Goal: Task Accomplishment & Management: Manage account settings

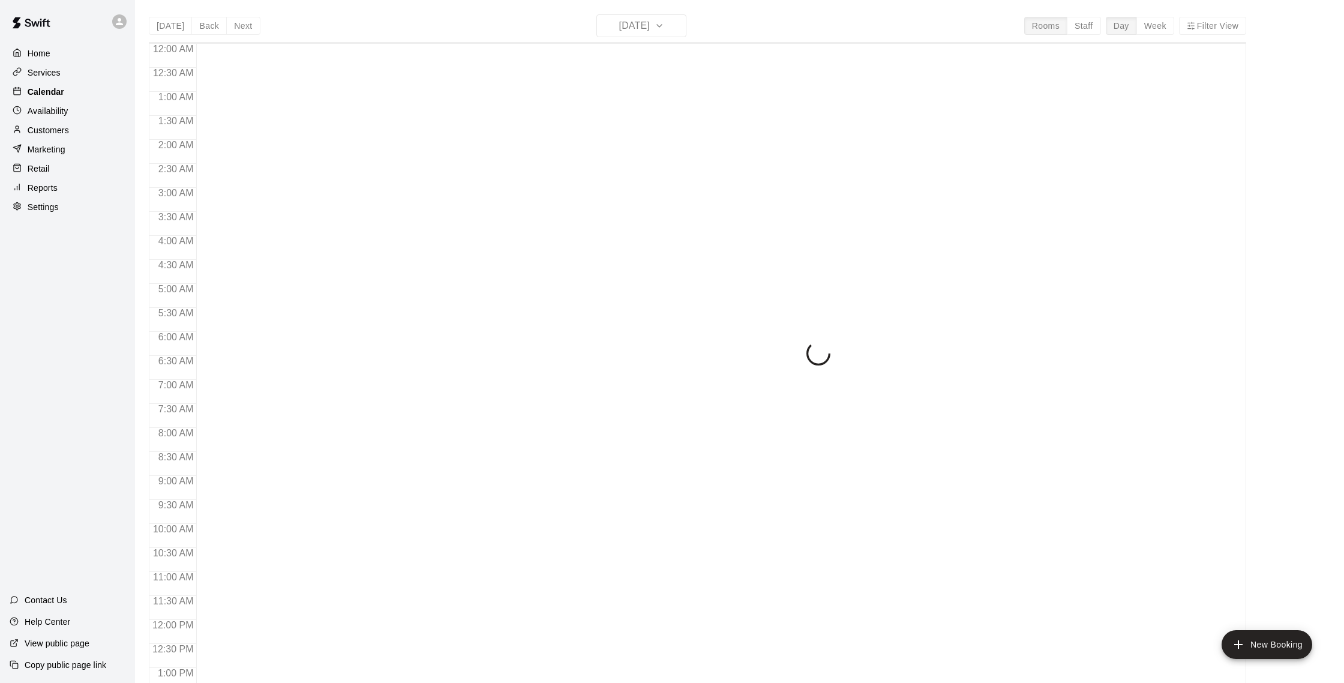
scroll to position [500, 0]
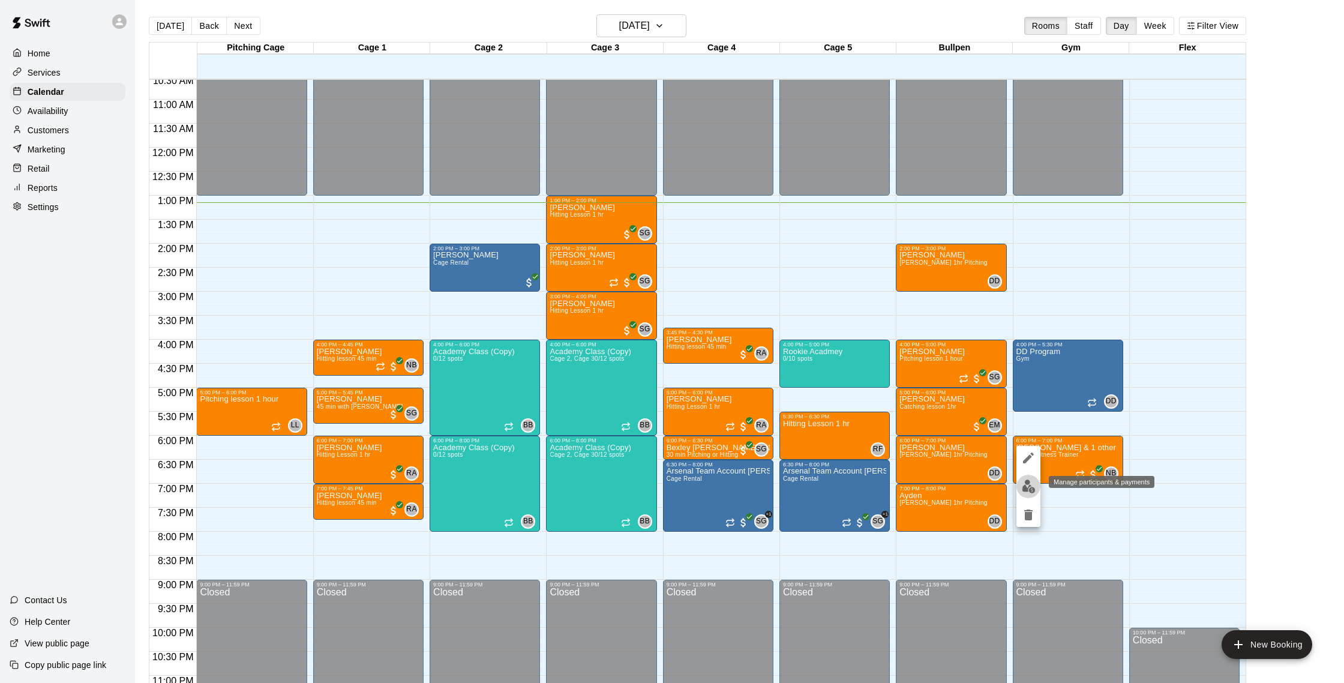
click at [1038, 485] on button "edit" at bounding box center [1028, 486] width 24 height 23
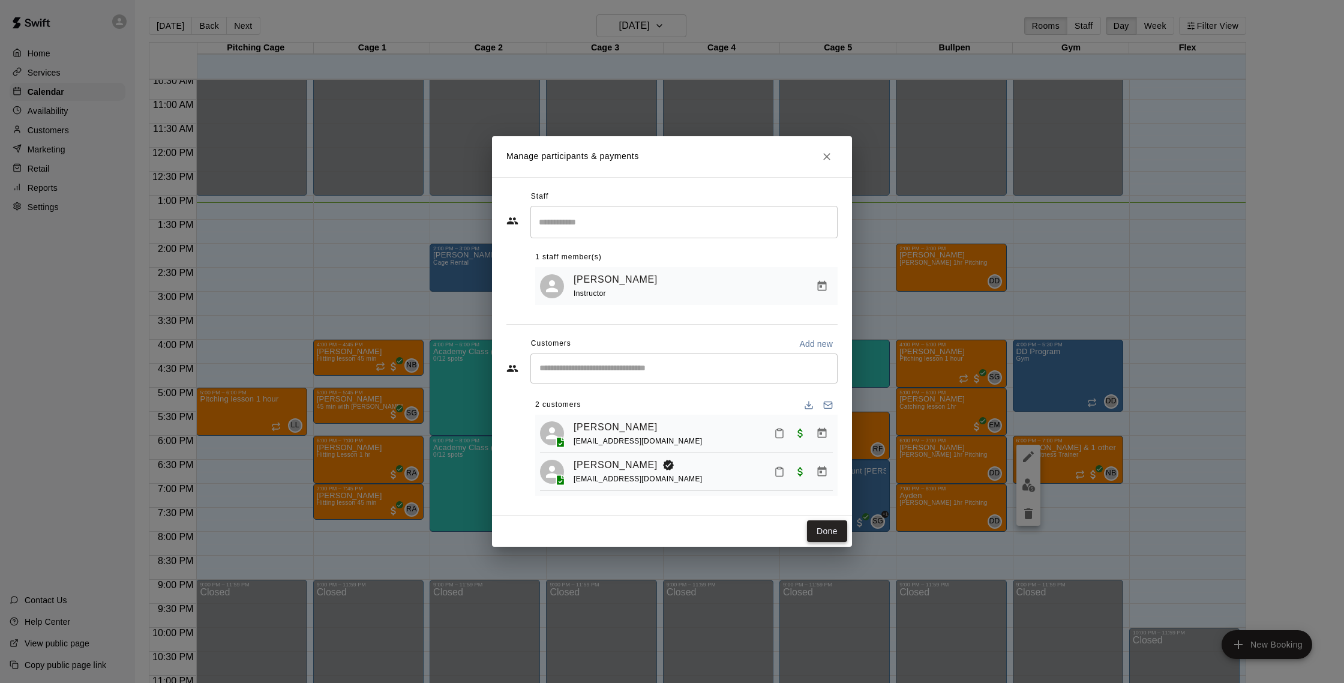
click at [827, 529] on button "Done" at bounding box center [827, 531] width 40 height 22
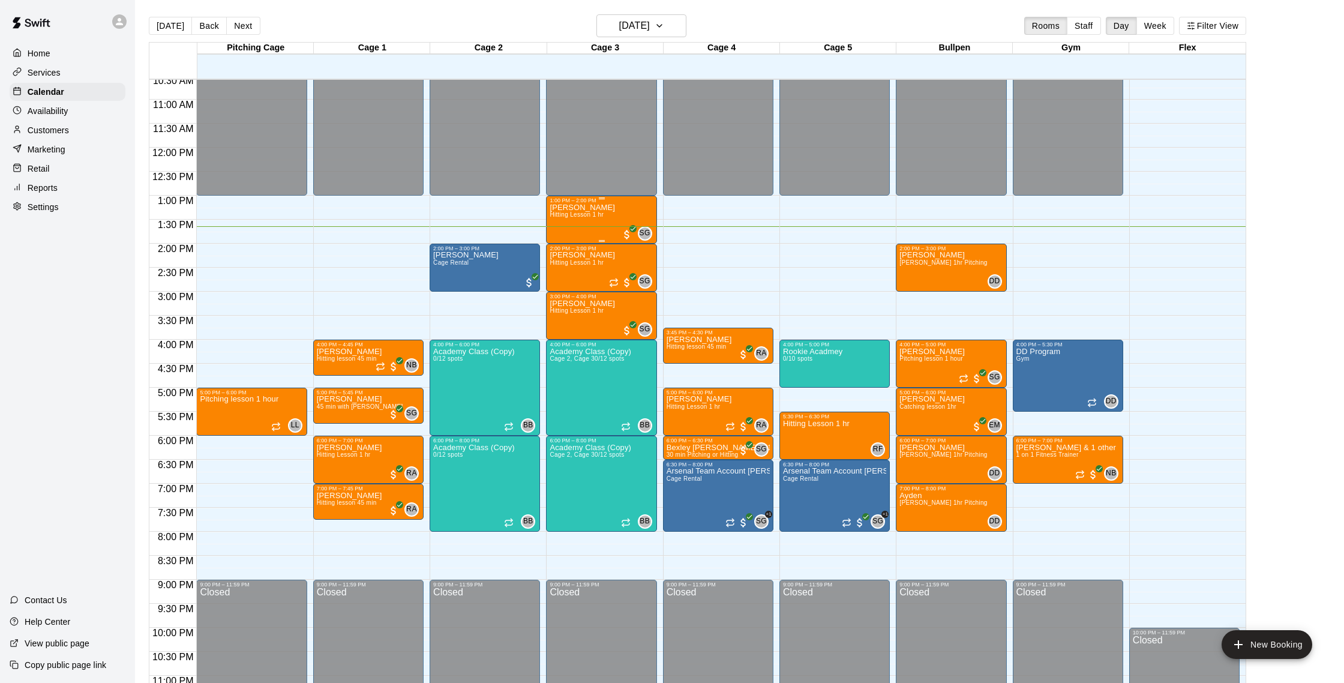
click at [566, 215] on span "Hitting Lesson 1 hr" at bounding box center [577, 214] width 54 height 7
click at [566, 256] on img "edit" at bounding box center [563, 253] width 14 height 14
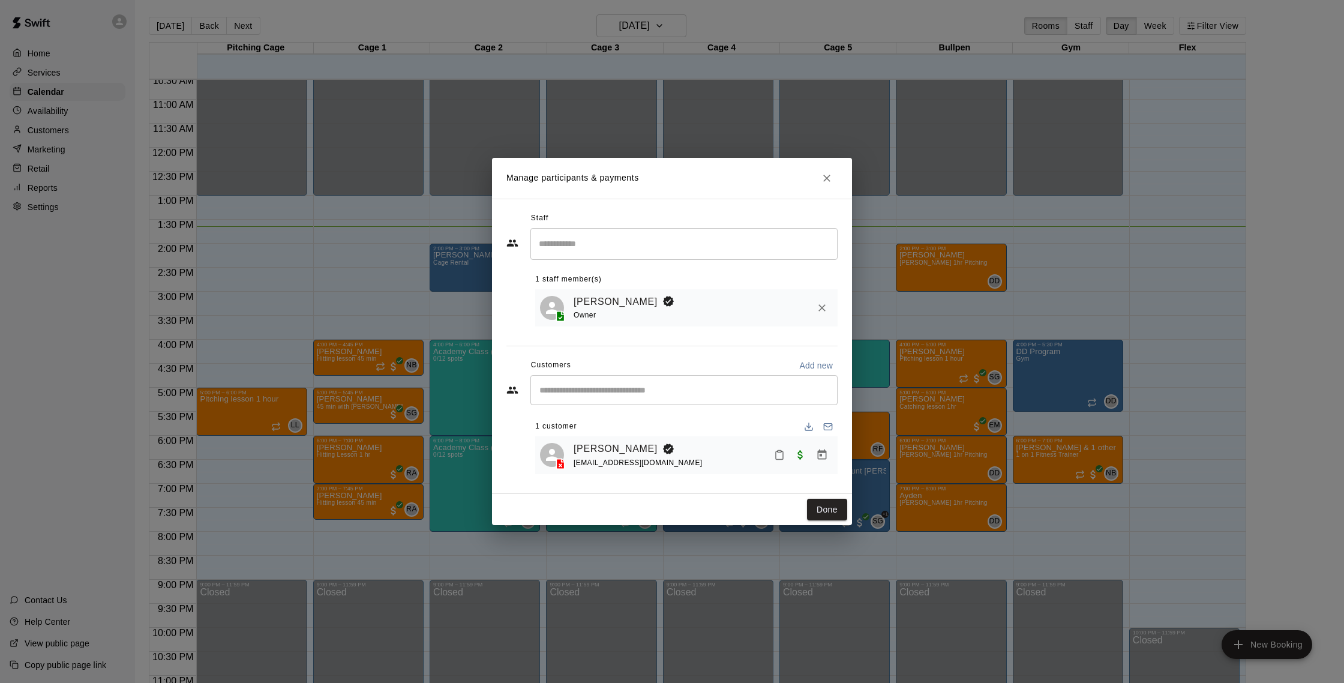
click at [614, 440] on div "Jason Vujnich vujnich@gmail.com" at bounding box center [686, 455] width 302 height 38
click at [619, 447] on link "[PERSON_NAME]" at bounding box center [616, 449] width 84 height 16
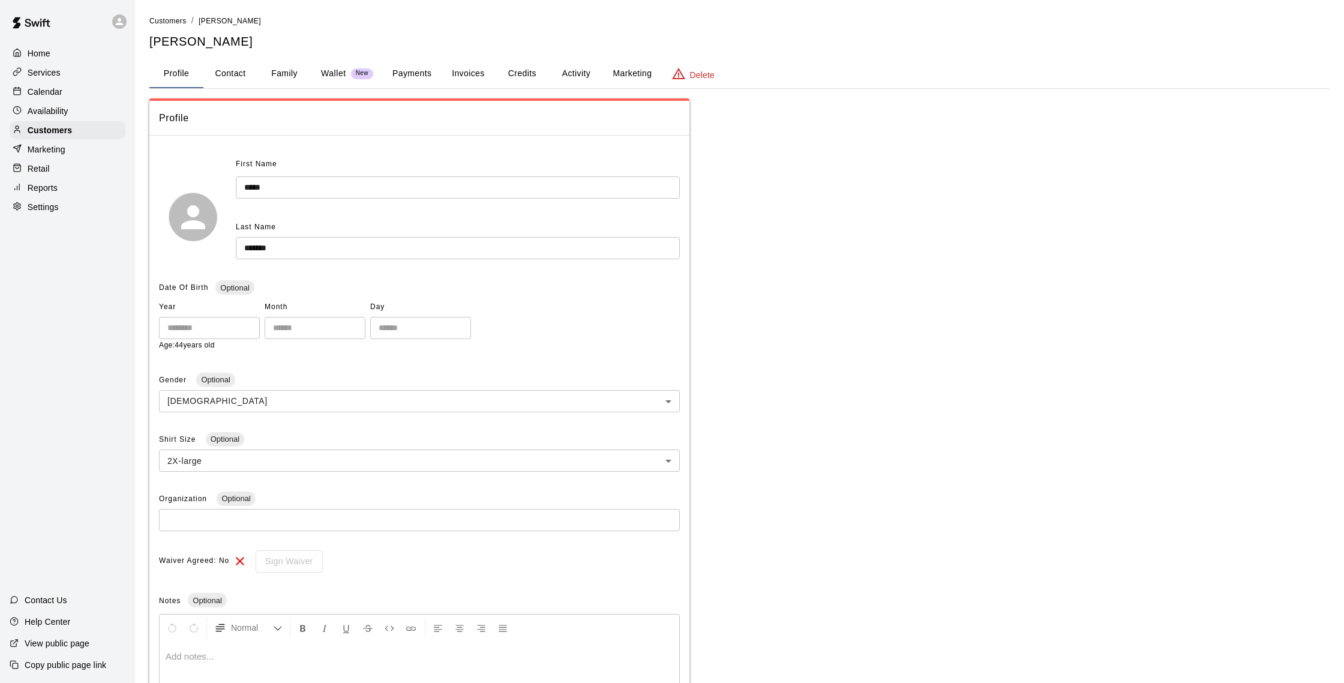
click at [527, 74] on button "Credits" at bounding box center [522, 73] width 54 height 29
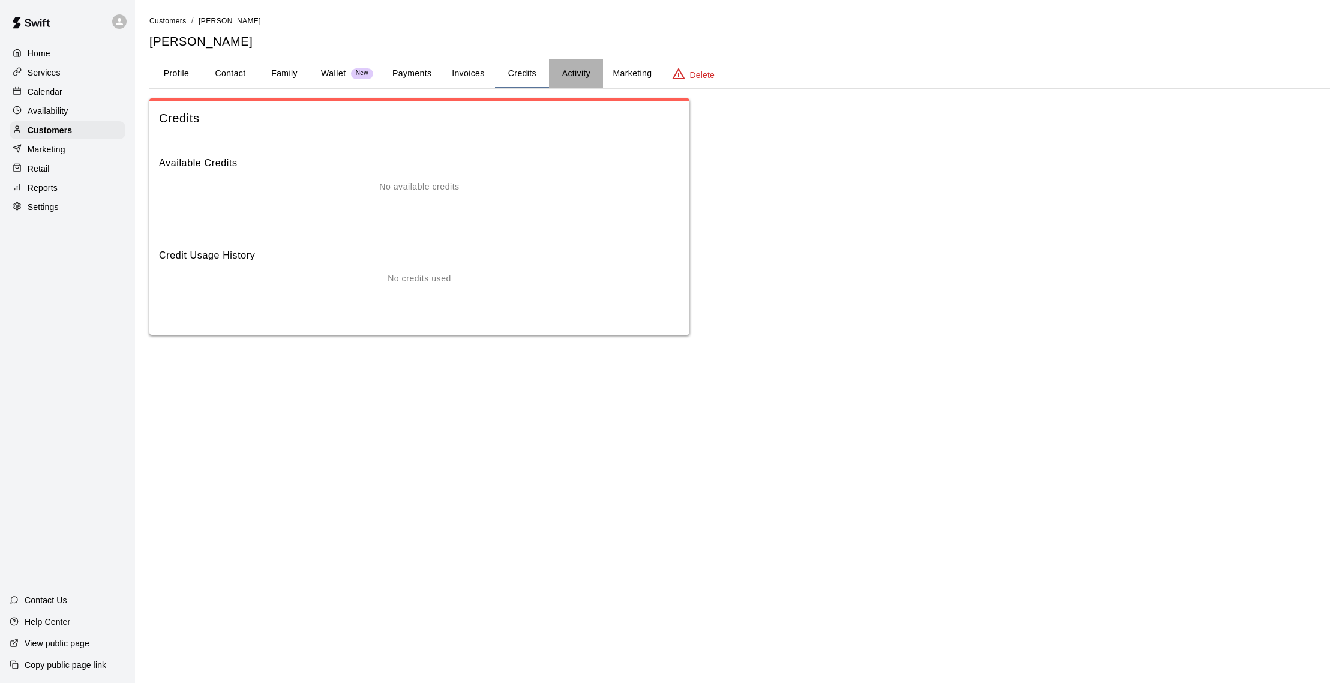
click at [593, 75] on button "Activity" at bounding box center [576, 73] width 54 height 29
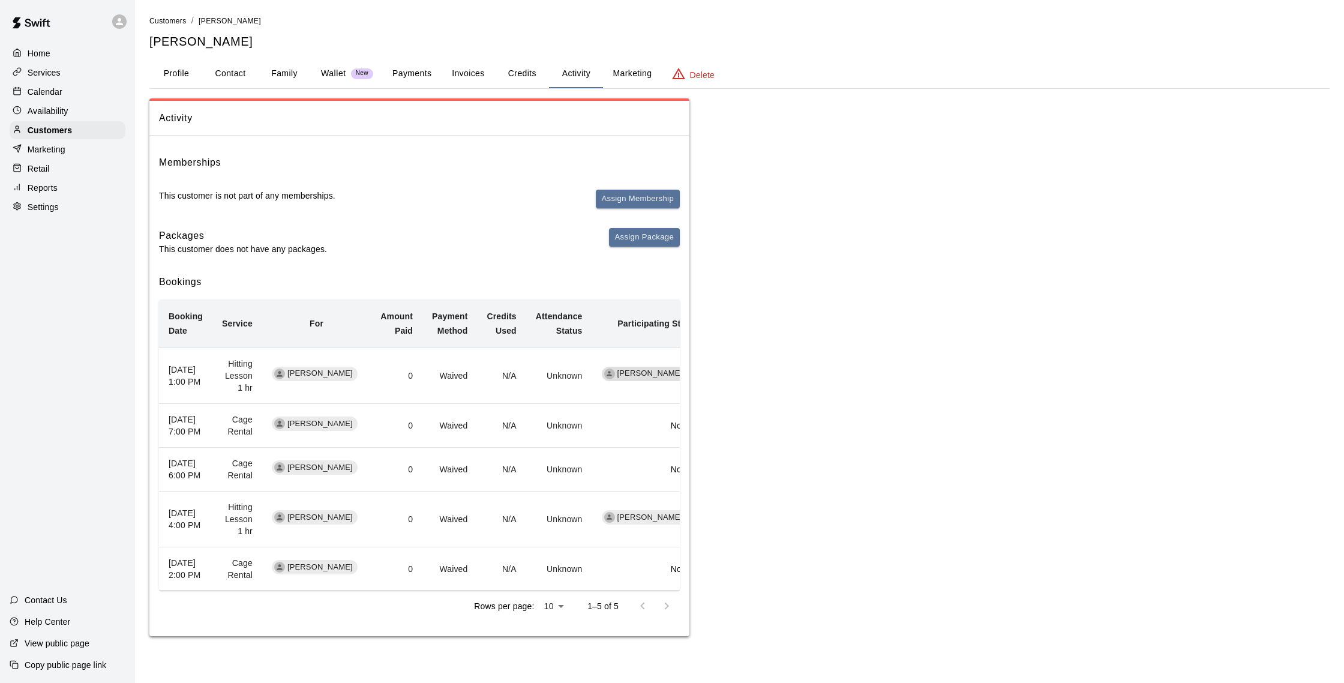
scroll to position [0, 3]
click at [487, 75] on button "Invoices" at bounding box center [468, 73] width 54 height 29
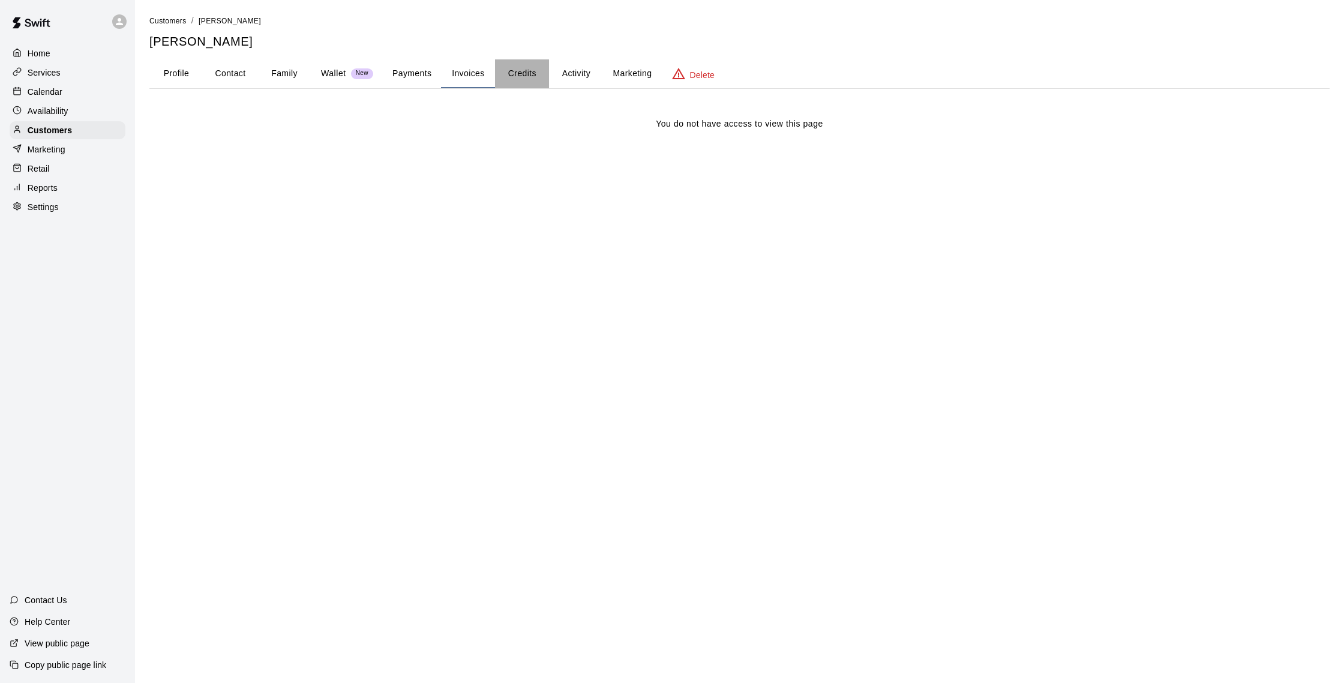
click at [508, 74] on button "Credits" at bounding box center [522, 73] width 54 height 29
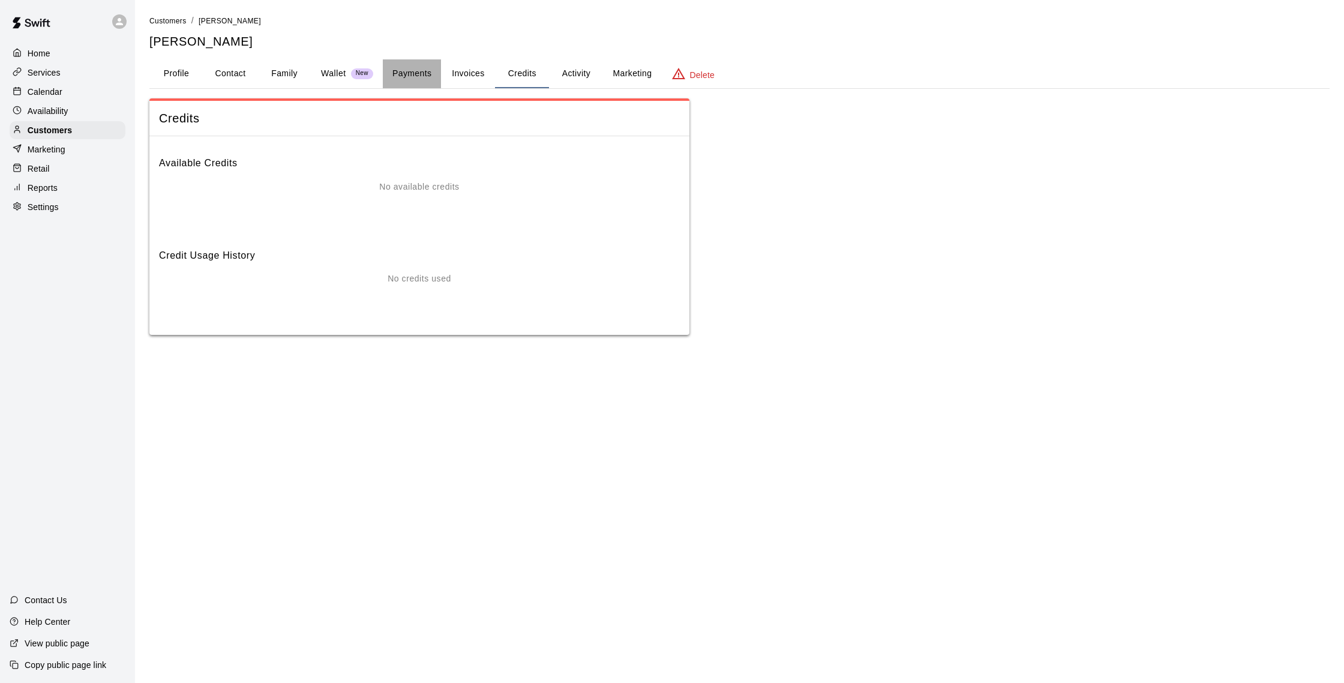
click at [417, 68] on button "Payments" at bounding box center [412, 73] width 58 height 29
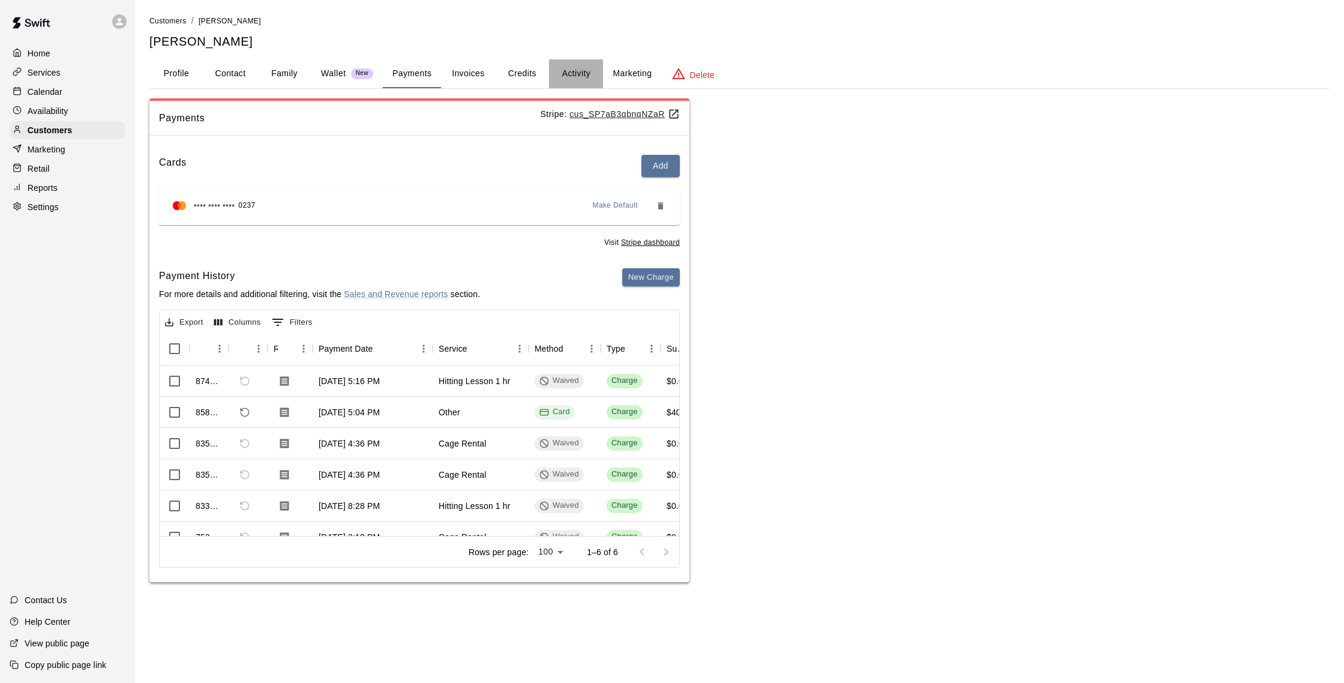
click at [559, 70] on button "Activity" at bounding box center [576, 73] width 54 height 29
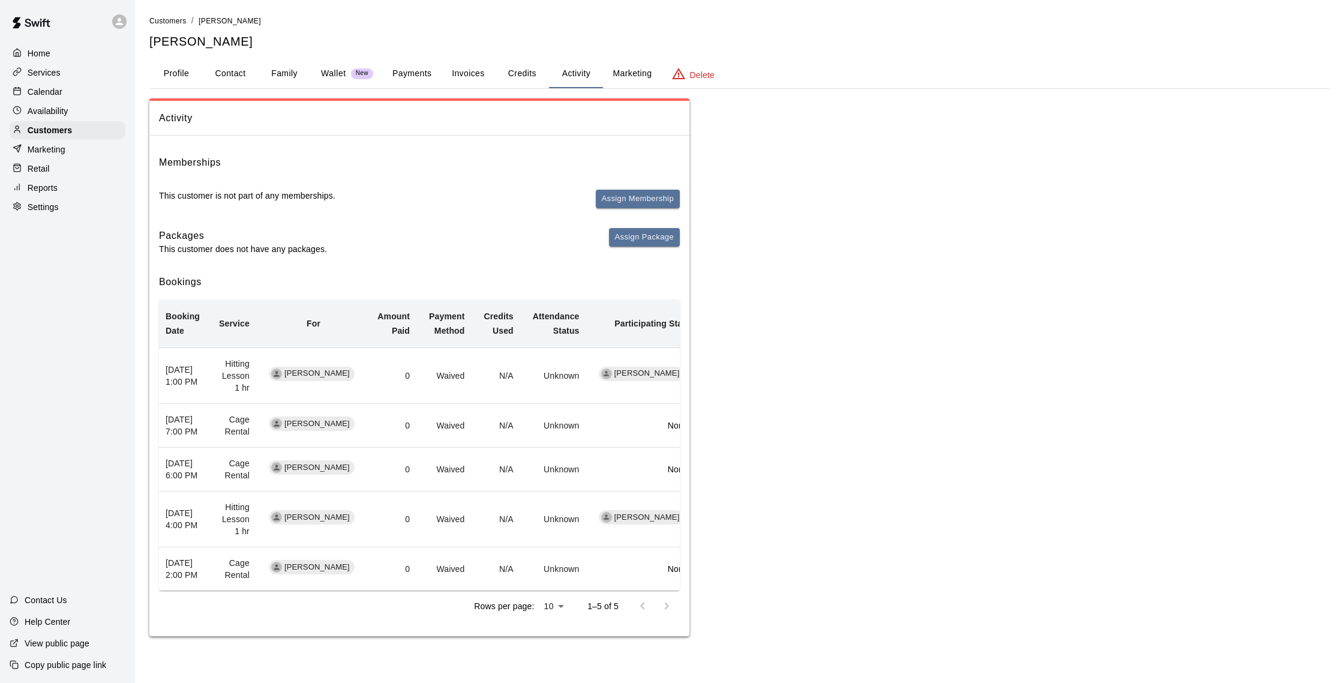
scroll to position [0, 0]
click at [506, 70] on button "Credits" at bounding box center [522, 73] width 54 height 29
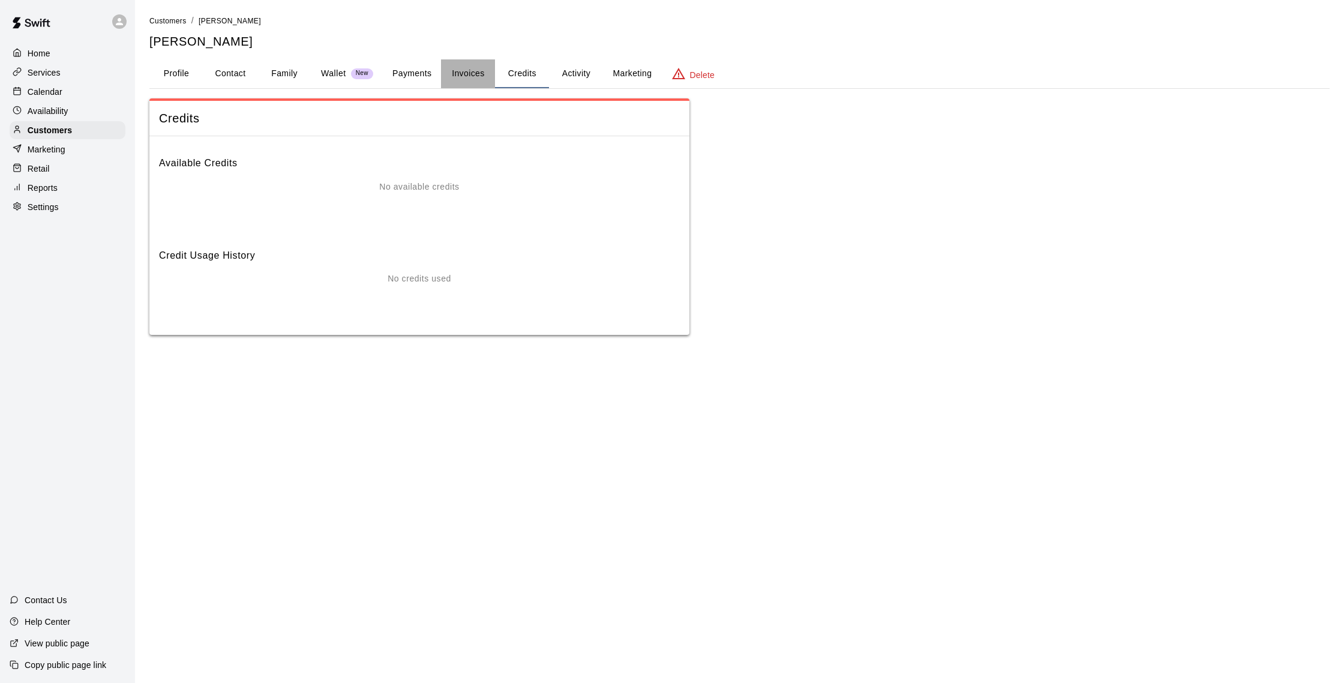
click at [494, 74] on button "Invoices" at bounding box center [468, 73] width 54 height 29
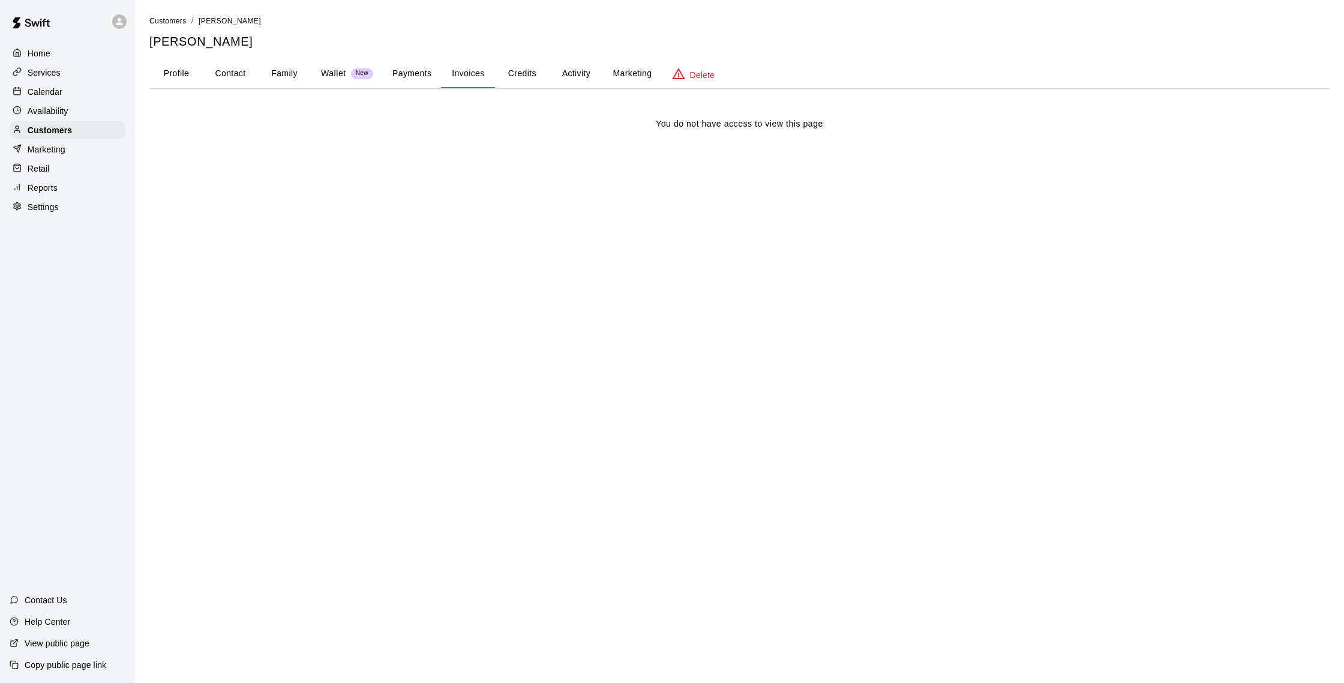
click at [401, 80] on button "Payments" at bounding box center [412, 73] width 58 height 29
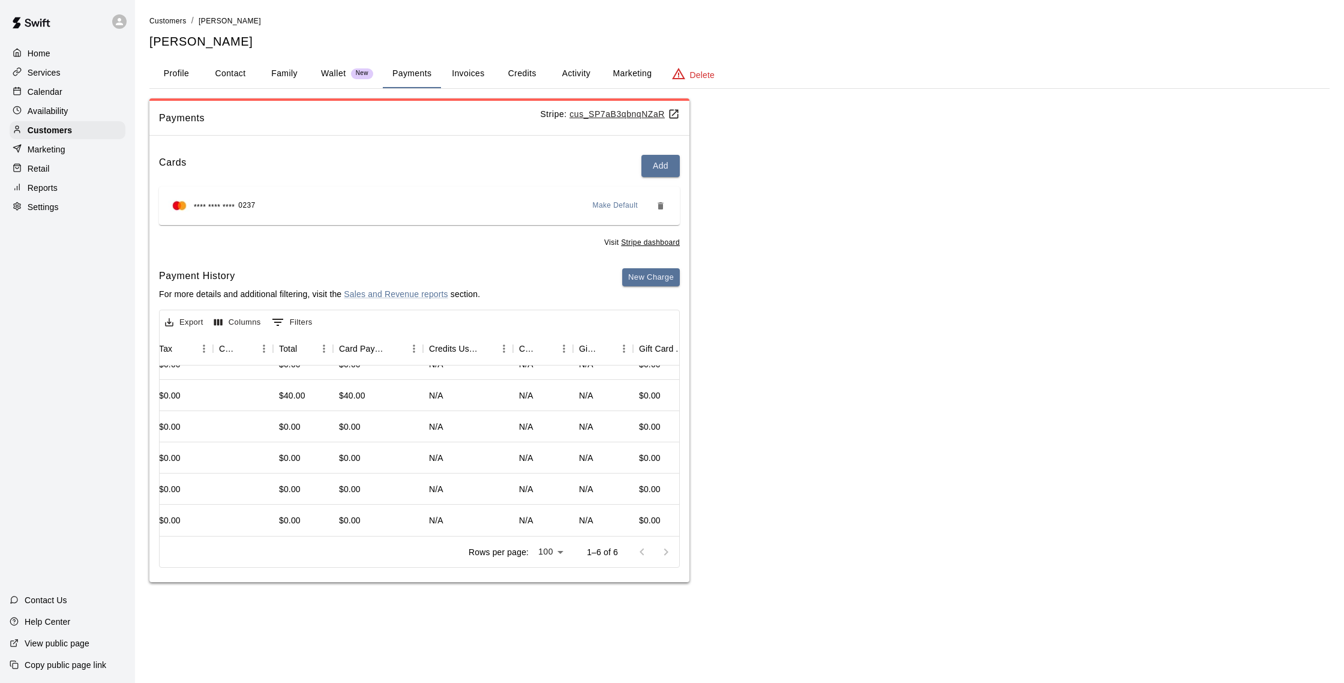
click at [55, 92] on p "Calendar" at bounding box center [45, 92] width 35 height 12
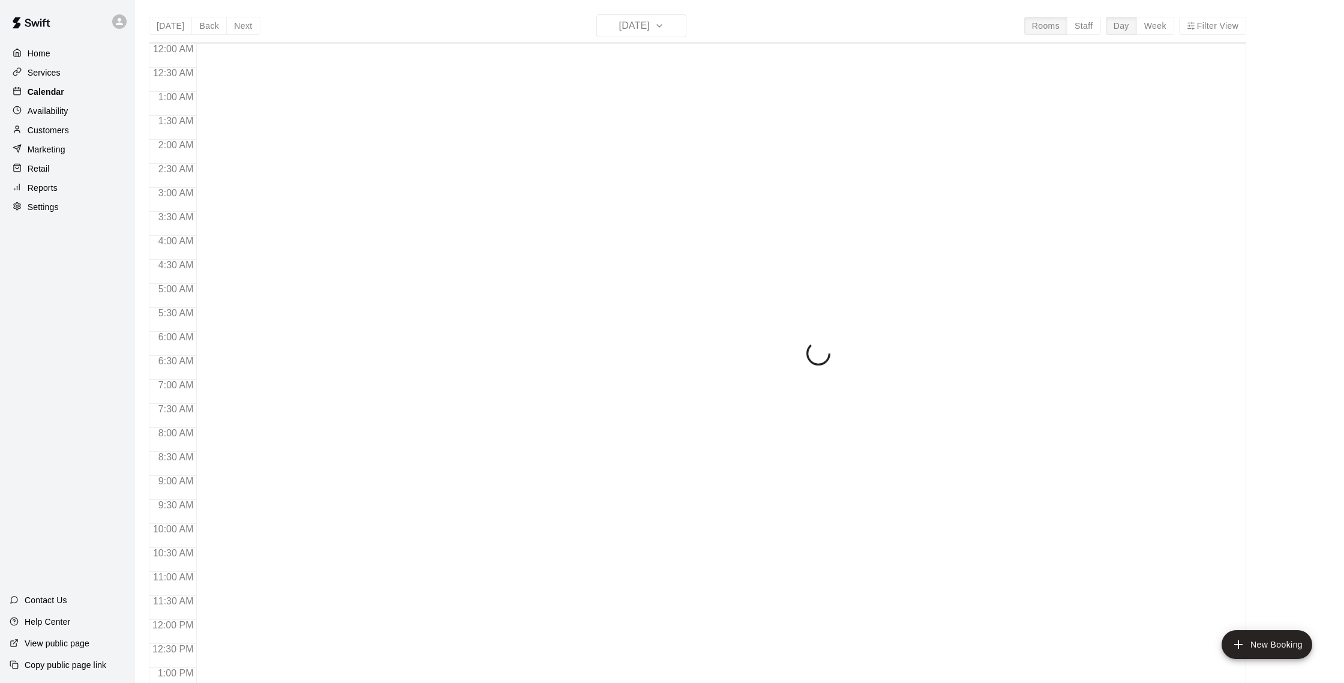
scroll to position [500, 0]
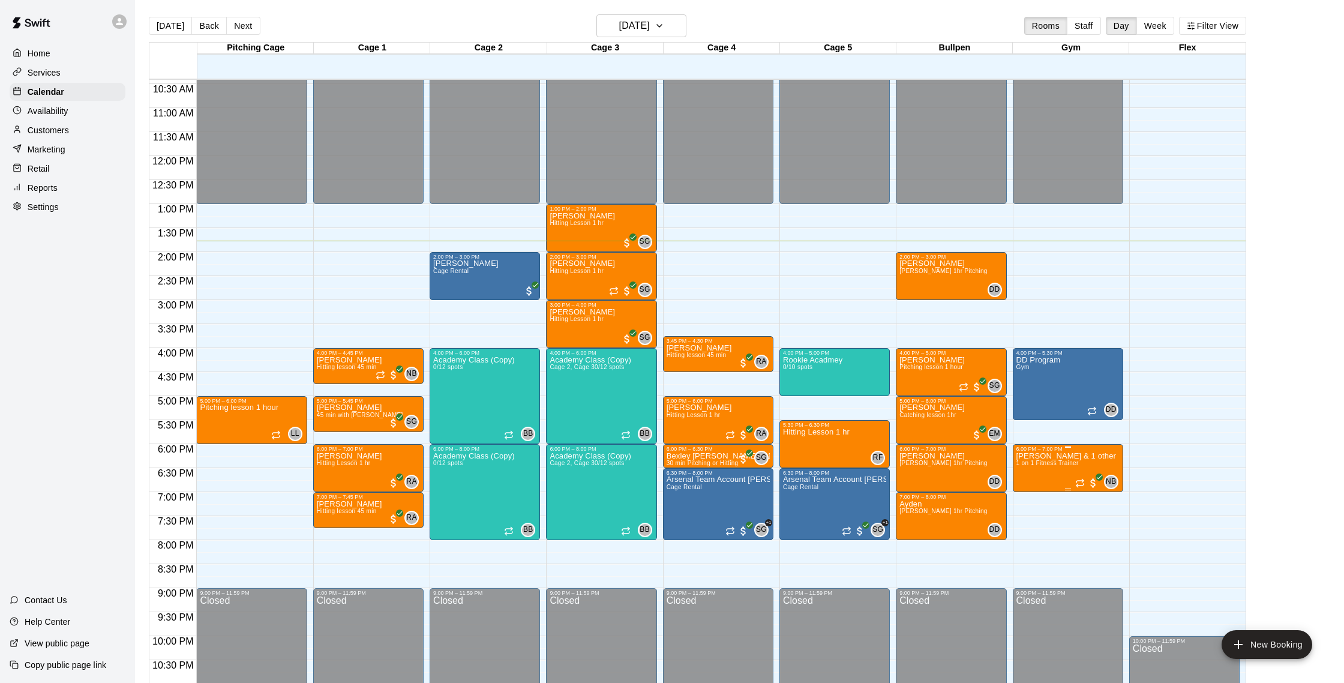
click at [1039, 451] on div "6:00 PM – 7:00 PM" at bounding box center [1067, 449] width 103 height 6
click at [1027, 490] on img "edit" at bounding box center [1029, 487] width 14 height 14
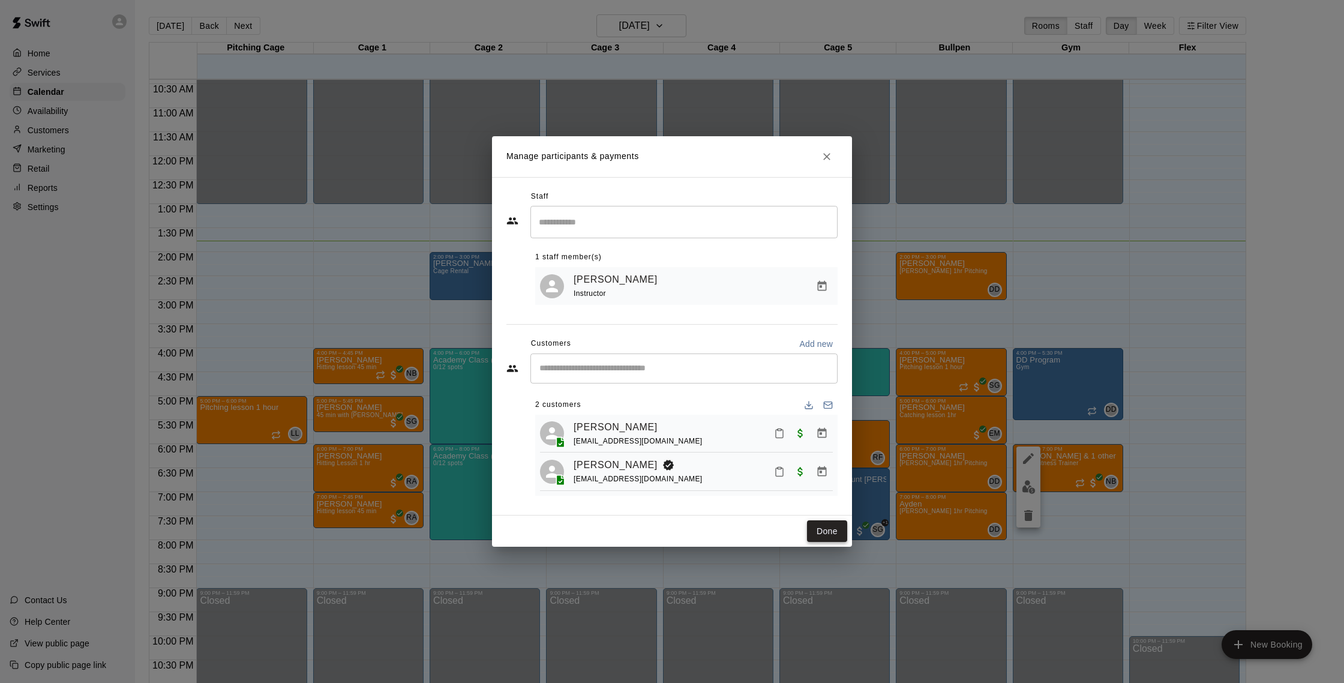
click at [814, 530] on button "Done" at bounding box center [827, 531] width 40 height 22
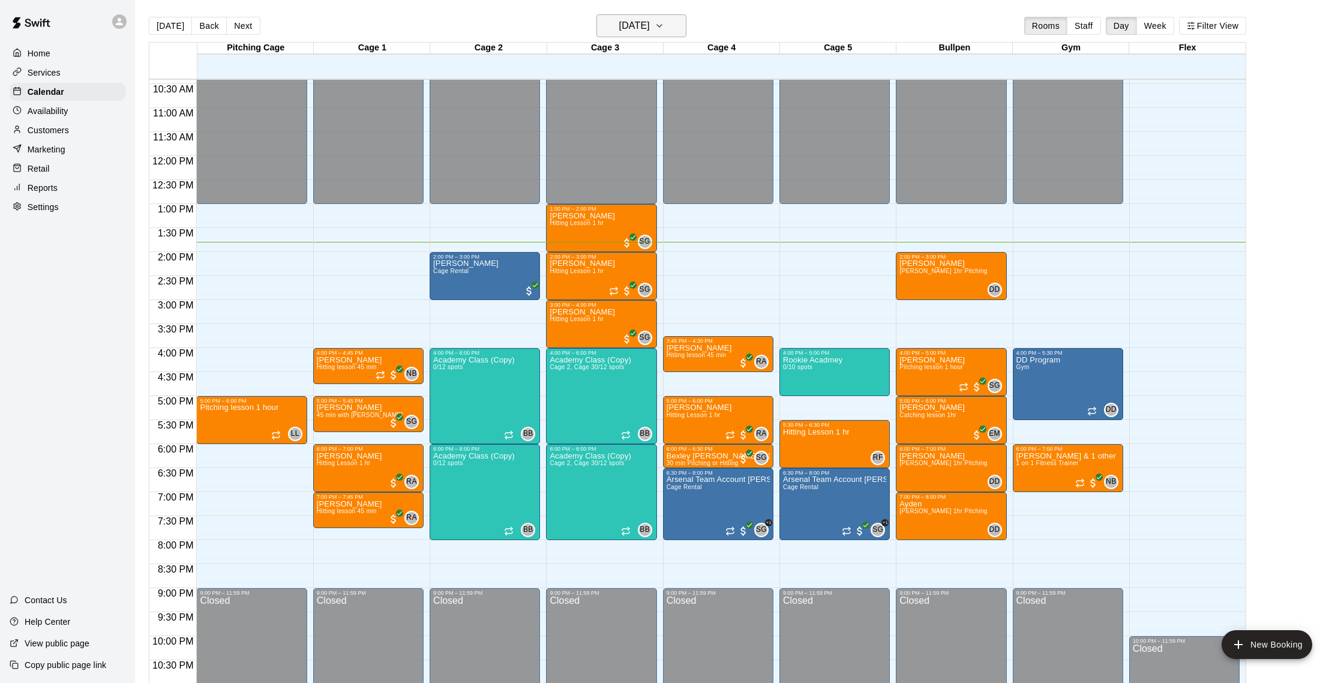
click at [650, 20] on h6 "[DATE]" at bounding box center [634, 25] width 31 height 17
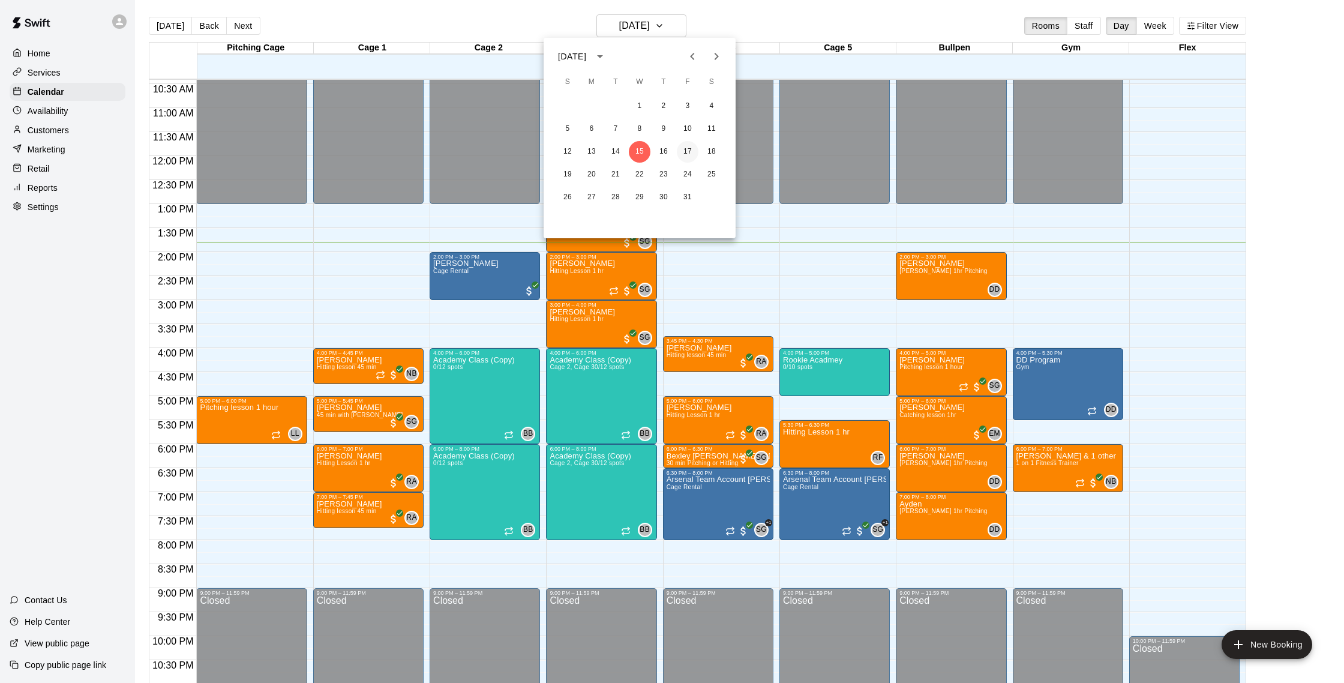
click at [688, 158] on button "17" at bounding box center [688, 152] width 22 height 22
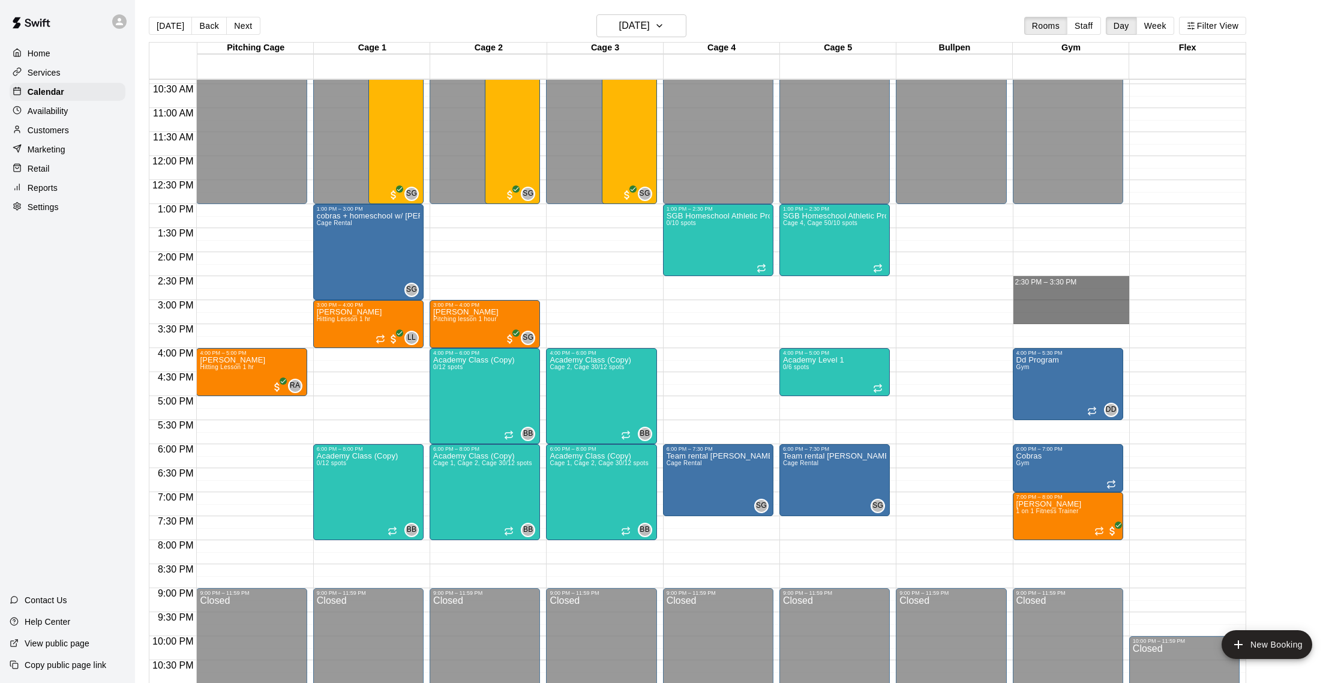
drag, startPoint x: 1048, startPoint y: 277, endPoint x: 1046, endPoint y: 316, distance: 39.6
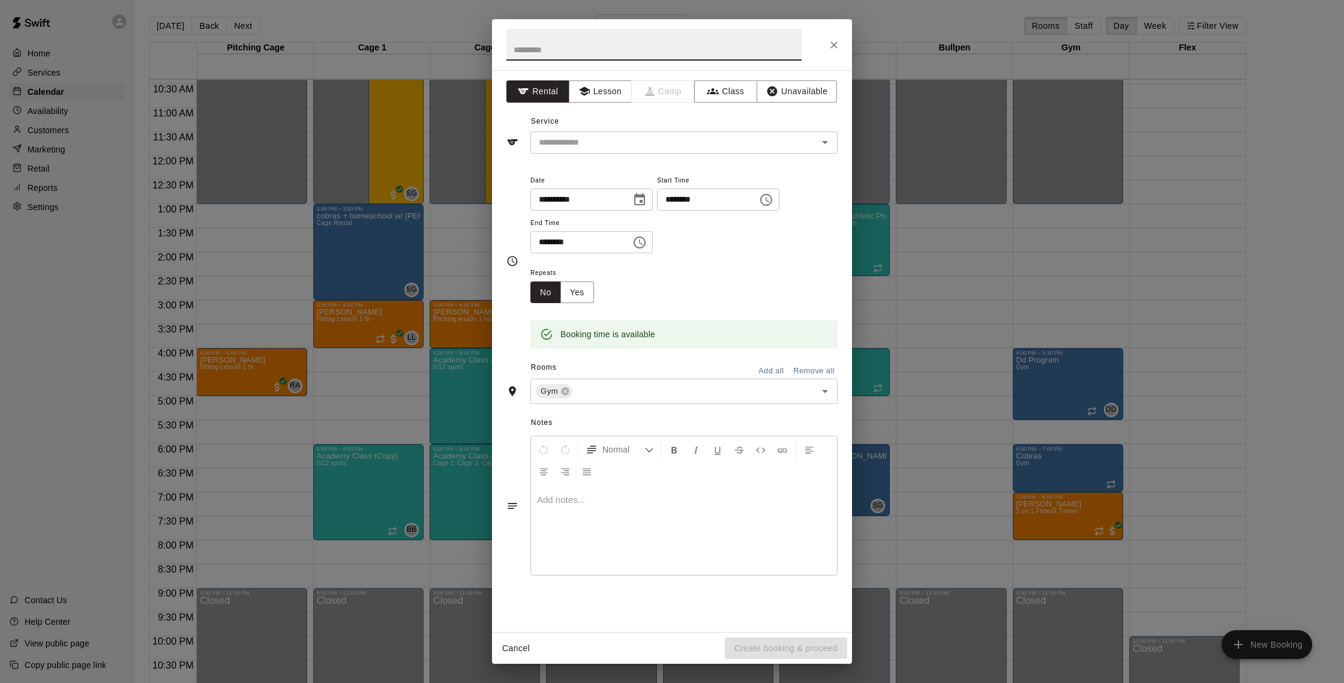
click at [548, 52] on input "text" at bounding box center [653, 45] width 295 height 32
type input "*******"
drag, startPoint x: 608, startPoint y: 90, endPoint x: 593, endPoint y: 95, distance: 15.9
click at [604, 95] on button "Lesson" at bounding box center [600, 91] width 63 height 22
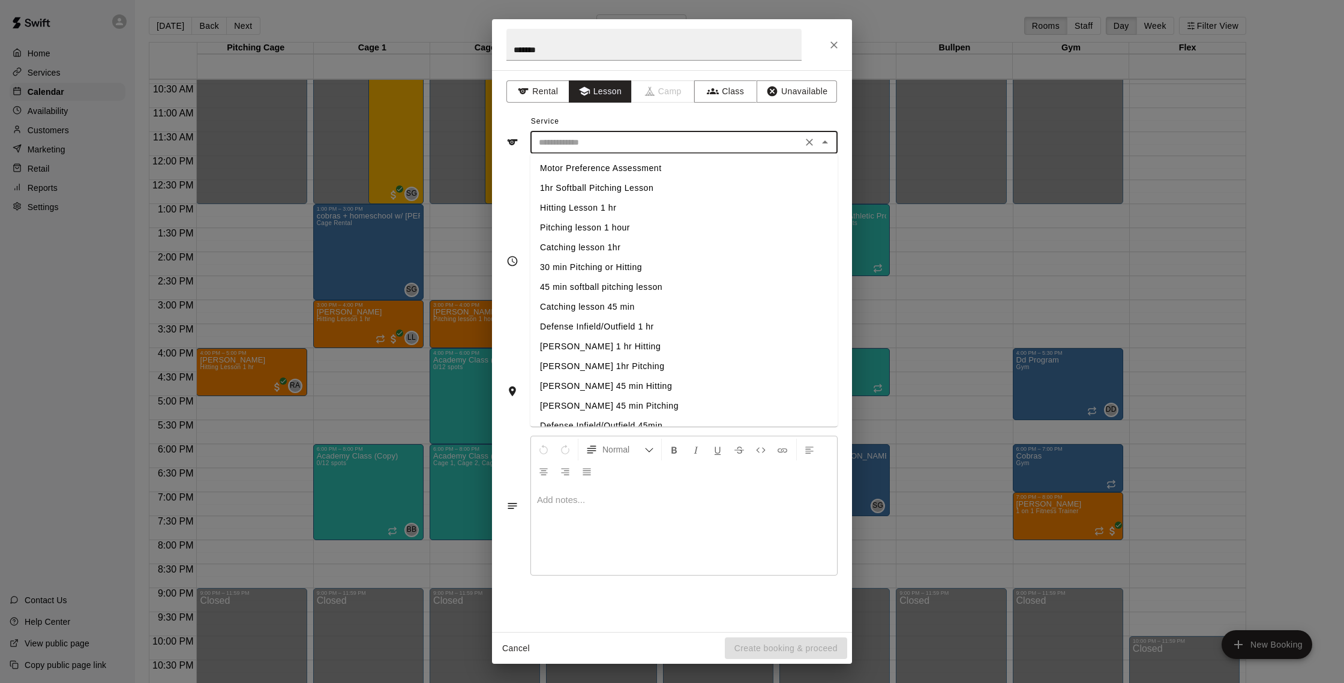
click at [568, 148] on input "text" at bounding box center [666, 142] width 265 height 15
click at [587, 367] on li "[PERSON_NAME] 1hr Pitching" at bounding box center [683, 366] width 307 height 20
type input "**********"
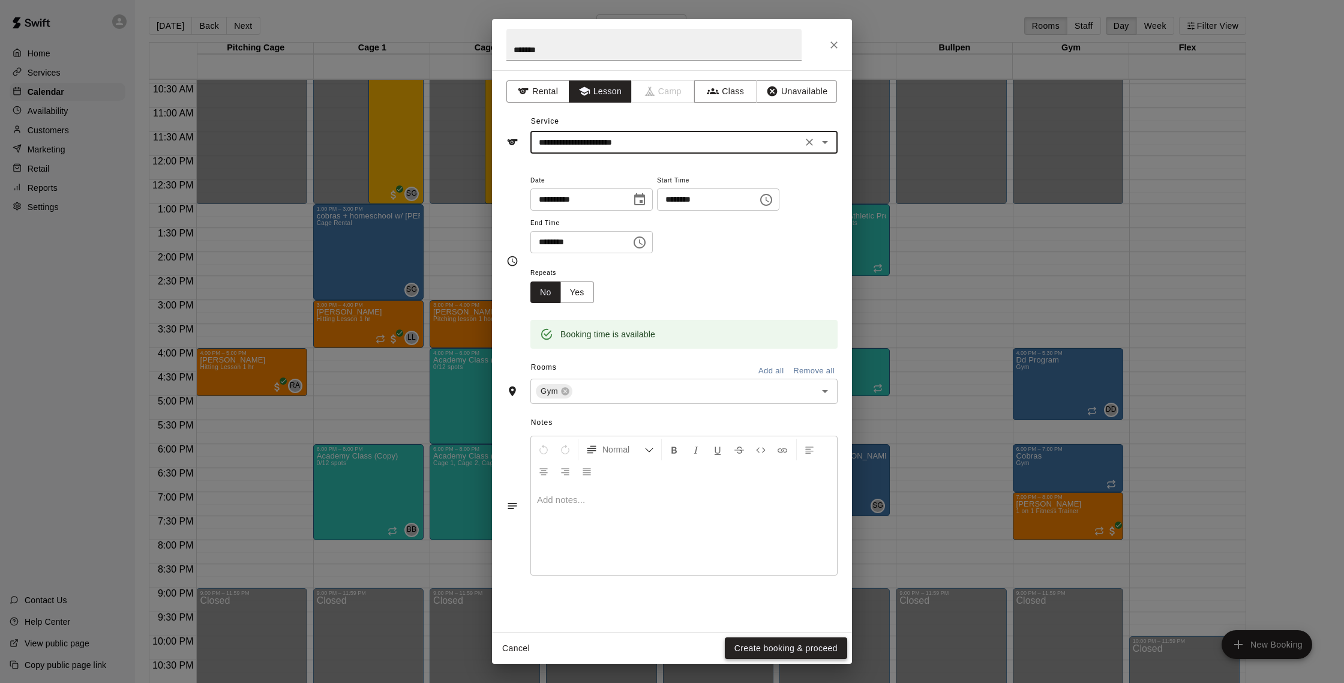
click at [821, 640] on button "Create booking & proceed" at bounding box center [786, 648] width 122 height 22
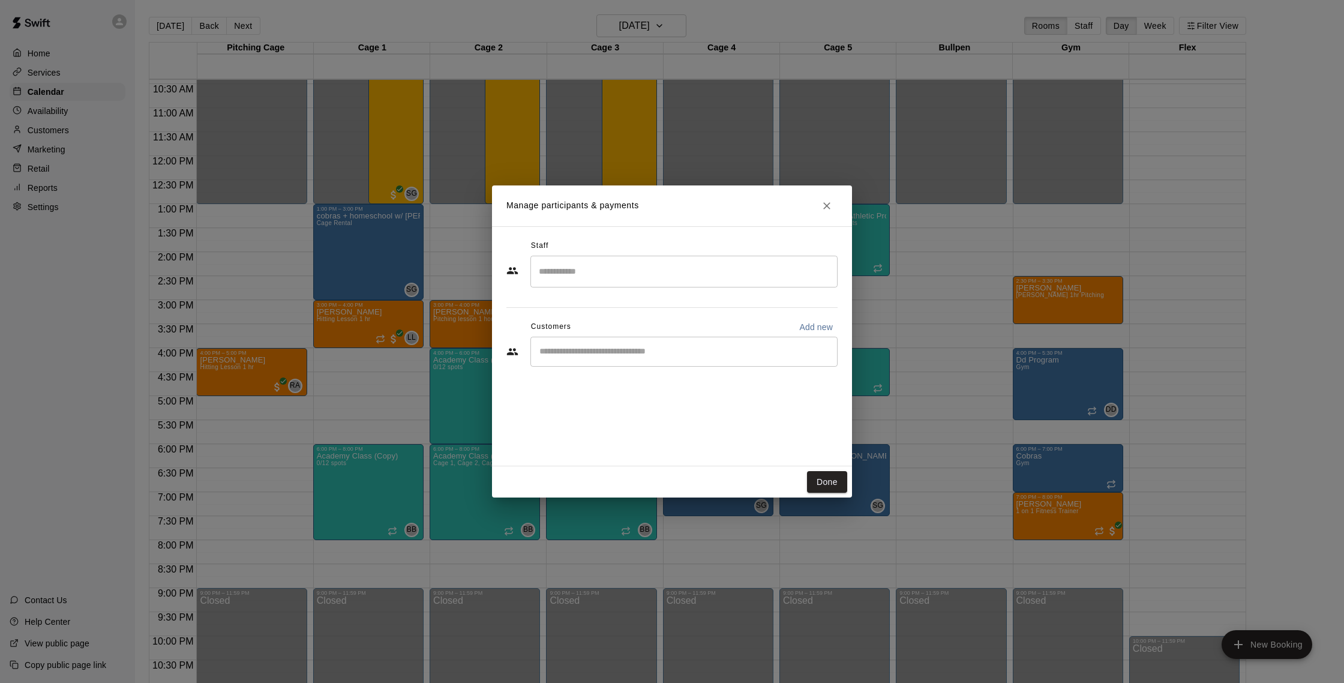
click at [658, 263] on input "Search staff" at bounding box center [684, 271] width 296 height 21
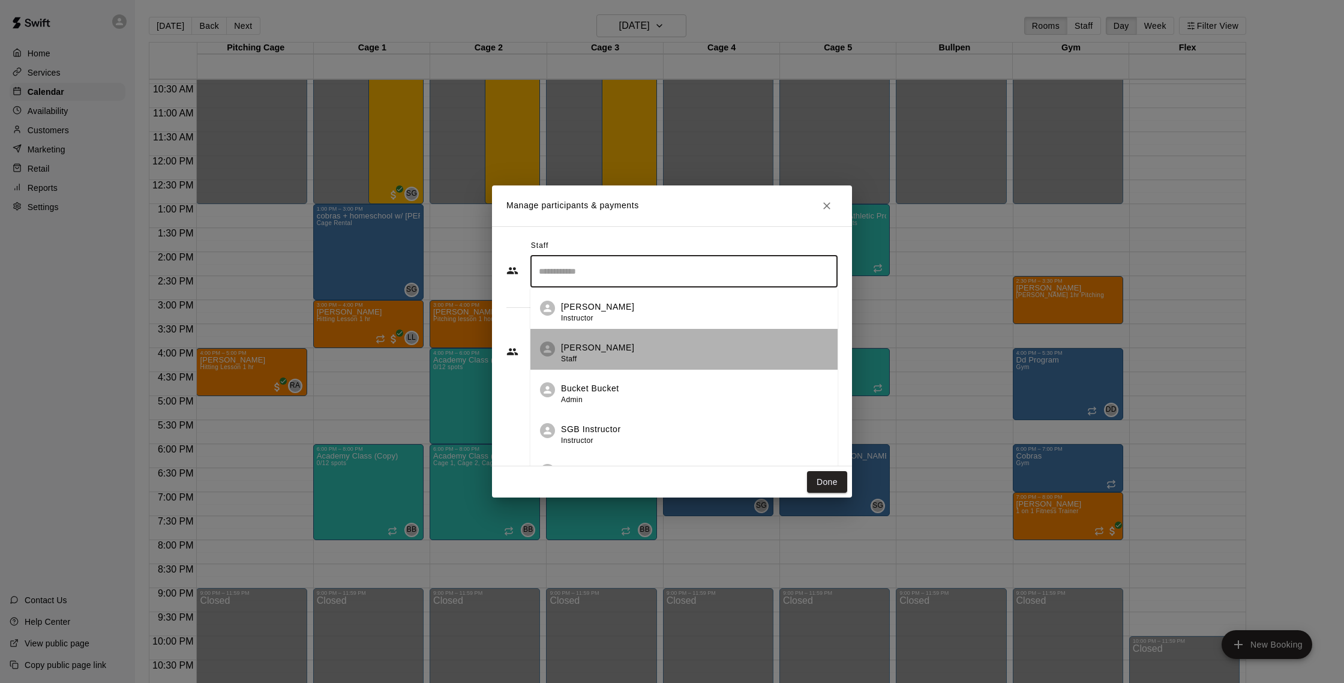
click at [599, 347] on div "Lorenzo Ariotti Admin Vineet Begwani Admin Kevin Lee Admin Rachel Frankhouser I…" at bounding box center [683, 396] width 307 height 218
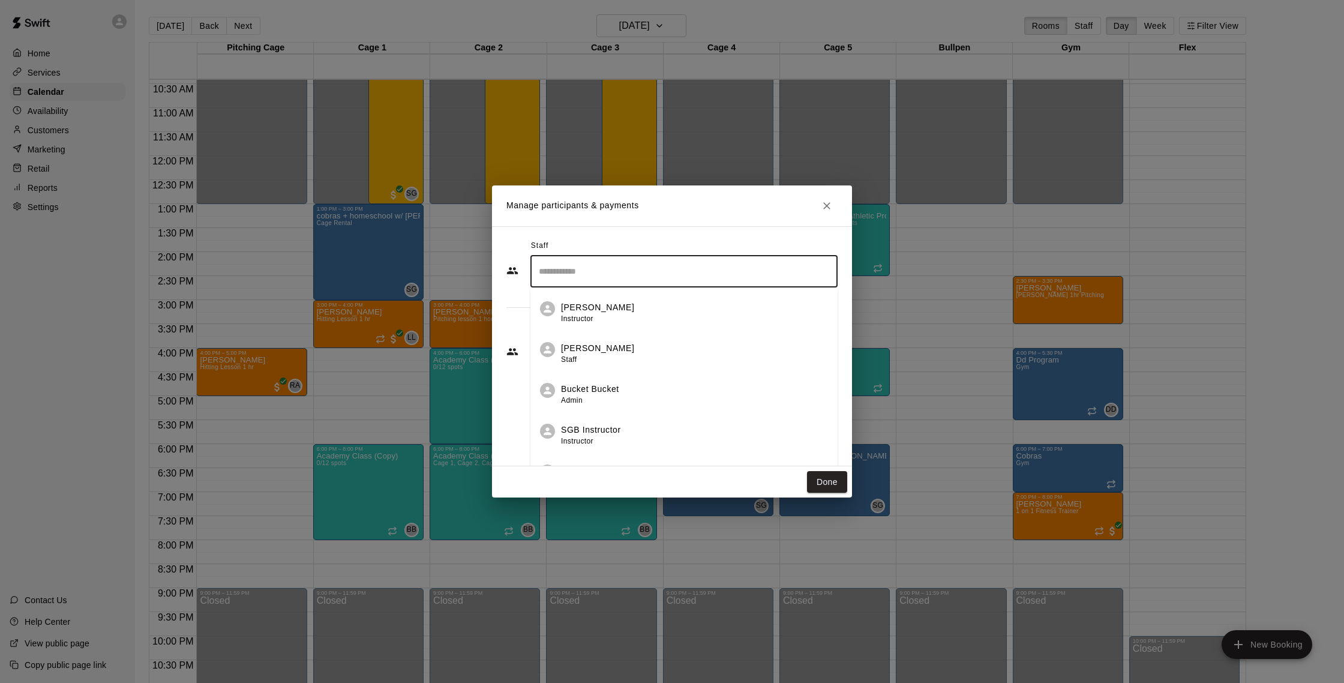
click at [662, 348] on div "Darin Downs Staff" at bounding box center [694, 353] width 267 height 23
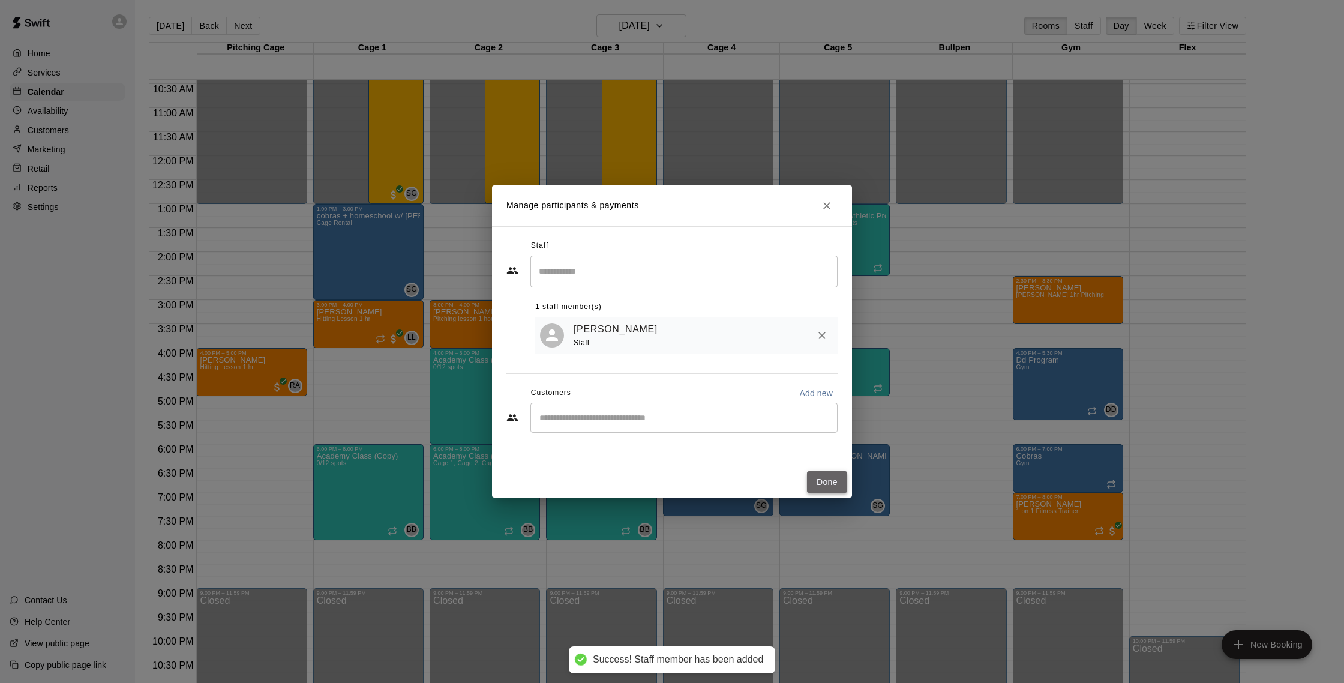
click at [820, 475] on button "Done" at bounding box center [827, 482] width 40 height 22
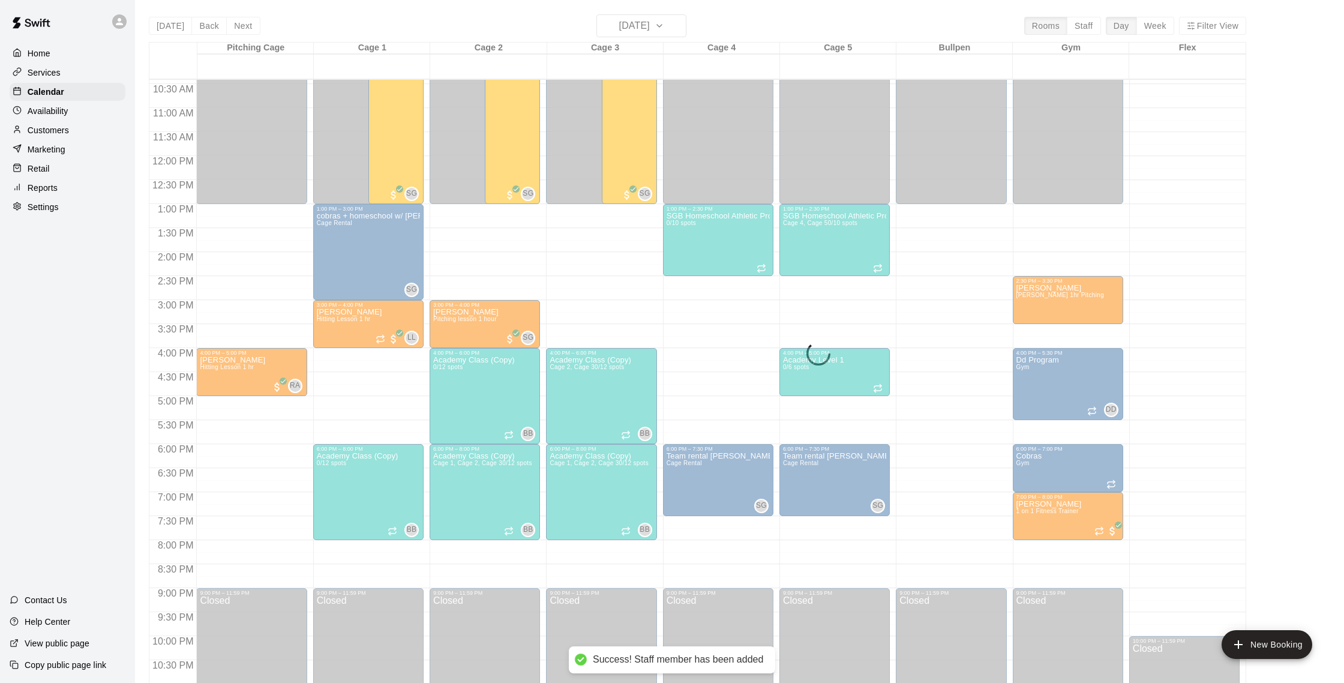
scroll to position [0, 0]
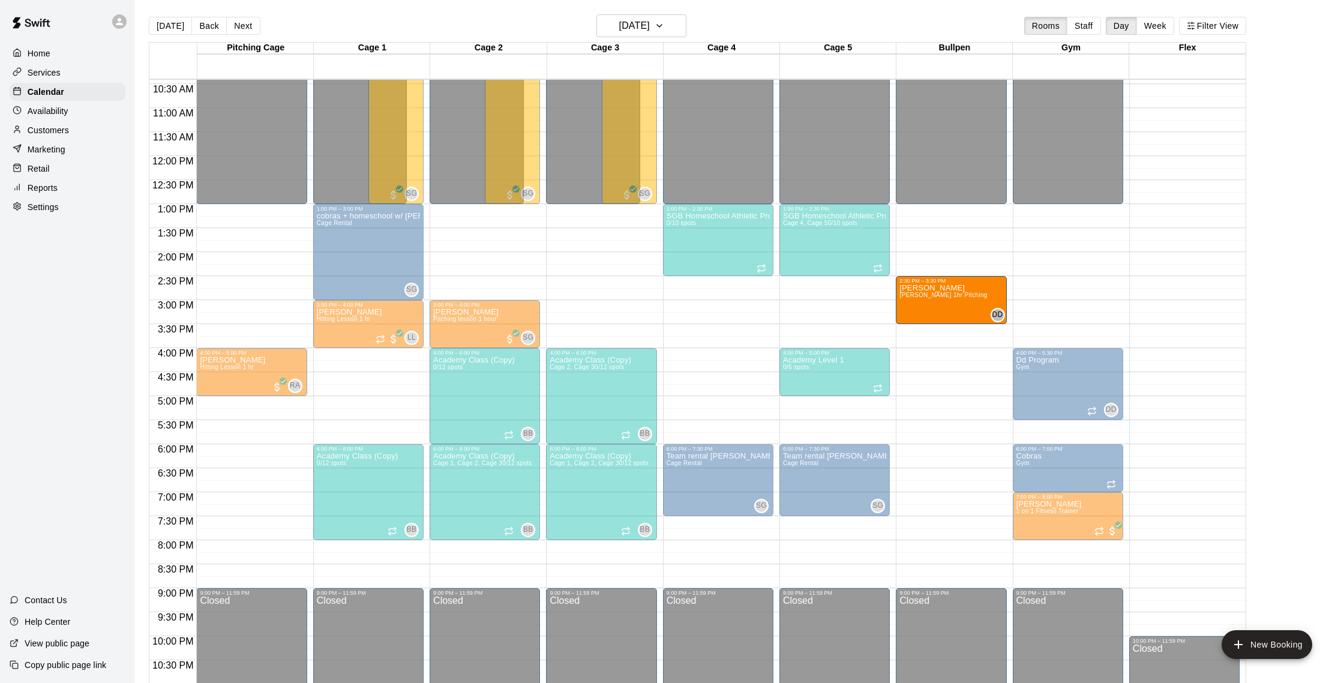
drag, startPoint x: 1050, startPoint y: 300, endPoint x: 986, endPoint y: 307, distance: 64.0
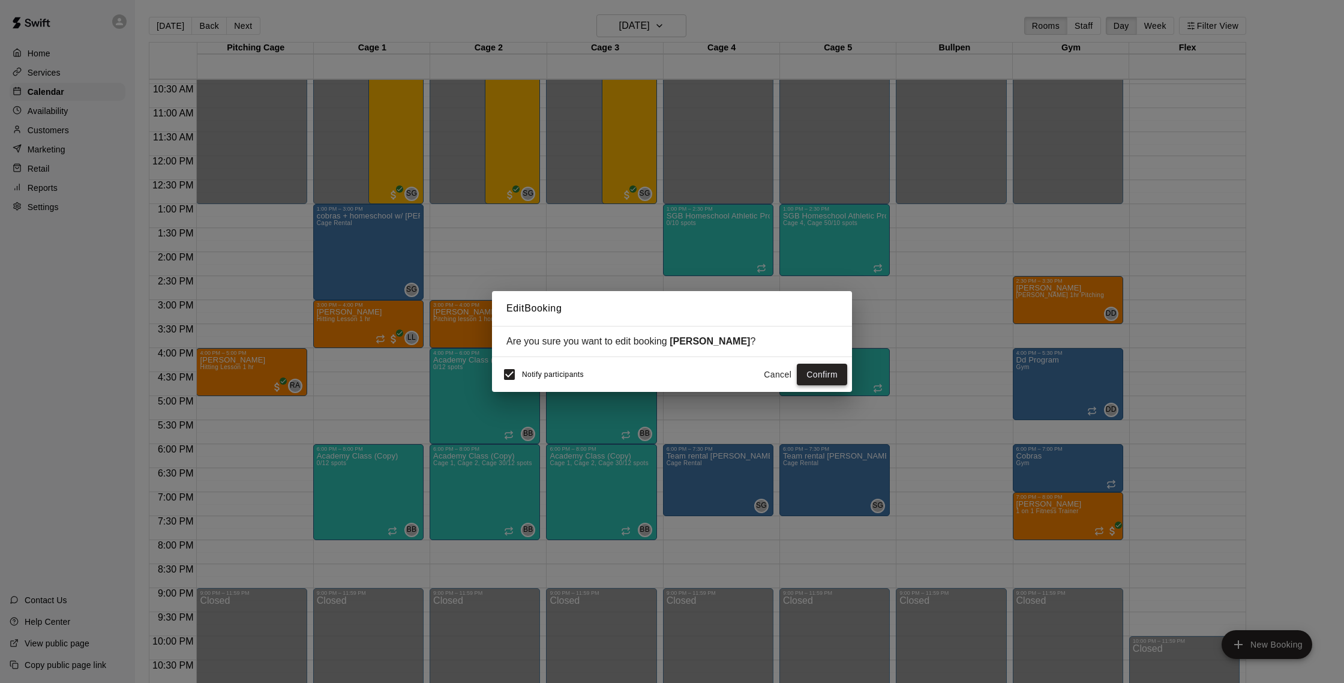
click at [833, 370] on button "Confirm" at bounding box center [822, 375] width 50 height 22
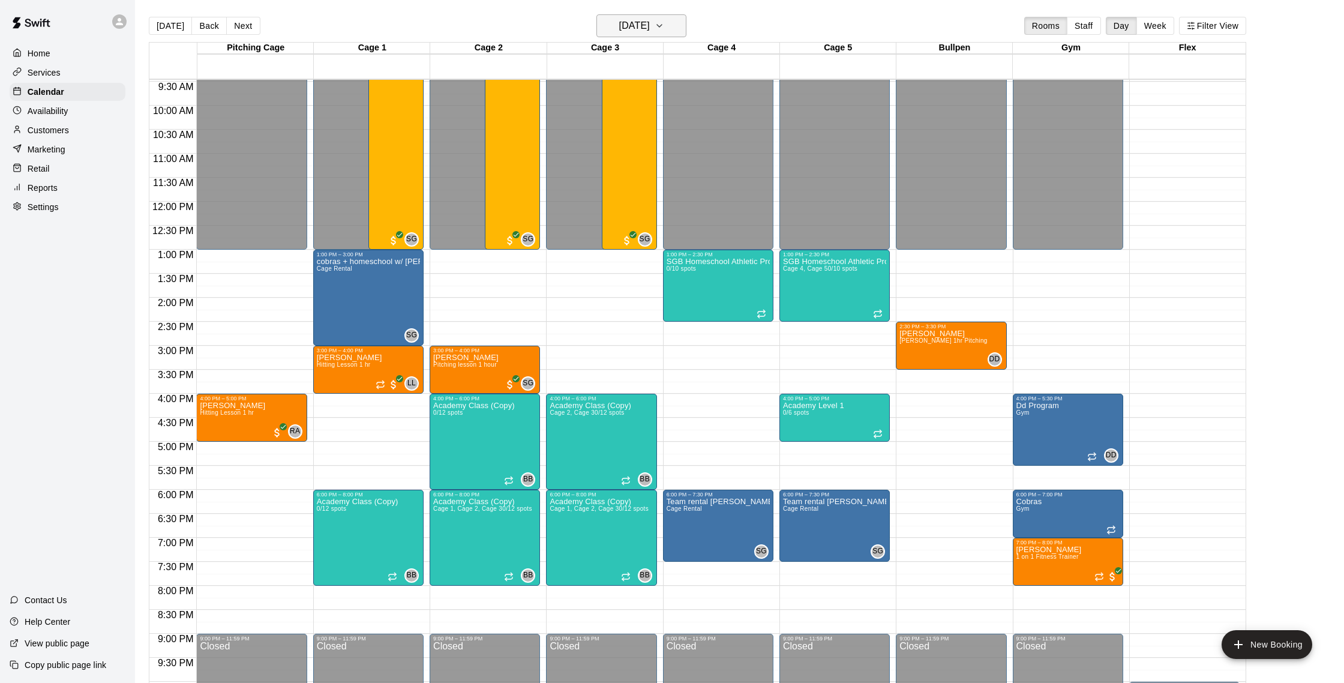
scroll to position [2, 0]
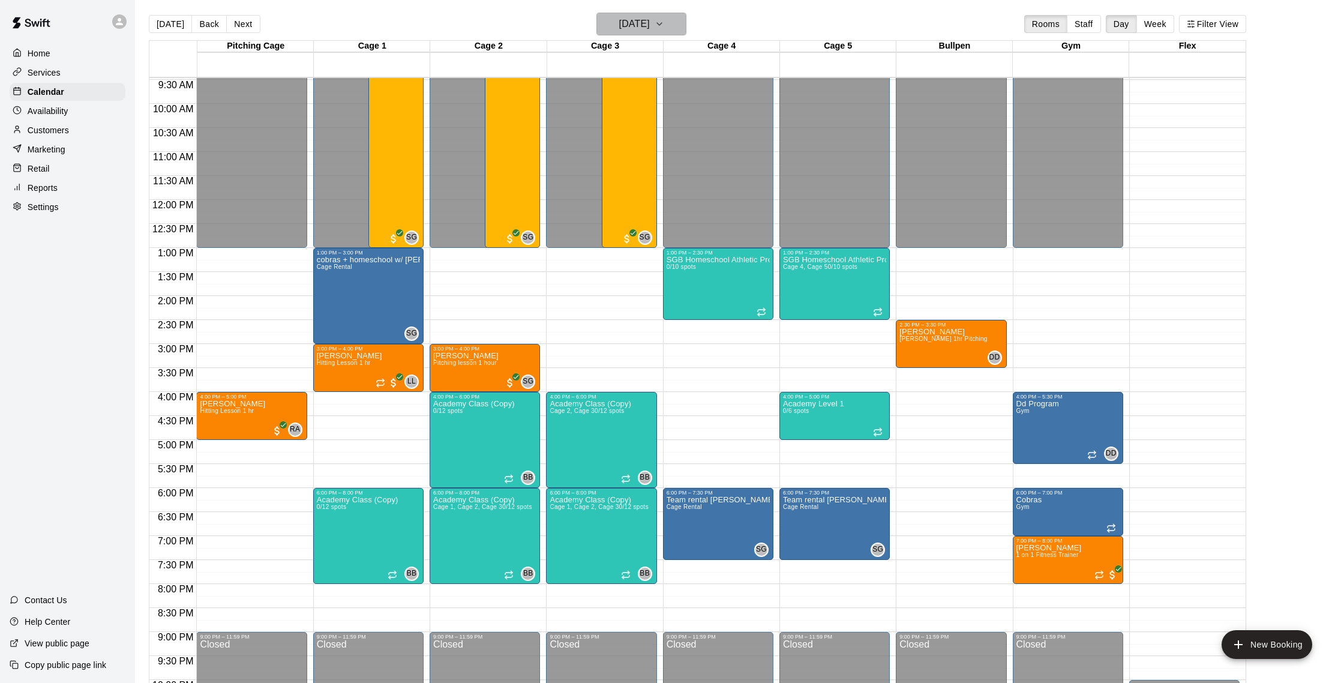
click at [640, 27] on h6 "Friday Oct 17" at bounding box center [634, 24] width 31 height 17
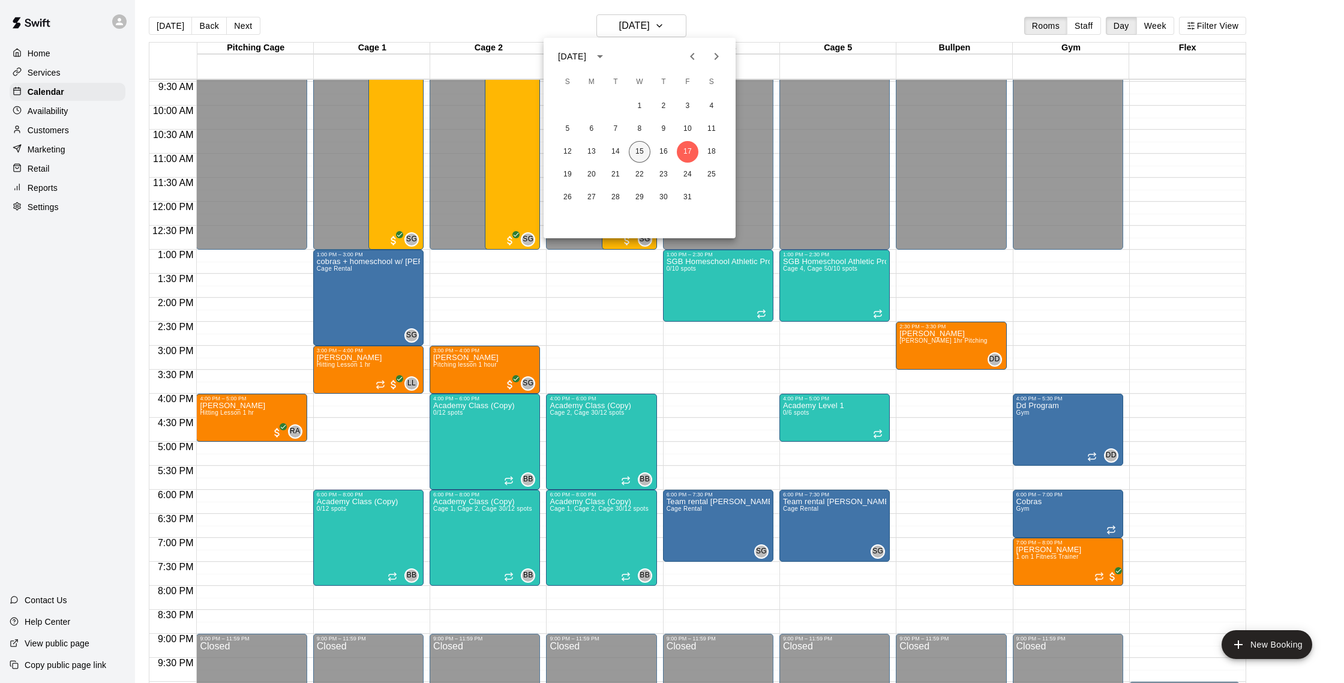
click at [643, 149] on button "15" at bounding box center [640, 152] width 22 height 22
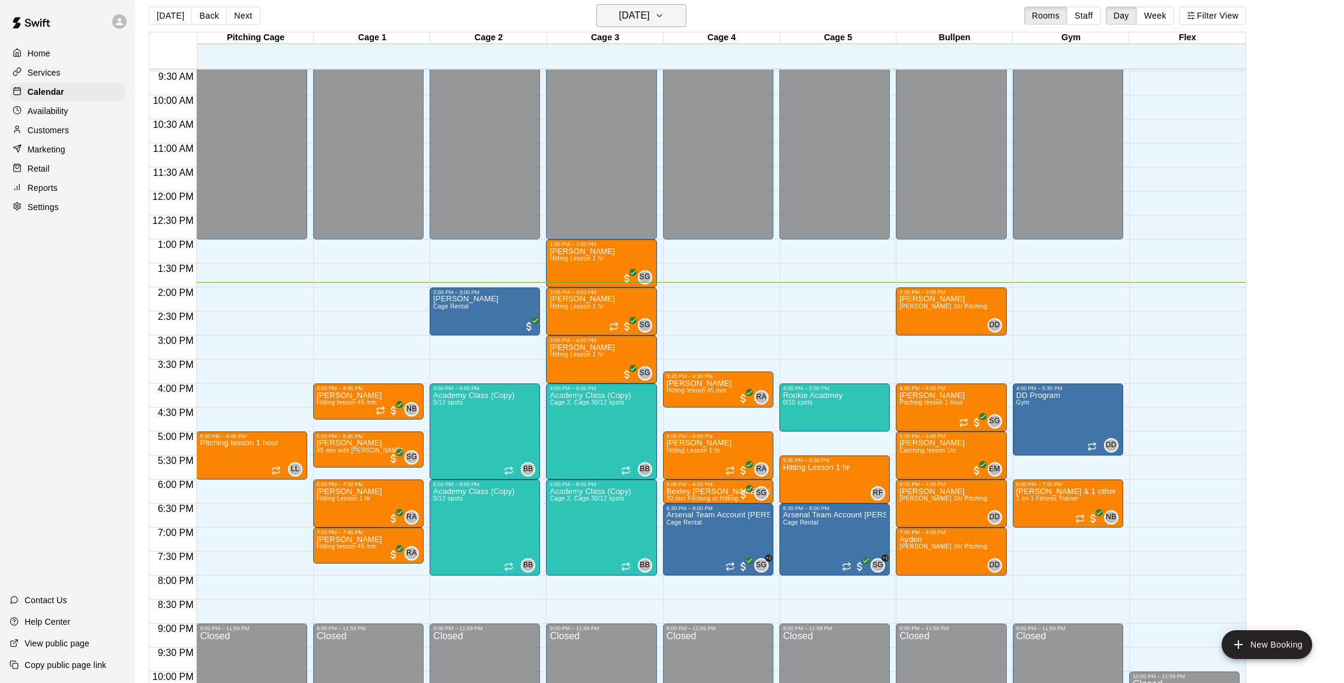
scroll to position [8, 0]
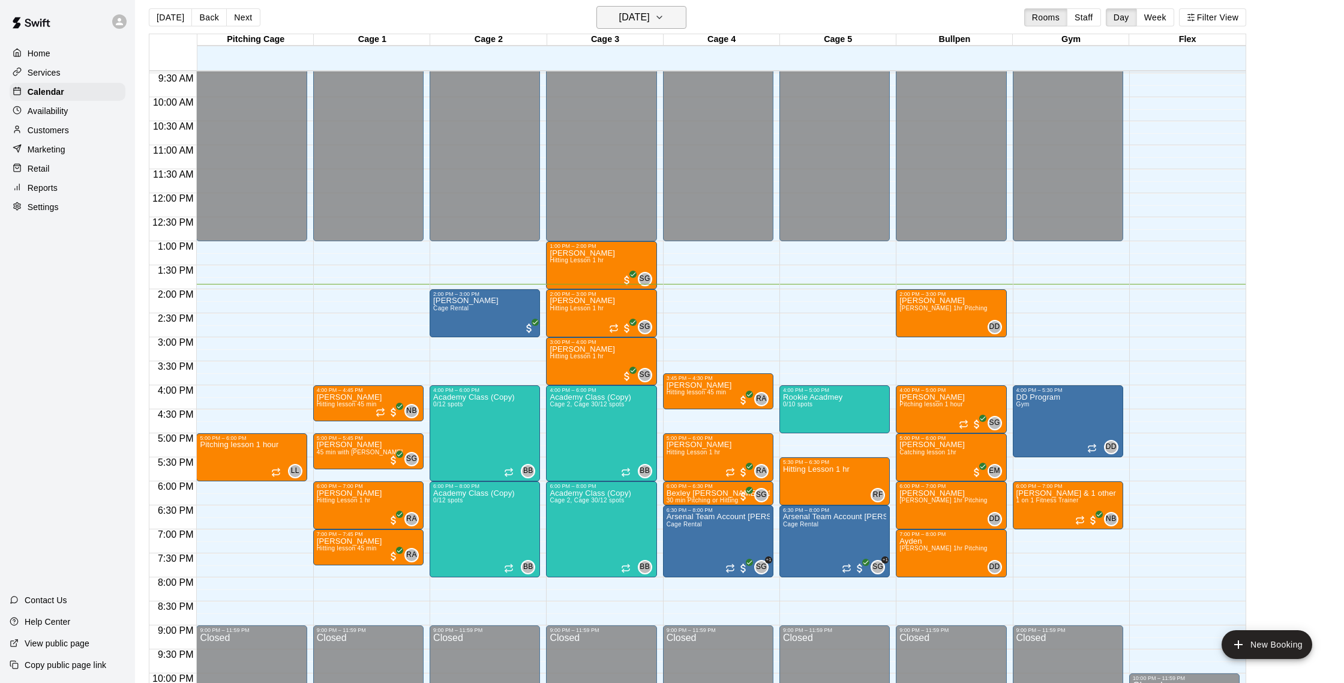
click at [635, 22] on h6 "[DATE]" at bounding box center [634, 17] width 31 height 17
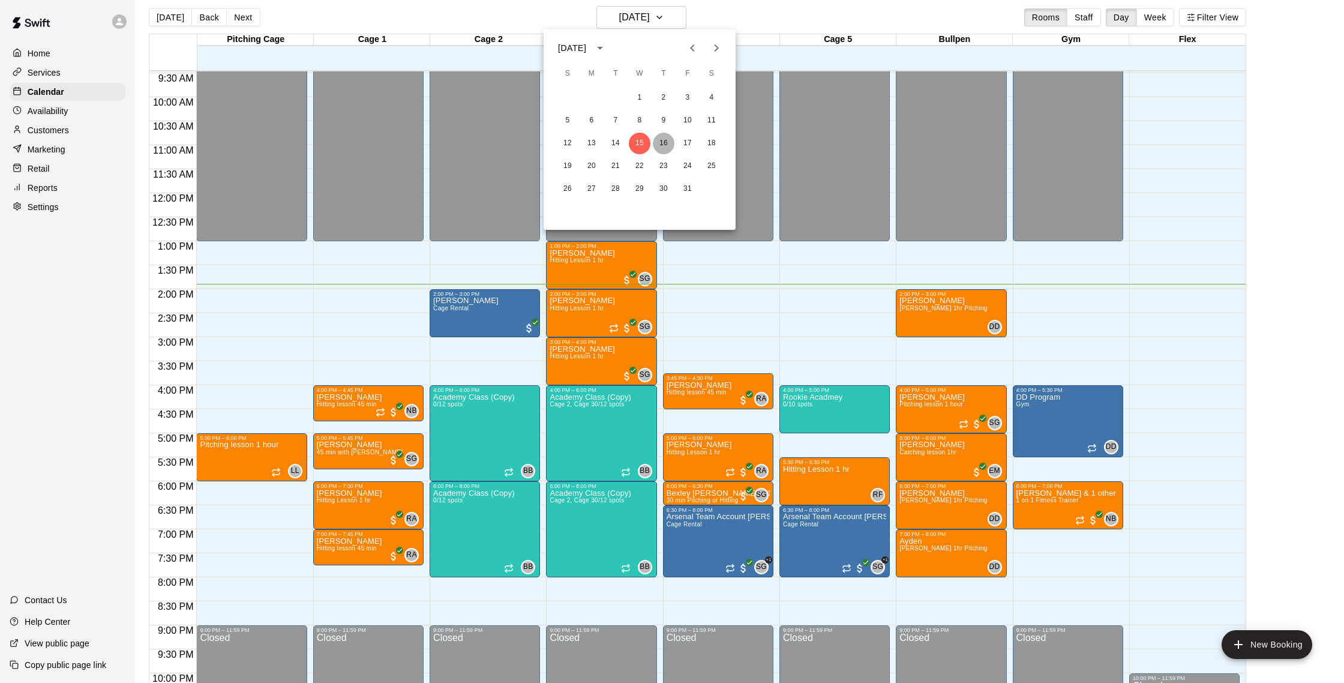
click at [662, 145] on button "16" at bounding box center [664, 144] width 22 height 22
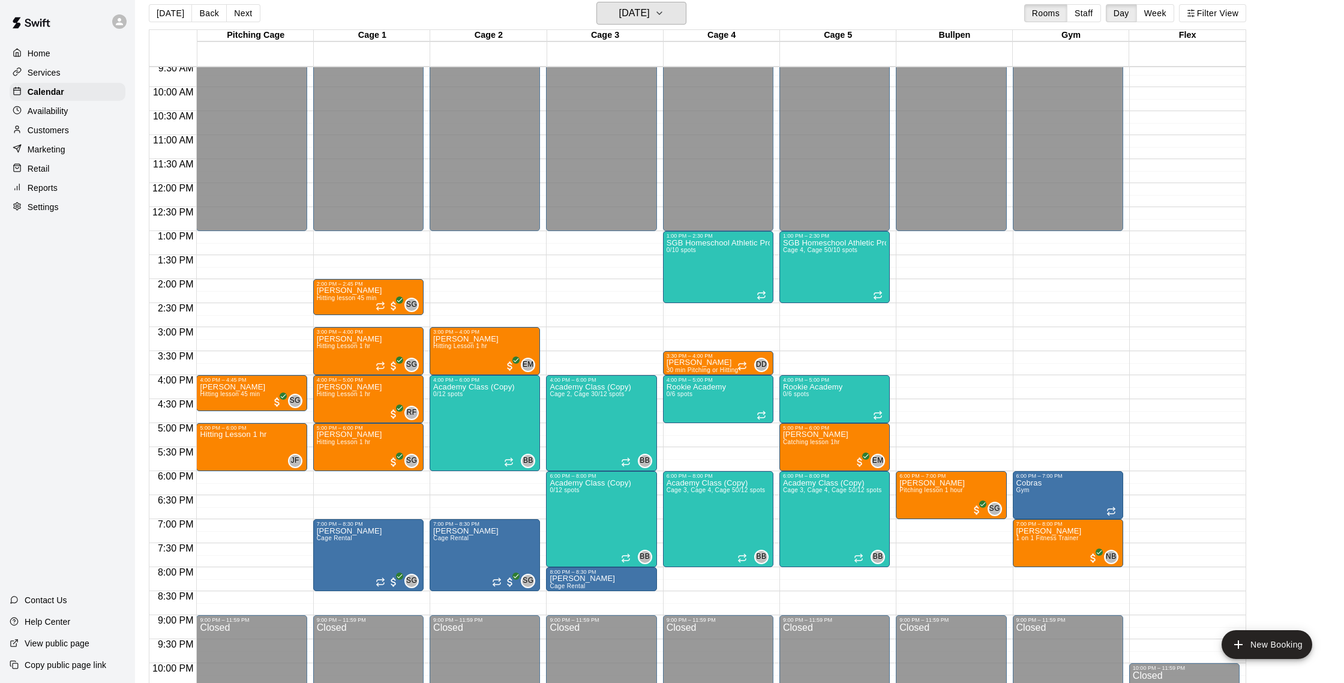
scroll to position [456, 0]
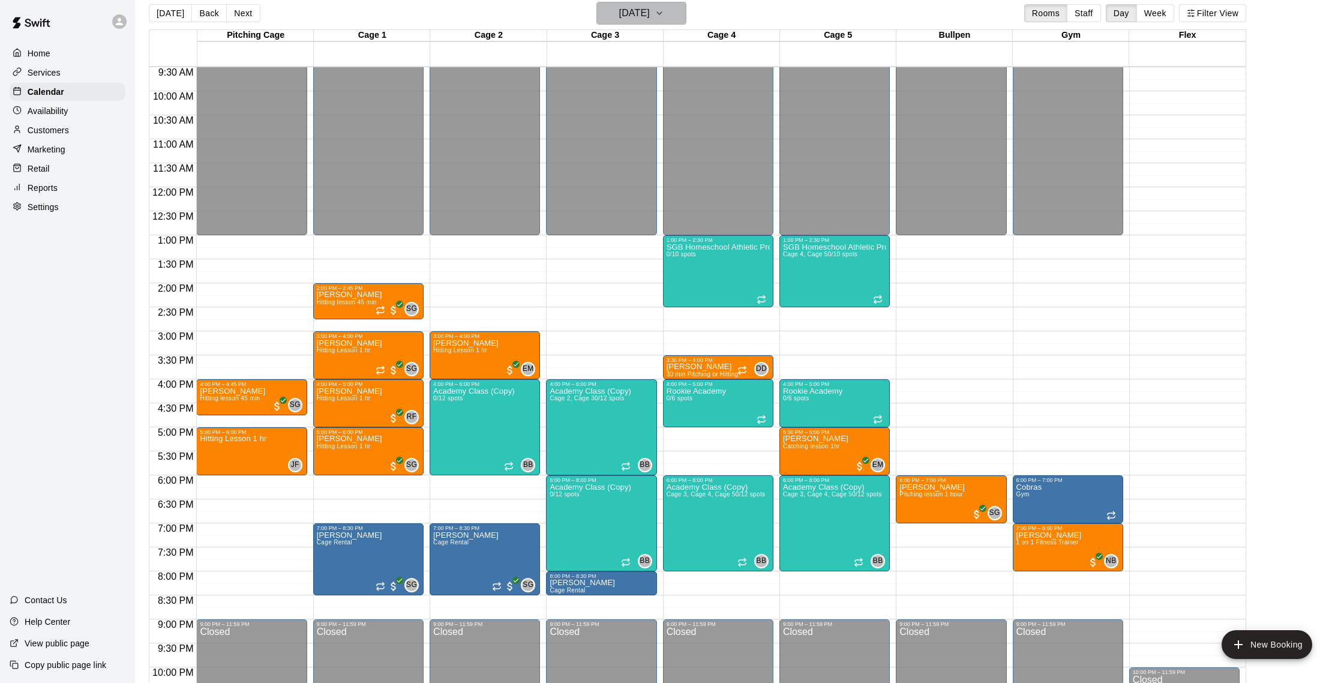
click at [650, 14] on h6 "Thursday Oct 16" at bounding box center [634, 13] width 31 height 17
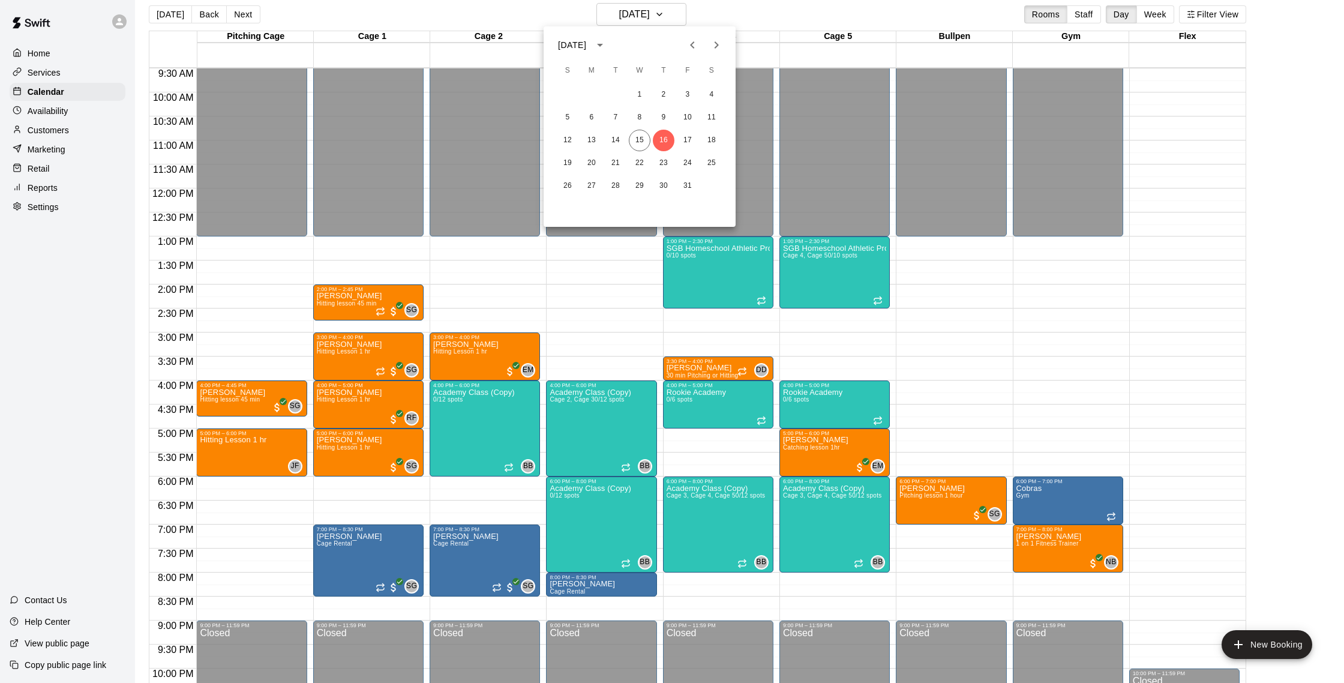
click at [919, 244] on div at bounding box center [672, 341] width 1344 height 683
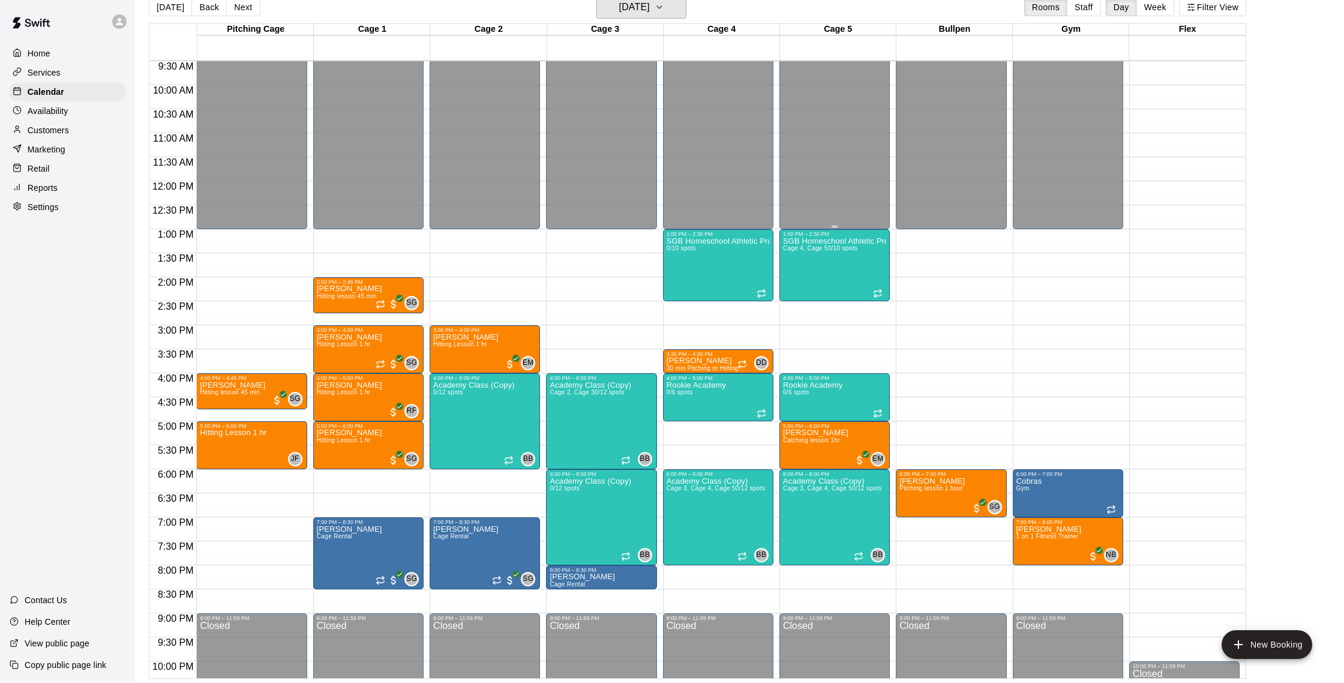
scroll to position [19, 0]
click at [677, 14] on button "Thursday Oct 16" at bounding box center [641, 6] width 90 height 23
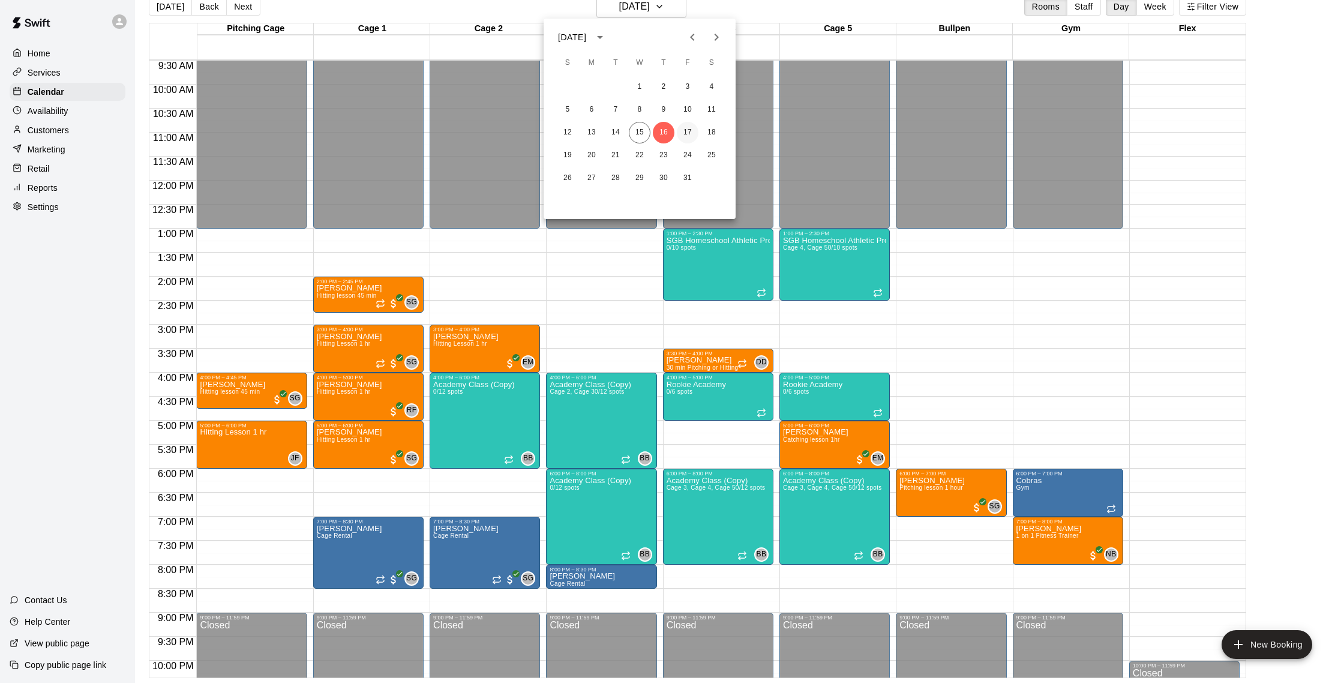
click at [680, 128] on button "17" at bounding box center [688, 133] width 22 height 22
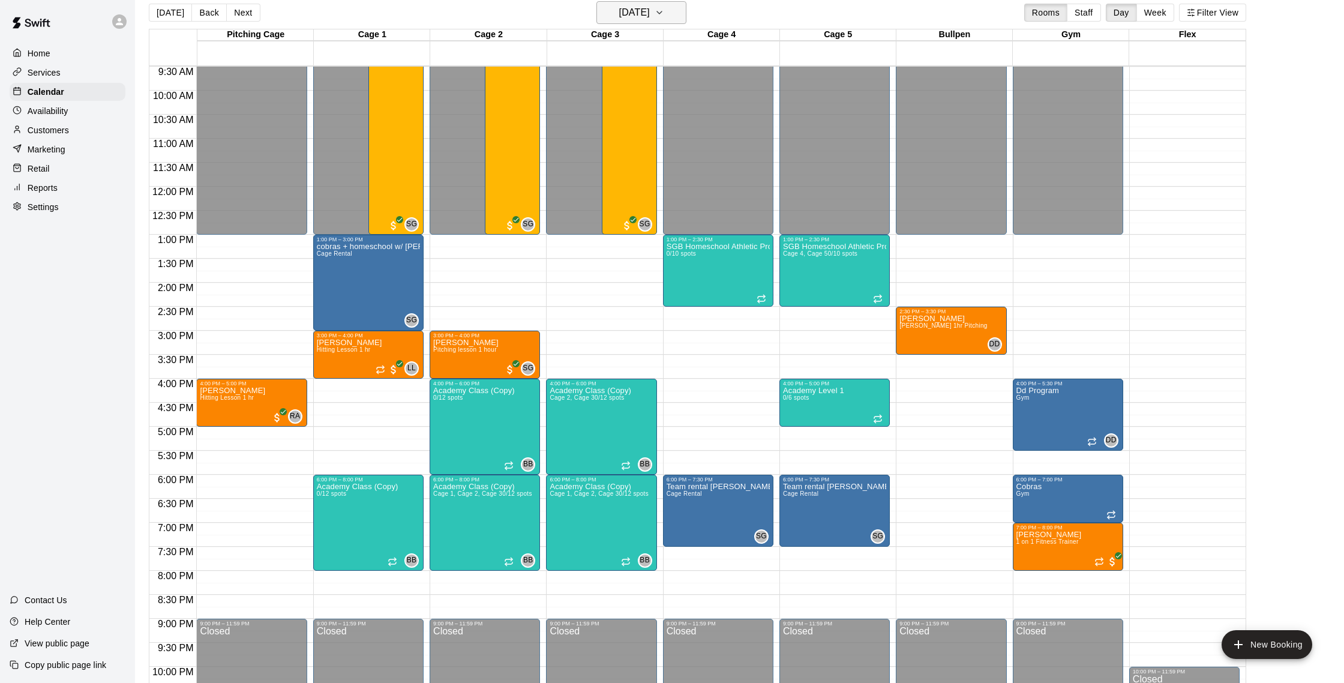
scroll to position [14, 0]
click at [610, 21] on button "Friday Oct 17" at bounding box center [641, 12] width 90 height 23
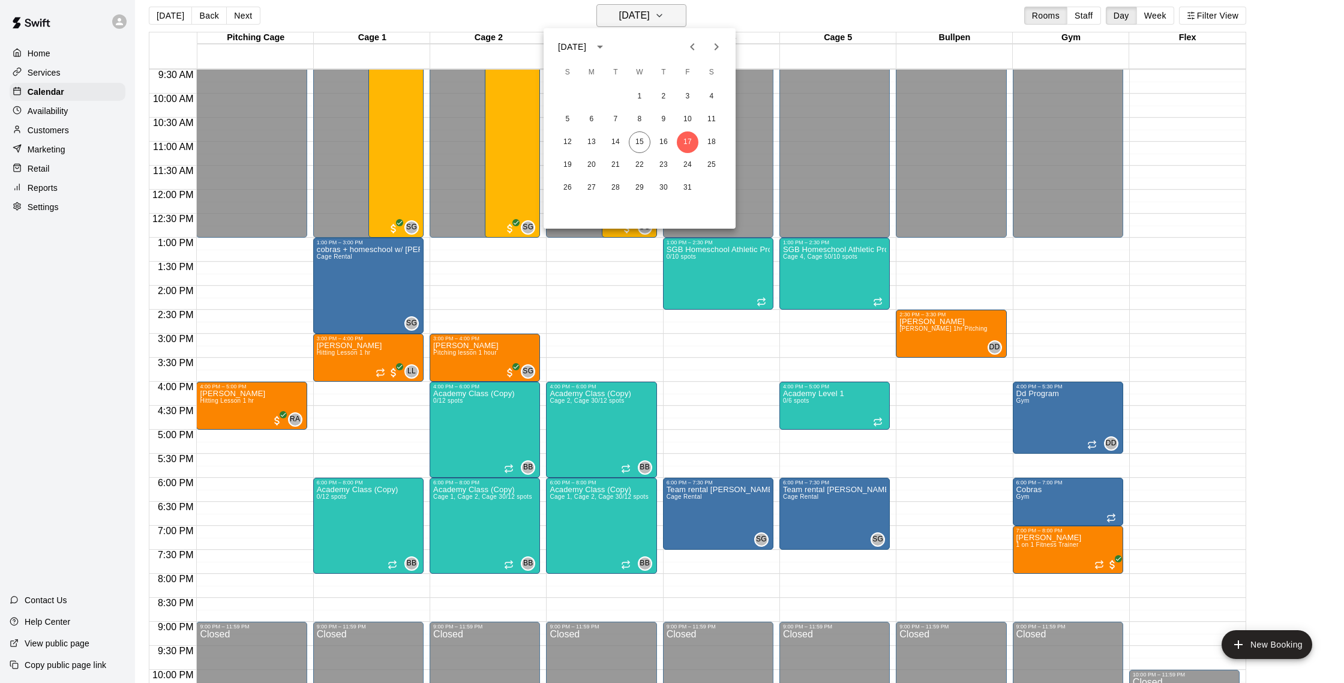
scroll to position [11, 0]
click at [648, 148] on div "12 13 14 15 16 17 18" at bounding box center [640, 142] width 192 height 22
click at [643, 145] on button "15" at bounding box center [640, 142] width 22 height 22
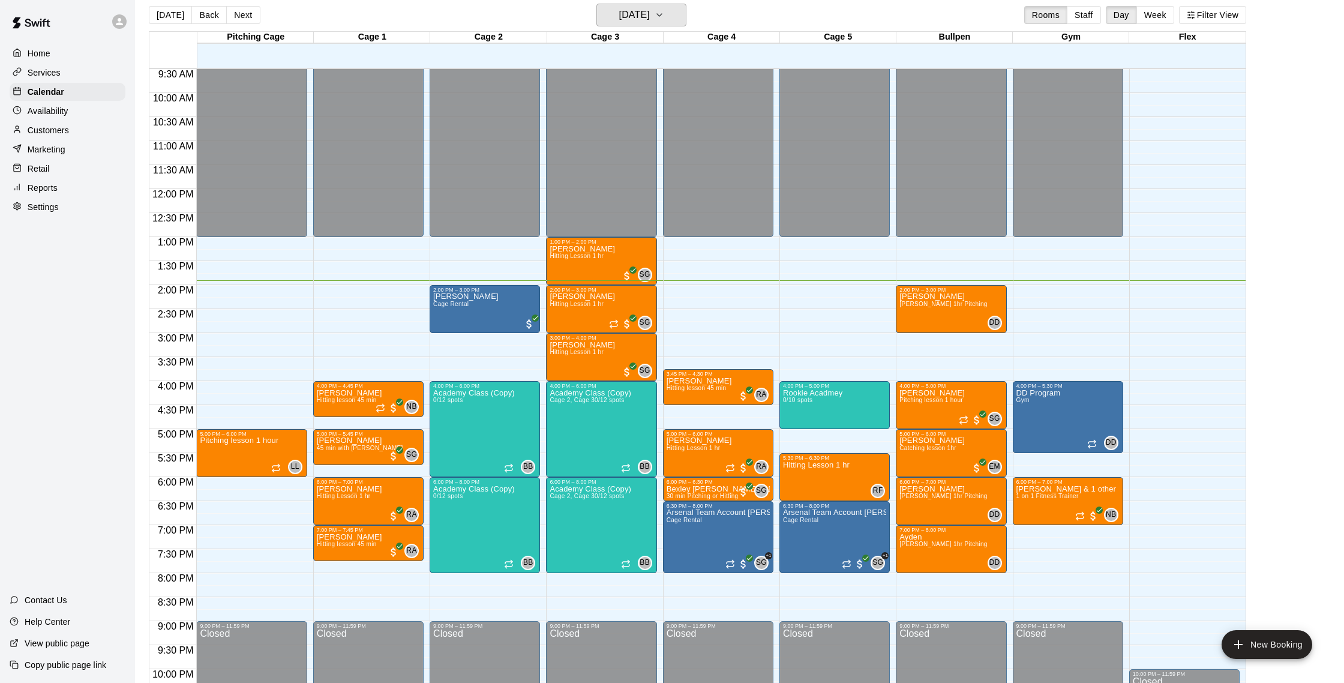
scroll to position [455, 0]
click at [766, 561] on span "SG" at bounding box center [761, 563] width 11 height 12
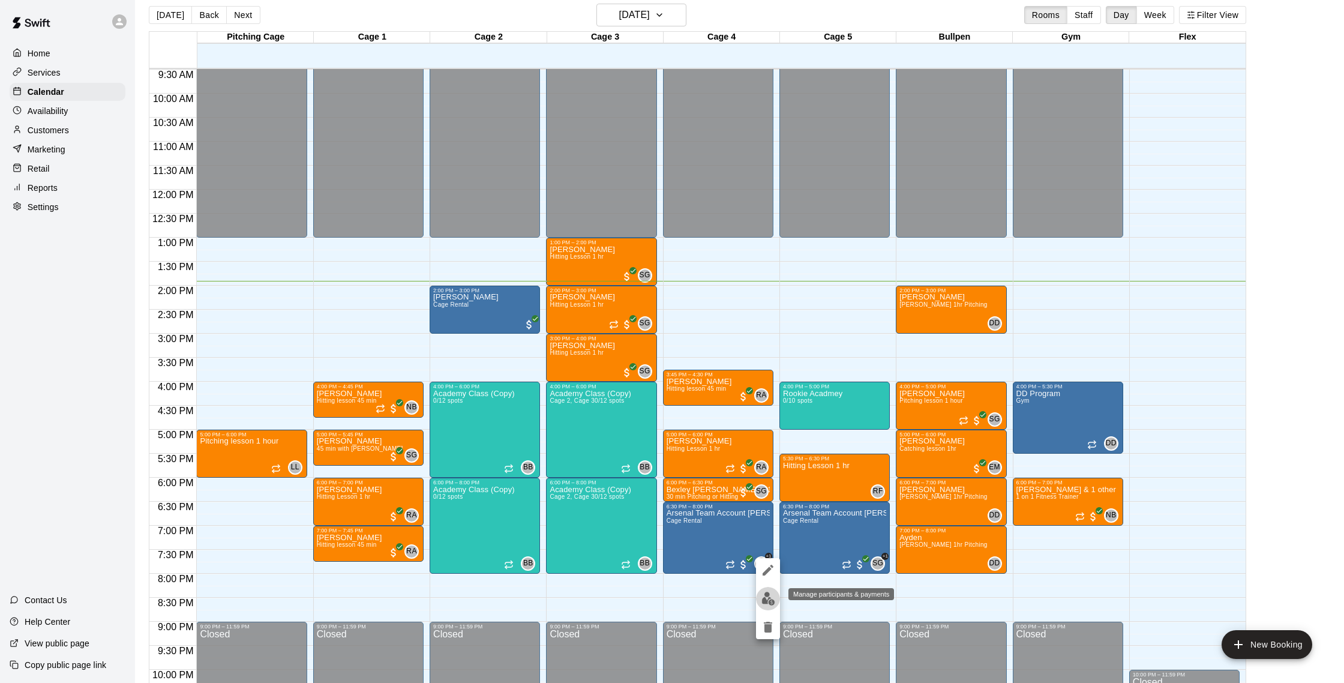
click at [763, 603] on img "edit" at bounding box center [768, 599] width 14 height 14
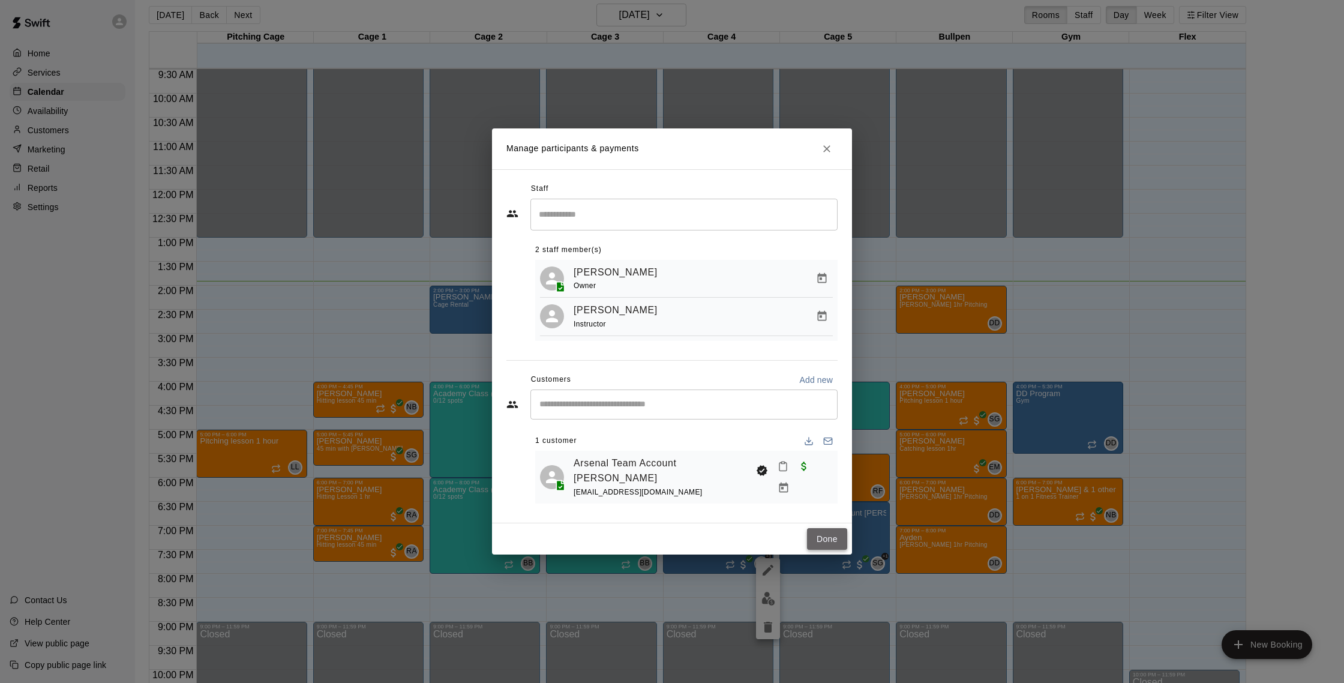
click at [829, 535] on button "Done" at bounding box center [827, 539] width 40 height 22
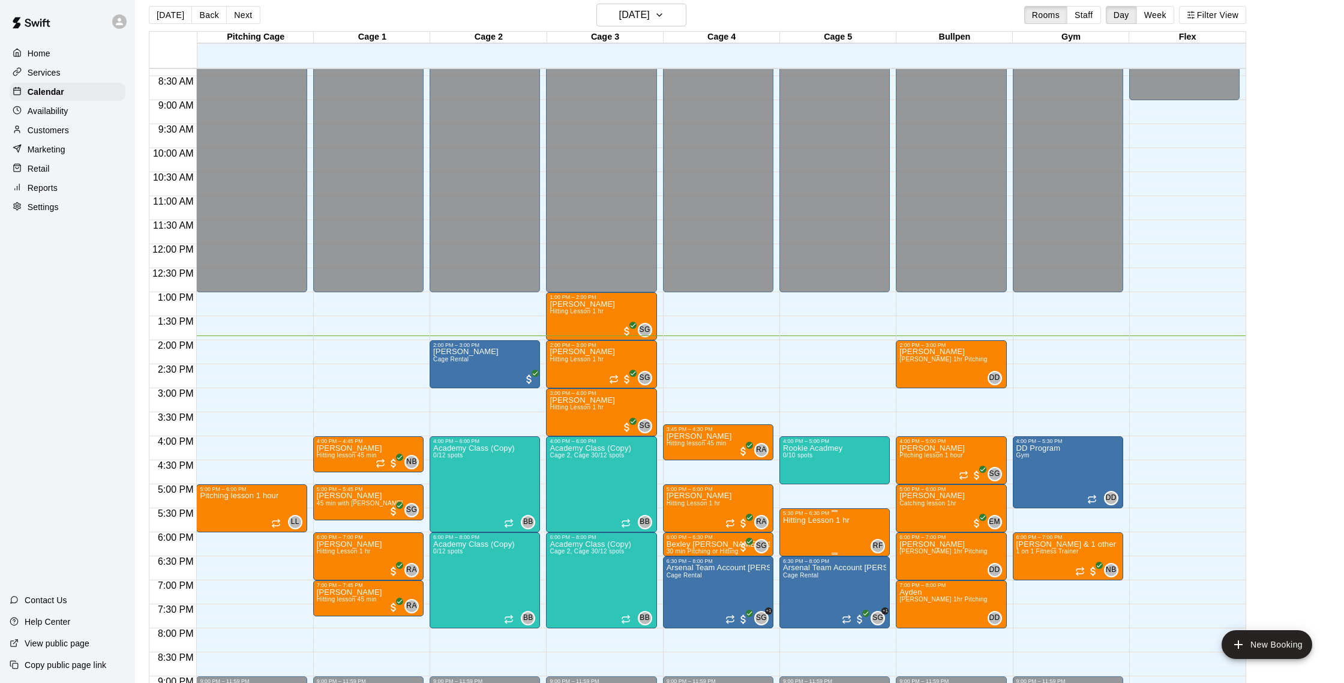
scroll to position [400, 0]
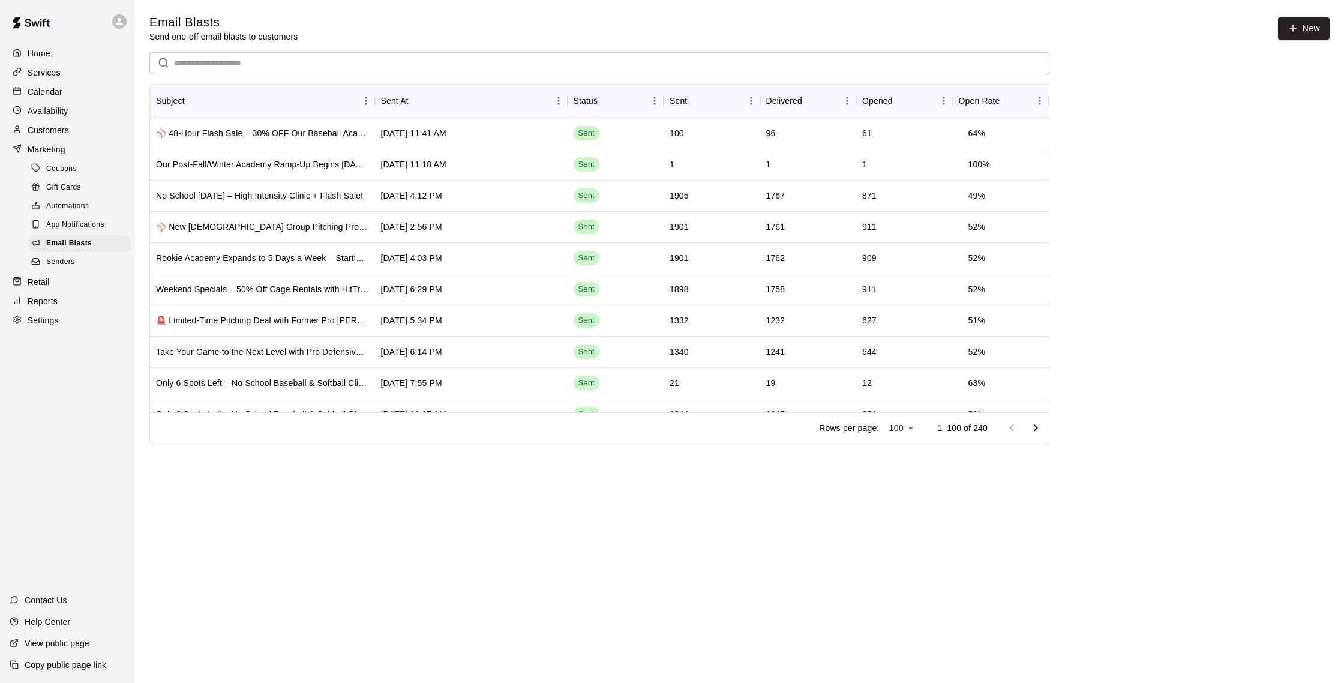
click at [83, 85] on div "Calendar" at bounding box center [68, 92] width 116 height 18
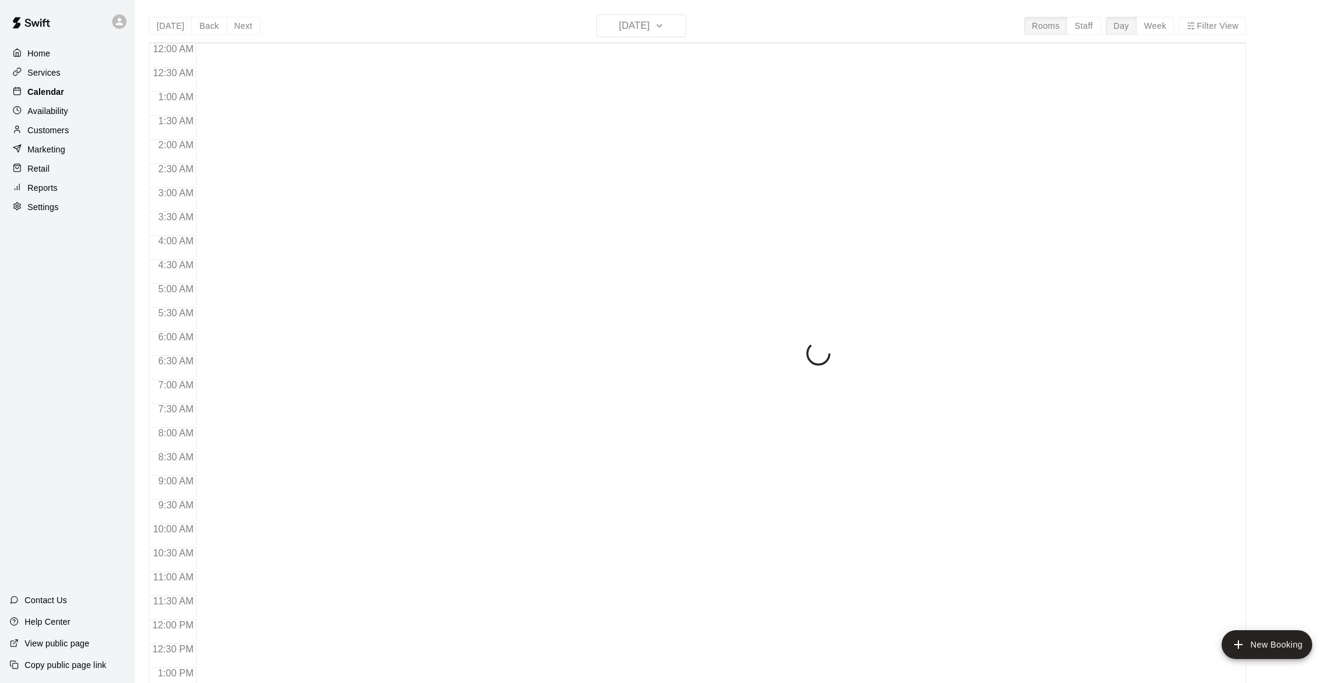
scroll to position [500, 0]
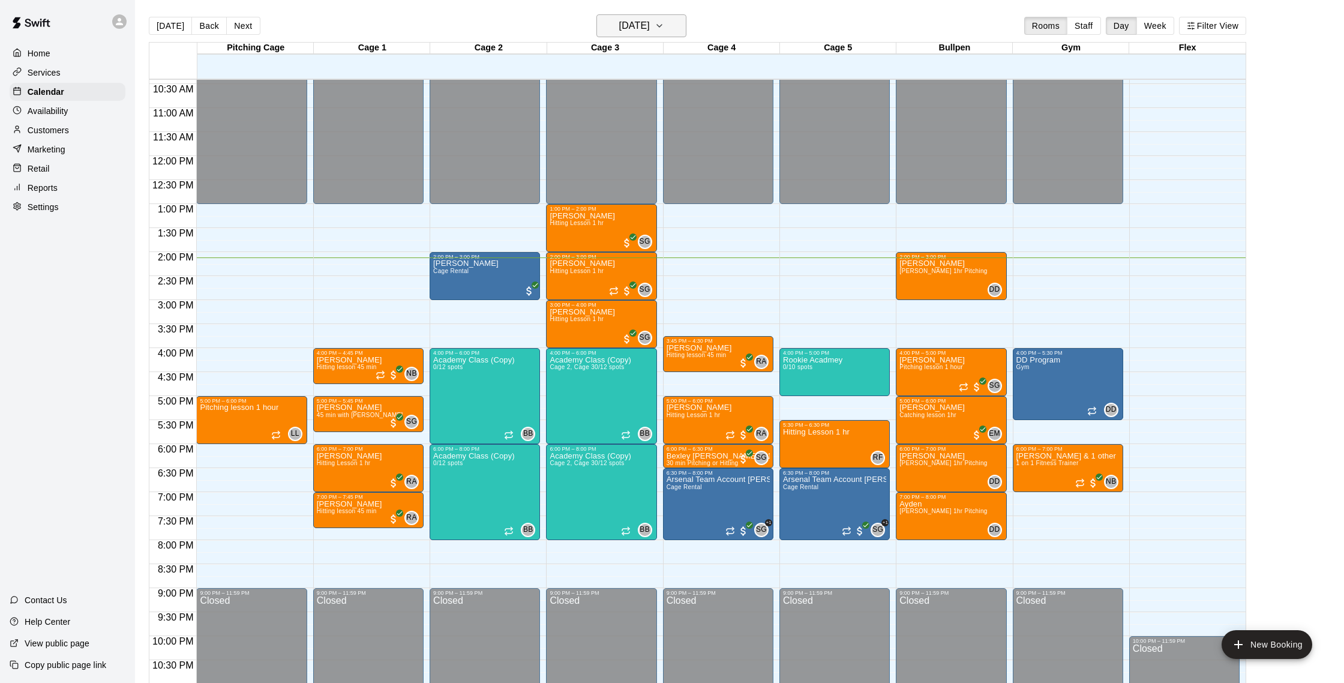
click at [670, 31] on button "[DATE]" at bounding box center [641, 25] width 90 height 23
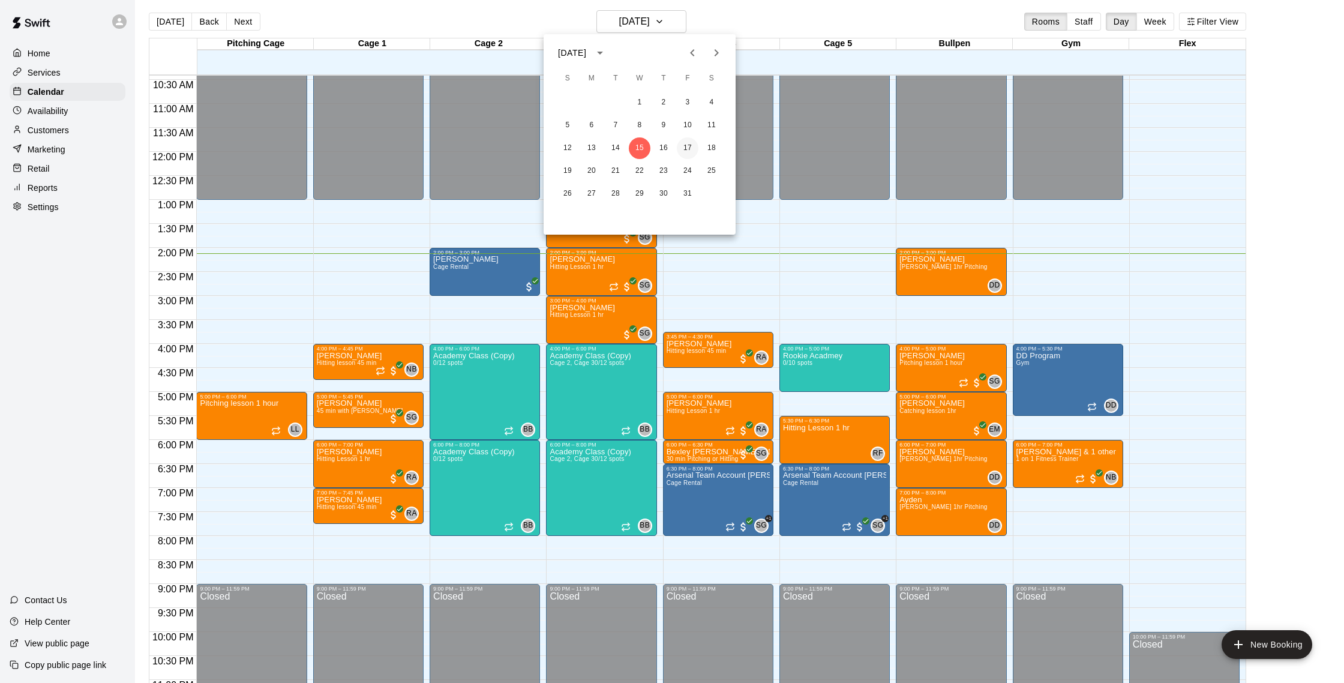
click at [680, 146] on button "17" at bounding box center [688, 148] width 22 height 22
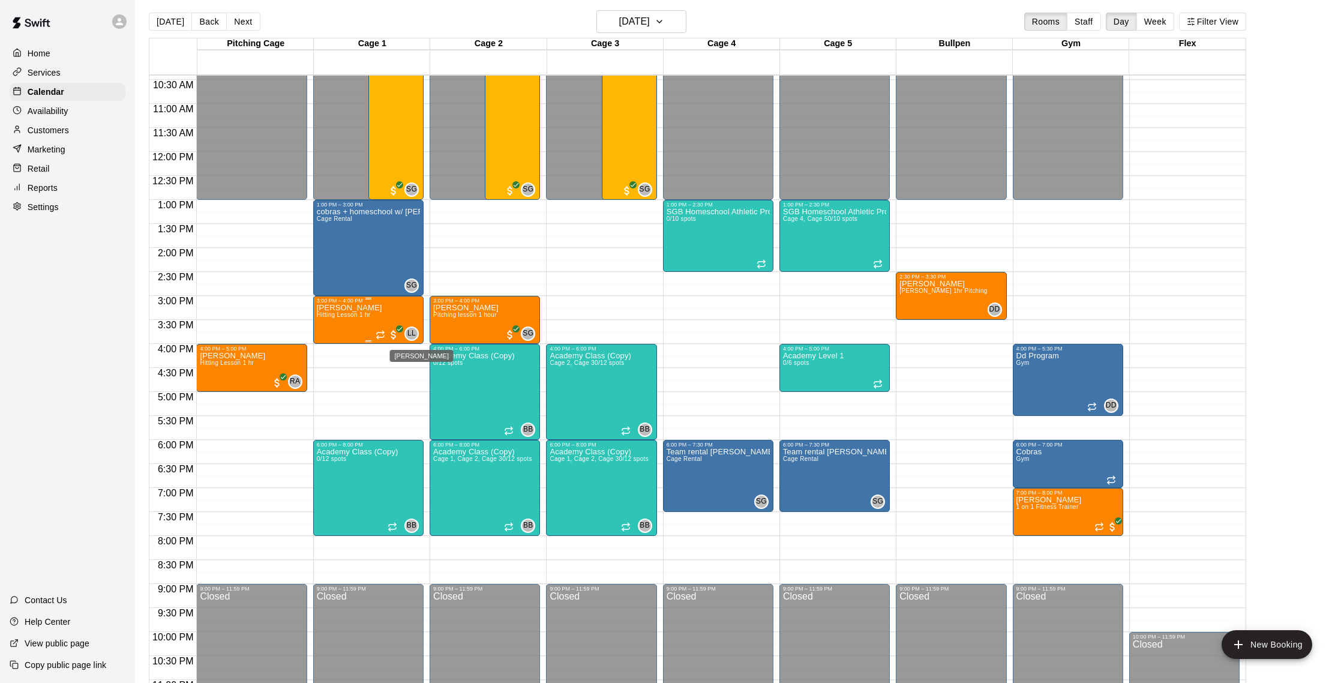
click at [410, 333] on span "LL" at bounding box center [411, 334] width 8 height 12
click at [485, 277] on div at bounding box center [672, 341] width 1344 height 683
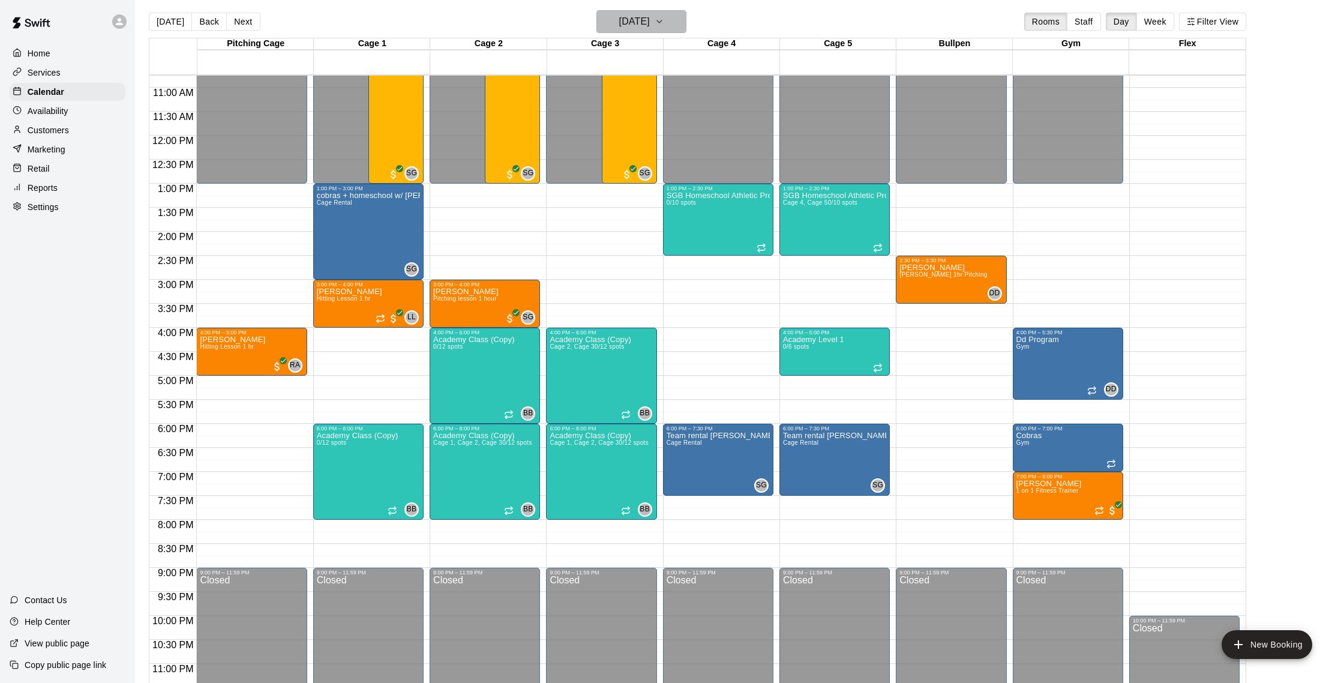
click at [650, 26] on h6 "Friday Oct 17" at bounding box center [634, 21] width 31 height 17
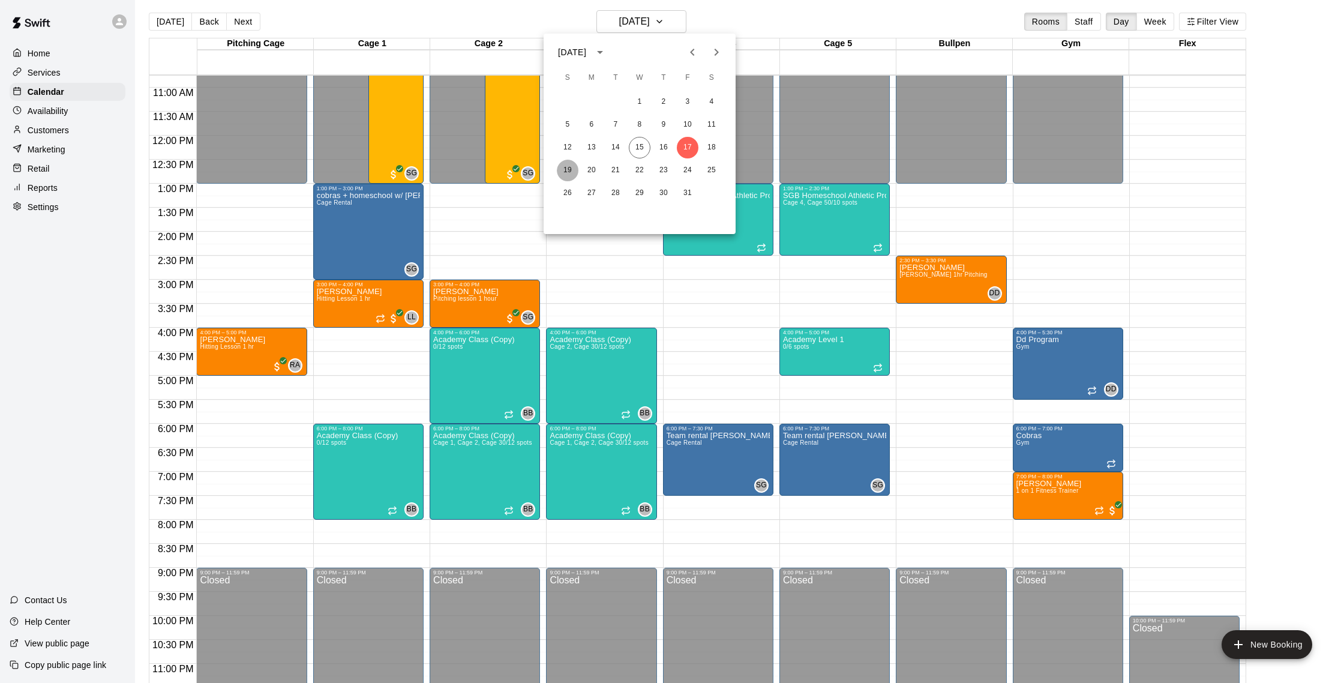
click at [564, 167] on button "19" at bounding box center [568, 171] width 22 height 22
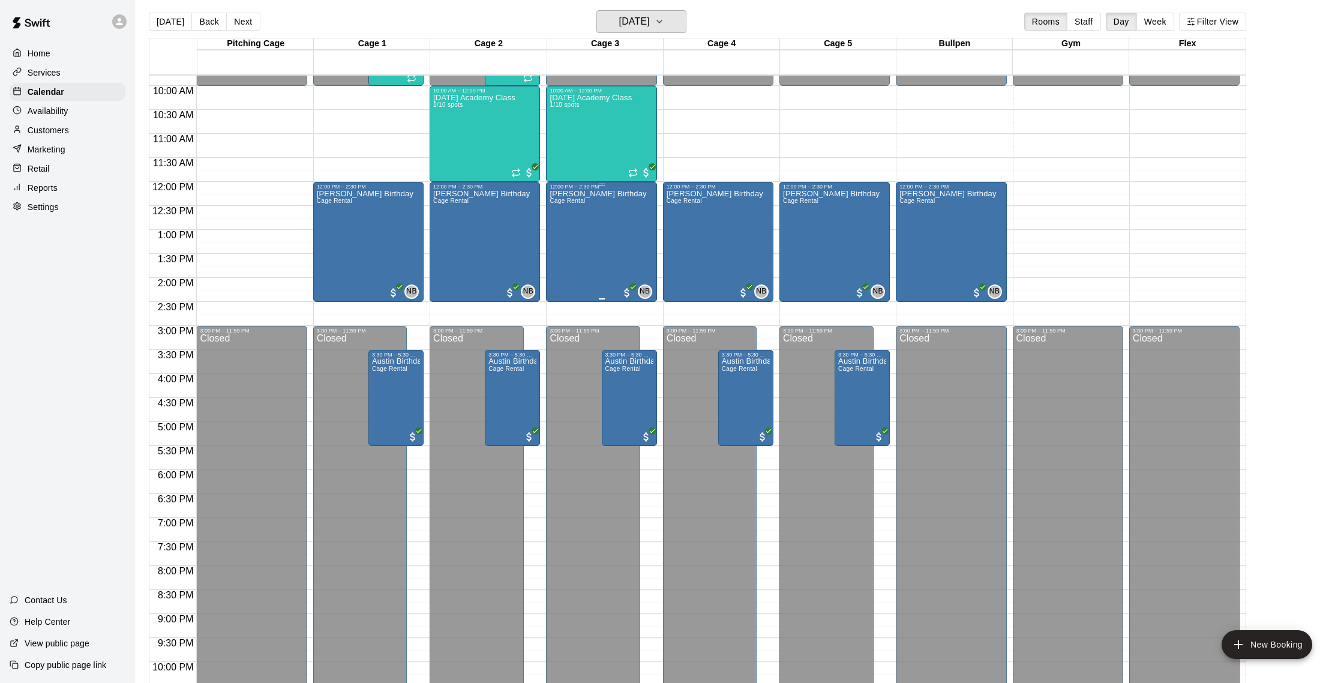
scroll to position [462, 0]
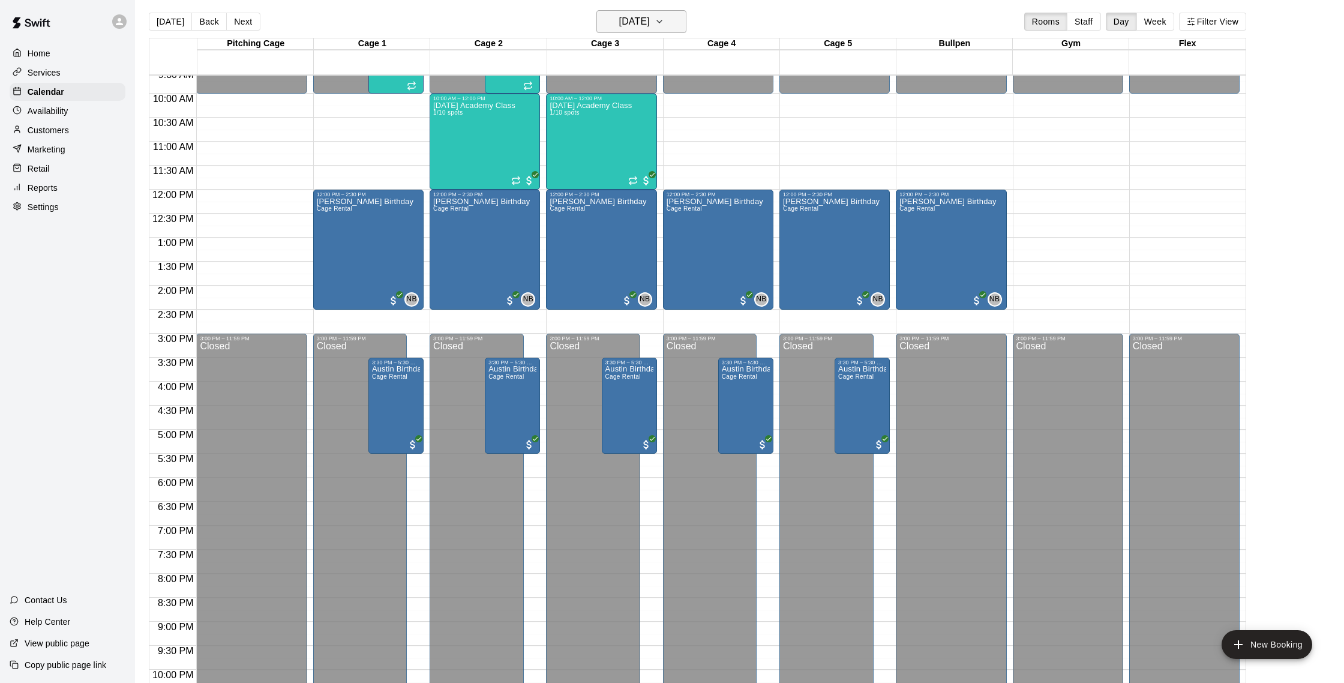
click at [647, 22] on h6 "Sunday Oct 19" at bounding box center [634, 21] width 31 height 17
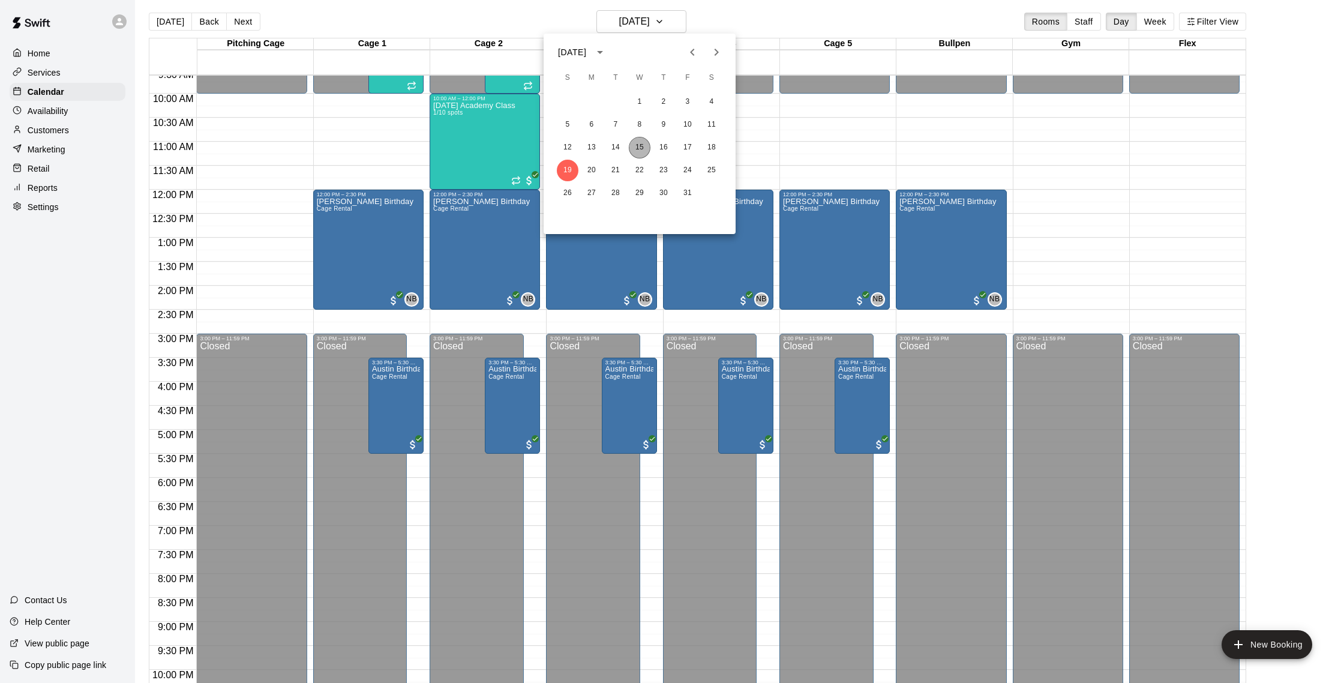
click at [640, 144] on button "15" at bounding box center [640, 148] width 22 height 22
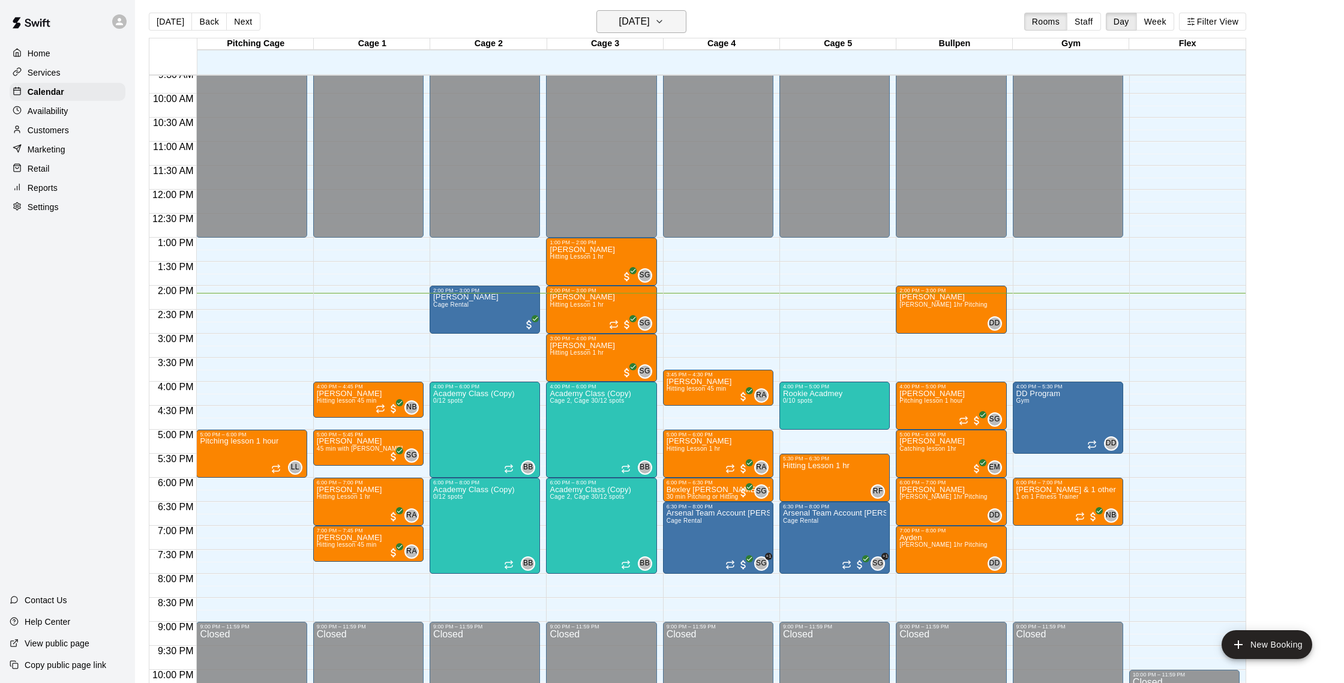
click at [650, 17] on h6 "[DATE]" at bounding box center [634, 21] width 31 height 17
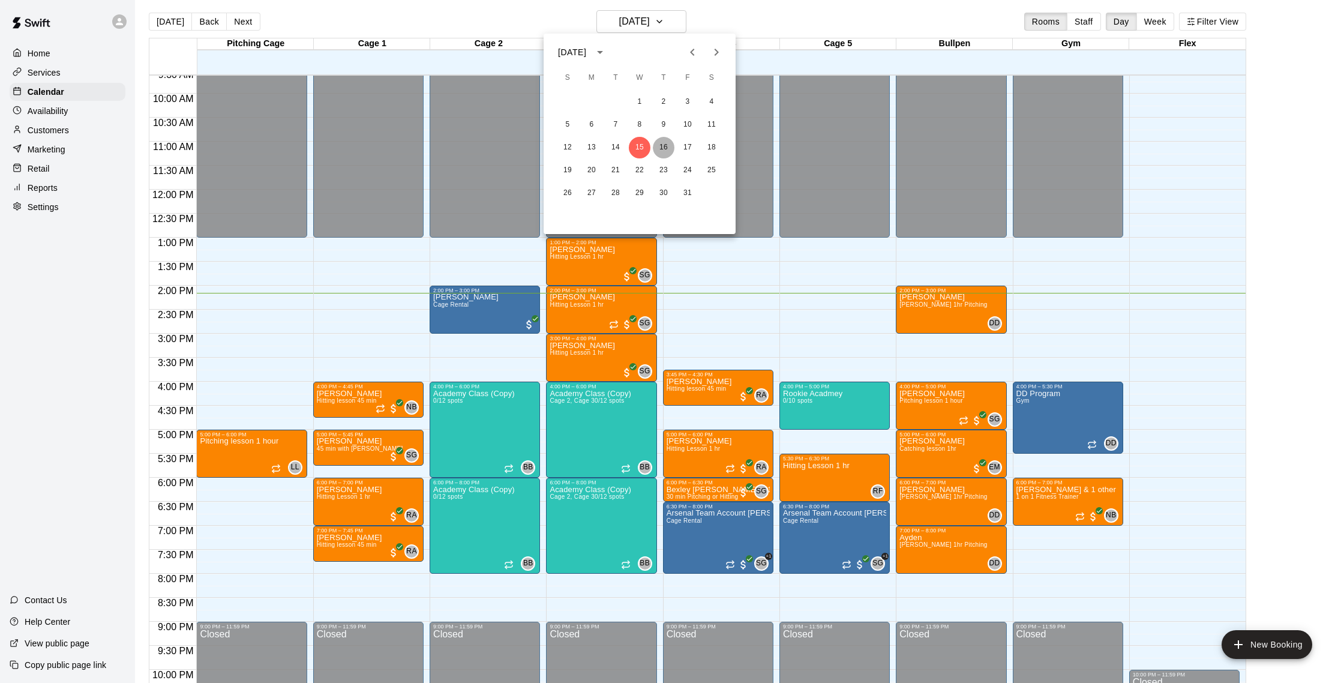
click at [665, 152] on button "16" at bounding box center [664, 148] width 22 height 22
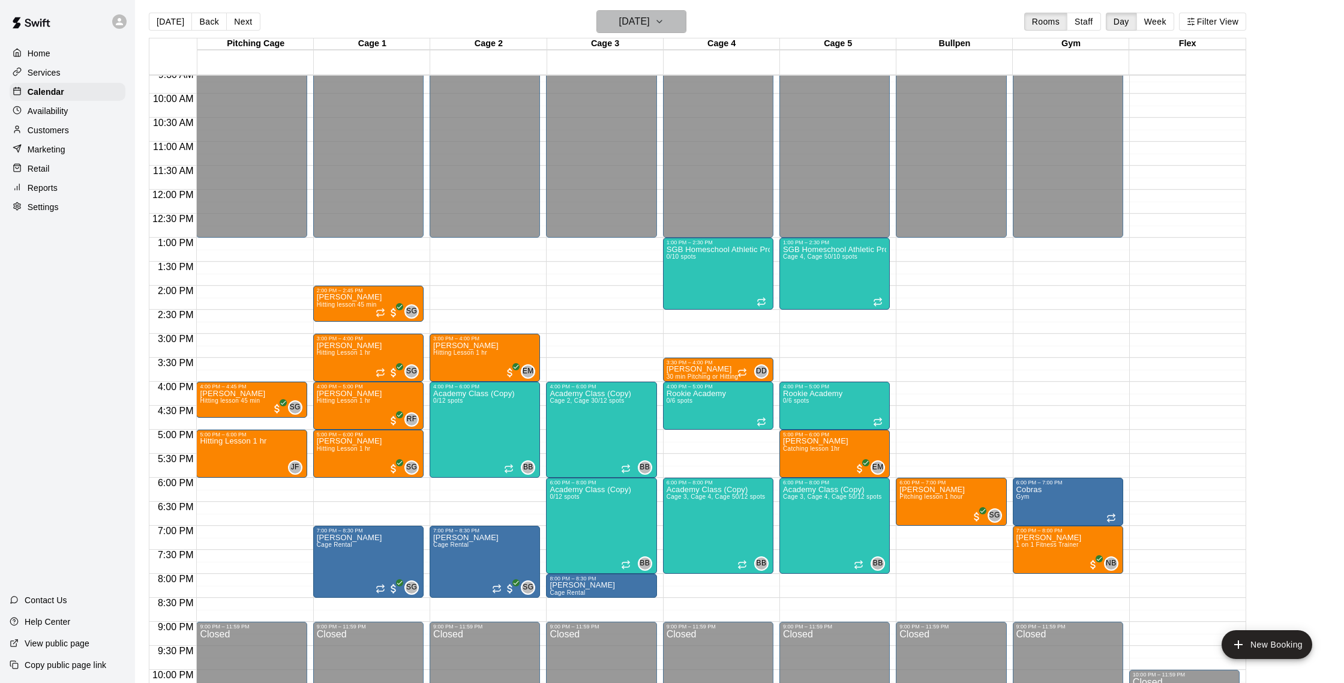
click at [650, 26] on h6 "Thursday Oct 16" at bounding box center [634, 21] width 31 height 17
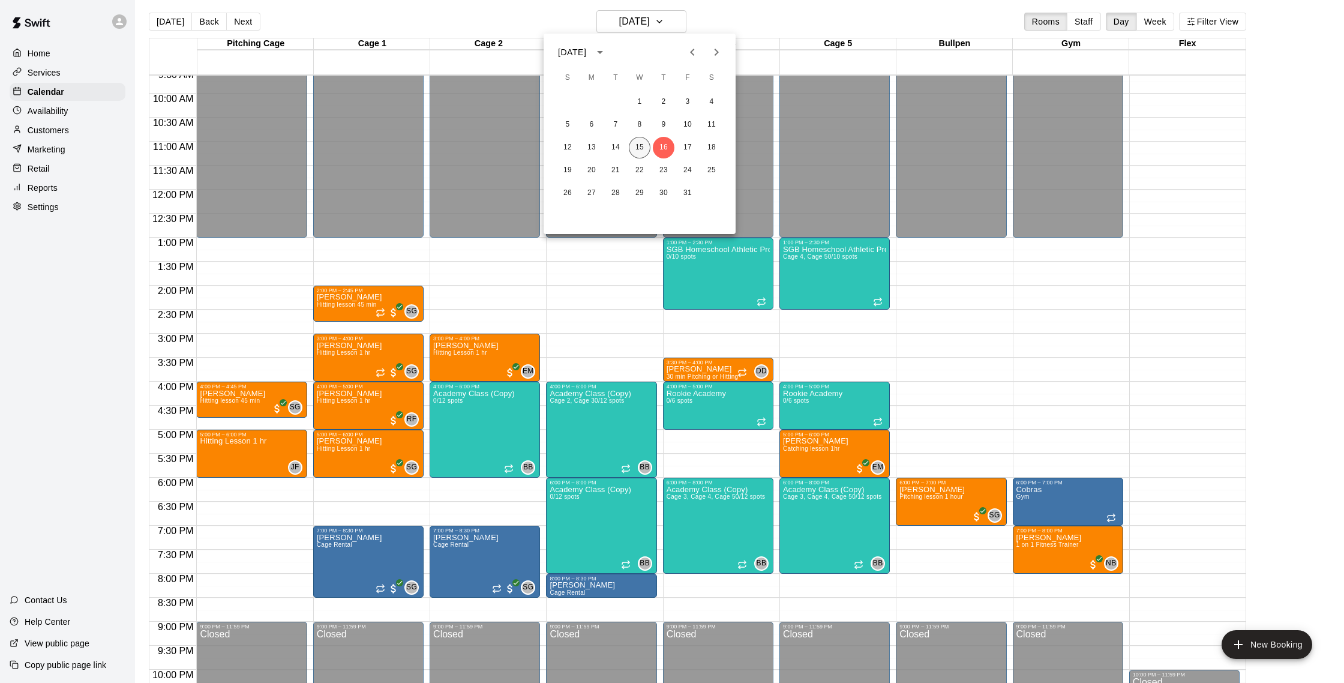
click at [638, 146] on button "15" at bounding box center [640, 148] width 22 height 22
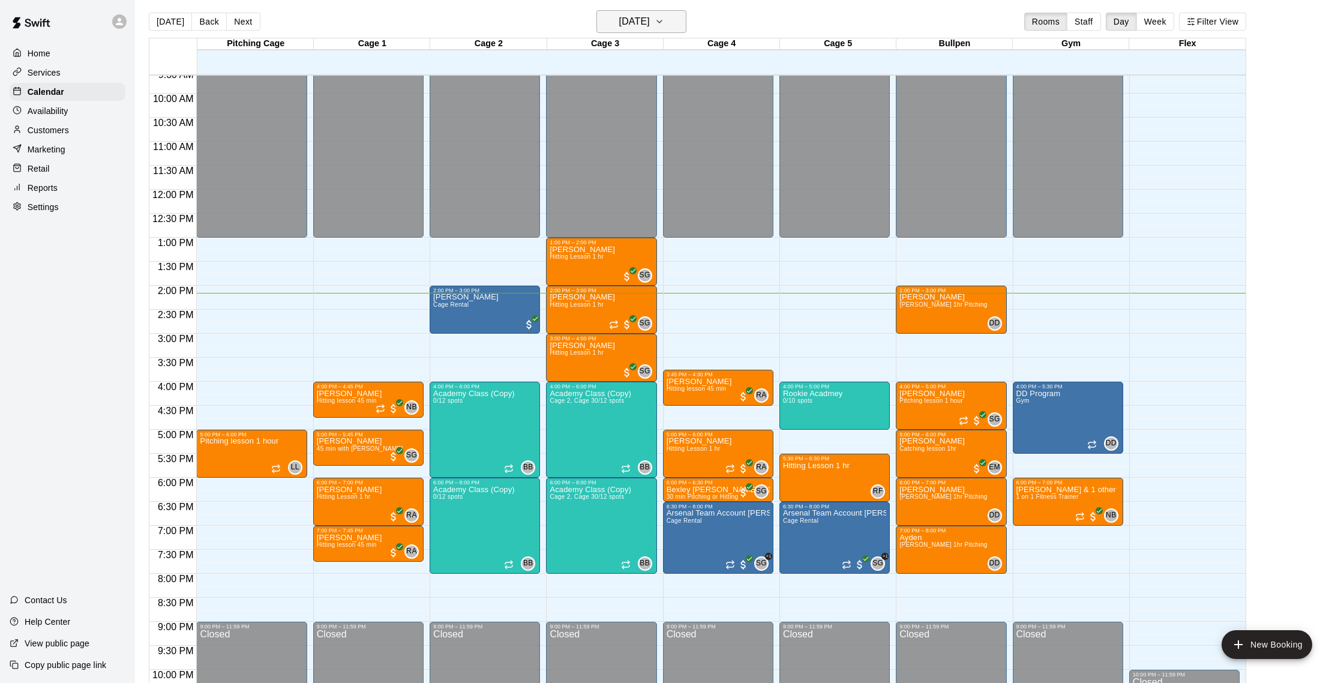
click at [650, 19] on h6 "[DATE]" at bounding box center [634, 21] width 31 height 17
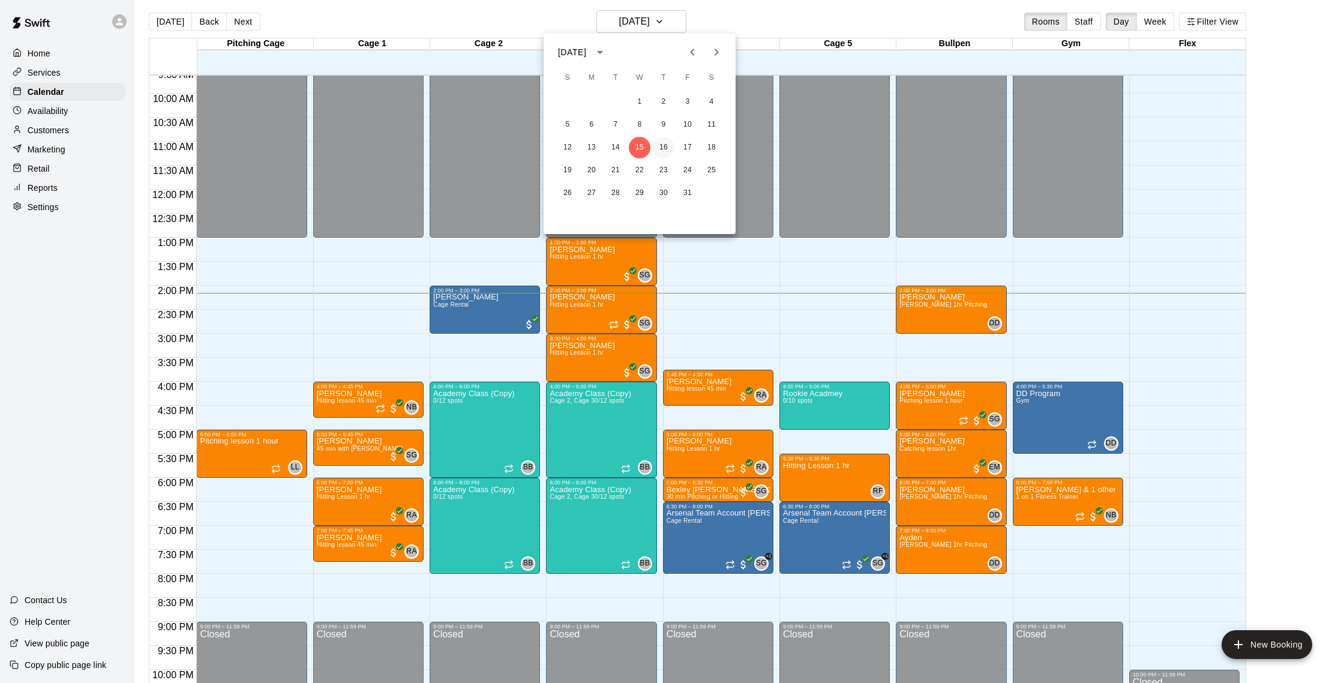
click at [665, 140] on button "16" at bounding box center [664, 148] width 22 height 22
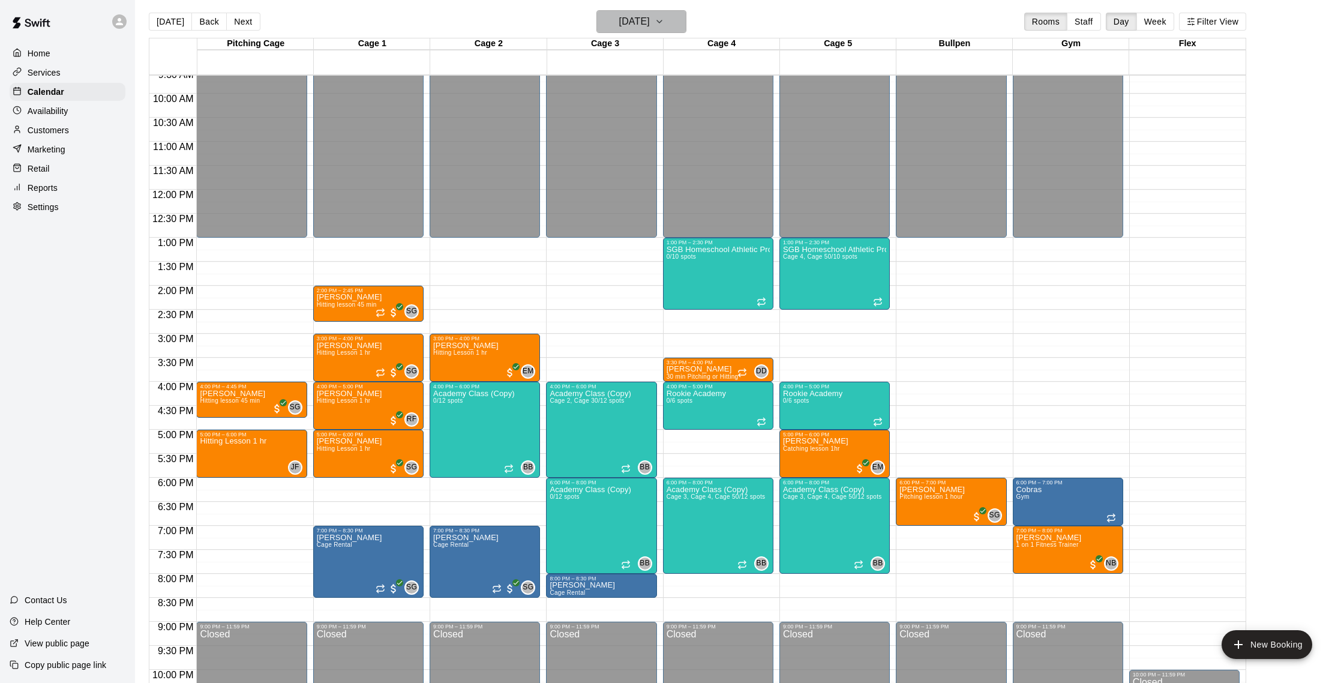
click at [650, 21] on h6 "Thursday Oct 16" at bounding box center [634, 21] width 31 height 17
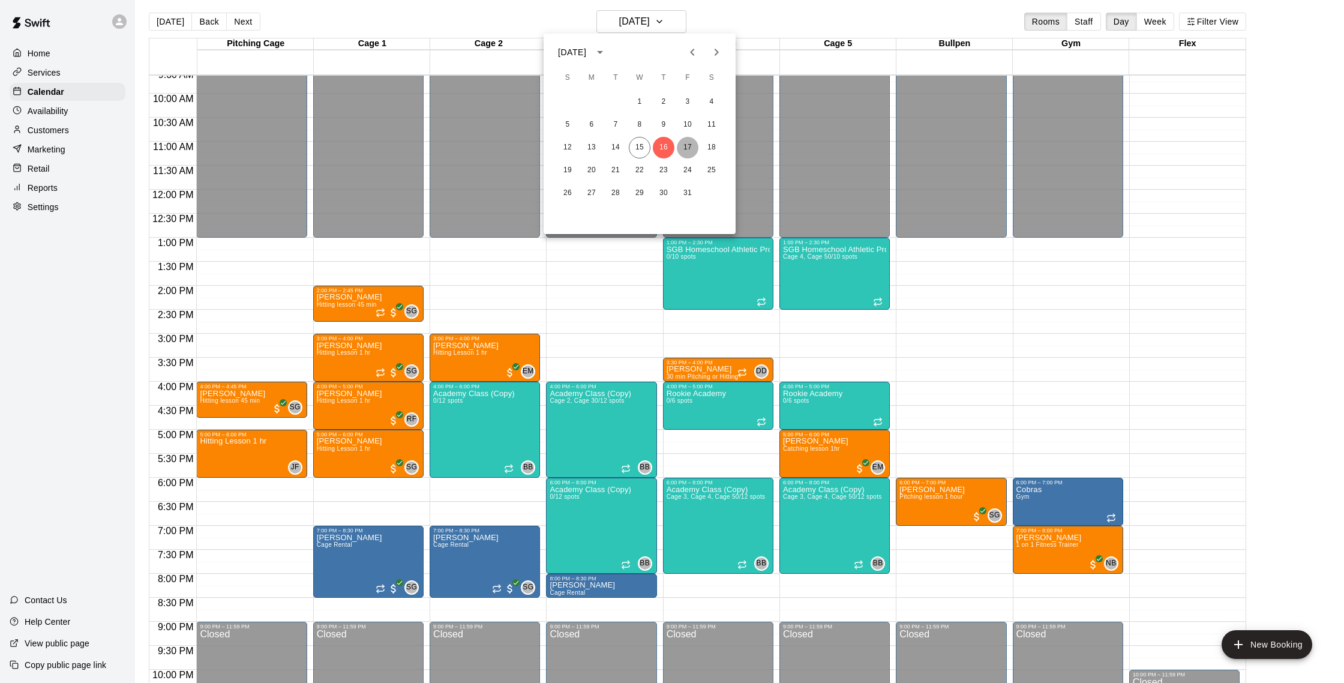
click at [680, 140] on button "17" at bounding box center [688, 148] width 22 height 22
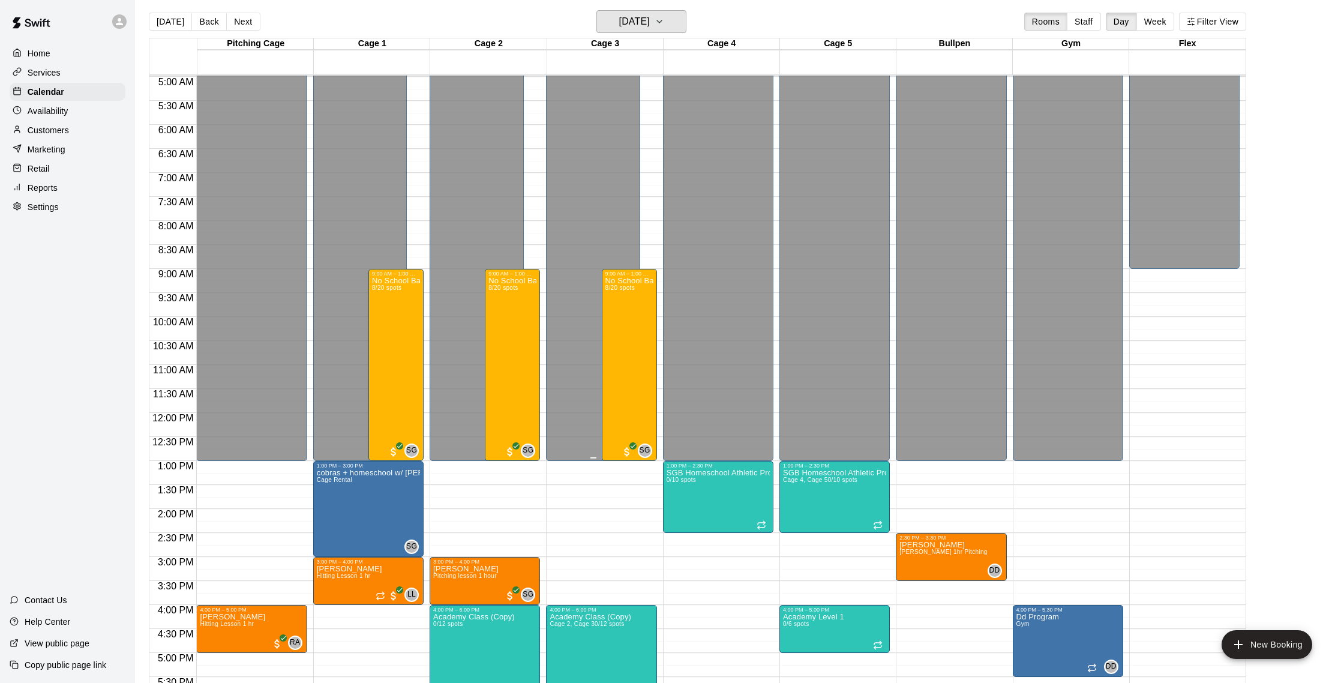
scroll to position [240, 0]
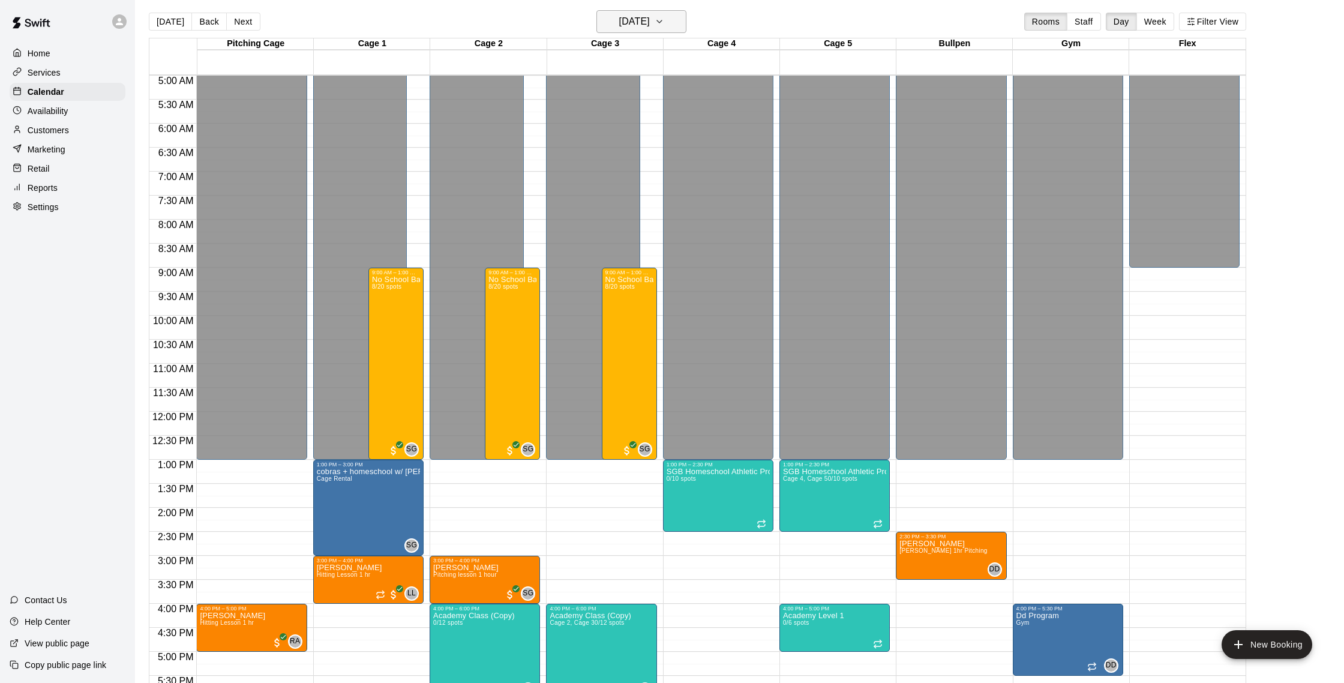
click at [620, 18] on h6 "Friday Oct 17" at bounding box center [634, 21] width 31 height 17
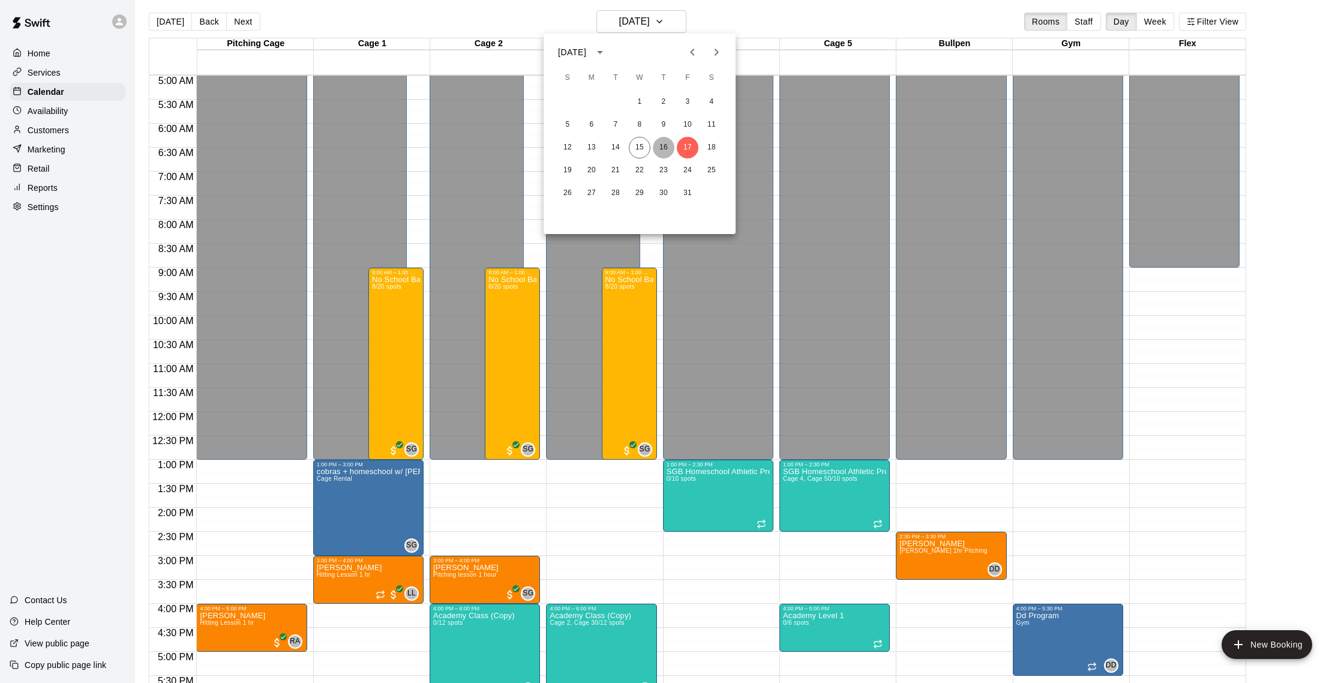
click at [658, 152] on button "16" at bounding box center [664, 148] width 22 height 22
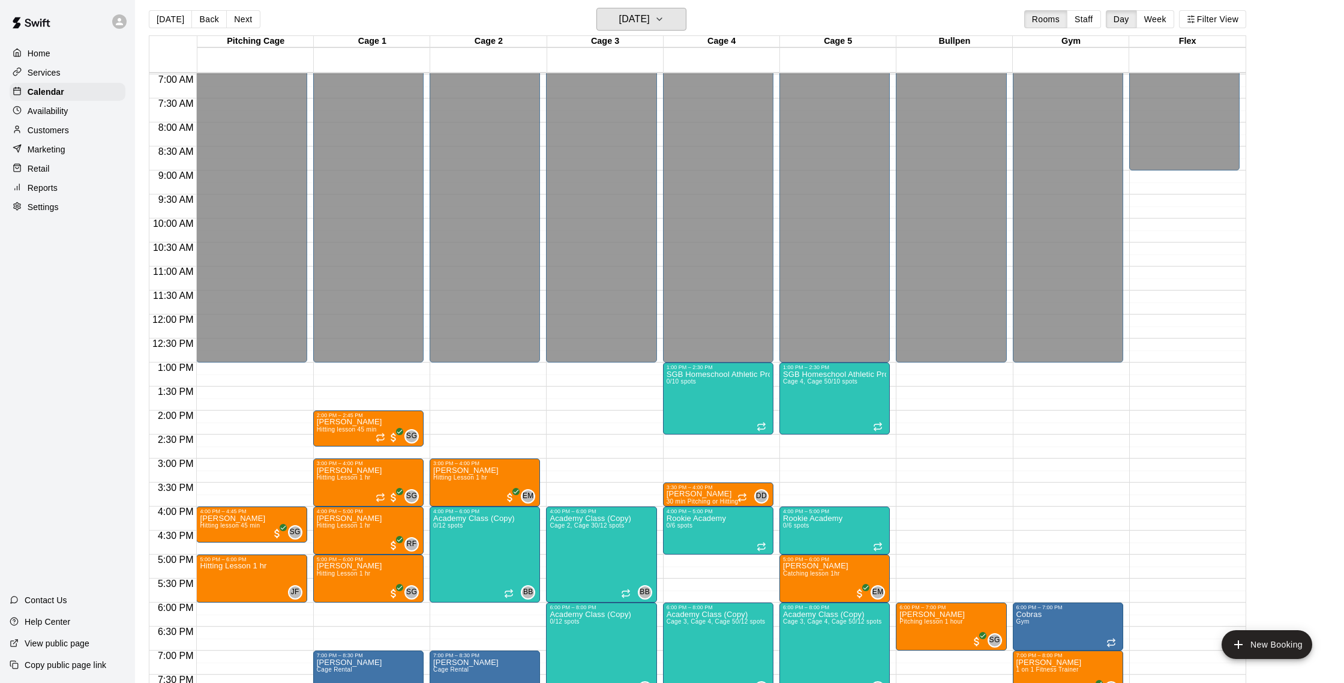
scroll to position [8, 0]
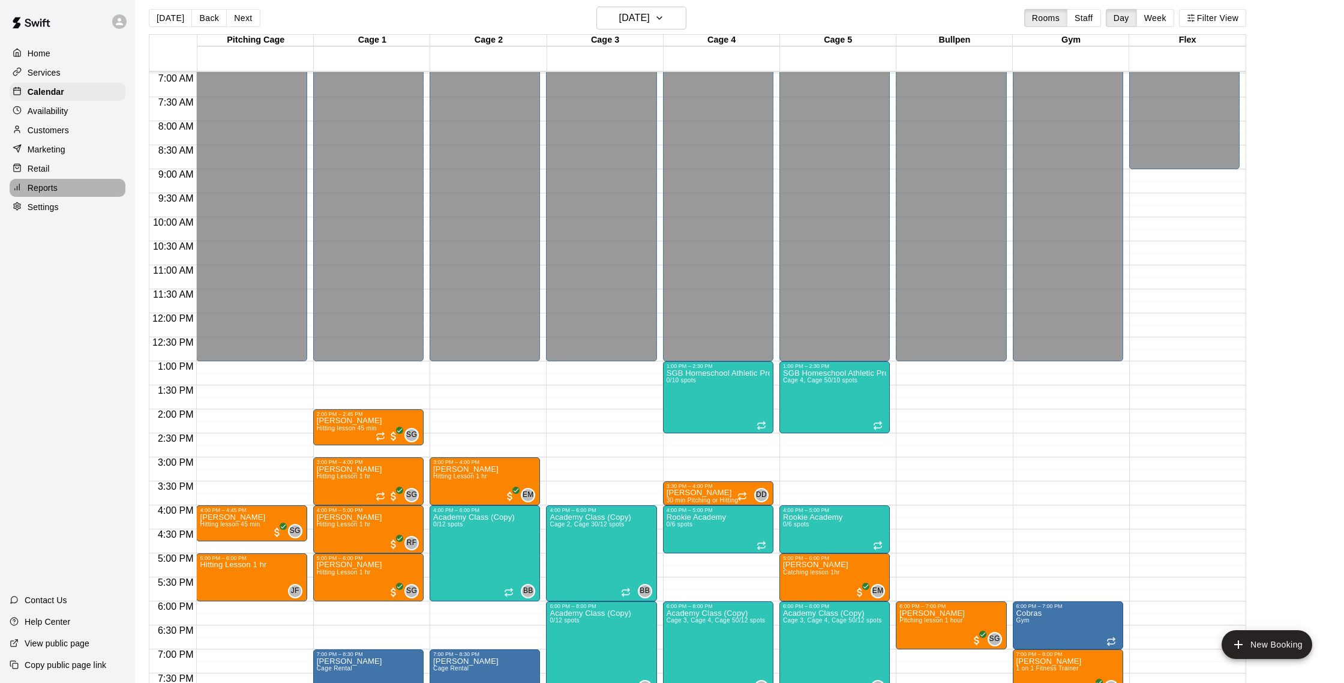
click at [86, 190] on div "Reports" at bounding box center [68, 188] width 116 height 18
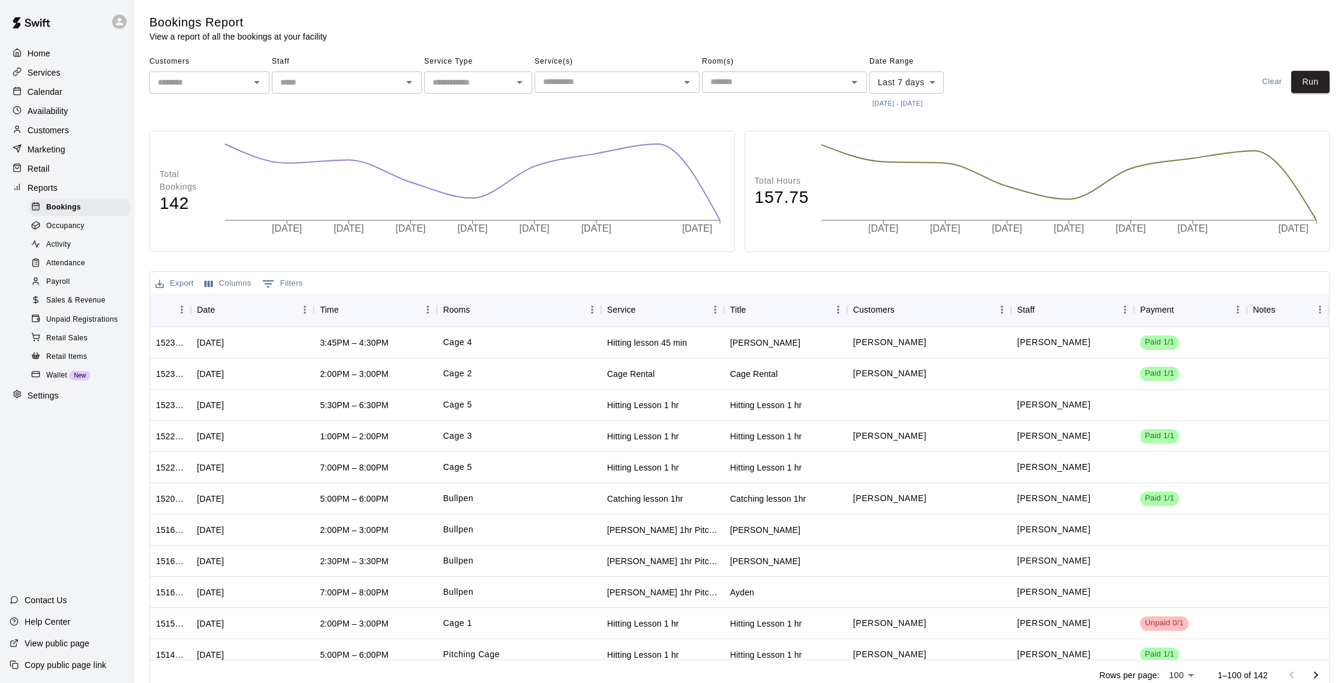
scroll to position [3, 0]
click at [92, 170] on div "Retail" at bounding box center [68, 169] width 116 height 18
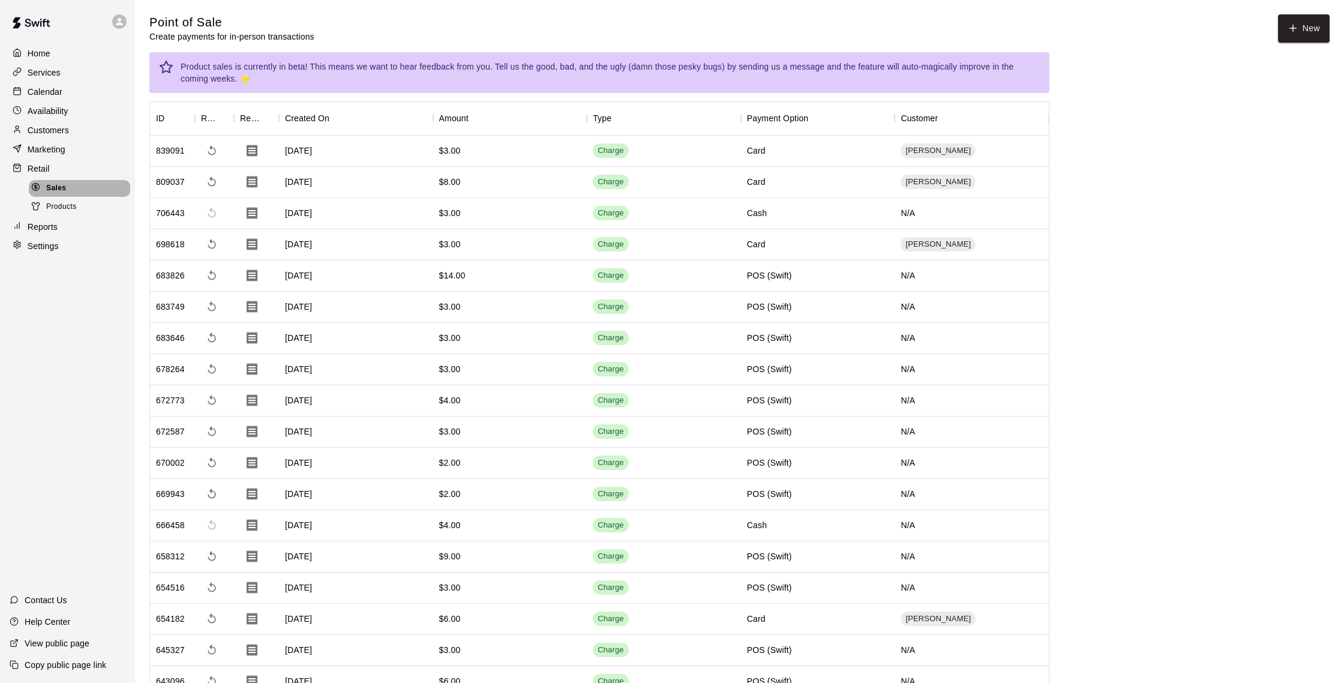
click at [85, 193] on div "Sales" at bounding box center [79, 188] width 101 height 17
click at [89, 201] on div "Products" at bounding box center [79, 207] width 101 height 17
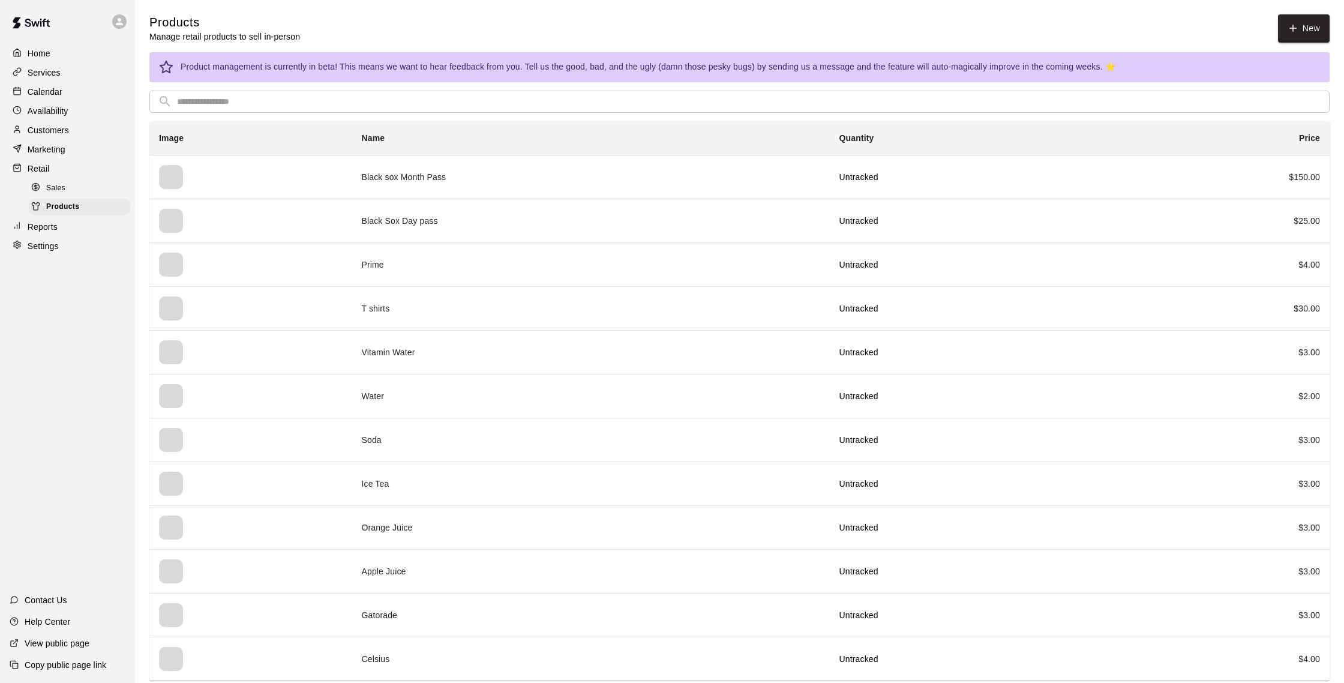
click at [84, 185] on div "Sales" at bounding box center [79, 188] width 101 height 17
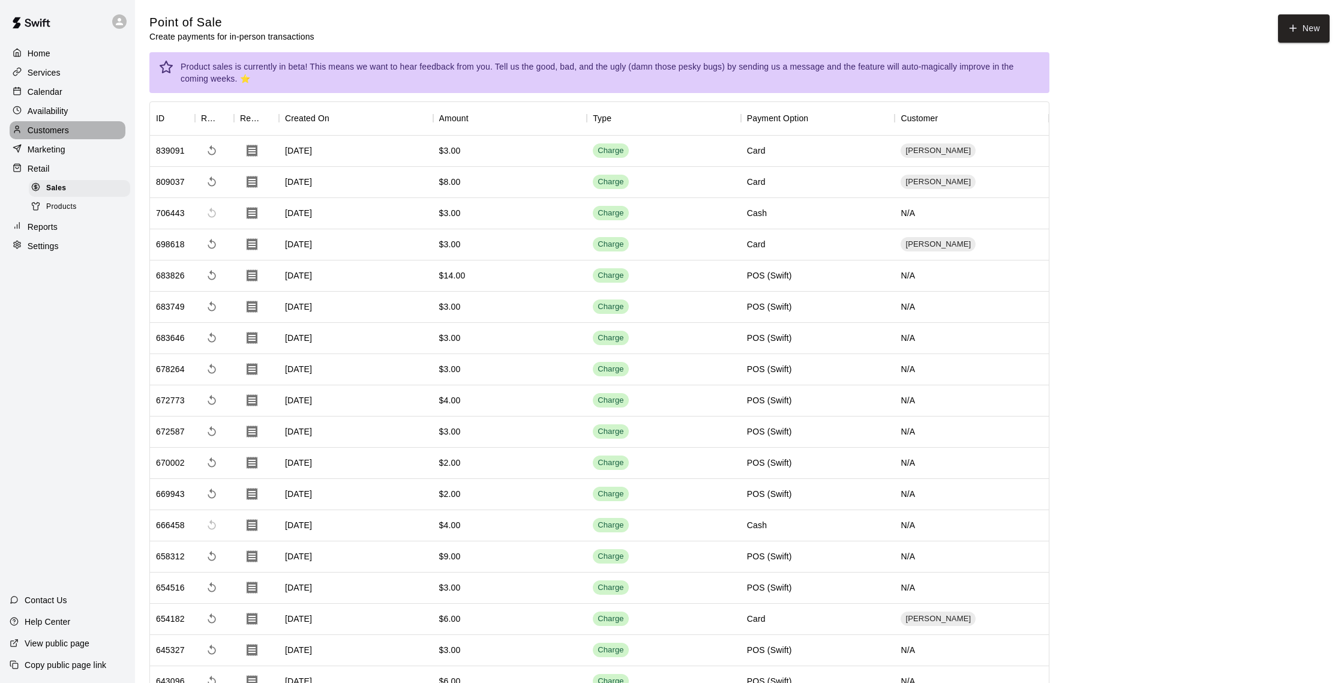
click at [92, 128] on div "Customers" at bounding box center [68, 130] width 116 height 18
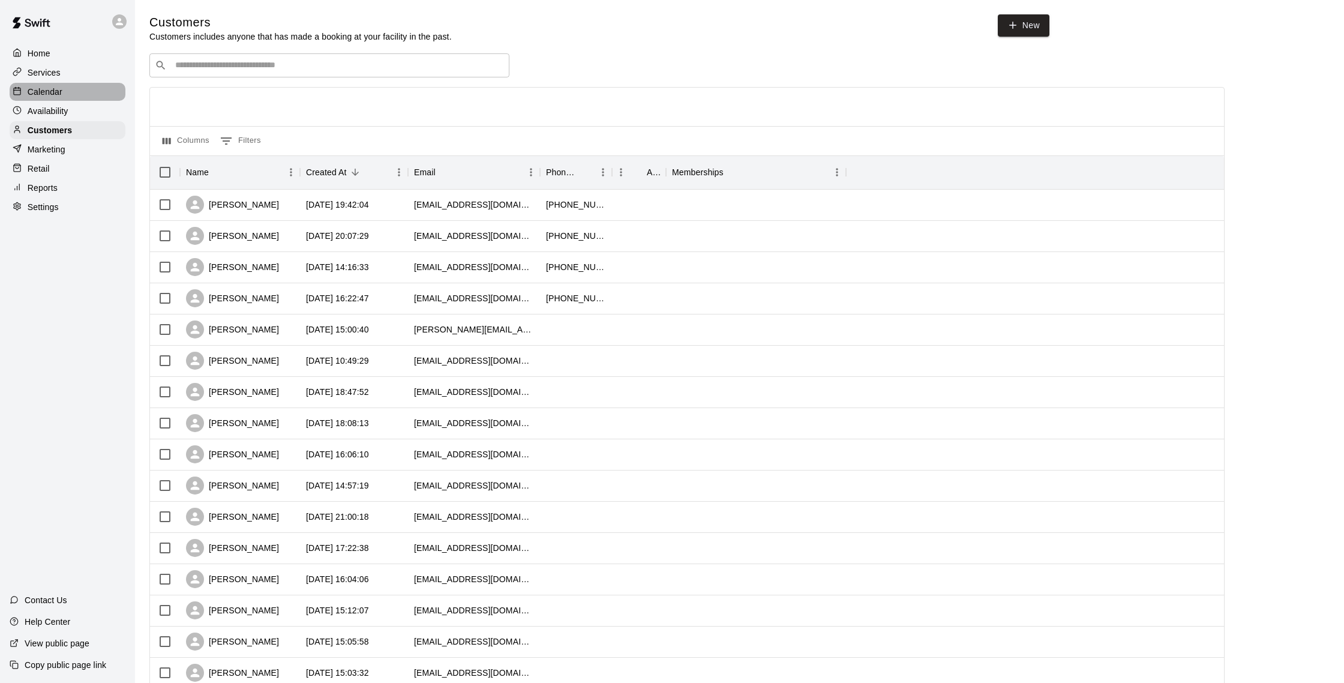
click at [73, 88] on div "Calendar" at bounding box center [68, 92] width 116 height 18
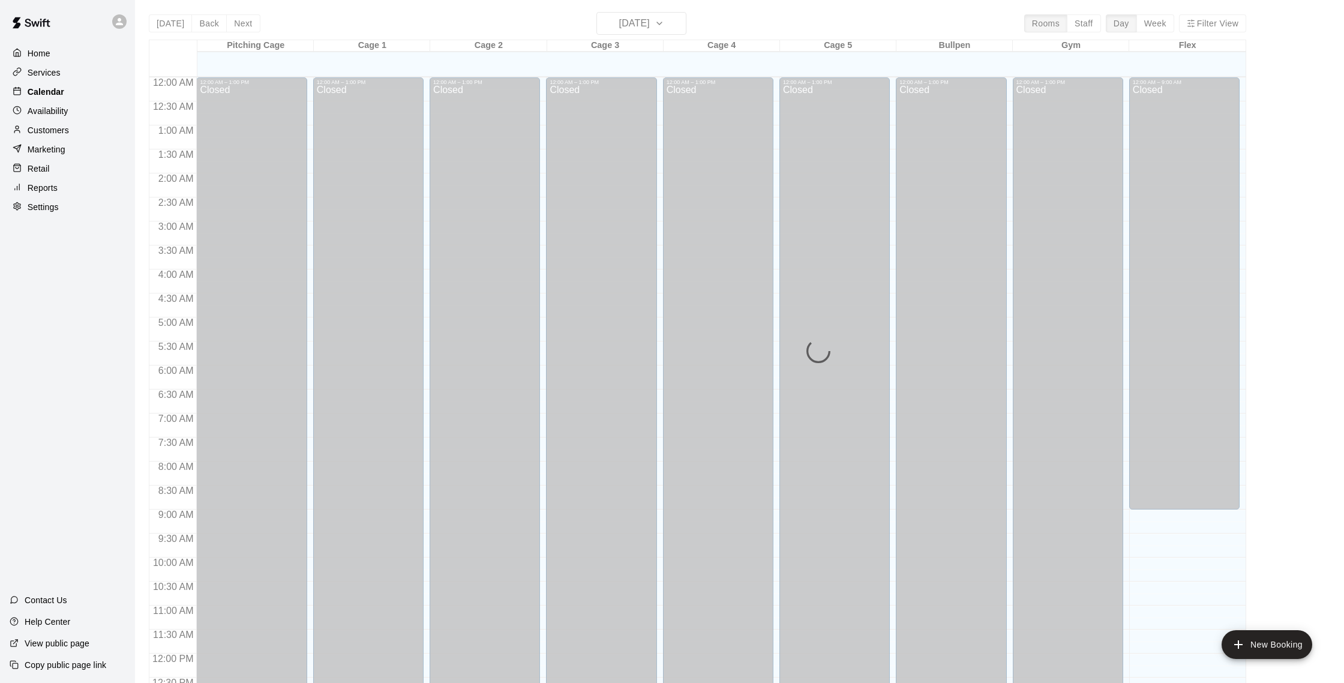
scroll to position [500, 0]
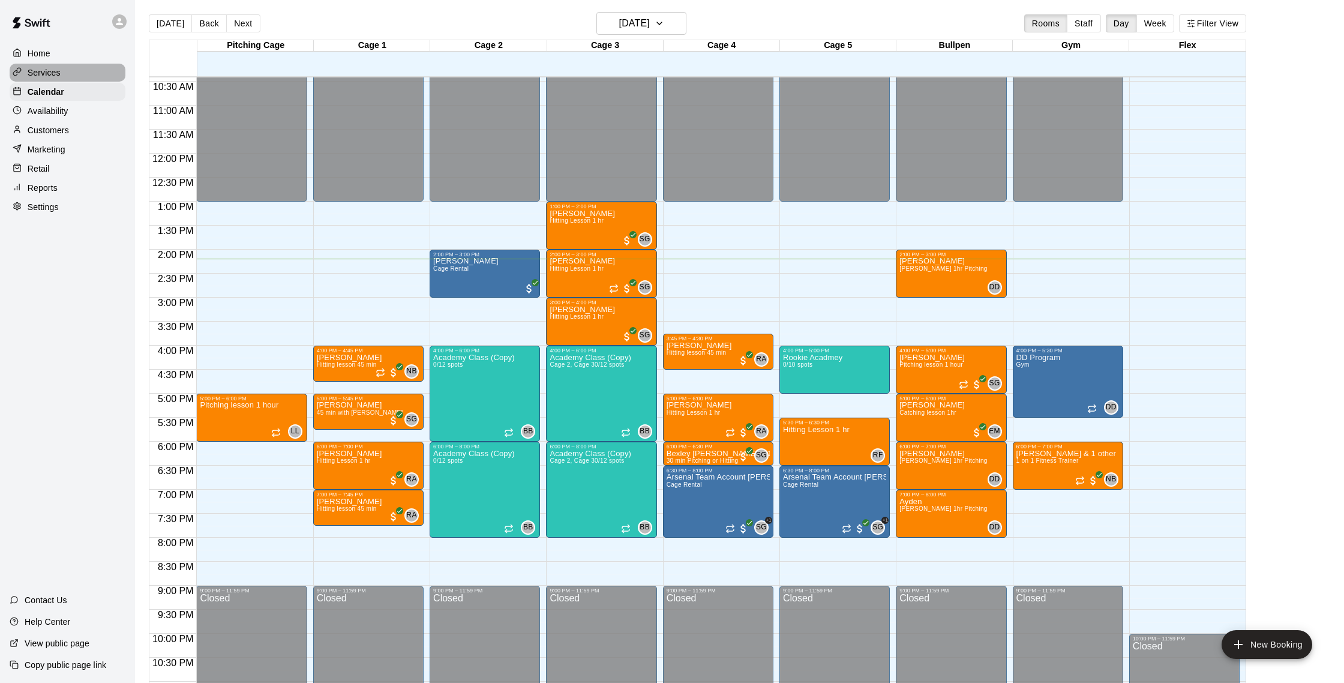
click at [81, 73] on div "Services" at bounding box center [68, 73] width 116 height 18
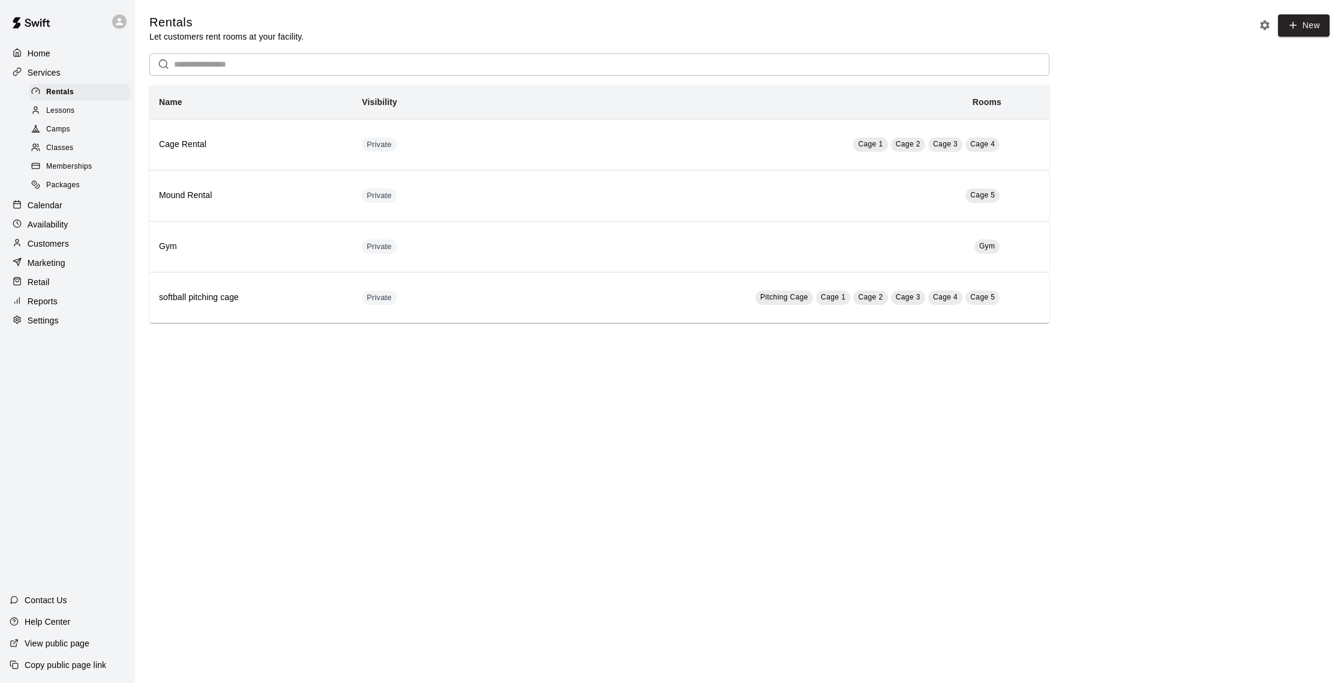
click at [82, 203] on div "Calendar" at bounding box center [68, 205] width 116 height 18
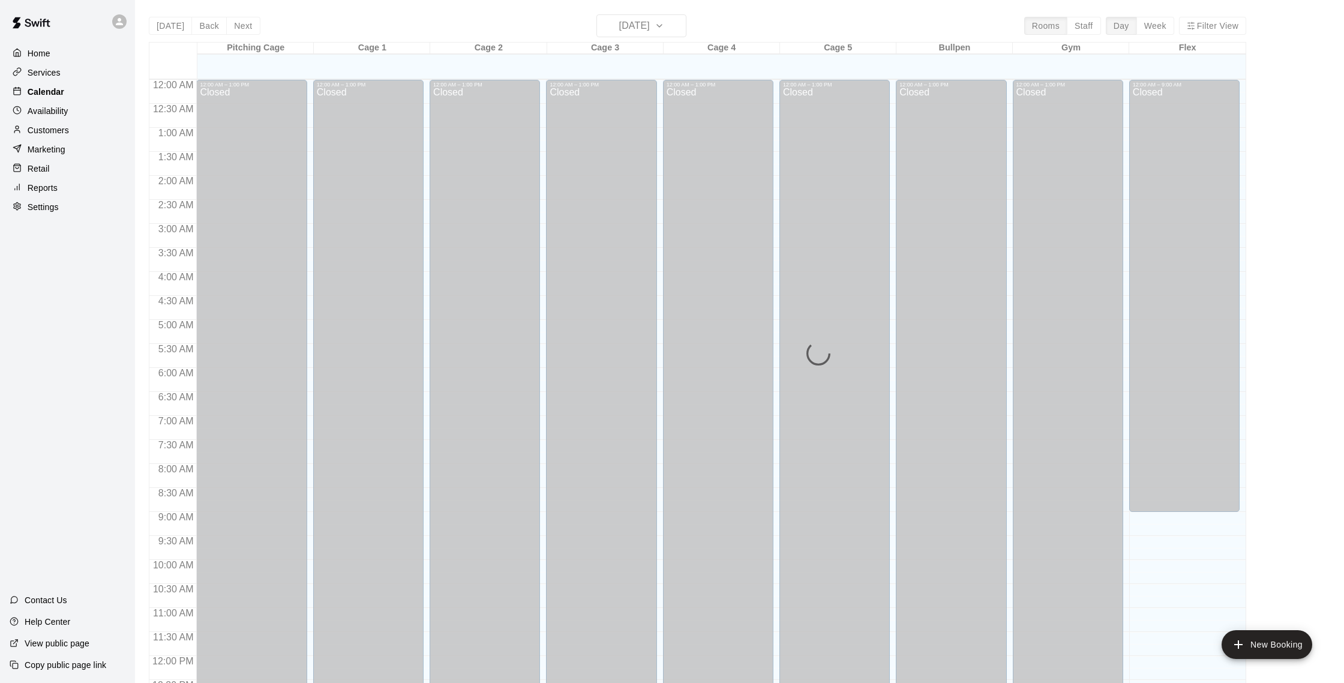
scroll to position [500, 0]
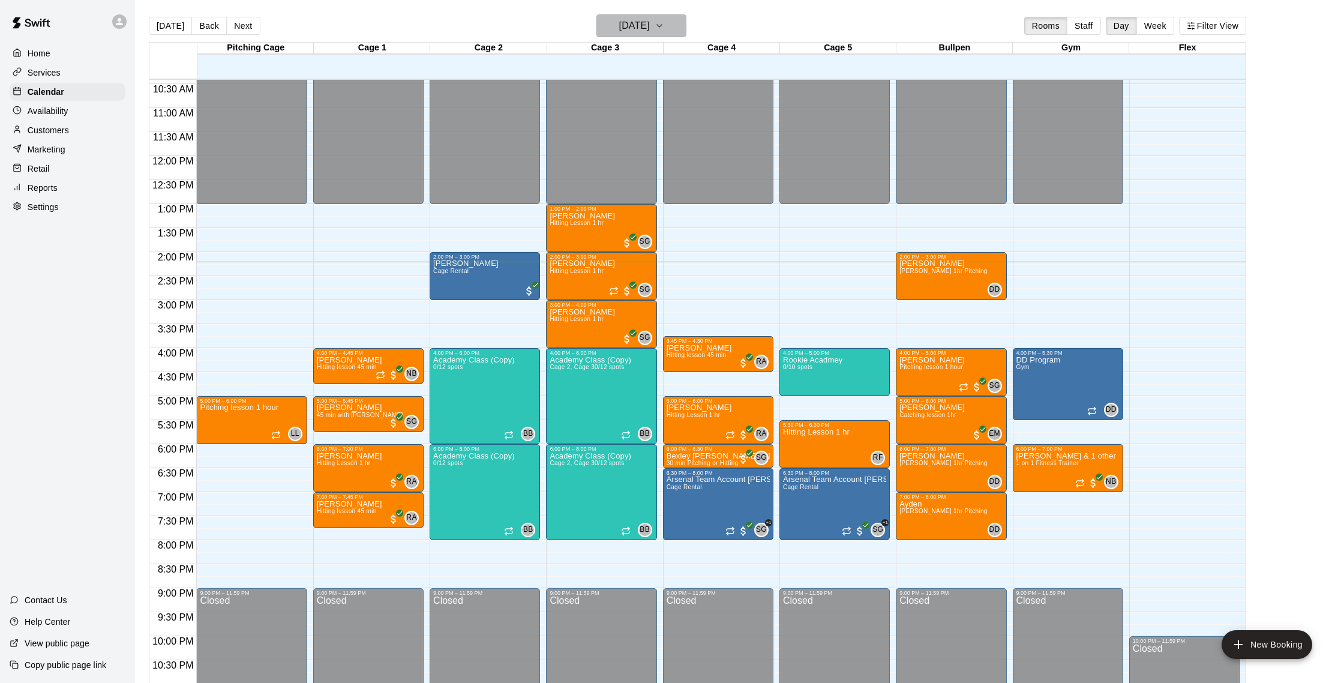
click at [664, 31] on icon "button" at bounding box center [660, 26] width 10 height 14
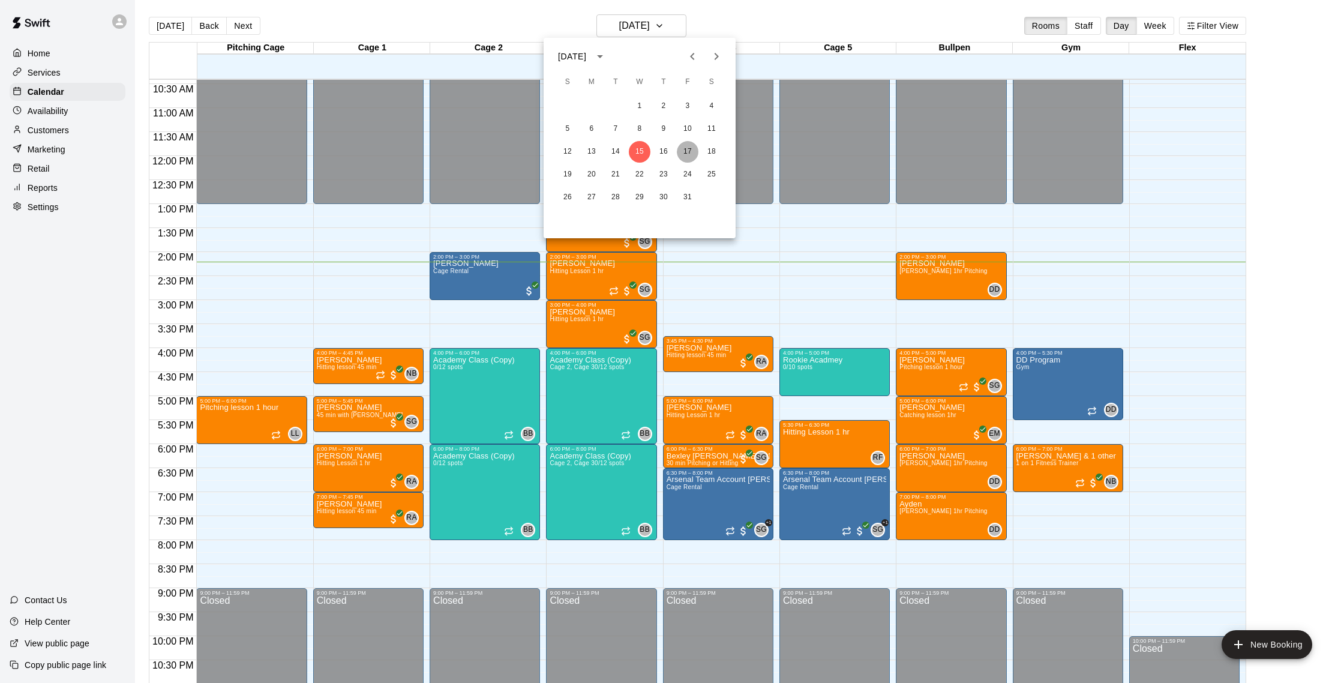
click at [695, 155] on button "17" at bounding box center [688, 152] width 22 height 22
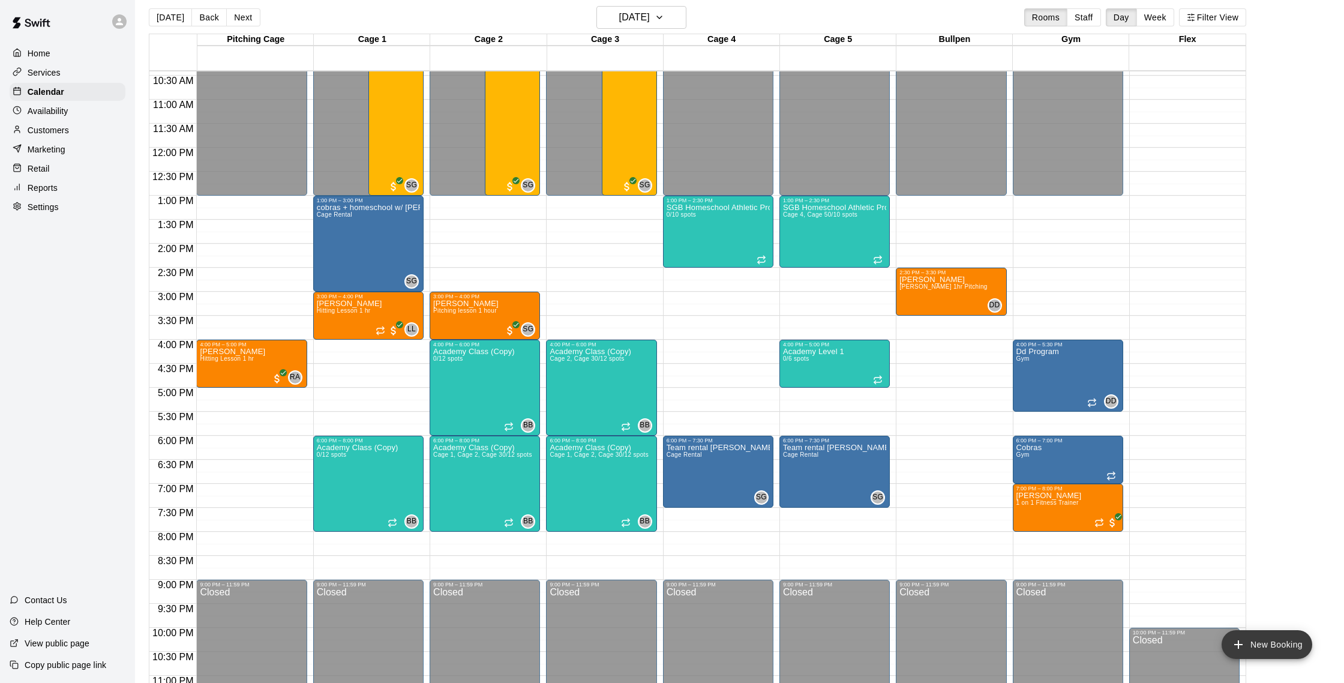
scroll to position [9, 0]
click at [1240, 641] on icon "add" at bounding box center [1238, 644] width 14 height 14
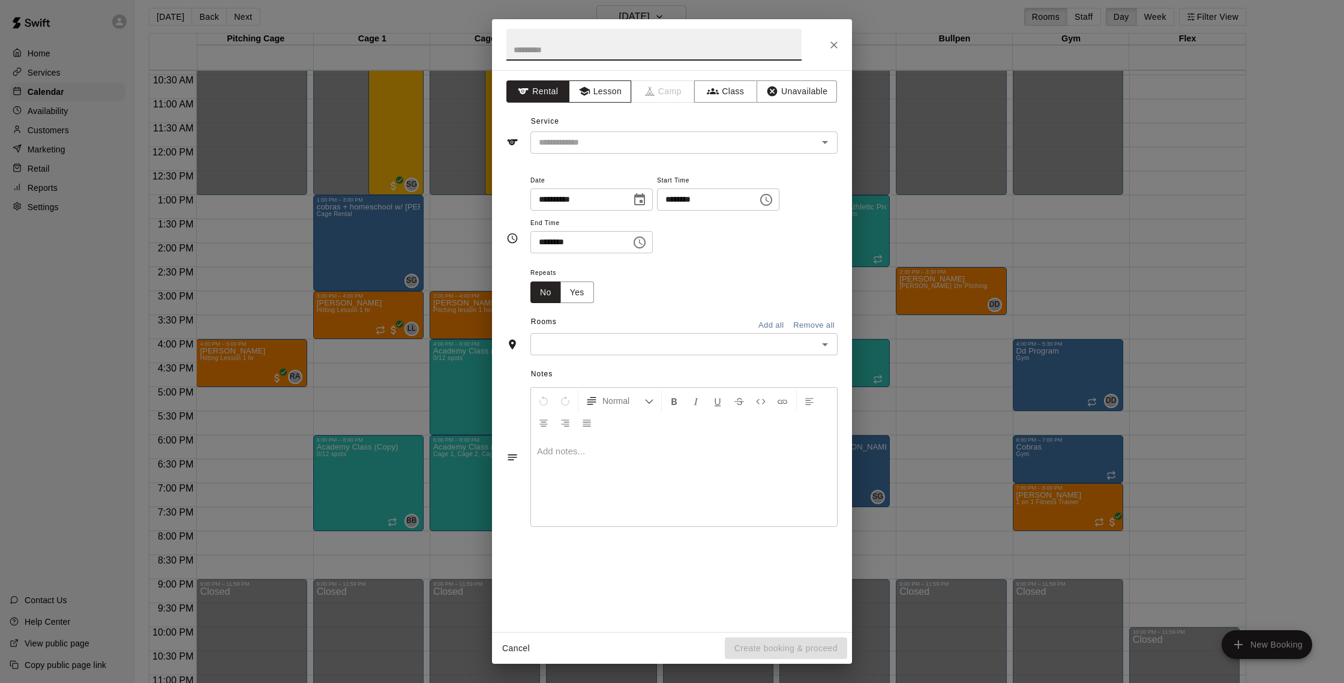
click at [617, 97] on button "Lesson" at bounding box center [600, 91] width 63 height 22
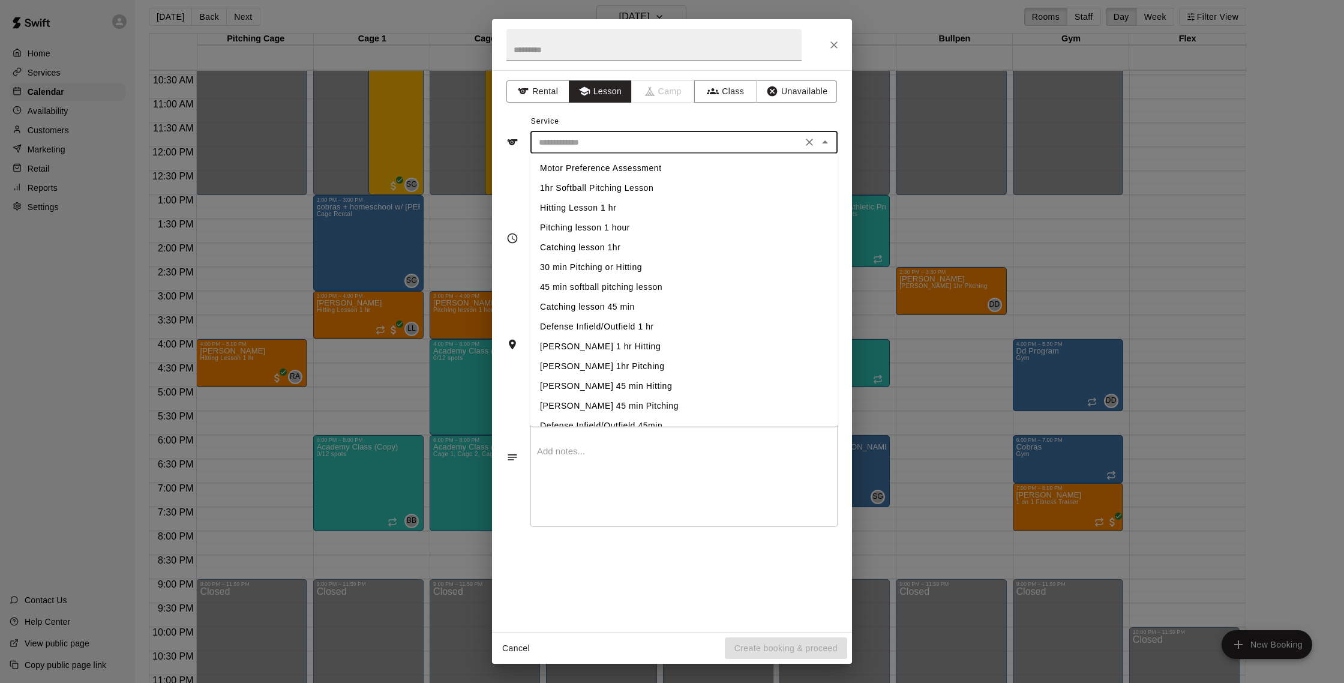
click at [632, 139] on input "text" at bounding box center [666, 142] width 265 height 15
click at [638, 178] on li "Hitting Lesson 1 hr" at bounding box center [683, 173] width 307 height 20
type input "**********"
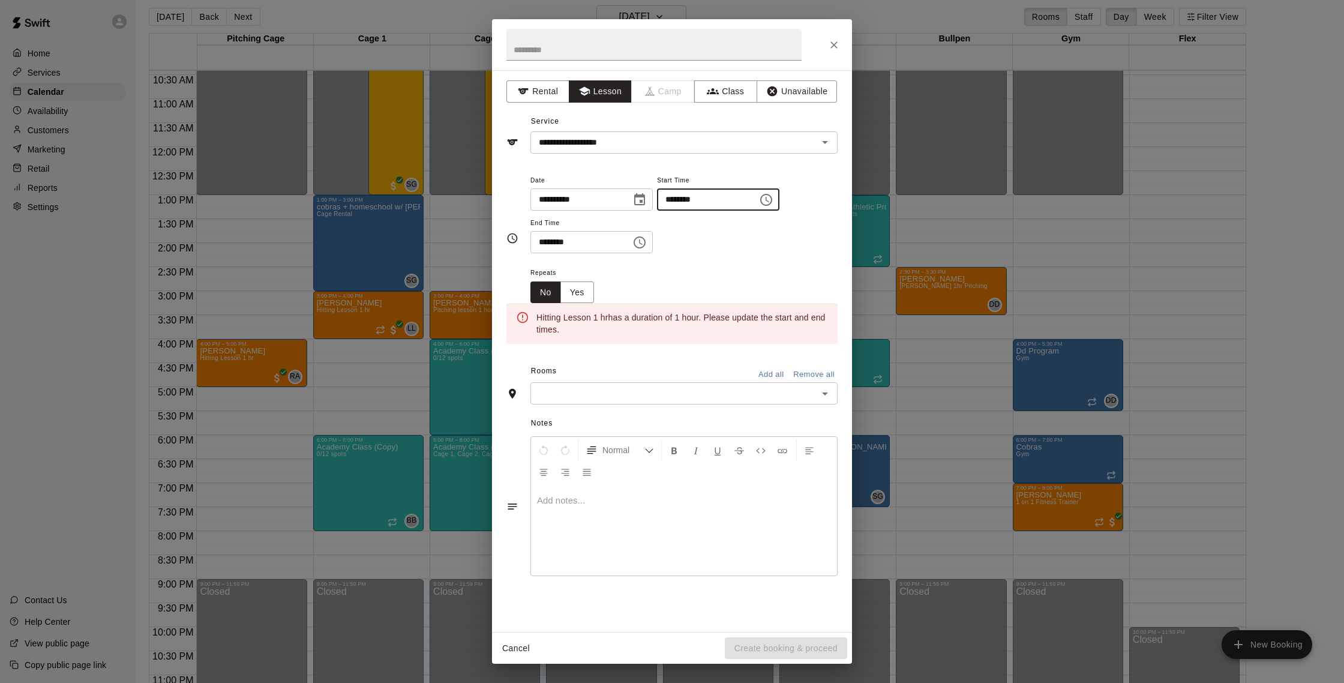
click at [679, 203] on input "********" at bounding box center [703, 199] width 92 height 22
type input "********"
click at [562, 241] on input "********" at bounding box center [576, 242] width 92 height 22
click at [547, 241] on input "********" at bounding box center [576, 242] width 92 height 22
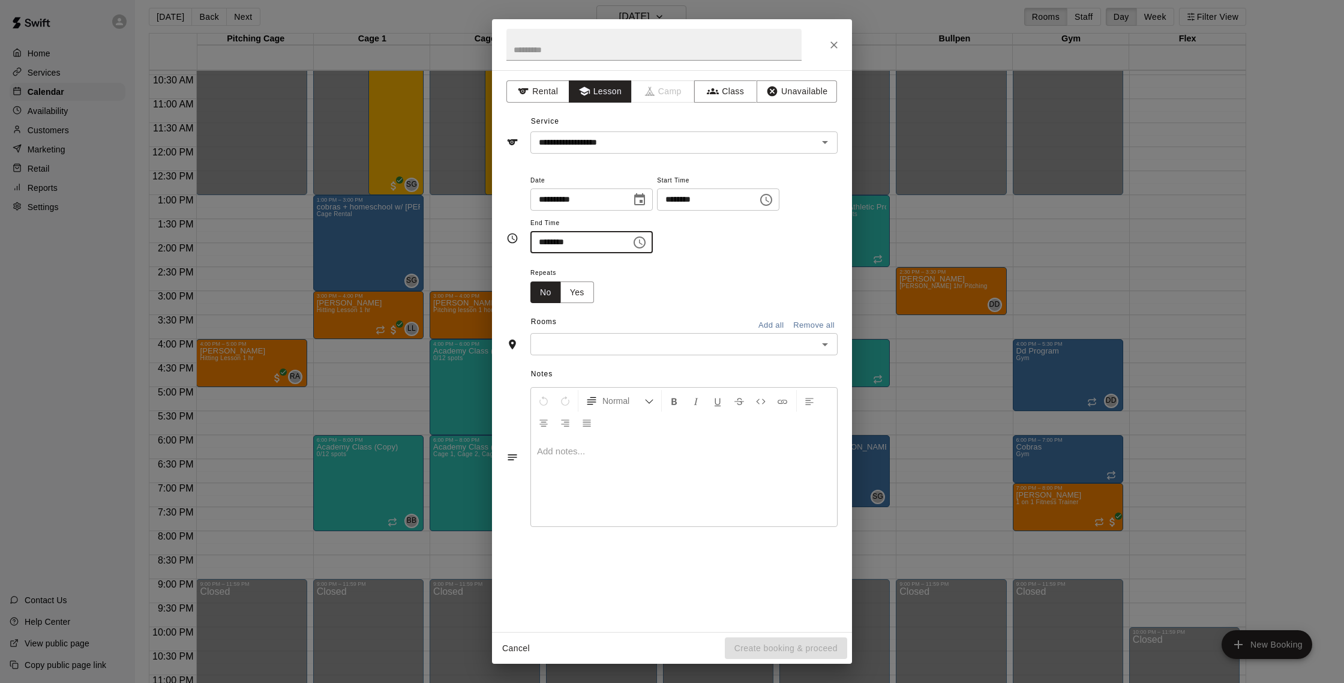
type input "********"
click at [566, 330] on div "Rooms Add all Remove all" at bounding box center [671, 323] width 331 height 20
click at [563, 340] on input "text" at bounding box center [674, 344] width 280 height 15
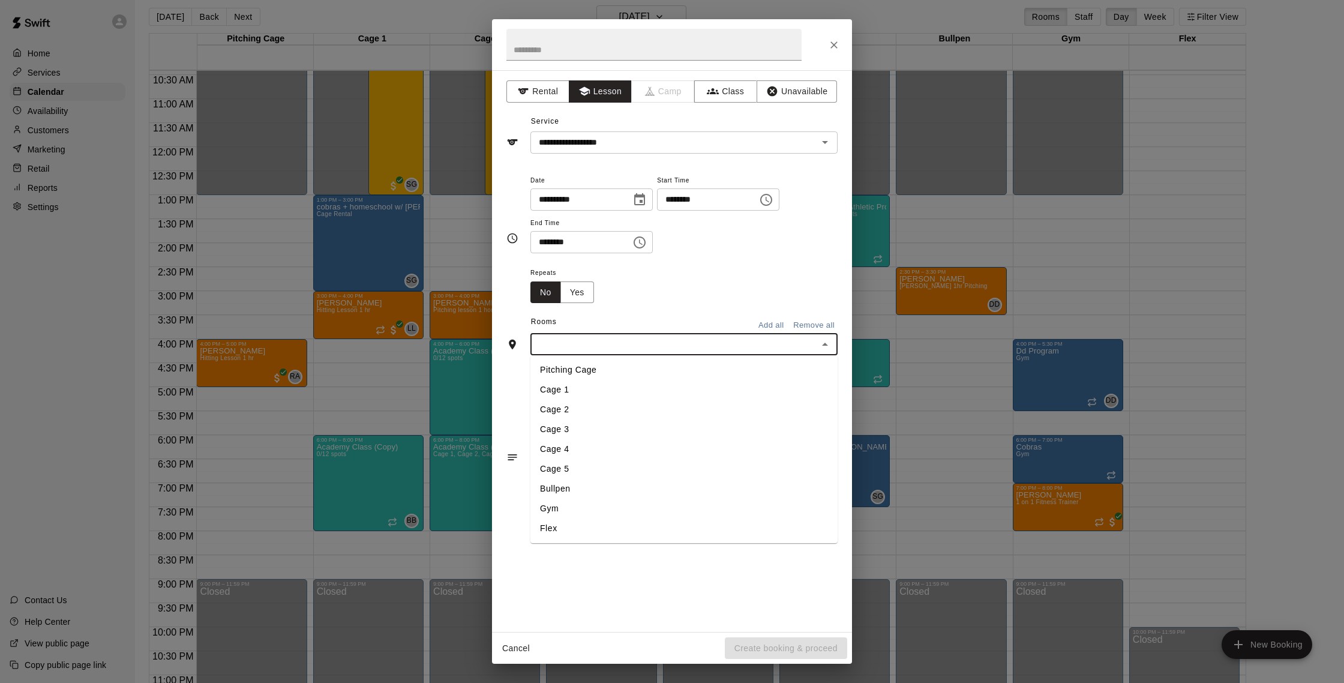
click at [580, 397] on li "Cage 1" at bounding box center [683, 390] width 307 height 20
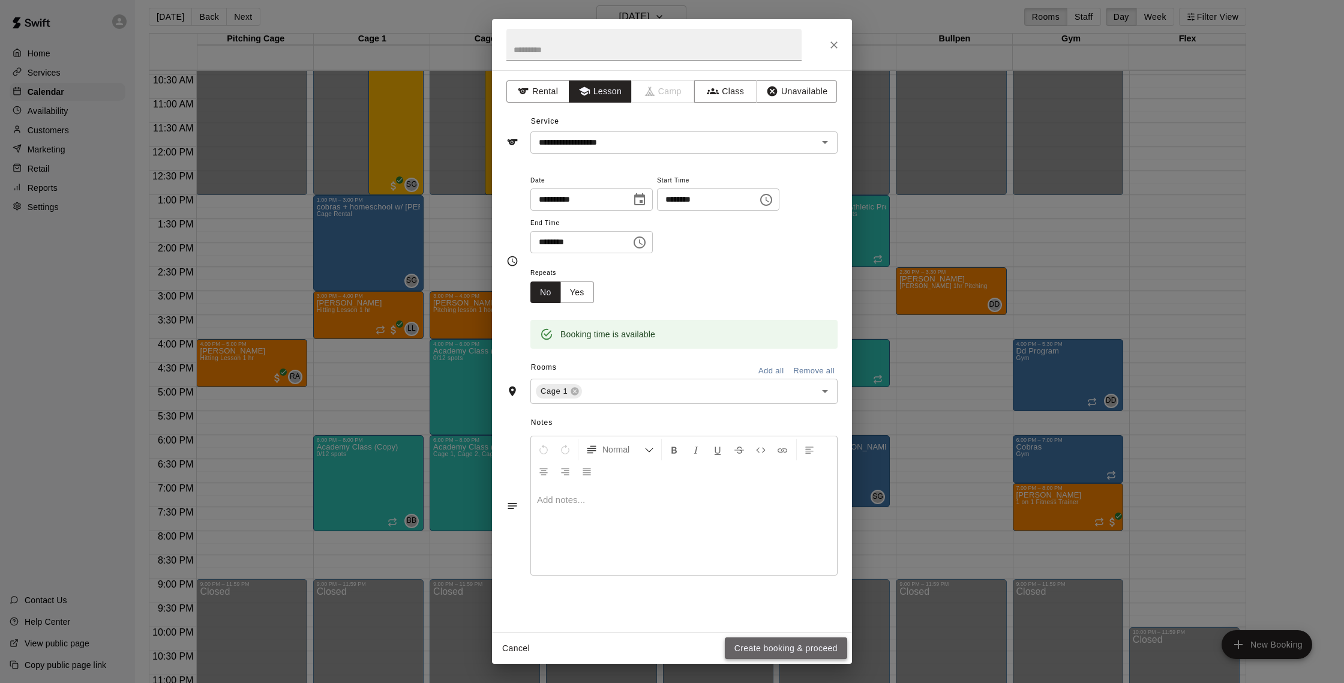
click at [763, 638] on button "Create booking & proceed" at bounding box center [786, 648] width 122 height 22
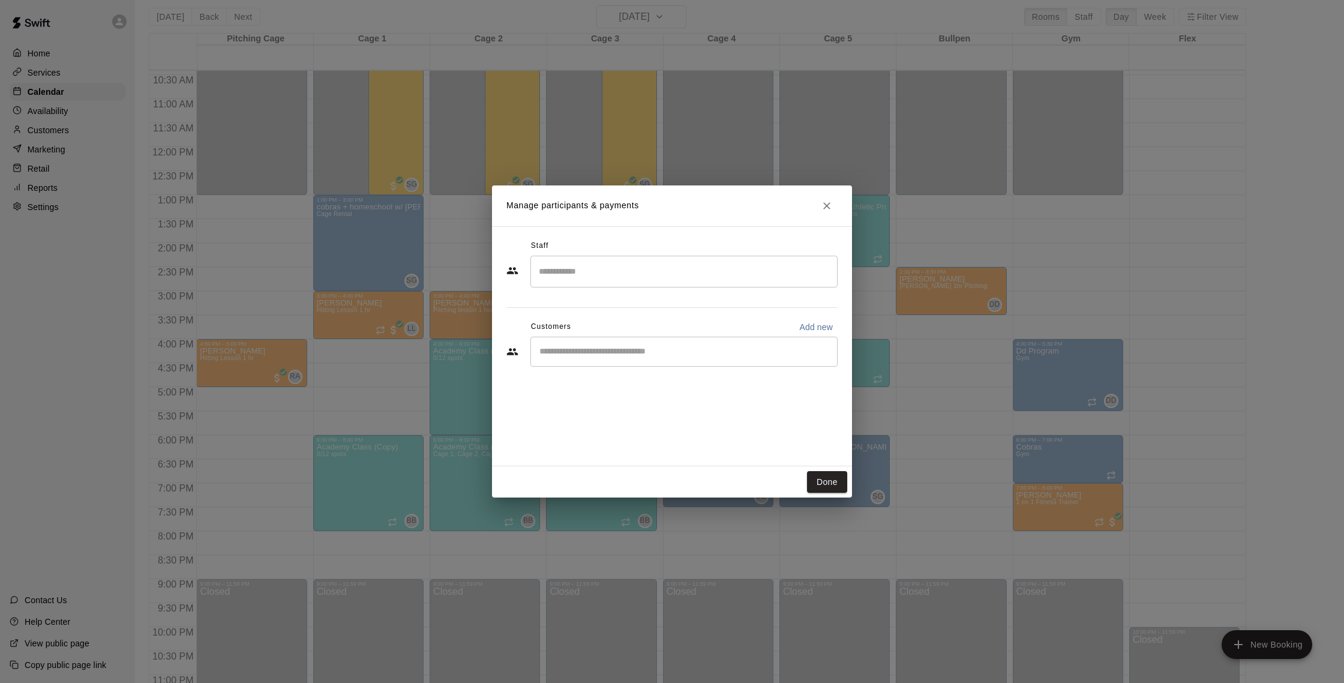
click at [572, 279] on input "Search staff" at bounding box center [684, 271] width 296 height 21
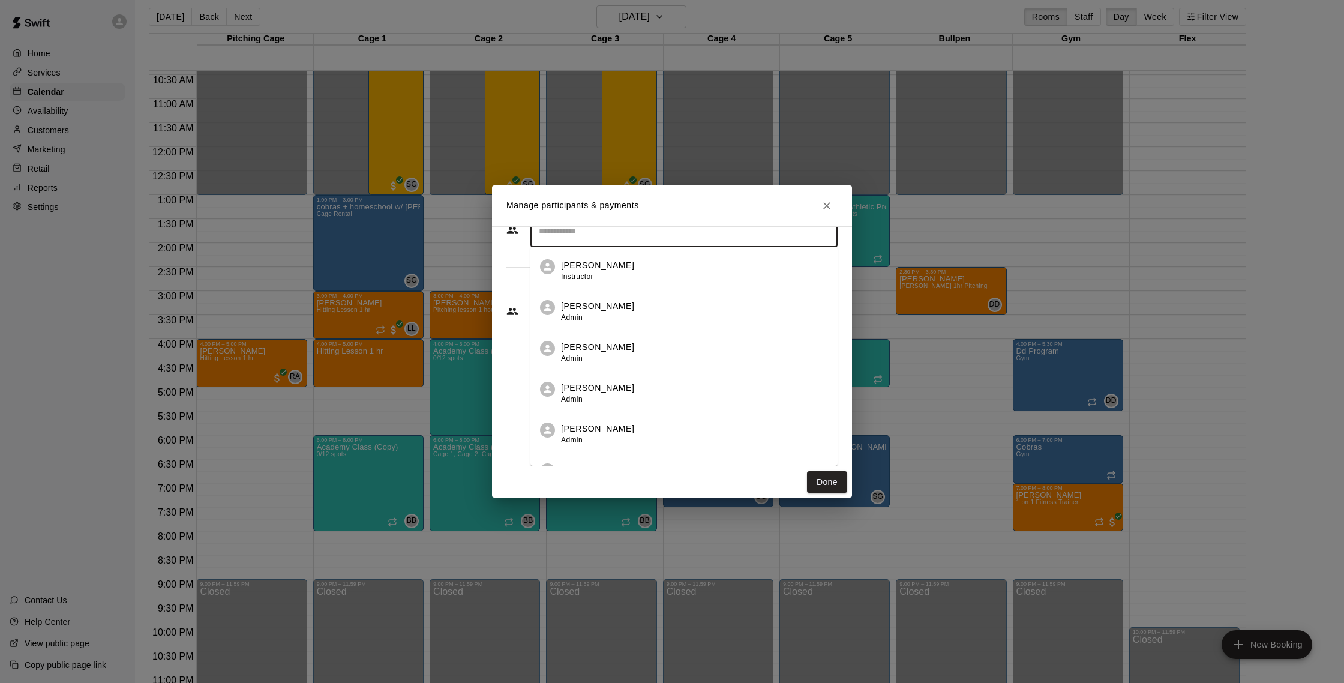
scroll to position [0, 0]
click at [667, 282] on div "Landon Lowe Instructor" at bounding box center [694, 271] width 267 height 23
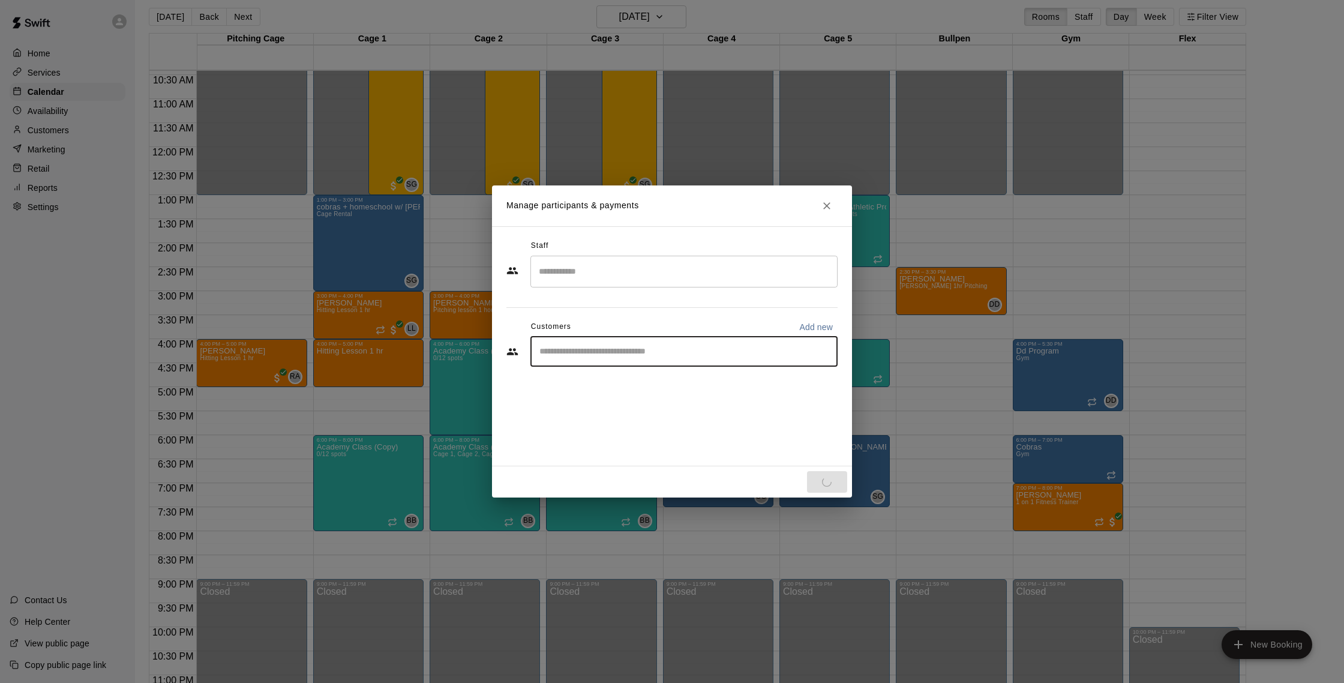
click at [656, 356] on input "Start typing to search customers..." at bounding box center [684, 352] width 296 height 12
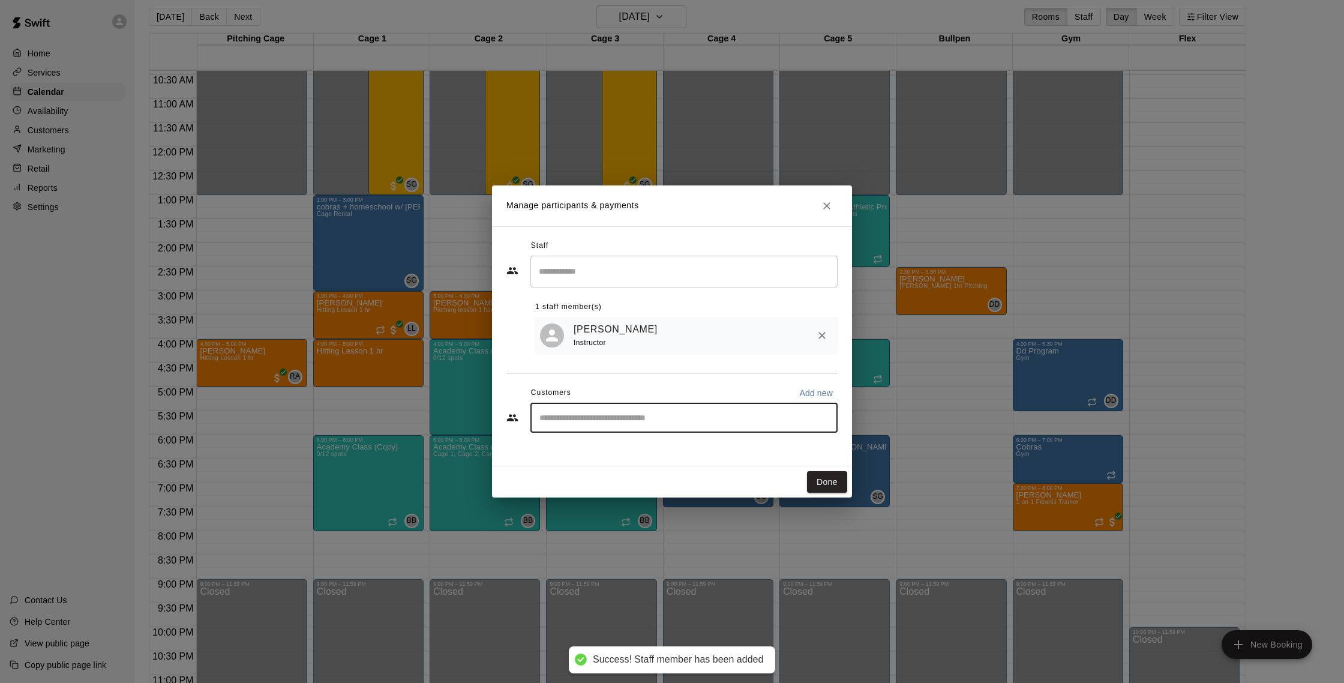
click at [596, 258] on div "​" at bounding box center [683, 272] width 307 height 32
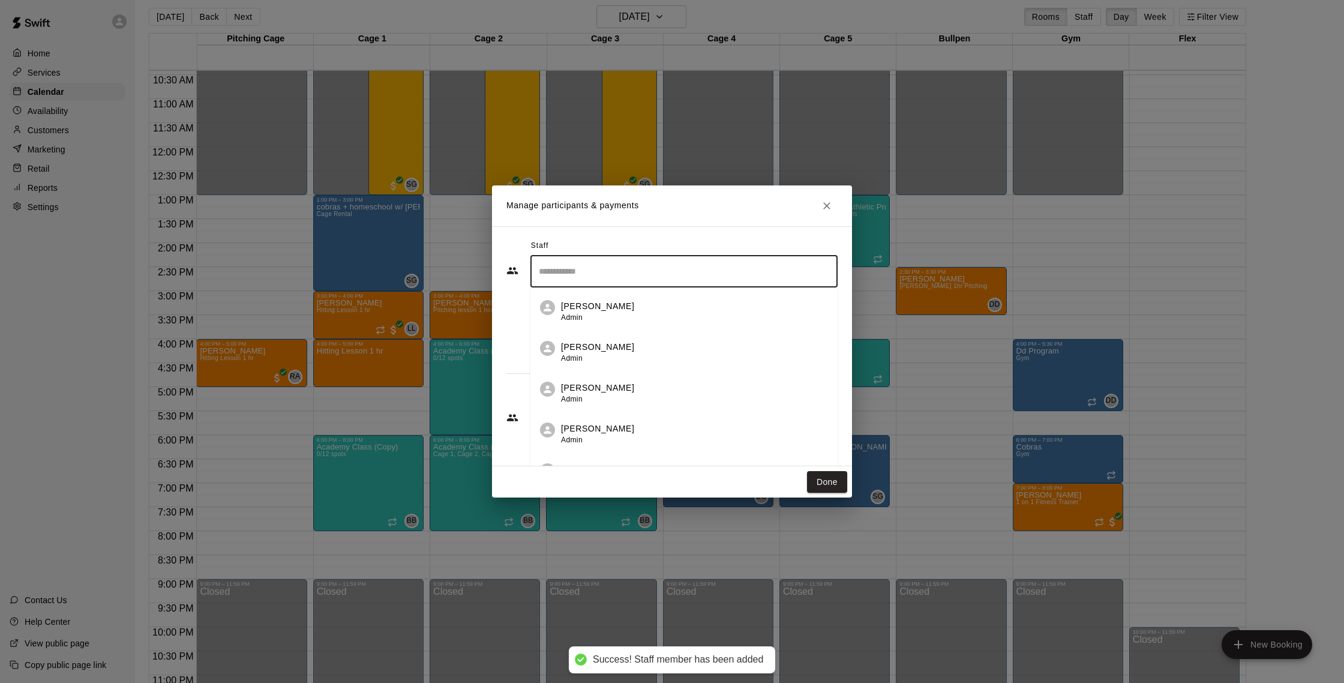
click at [661, 229] on div "Staff ​ Brandon Brader Admin Lorenzo Ariotti Admin Vineet Begwani Admin Kevin L…" at bounding box center [672, 346] width 360 height 240
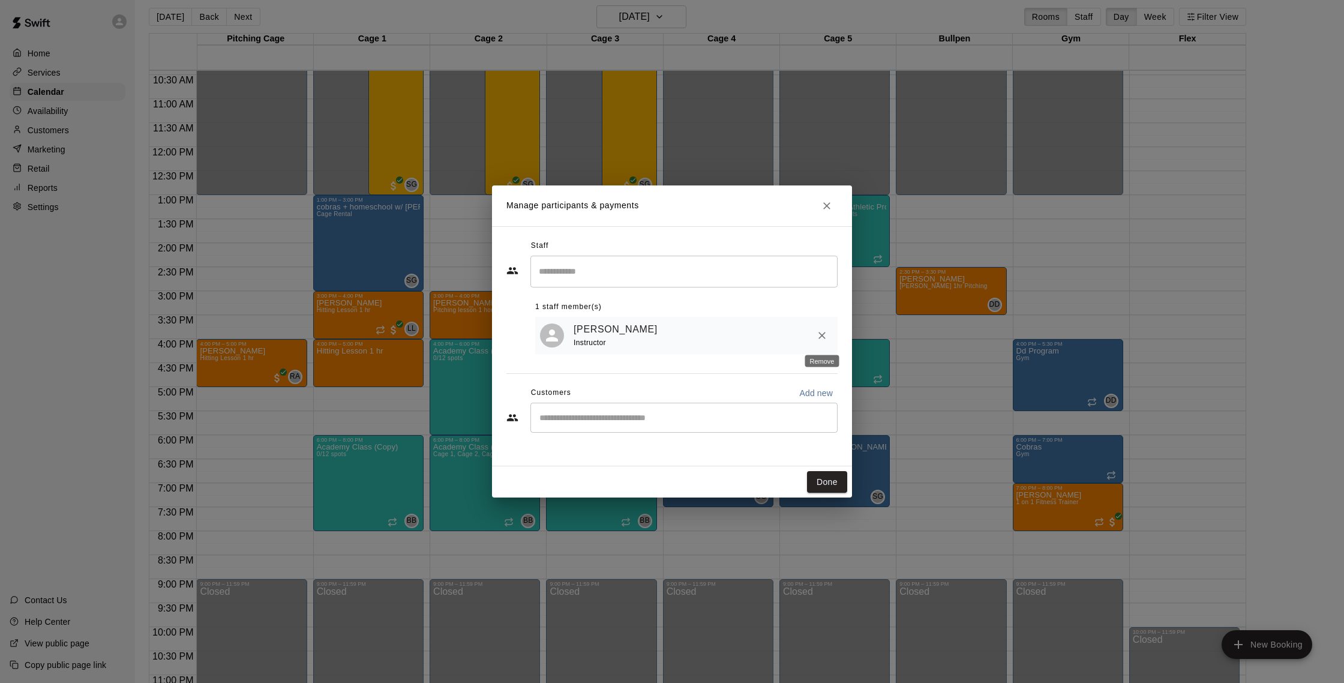
click at [827, 335] on icon "Remove" at bounding box center [822, 335] width 12 height 12
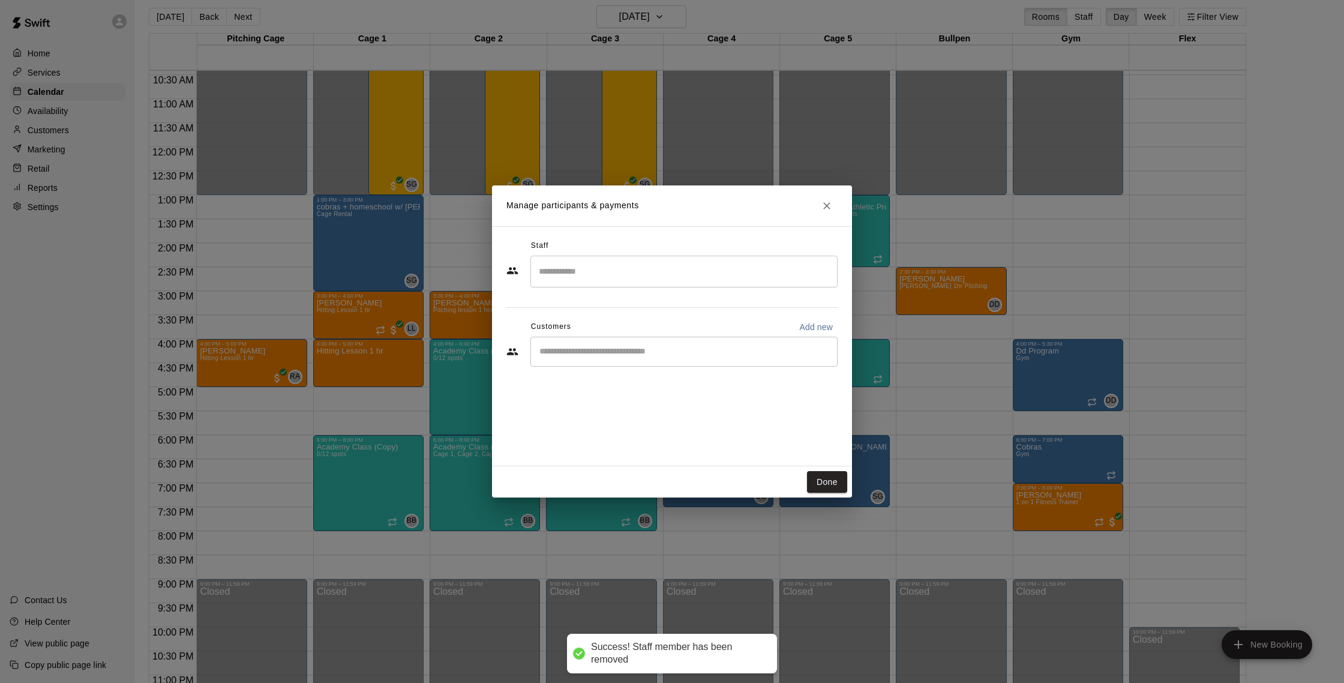
click at [697, 271] on input "Search staff" at bounding box center [684, 271] width 296 height 21
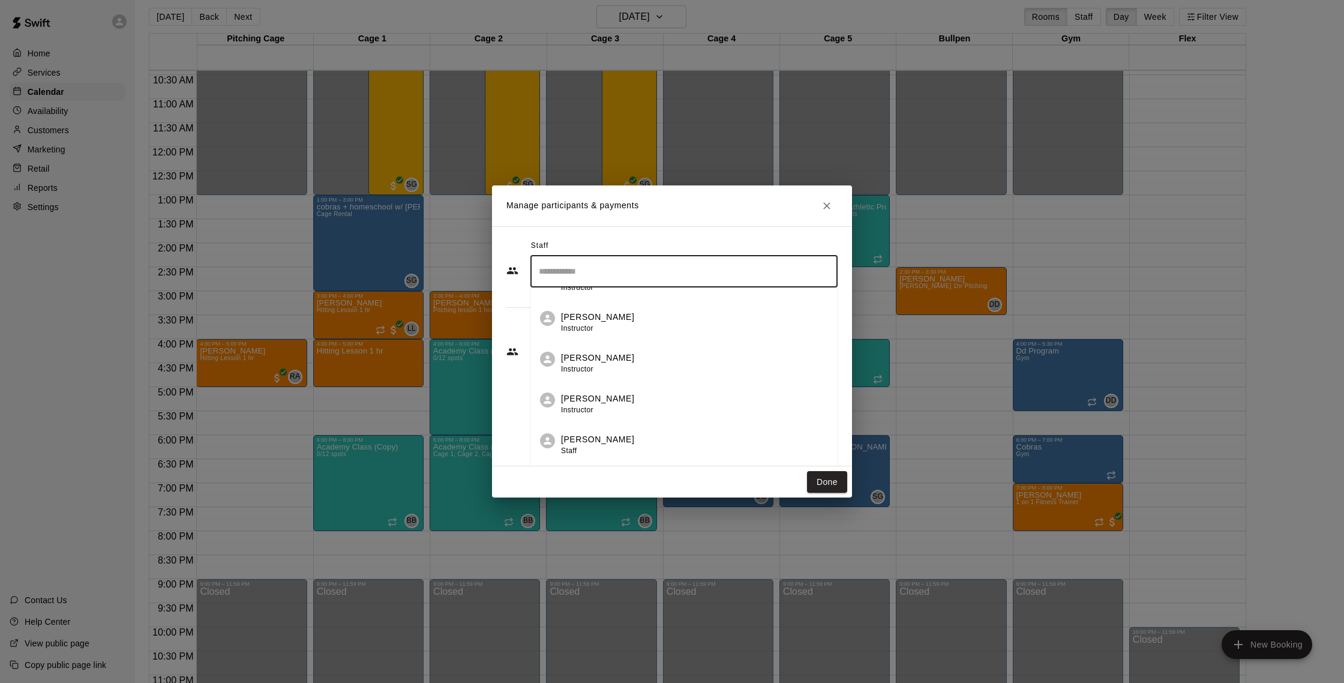
scroll to position [222, 0]
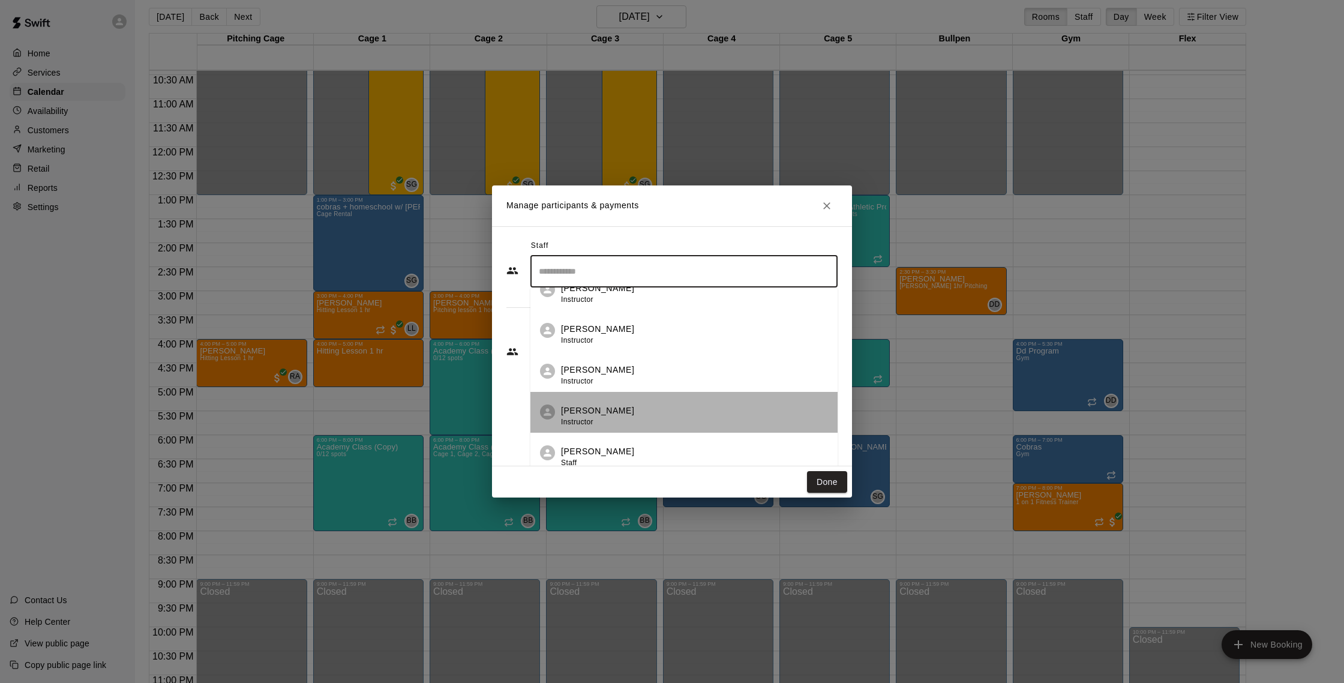
click at [714, 399] on li "Robert Andino Instructor" at bounding box center [683, 412] width 307 height 41
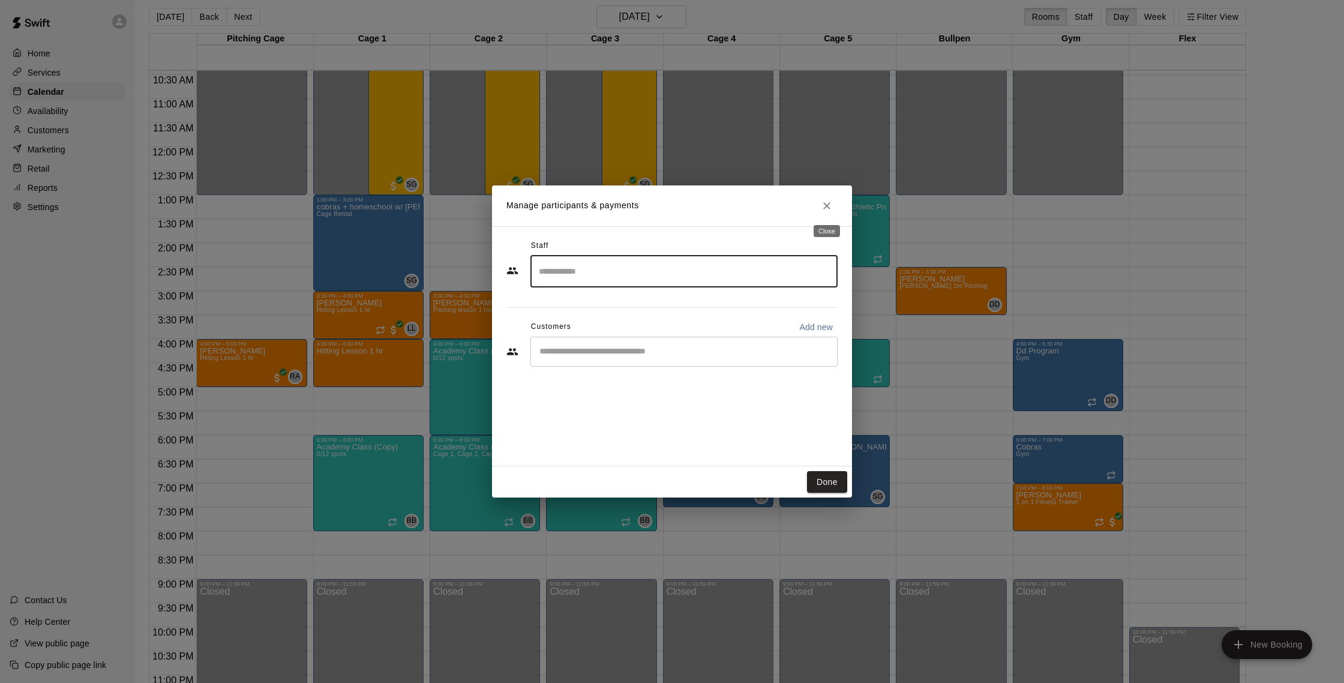
click at [827, 208] on icon "Close" at bounding box center [827, 206] width 12 height 12
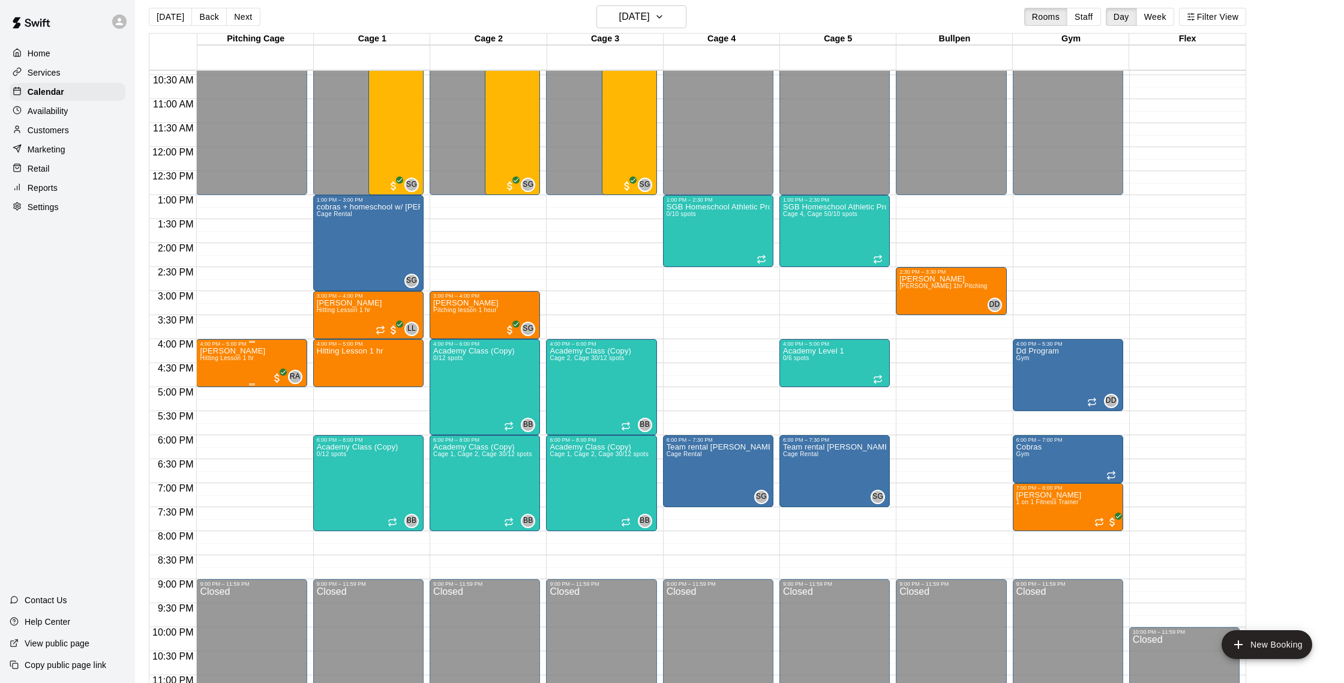
click at [251, 368] on div "Sarah Hill Hitting Lesson 1 hr" at bounding box center [232, 688] width 65 height 683
click at [206, 389] on img "edit" at bounding box center [213, 388] width 14 height 14
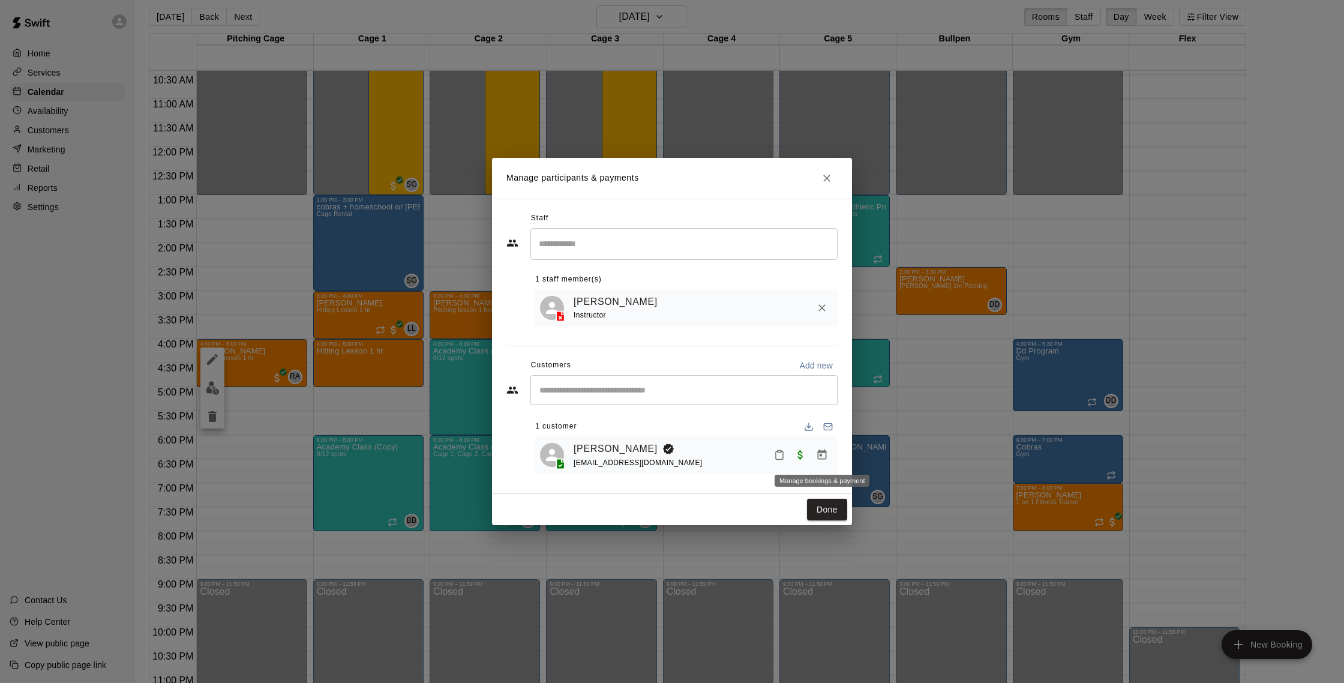
click at [816, 456] on icon "Manage bookings & payment" at bounding box center [822, 455] width 12 height 12
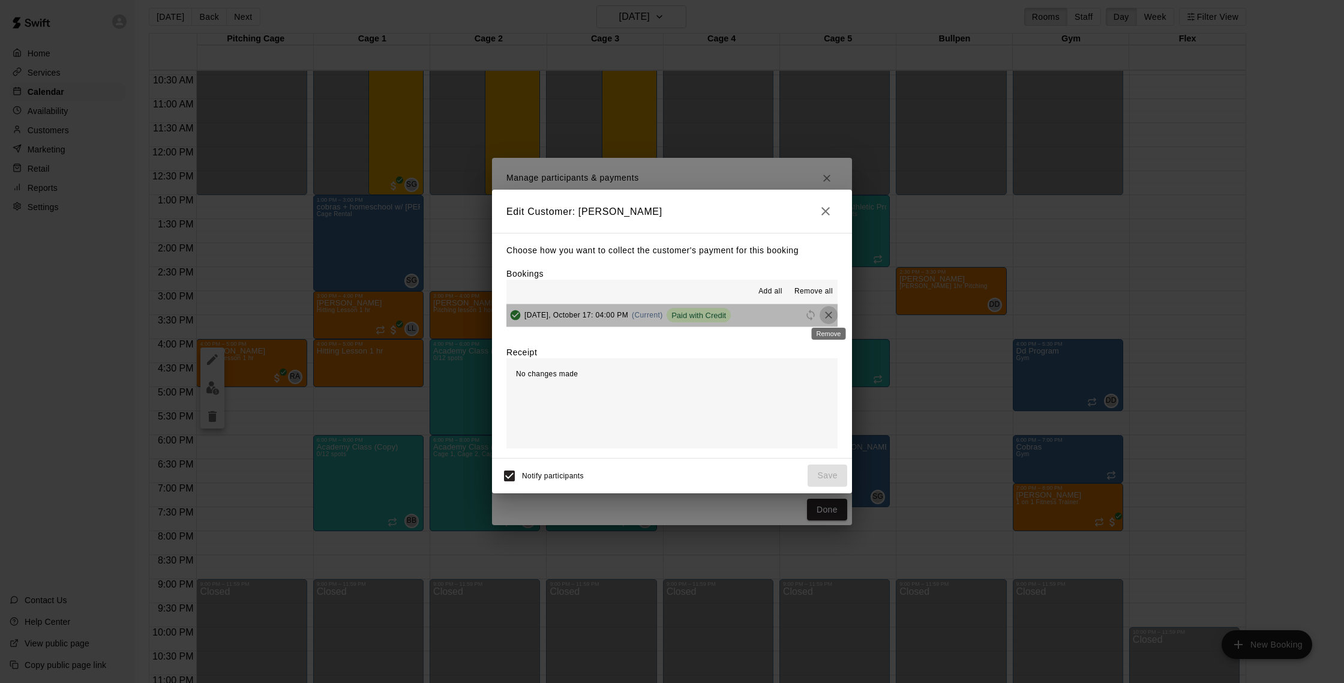
click at [829, 315] on icon "Remove" at bounding box center [828, 314] width 7 height 7
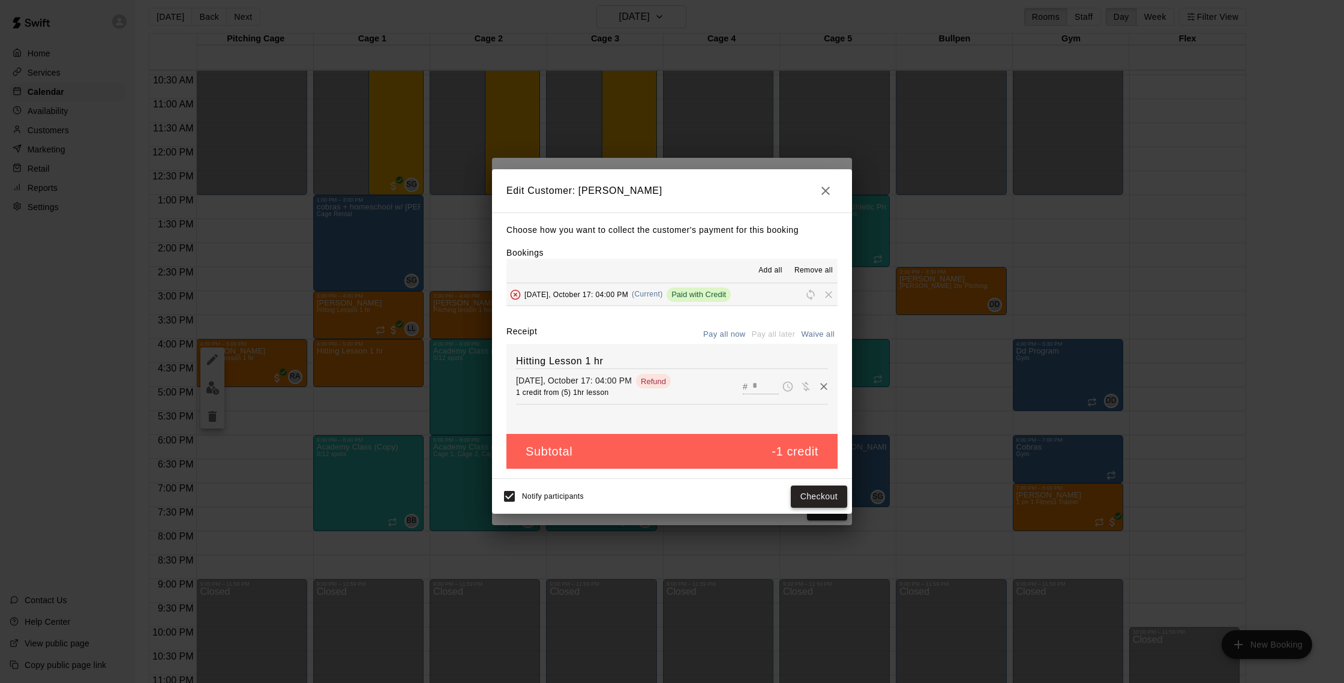
click at [817, 494] on button "Checkout" at bounding box center [819, 496] width 56 height 22
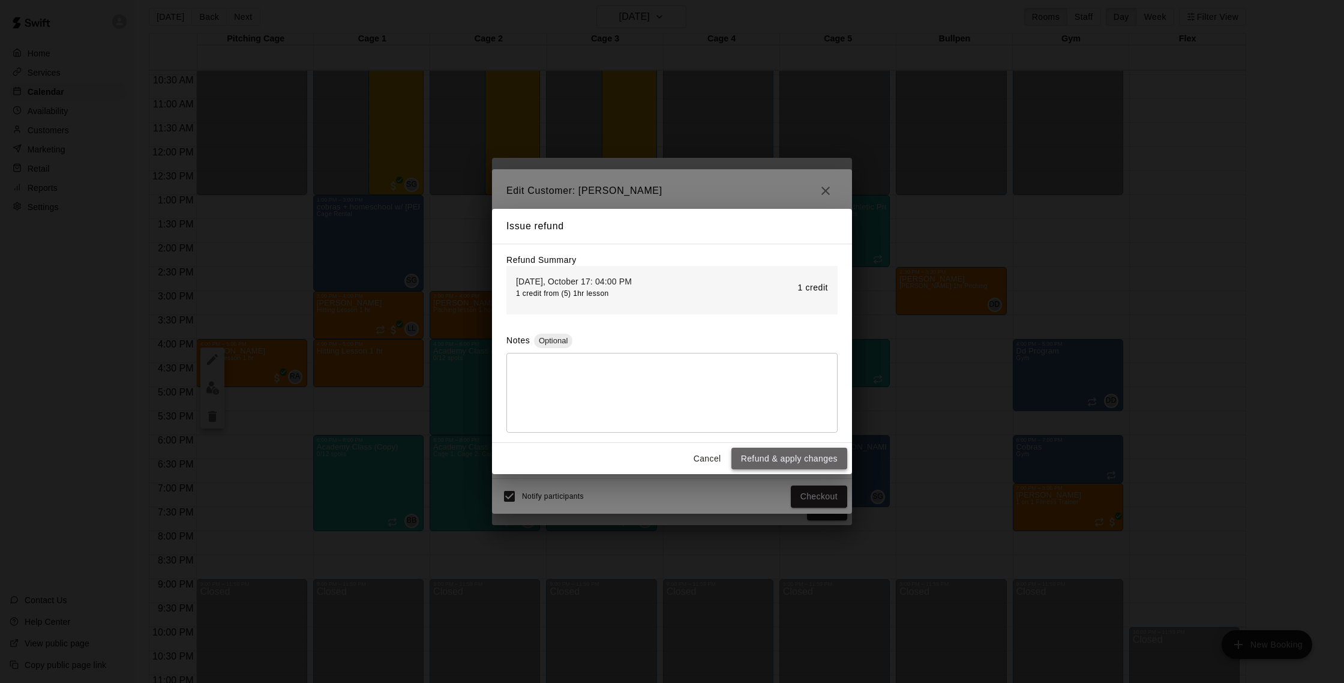
click at [774, 461] on button "Refund & apply changes" at bounding box center [789, 459] width 116 height 22
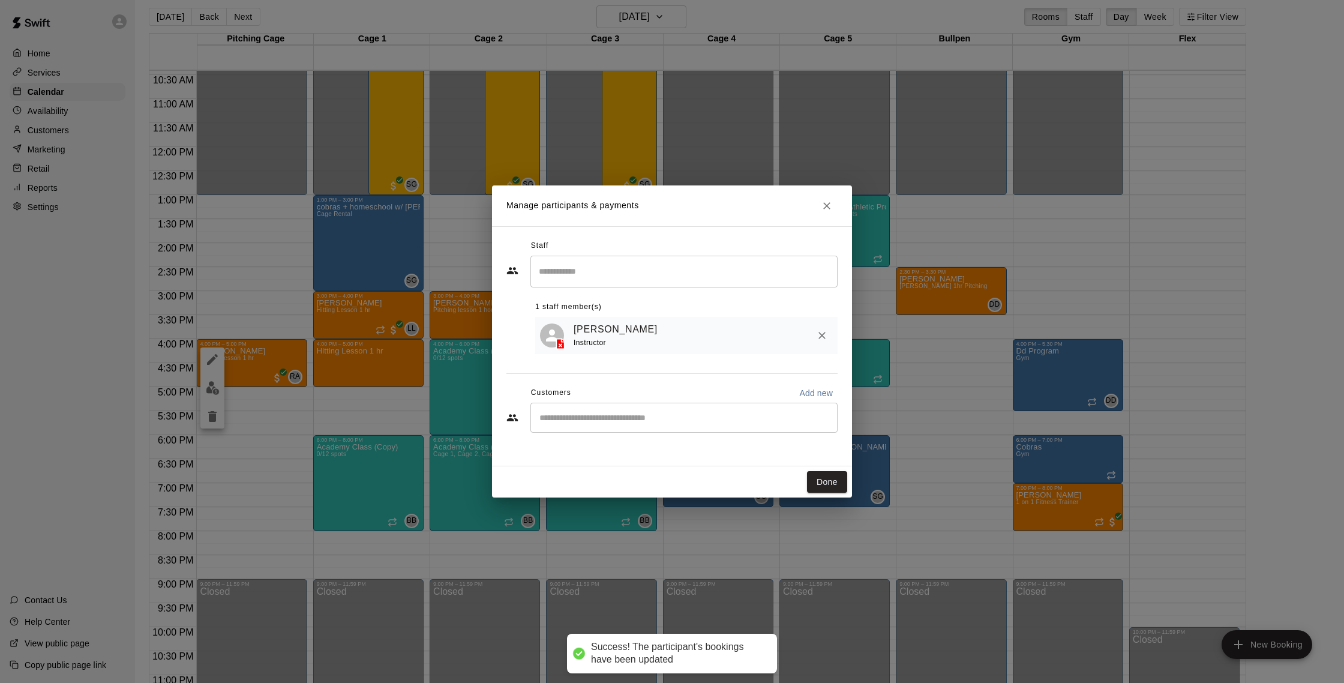
click at [727, 419] on input "Start typing to search customers..." at bounding box center [684, 418] width 296 height 12
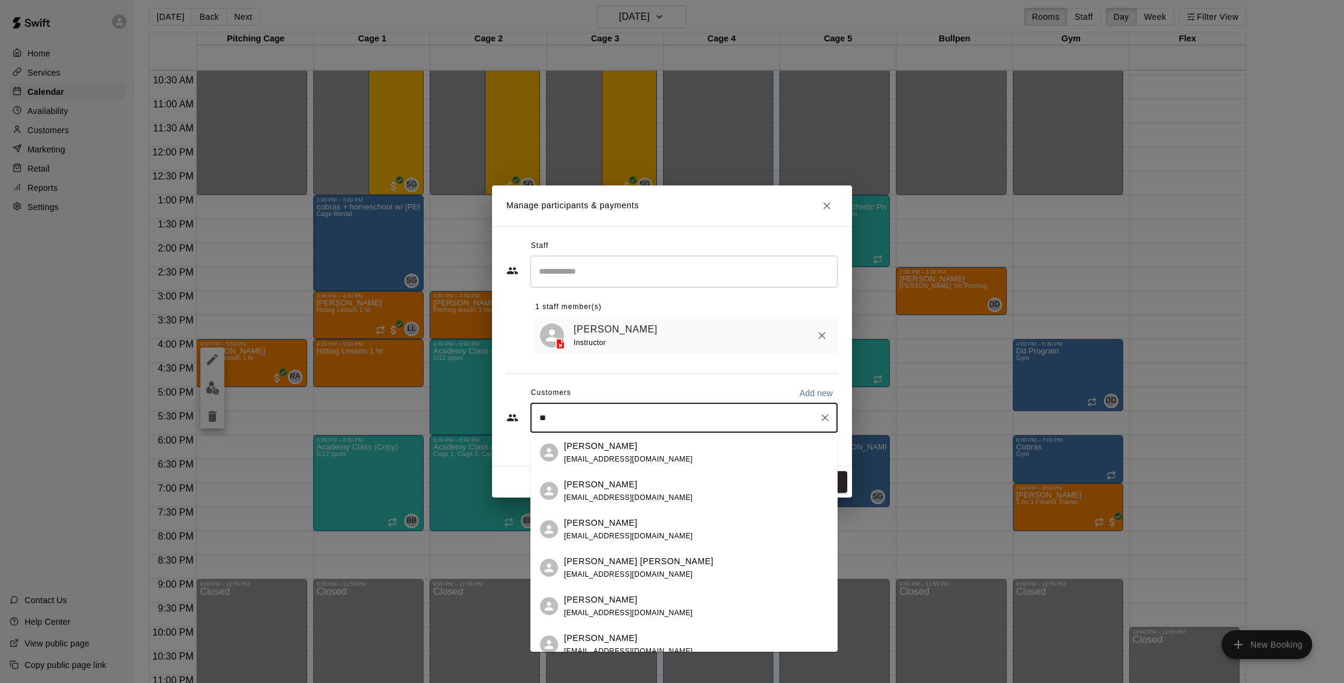
type input "*"
type input "****"
click at [680, 566] on div "Christian Armas-Morales armaschristian750@gmail.com" at bounding box center [696, 568] width 264 height 26
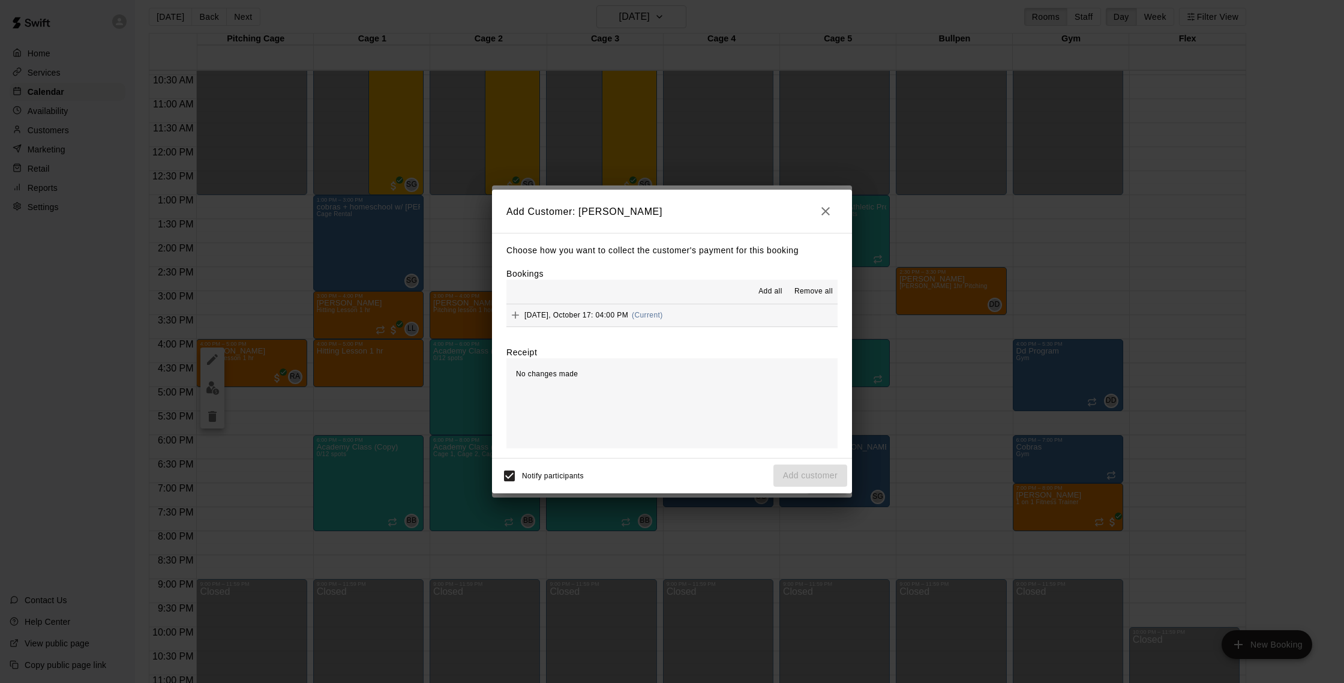
click at [655, 317] on span "(Current)" at bounding box center [647, 315] width 31 height 8
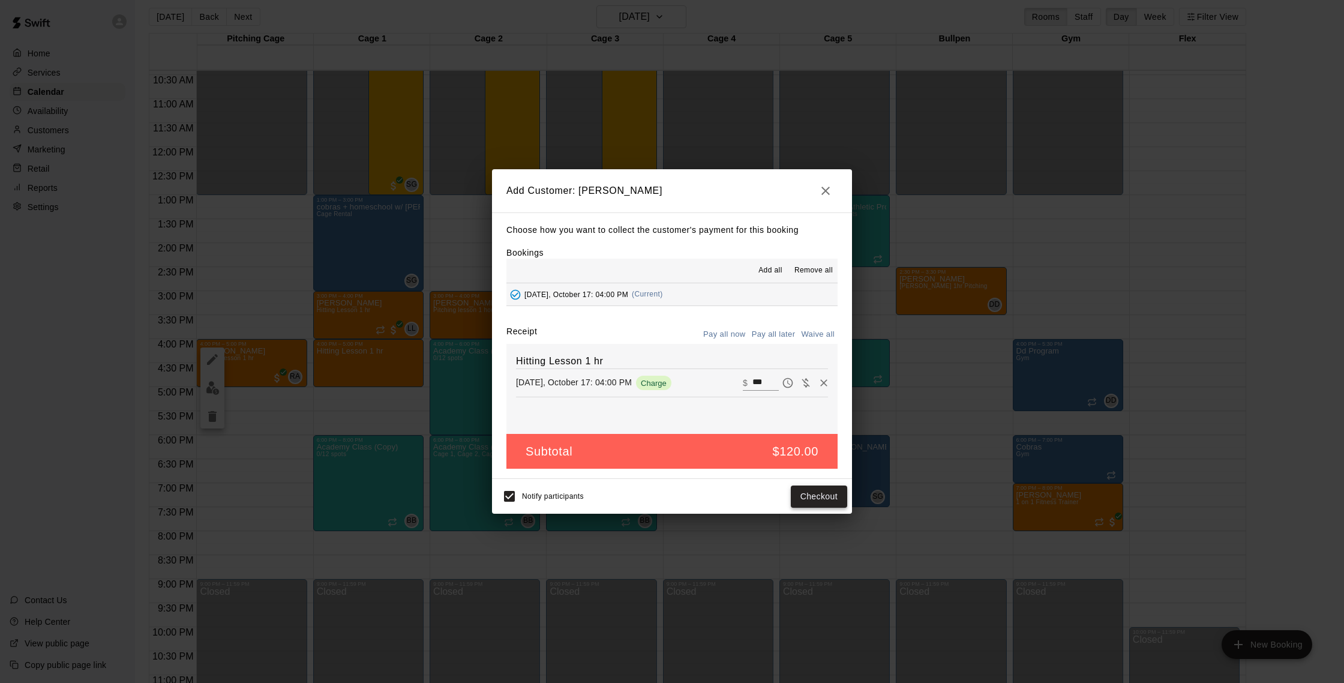
click at [820, 500] on button "Checkout" at bounding box center [819, 496] width 56 height 22
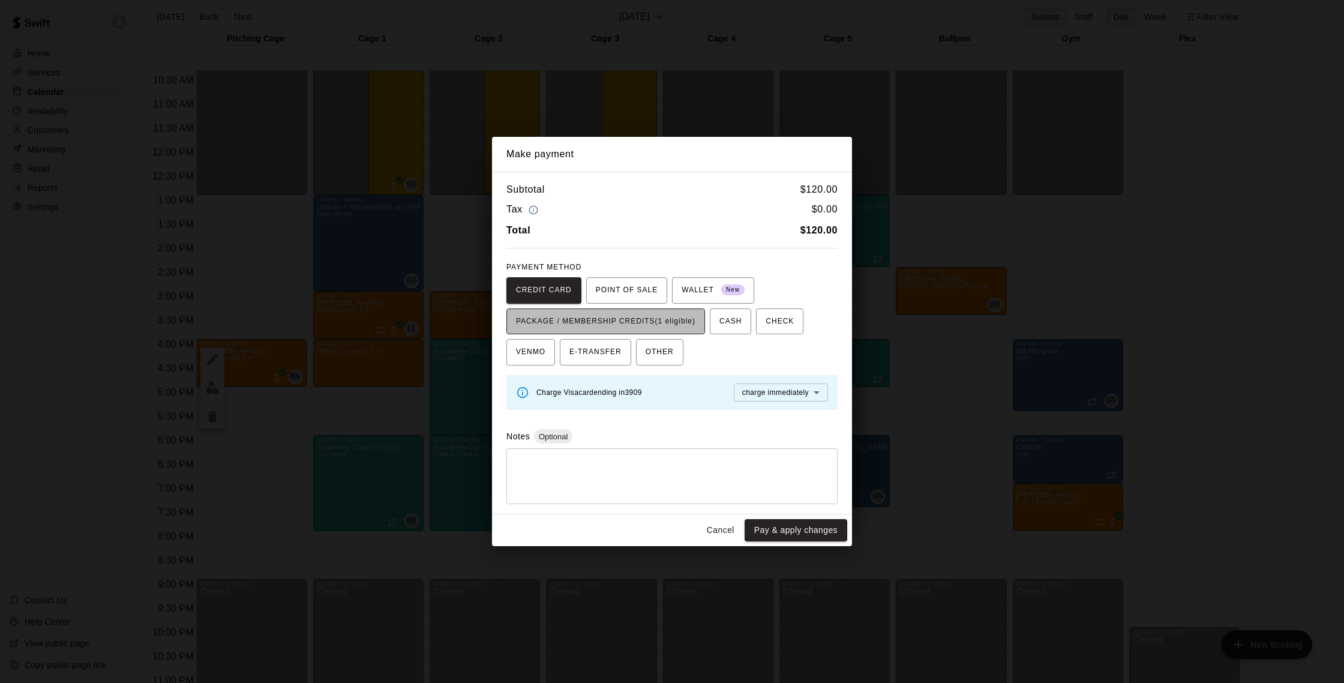
click at [663, 320] on span "PACKAGE / MEMBERSHIP CREDITS (1 eligible)" at bounding box center [605, 321] width 179 height 19
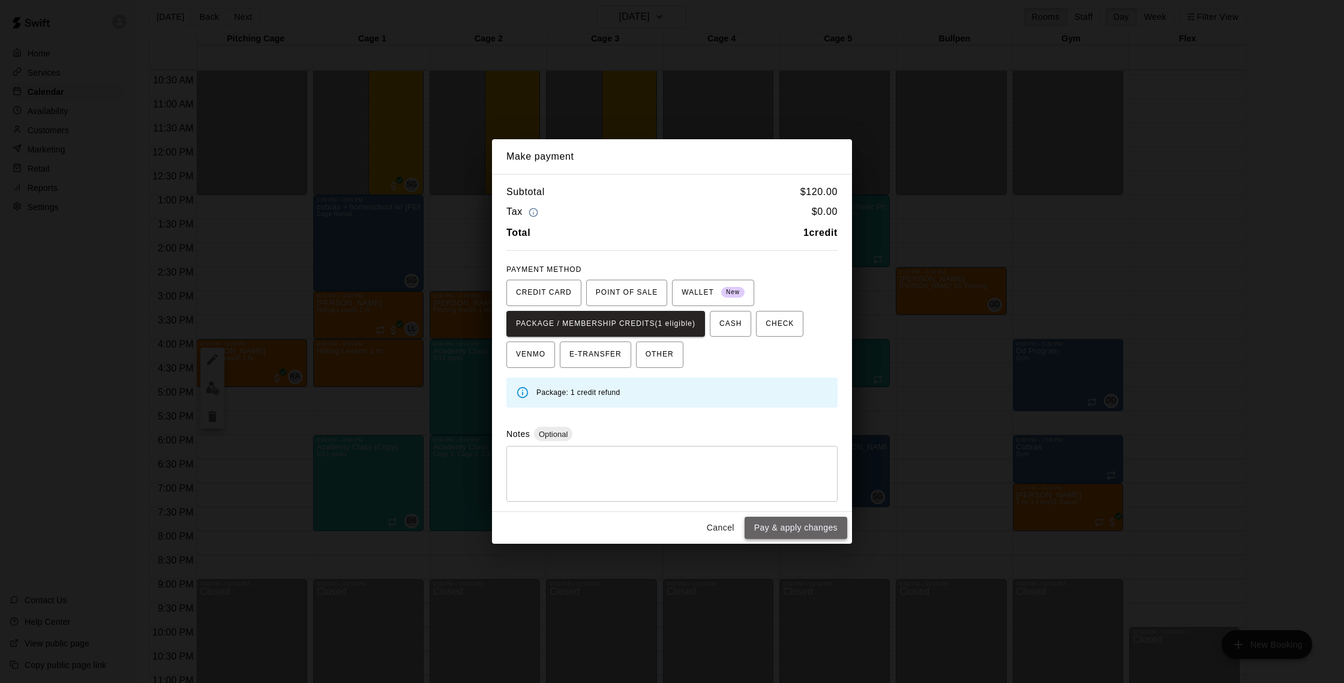
click at [797, 527] on button "Pay & apply changes" at bounding box center [796, 528] width 103 height 22
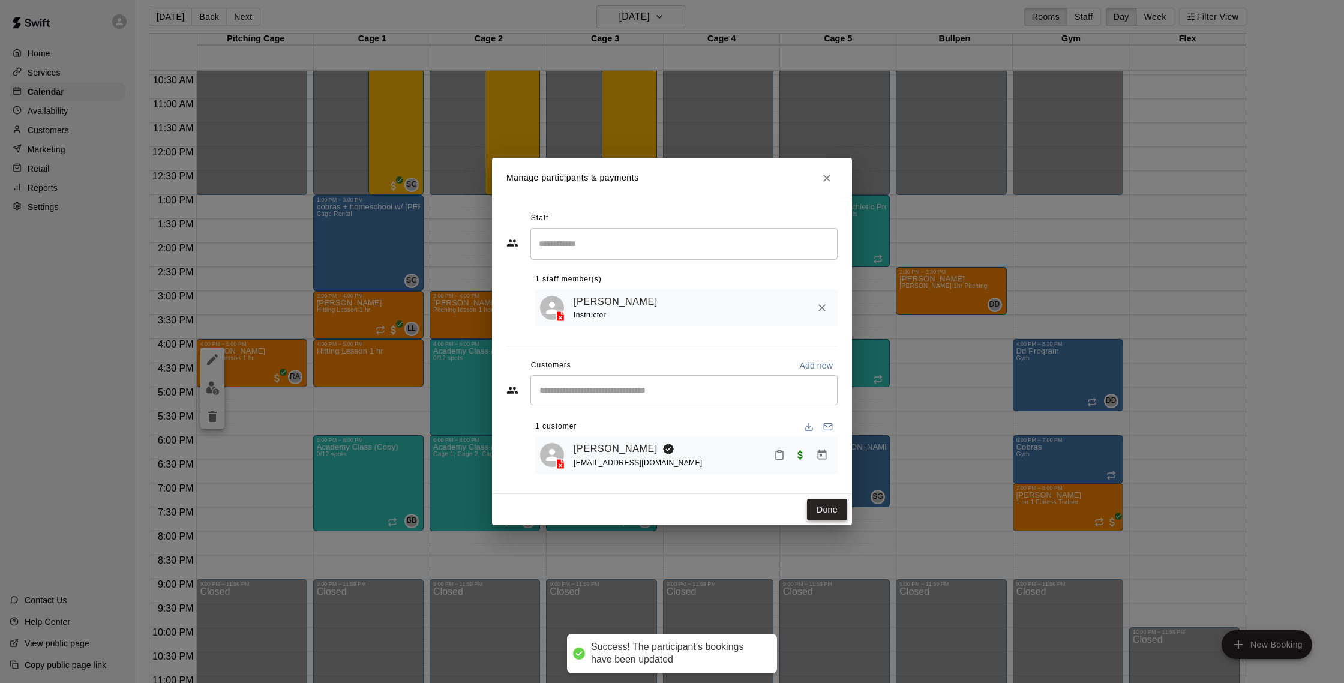
click at [839, 512] on button "Done" at bounding box center [827, 510] width 40 height 22
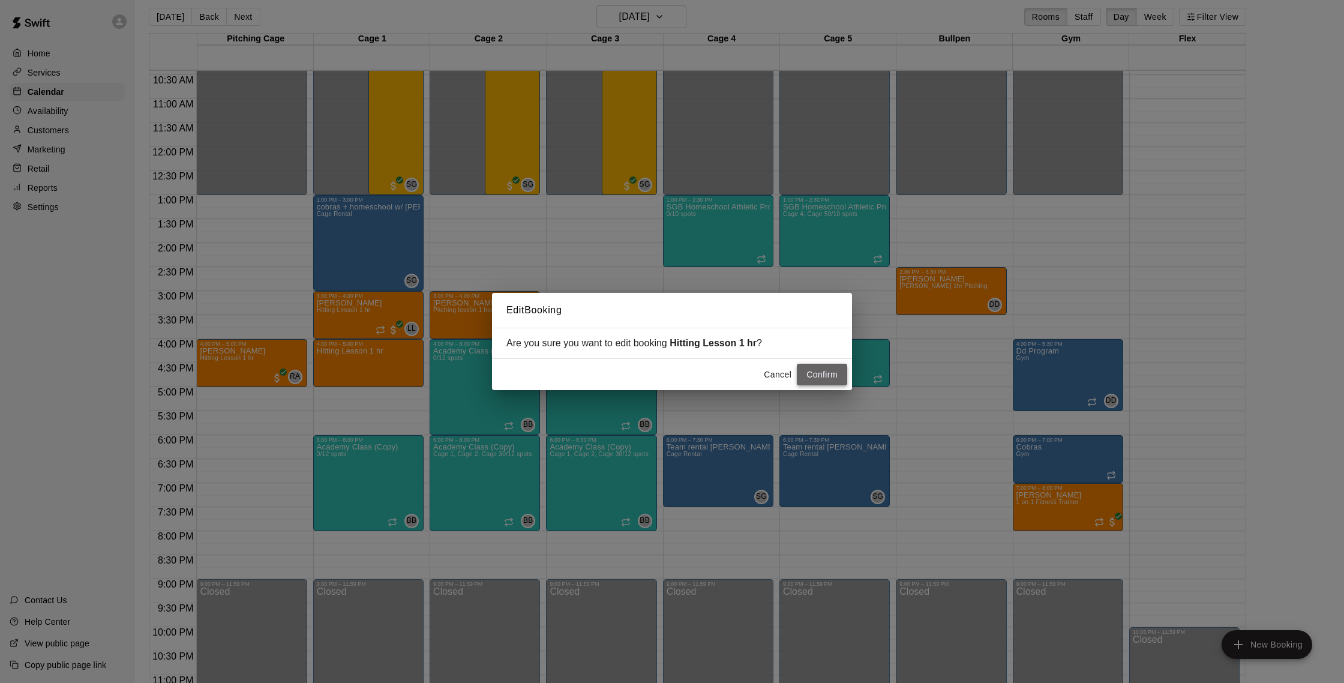
click at [813, 370] on button "Confirm" at bounding box center [822, 375] width 50 height 22
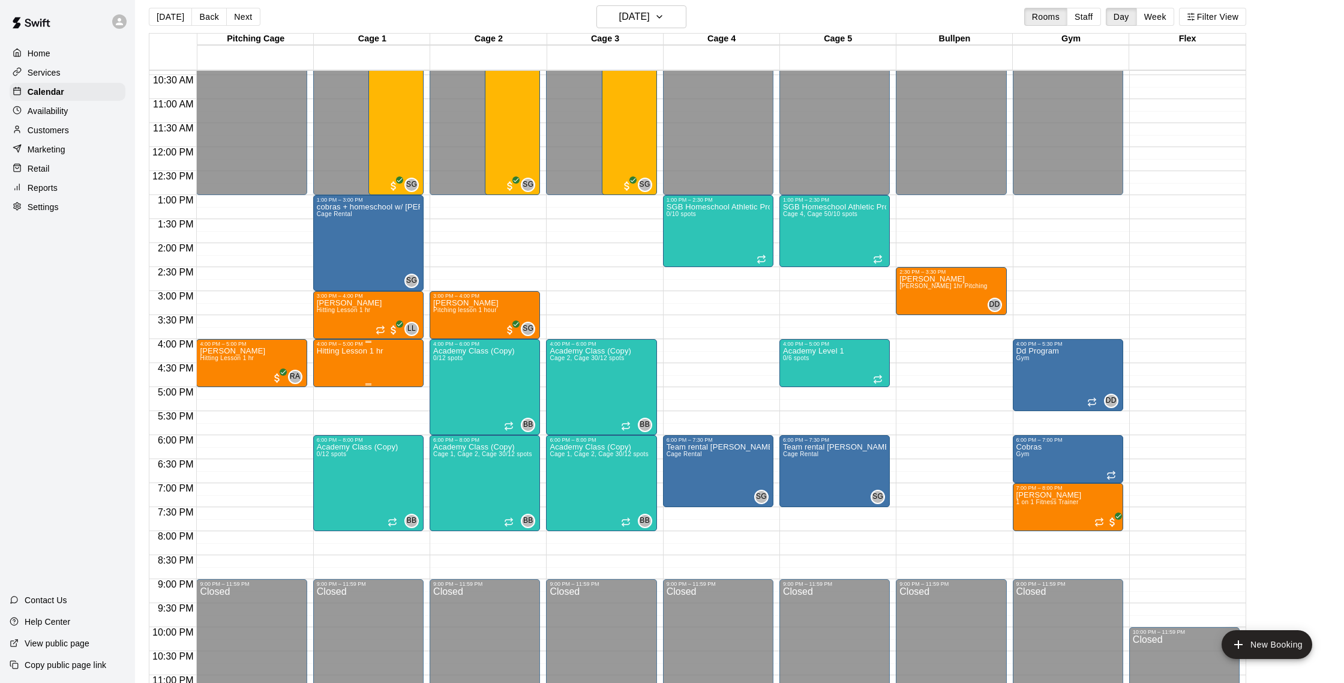
click at [400, 368] on div "Hitting Lesson 1 hr" at bounding box center [368, 688] width 103 height 683
click at [335, 416] on icon "delete" at bounding box center [329, 416] width 14 height 14
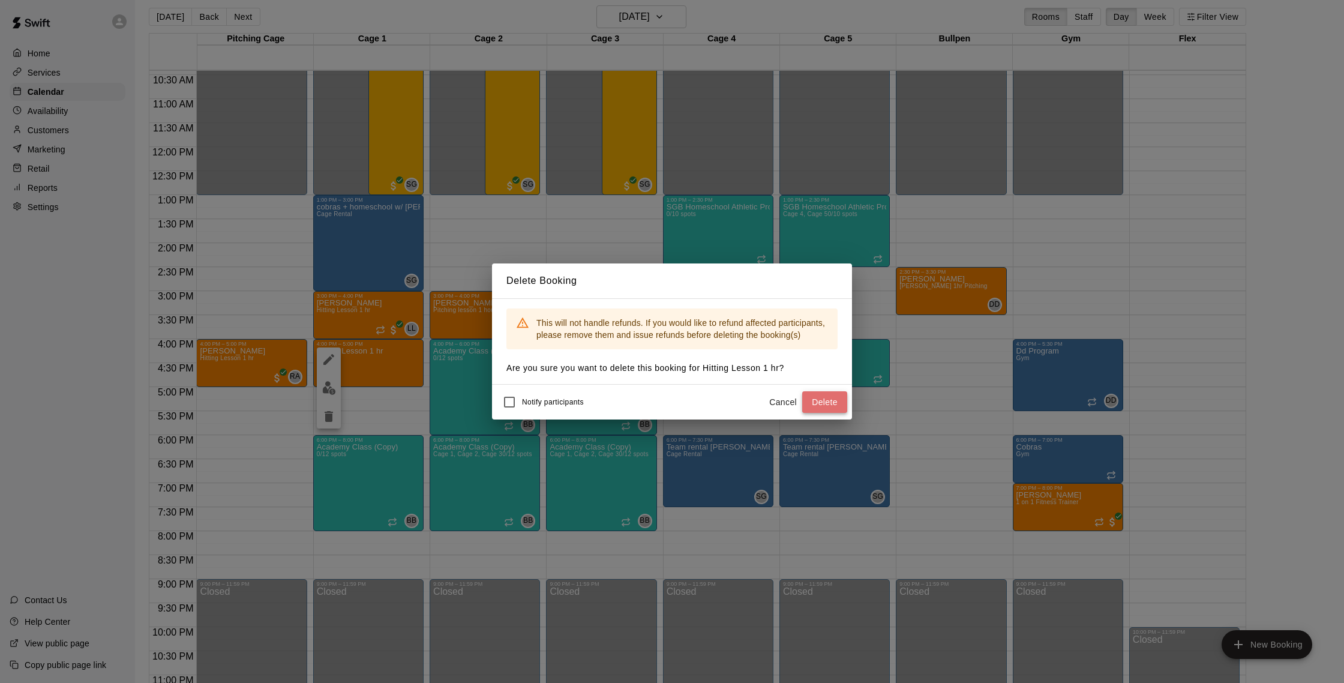
click at [821, 400] on button "Delete" at bounding box center [824, 402] width 45 height 22
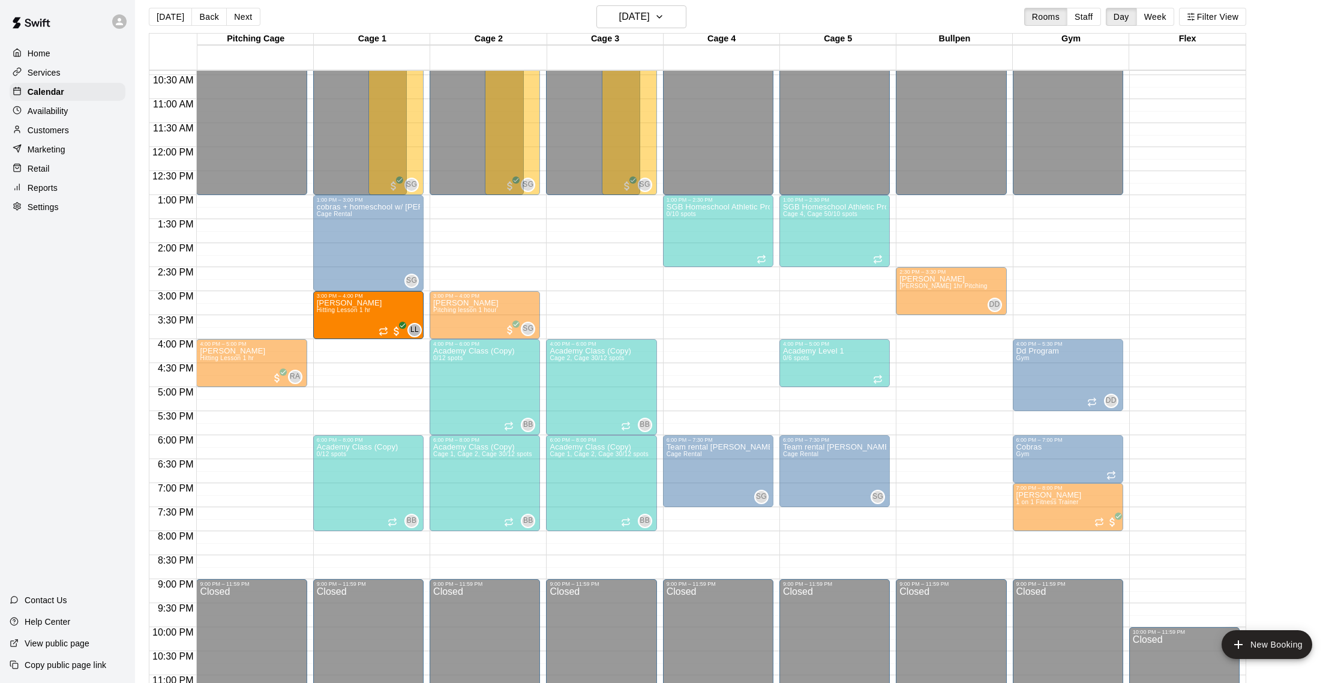
drag, startPoint x: 383, startPoint y: 329, endPoint x: 405, endPoint y: 337, distance: 23.5
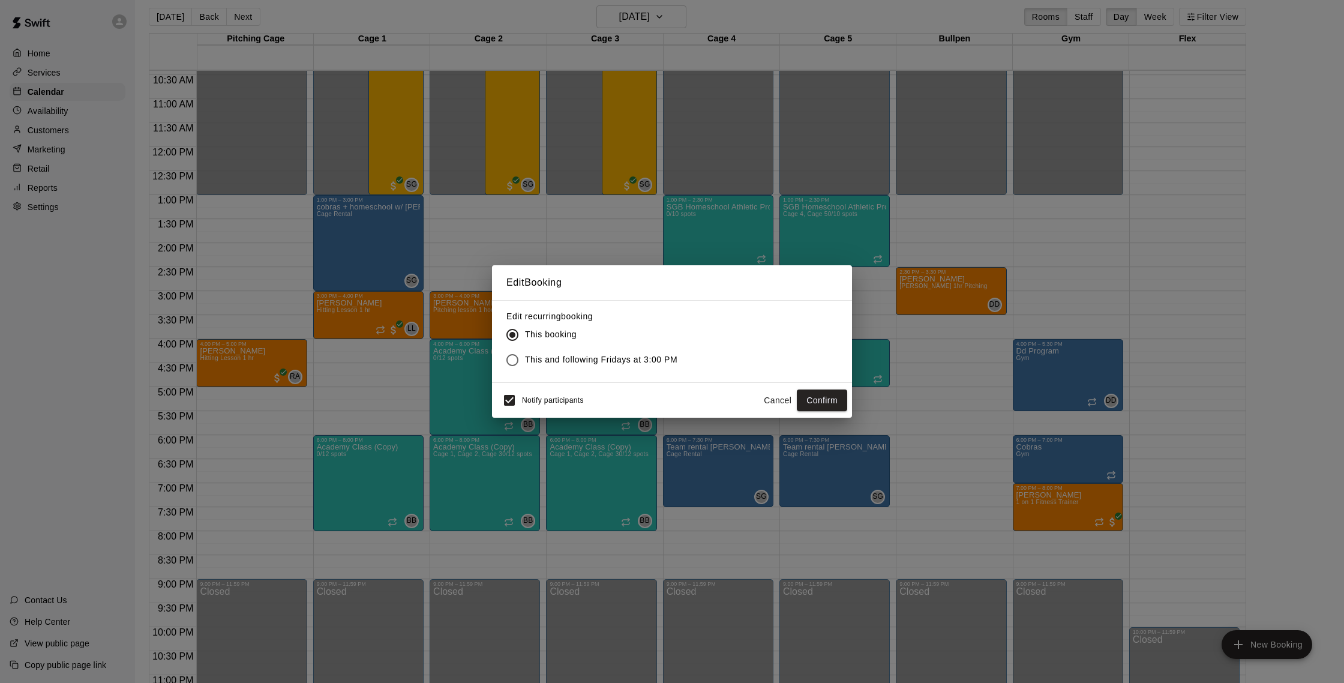
click at [763, 403] on button "Cancel" at bounding box center [777, 400] width 38 height 22
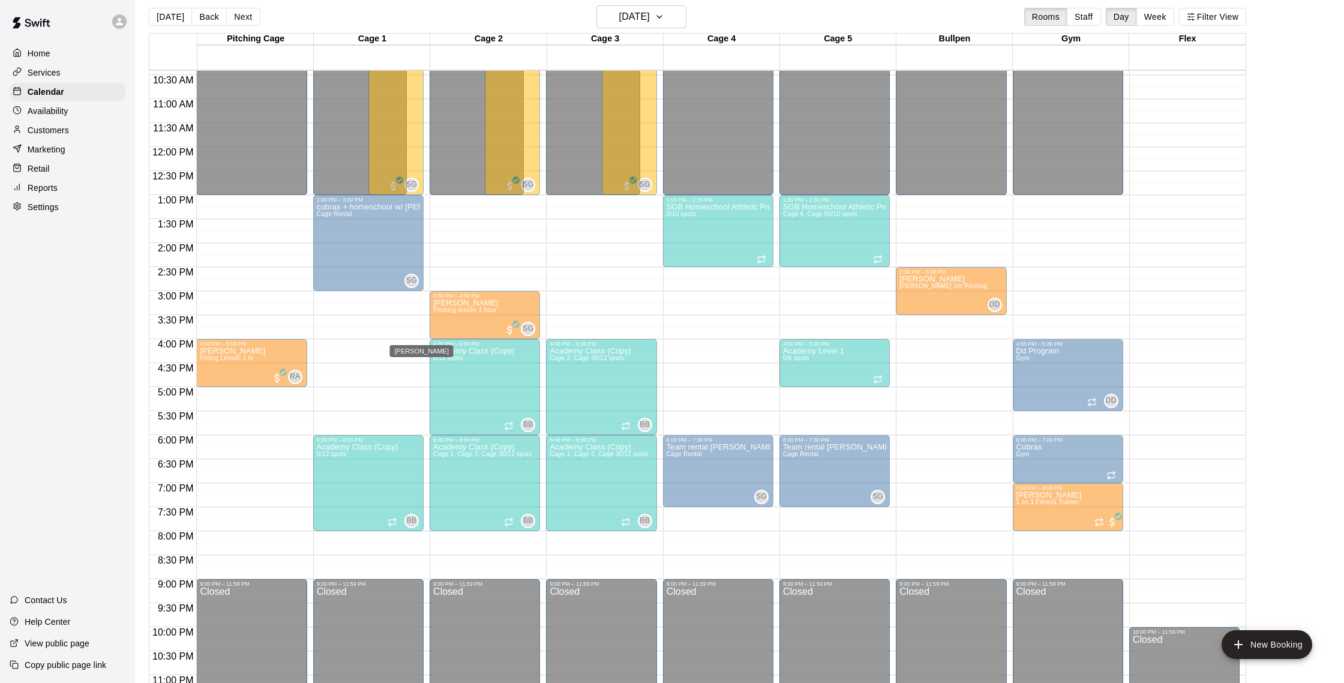
click at [410, 327] on span "LL" at bounding box center [411, 329] width 8 height 12
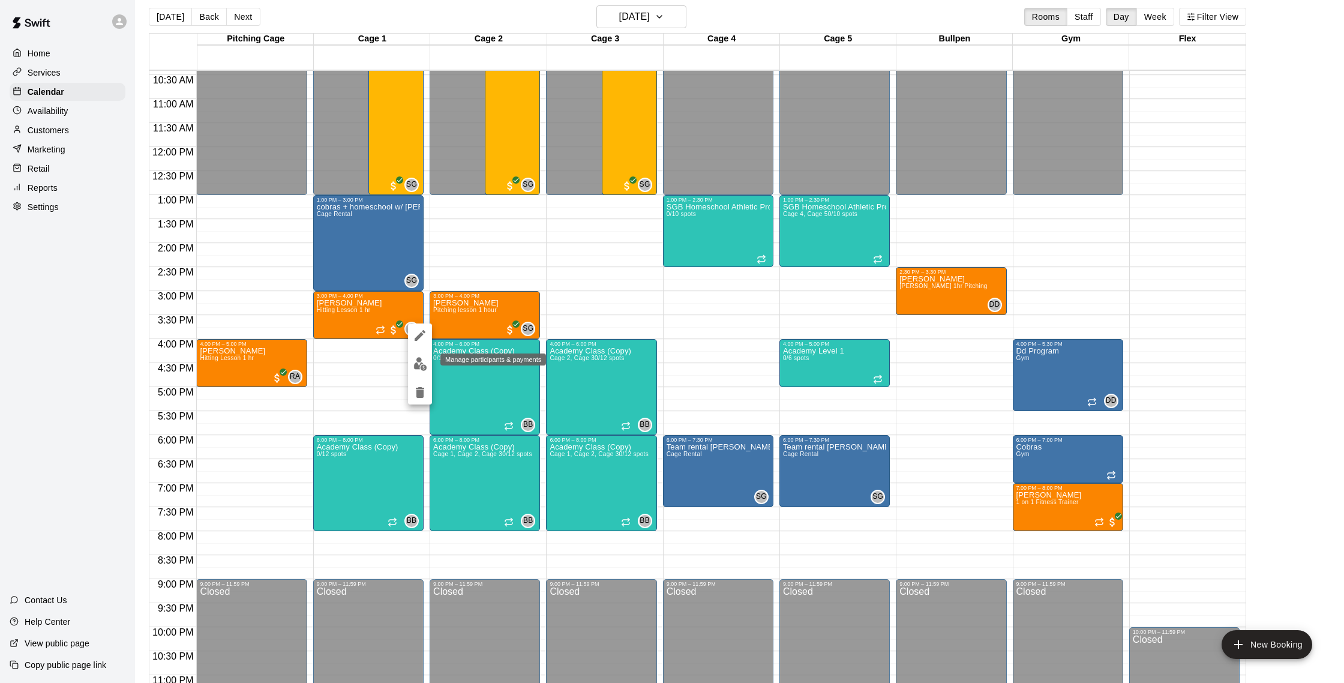
click at [419, 360] on img "edit" at bounding box center [420, 364] width 14 height 14
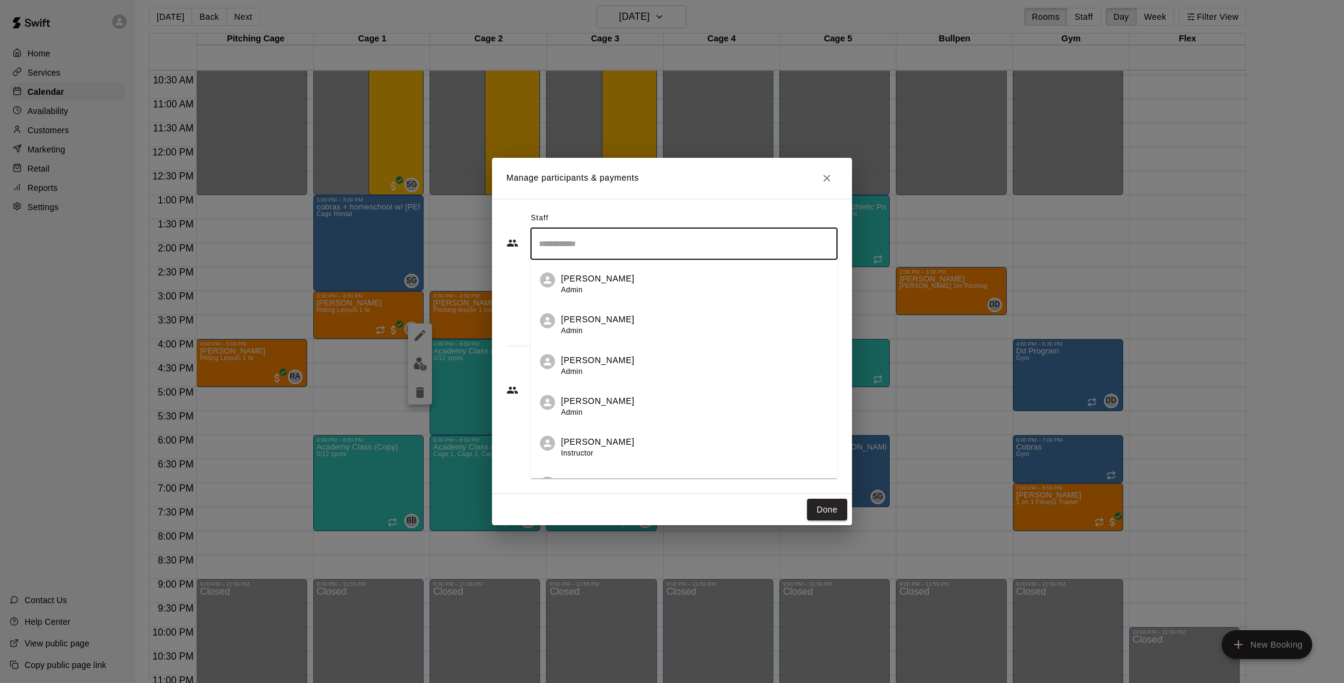
click at [739, 236] on input "Search staff" at bounding box center [684, 243] width 296 height 21
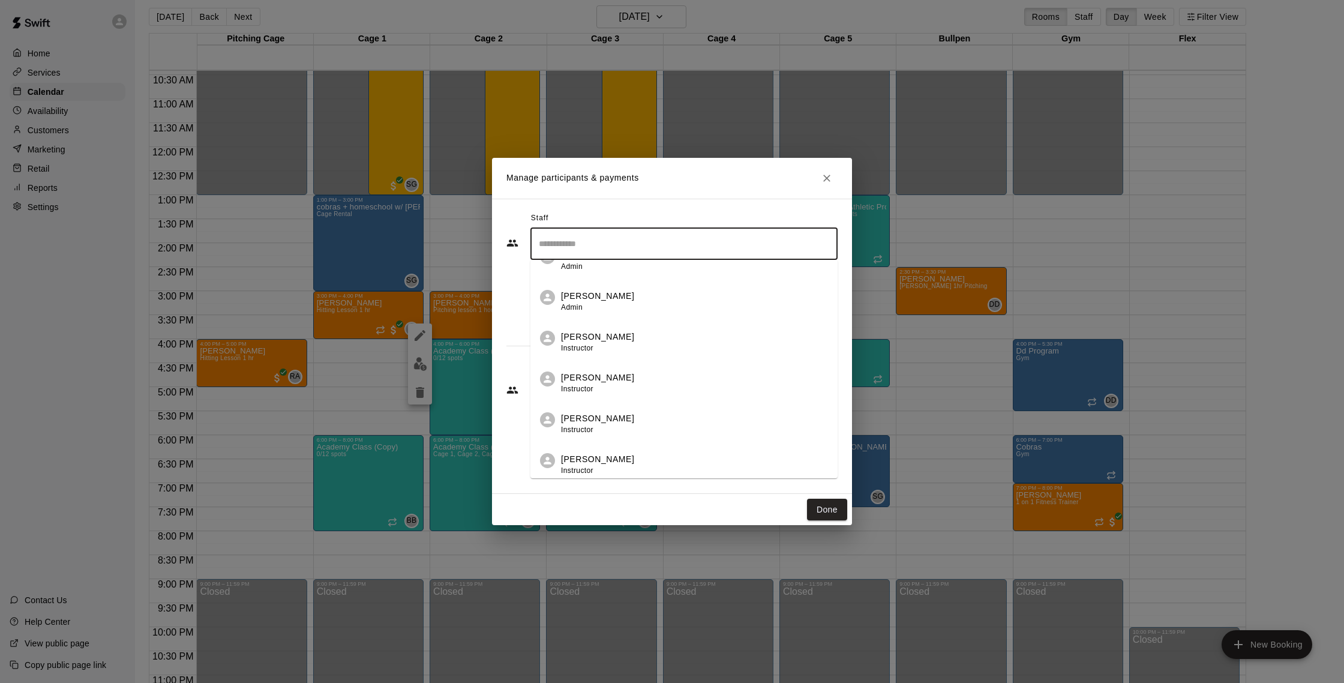
scroll to position [109, 0]
click at [656, 370] on div "Nate Betances Instructor" at bounding box center [694, 379] width 267 height 23
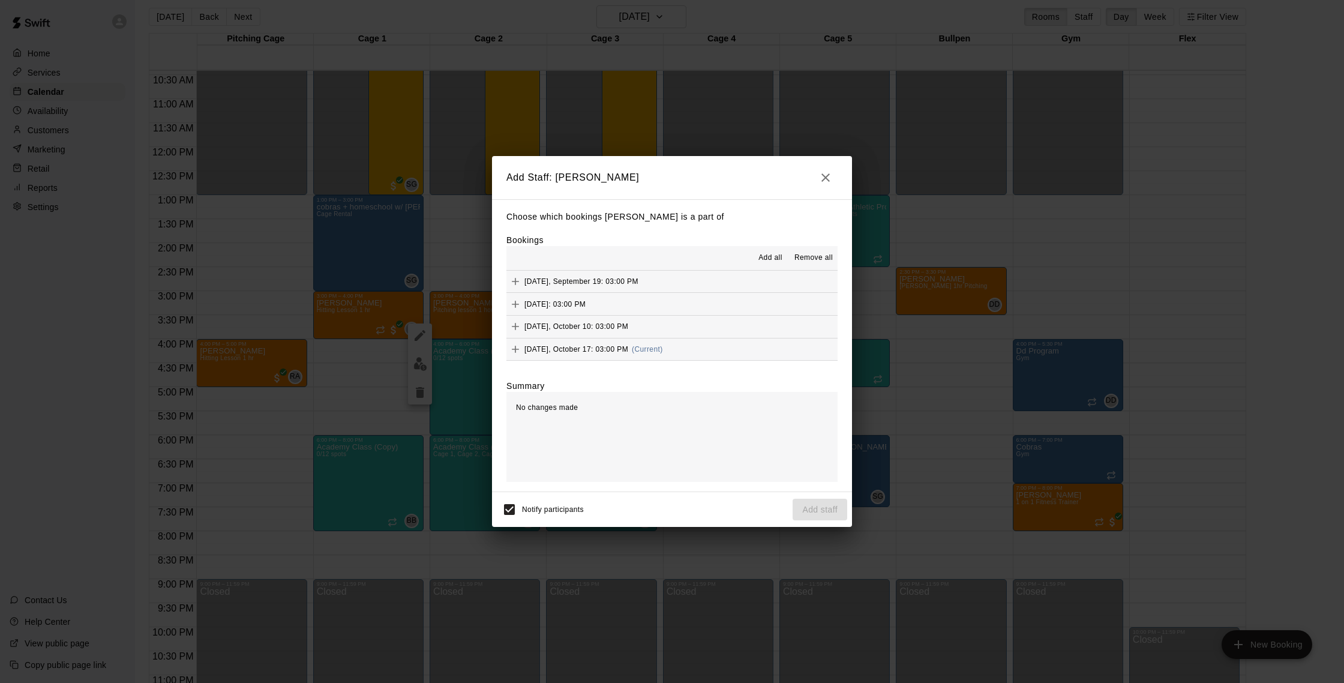
click at [813, 180] on h2 "Add Staff: Nate Betances" at bounding box center [672, 177] width 360 height 43
click at [820, 178] on icon "button" at bounding box center [825, 177] width 14 height 14
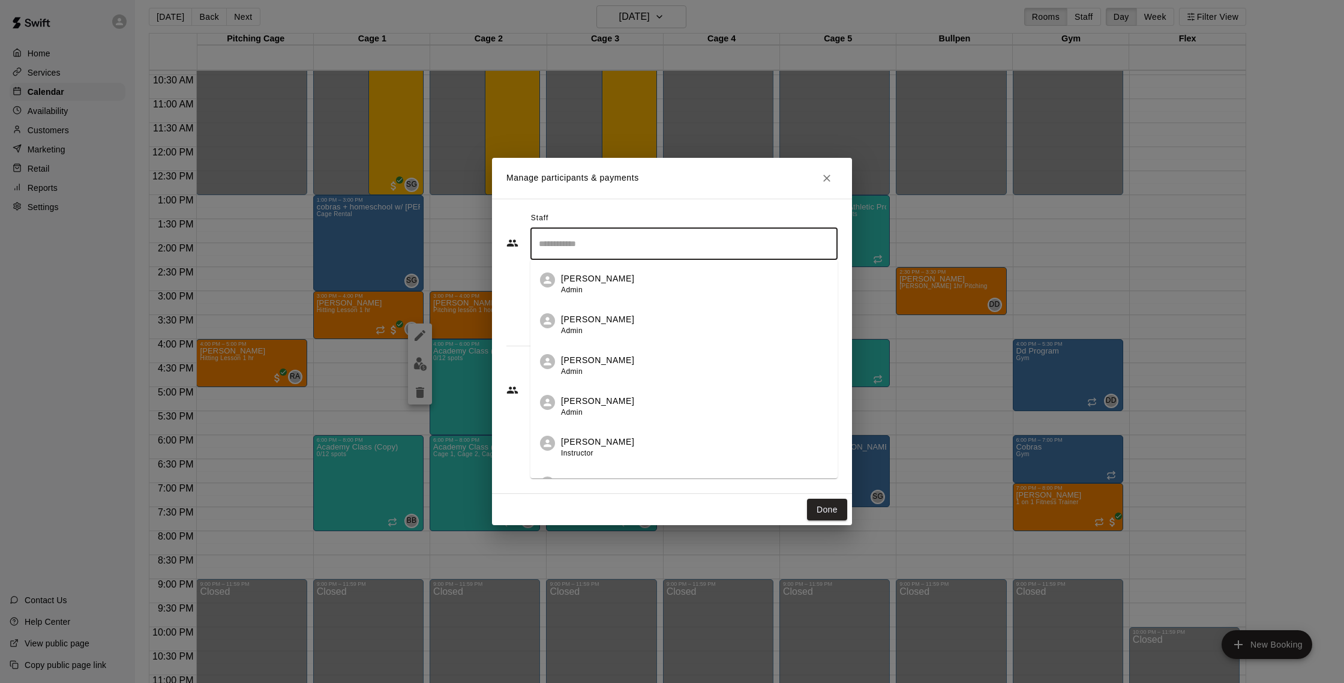
click at [732, 250] on input "Search staff" at bounding box center [684, 243] width 296 height 21
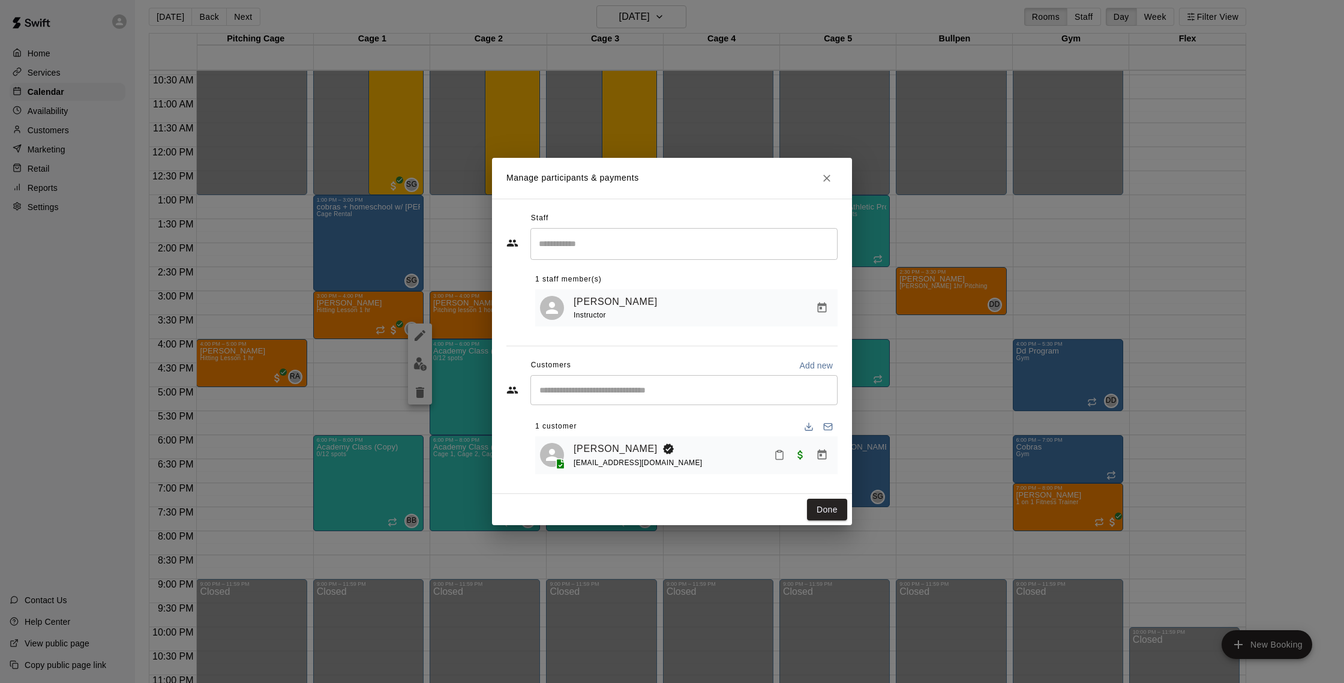
click at [745, 219] on div "Staff" at bounding box center [671, 218] width 331 height 19
click at [815, 311] on button "Manage bookings & payment" at bounding box center [822, 308] width 22 height 22
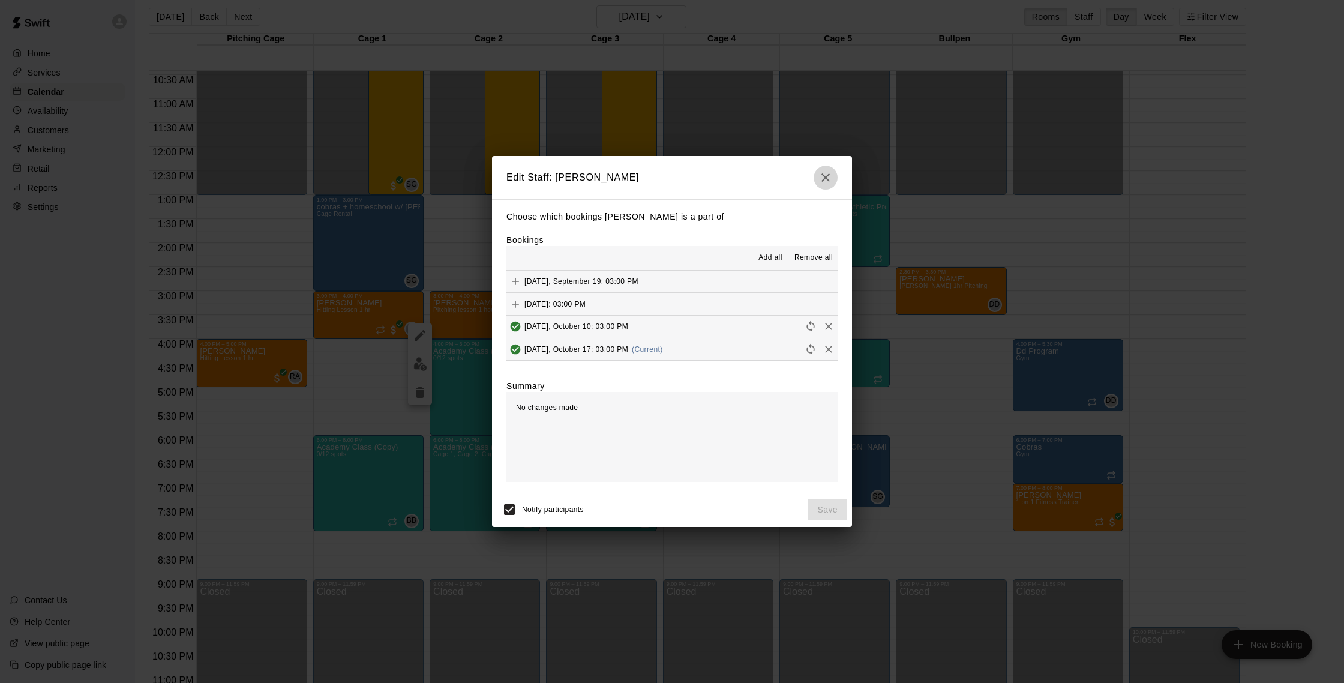
click at [826, 182] on icon "button" at bounding box center [825, 177] width 14 height 14
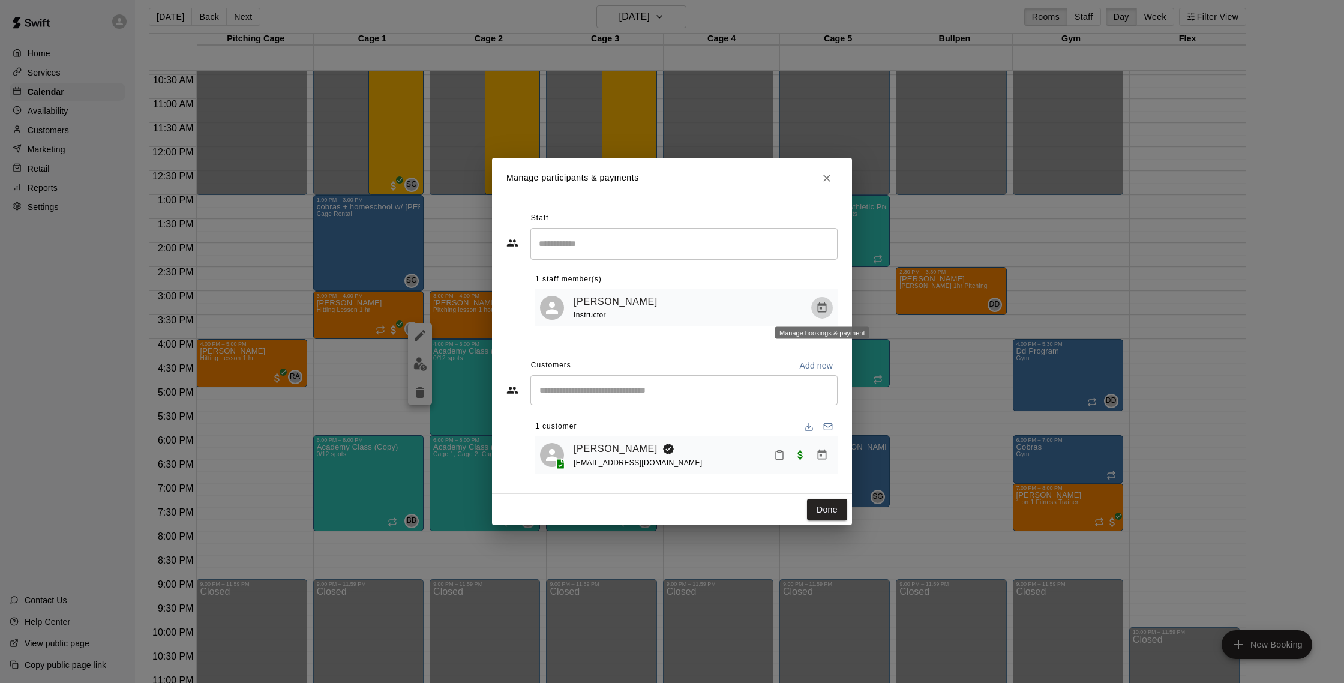
click at [826, 310] on icon "Manage bookings & payment" at bounding box center [822, 308] width 12 height 12
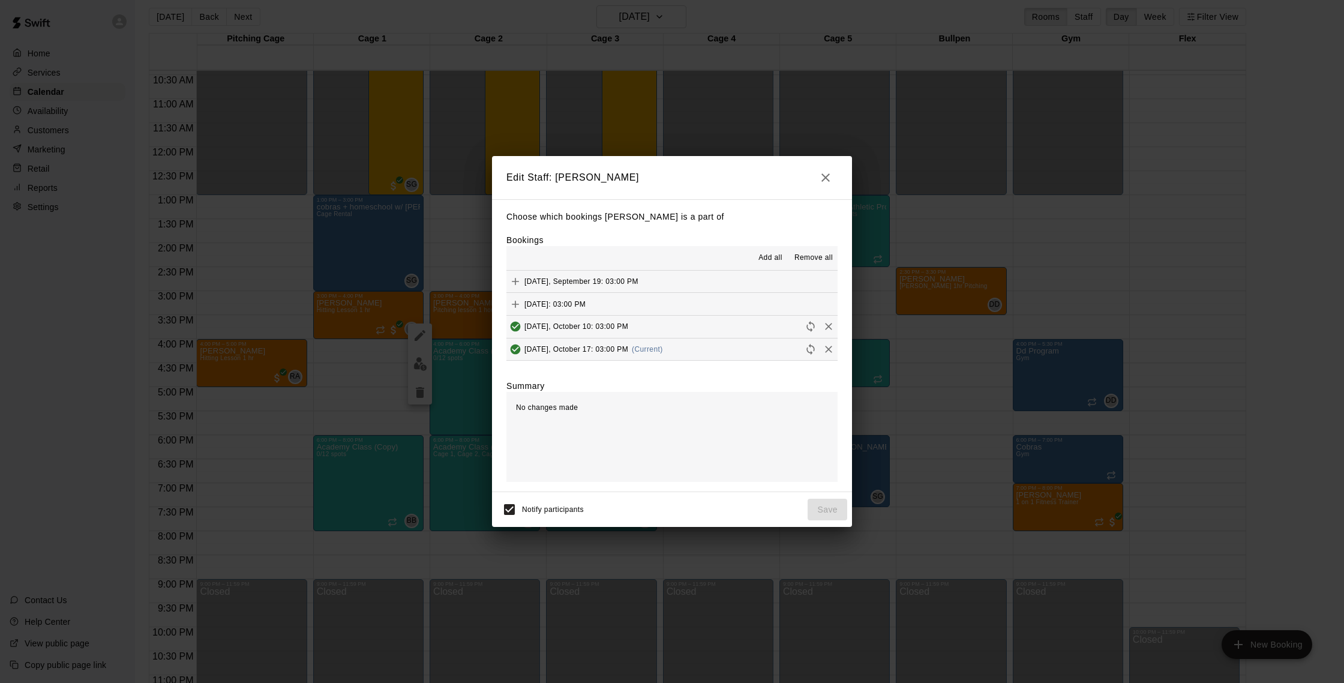
click at [817, 175] on button "button" at bounding box center [826, 178] width 24 height 24
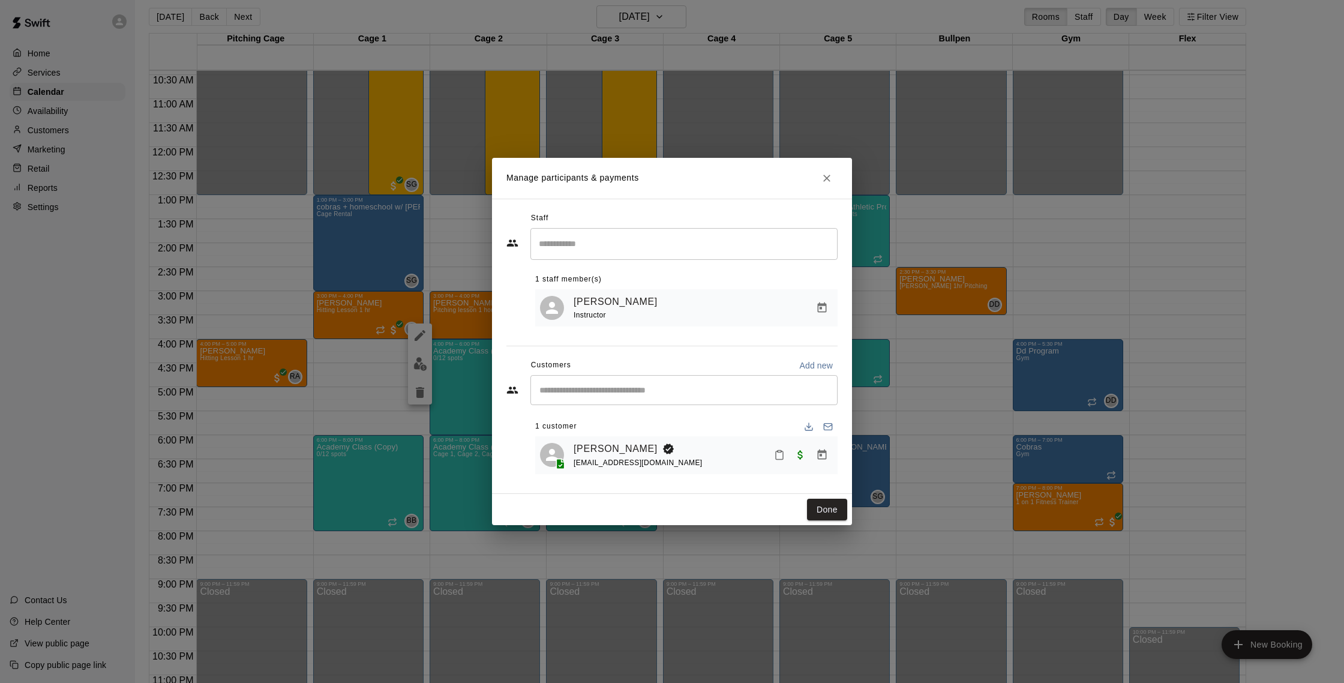
click at [815, 181] on h2 "Manage participants & payments" at bounding box center [672, 178] width 360 height 41
click at [823, 176] on icon "Close" at bounding box center [827, 178] width 12 height 12
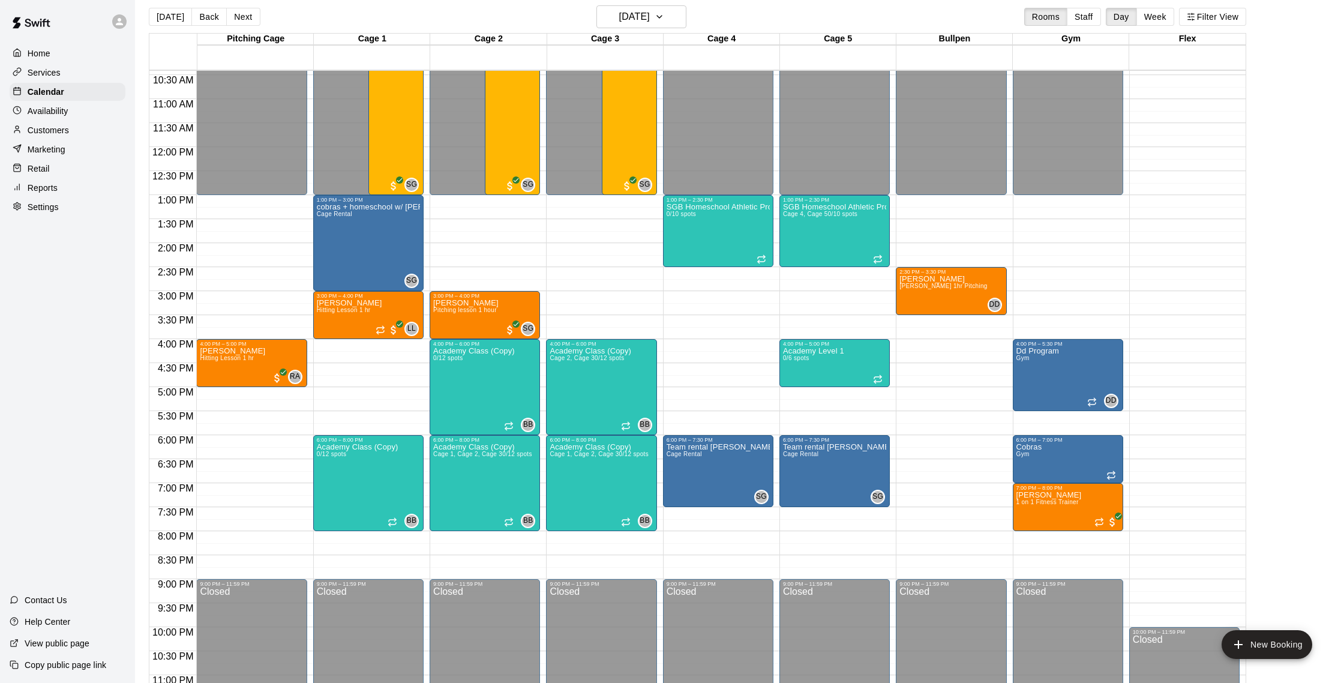
click at [557, 256] on div "12:00 AM – 1:00 PM Closed 4:00 PM – 6:00 PM Academy Class (Copy) Cage 2, Cage 3…" at bounding box center [601, 147] width 110 height 1152
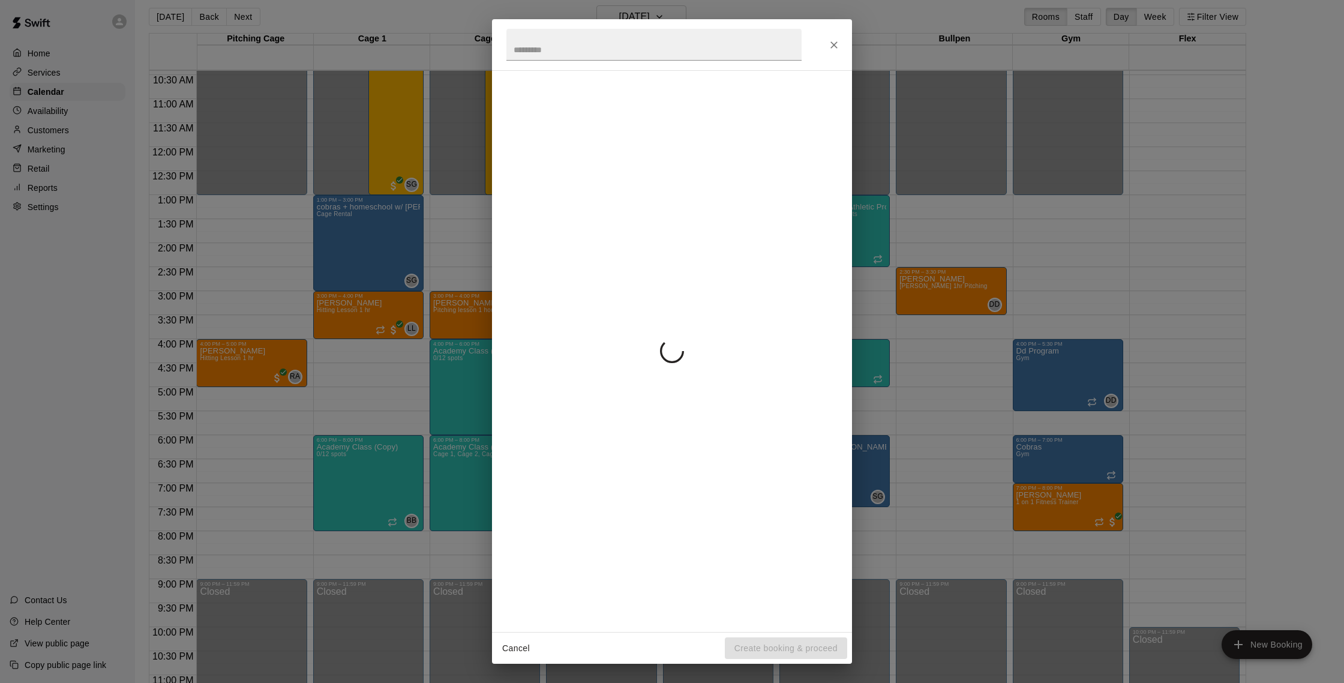
click at [558, 256] on div at bounding box center [671, 350] width 331 height 541
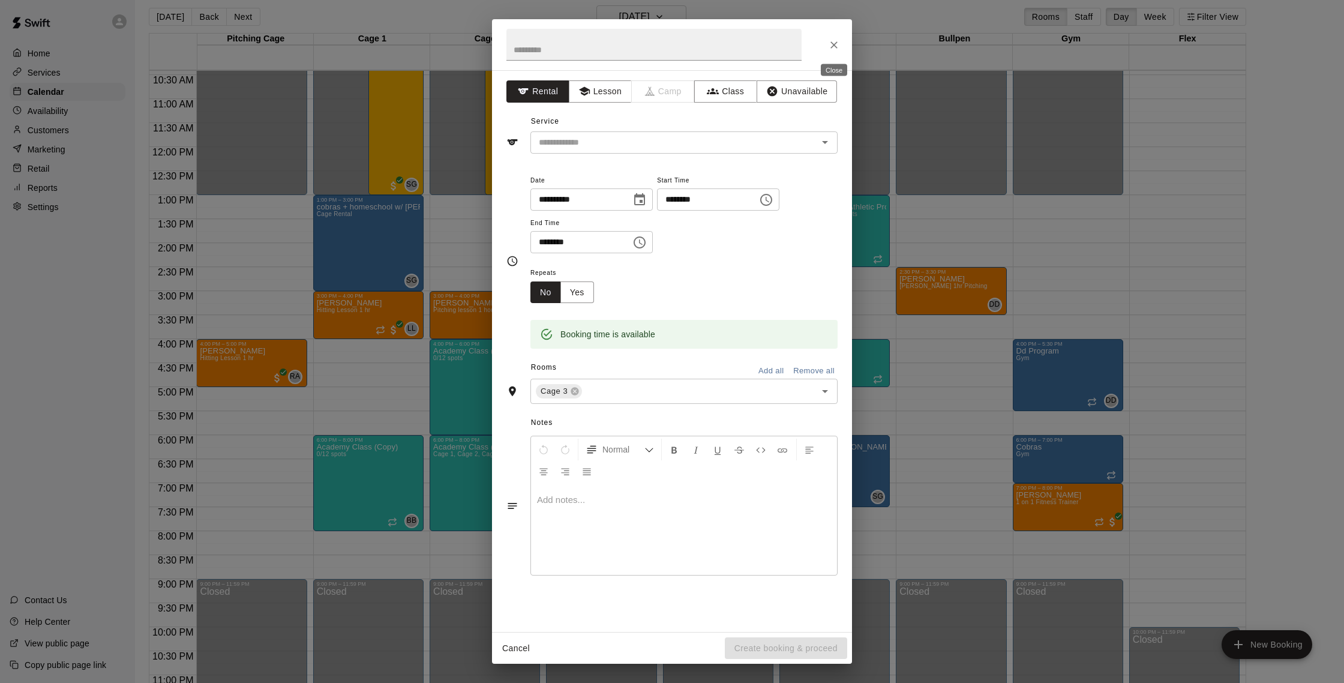
click at [843, 52] on div at bounding box center [672, 44] width 360 height 51
click at [833, 43] on icon "Close" at bounding box center [834, 45] width 12 height 12
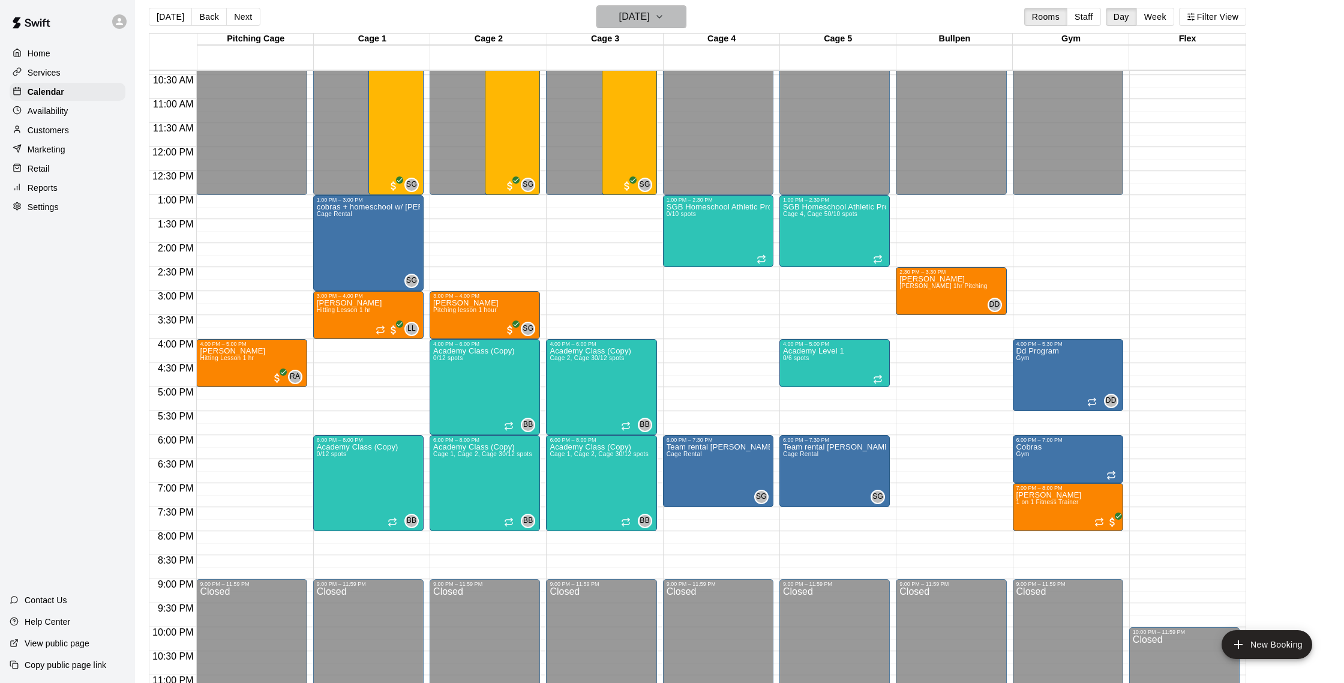
click at [648, 28] on button "Friday Oct 17" at bounding box center [641, 16] width 90 height 23
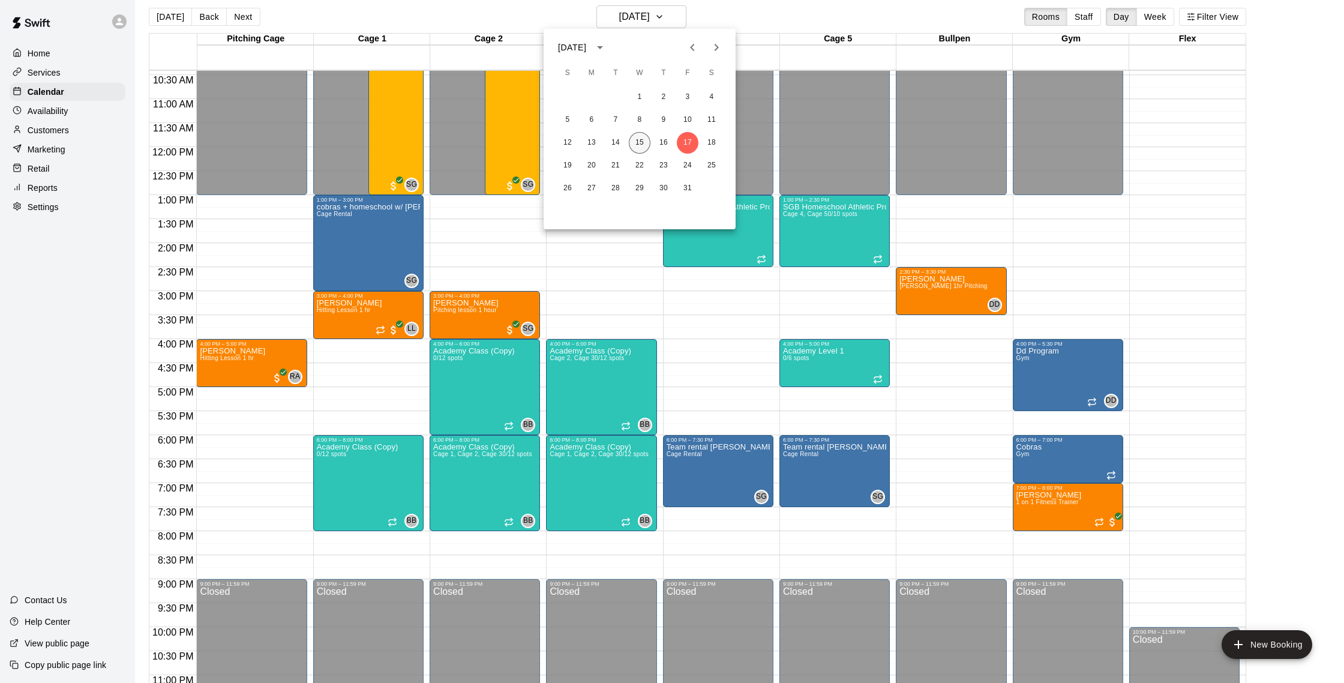
click at [640, 147] on button "15" at bounding box center [640, 143] width 22 height 22
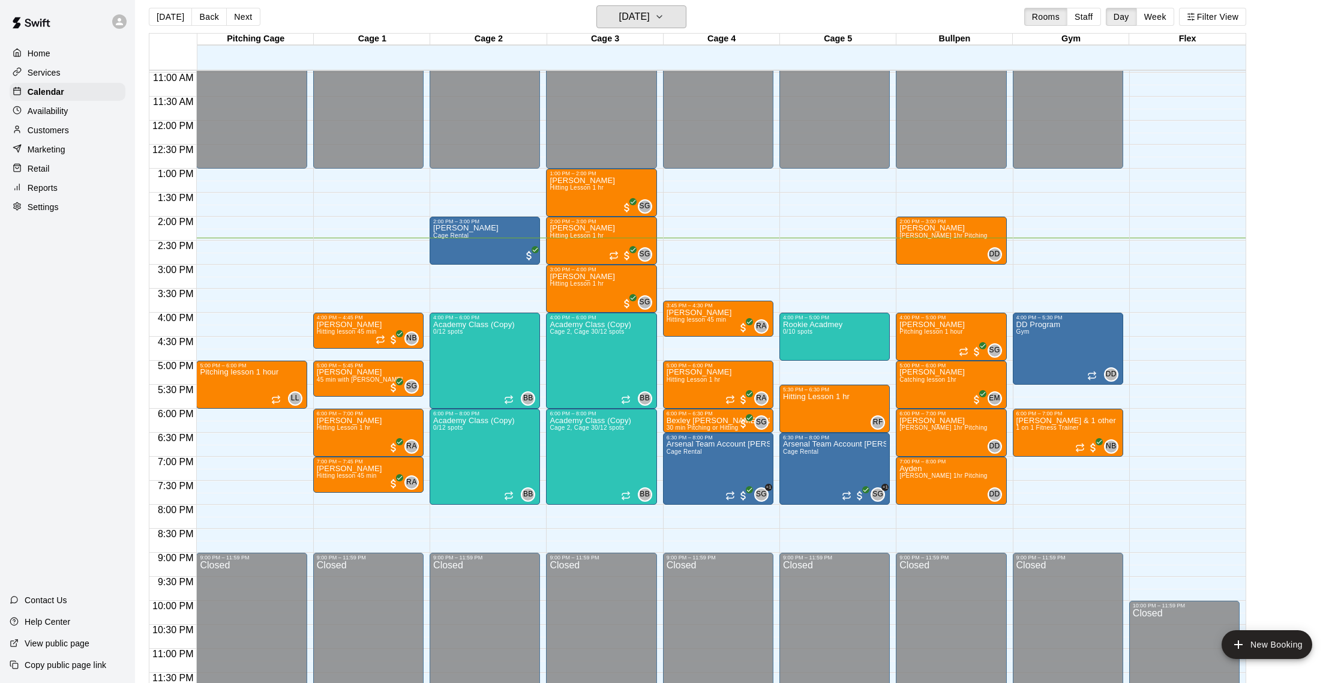
scroll to position [536, 0]
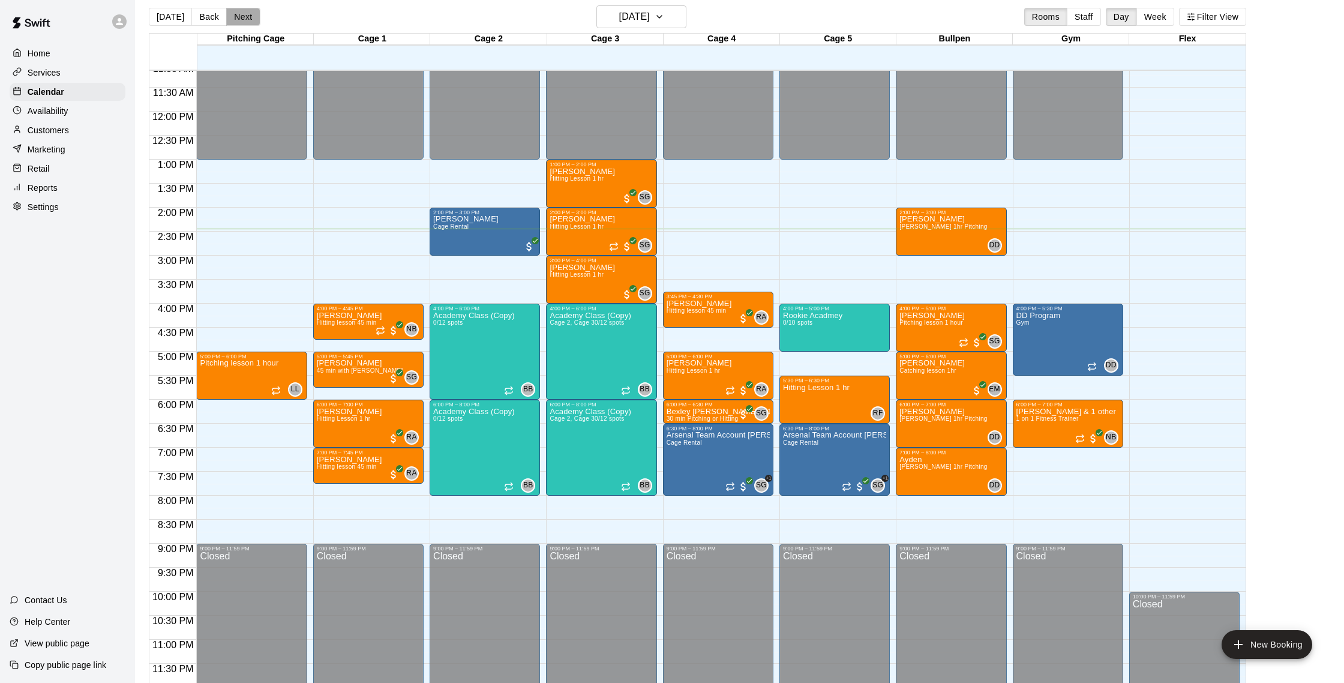
click at [238, 19] on button "Next" at bounding box center [243, 17] width 34 height 18
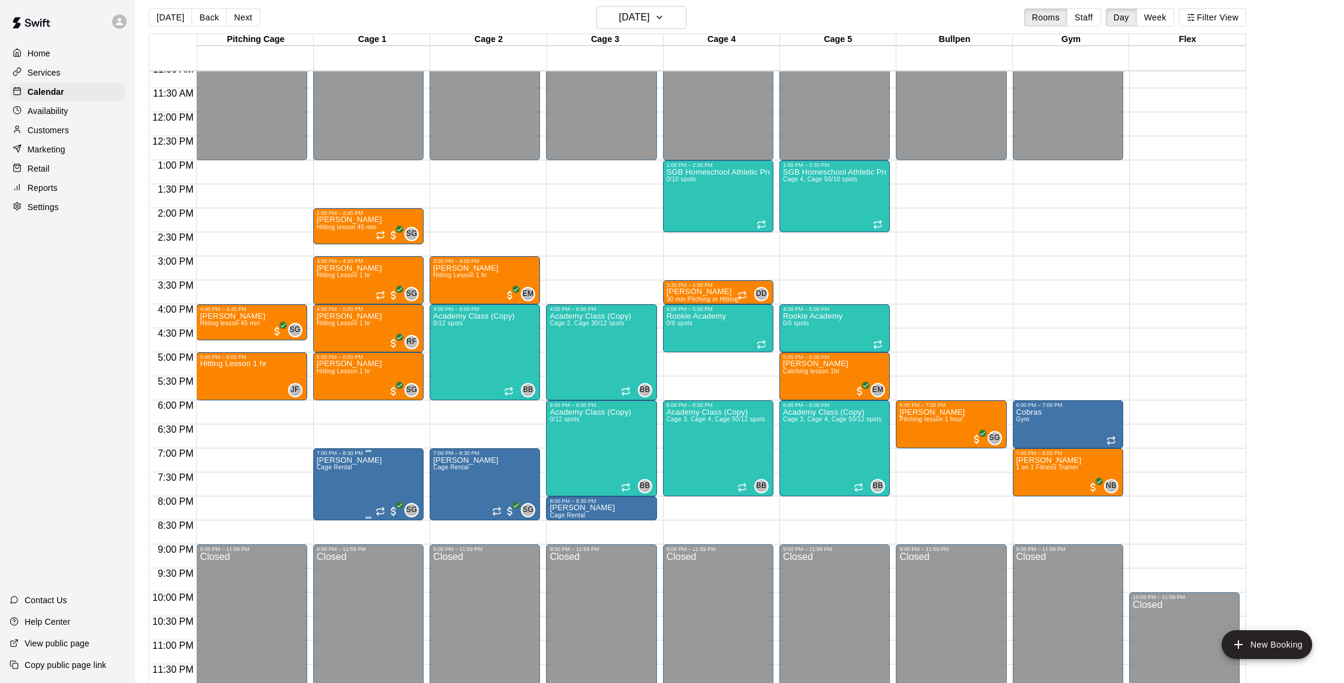
scroll to position [19, 0]
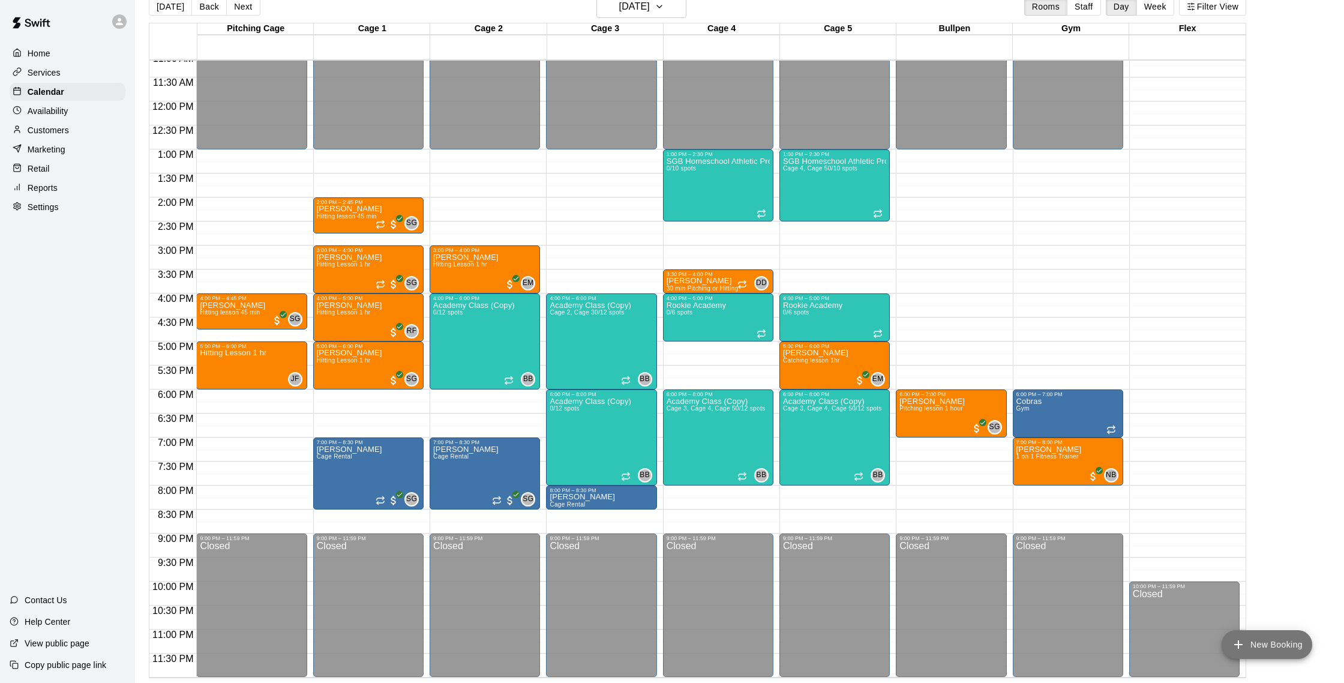
click at [1269, 646] on button "New Booking" at bounding box center [1267, 644] width 91 height 29
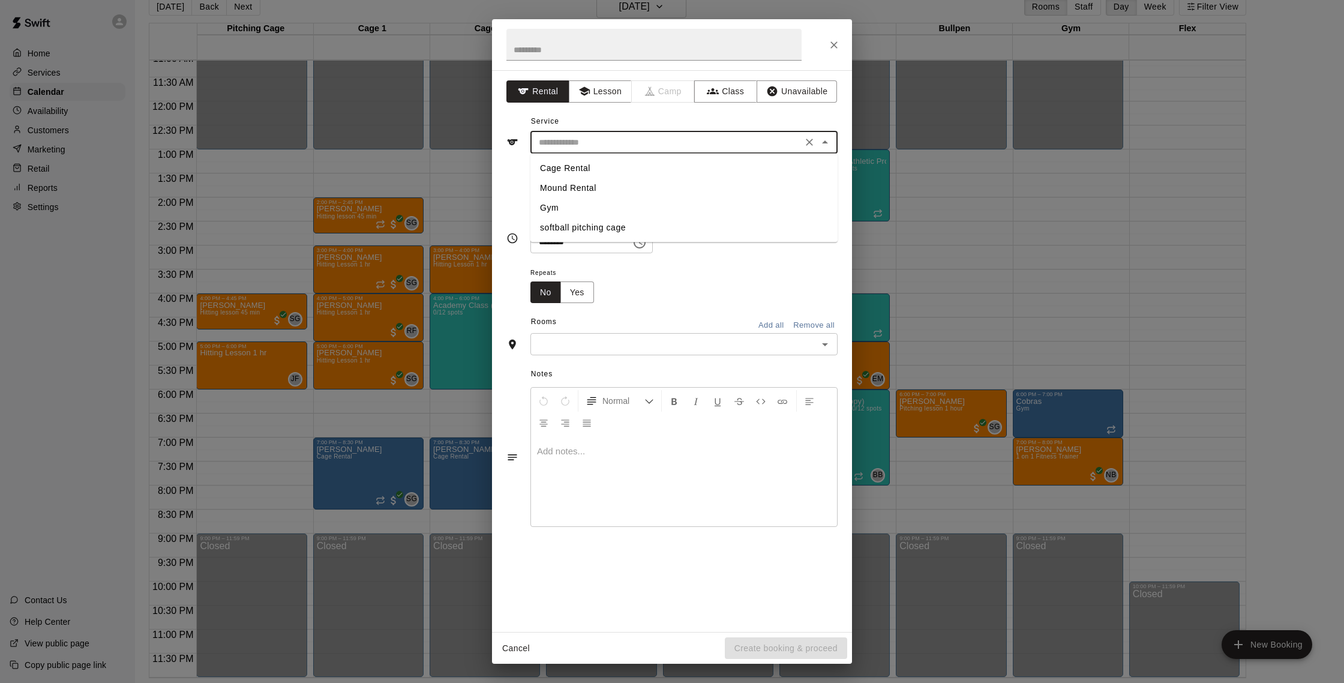
click at [722, 149] on input "text" at bounding box center [666, 142] width 265 height 15
click at [622, 167] on li "Cage Rental" at bounding box center [683, 168] width 307 height 20
type input "**********"
click at [602, 99] on button "Lesson" at bounding box center [600, 91] width 63 height 22
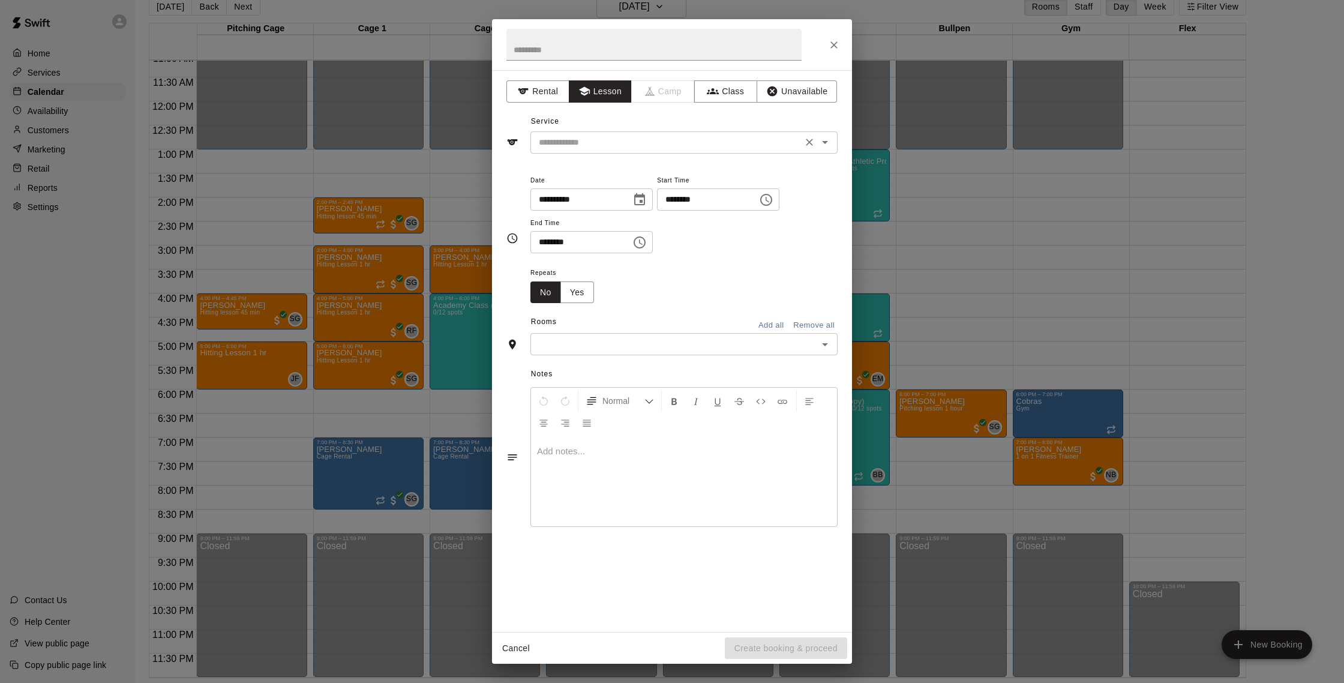
click at [630, 143] on input "text" at bounding box center [666, 142] width 265 height 15
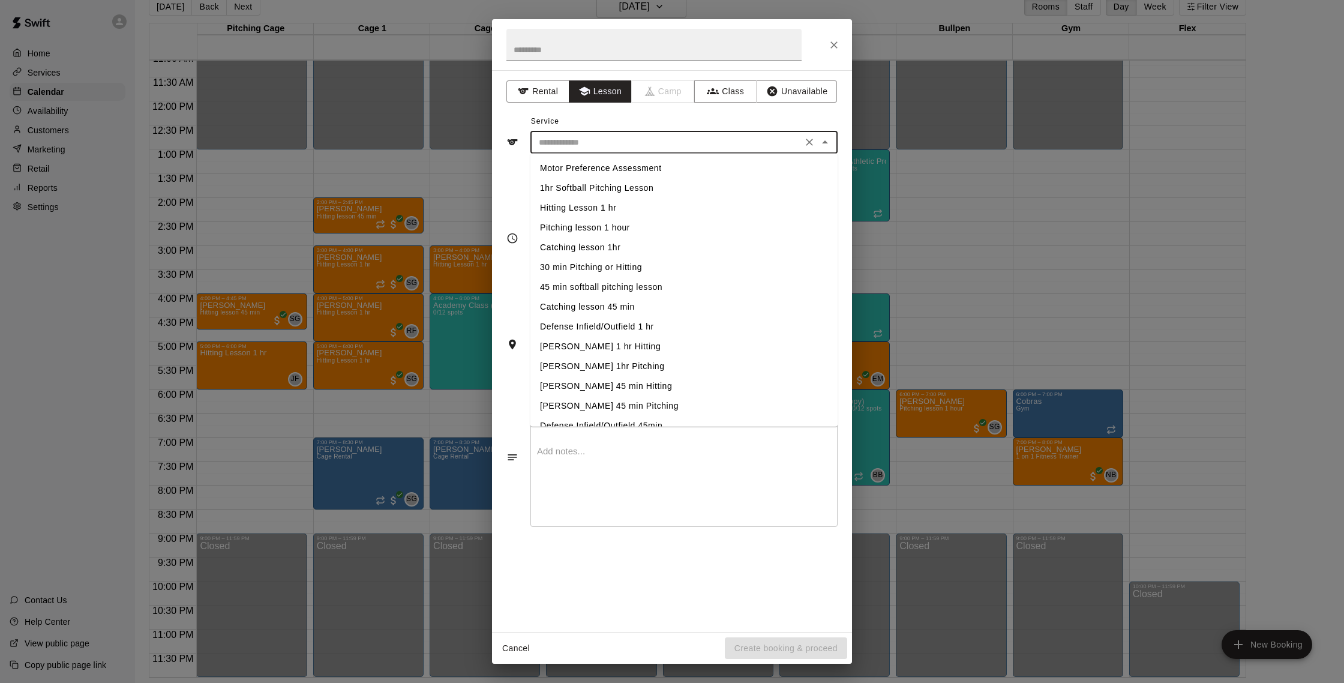
click at [629, 208] on li "Hitting Lesson 1 hr" at bounding box center [683, 208] width 307 height 20
type input "**********"
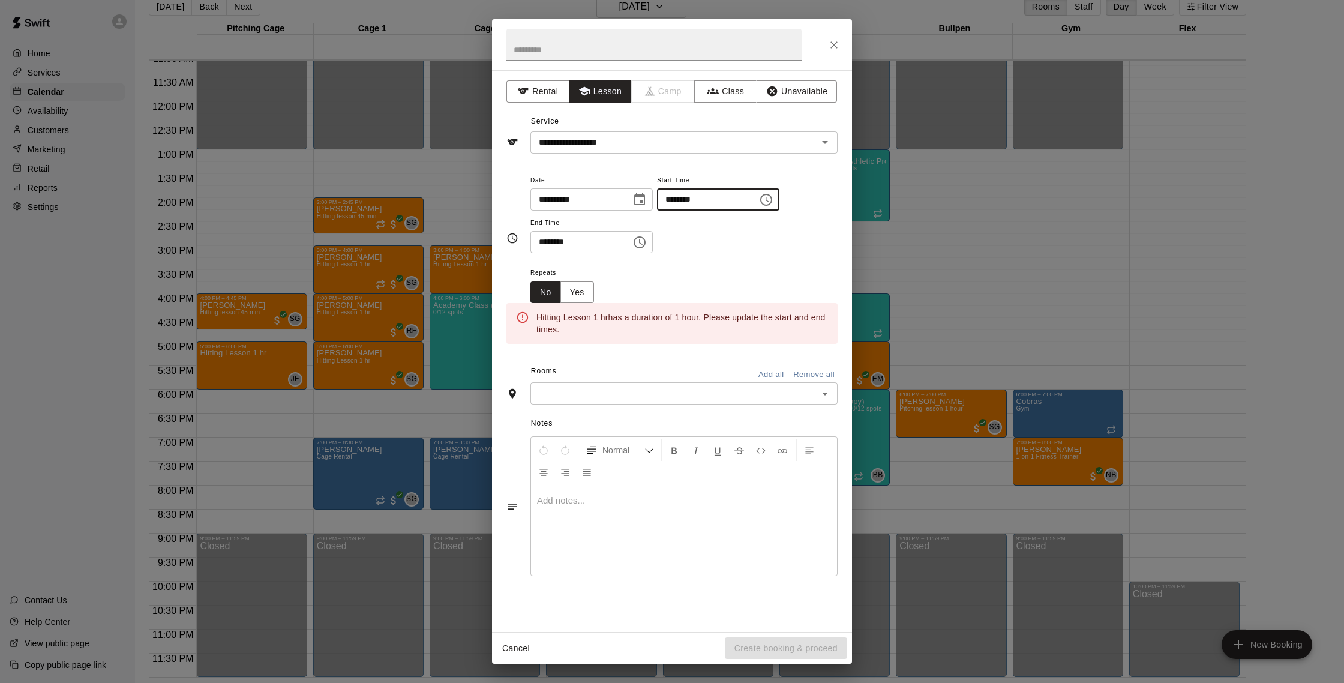
click at [678, 203] on input "********" at bounding box center [703, 199] width 92 height 22
type input "********"
click at [559, 244] on input "********" at bounding box center [576, 242] width 92 height 22
click at [549, 245] on input "********" at bounding box center [576, 242] width 92 height 22
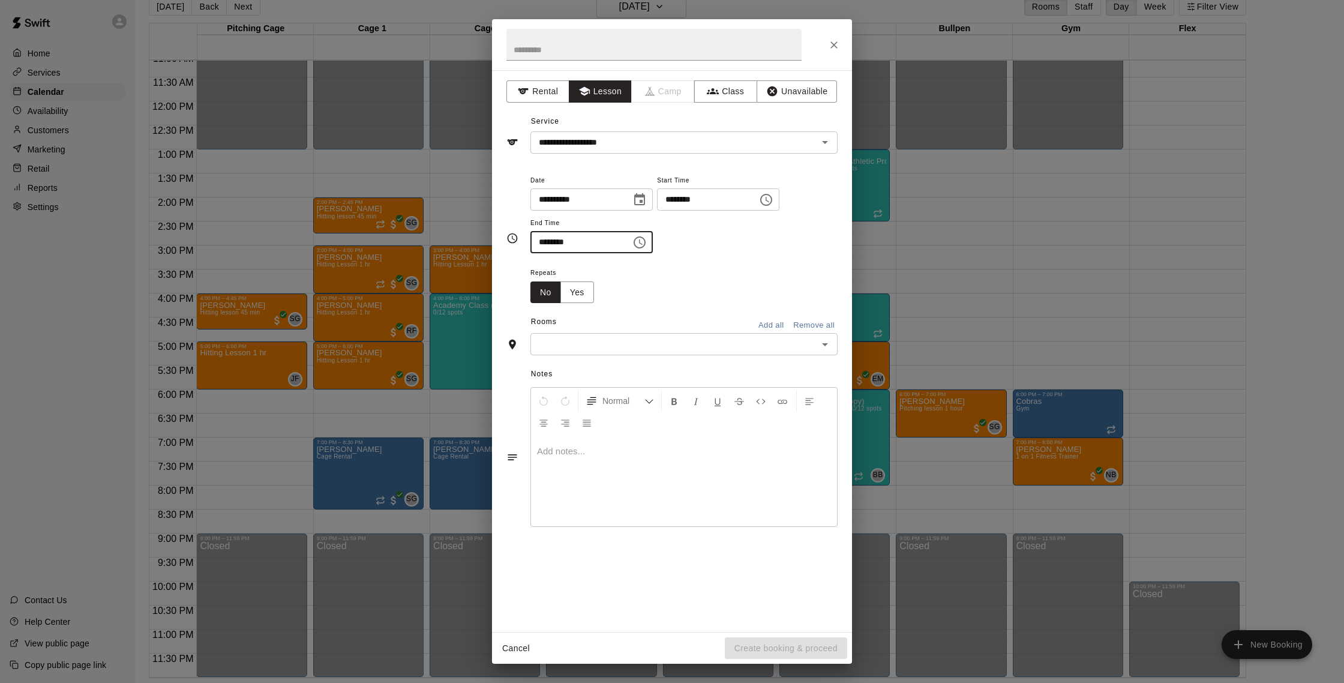
type input "********"
click at [806, 338] on input "text" at bounding box center [674, 344] width 280 height 15
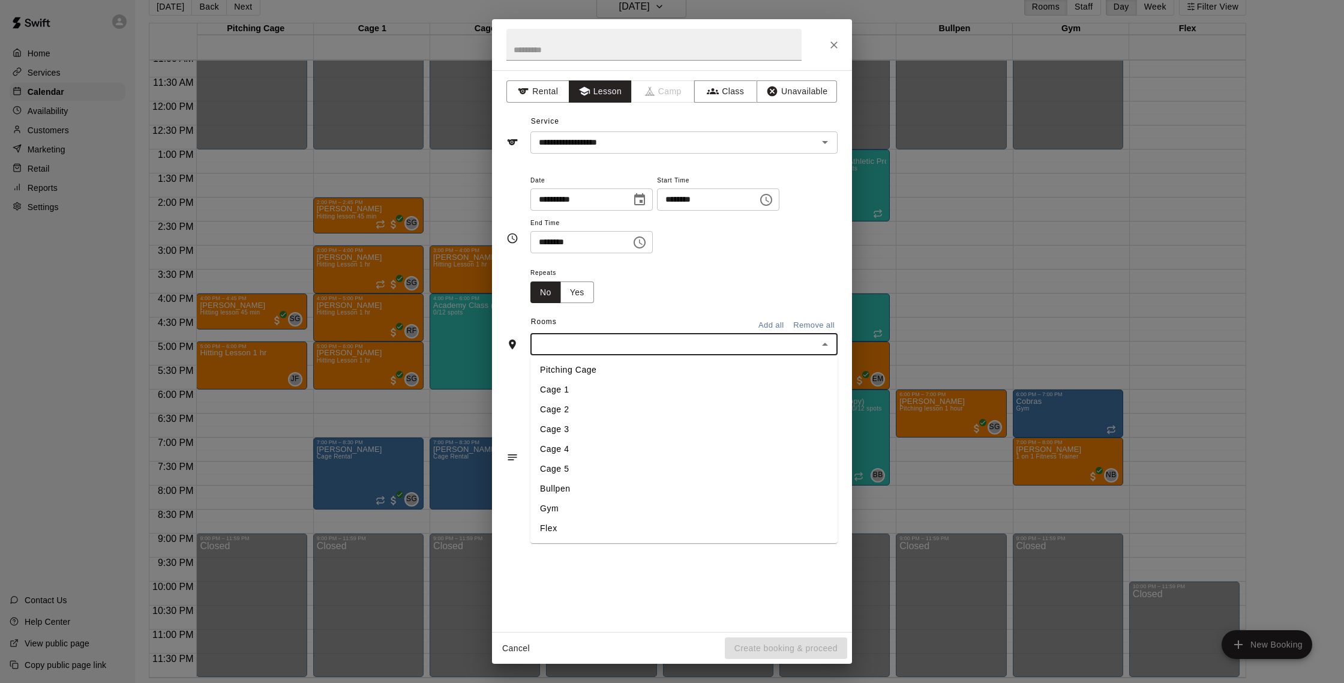
click at [620, 394] on li "Cage 1" at bounding box center [683, 390] width 307 height 20
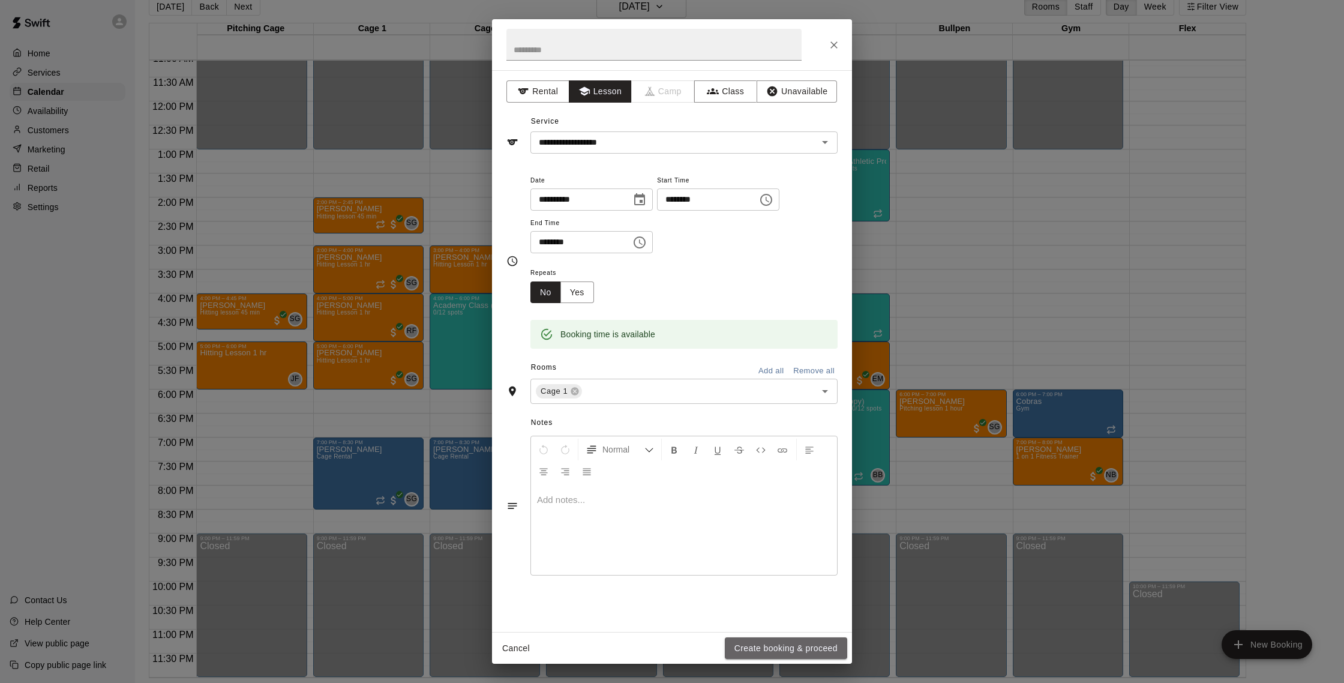
drag, startPoint x: 811, startPoint y: 648, endPoint x: 806, endPoint y: 639, distance: 10.2
click at [811, 648] on button "Create booking & proceed" at bounding box center [786, 648] width 122 height 22
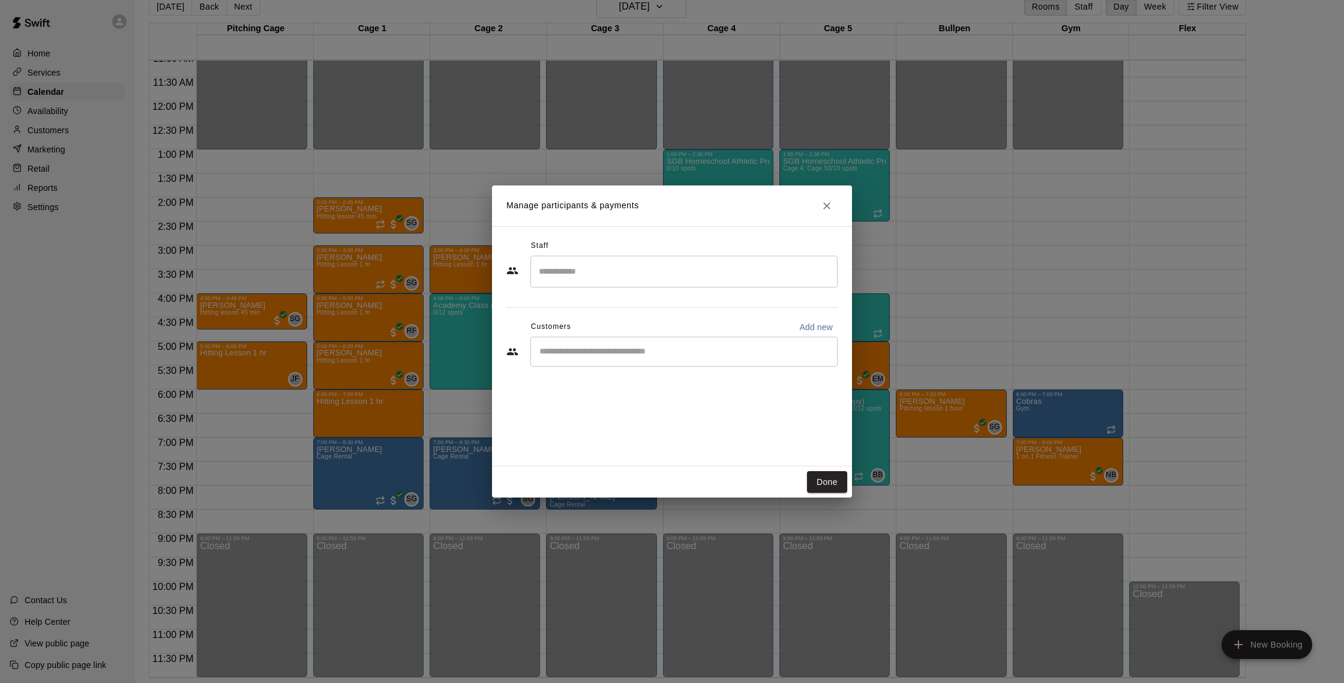
click at [709, 272] on input "Search staff" at bounding box center [684, 271] width 296 height 21
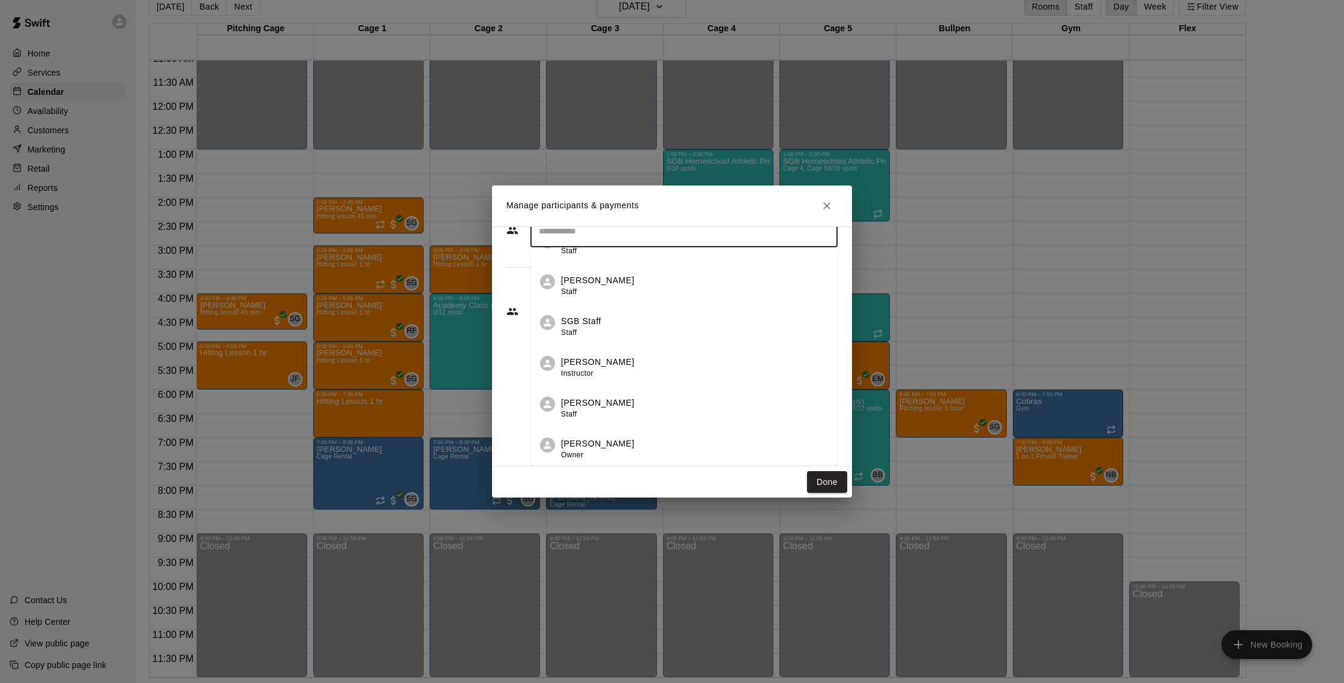
scroll to position [40, 0]
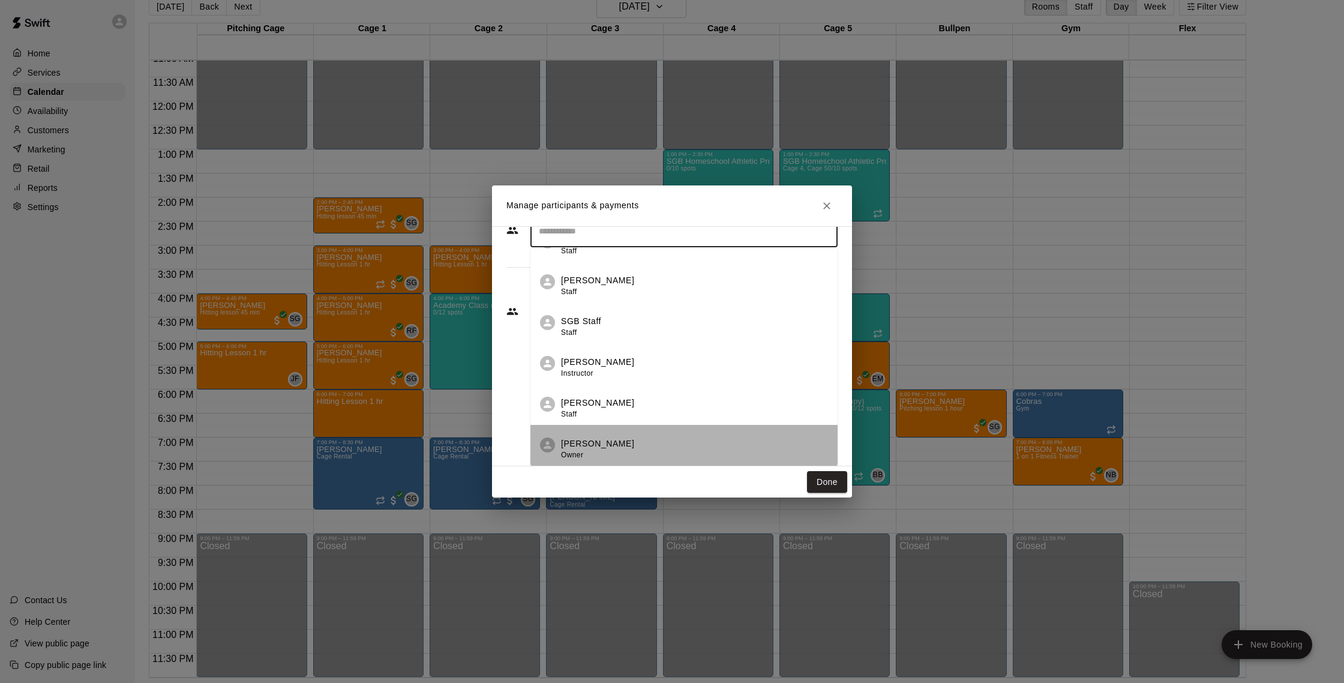
click at [682, 441] on div "[PERSON_NAME] Owner" at bounding box center [694, 448] width 267 height 23
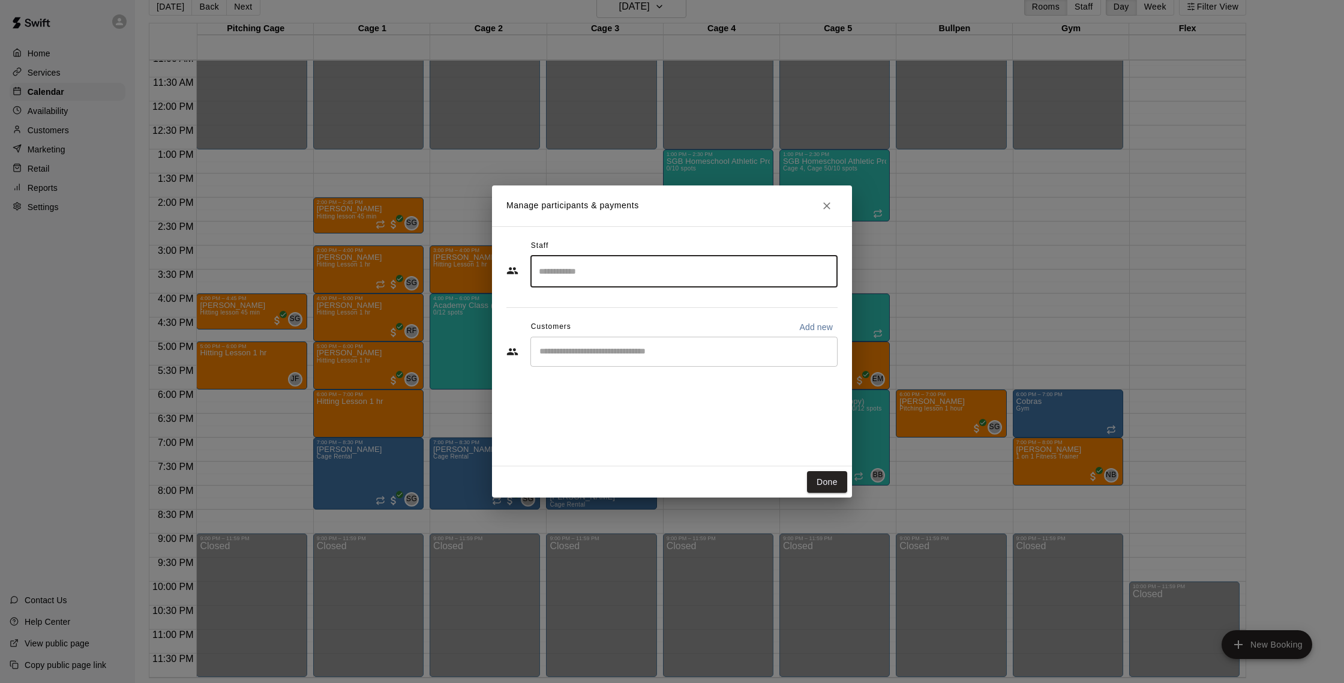
click at [596, 290] on div "Staff ​ Customers Add new ​" at bounding box center [671, 307] width 331 height 142
click at [602, 277] on input "Search staff" at bounding box center [684, 271] width 296 height 21
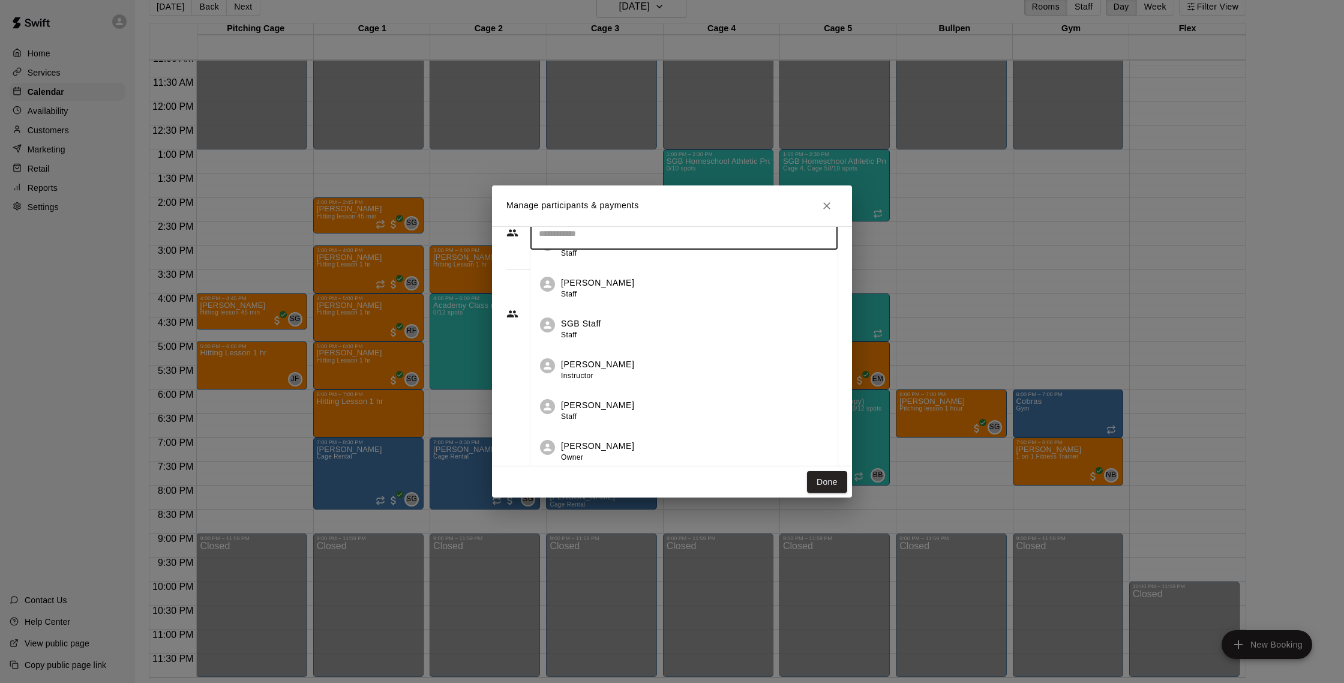
scroll to position [40, 0]
click at [603, 443] on p "[PERSON_NAME]" at bounding box center [597, 443] width 73 height 13
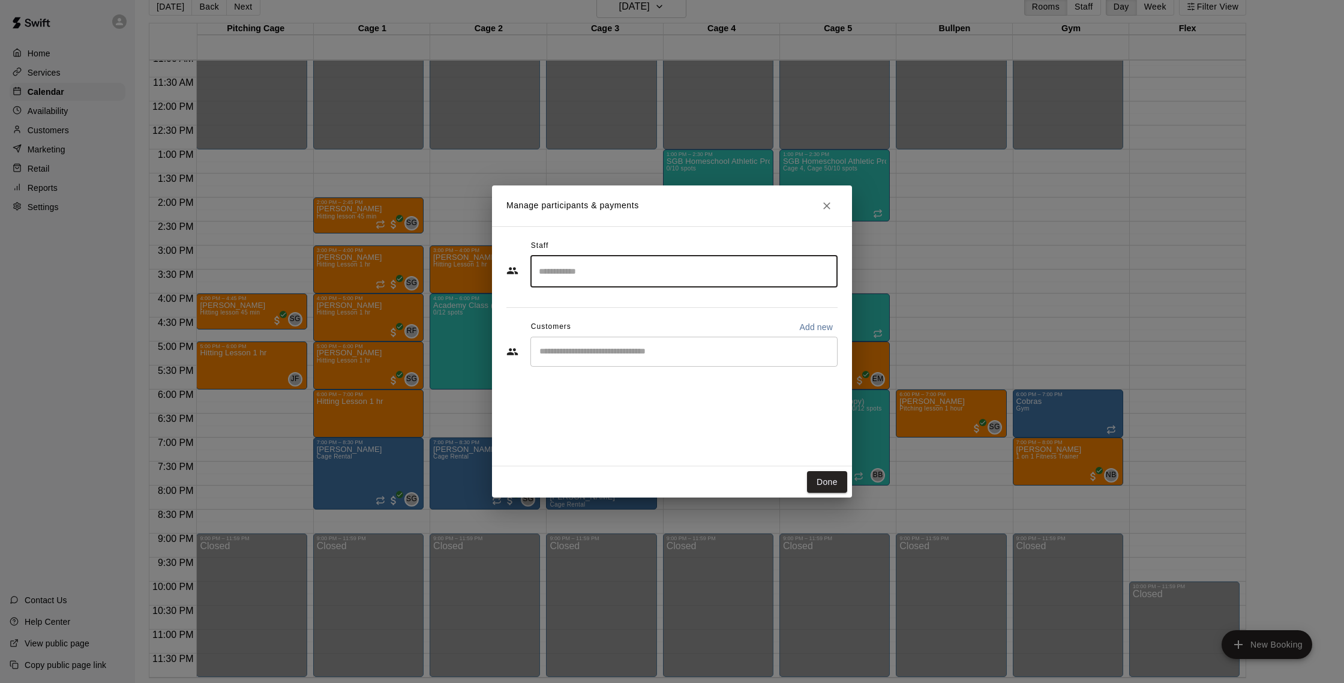
scroll to position [0, 0]
click at [843, 208] on h2 "Manage participants & payments" at bounding box center [672, 205] width 360 height 41
click at [835, 204] on button "Close" at bounding box center [827, 206] width 22 height 22
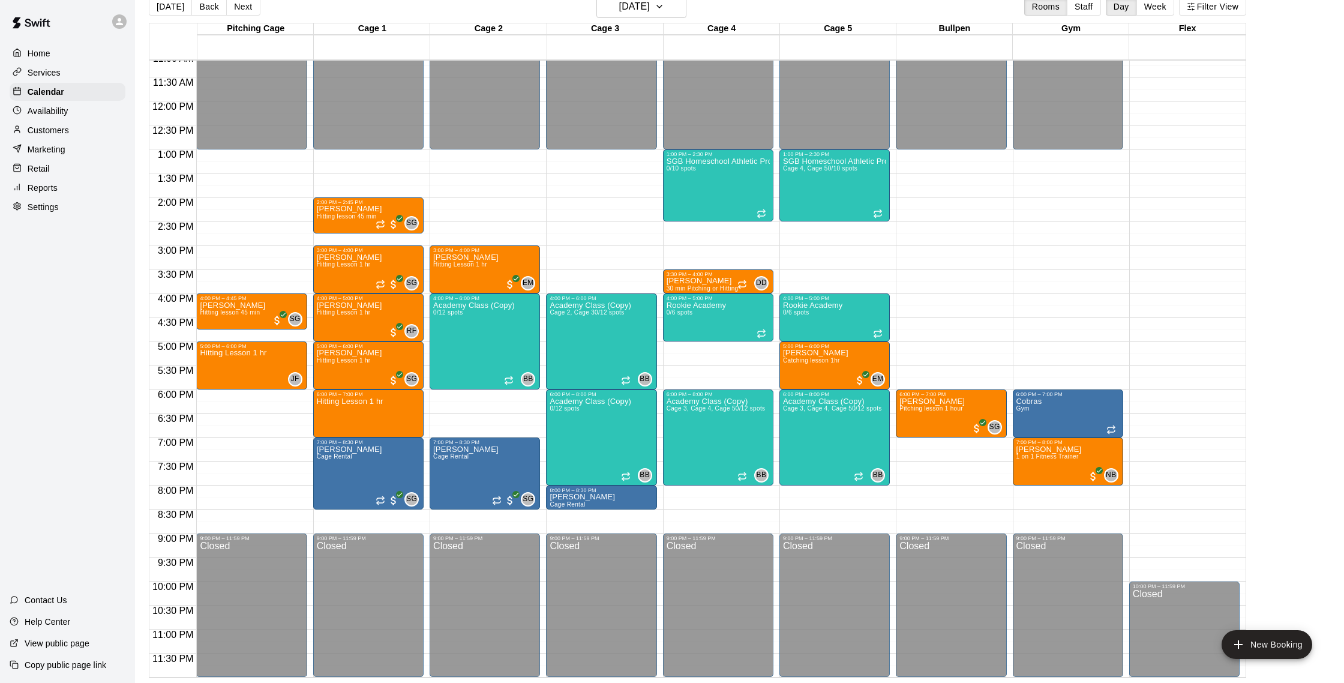
drag, startPoint x: 52, startPoint y: 127, endPoint x: 71, endPoint y: 127, distance: 19.2
click at [52, 127] on p "Customers" at bounding box center [48, 130] width 41 height 12
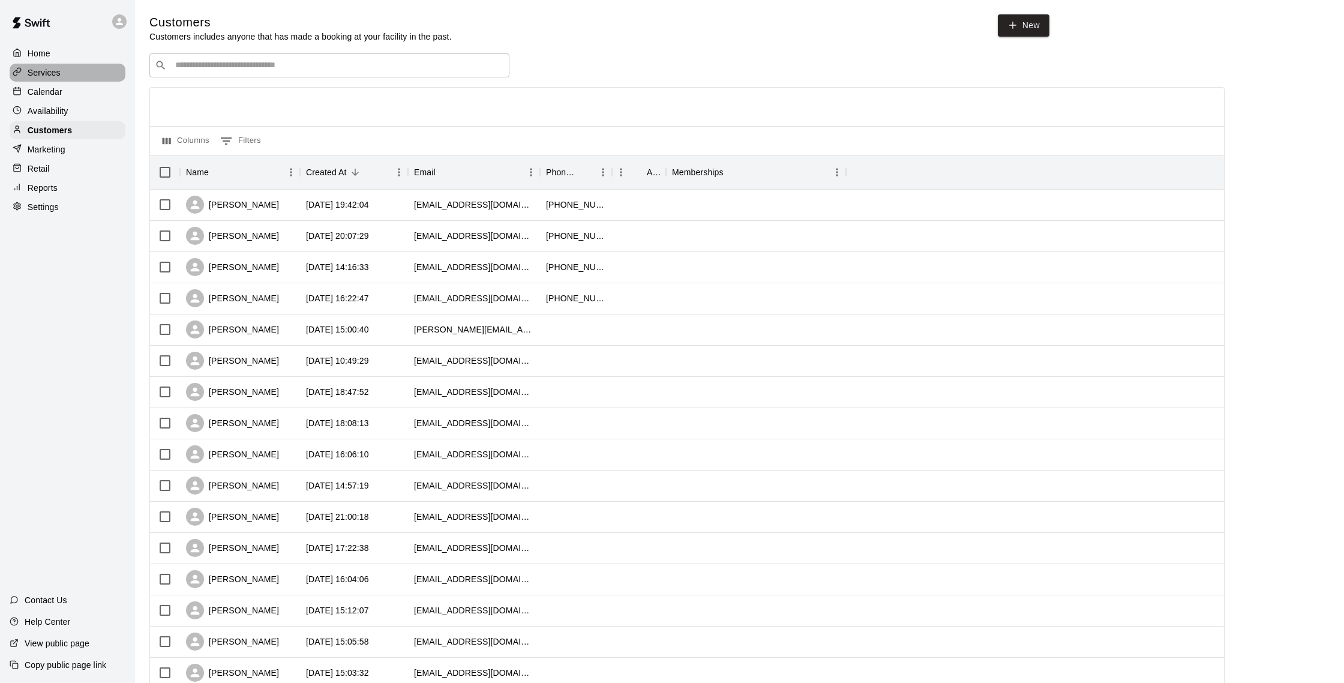
click at [56, 69] on p "Services" at bounding box center [44, 73] width 33 height 12
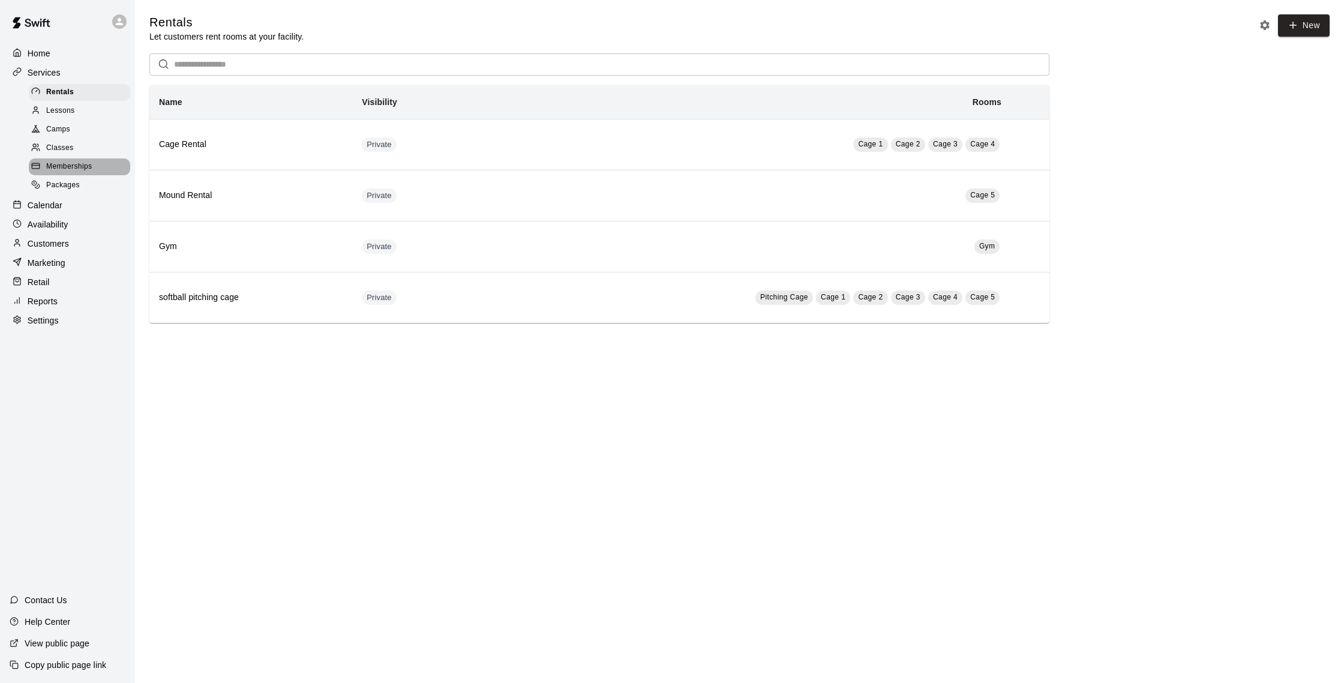
click at [93, 167] on div "Memberships" at bounding box center [79, 166] width 101 height 17
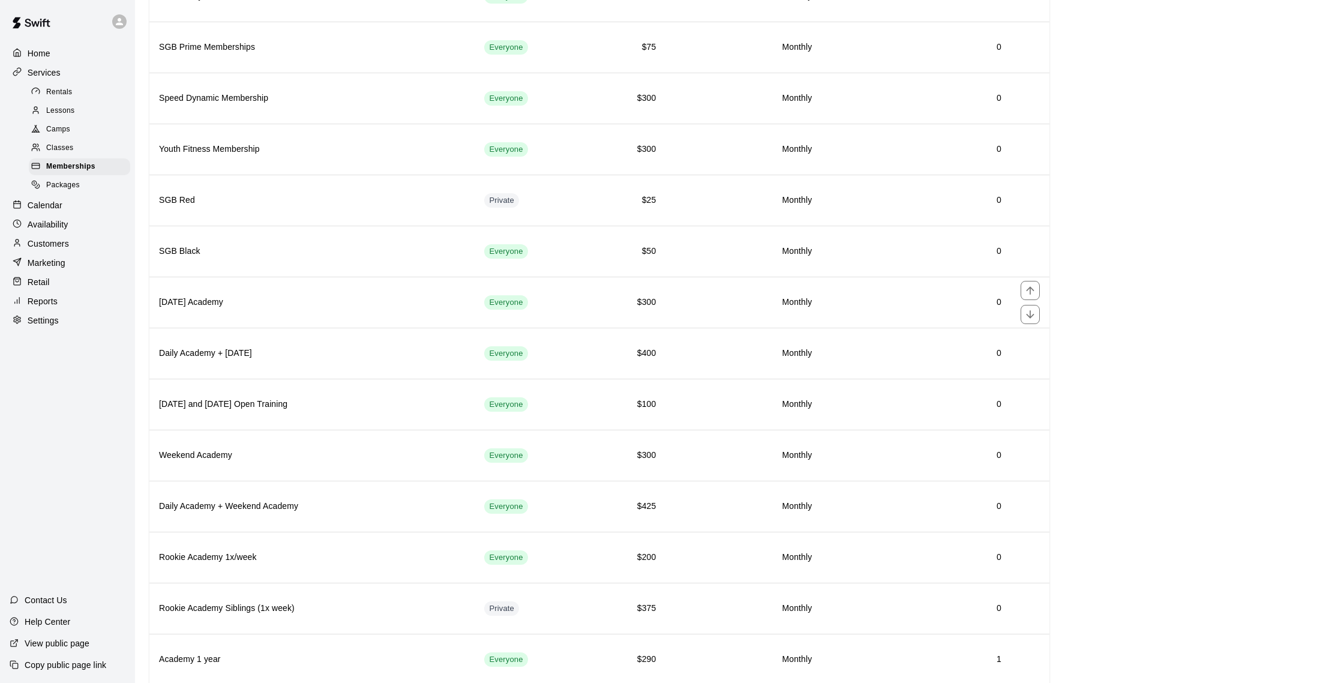
scroll to position [1049, 0]
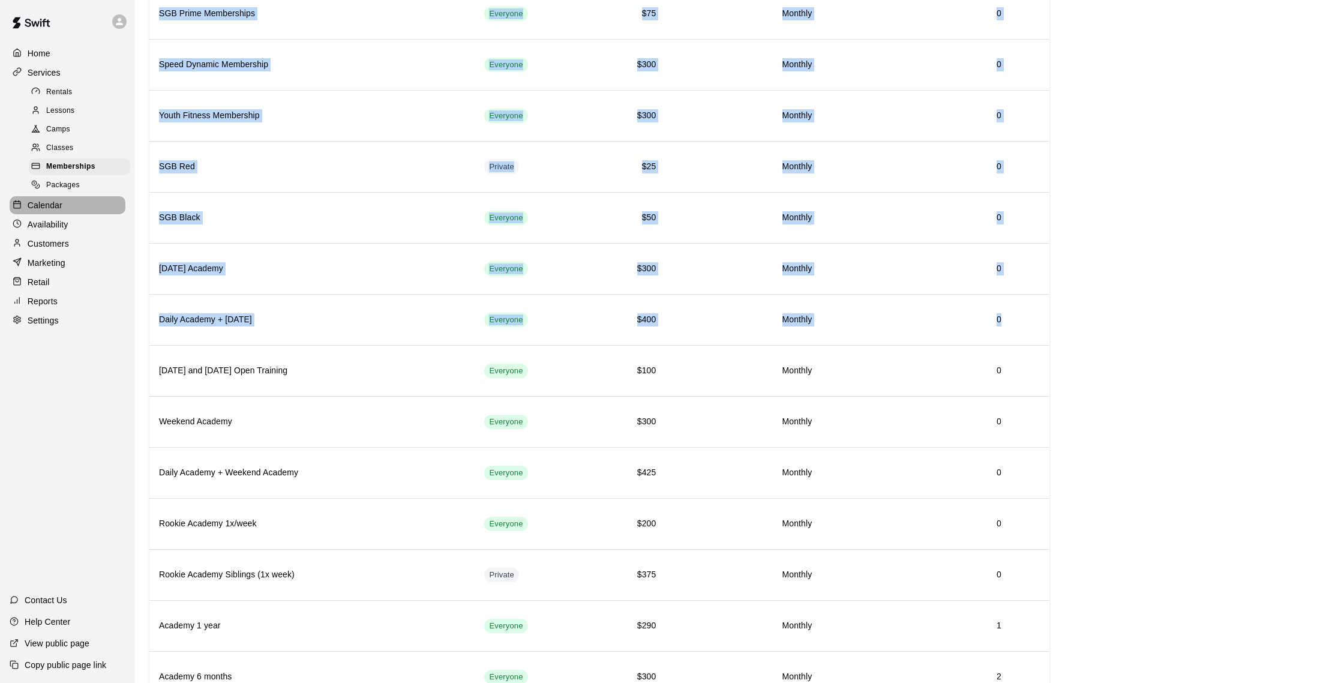
click at [46, 207] on p "Calendar" at bounding box center [45, 205] width 35 height 12
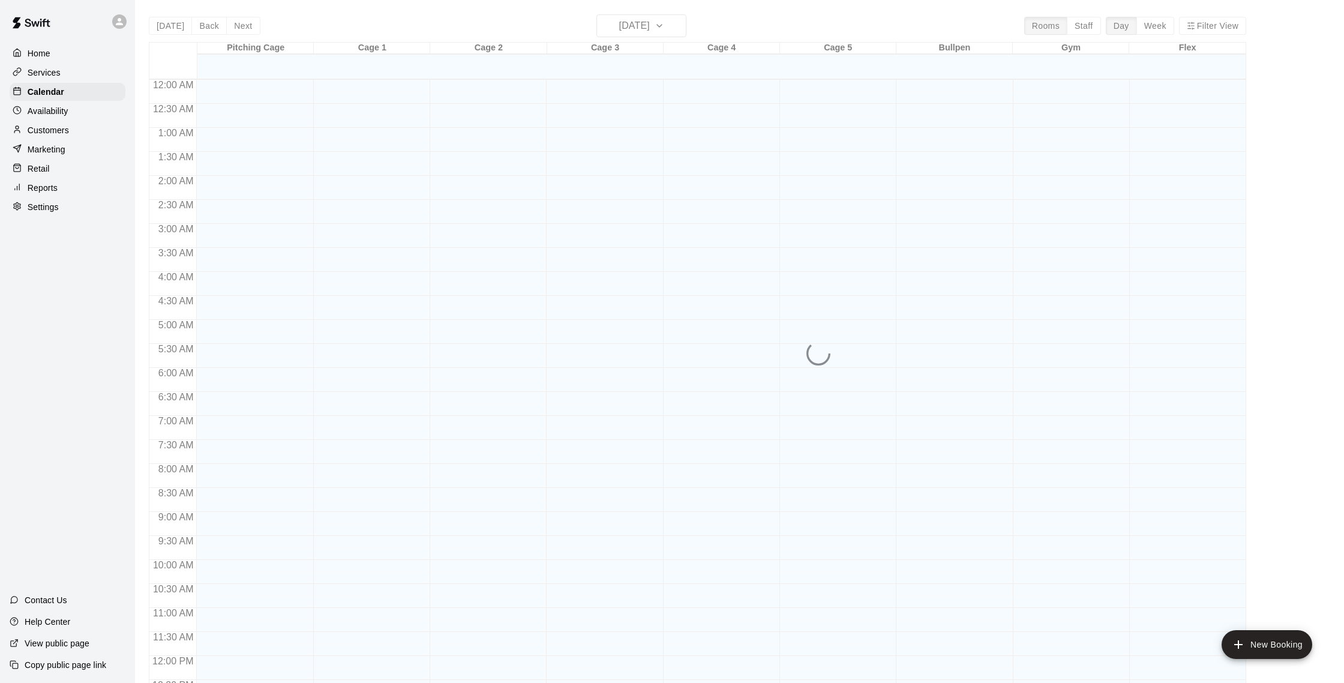
scroll to position [500, 0]
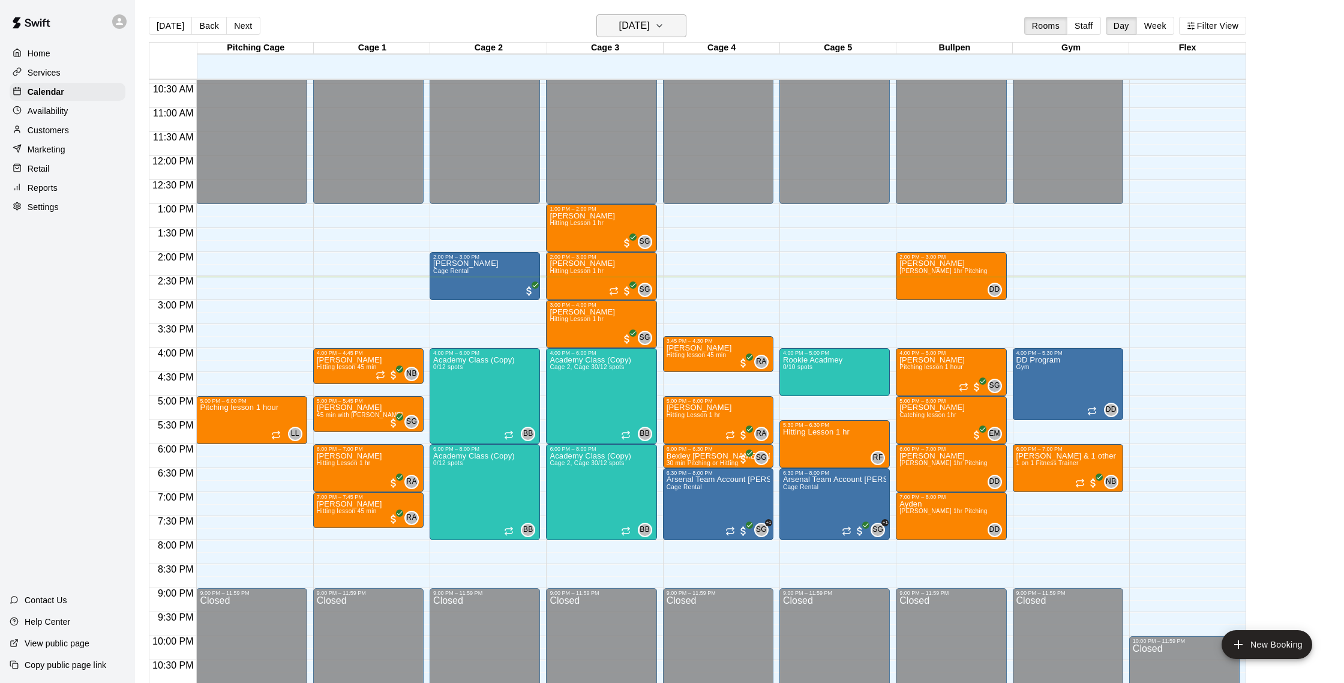
click at [627, 22] on h6 "[DATE]" at bounding box center [634, 25] width 31 height 17
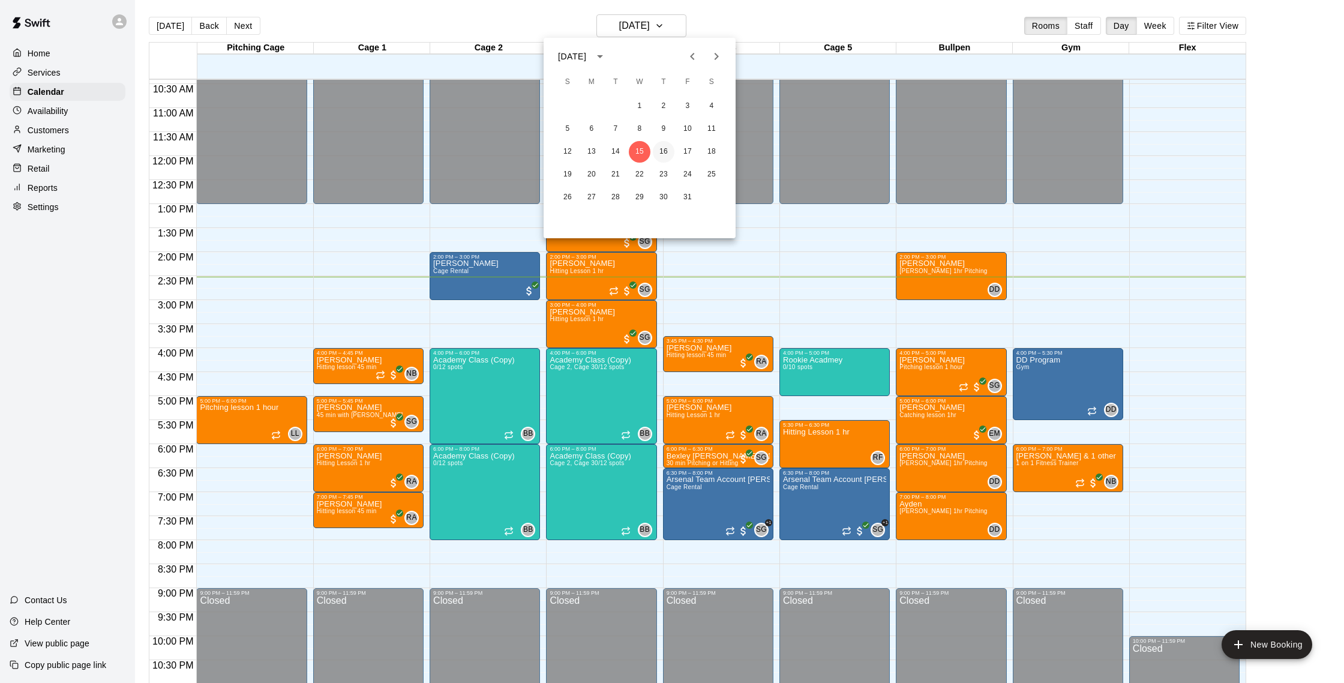
click at [666, 147] on button "16" at bounding box center [664, 152] width 22 height 22
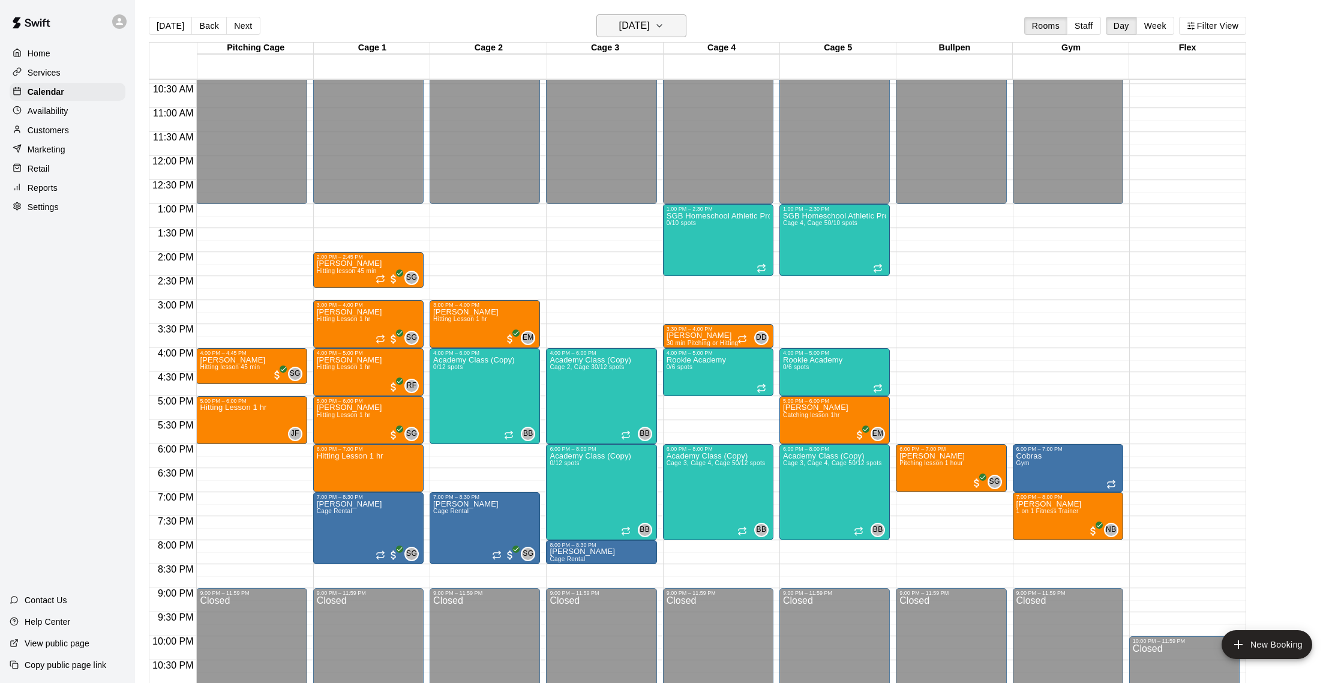
click at [646, 18] on h6 "Thursday Oct 16" at bounding box center [634, 25] width 31 height 17
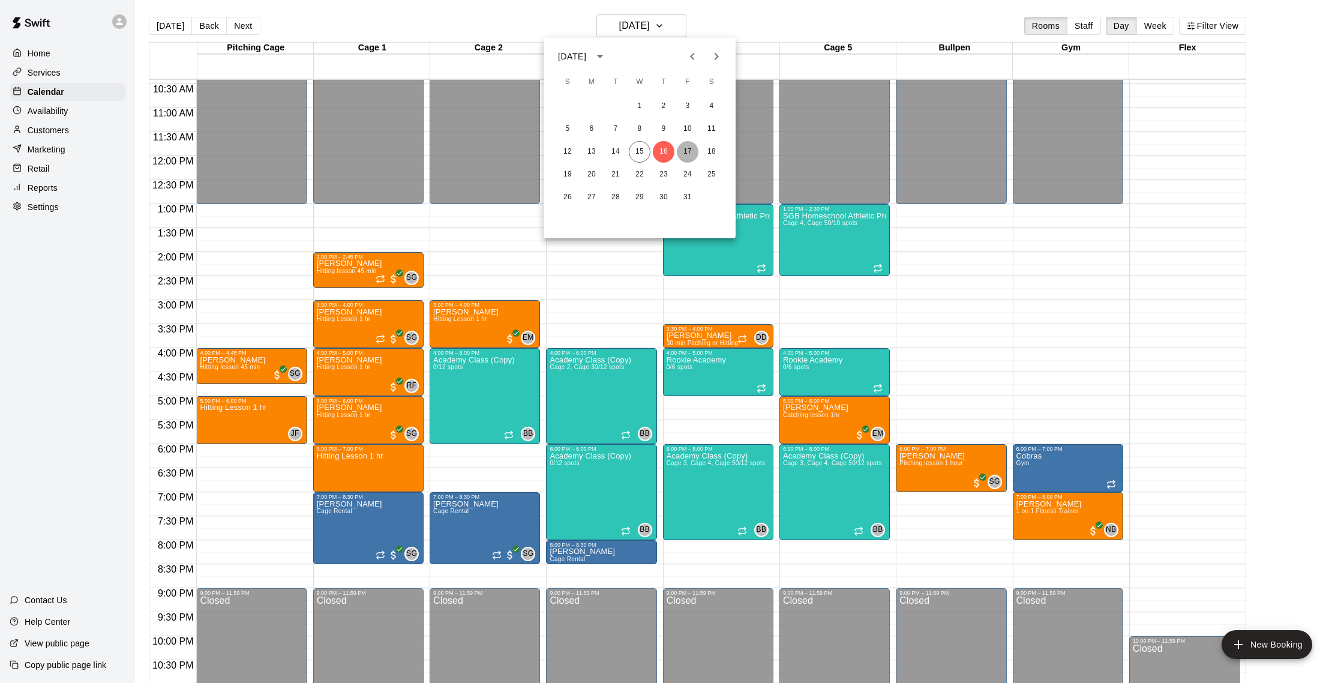
click at [688, 155] on button "17" at bounding box center [688, 152] width 22 height 22
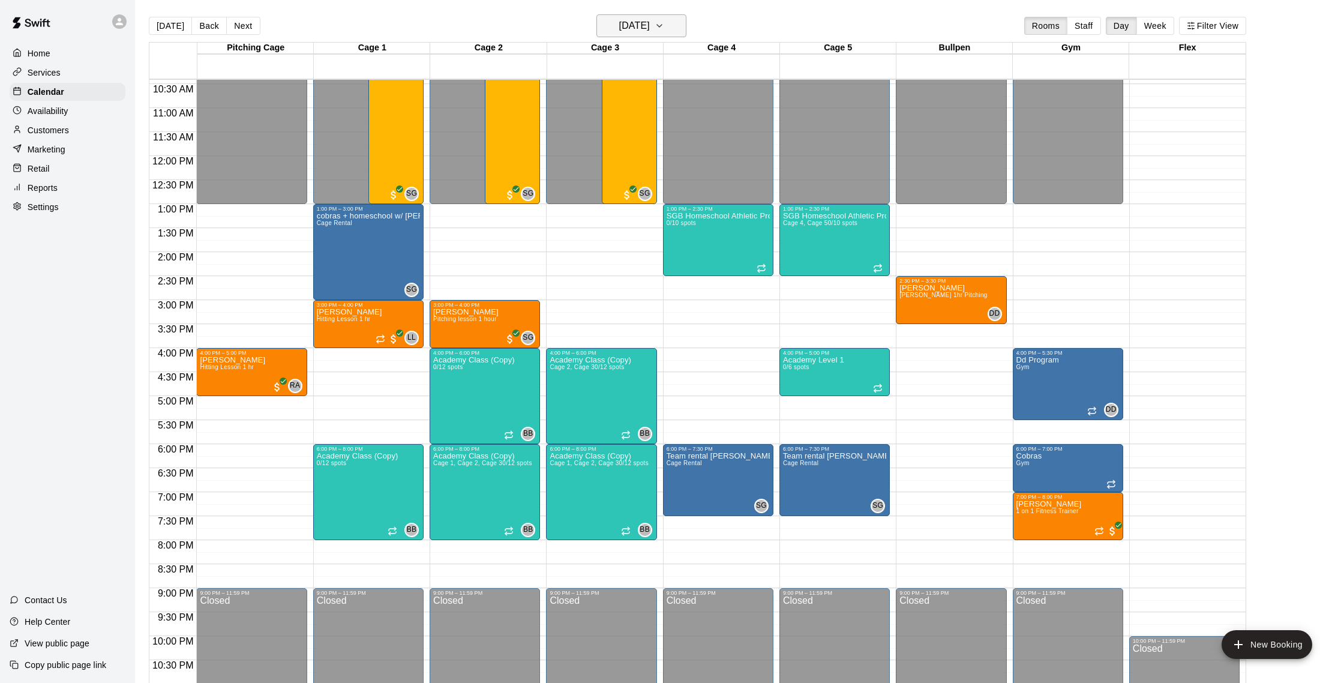
click at [662, 22] on button "Friday Oct 17" at bounding box center [641, 25] width 90 height 23
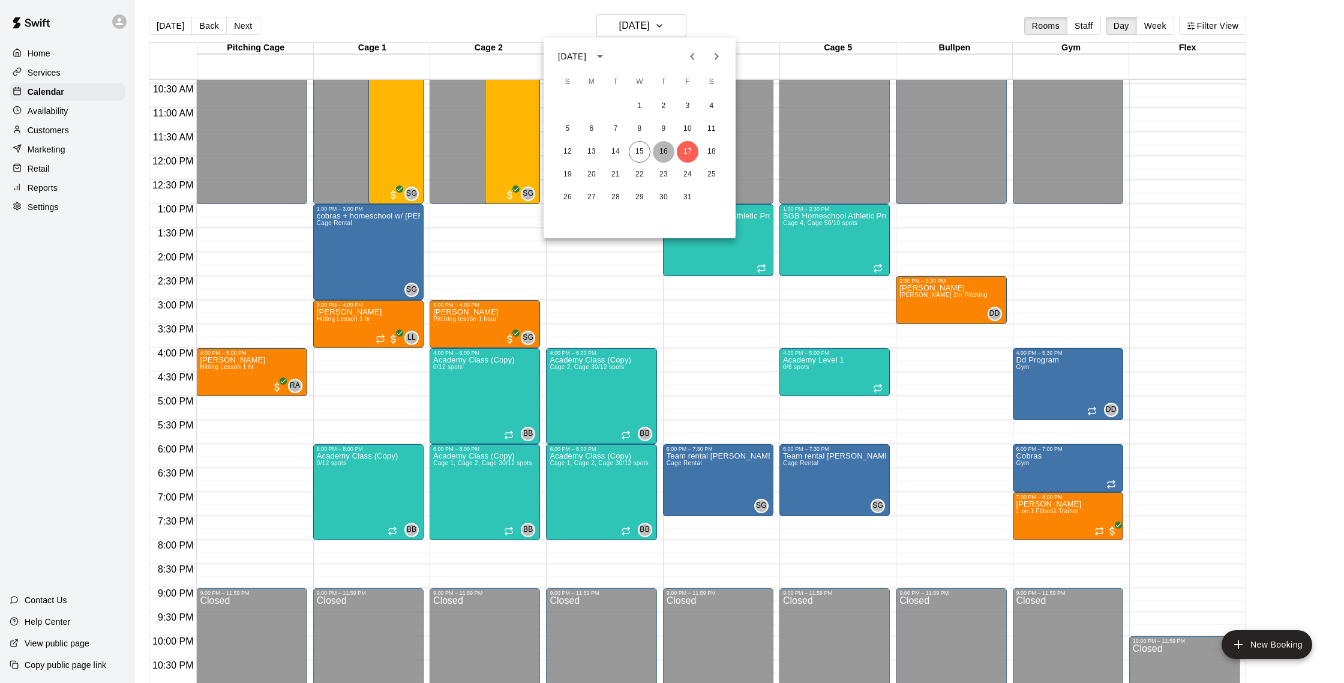
click at [664, 157] on button "16" at bounding box center [664, 152] width 22 height 22
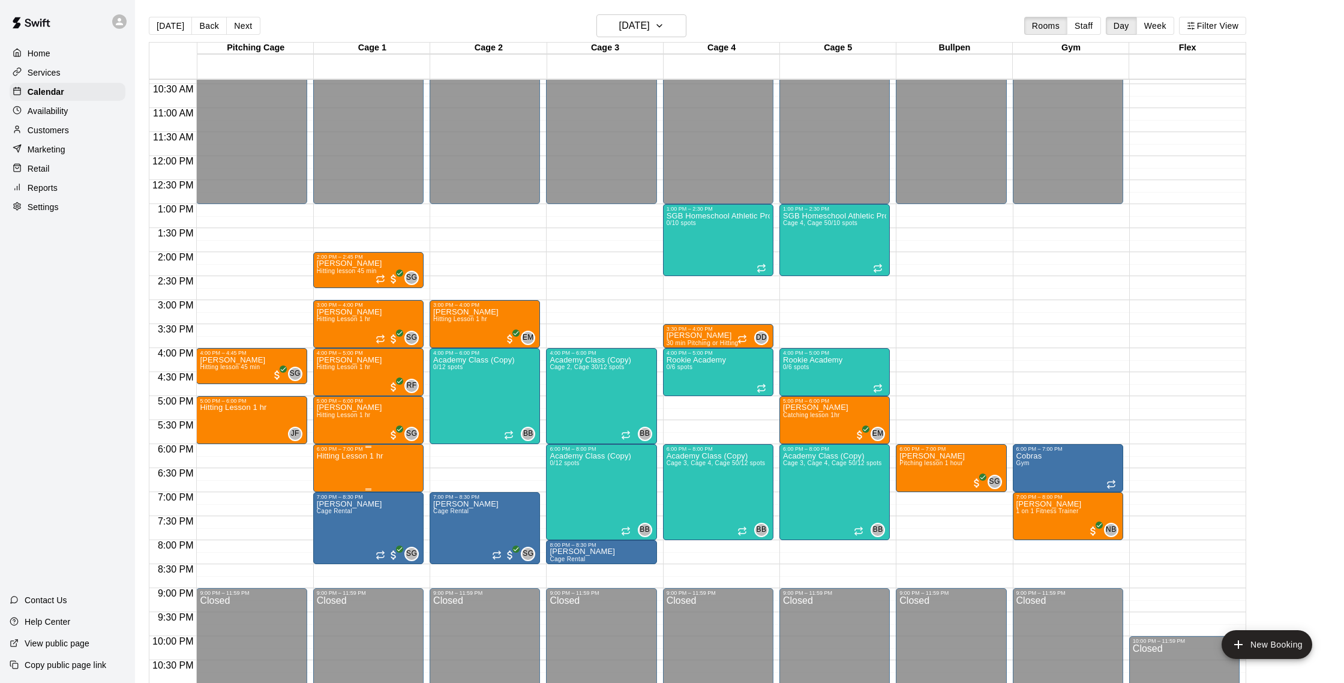
click at [337, 461] on button "edit" at bounding box center [329, 465] width 24 height 24
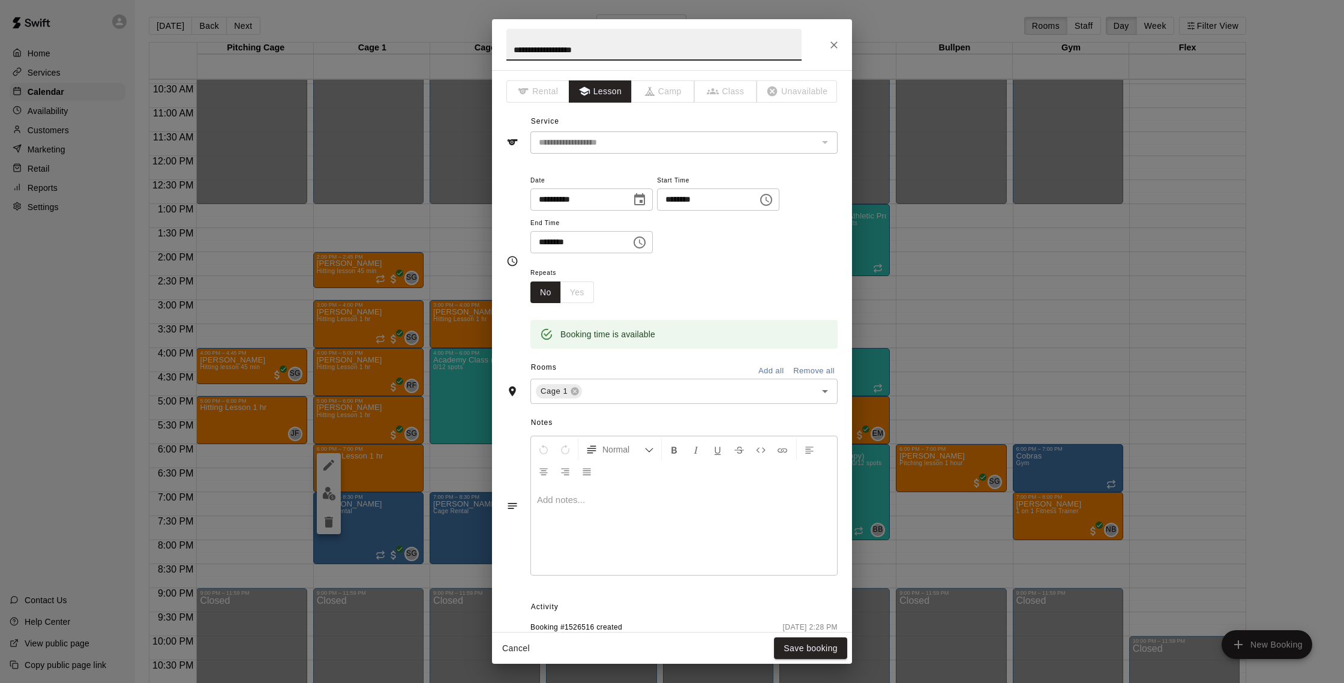
scroll to position [44, 0]
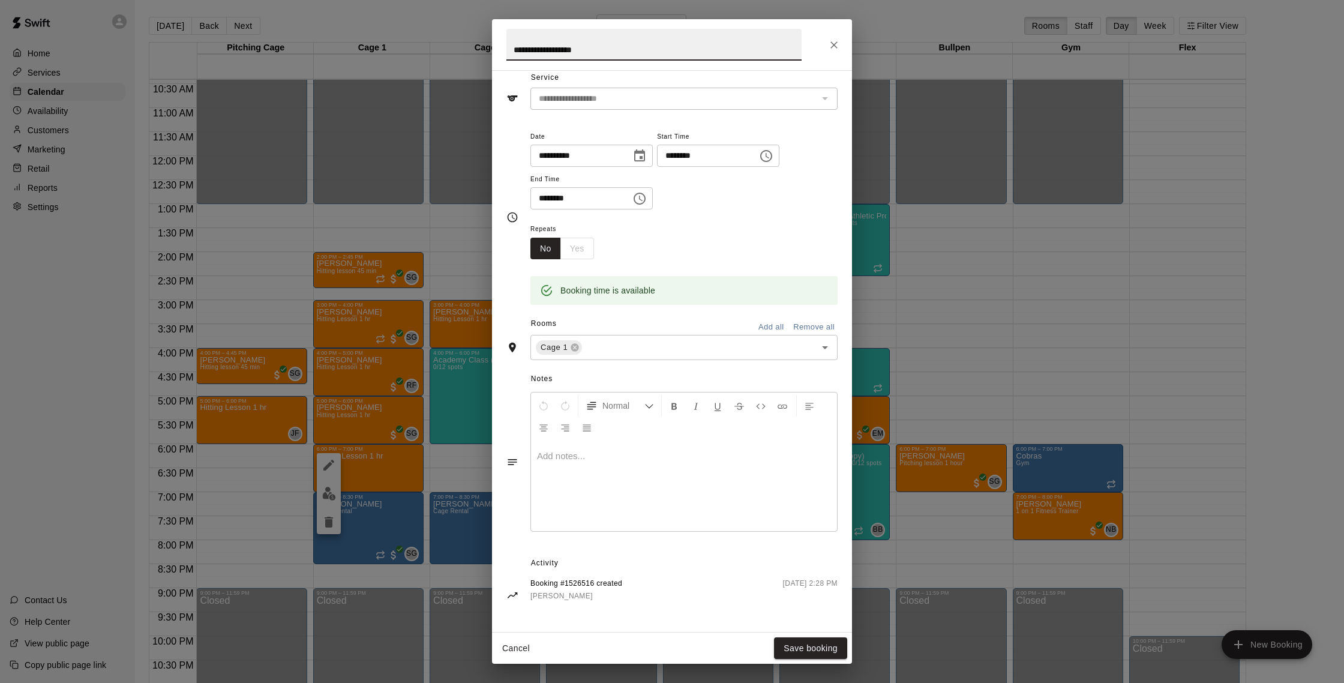
click at [829, 40] on icon "Close" at bounding box center [834, 45] width 12 height 12
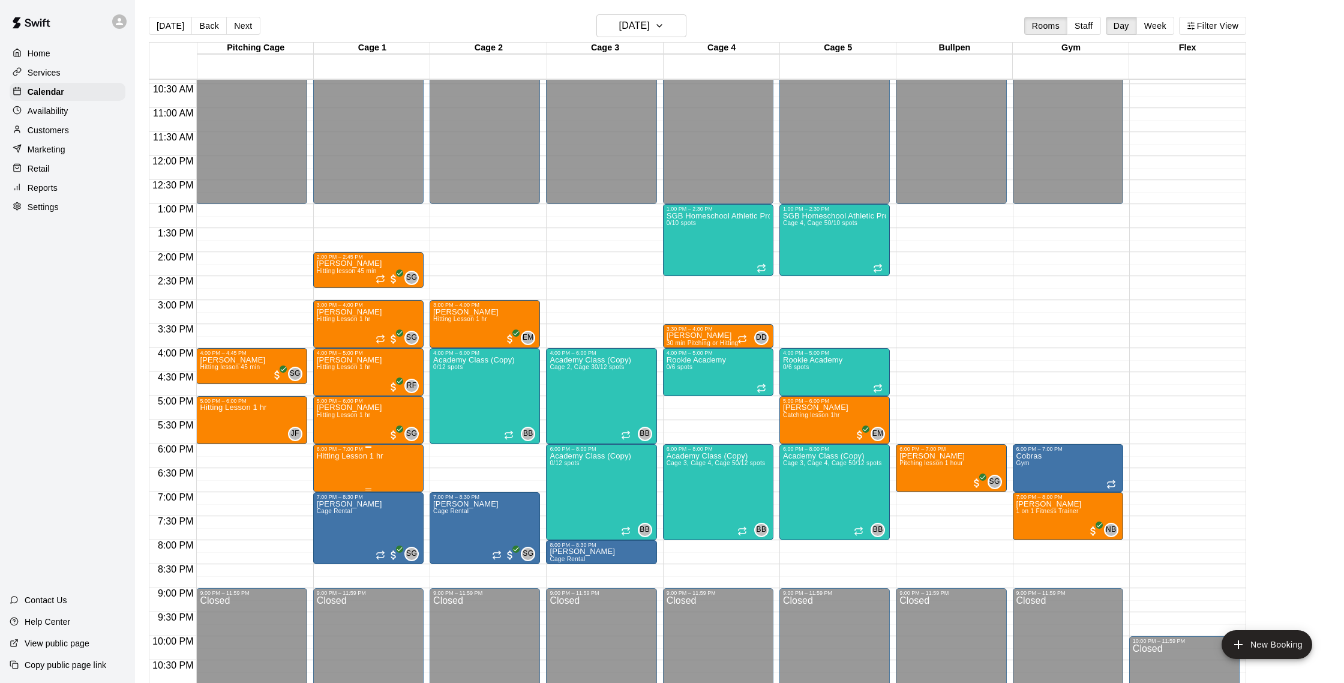
click at [328, 522] on icon "delete" at bounding box center [329, 522] width 8 height 11
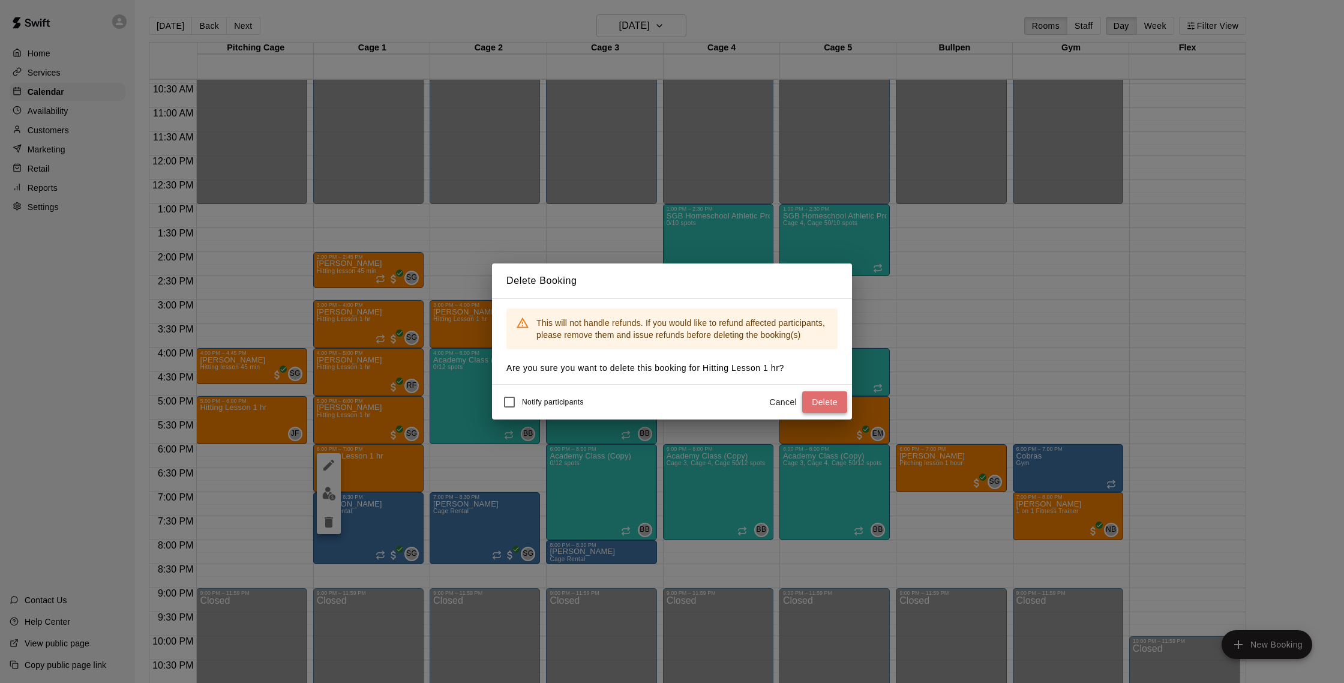
click at [825, 405] on button "Delete" at bounding box center [824, 402] width 45 height 22
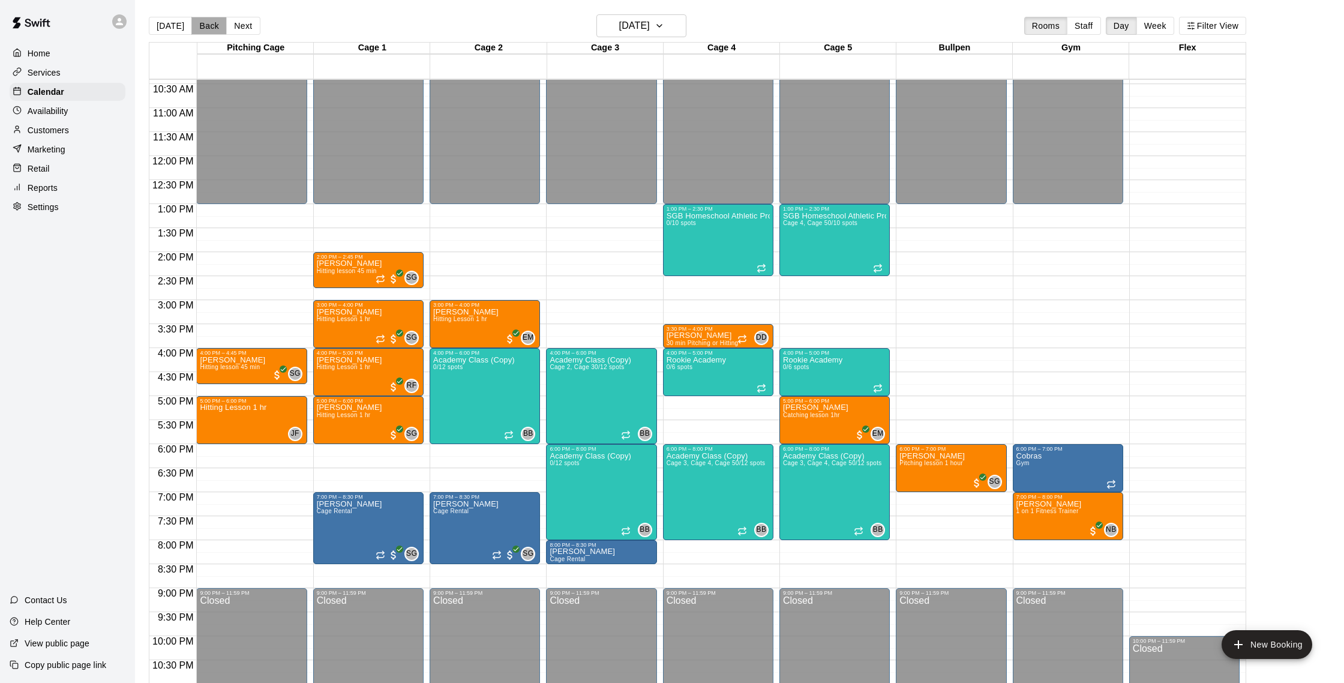
click at [192, 17] on button "Back" at bounding box center [208, 26] width 35 height 18
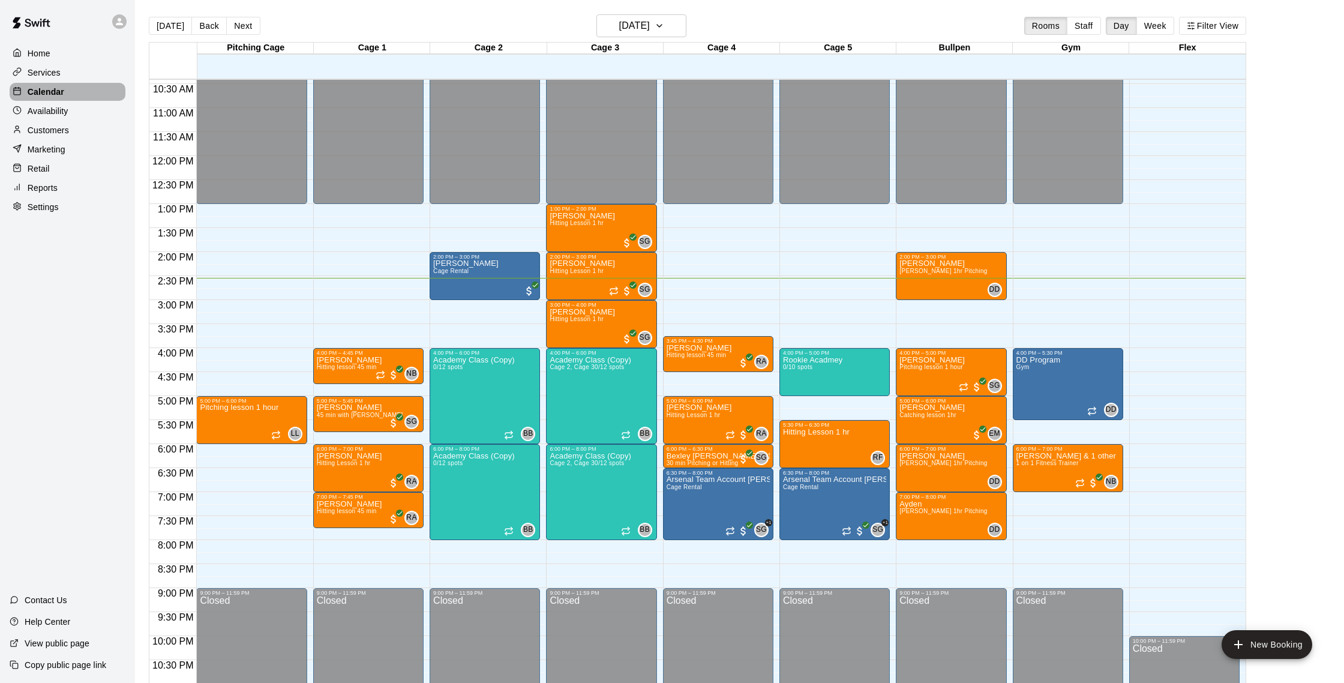
click at [77, 86] on div "Calendar" at bounding box center [68, 92] width 116 height 18
click at [646, 20] on h6 "[DATE]" at bounding box center [634, 25] width 31 height 17
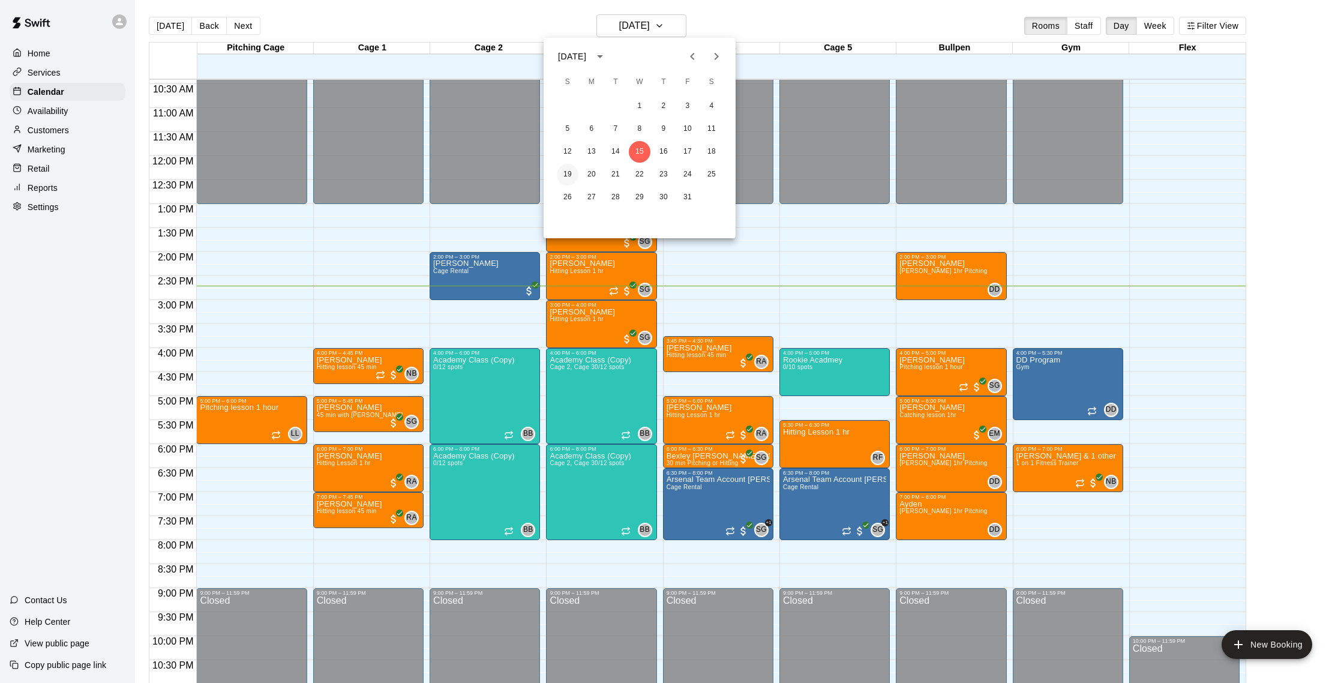
click at [562, 170] on button "19" at bounding box center [568, 175] width 22 height 22
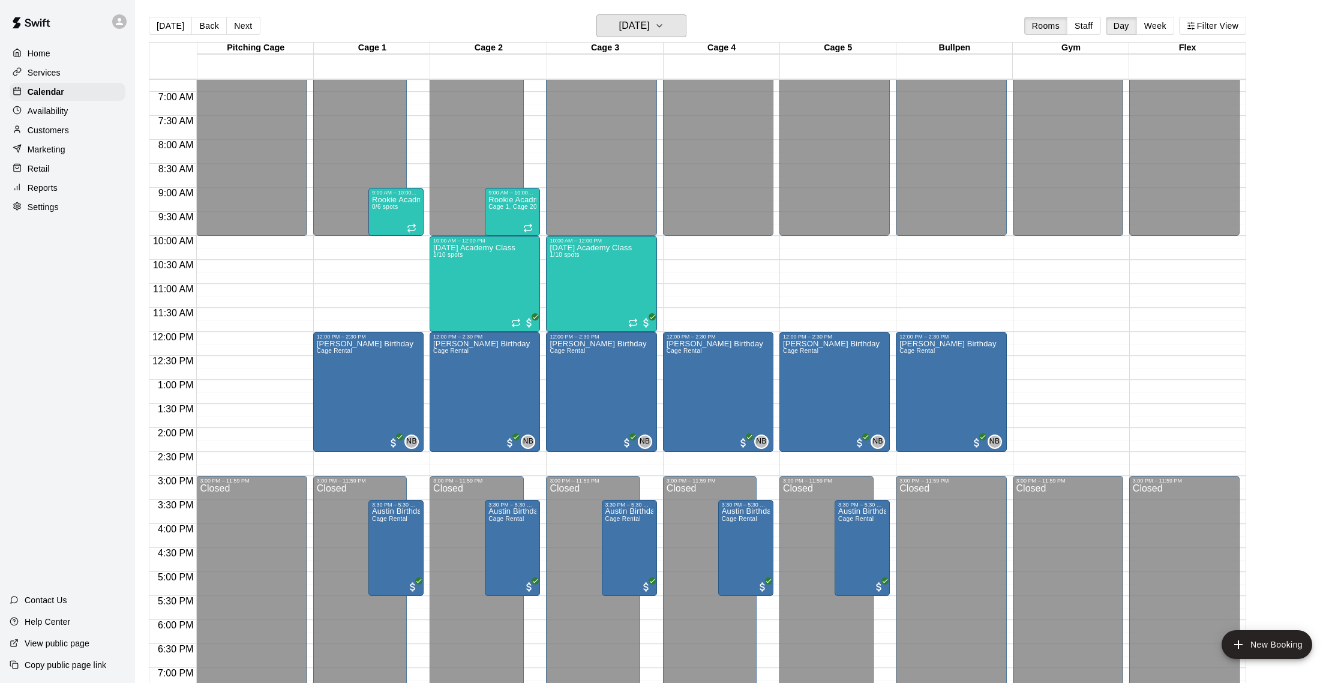
scroll to position [322, 0]
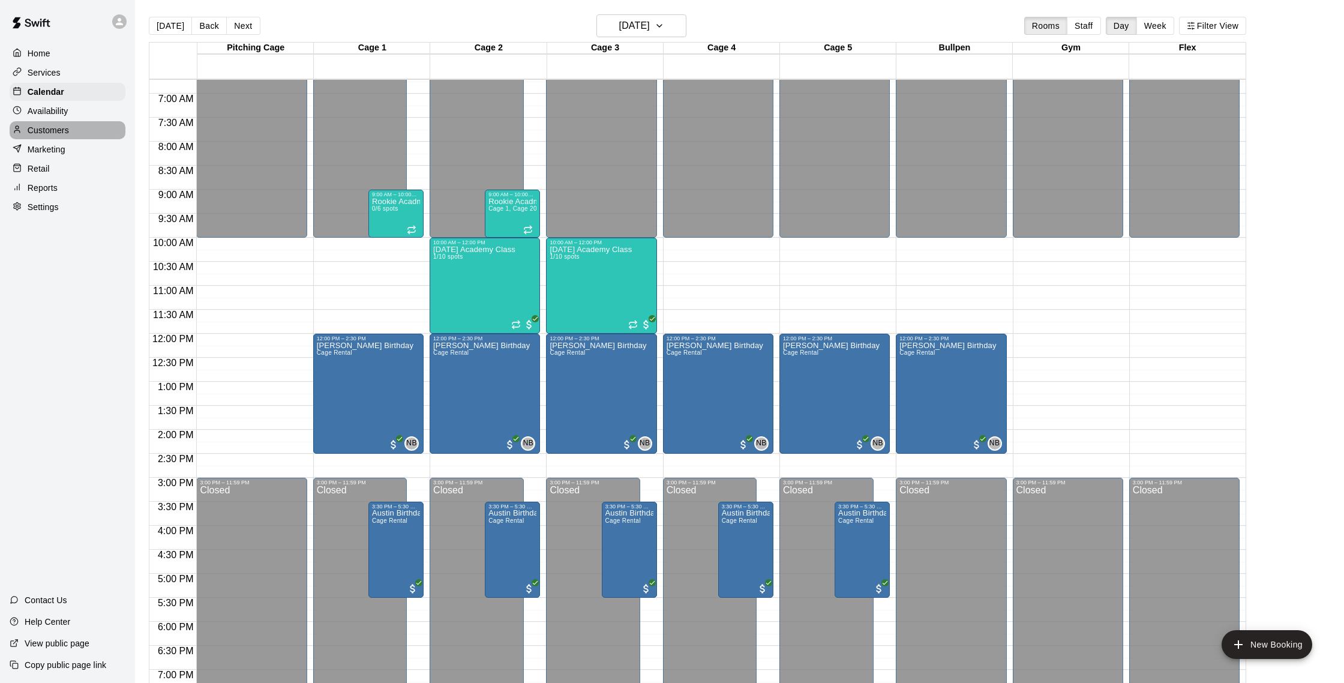
click at [35, 128] on p "Customers" at bounding box center [48, 130] width 41 height 12
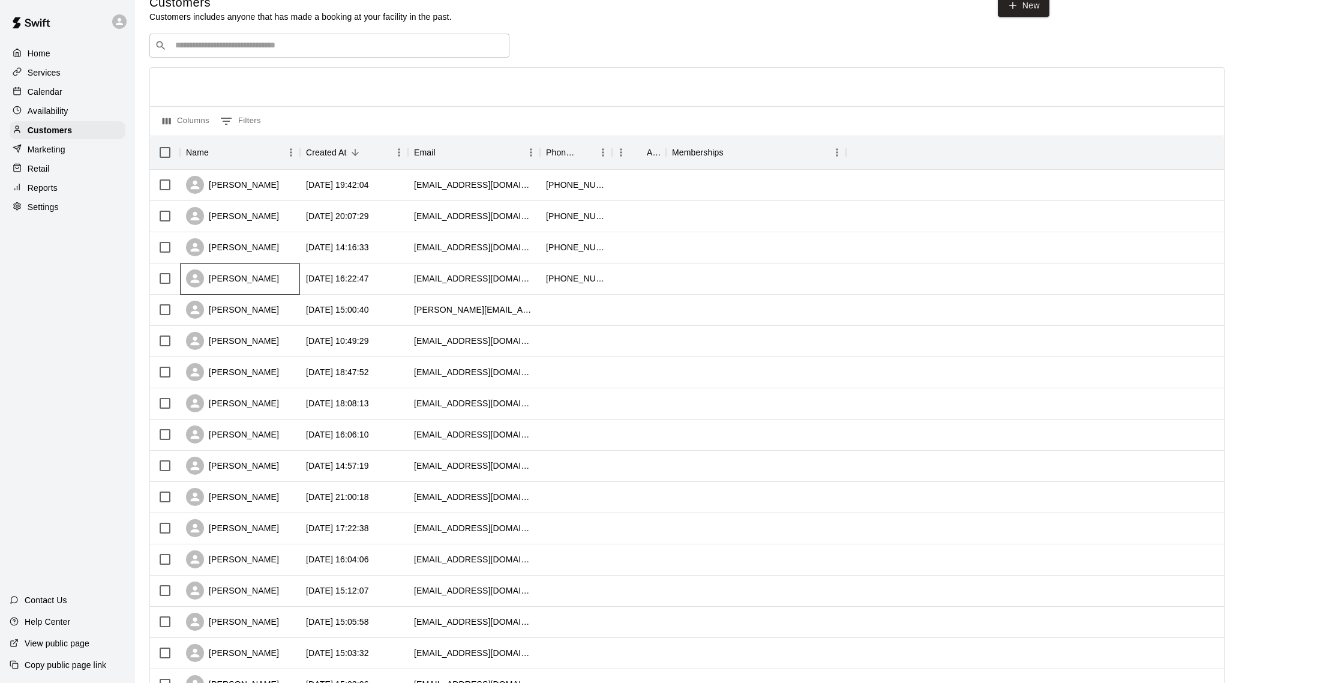
click at [299, 265] on div "[PERSON_NAME]" at bounding box center [240, 278] width 120 height 31
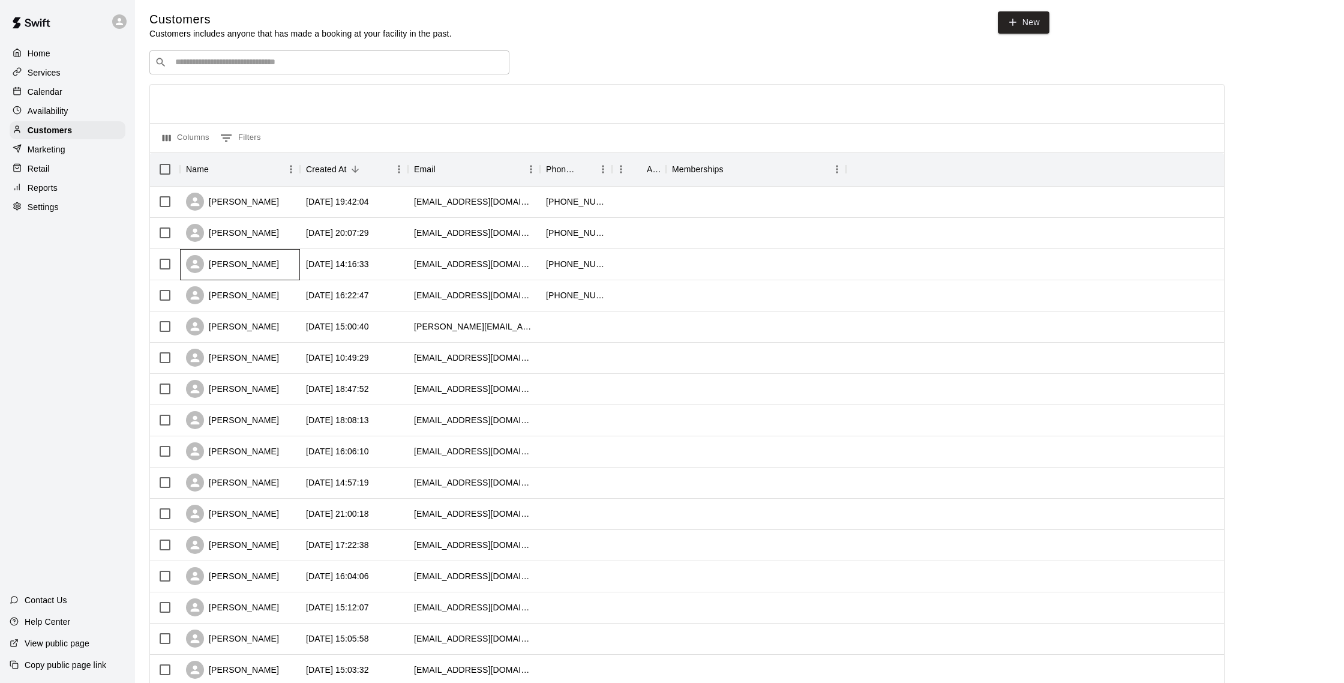
click at [281, 264] on div "[PERSON_NAME]" at bounding box center [240, 264] width 120 height 31
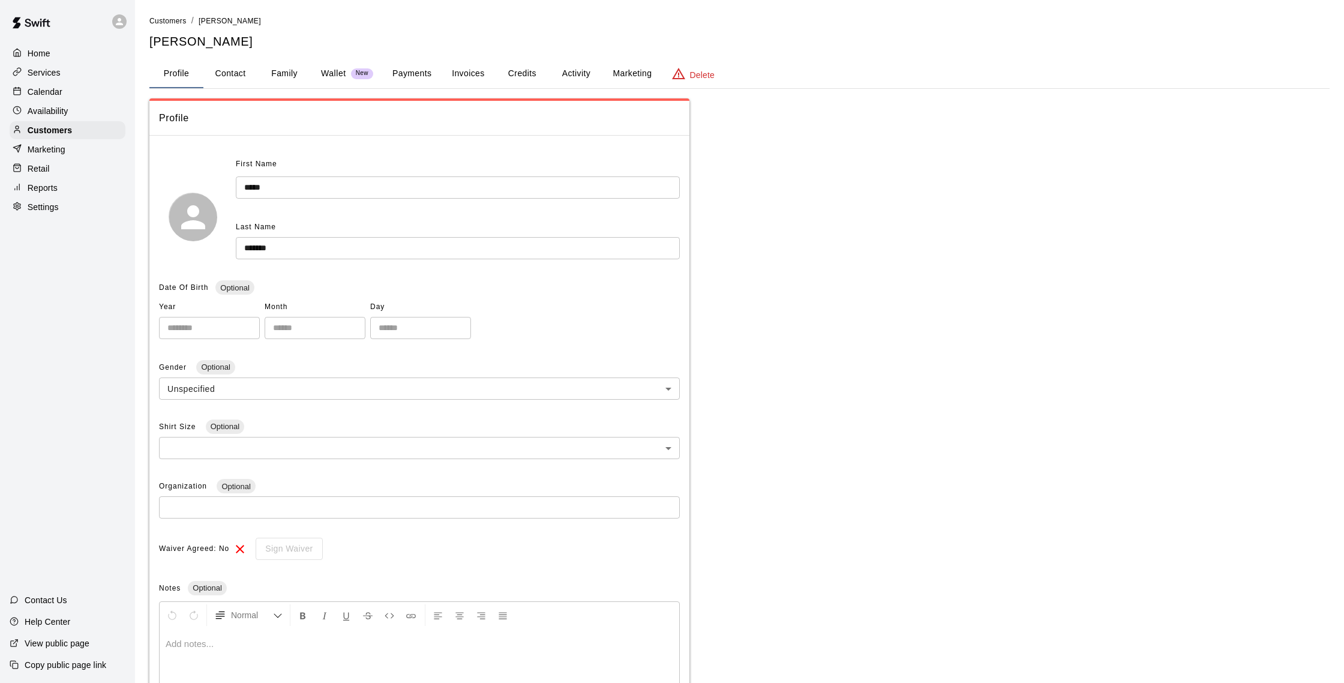
click at [250, 73] on button "Contact" at bounding box center [230, 73] width 54 height 29
select select "**"
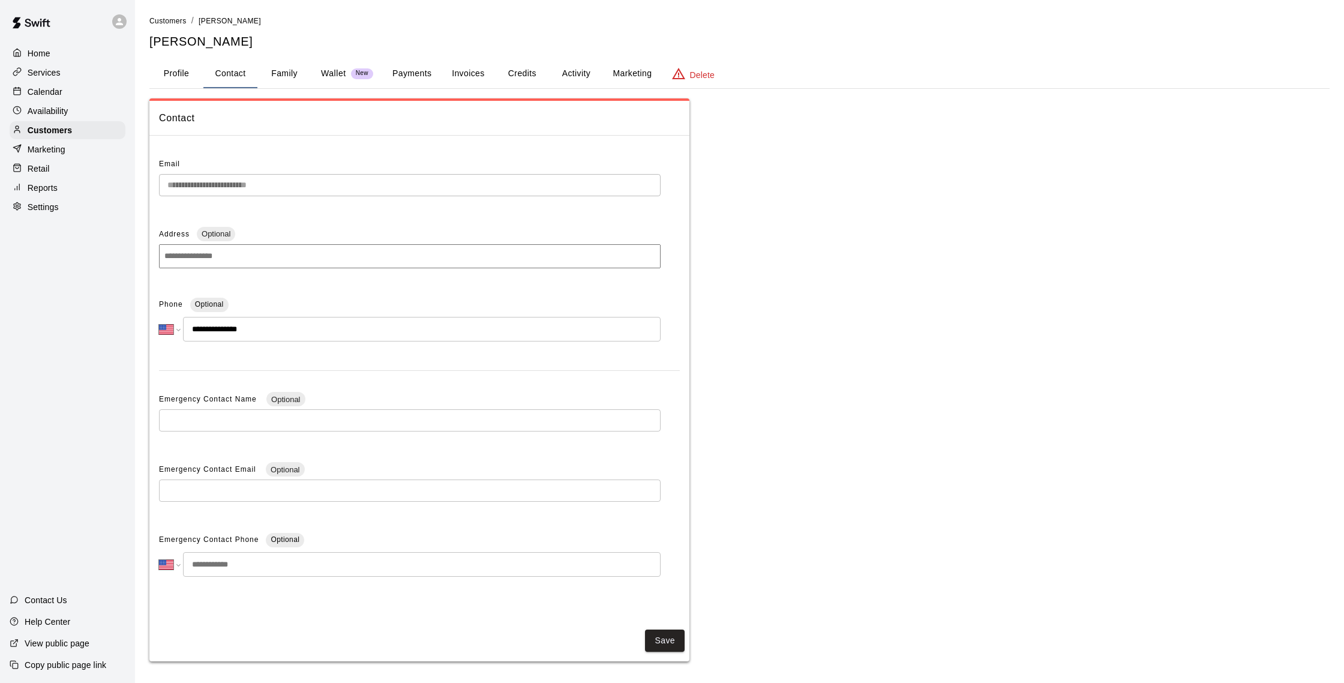
click at [502, 74] on button "Credits" at bounding box center [522, 73] width 54 height 29
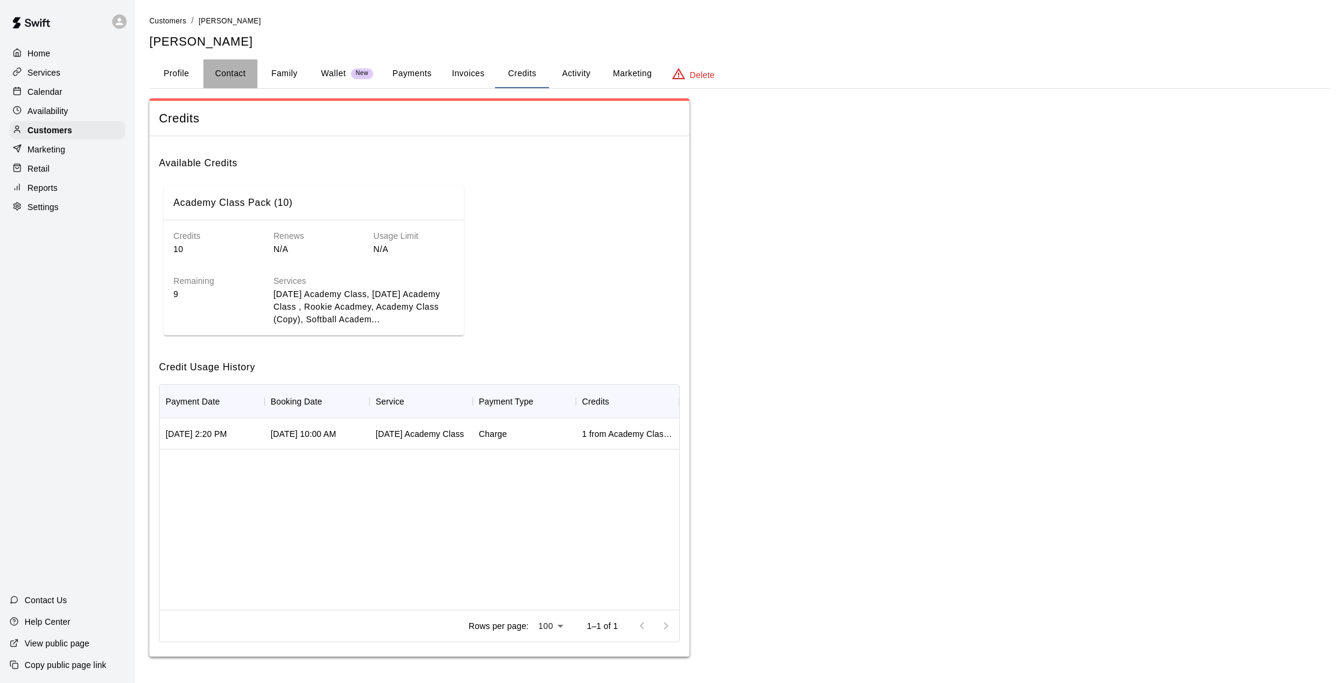
click at [256, 73] on button "Contact" at bounding box center [230, 73] width 54 height 29
select select "**"
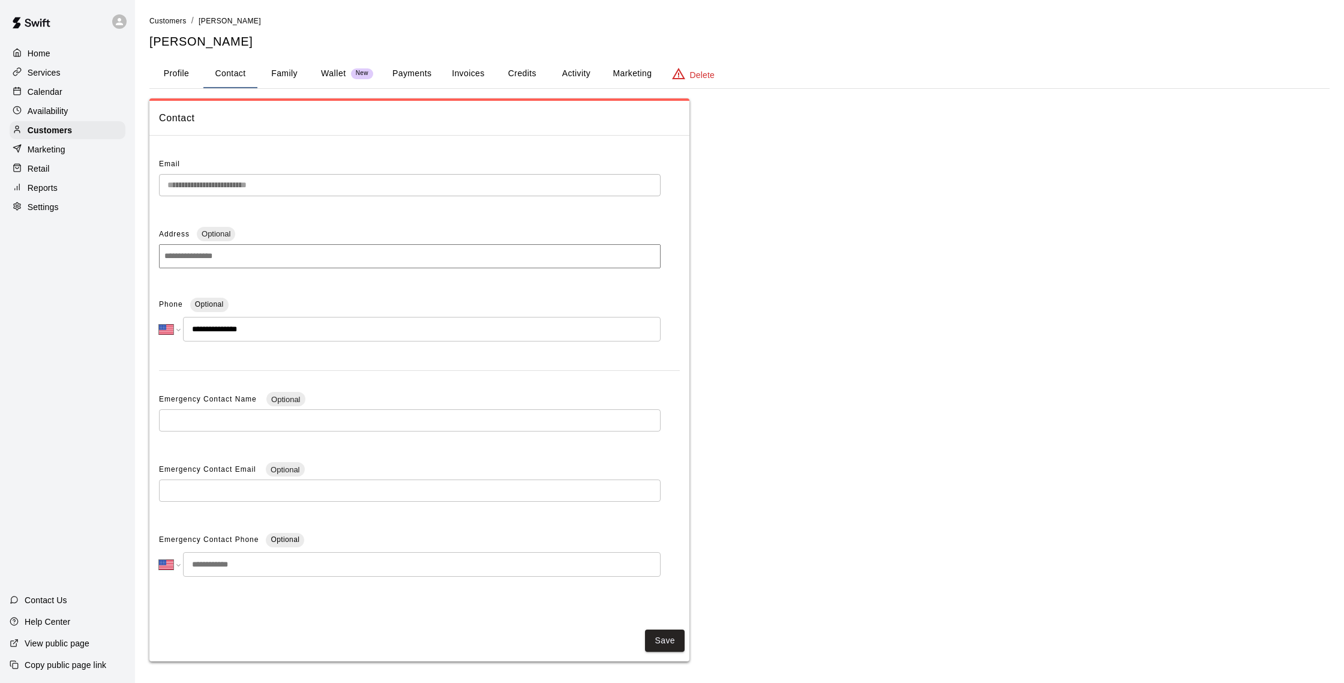
drag, startPoint x: 1025, startPoint y: 152, endPoint x: 841, endPoint y: 218, distance: 196.0
click at [938, 160] on div "**********" at bounding box center [739, 379] width 1180 height 563
click at [1082, 262] on div "**********" at bounding box center [739, 379] width 1180 height 563
click at [41, 58] on p "Home" at bounding box center [39, 53] width 23 height 12
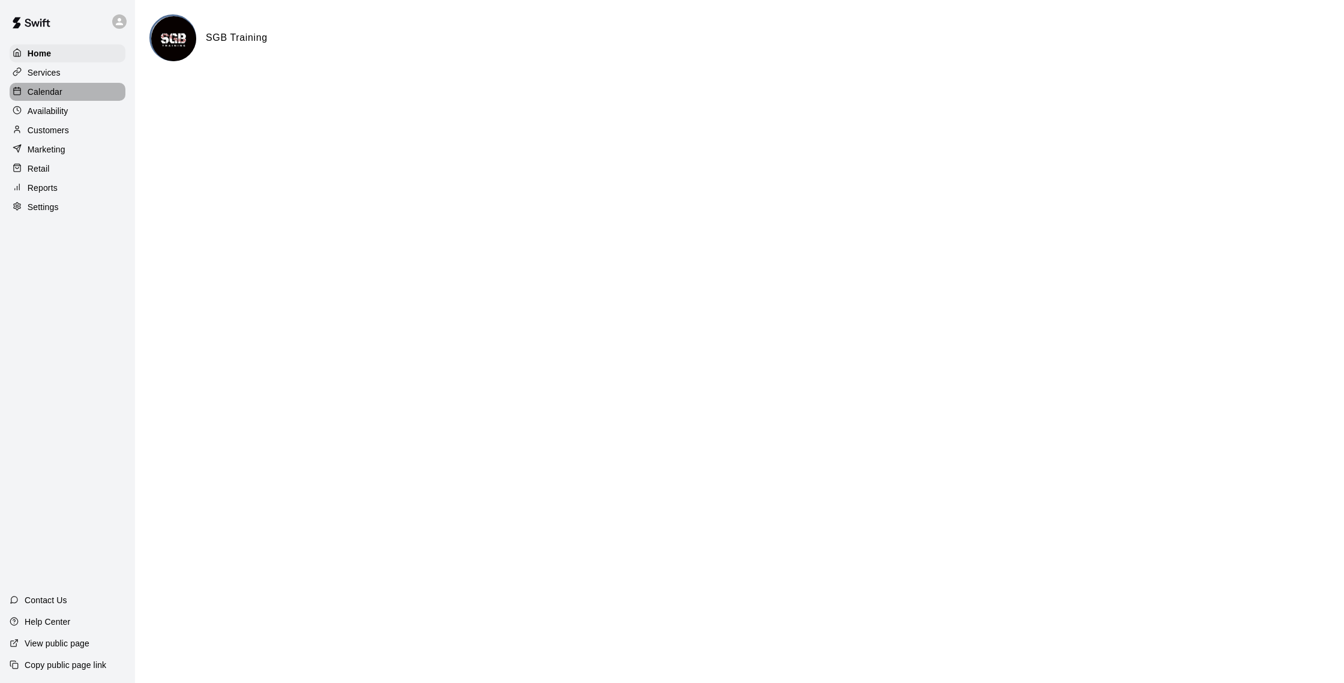
click at [27, 90] on div at bounding box center [20, 91] width 15 height 11
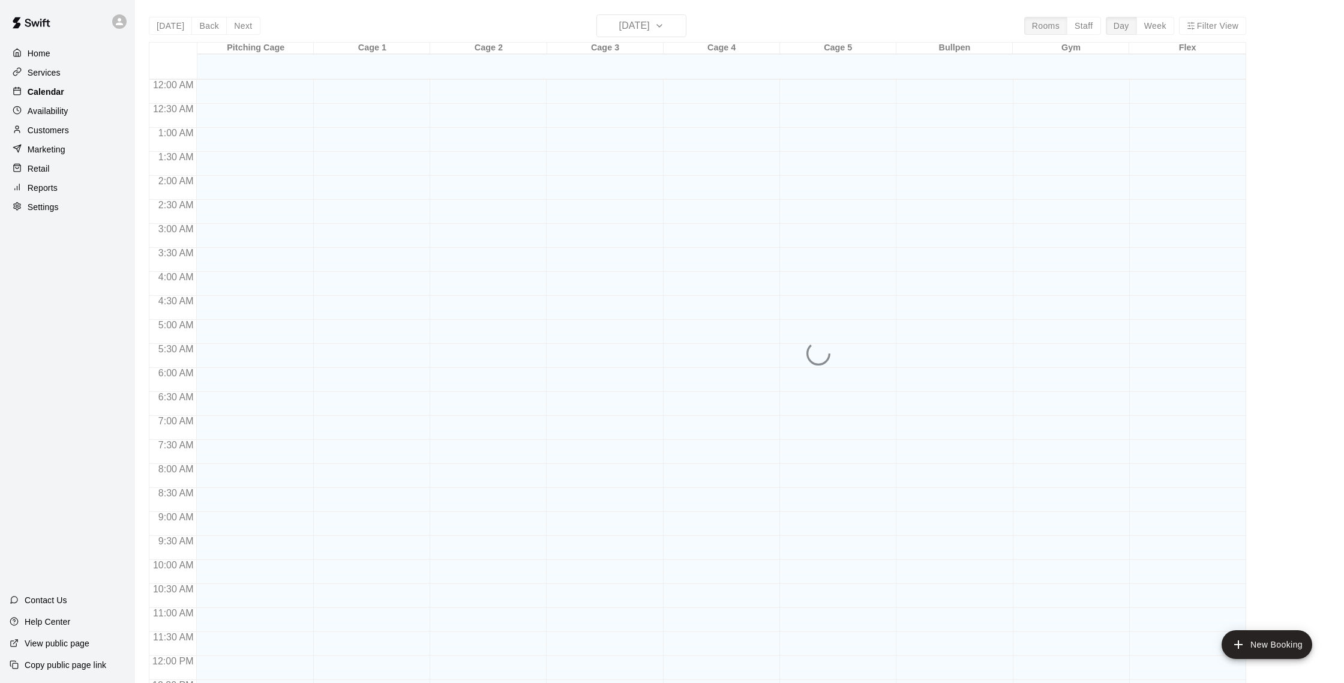
scroll to position [500, 0]
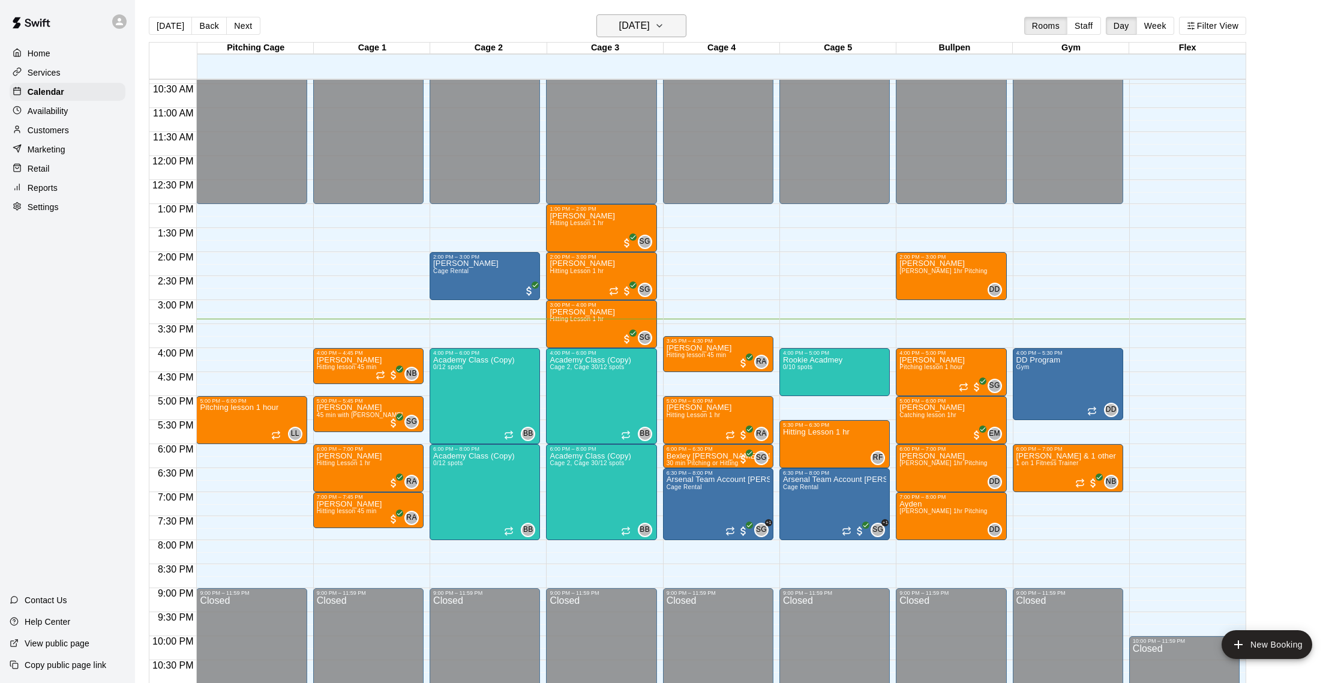
click at [629, 35] on button "[DATE]" at bounding box center [641, 25] width 90 height 23
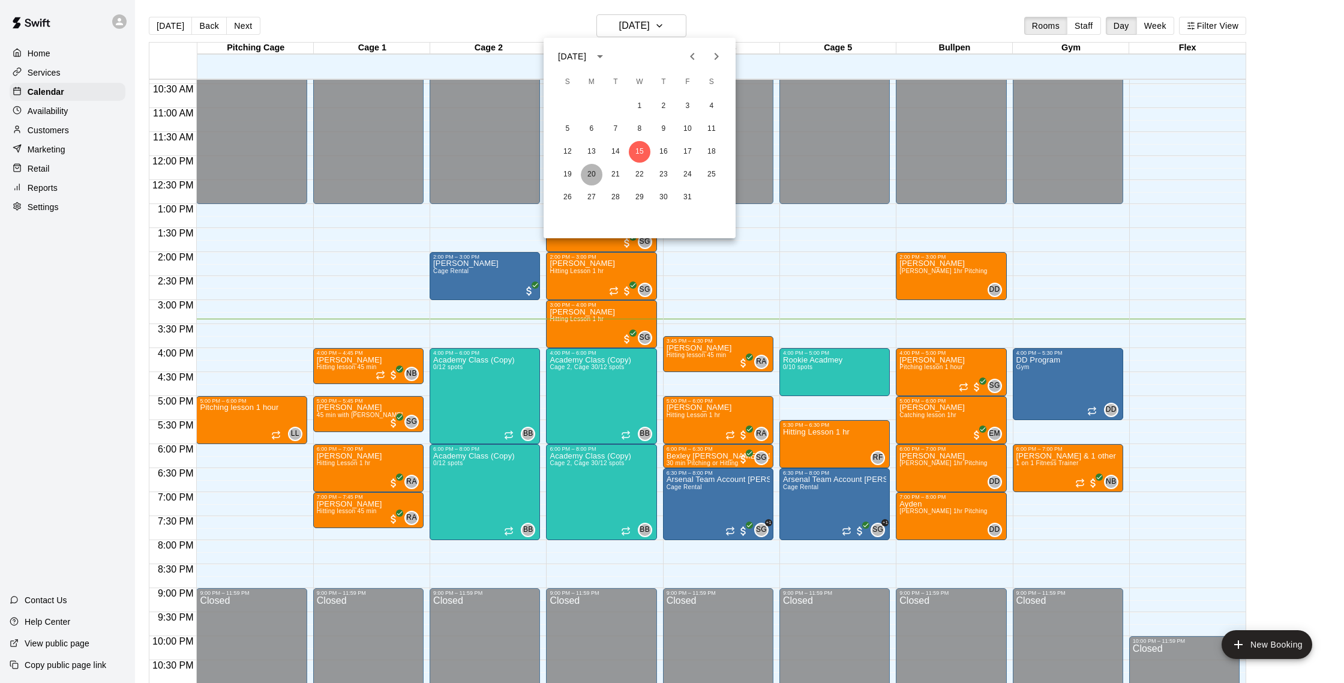
click at [584, 179] on button "20" at bounding box center [592, 175] width 22 height 22
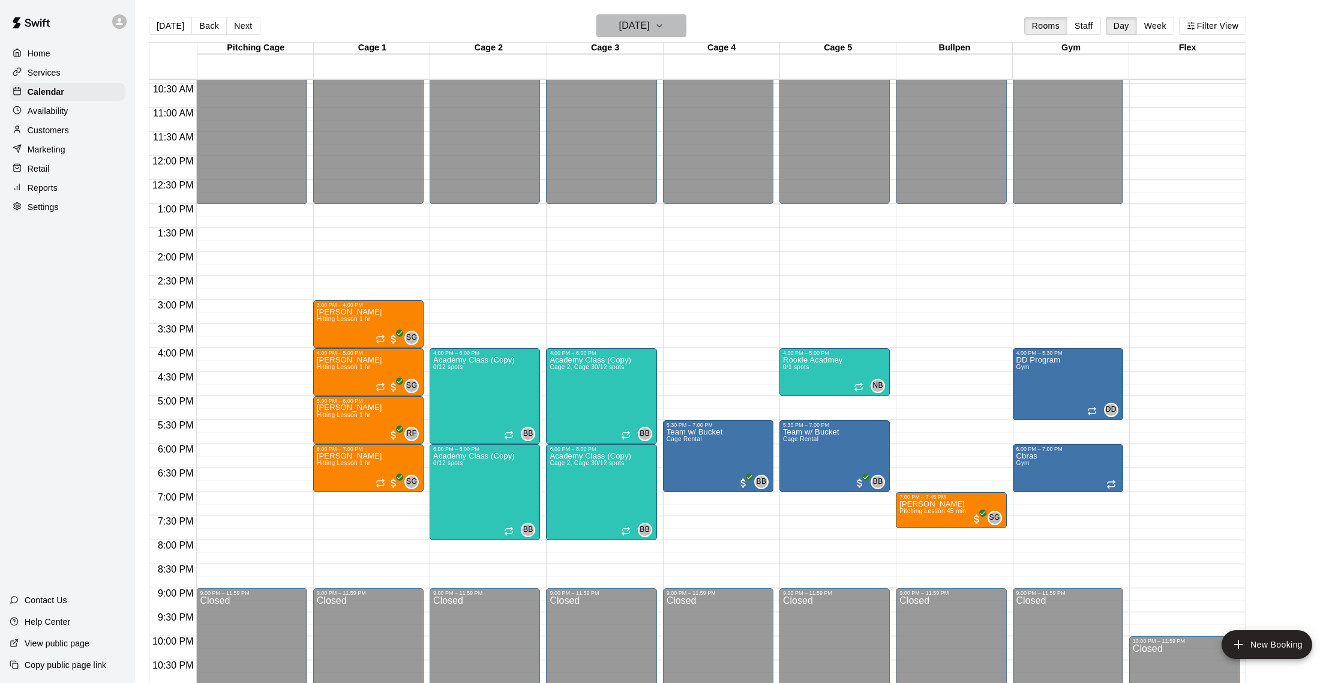
click at [629, 20] on h6 "[DATE]" at bounding box center [634, 25] width 31 height 17
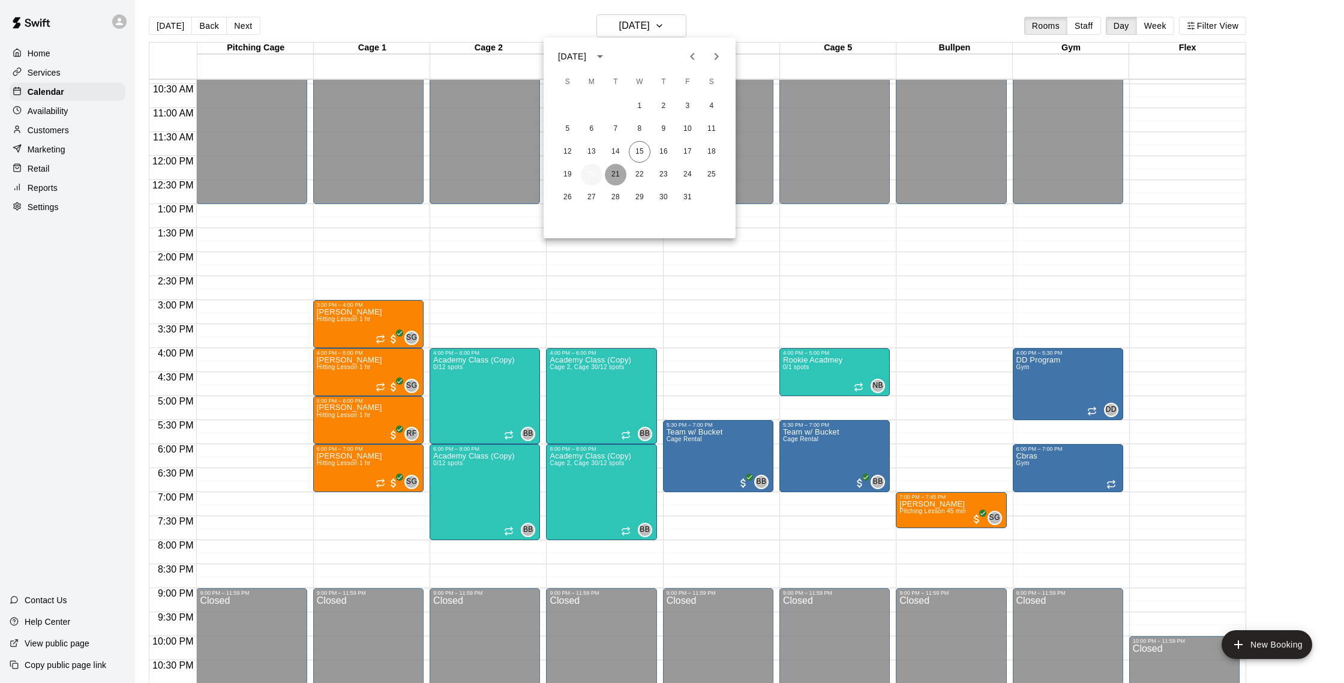
drag, startPoint x: 612, startPoint y: 173, endPoint x: 601, endPoint y: 172, distance: 10.9
click at [612, 173] on button "21" at bounding box center [616, 175] width 22 height 22
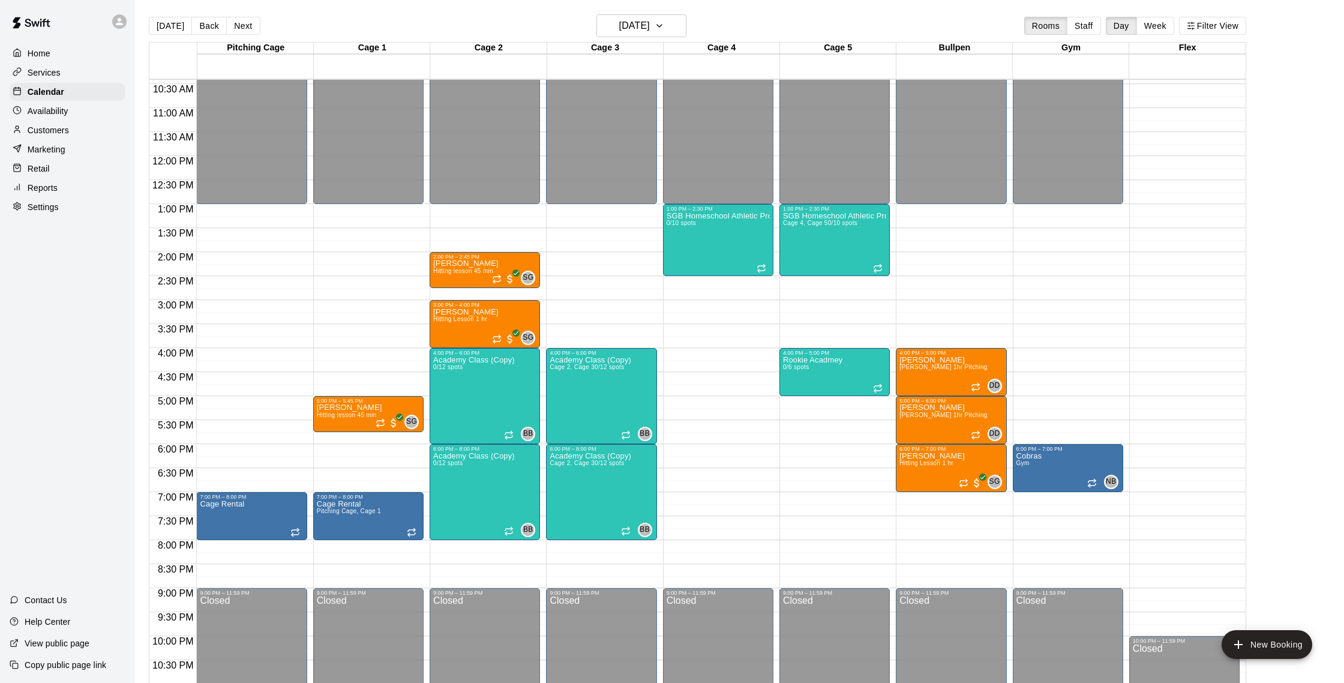
click at [697, 16] on div "Today Back Next Tuesday Oct 21 Rooms Staff Day Week Filter View" at bounding box center [697, 28] width 1097 height 28
click at [619, 17] on h6 "Tuesday Oct 21" at bounding box center [634, 25] width 31 height 17
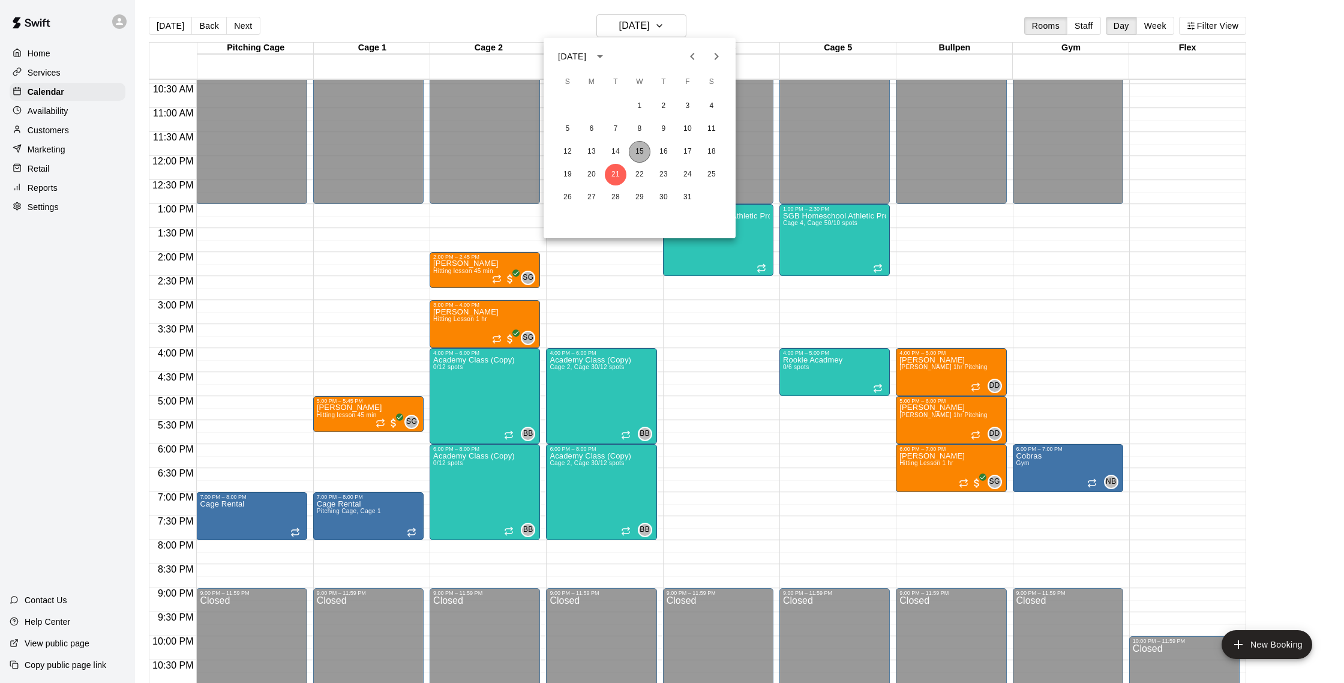
click at [642, 146] on button "15" at bounding box center [640, 152] width 22 height 22
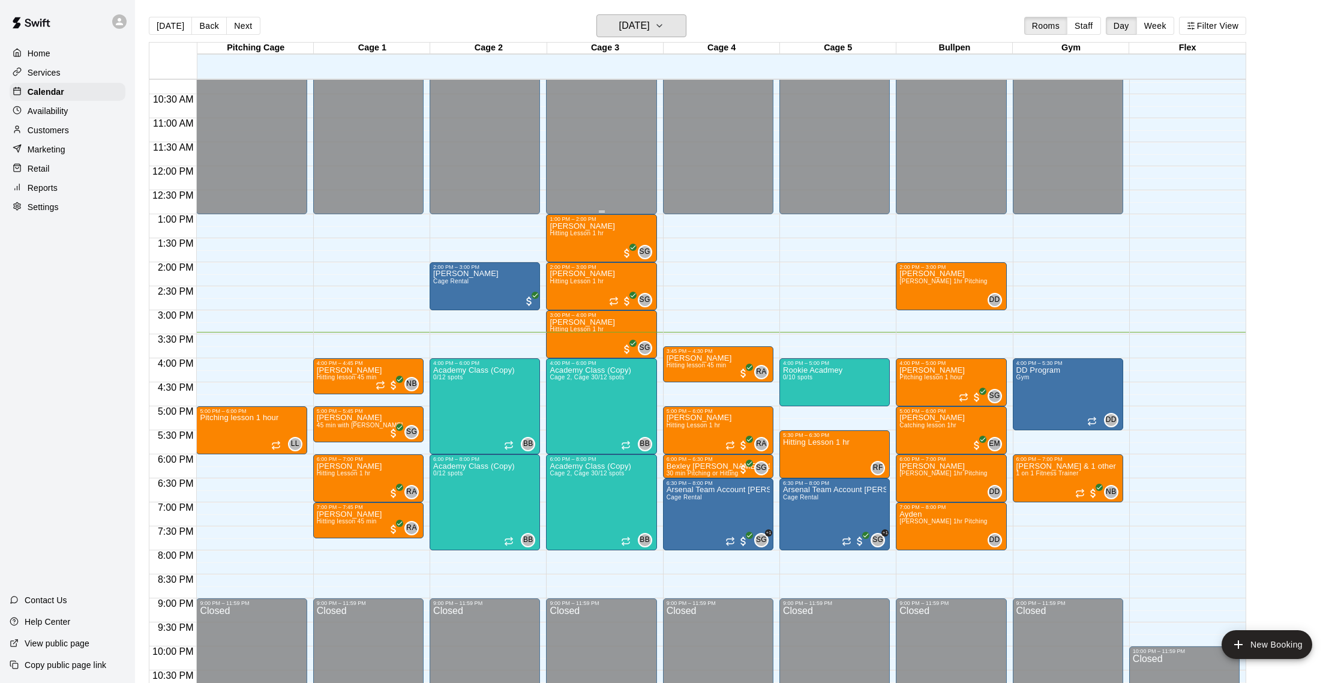
scroll to position [490, 0]
click at [65, 127] on p "Customers" at bounding box center [48, 130] width 41 height 12
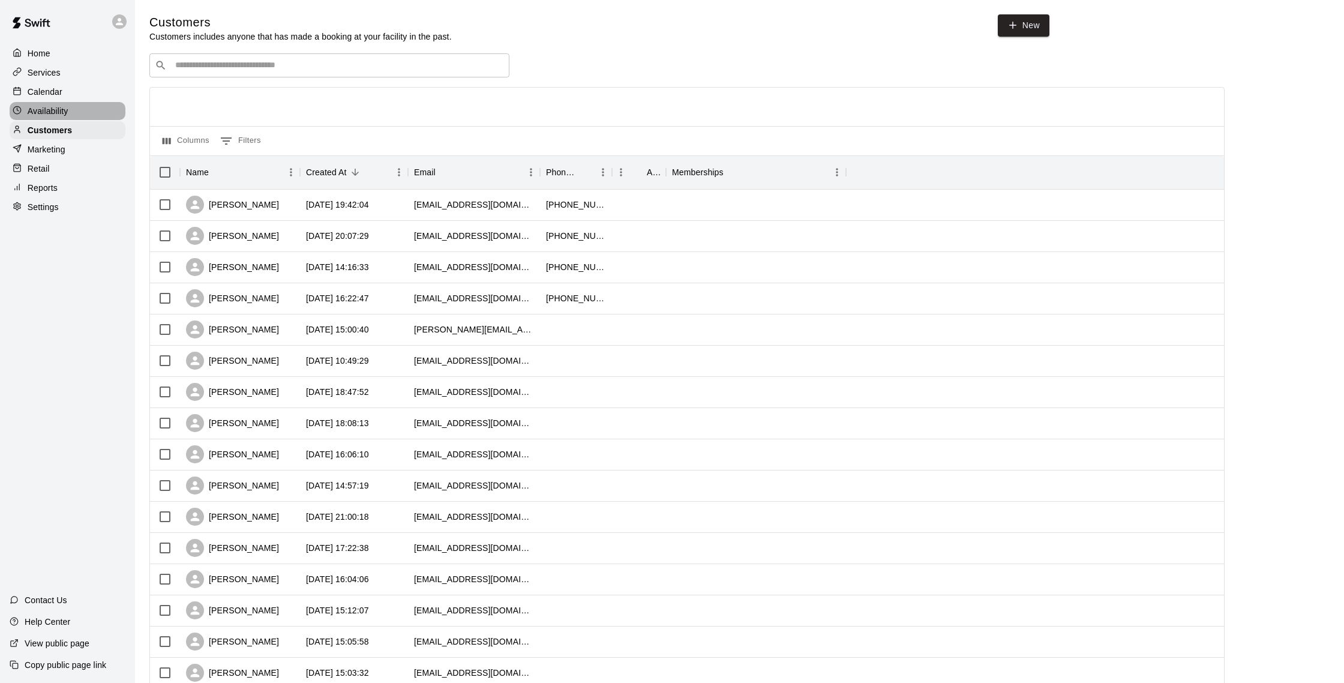
click at [48, 109] on p "Availability" at bounding box center [48, 111] width 41 height 12
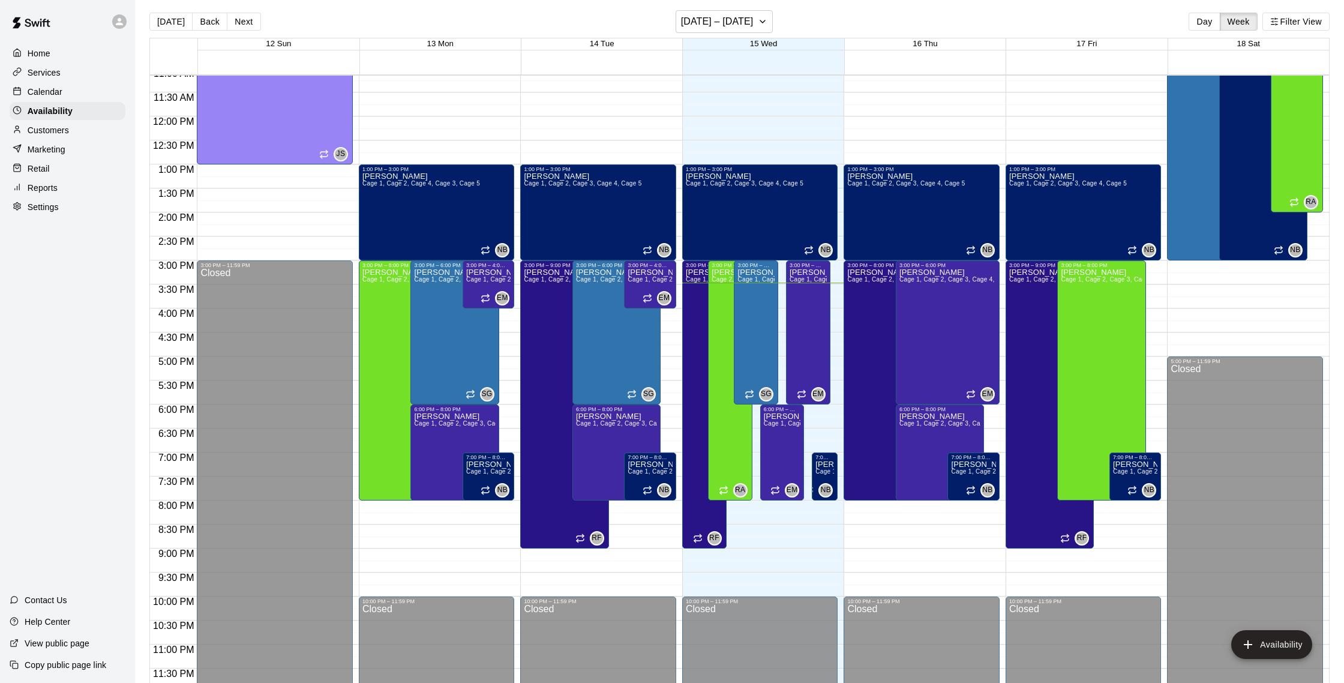
scroll to position [4, 0]
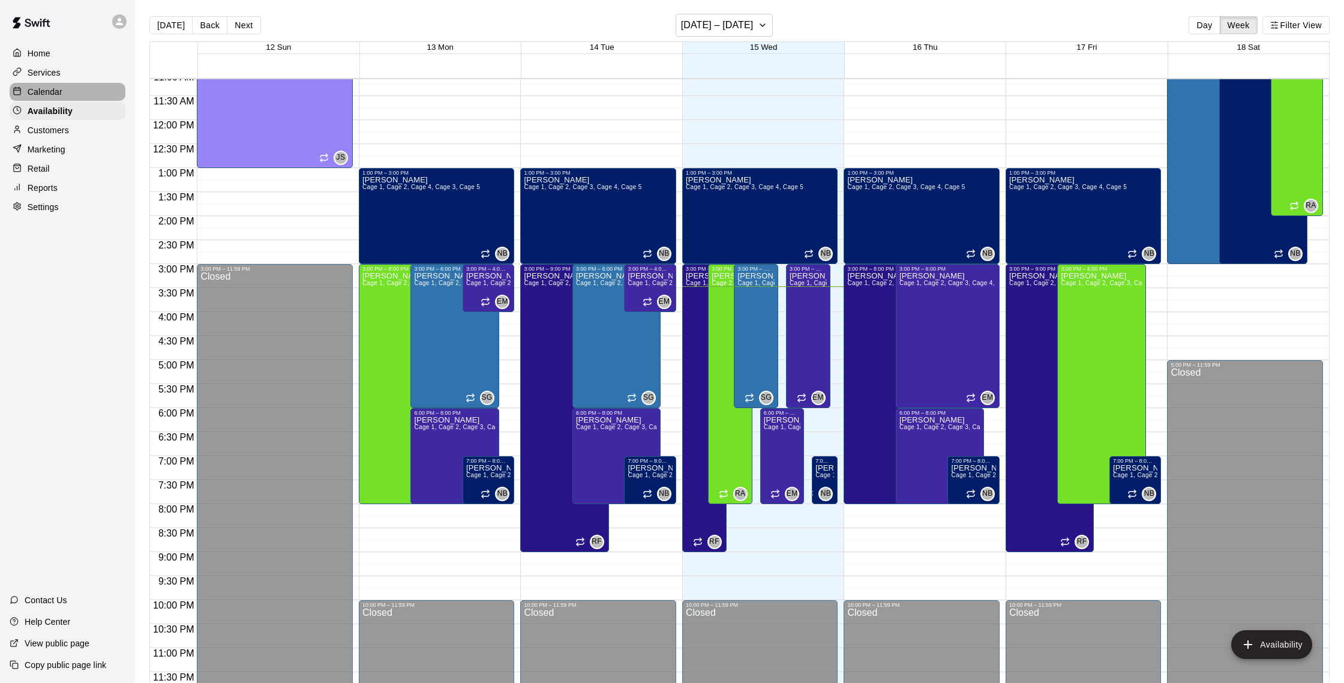
click at [50, 95] on p "Calendar" at bounding box center [45, 92] width 35 height 12
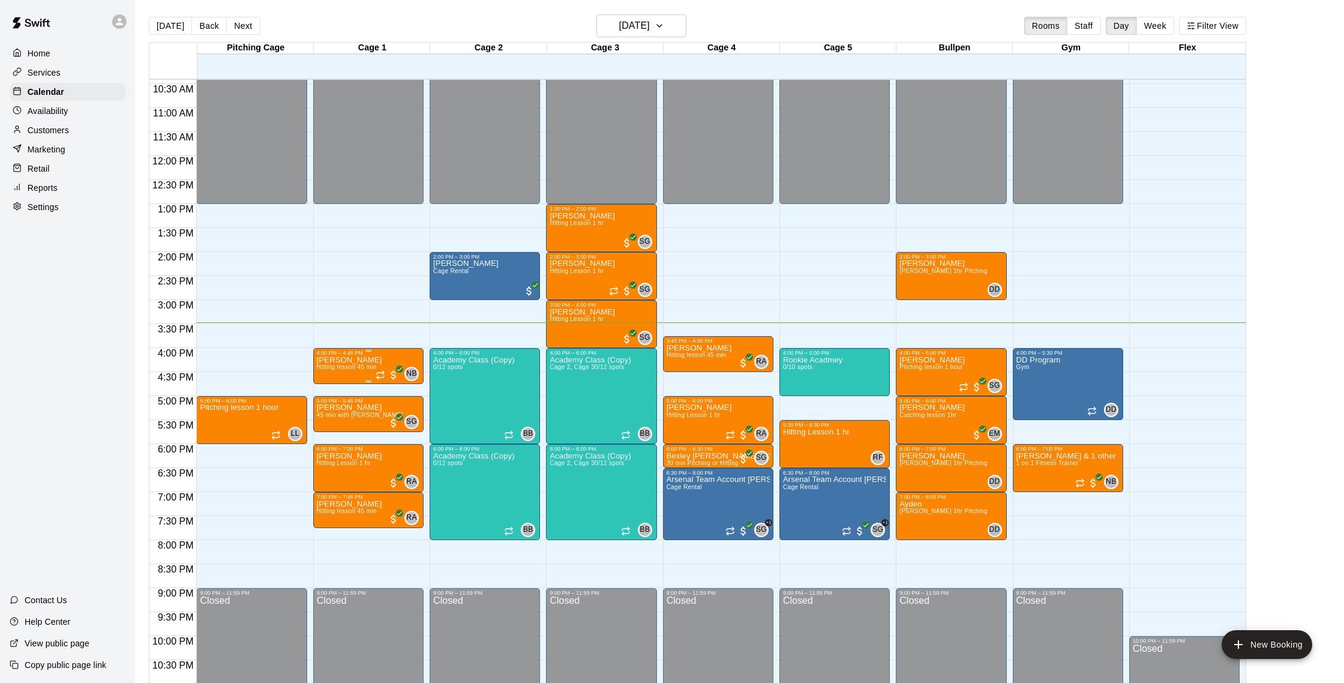
scroll to position [536, 0]
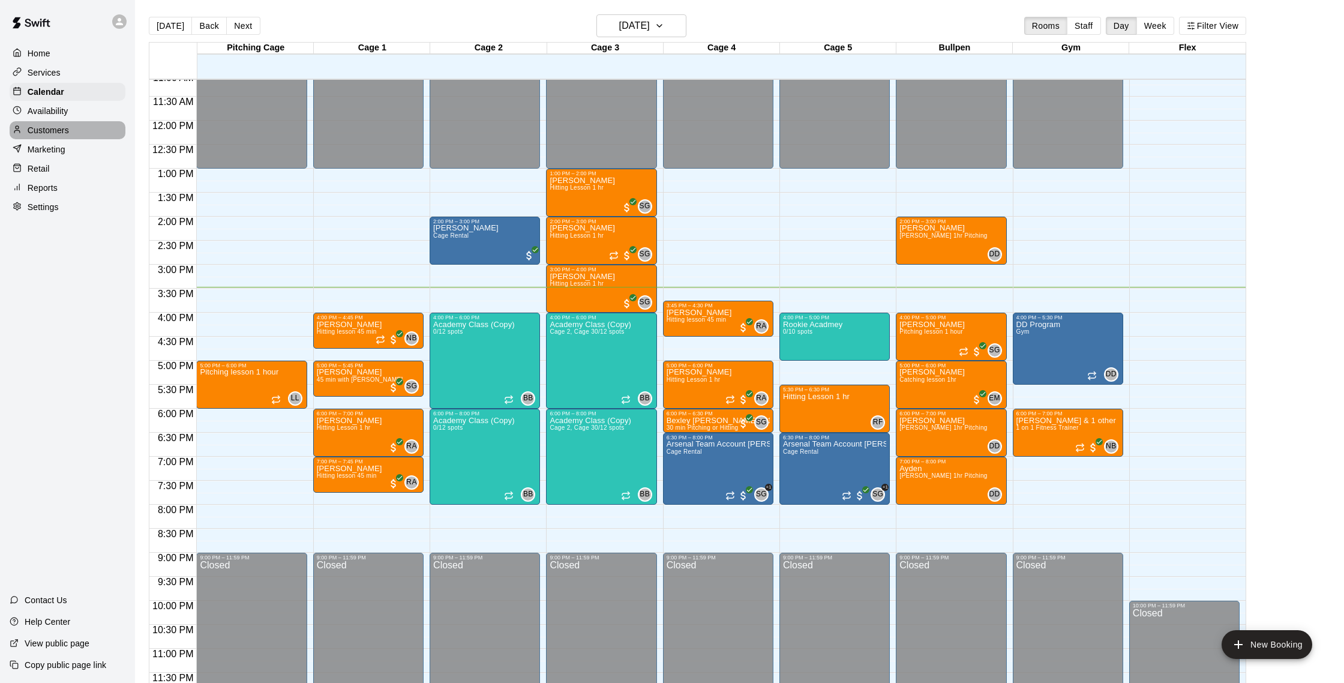
click at [47, 137] on div "Customers" at bounding box center [68, 130] width 116 height 18
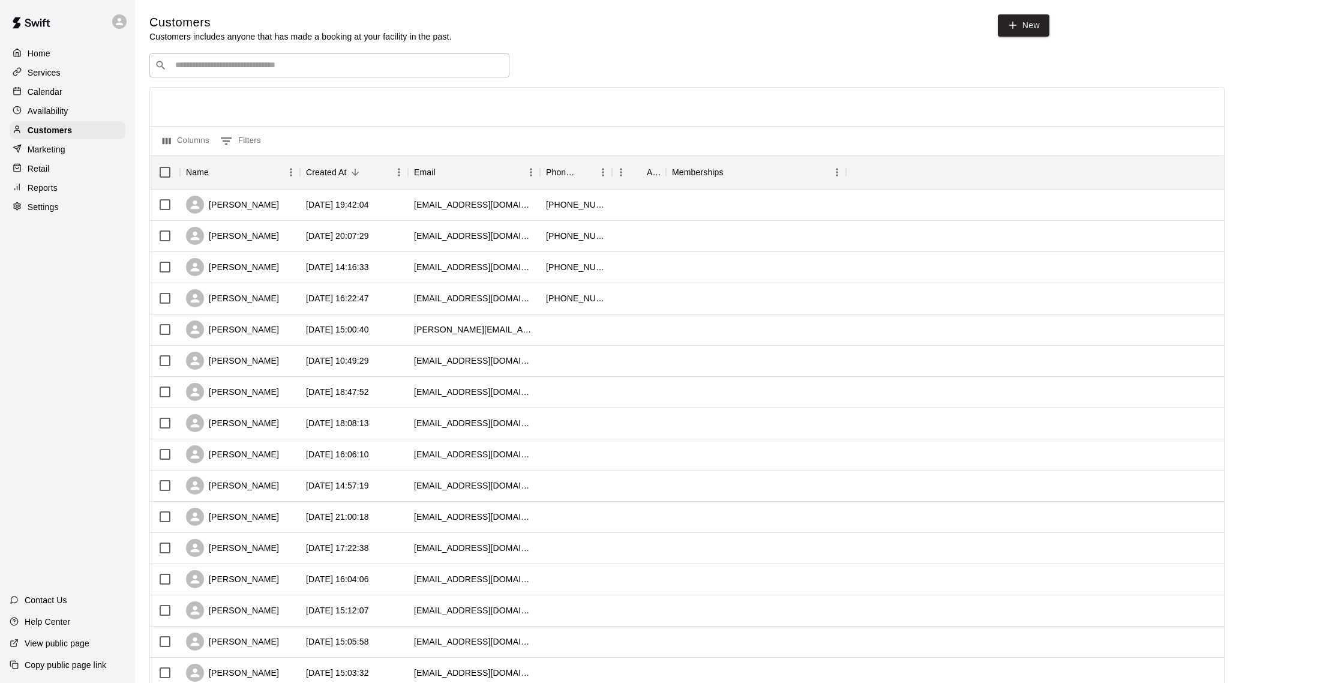
click at [49, 91] on p "Calendar" at bounding box center [45, 92] width 35 height 12
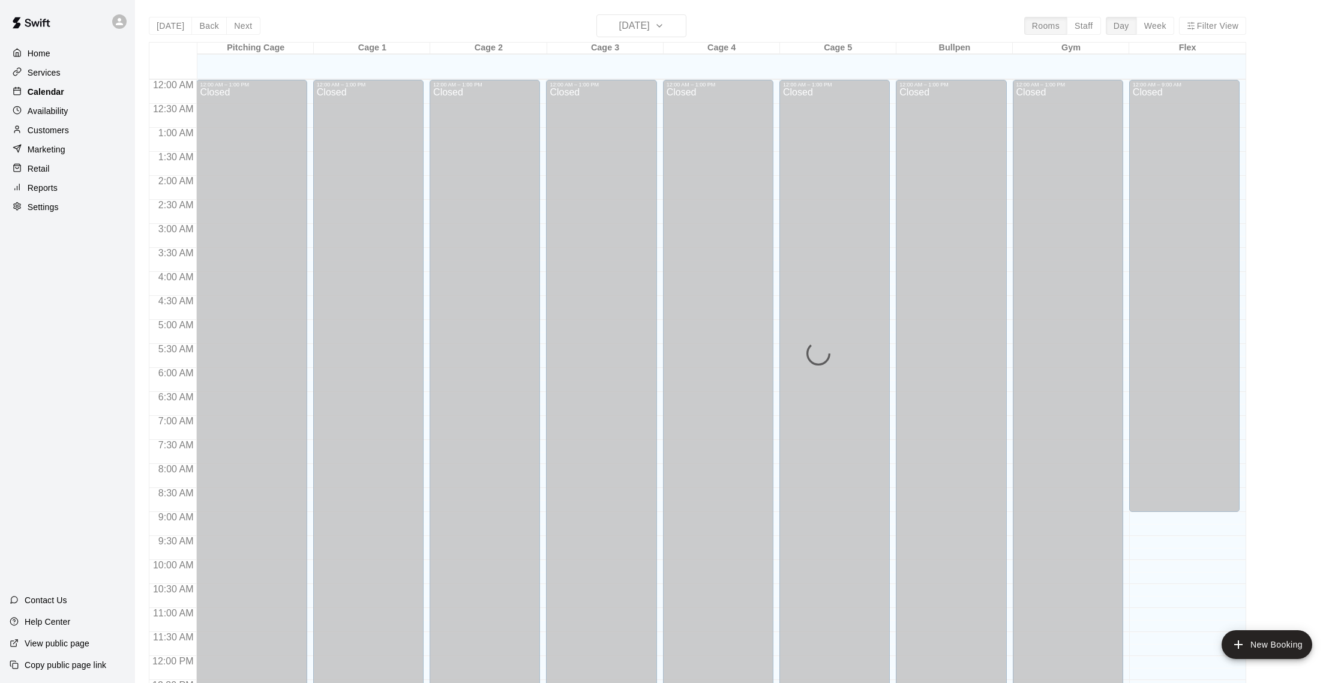
scroll to position [500, 0]
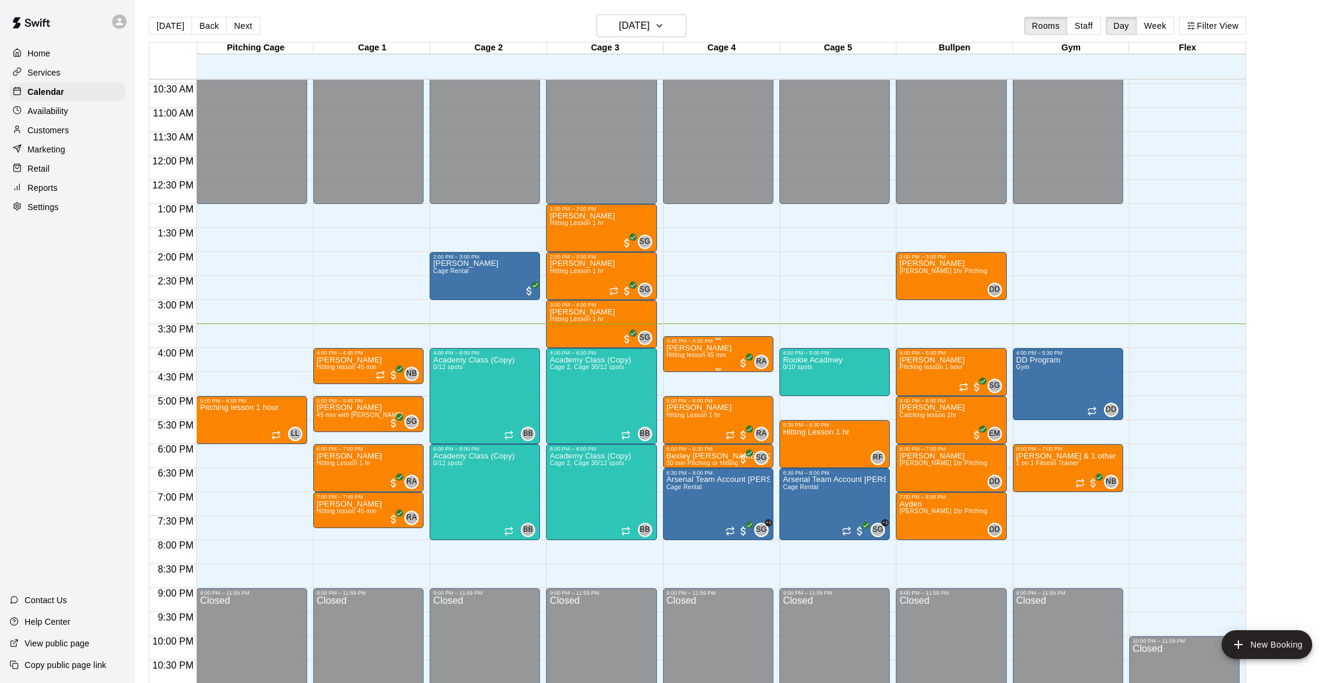
click at [694, 348] on p "[PERSON_NAME]" at bounding box center [699, 348] width 65 height 0
click at [47, 185] on div at bounding box center [672, 341] width 1344 height 683
click at [47, 185] on p "Reports" at bounding box center [43, 188] width 30 height 12
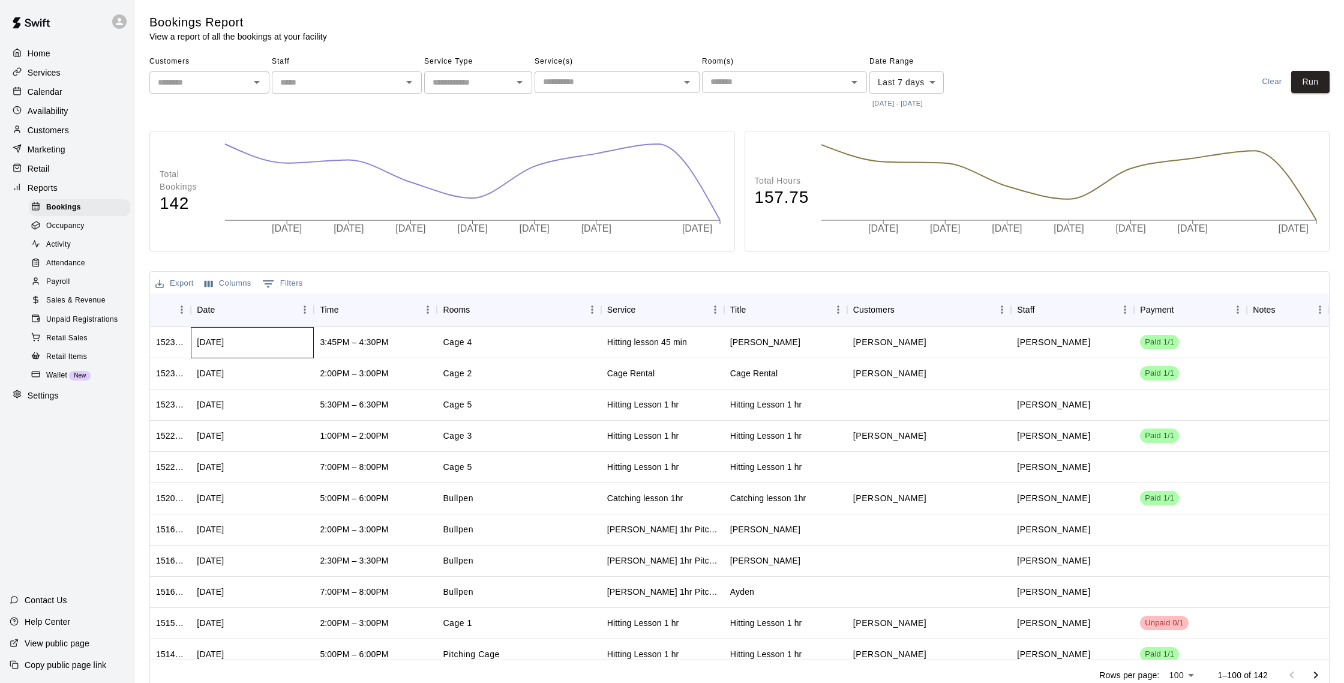
click at [224, 342] on div "Wed, Oct 15, 2025" at bounding box center [210, 342] width 27 height 12
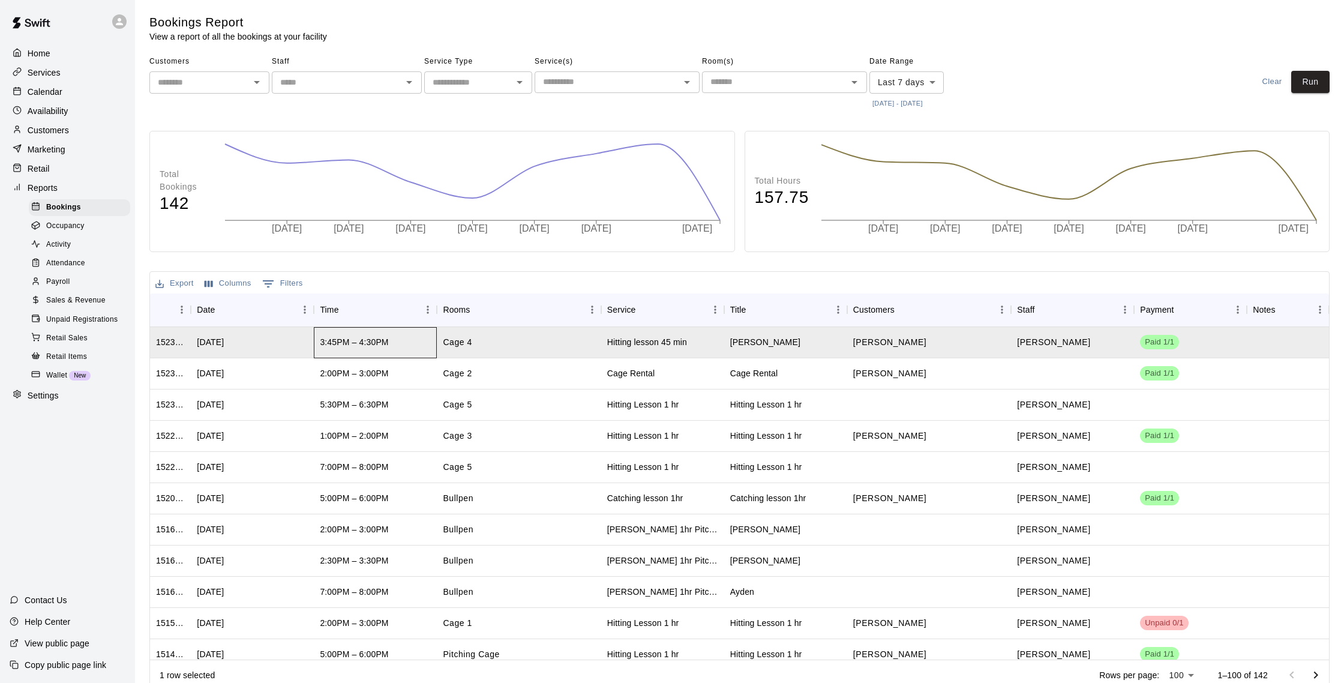
click at [413, 341] on div "3:45PM – 4:30PM" at bounding box center [375, 342] width 123 height 31
click at [587, 331] on div "Cage 4" at bounding box center [519, 342] width 164 height 31
click at [814, 341] on div "[PERSON_NAME]" at bounding box center [785, 342] width 123 height 31
click at [379, 383] on div "2:00PM – 3:00PM" at bounding box center [375, 373] width 123 height 31
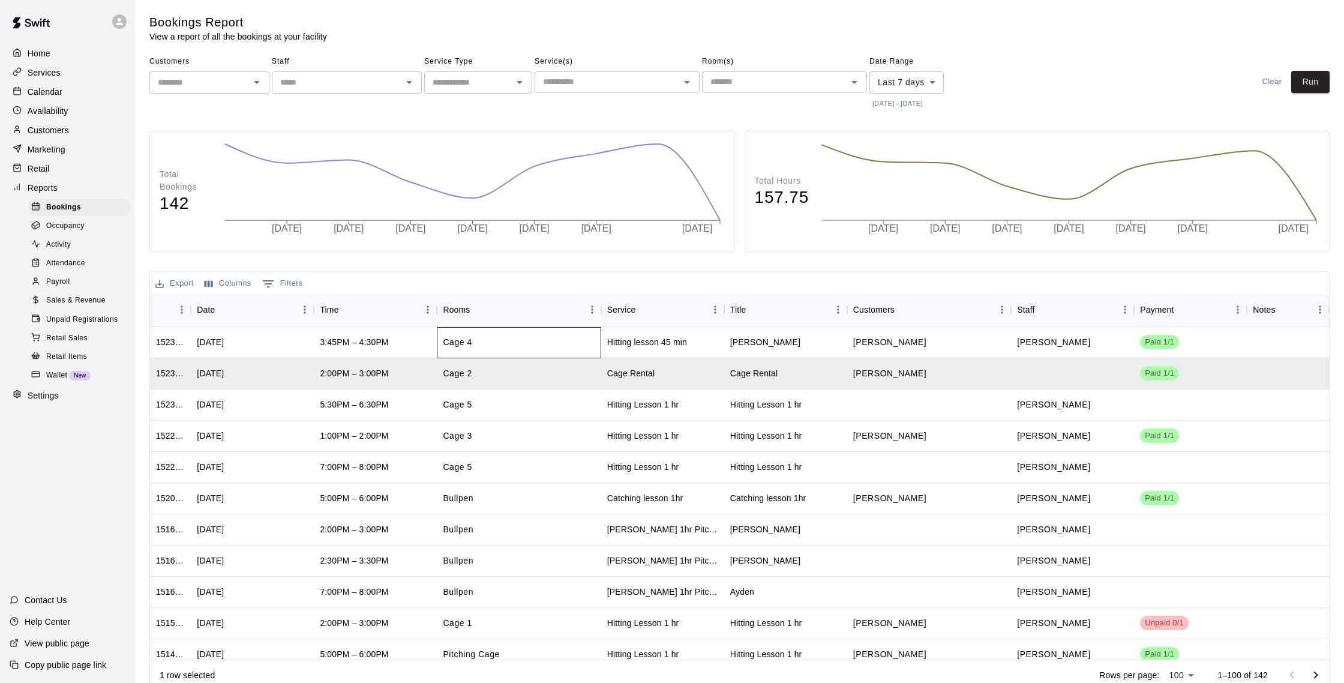
click at [571, 355] on div "Cage 4" at bounding box center [519, 342] width 164 height 31
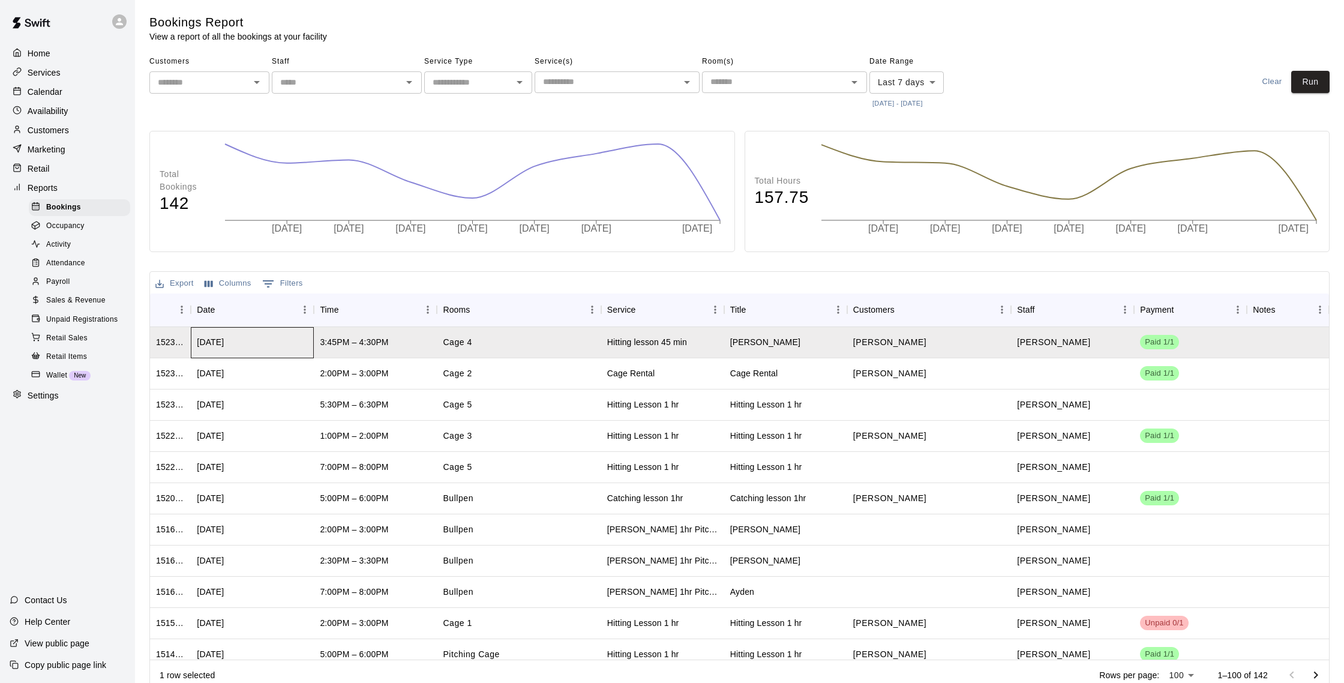
click at [278, 349] on div "Wed, Oct 15, 2025" at bounding box center [252, 342] width 123 height 31
click at [151, 342] on div "1523226" at bounding box center [170, 340] width 41 height 31
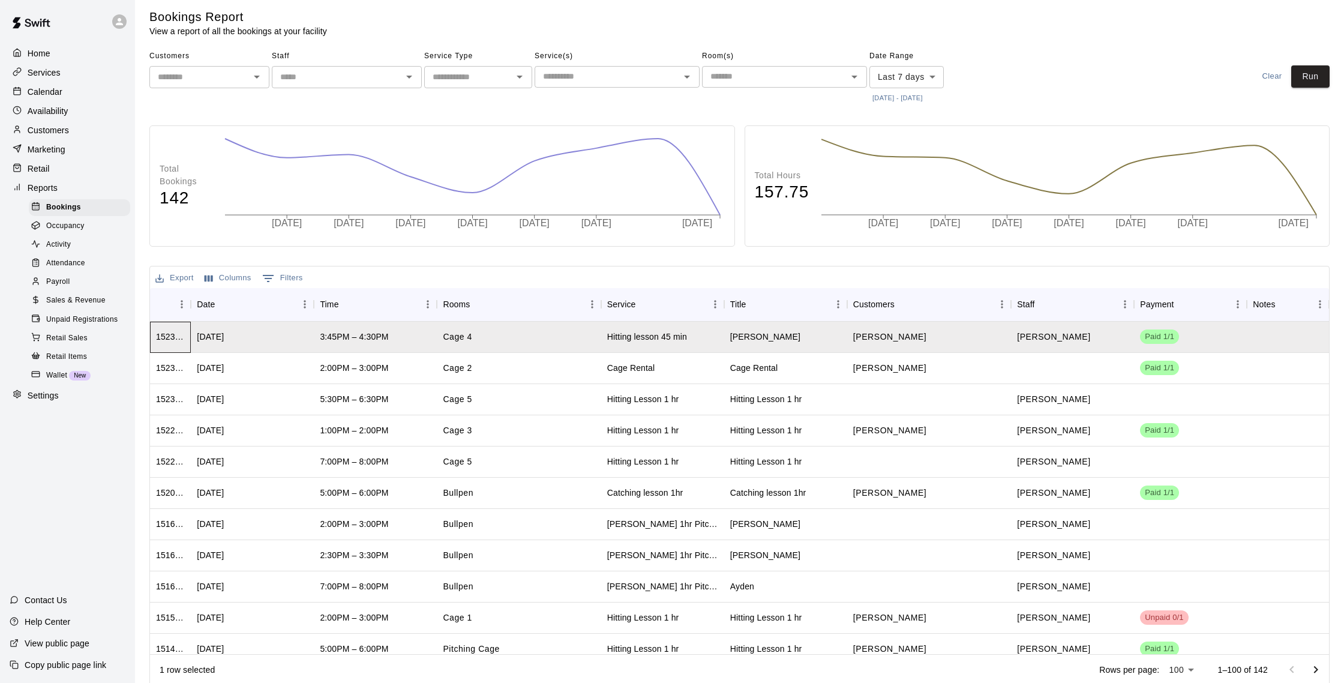
scroll to position [8, 0]
click at [852, 346] on div "[PERSON_NAME]" at bounding box center [929, 337] width 164 height 31
click at [1081, 329] on div "[PERSON_NAME]" at bounding box center [1072, 335] width 123 height 31
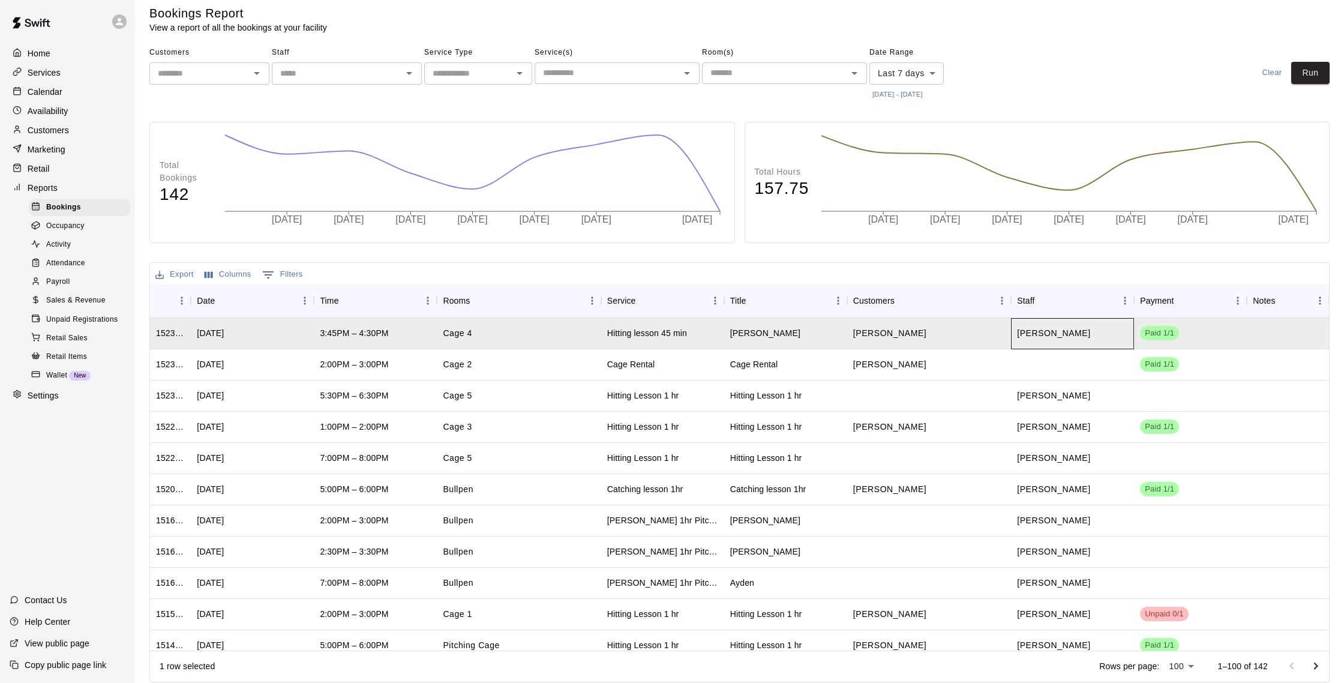
scroll to position [13, 0]
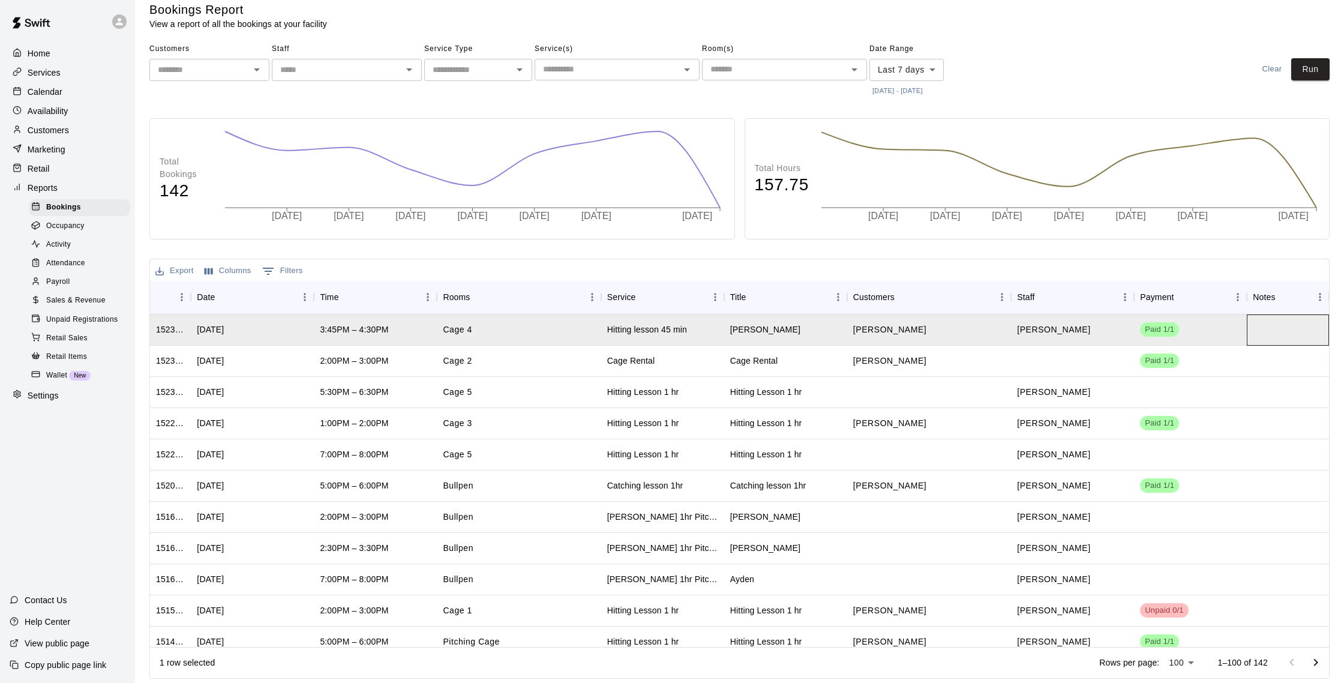
click at [1309, 328] on div at bounding box center [1288, 329] width 82 height 31
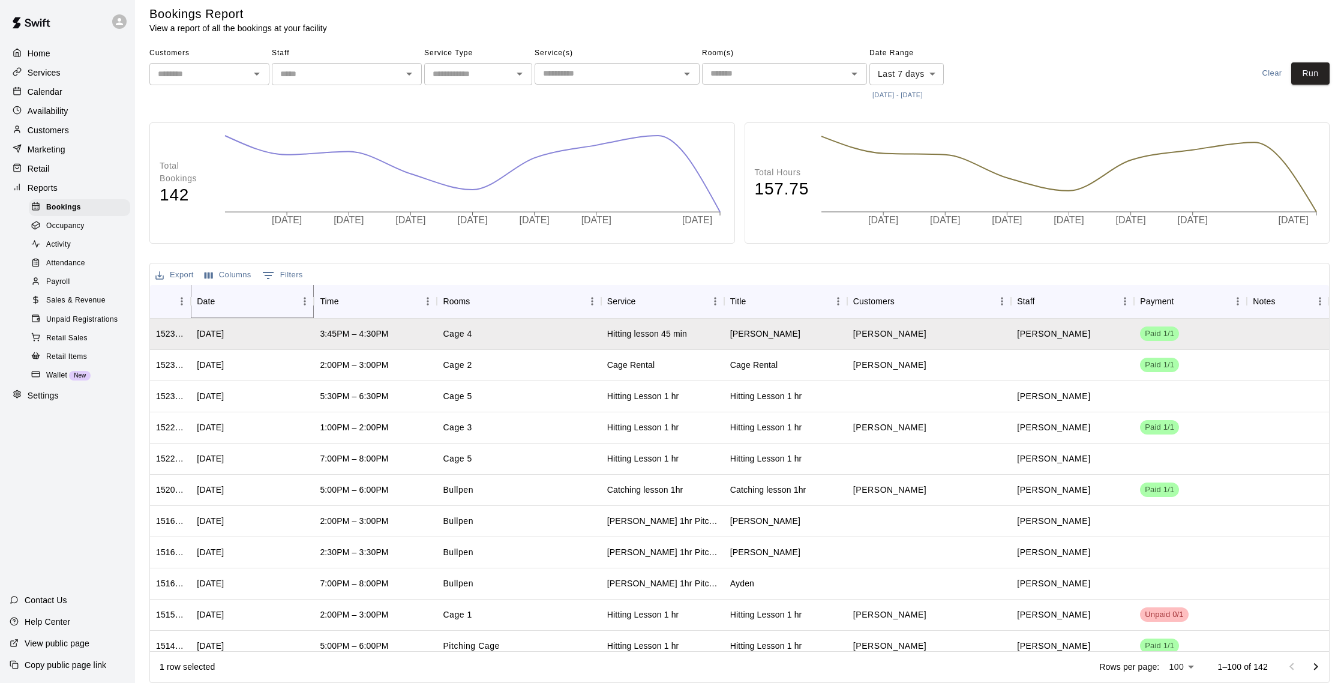
click at [218, 298] on icon "Sort" at bounding box center [223, 301] width 11 height 11
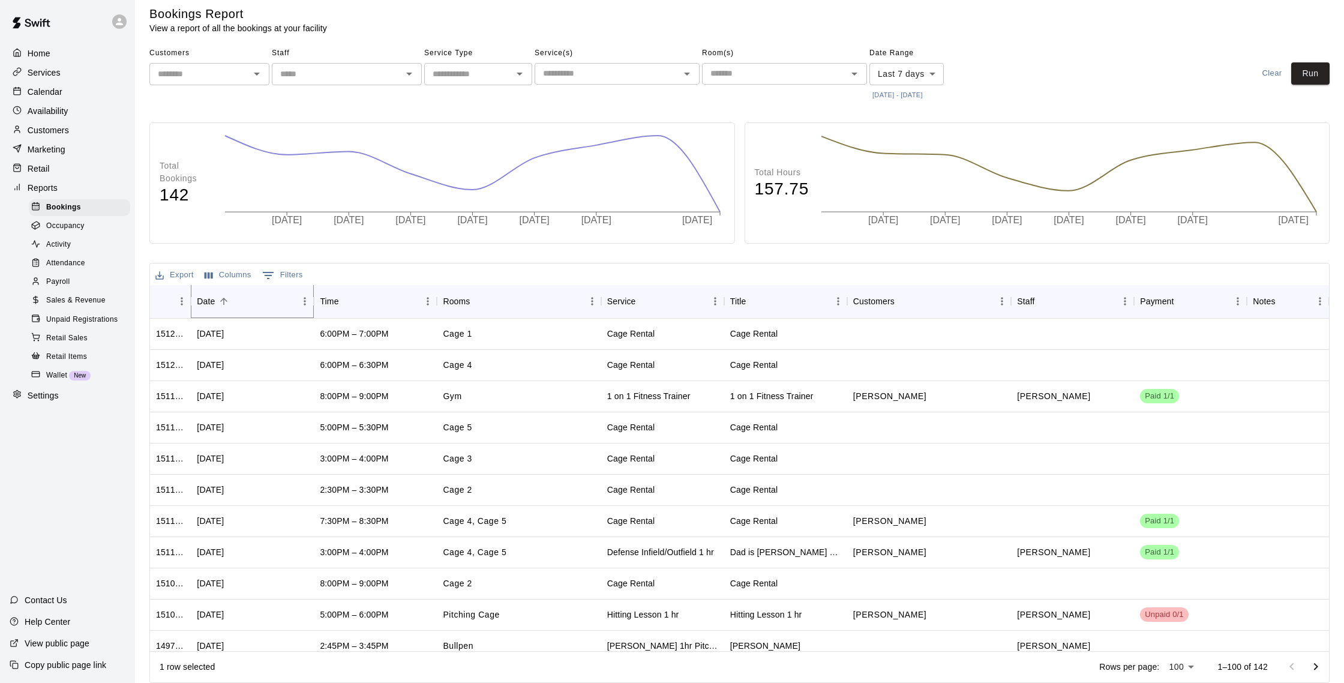
scroll to position [12, 0]
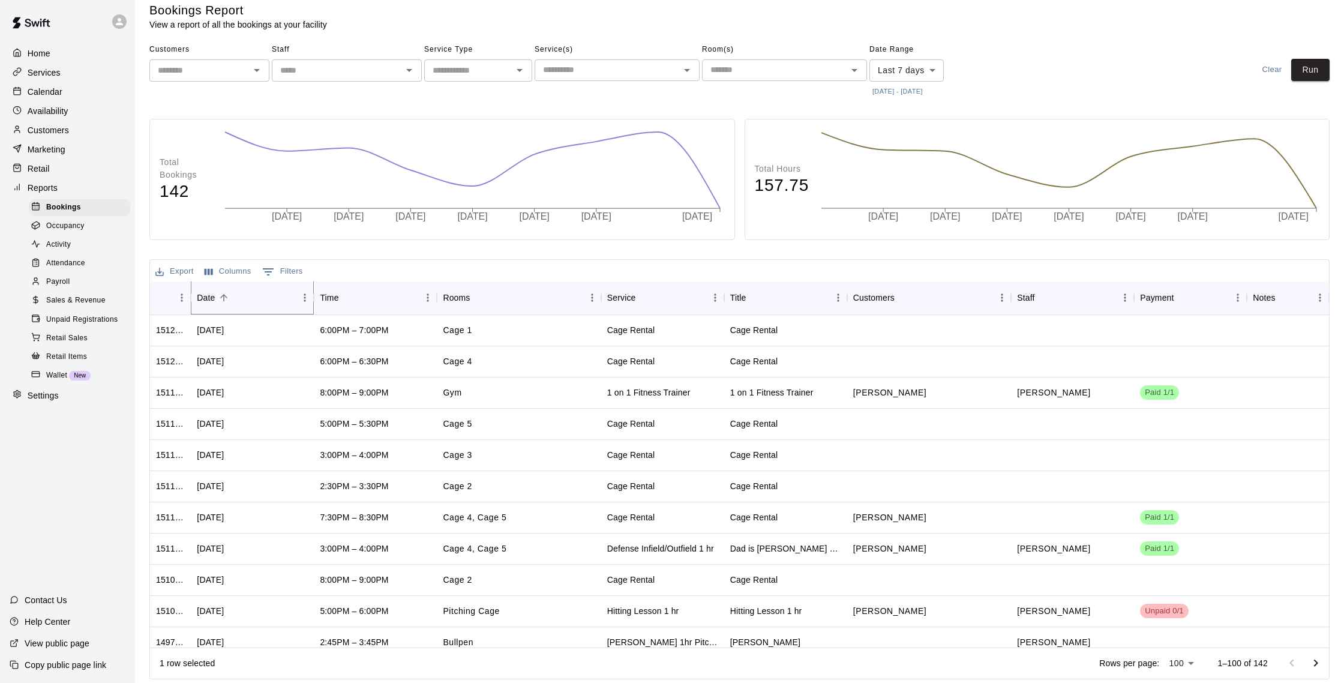
click at [218, 298] on icon "Sort" at bounding box center [223, 297] width 11 height 11
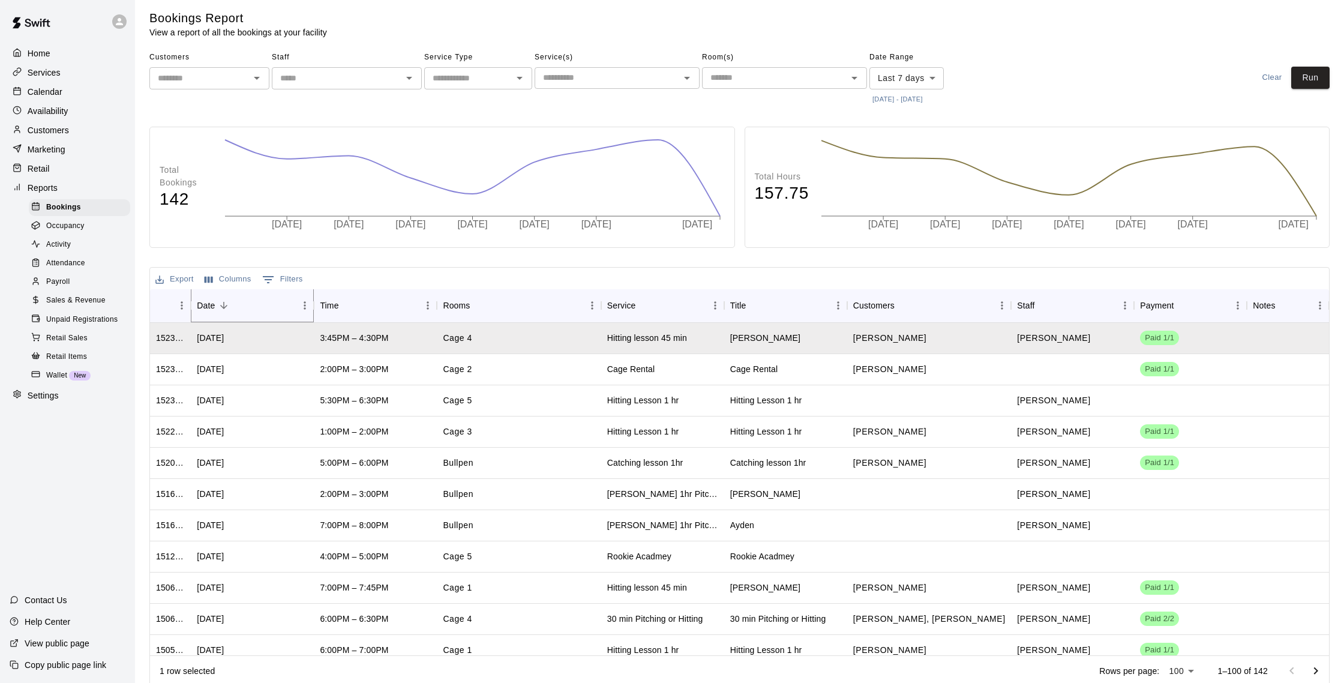
scroll to position [6, 0]
click at [79, 93] on div "Calendar" at bounding box center [68, 92] width 116 height 18
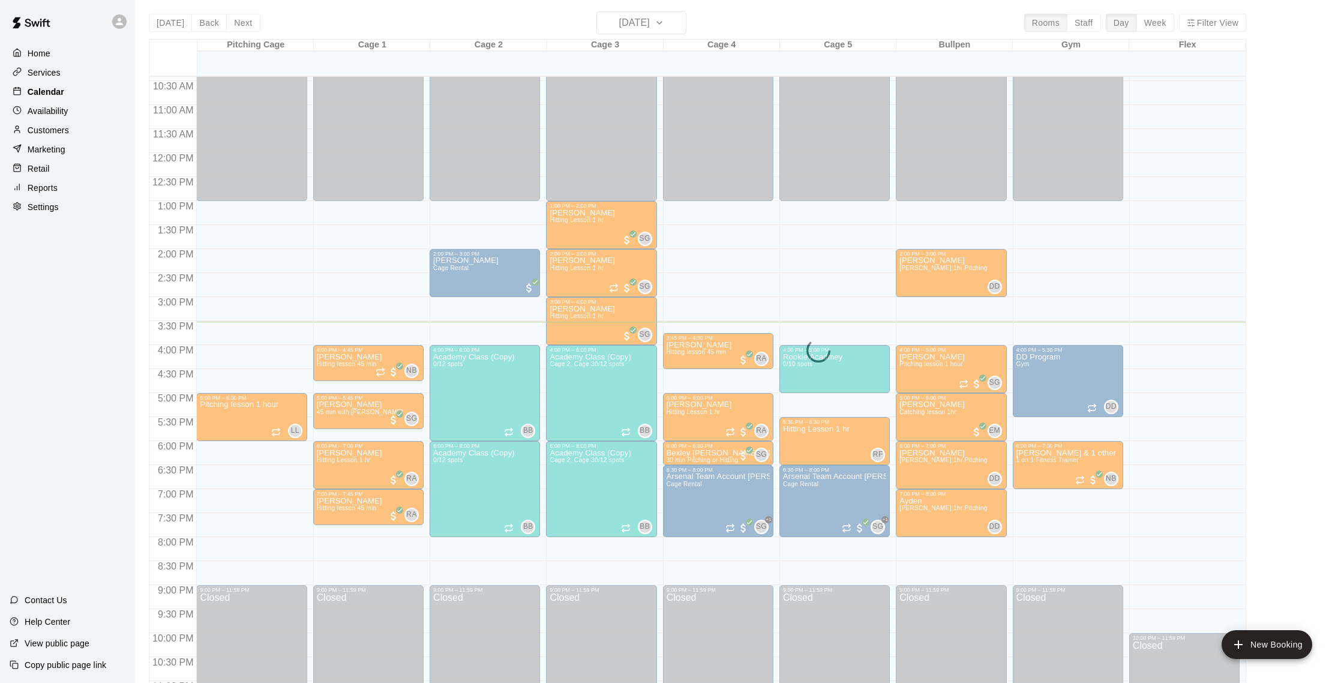
scroll to position [4, 0]
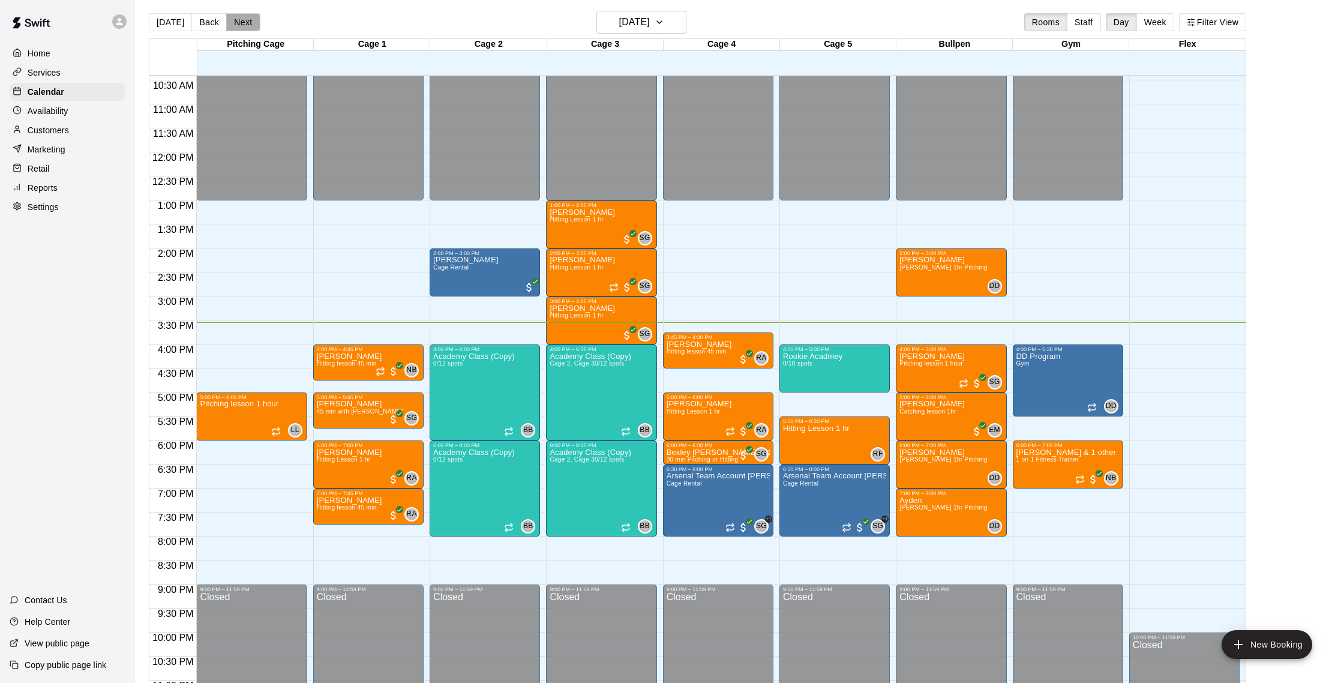
click at [244, 22] on button "Next" at bounding box center [243, 22] width 34 height 18
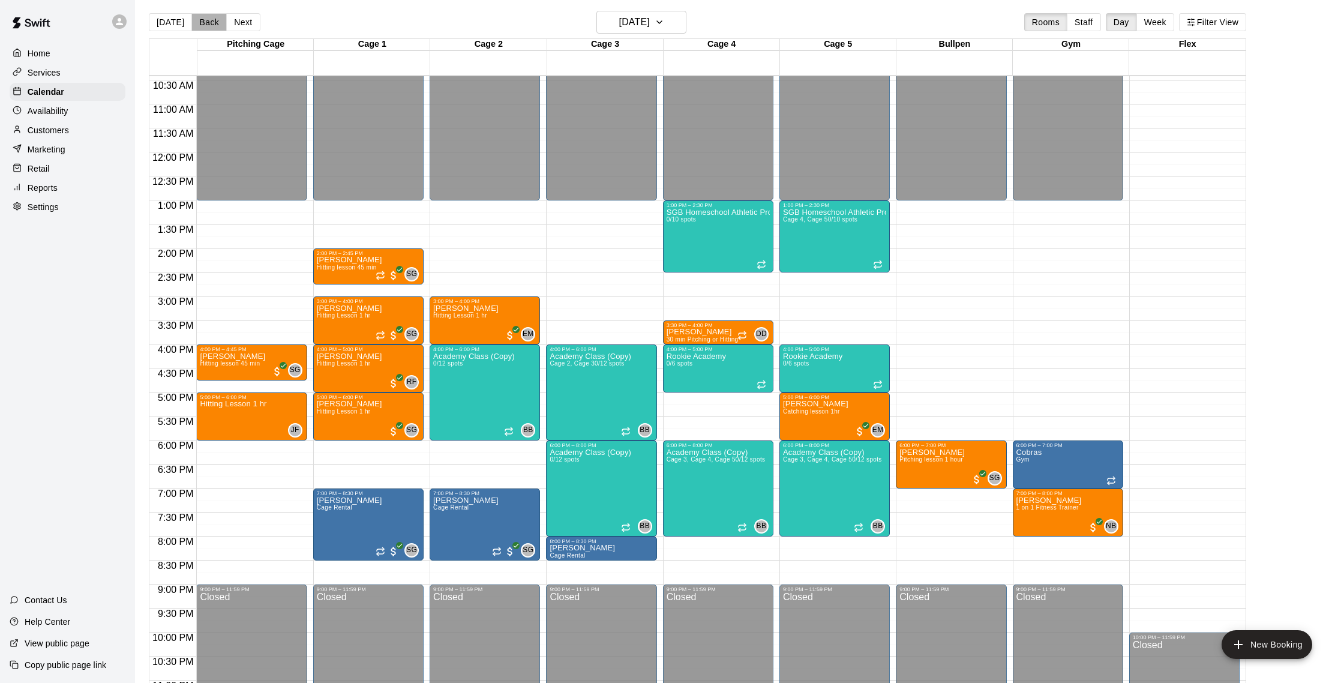
click at [200, 19] on button "Back" at bounding box center [208, 22] width 35 height 18
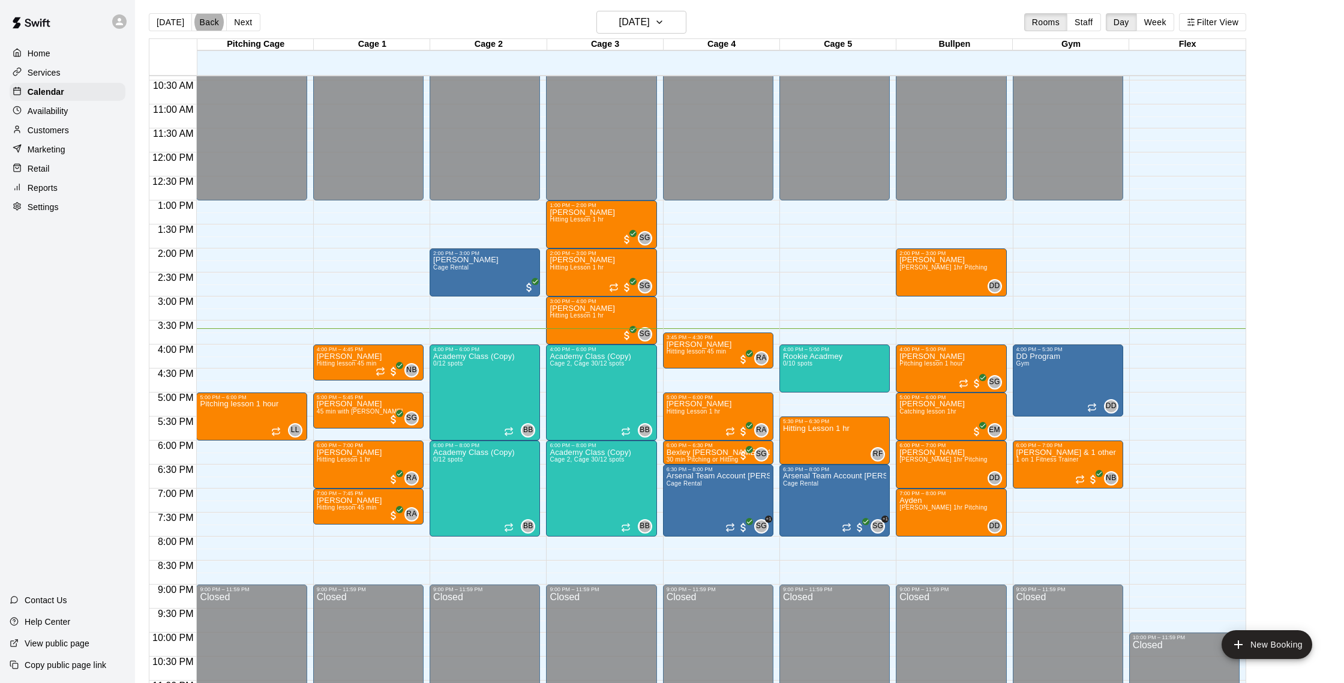
click at [110, 187] on div "Reports" at bounding box center [68, 188] width 116 height 18
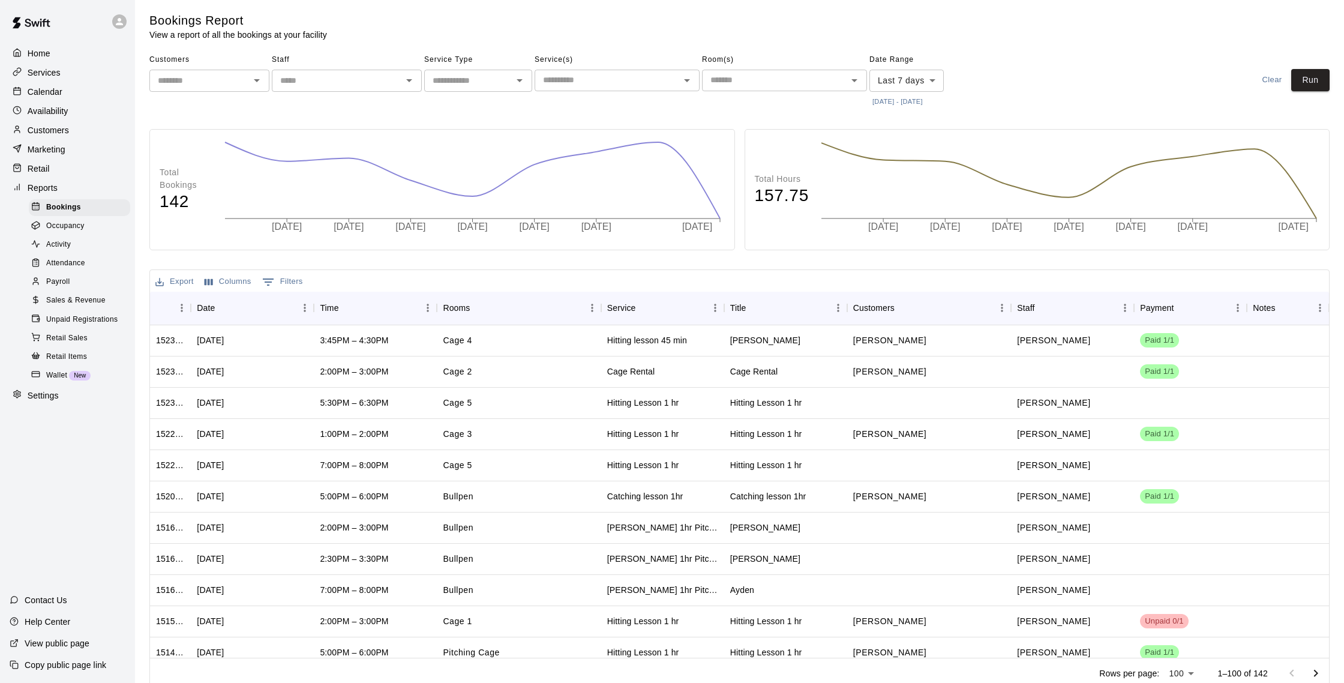
click at [91, 316] on span "Unpaid Registrations" at bounding box center [81, 320] width 71 height 12
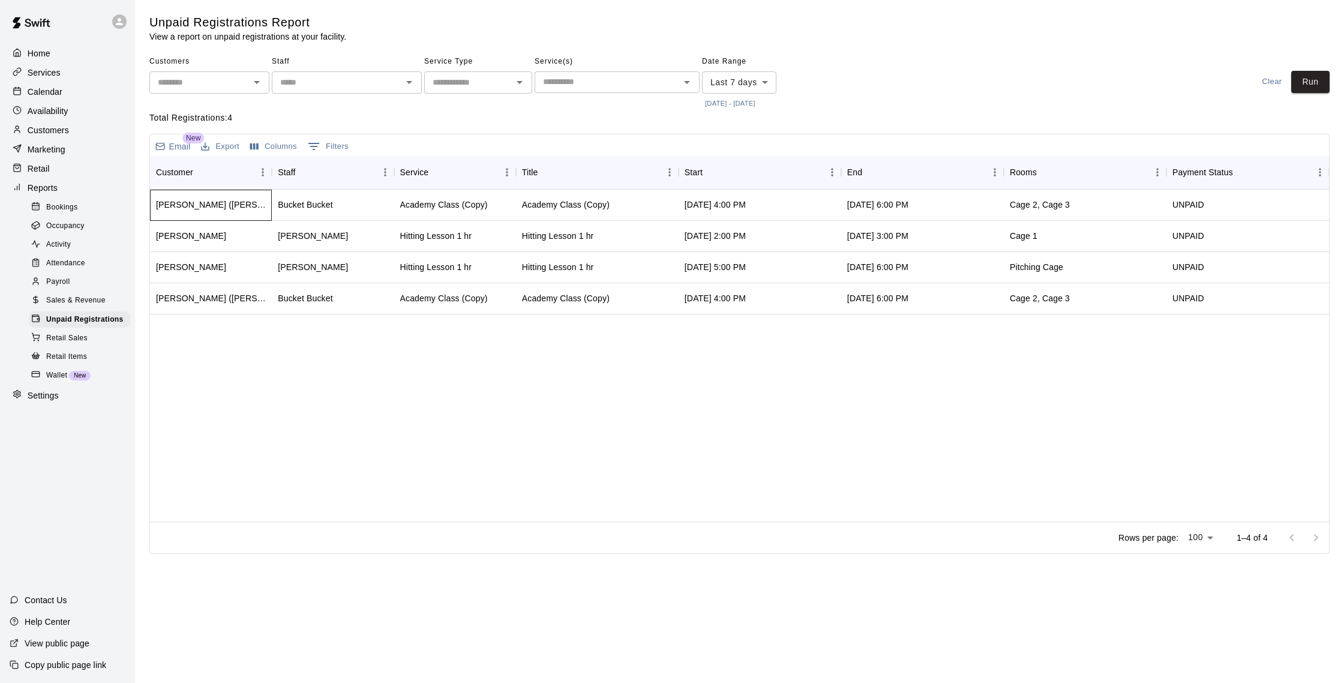
click at [246, 212] on div "Logan Mcknight (Catherine McKnight)" at bounding box center [211, 205] width 122 height 31
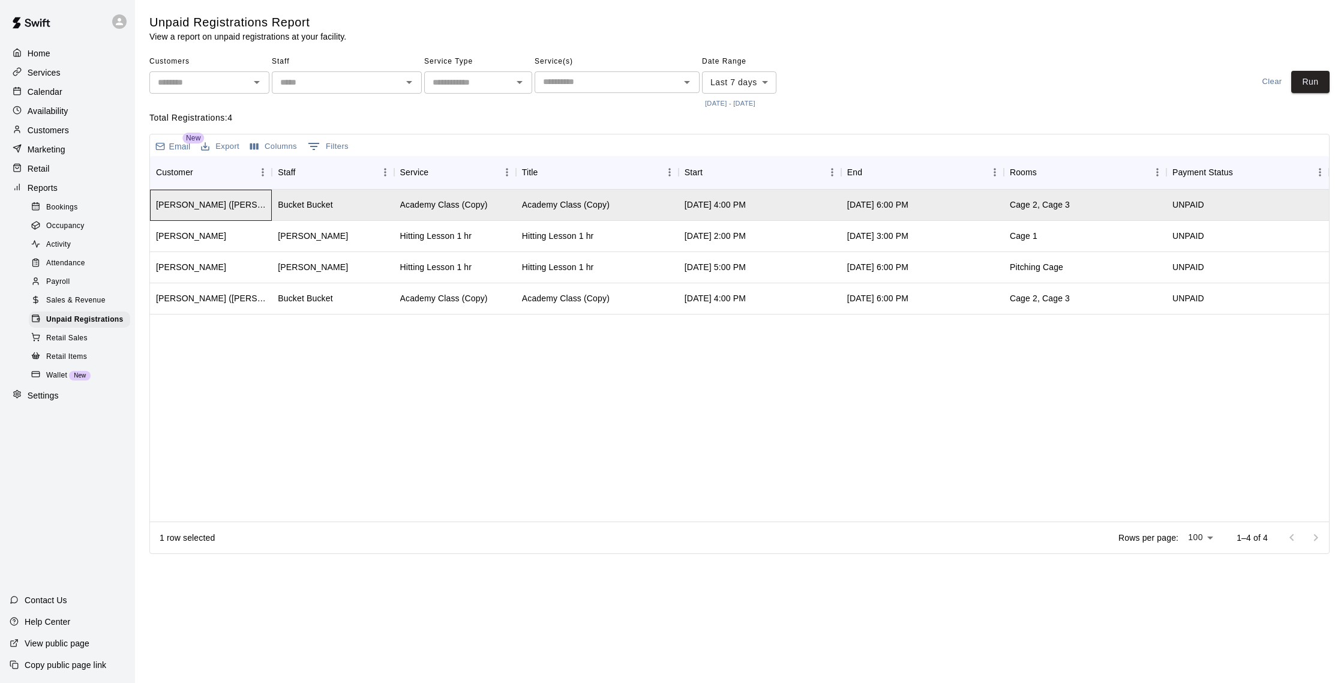
click at [269, 206] on div "Logan Mcknight (Catherine McKnight)" at bounding box center [211, 205] width 122 height 31
click at [380, 210] on div "Bucket Bucket" at bounding box center [333, 205] width 122 height 31
click at [59, 257] on span "Attendance" at bounding box center [65, 263] width 39 height 12
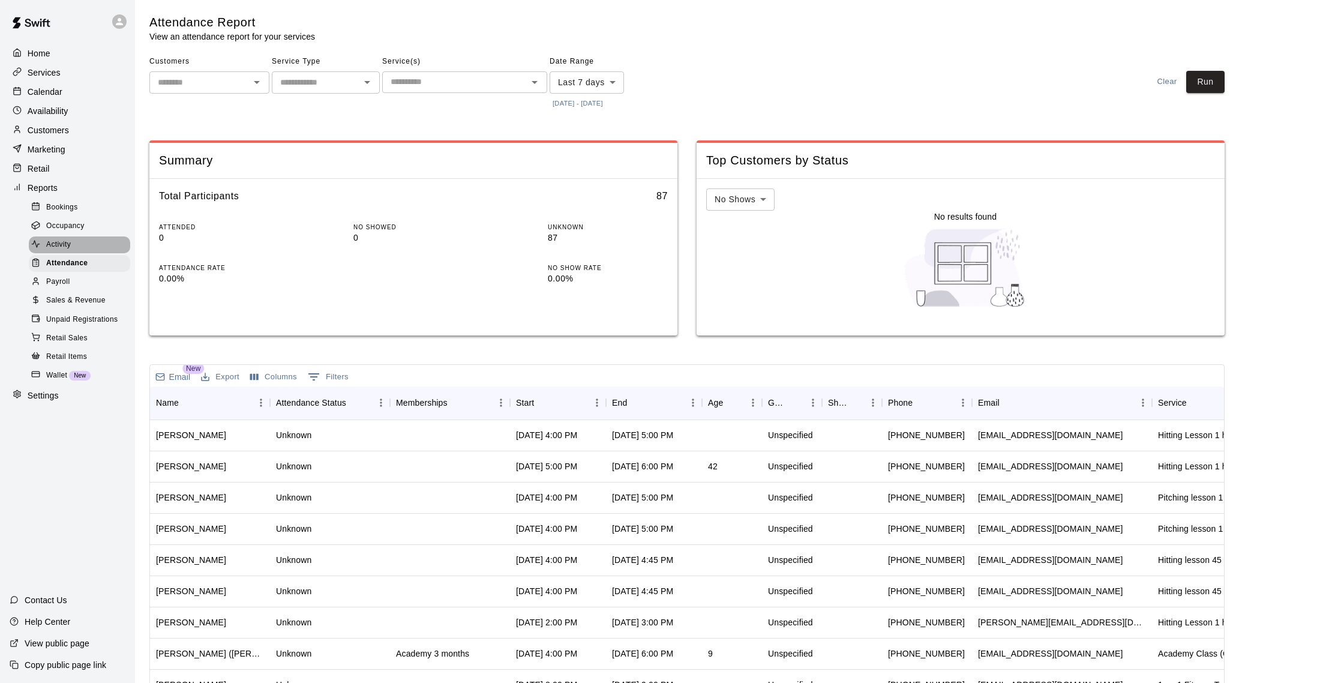
click at [66, 251] on div "Activity" at bounding box center [79, 244] width 101 height 17
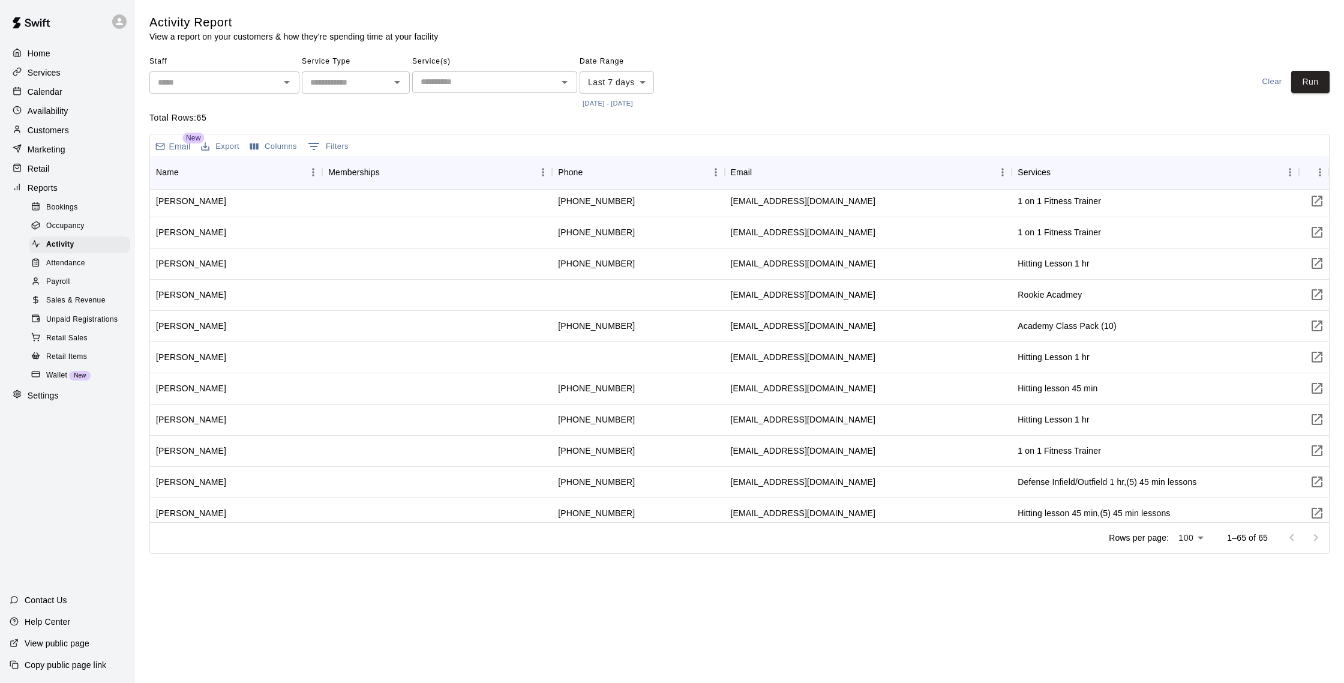
scroll to position [847, 0]
click at [93, 135] on div "Customers" at bounding box center [68, 130] width 116 height 18
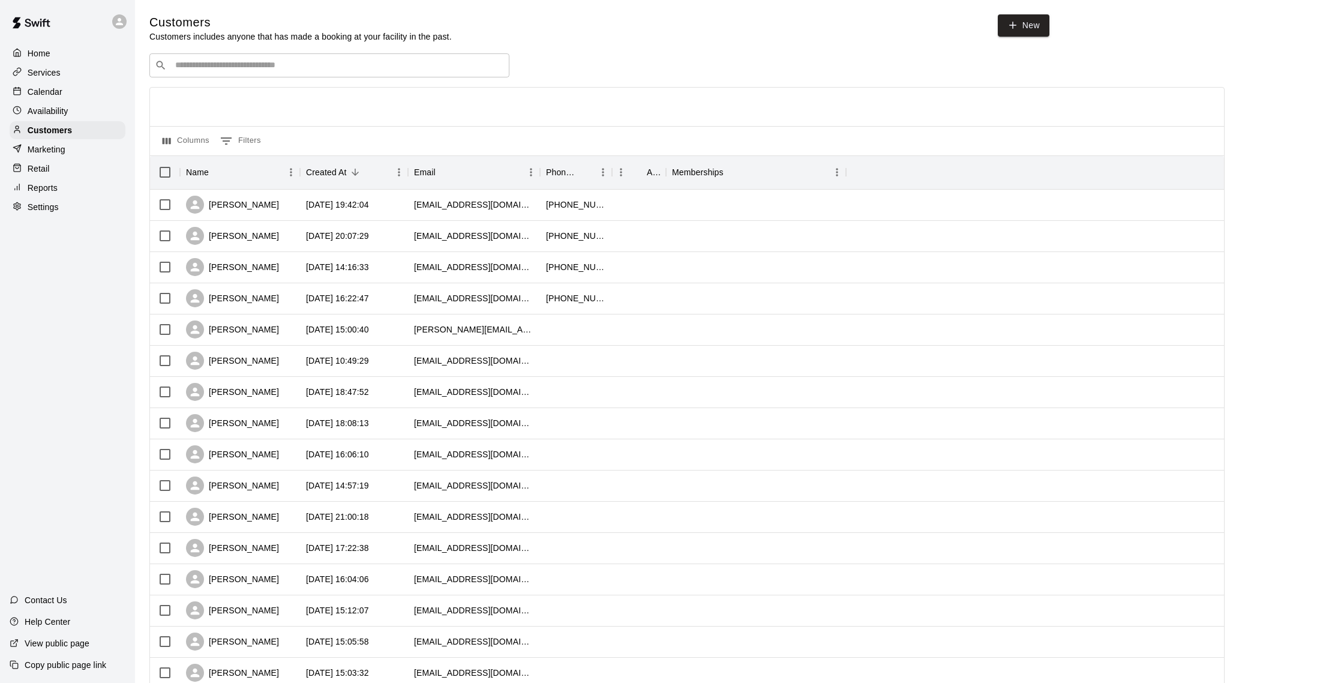
click at [59, 87] on p "Calendar" at bounding box center [45, 92] width 35 height 12
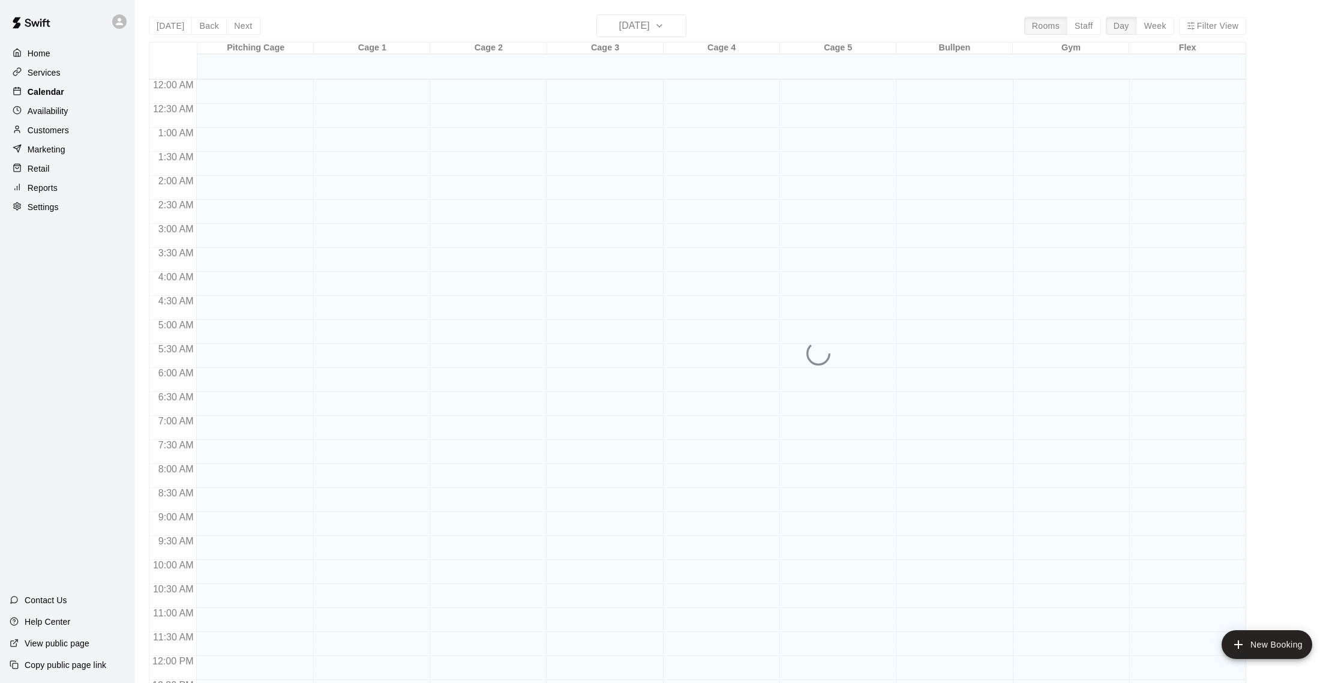
scroll to position [500, 0]
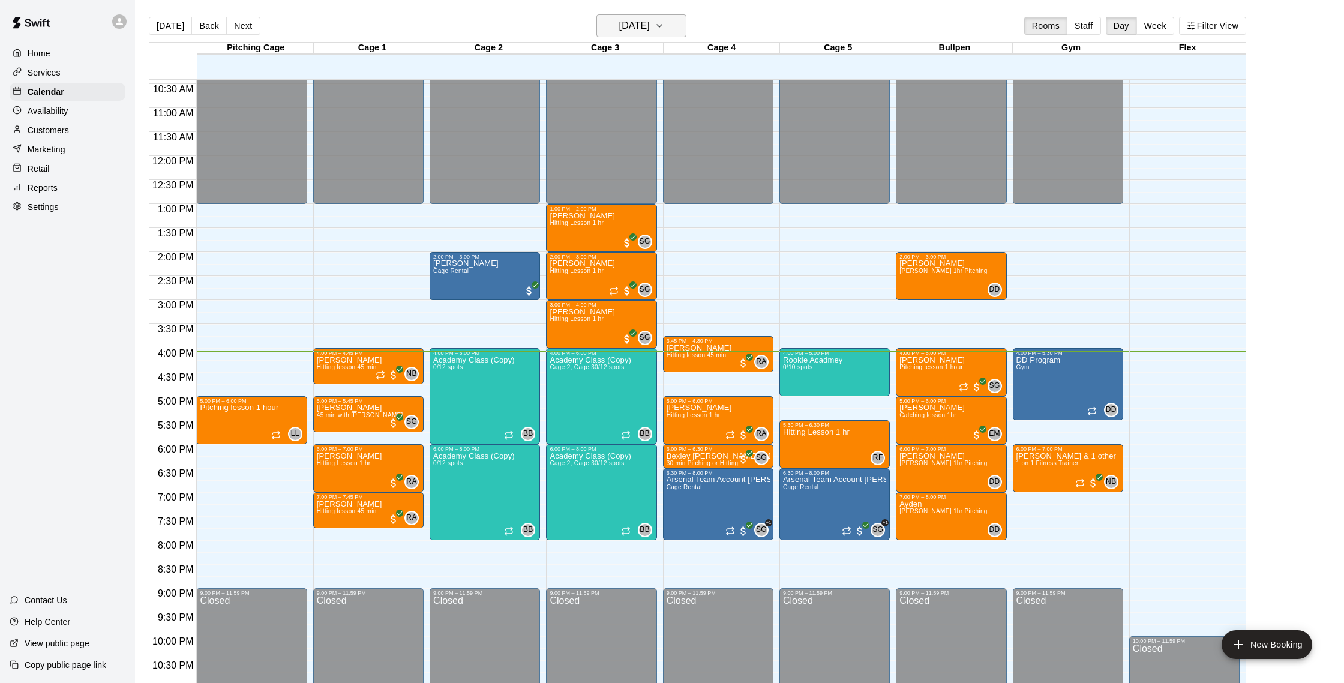
click at [626, 26] on h6 "[DATE]" at bounding box center [634, 25] width 31 height 17
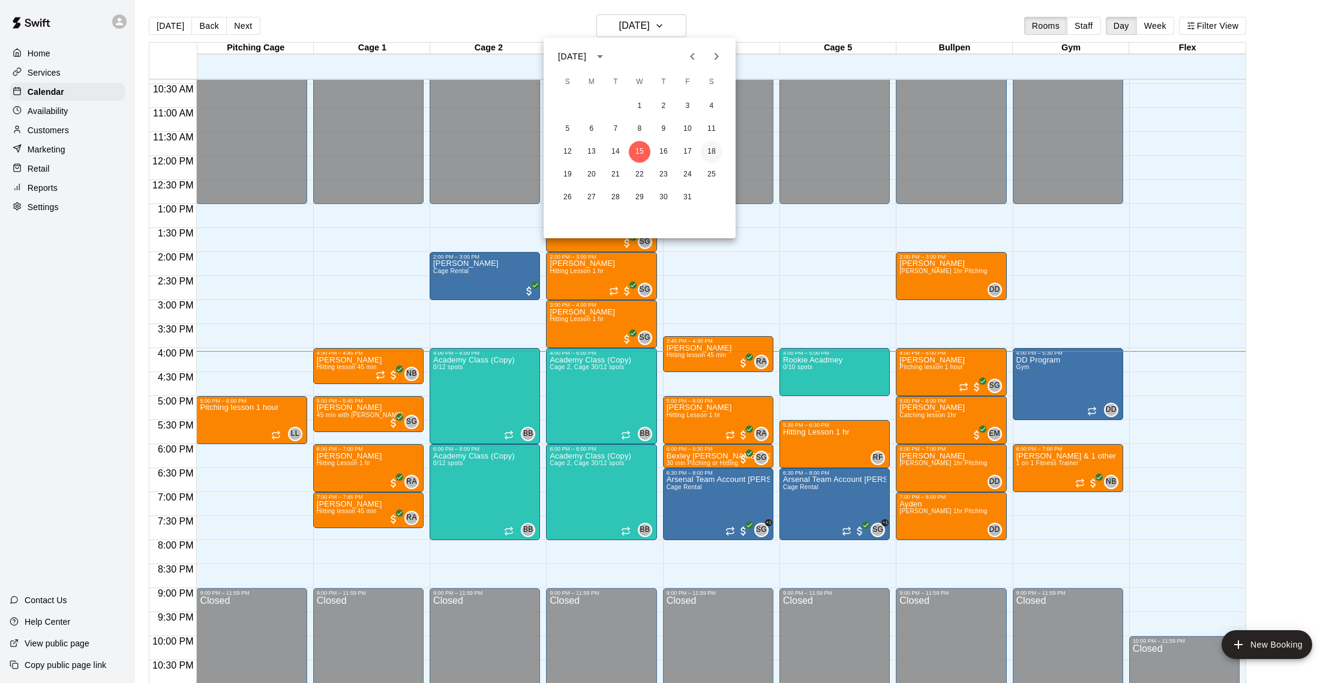
click at [707, 150] on button "18" at bounding box center [712, 152] width 22 height 22
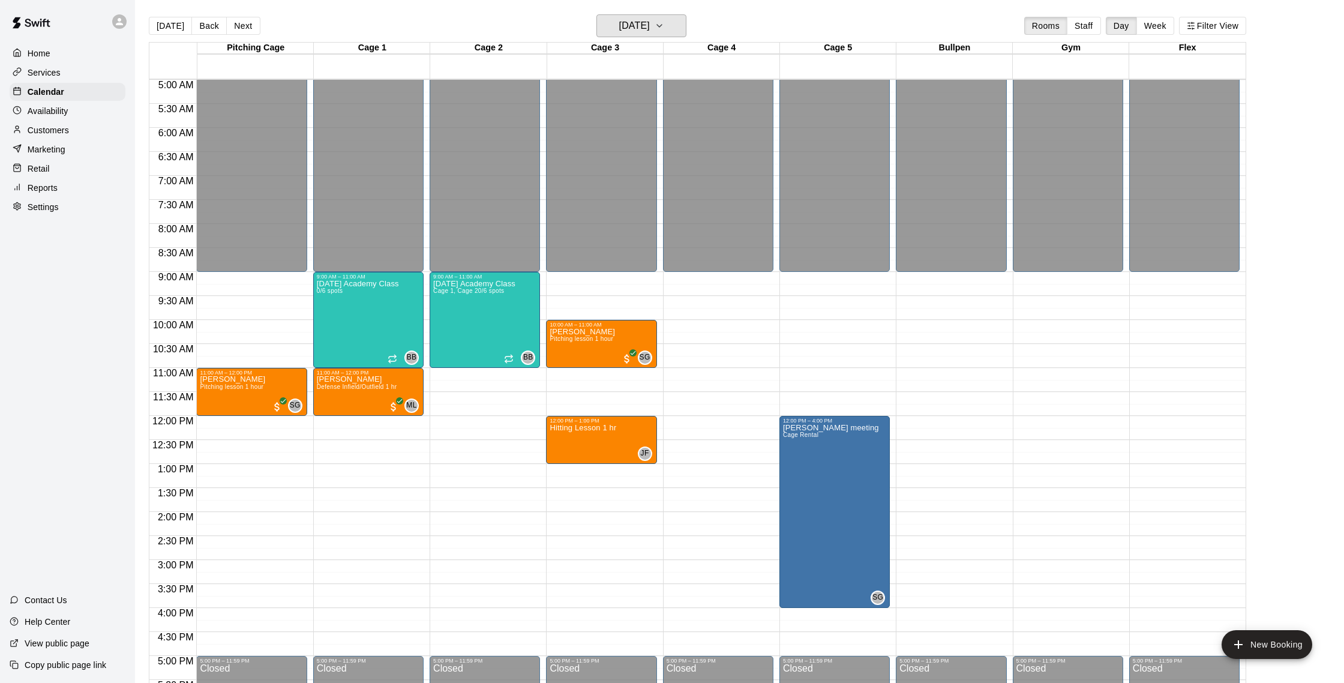
scroll to position [234, 0]
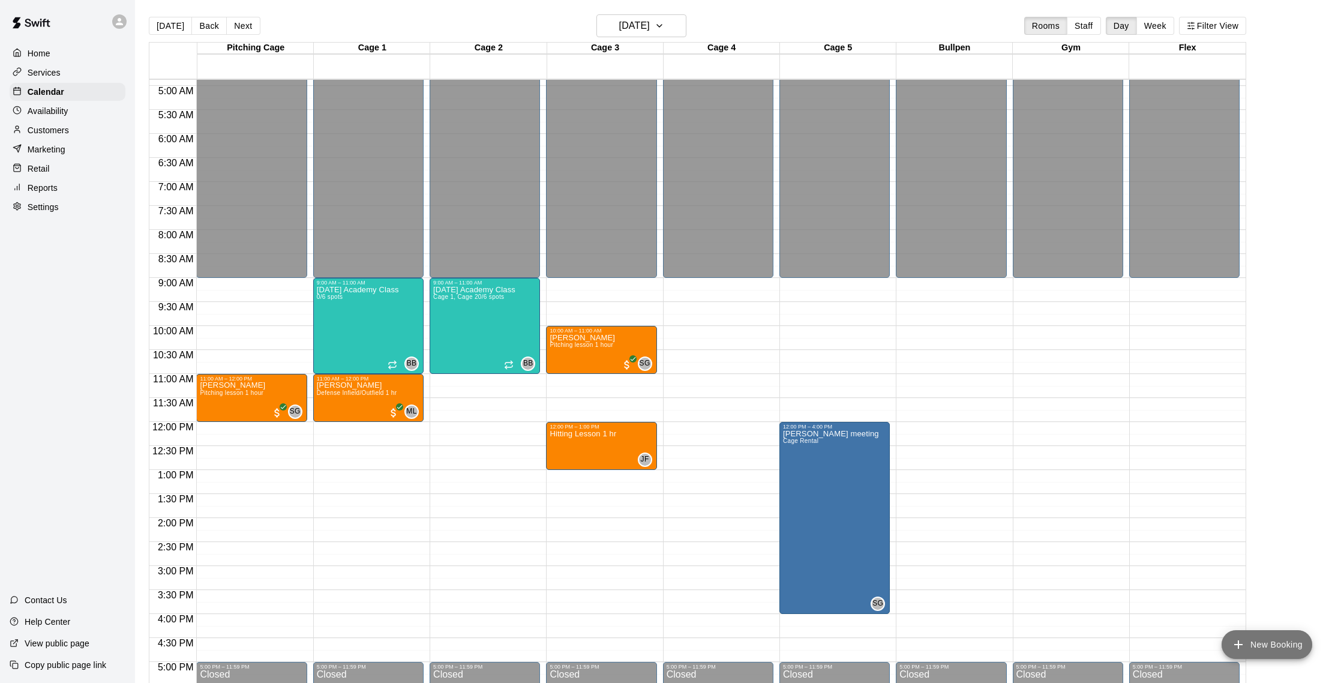
click at [1237, 651] on div "Today Back Next Saturday Oct 18 Rooms Staff Day Week Filter View Pitching Cage …" at bounding box center [697, 355] width 1097 height 683
click at [1239, 632] on button "New Booking" at bounding box center [1267, 644] width 91 height 29
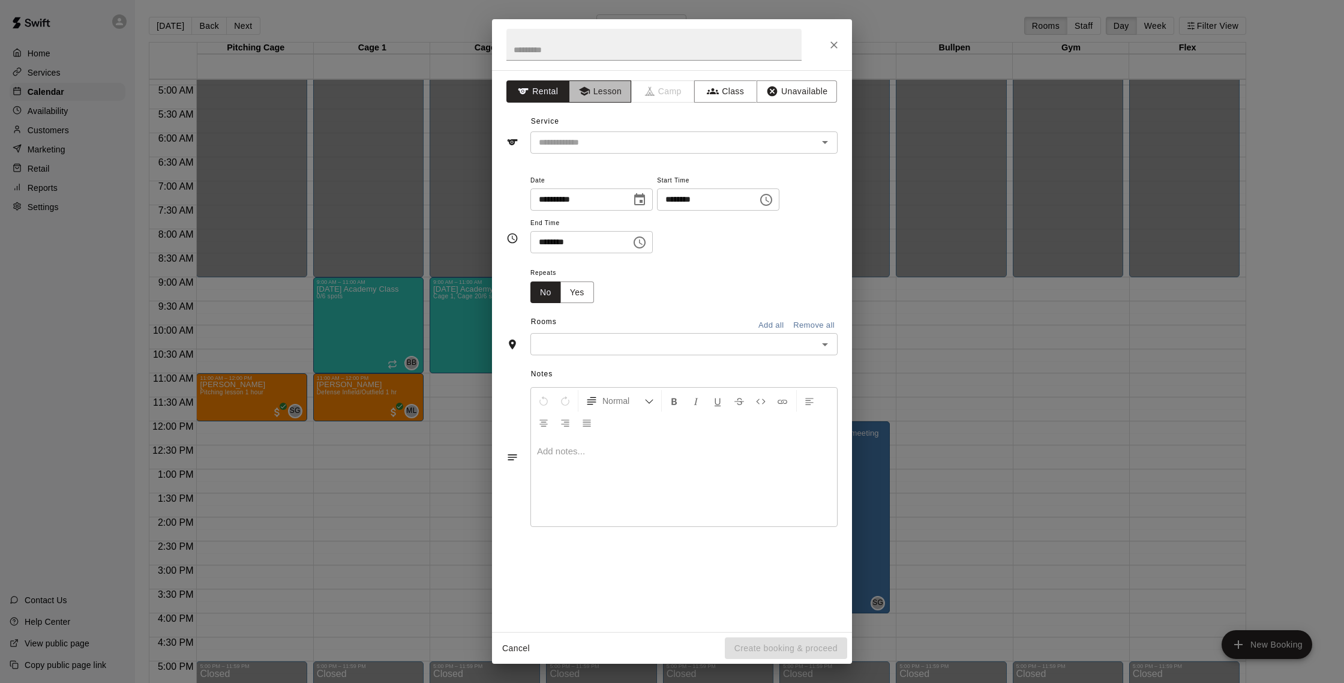
click at [604, 97] on button "Lesson" at bounding box center [600, 91] width 63 height 22
click at [647, 151] on div "​" at bounding box center [683, 142] width 307 height 22
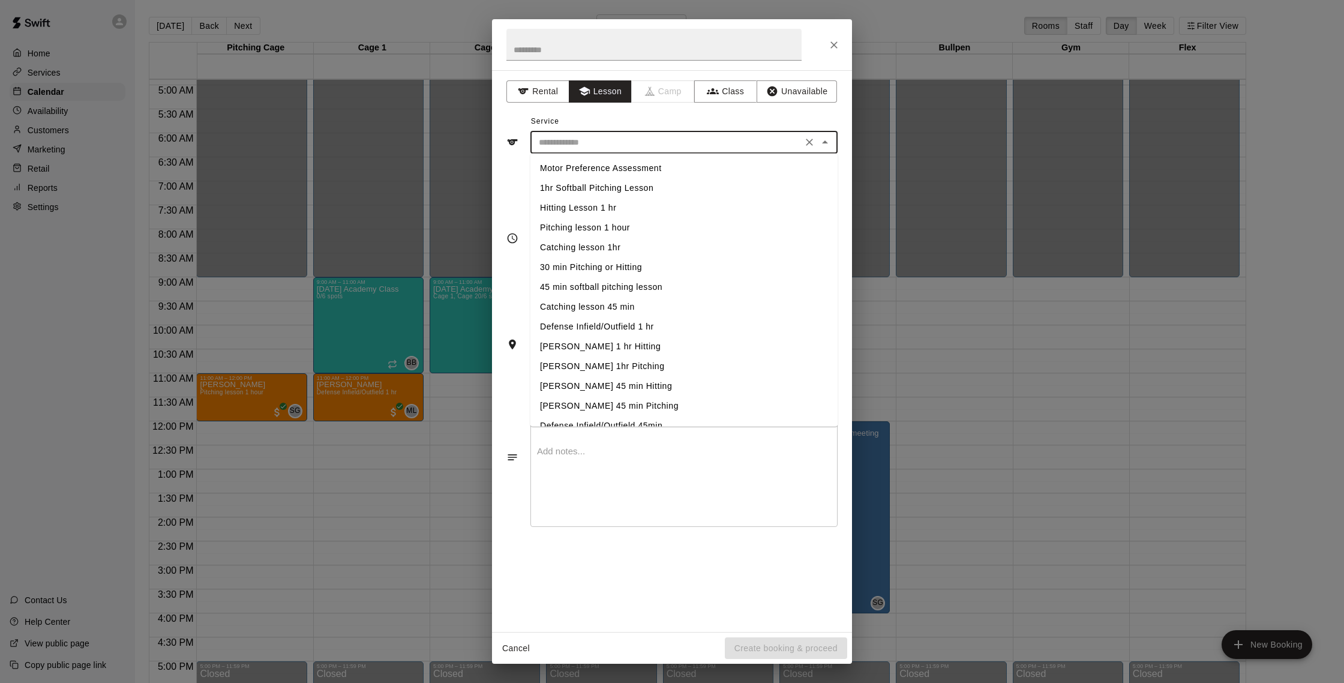
click at [638, 212] on li "Hitting Lesson 1 hr" at bounding box center [683, 208] width 307 height 20
type input "**********"
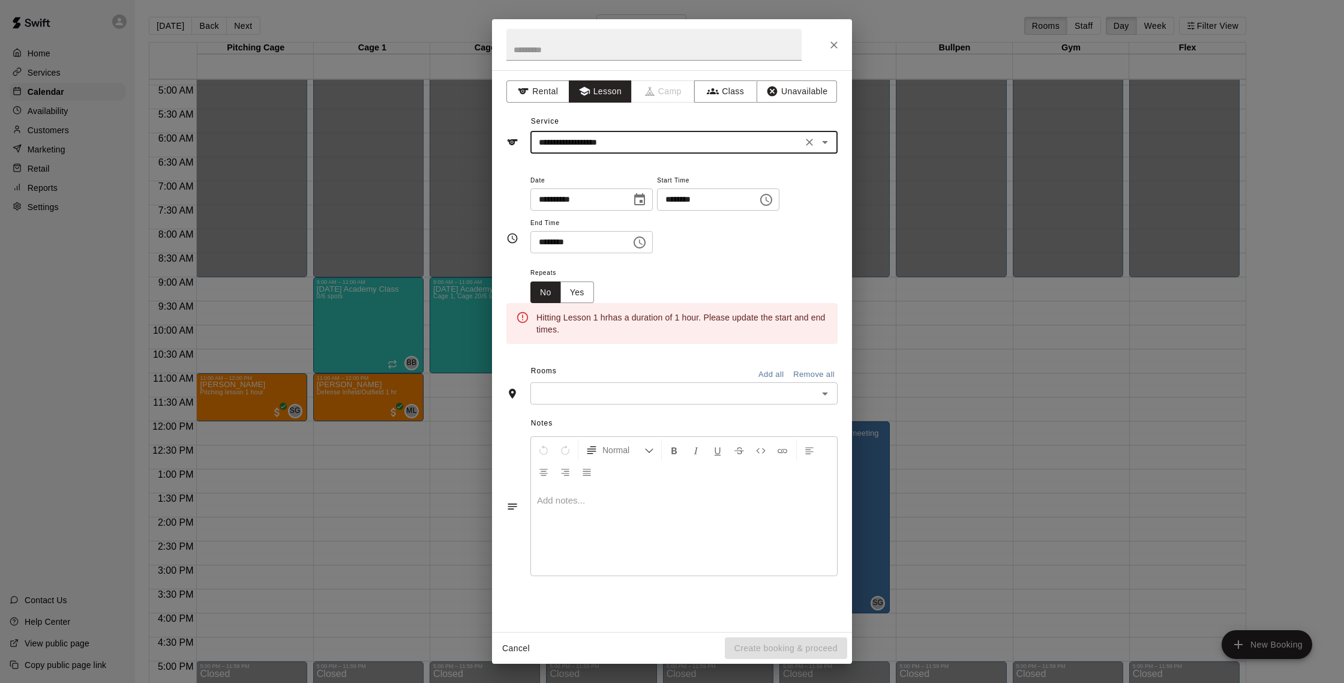
click at [679, 203] on input "********" at bounding box center [703, 199] width 92 height 22
click at [691, 202] on input "********" at bounding box center [703, 199] width 92 height 22
click at [676, 200] on input "********" at bounding box center [703, 199] width 92 height 22
click at [706, 203] on input "********" at bounding box center [703, 199] width 92 height 22
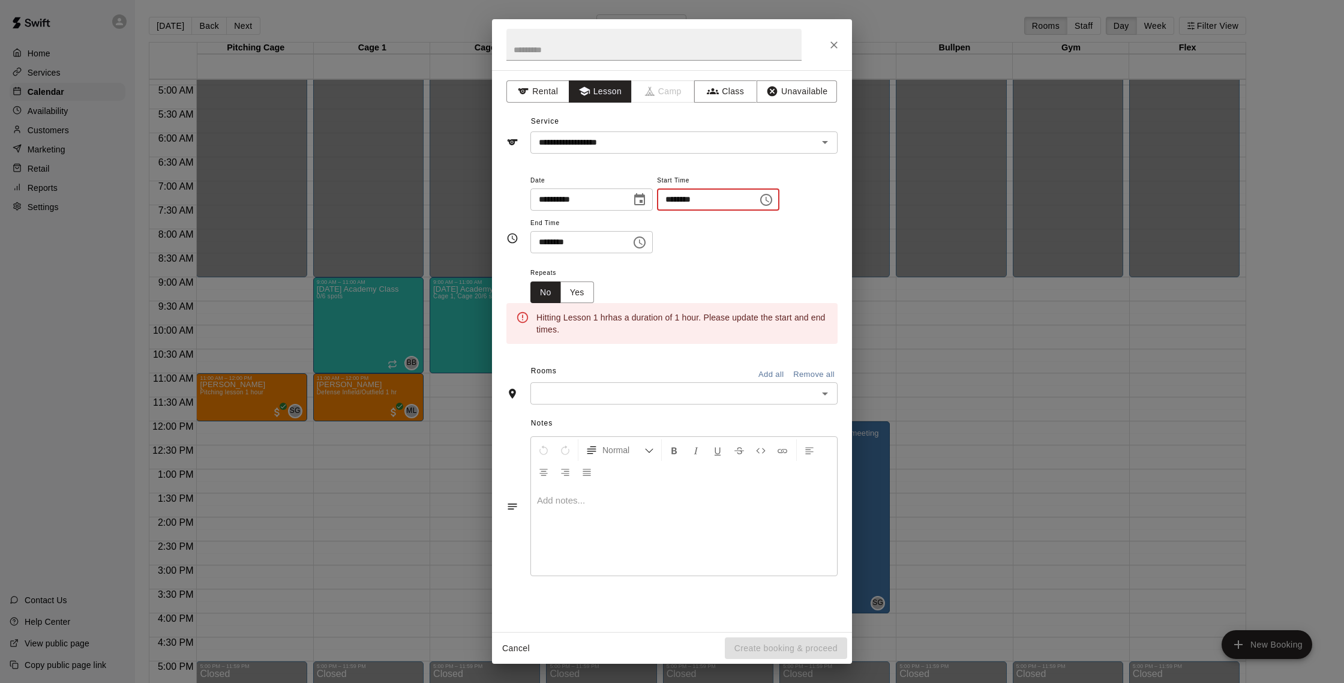
click at [703, 203] on input "********" at bounding box center [703, 199] width 92 height 22
click at [698, 200] on input "********" at bounding box center [703, 199] width 92 height 22
type input "********"
click at [547, 239] on input "********" at bounding box center [576, 242] width 92 height 22
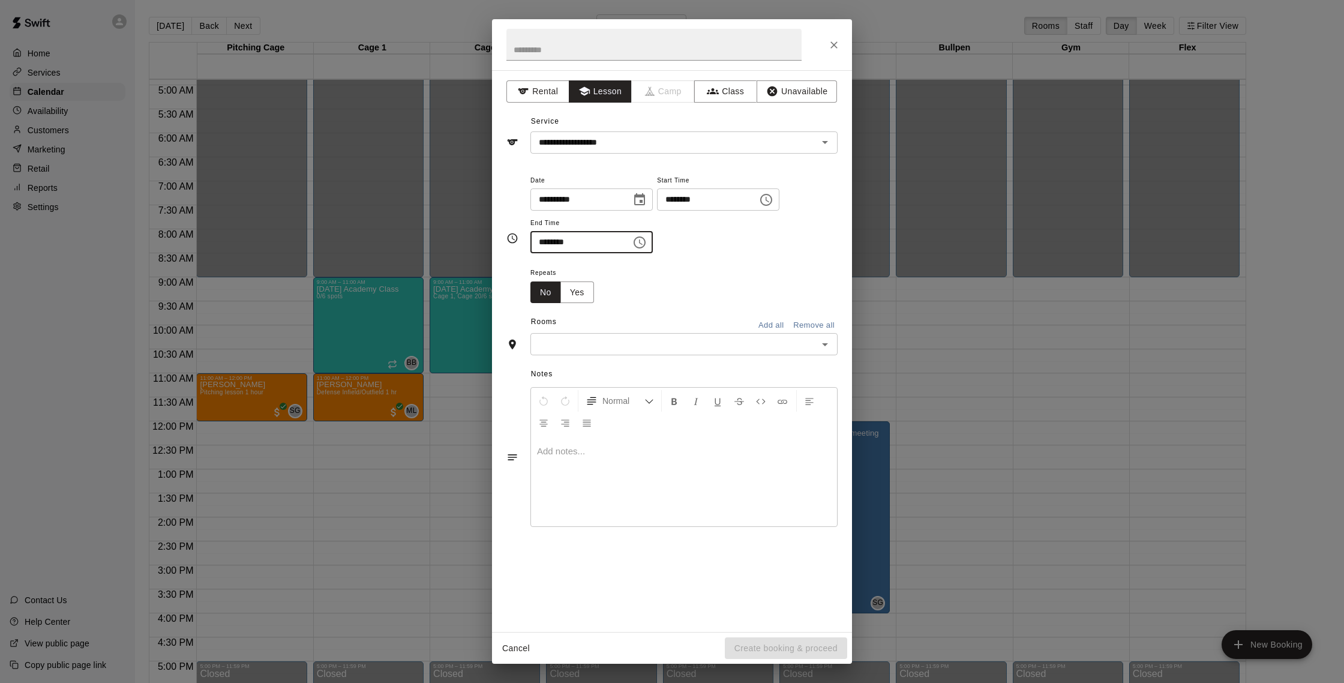
type input "********"
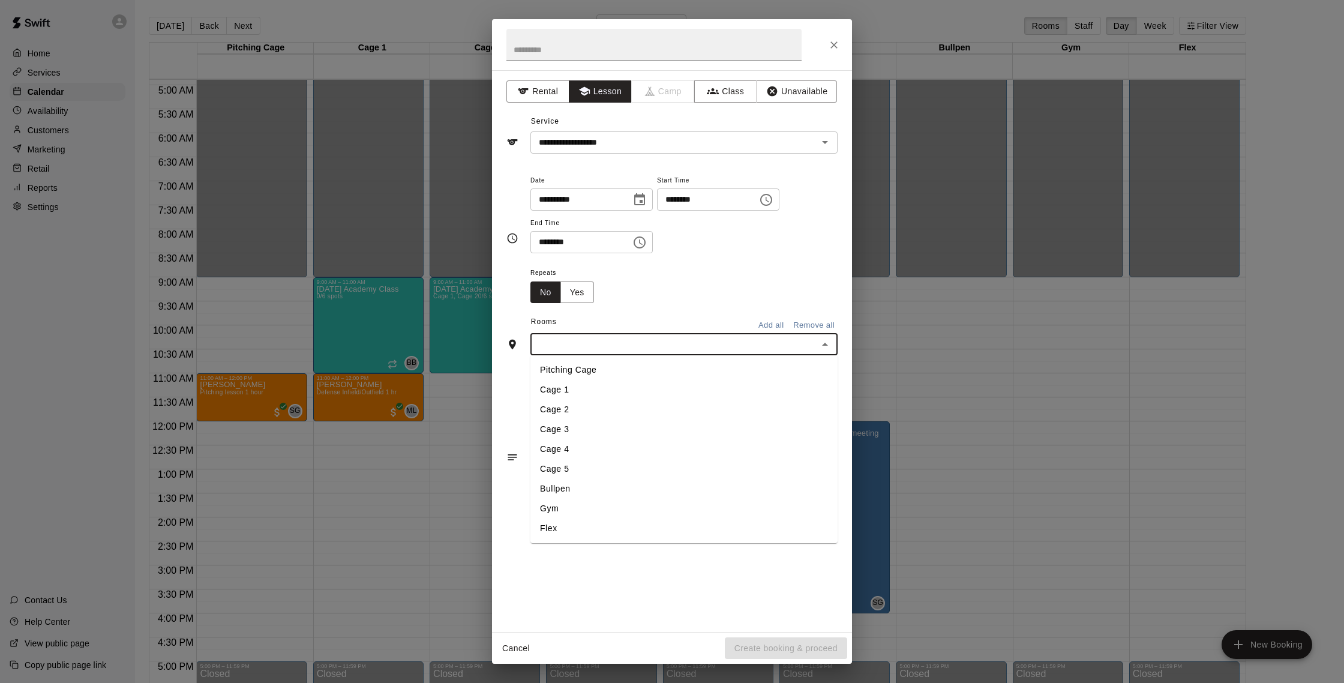
click at [590, 340] on input "text" at bounding box center [674, 344] width 280 height 15
click at [590, 381] on li "Cage 1" at bounding box center [683, 390] width 307 height 20
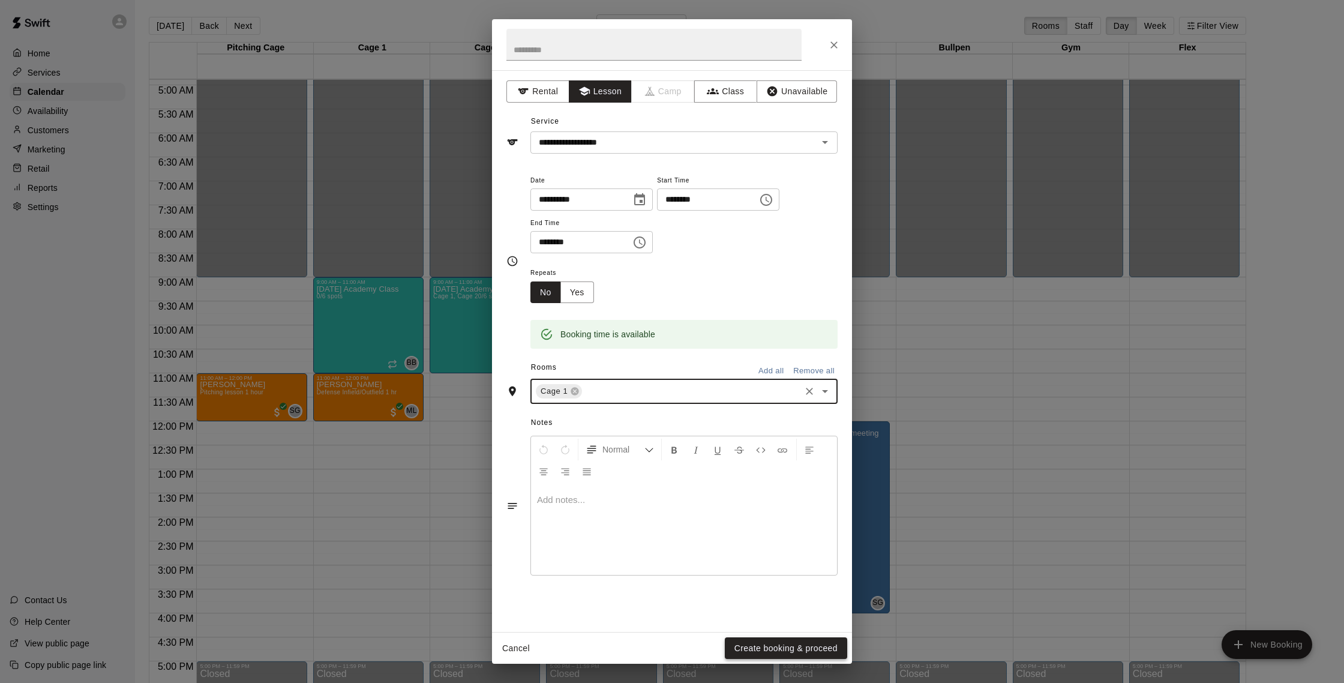
click at [812, 641] on button "Create booking & proceed" at bounding box center [786, 648] width 122 height 22
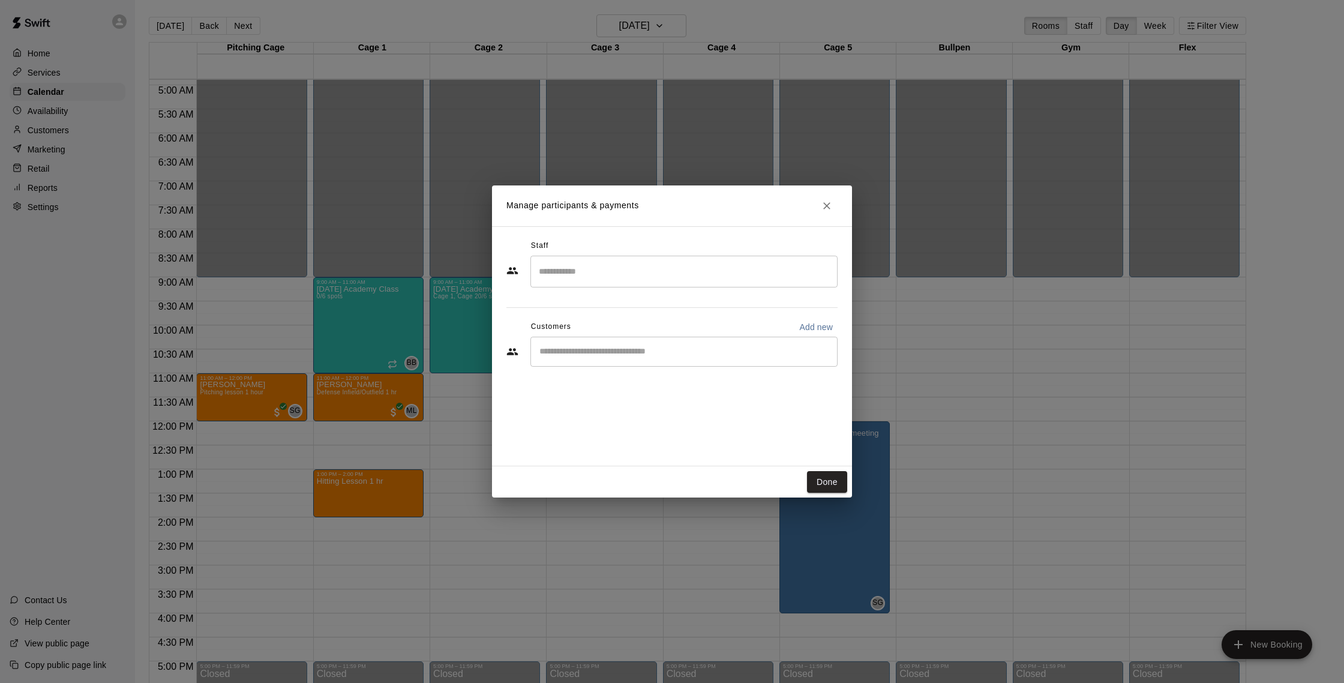
click at [619, 277] on input "Search staff" at bounding box center [684, 271] width 296 height 21
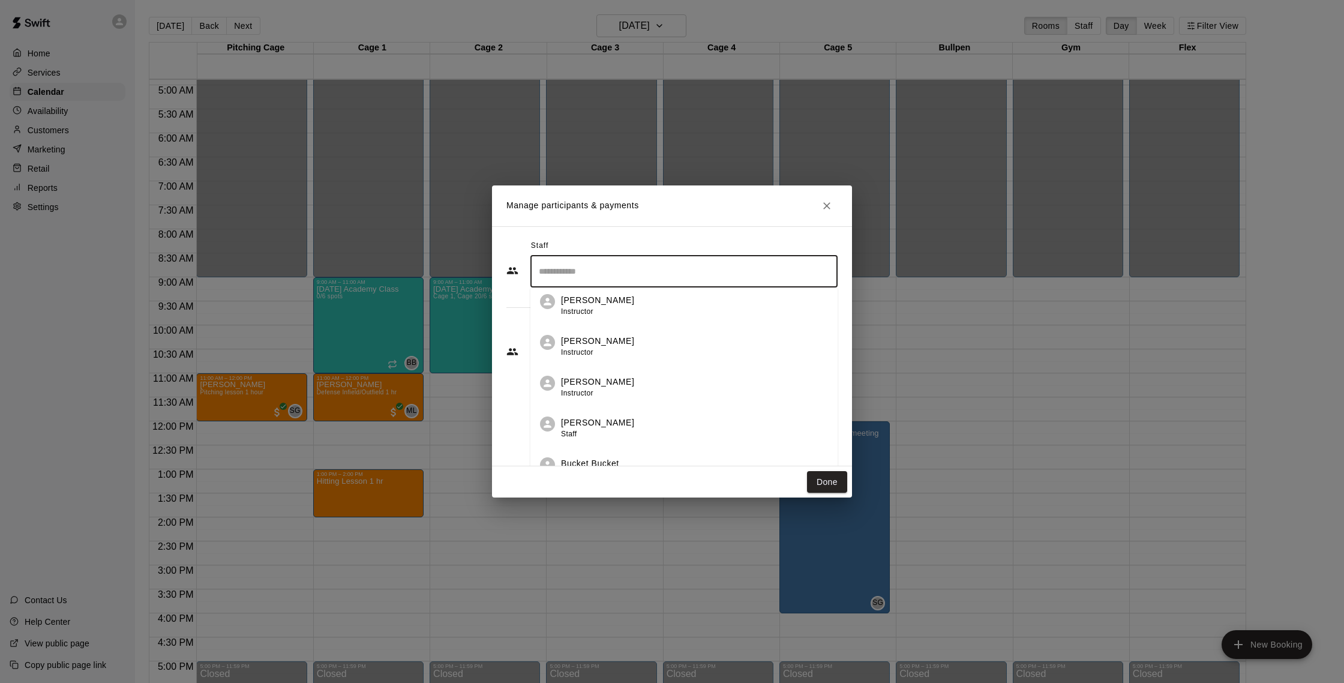
scroll to position [256, 0]
click at [625, 300] on div "Nate Betances Instructor" at bounding box center [694, 300] width 267 height 23
click at [614, 287] on div "​" at bounding box center [683, 272] width 307 height 32
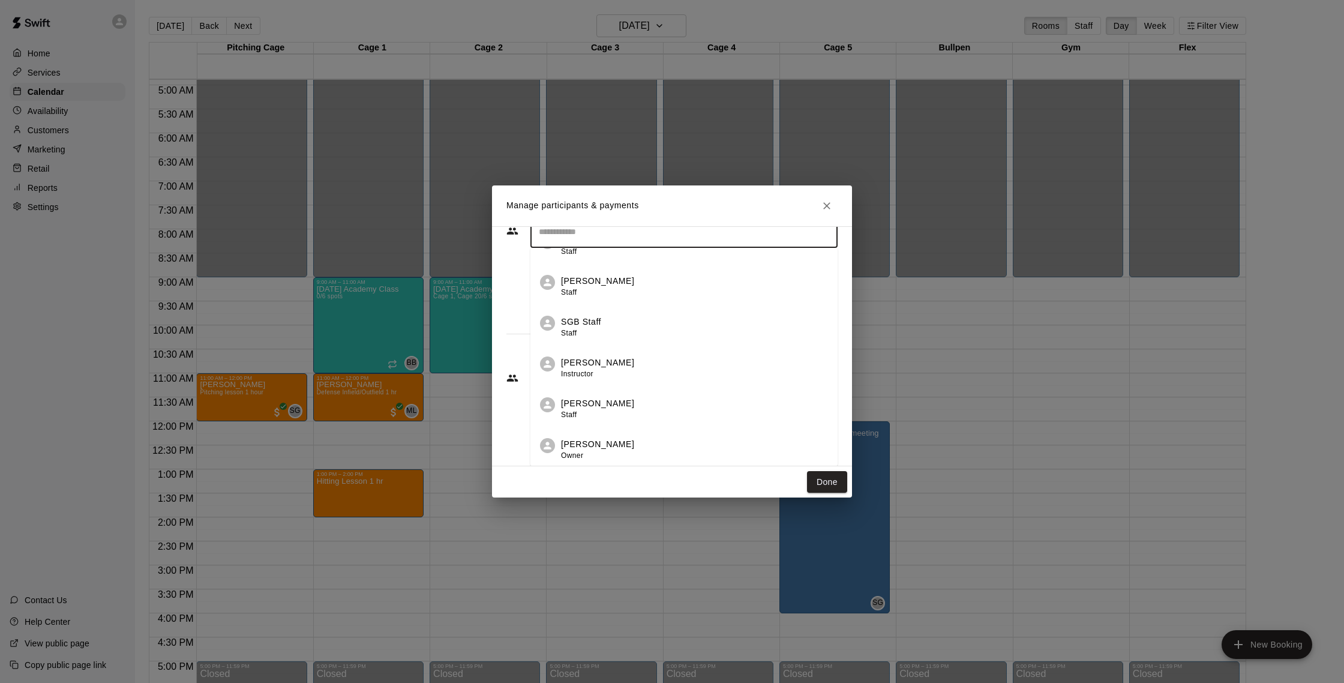
scroll to position [40, 0]
click at [649, 451] on div "[PERSON_NAME] Owner" at bounding box center [694, 448] width 267 height 23
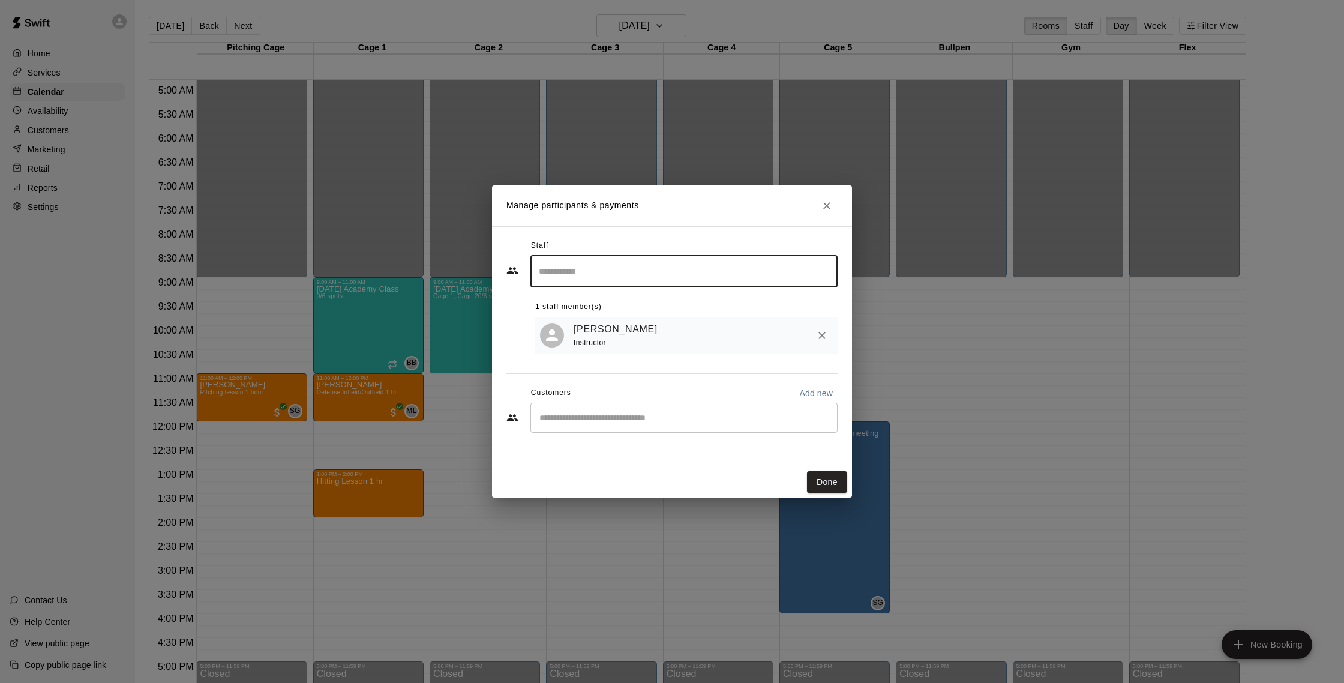
scroll to position [0, 0]
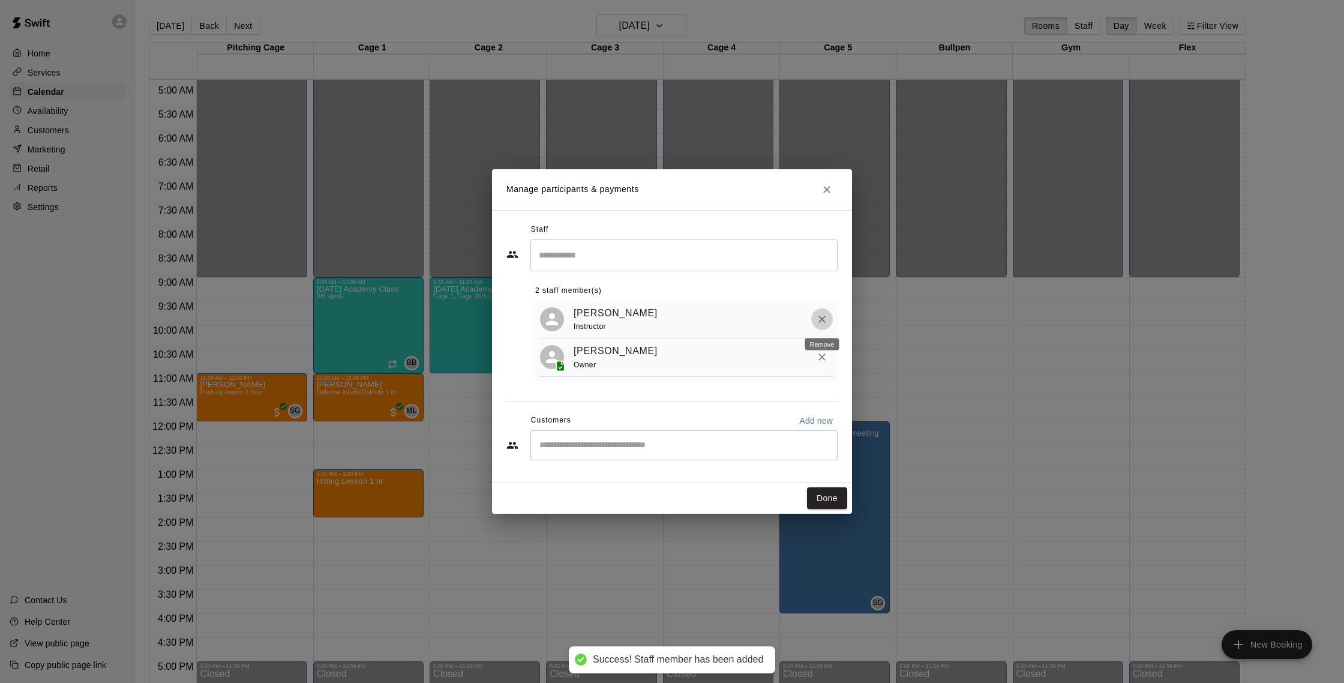
click at [821, 319] on icon "Remove" at bounding box center [821, 319] width 7 height 7
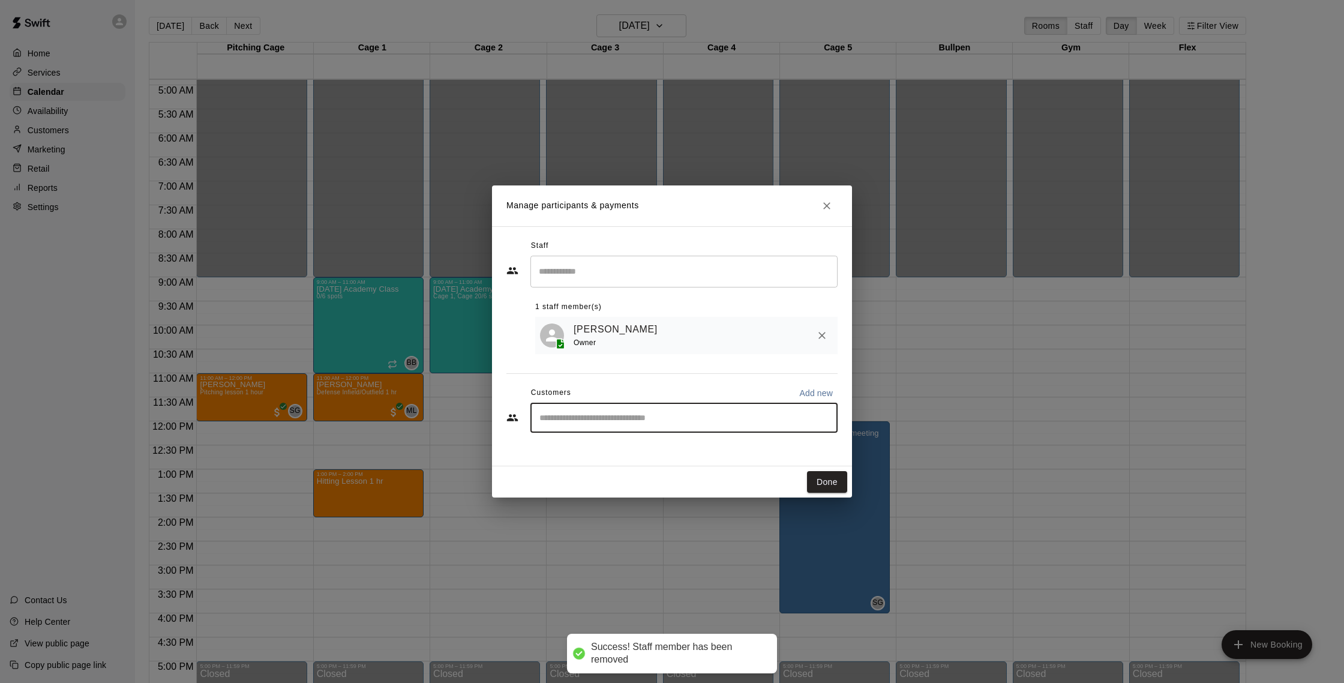
click at [661, 421] on input "Start typing to search customers..." at bounding box center [684, 418] width 296 height 12
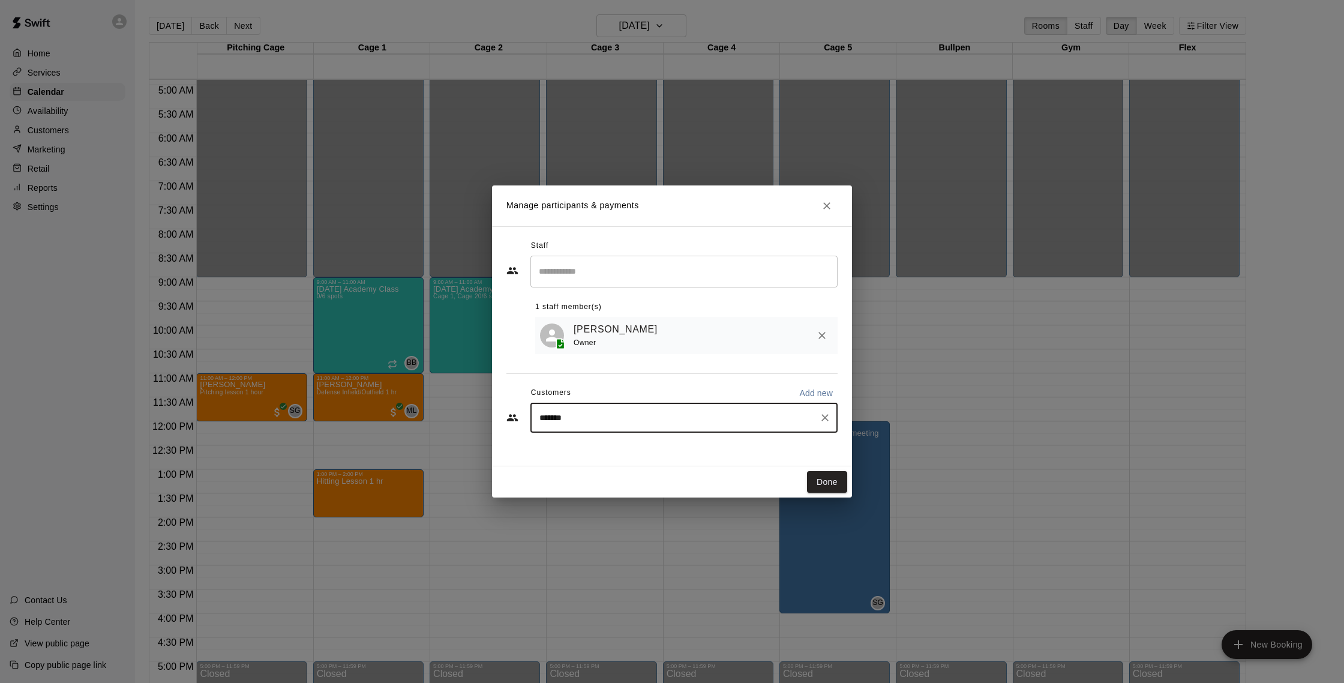
type input "********"
click at [682, 457] on div "Daniel Nunez nunezfamily75@gmail.com" at bounding box center [696, 453] width 264 height 26
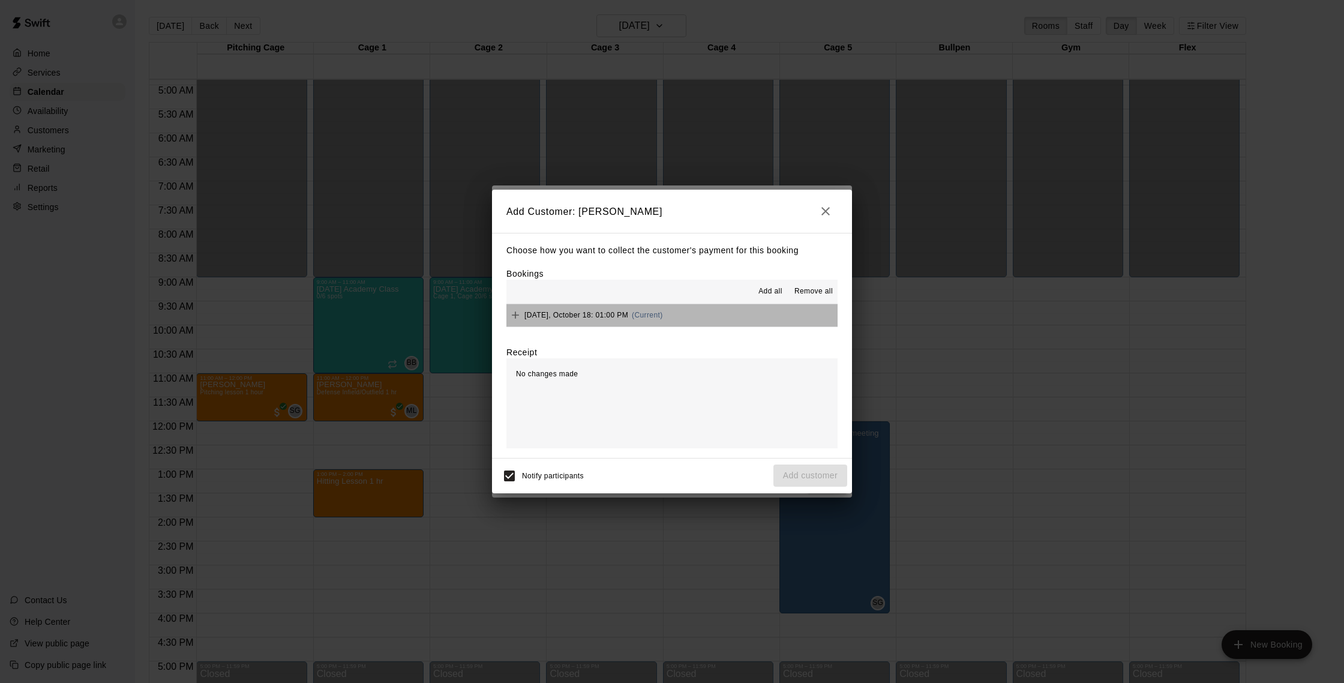
click at [638, 323] on div "Saturday, October 18: 01:00 PM (Current)" at bounding box center [584, 315] width 157 height 18
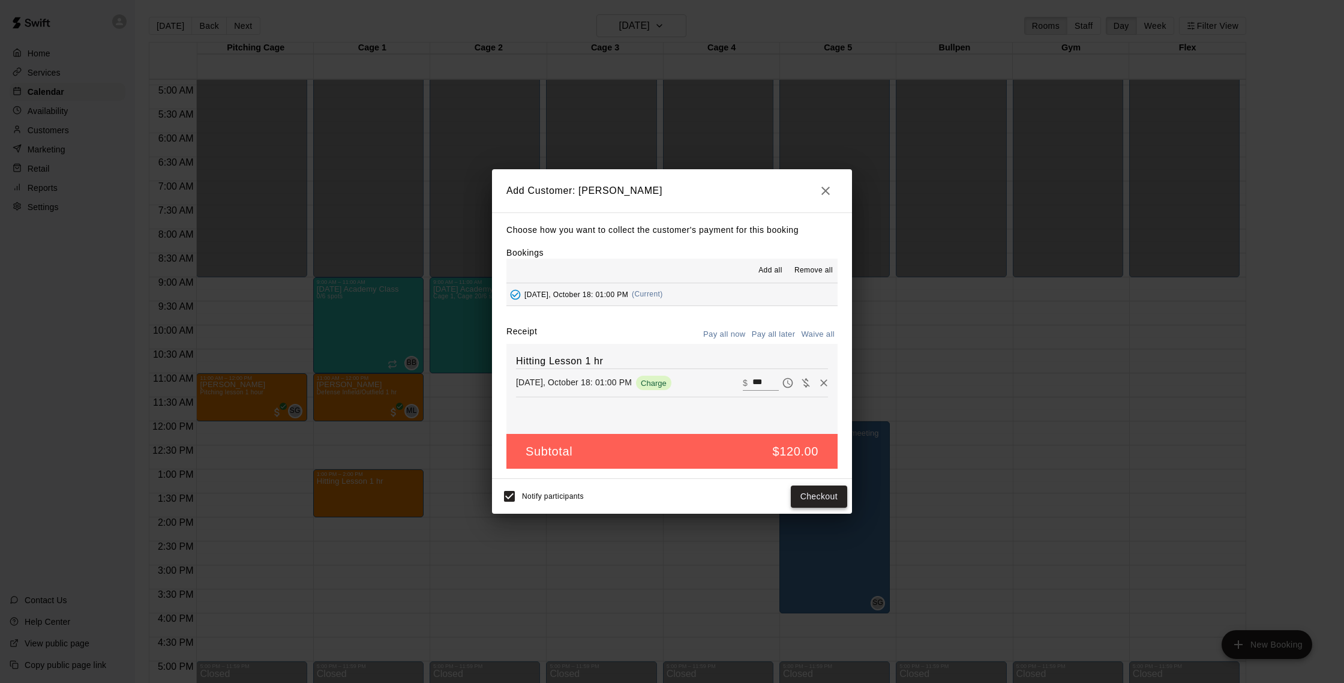
click at [805, 496] on button "Checkout" at bounding box center [819, 496] width 56 height 22
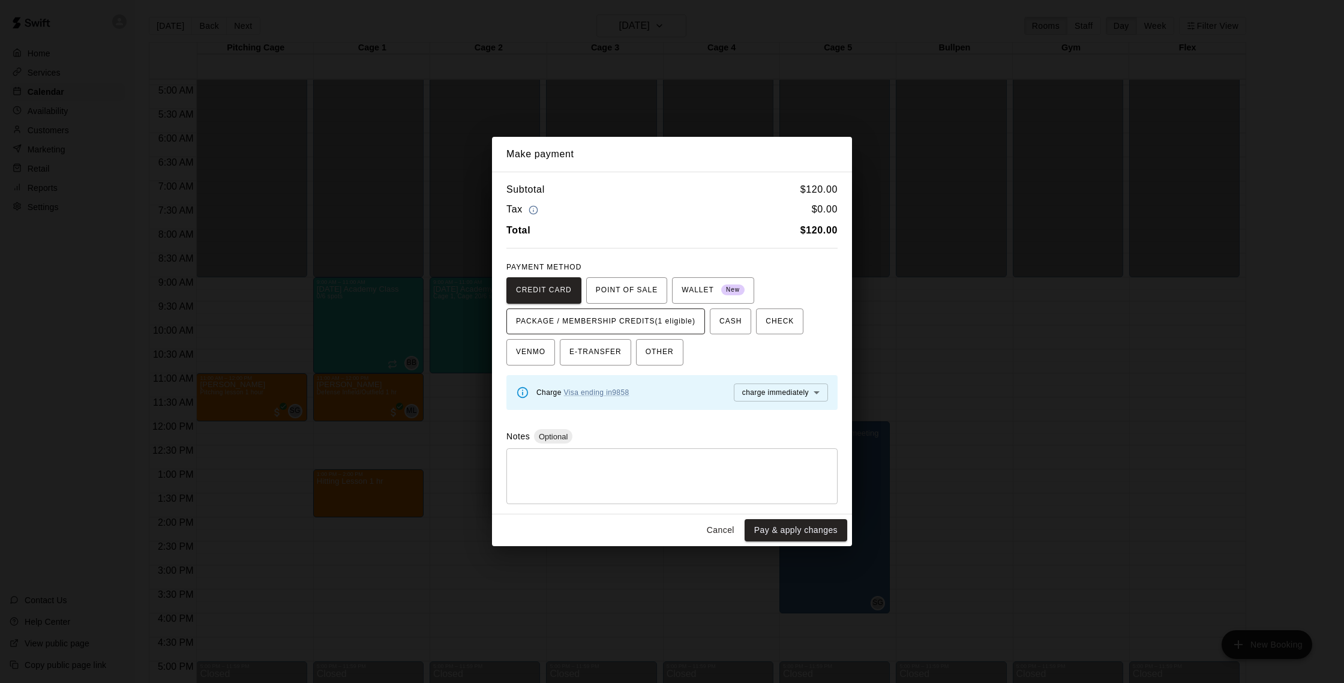
click at [642, 317] on span "PACKAGE / MEMBERSHIP CREDITS (1 eligible)" at bounding box center [605, 321] width 179 height 19
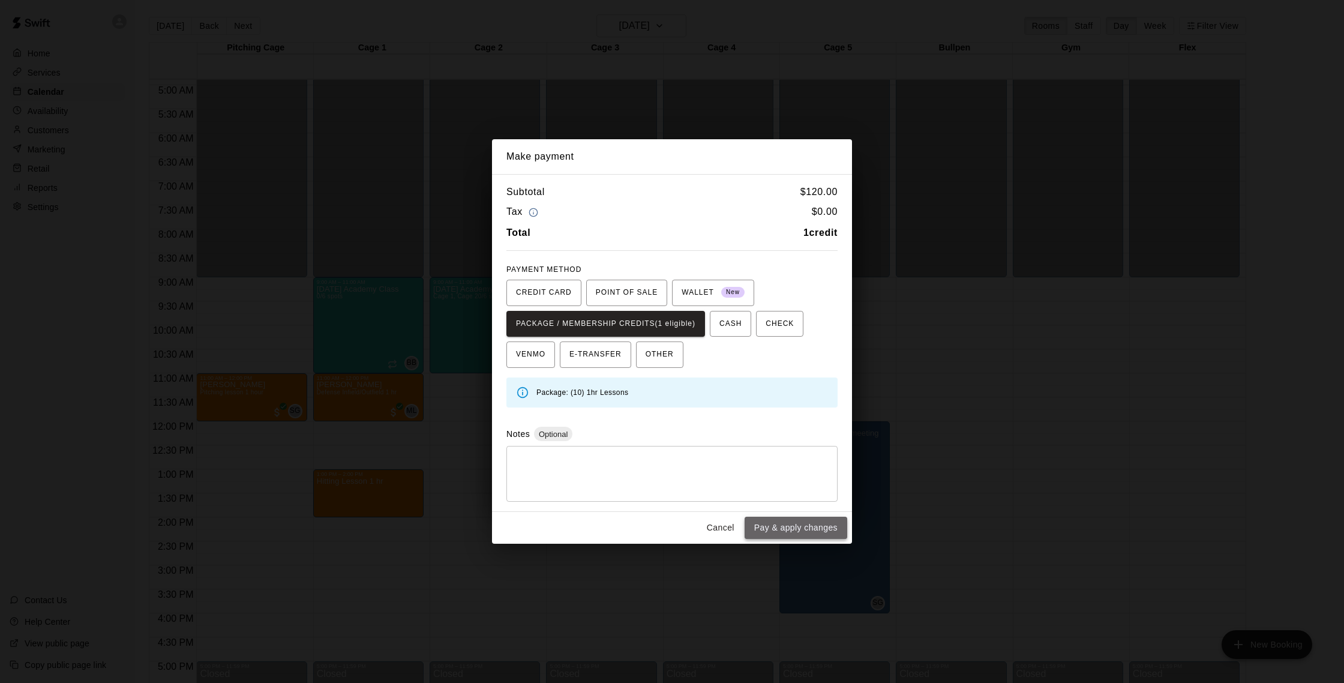
click at [815, 526] on button "Pay & apply changes" at bounding box center [796, 528] width 103 height 22
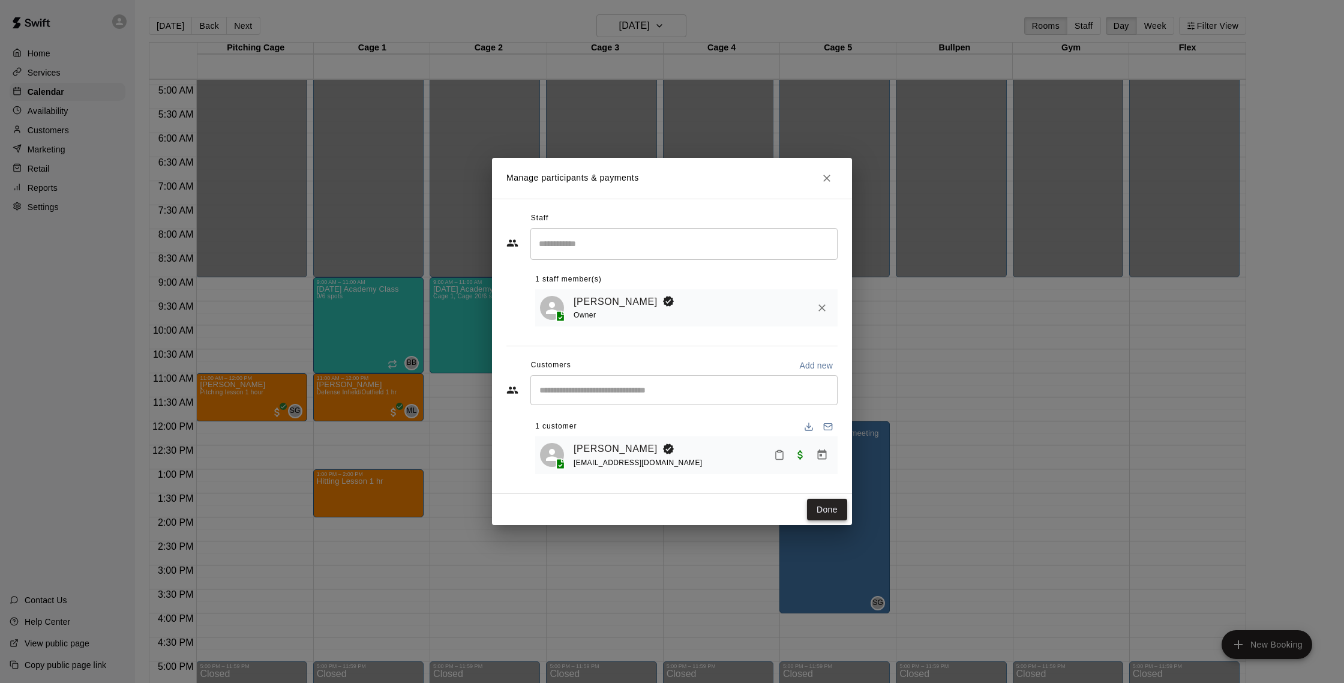
click at [838, 511] on button "Done" at bounding box center [827, 510] width 40 height 22
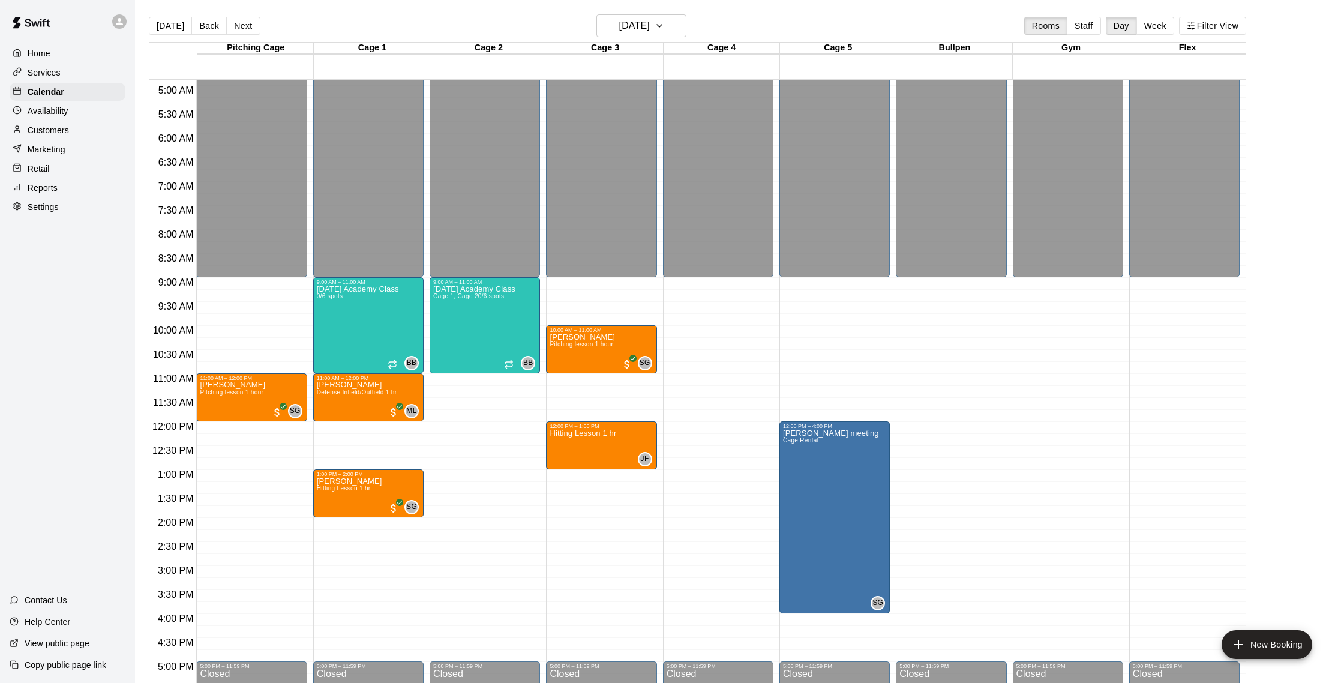
click at [60, 110] on p "Availability" at bounding box center [48, 111] width 41 height 12
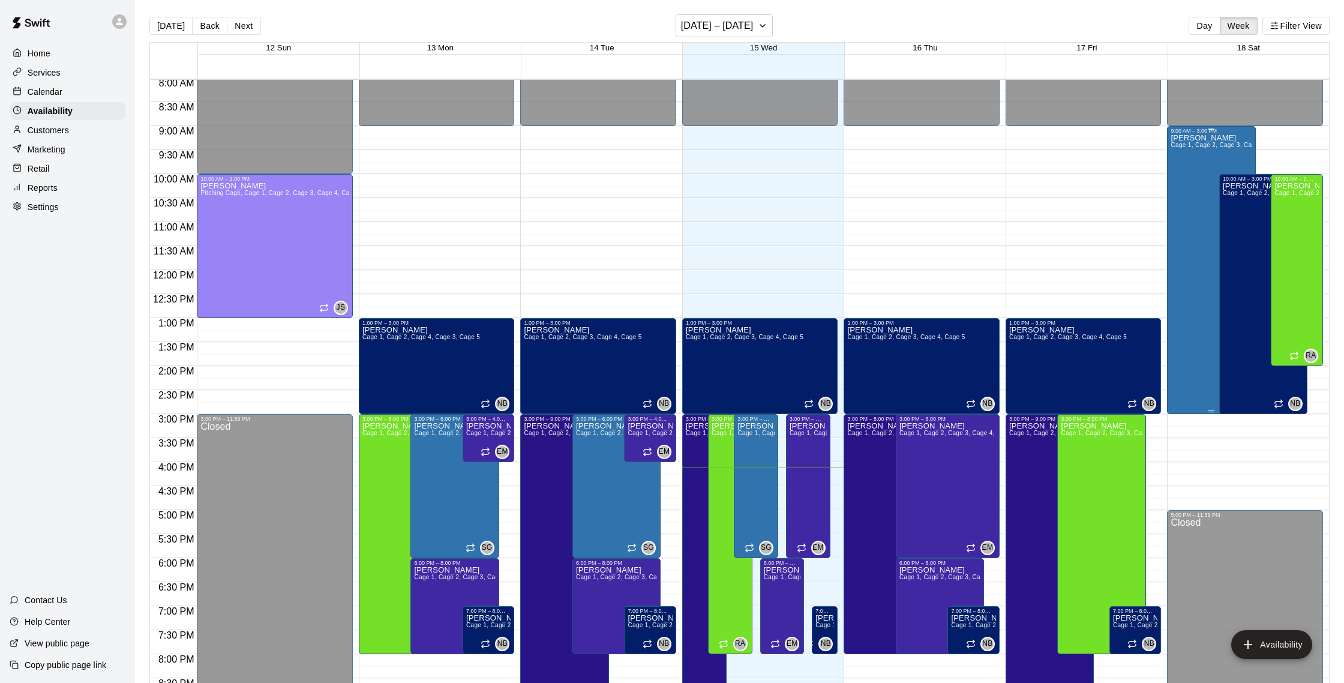
scroll to position [397, 0]
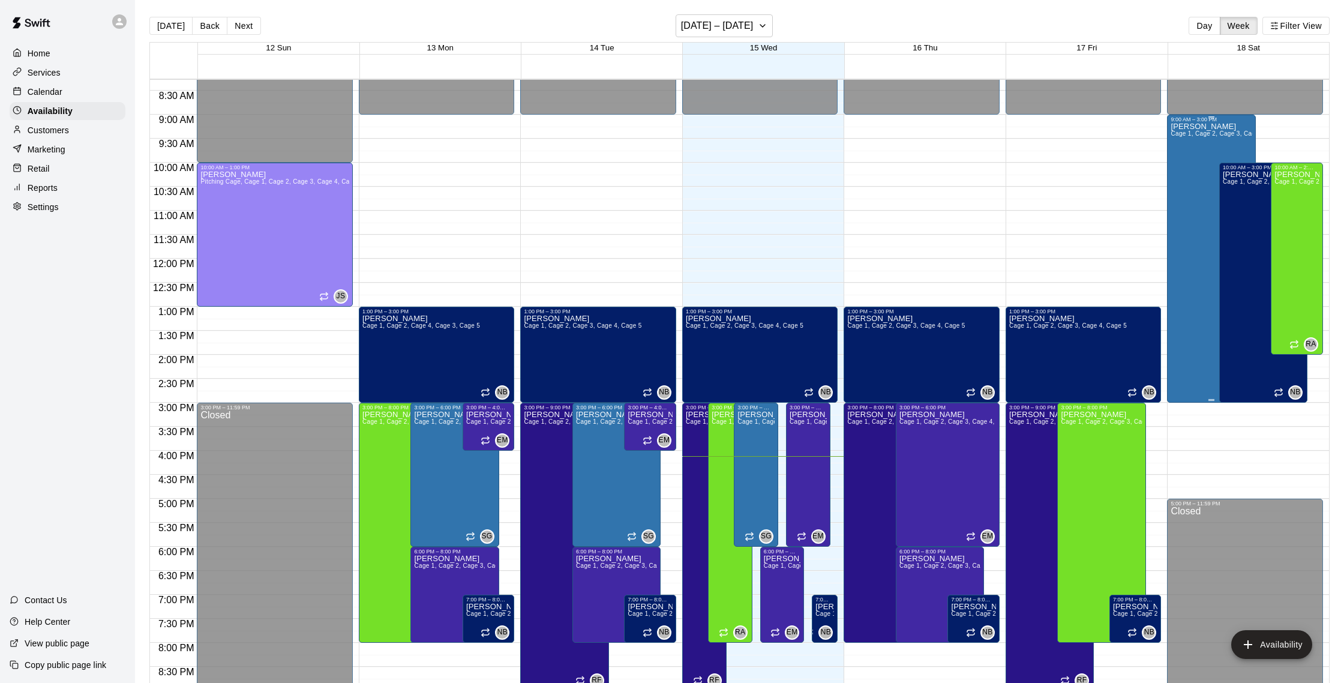
click at [1198, 238] on div "Shaun Garceau Cage 1, Cage 2, Cage 3, Cage 4, Cage 5, Bullpen" at bounding box center [1211, 463] width 81 height 683
click at [1182, 164] on icon "delete" at bounding box center [1183, 164] width 8 height 11
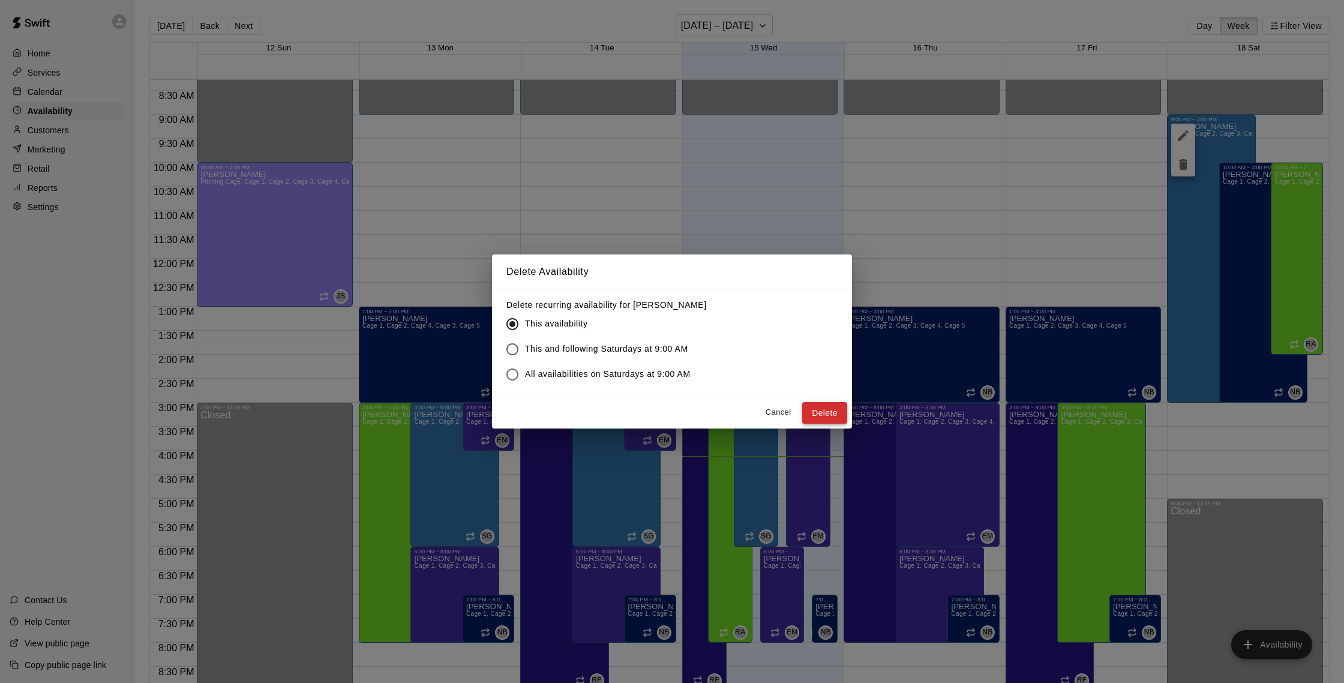
click at [843, 410] on button "Delete" at bounding box center [824, 413] width 45 height 22
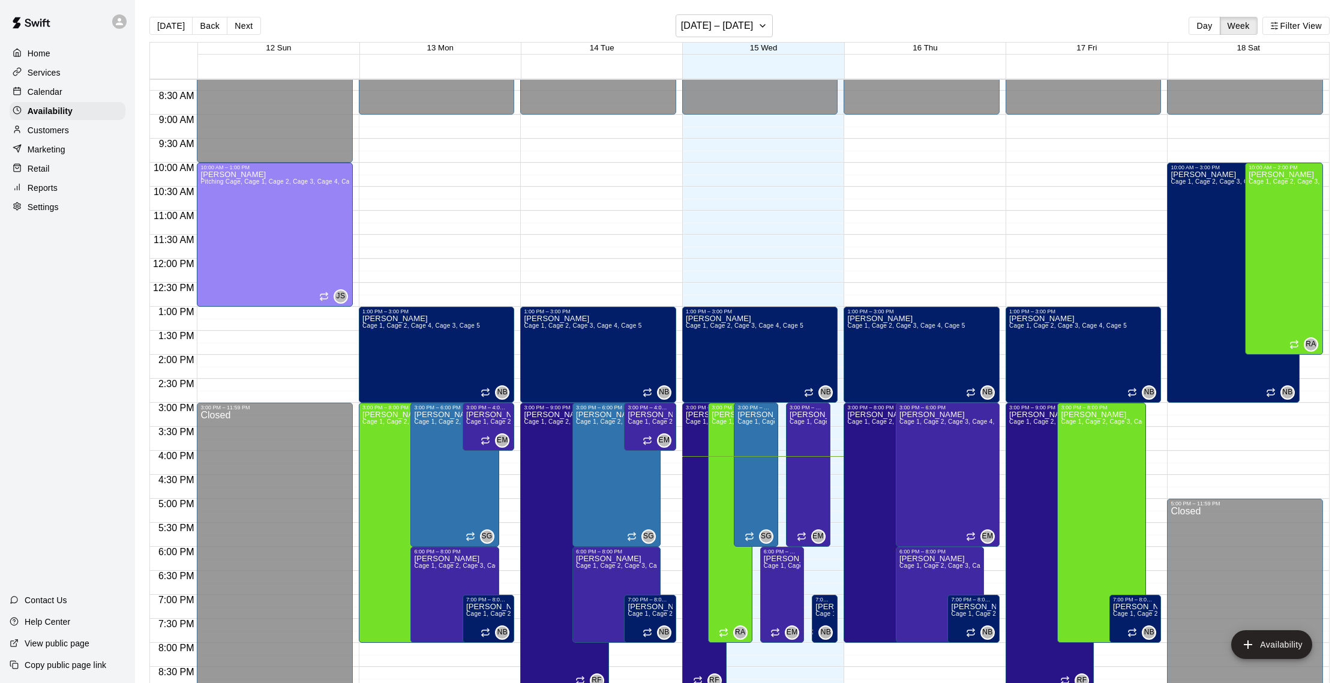
click at [59, 91] on p "Calendar" at bounding box center [45, 92] width 35 height 12
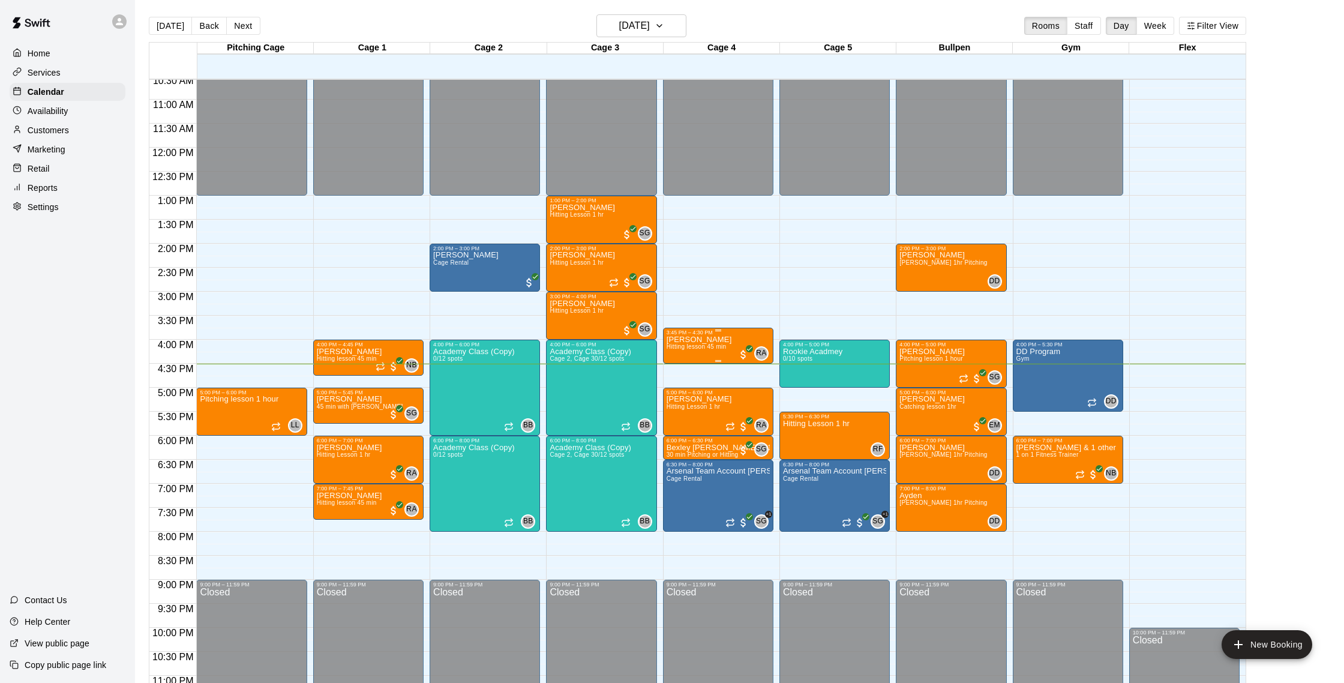
scroll to position [509, 0]
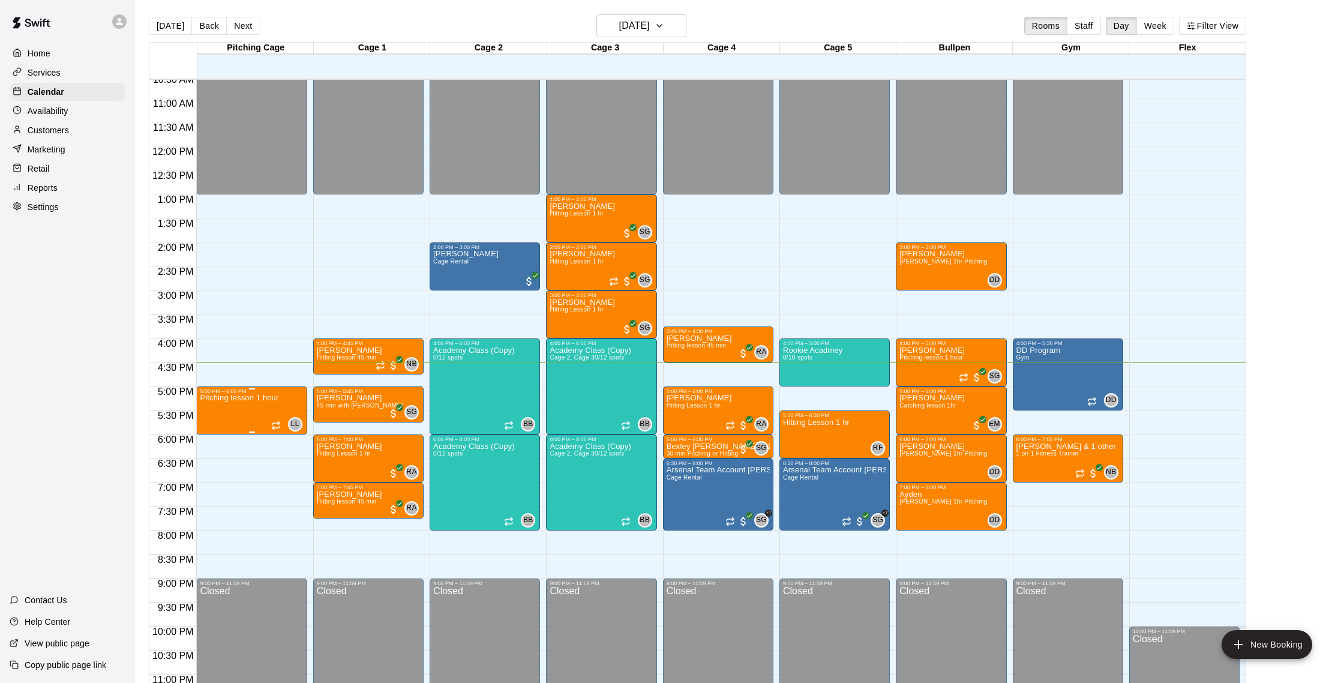
click at [255, 398] on p "Pitching lesson 1 hour" at bounding box center [239, 398] width 79 height 0
drag, startPoint x: 215, startPoint y: 467, endPoint x: 248, endPoint y: 458, distance: 34.6
click at [215, 467] on icon "delete" at bounding box center [212, 468] width 8 height 11
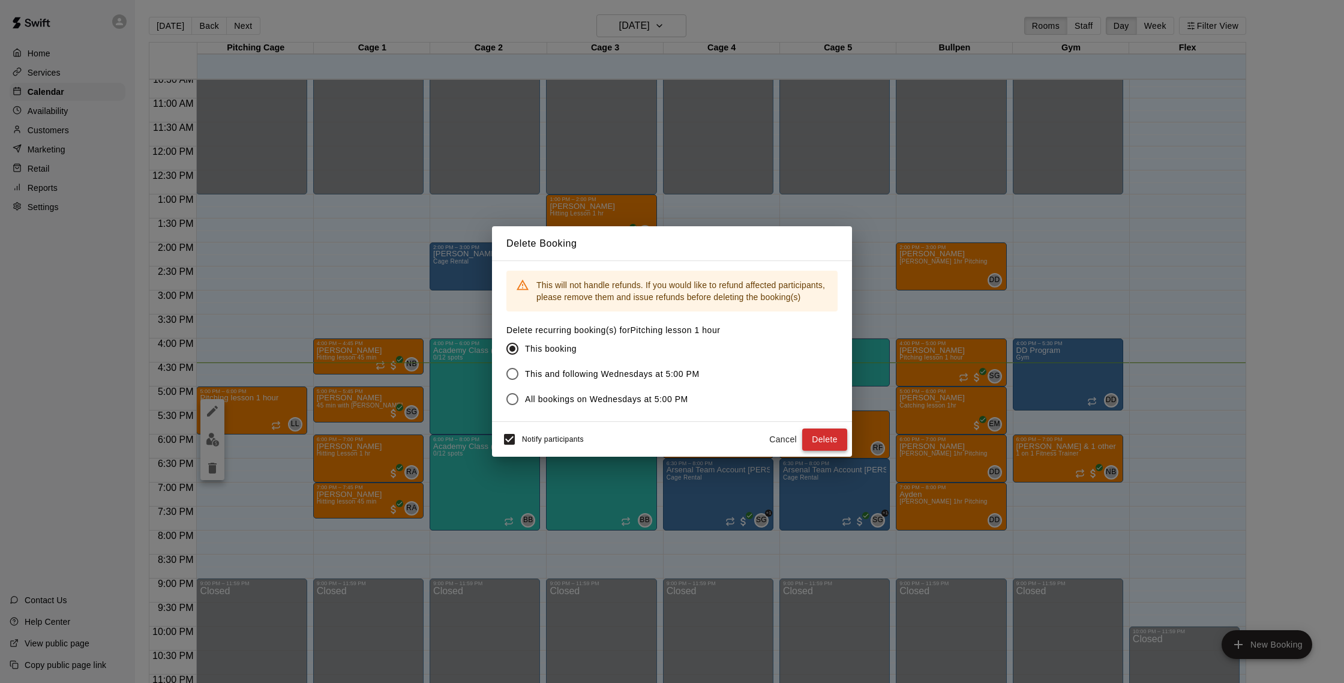
click at [820, 439] on button "Delete" at bounding box center [824, 439] width 45 height 22
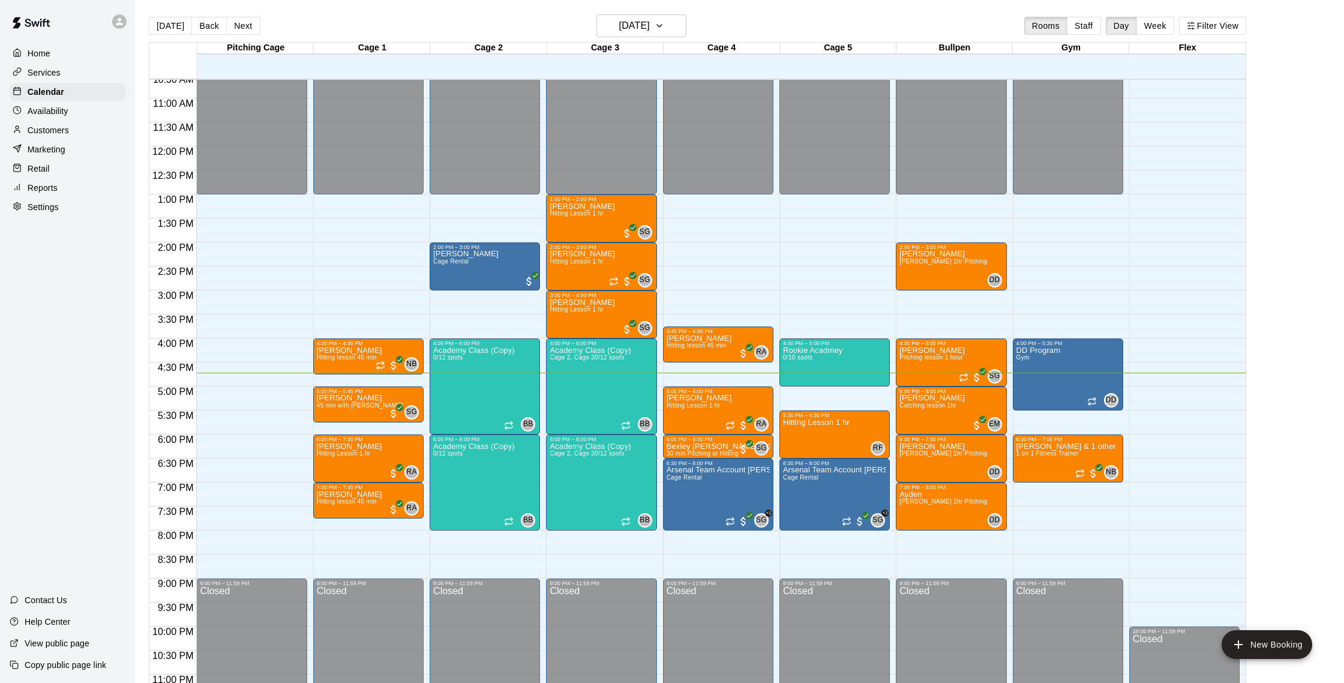
click at [62, 133] on p "Customers" at bounding box center [48, 130] width 41 height 12
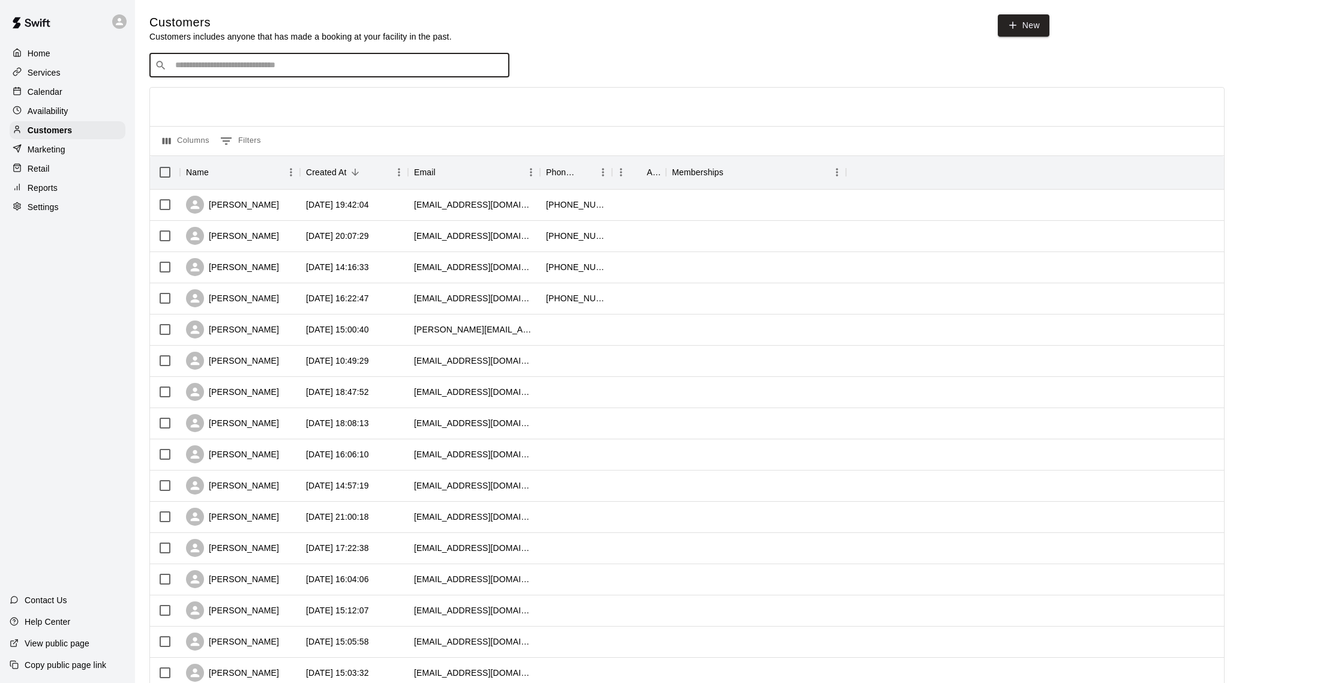
click at [244, 70] on input "Search customers by name or email" at bounding box center [338, 65] width 332 height 12
type input "****"
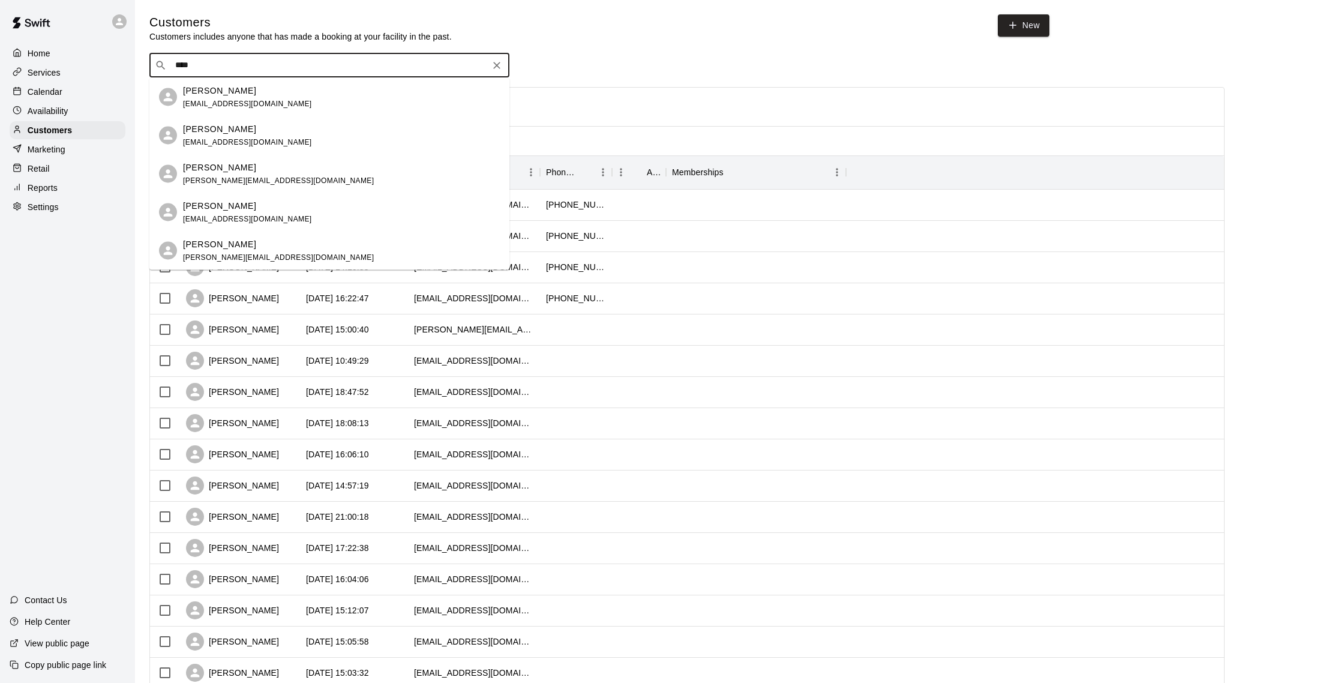
click at [211, 95] on p "[PERSON_NAME]" at bounding box center [219, 90] width 73 height 13
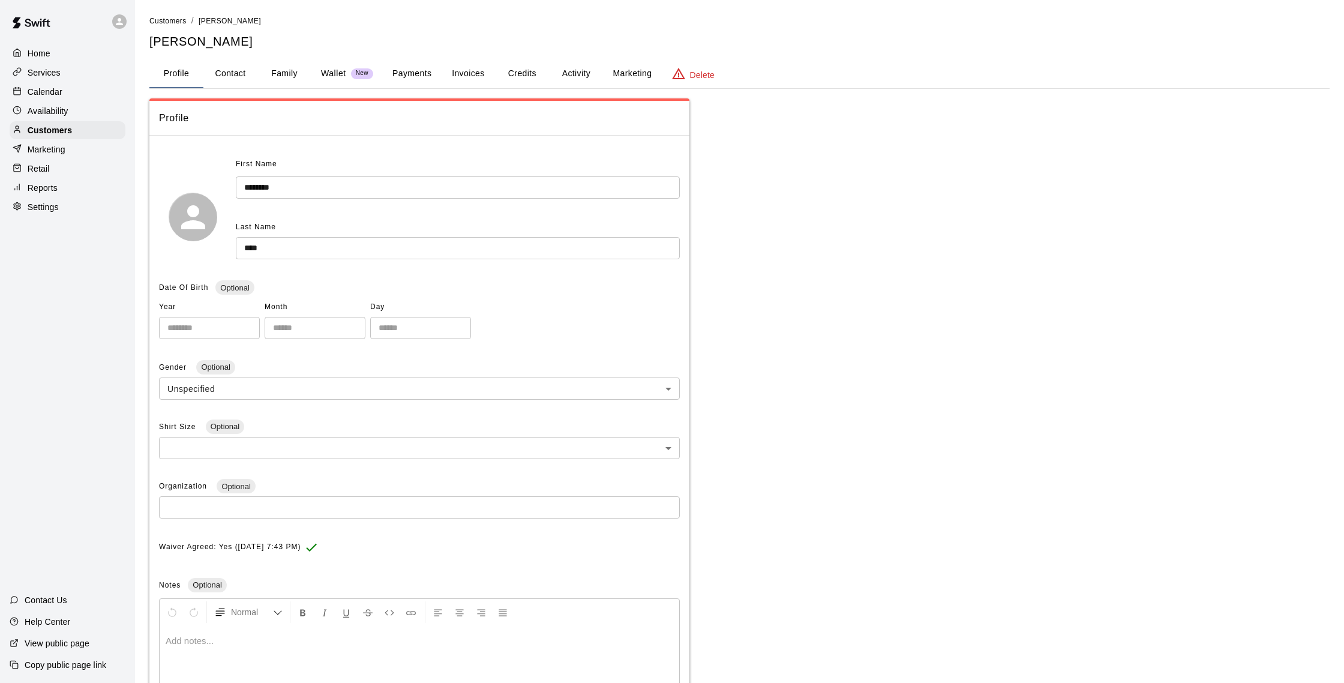
click at [524, 74] on button "Credits" at bounding box center [522, 73] width 54 height 29
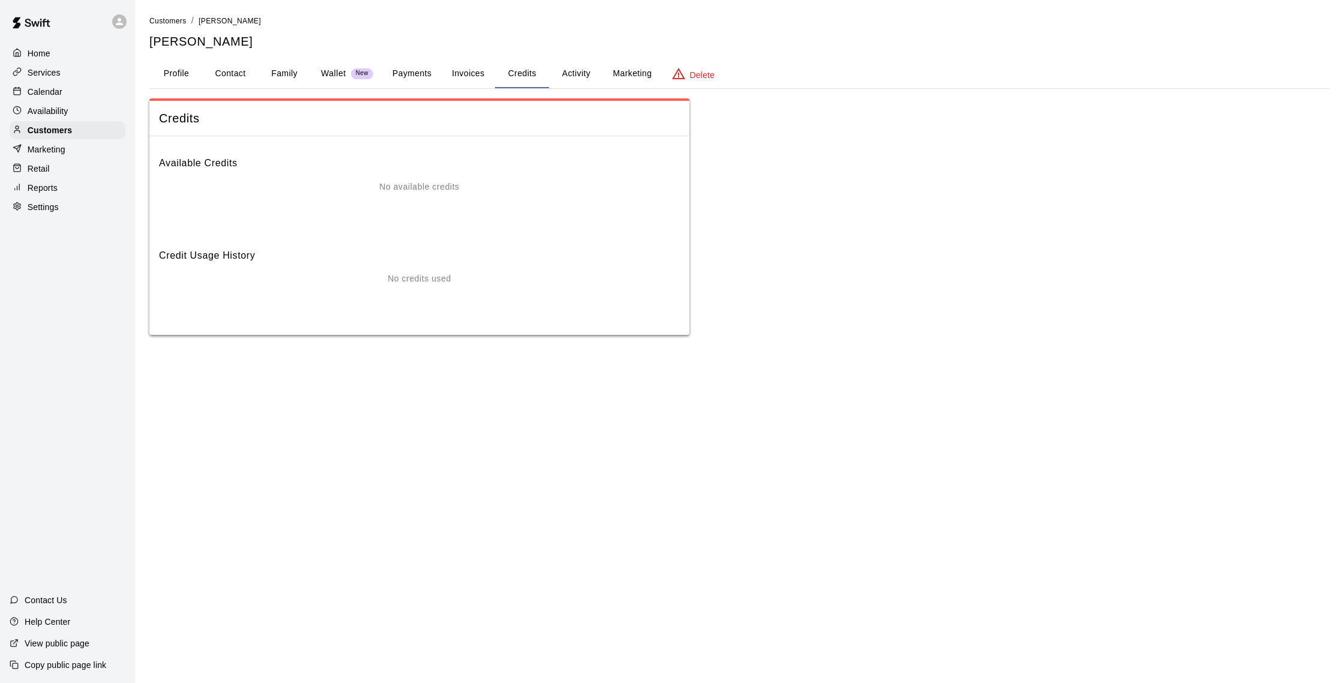
click at [569, 73] on button "Activity" at bounding box center [576, 73] width 54 height 29
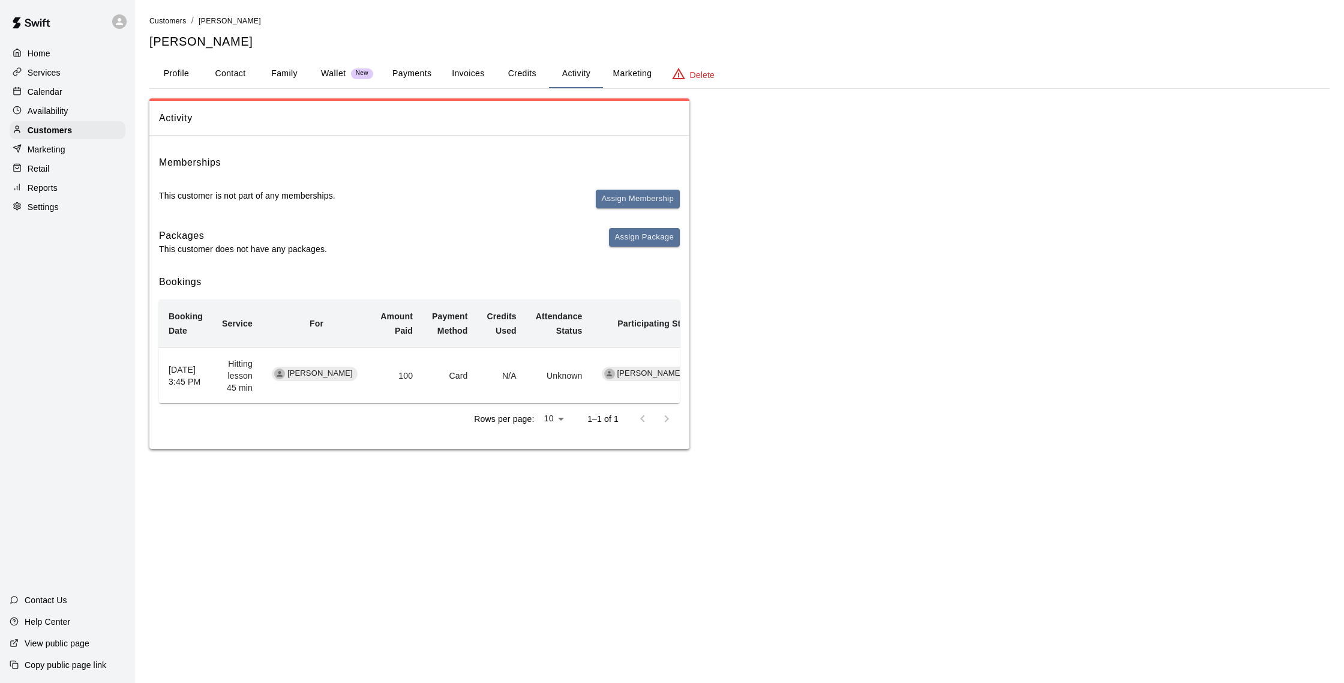
click at [421, 76] on button "Payments" at bounding box center [412, 73] width 58 height 29
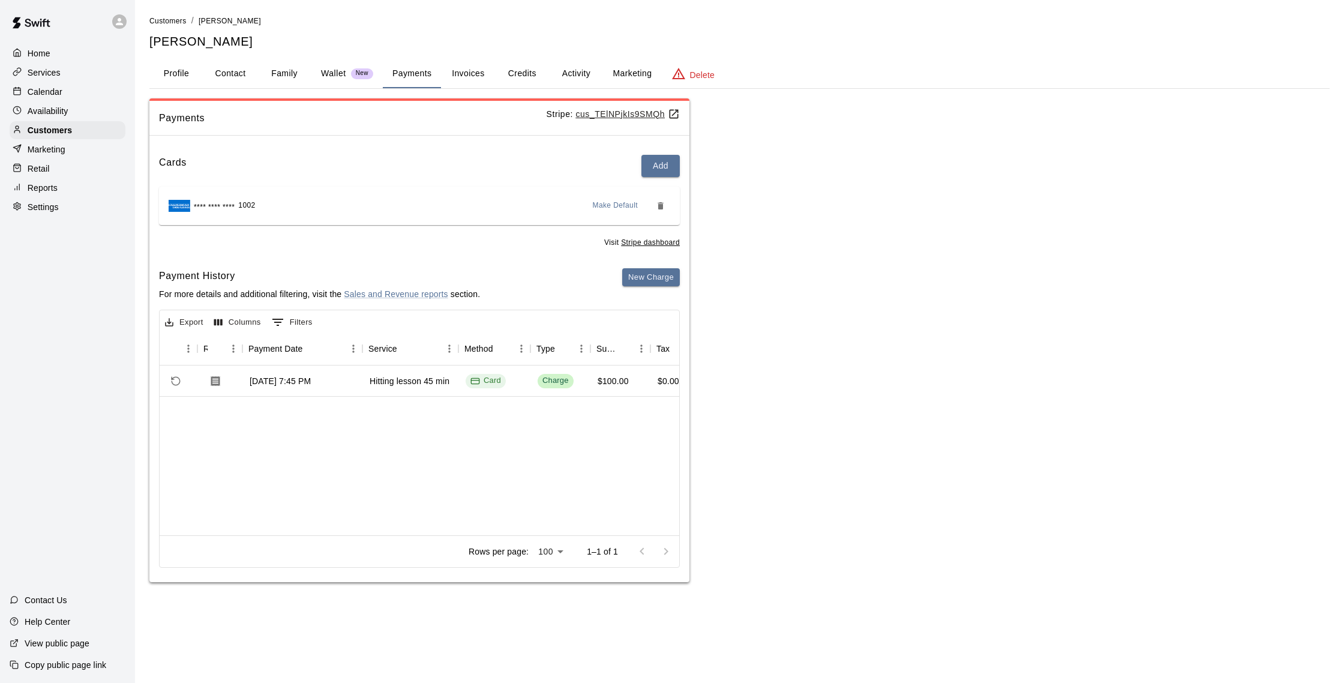
scroll to position [0, 70]
click at [410, 76] on button "Payments" at bounding box center [412, 73] width 58 height 29
click at [576, 75] on button "Activity" at bounding box center [576, 73] width 54 height 29
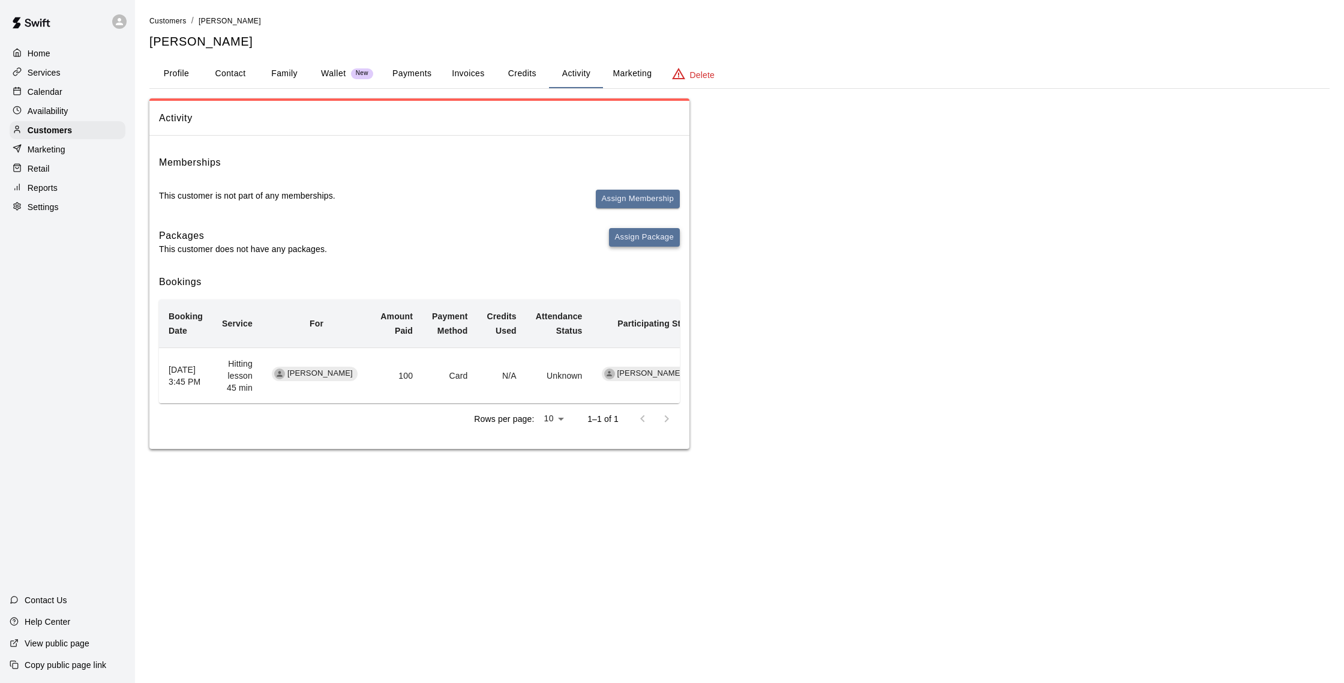
click at [666, 239] on button "Assign Package" at bounding box center [644, 237] width 71 height 19
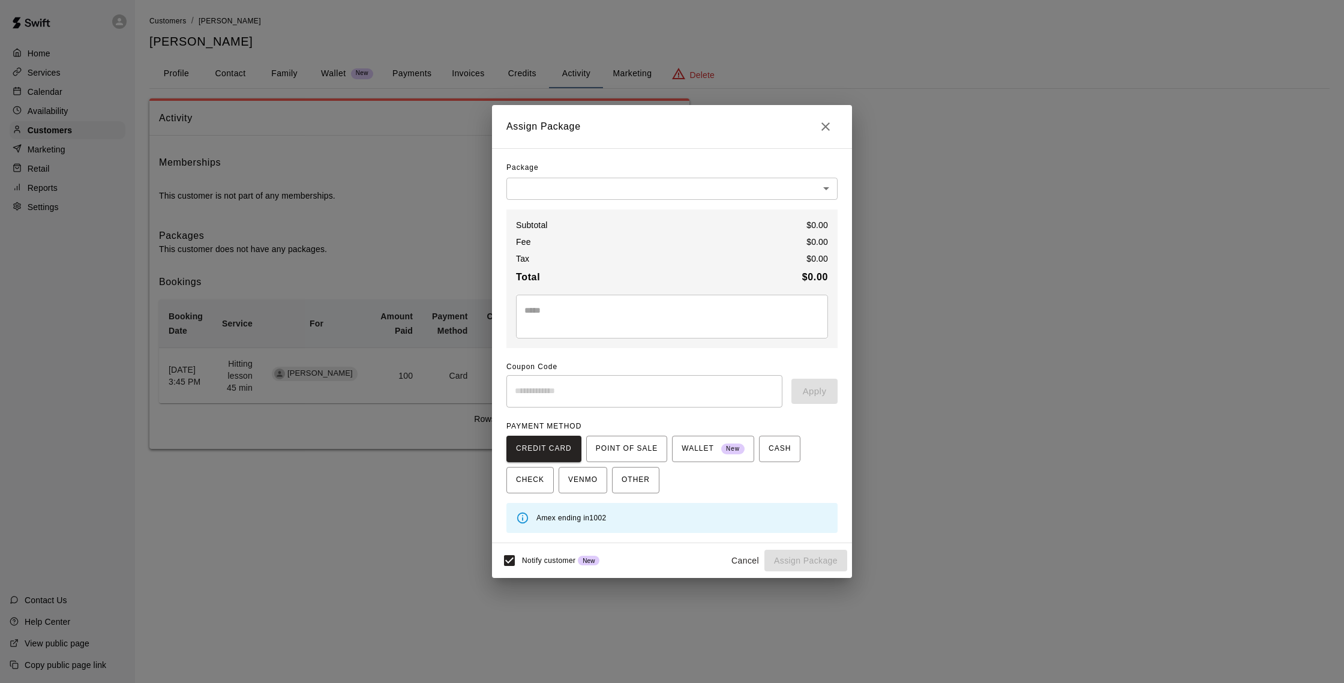
click at [694, 191] on body "Home Services Calendar Availability Customers Marketing Retail Reports Settings…" at bounding box center [672, 236] width 1344 height 473
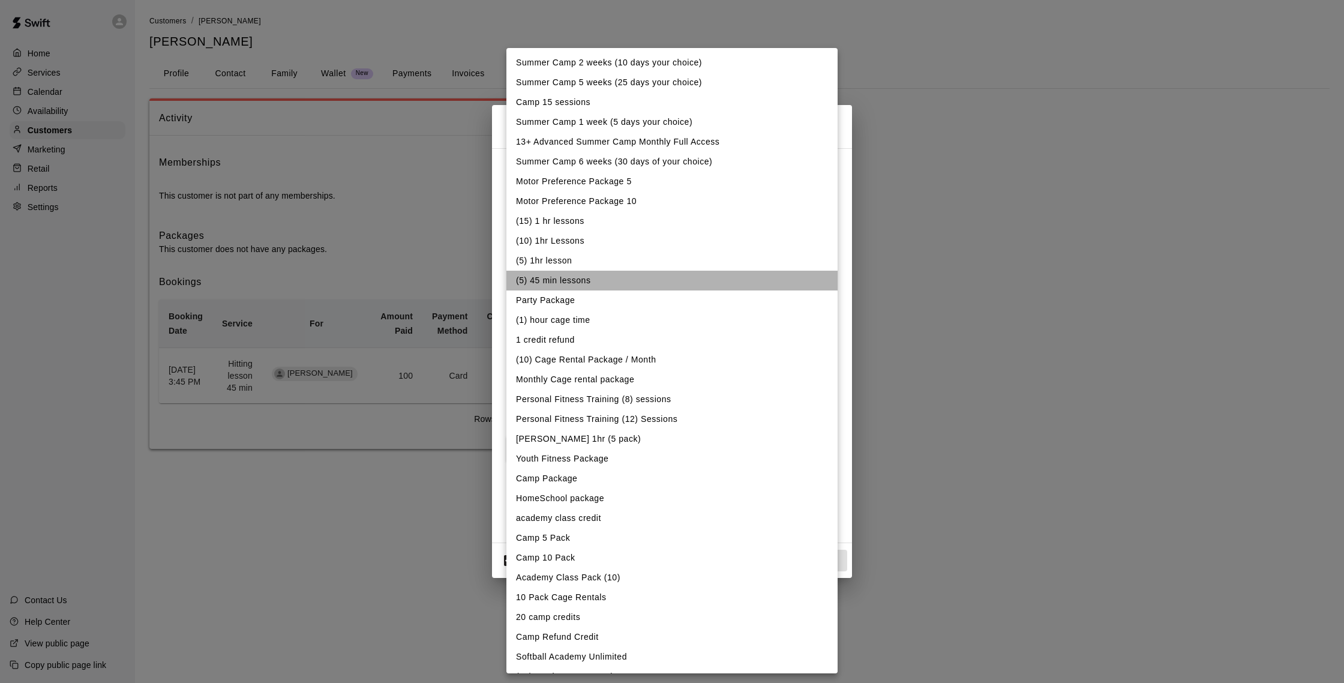
click at [610, 275] on li "(5) 45 min lessons" at bounding box center [671, 281] width 331 height 20
type input "**********"
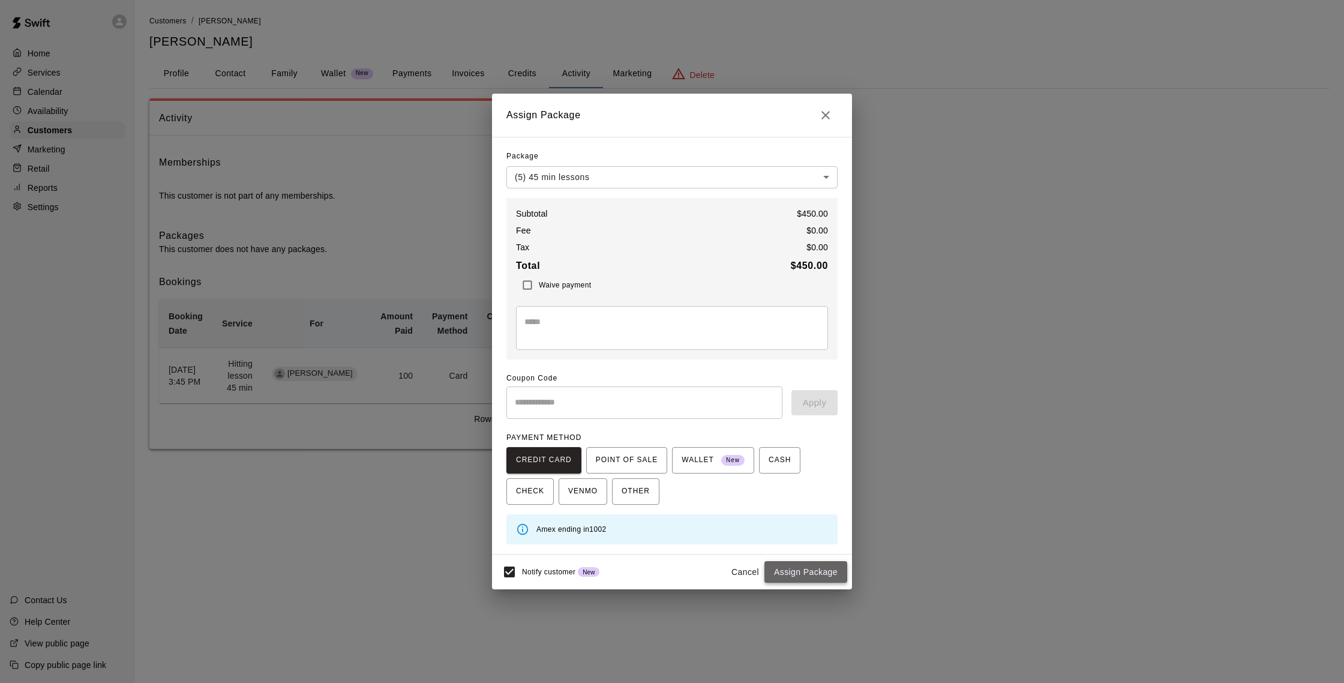
click at [822, 575] on button "Assign Package" at bounding box center [805, 572] width 83 height 22
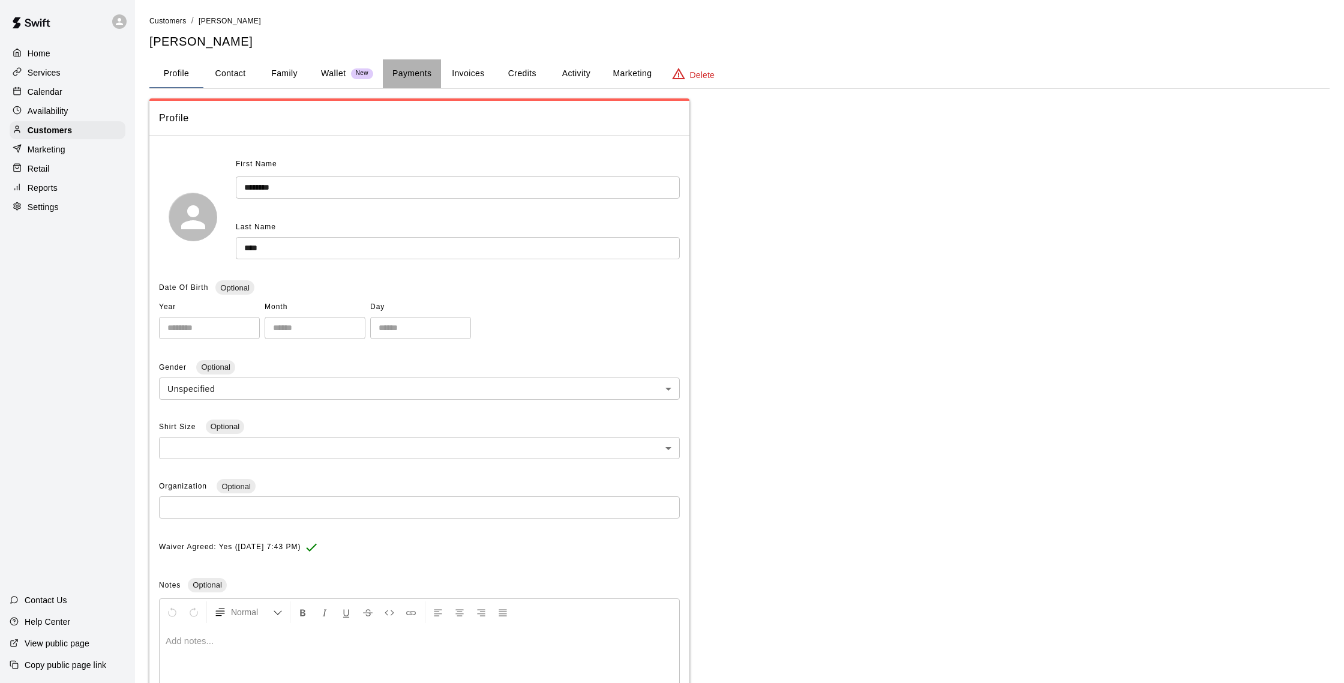
click at [409, 72] on button "Payments" at bounding box center [412, 73] width 58 height 29
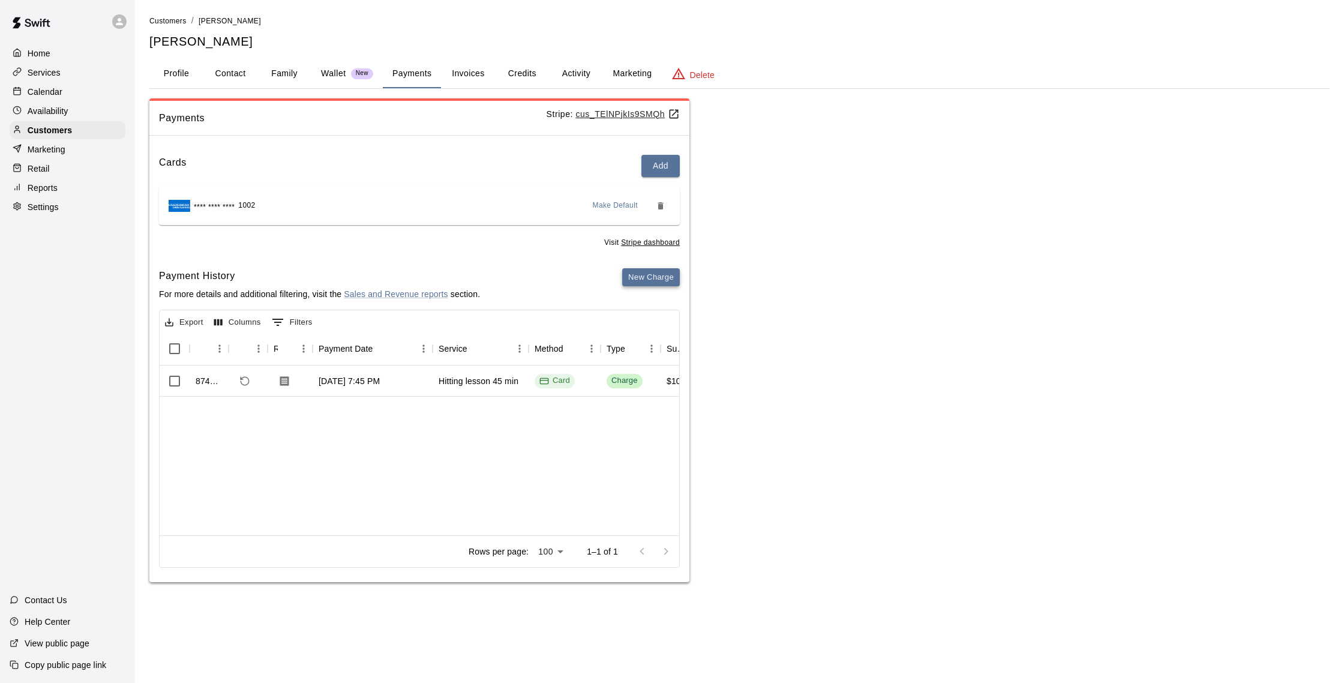
click at [651, 278] on button "New Charge" at bounding box center [651, 277] width 58 height 19
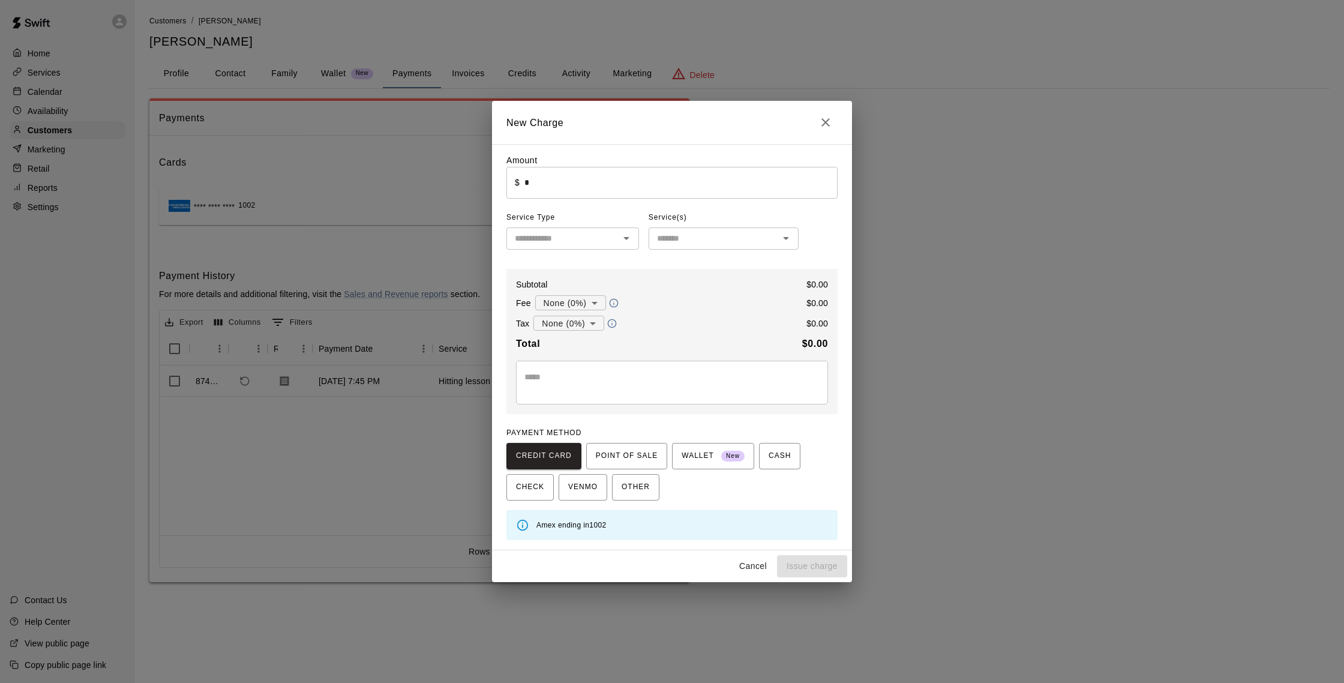
drag, startPoint x: 826, startPoint y: 125, endPoint x: 643, endPoint y: 138, distance: 183.5
click at [815, 124] on button "Close" at bounding box center [826, 122] width 24 height 24
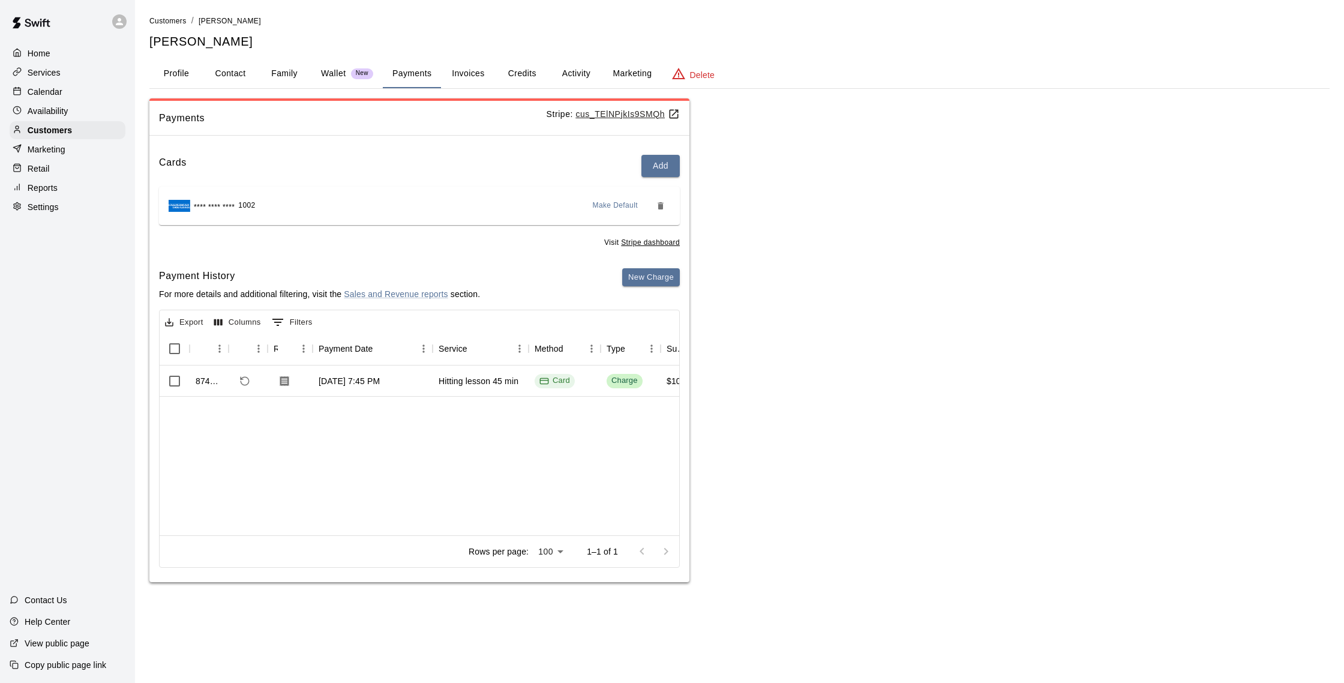
click at [584, 68] on button "Activity" at bounding box center [576, 73] width 54 height 29
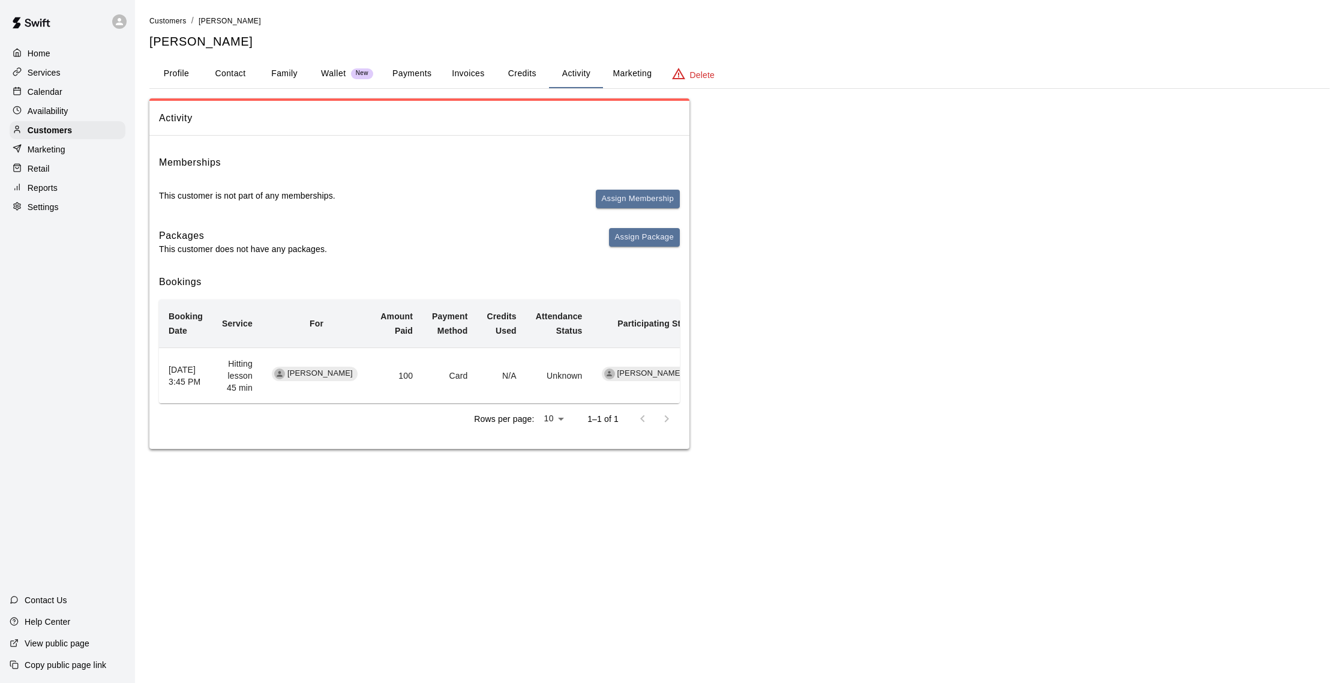
click at [661, 246] on span "Assign Package" at bounding box center [644, 242] width 71 height 28
click at [658, 240] on button "Assign Package" at bounding box center [644, 237] width 71 height 19
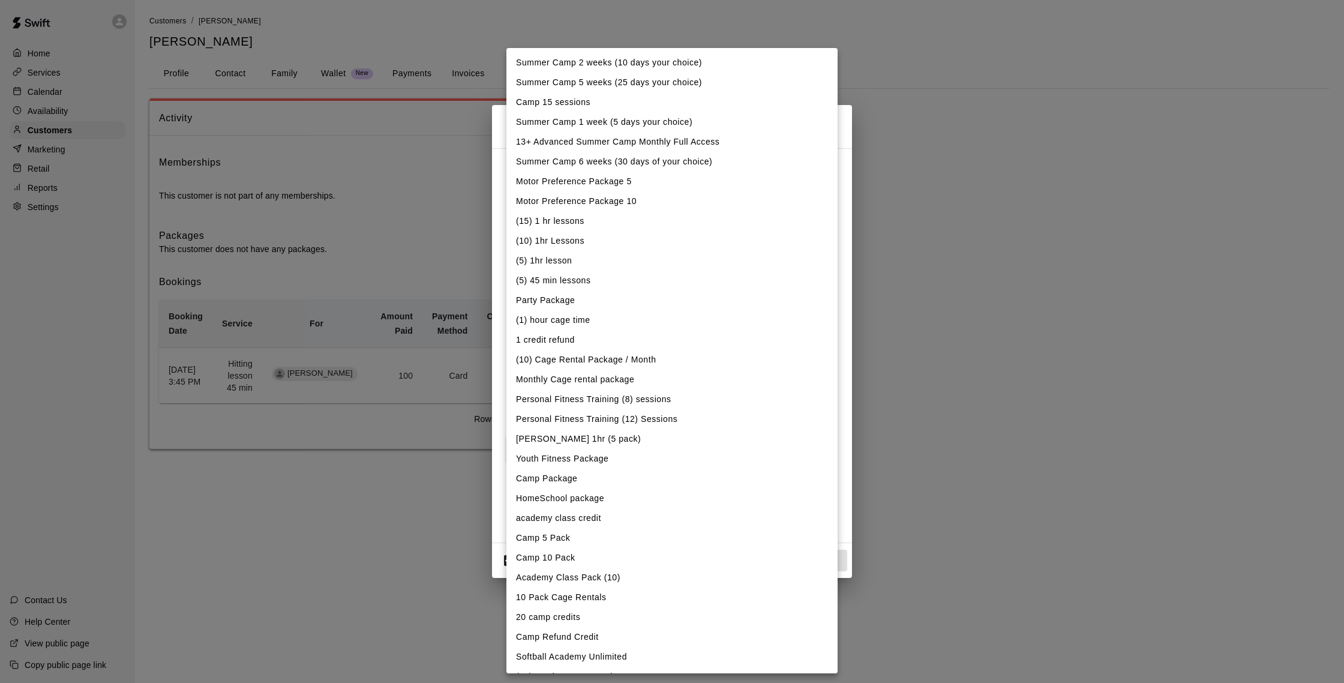
click at [638, 183] on body "Home Services Calendar Availability Customers Marketing Retail Reports Settings…" at bounding box center [672, 236] width 1344 height 473
click at [576, 277] on li "(5) 45 min lessons" at bounding box center [671, 281] width 331 height 20
type input "**********"
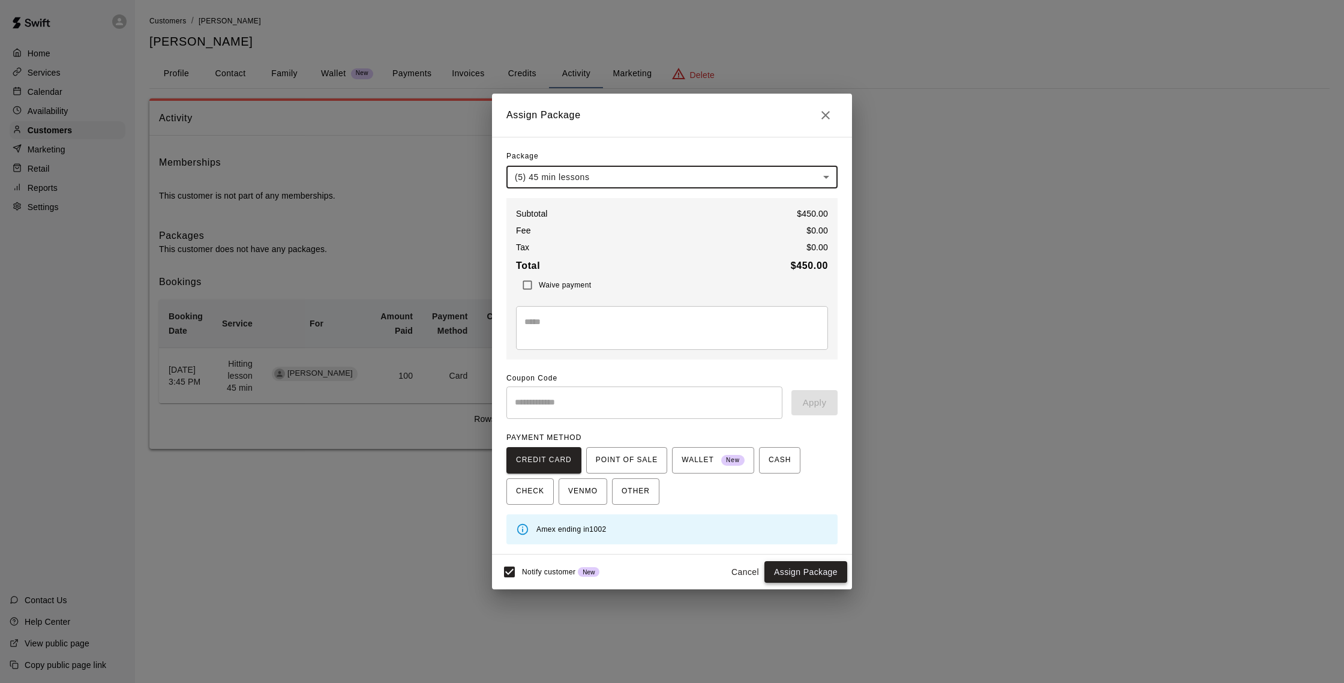
click at [791, 574] on button "Assign Package" at bounding box center [805, 572] width 83 height 22
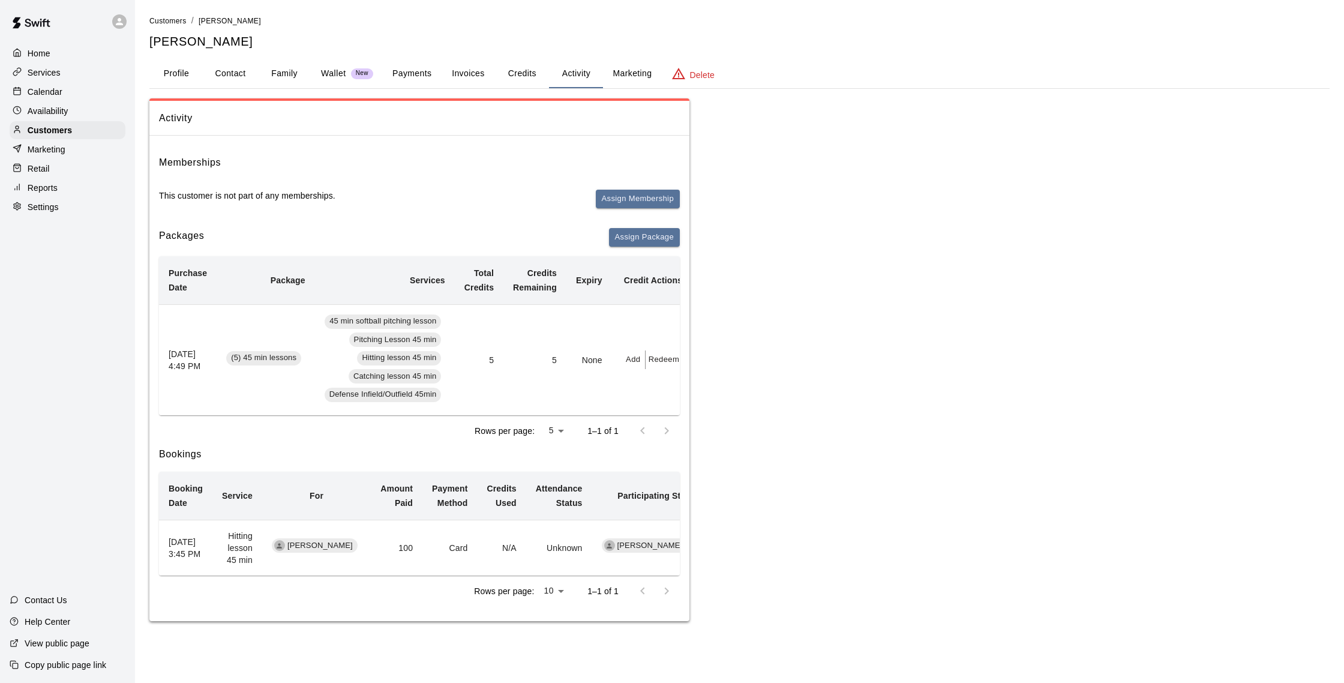
click at [68, 93] on div "Calendar" at bounding box center [68, 92] width 116 height 18
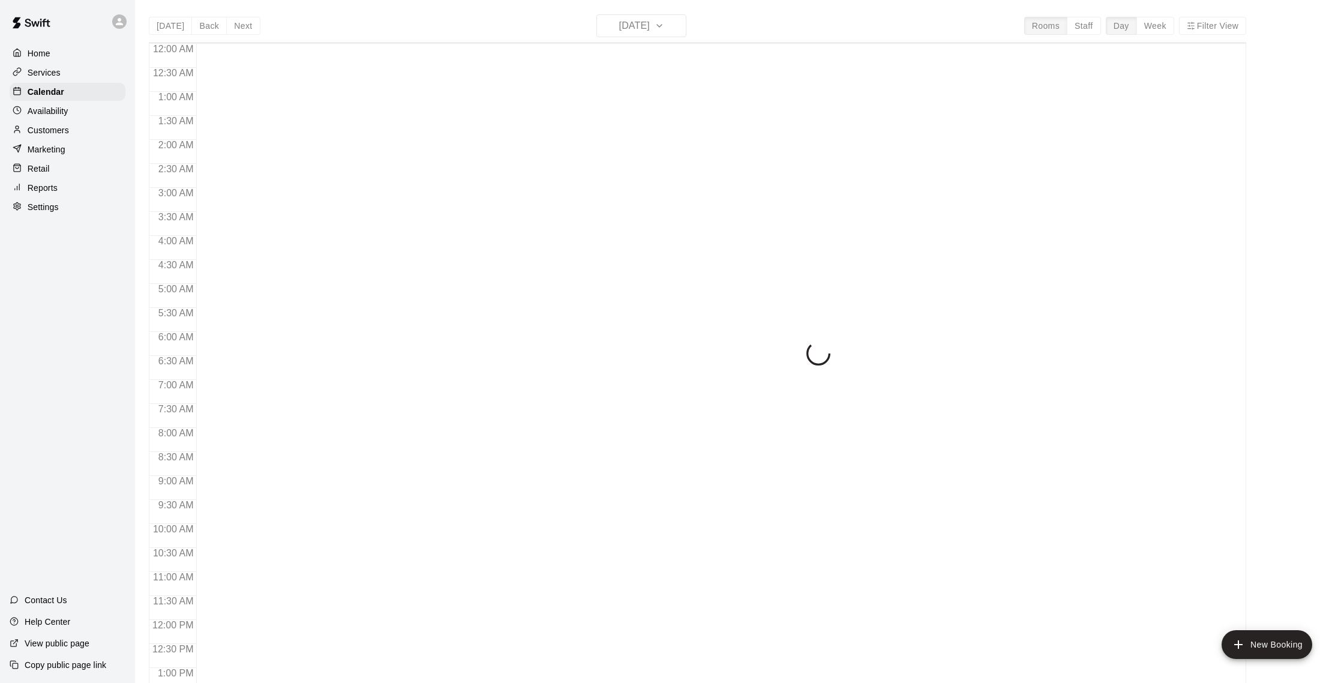
scroll to position [500, 0]
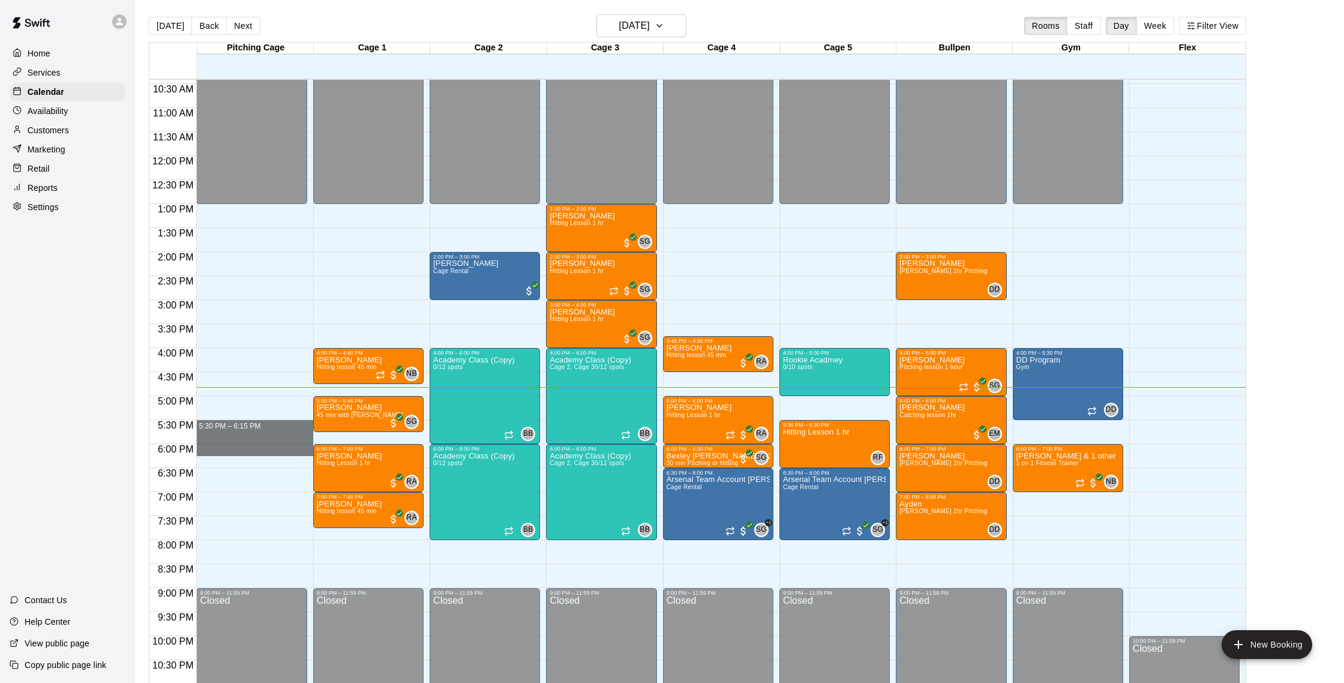
drag, startPoint x: 254, startPoint y: 424, endPoint x: 250, endPoint y: 449, distance: 26.1
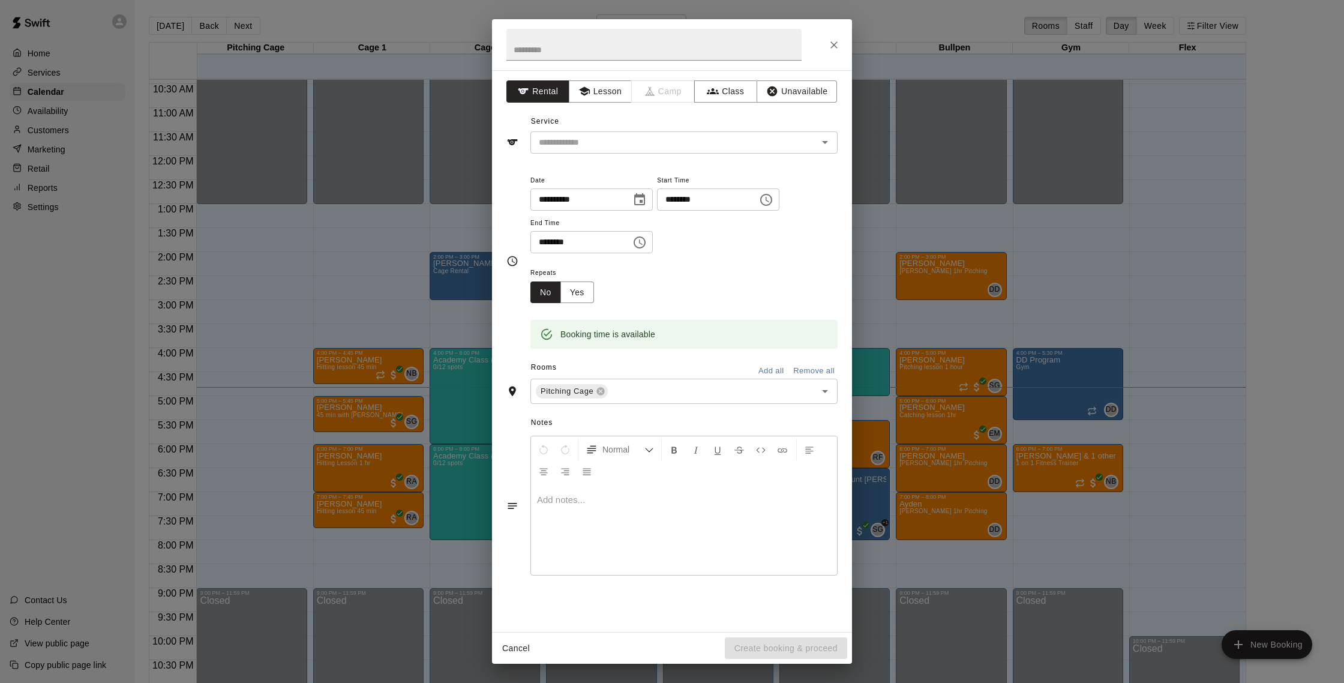
drag, startPoint x: 818, startPoint y: 44, endPoint x: 826, endPoint y: 43, distance: 7.9
click at [821, 43] on div at bounding box center [672, 44] width 360 height 51
click at [833, 43] on icon "Close" at bounding box center [834, 45] width 12 height 12
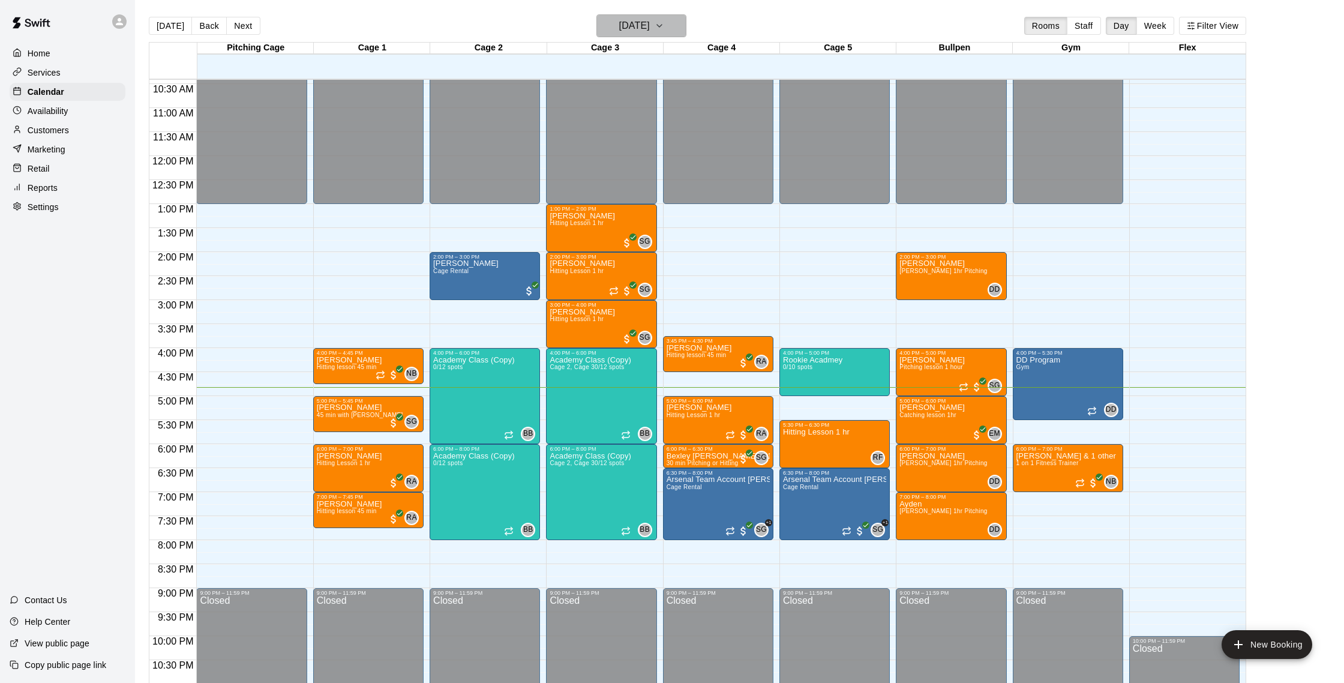
click at [664, 30] on icon "button" at bounding box center [660, 26] width 10 height 14
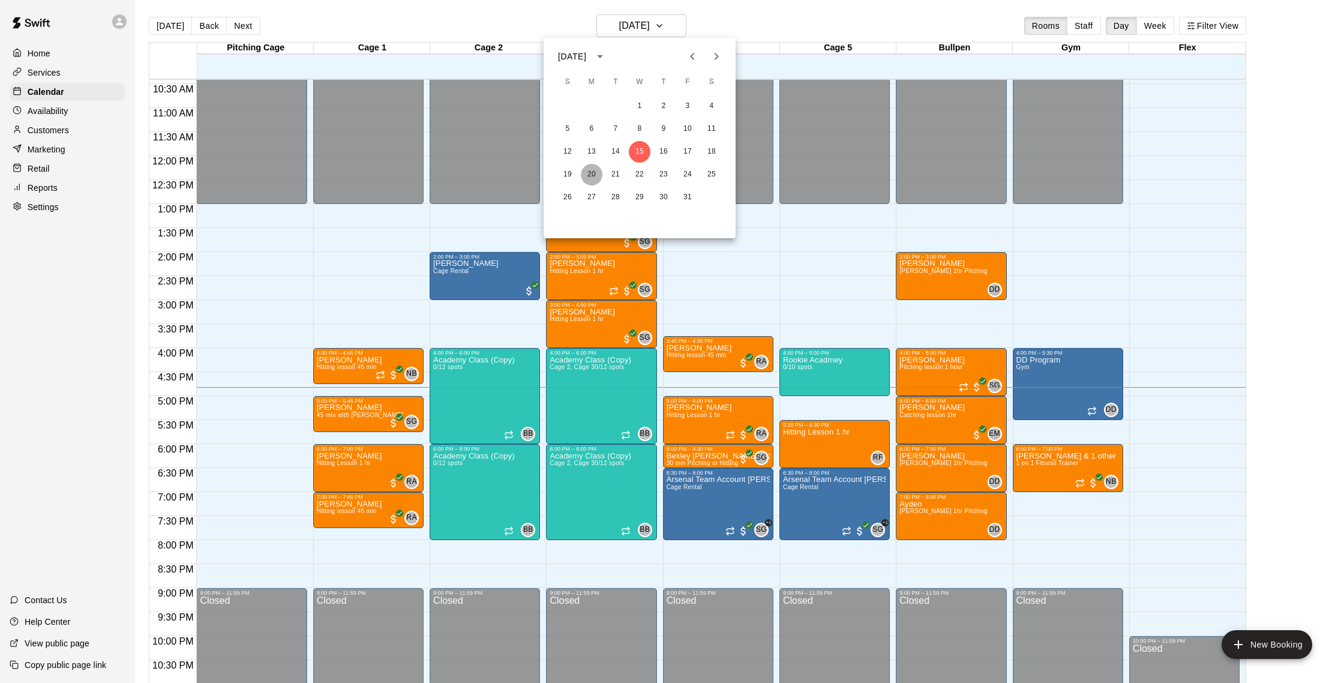
click at [590, 174] on button "20" at bounding box center [592, 175] width 22 height 22
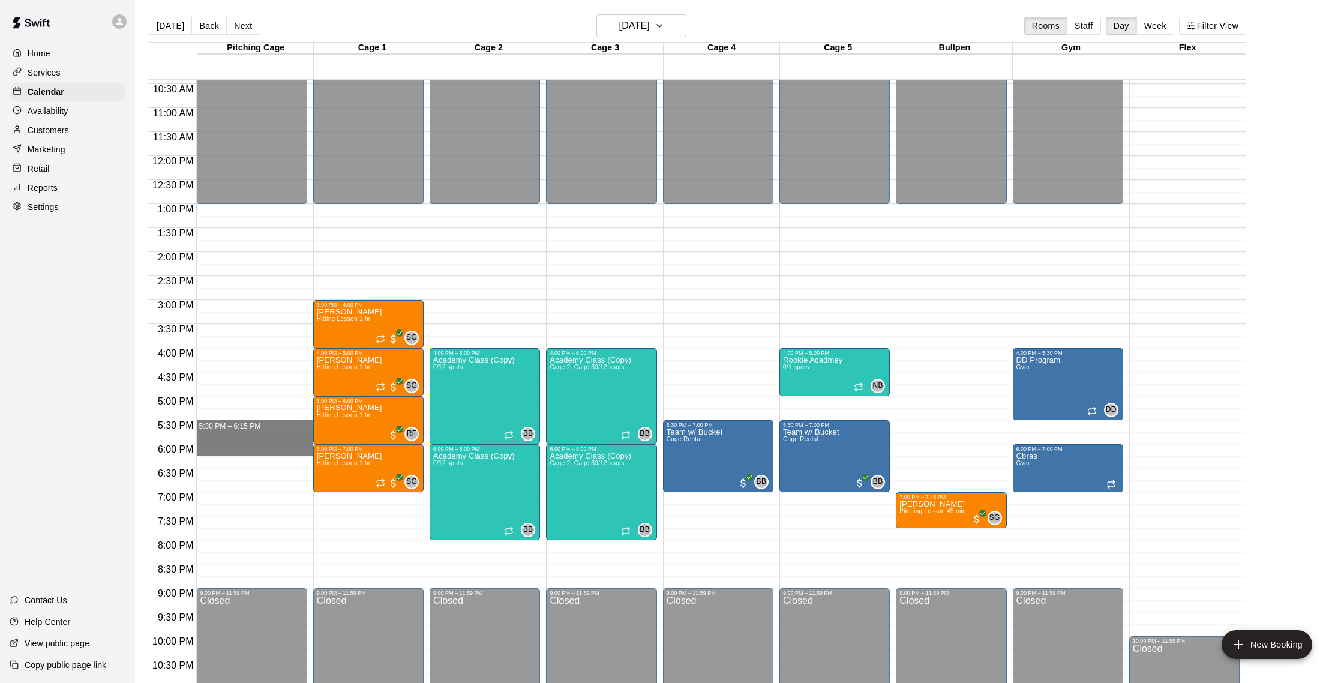
drag, startPoint x: 238, startPoint y: 426, endPoint x: 241, endPoint y: 452, distance: 26.6
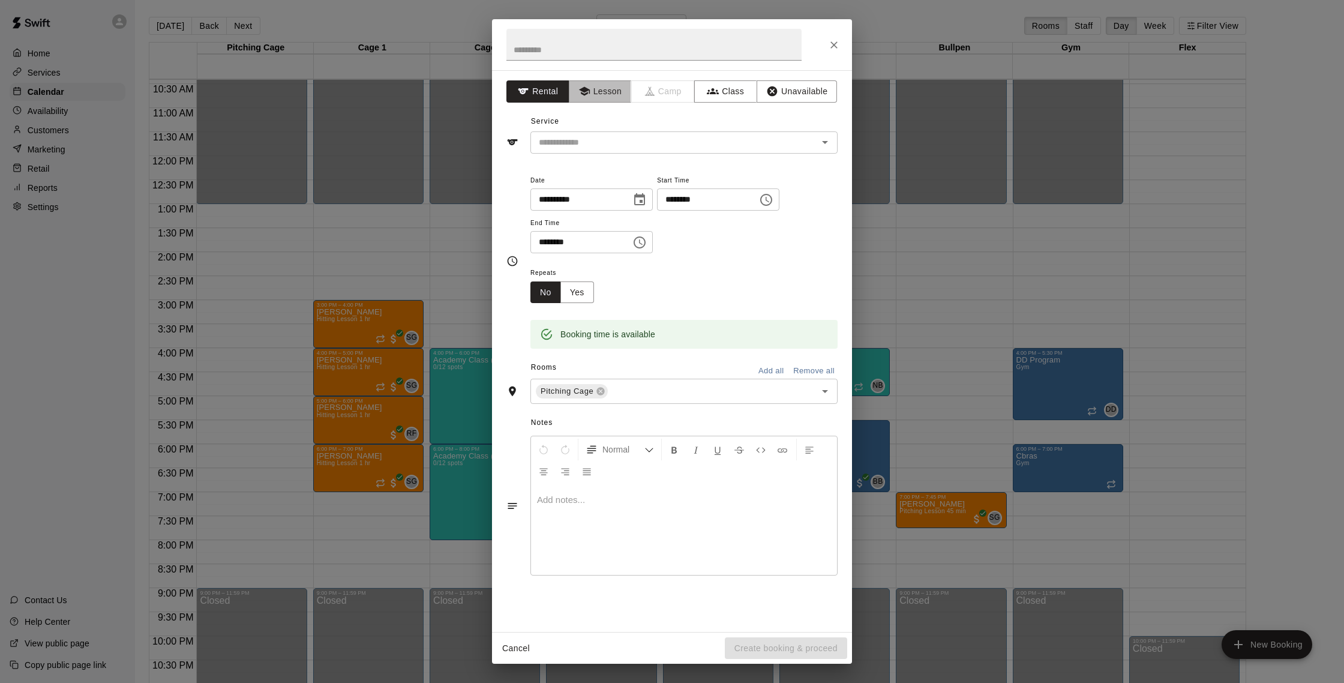
drag, startPoint x: 610, startPoint y: 95, endPoint x: 637, endPoint y: 127, distance: 41.7
click at [610, 95] on button "Lesson" at bounding box center [600, 91] width 63 height 22
click at [649, 142] on input "text" at bounding box center [666, 142] width 265 height 15
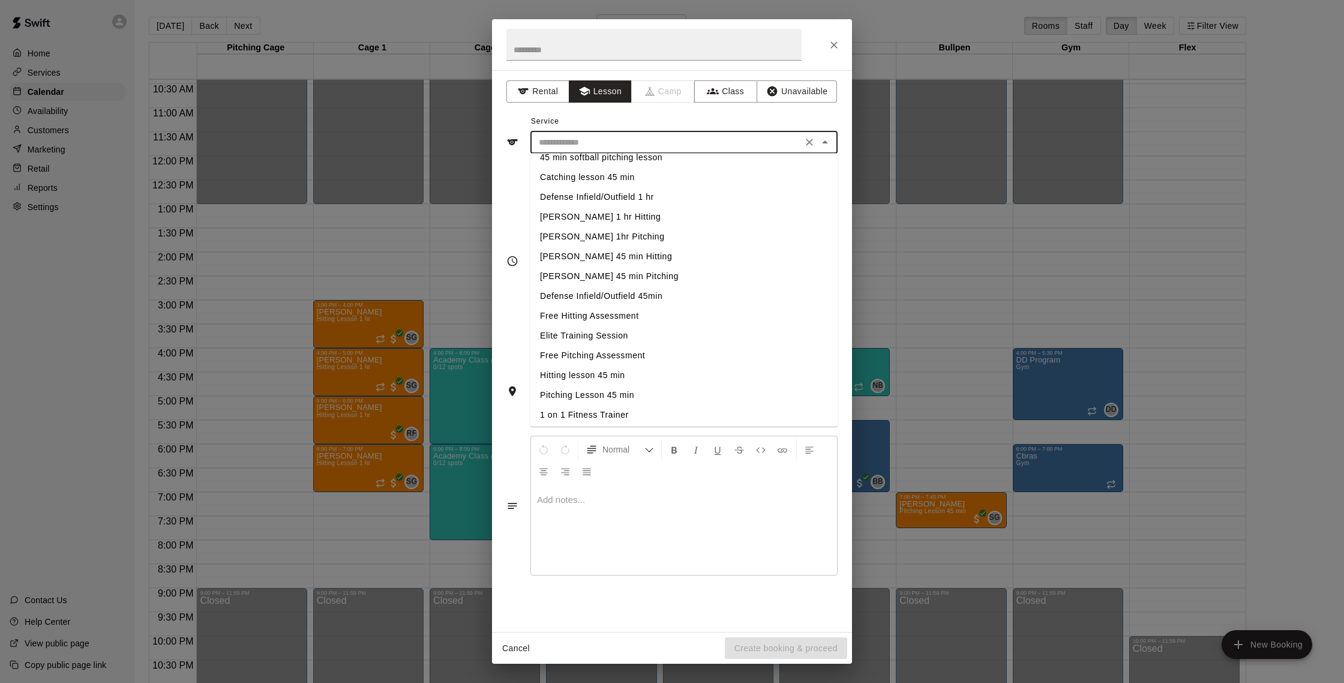
scroll to position [140, 0]
click at [619, 377] on li "Pitching Lesson 45 min" at bounding box center [683, 385] width 307 height 20
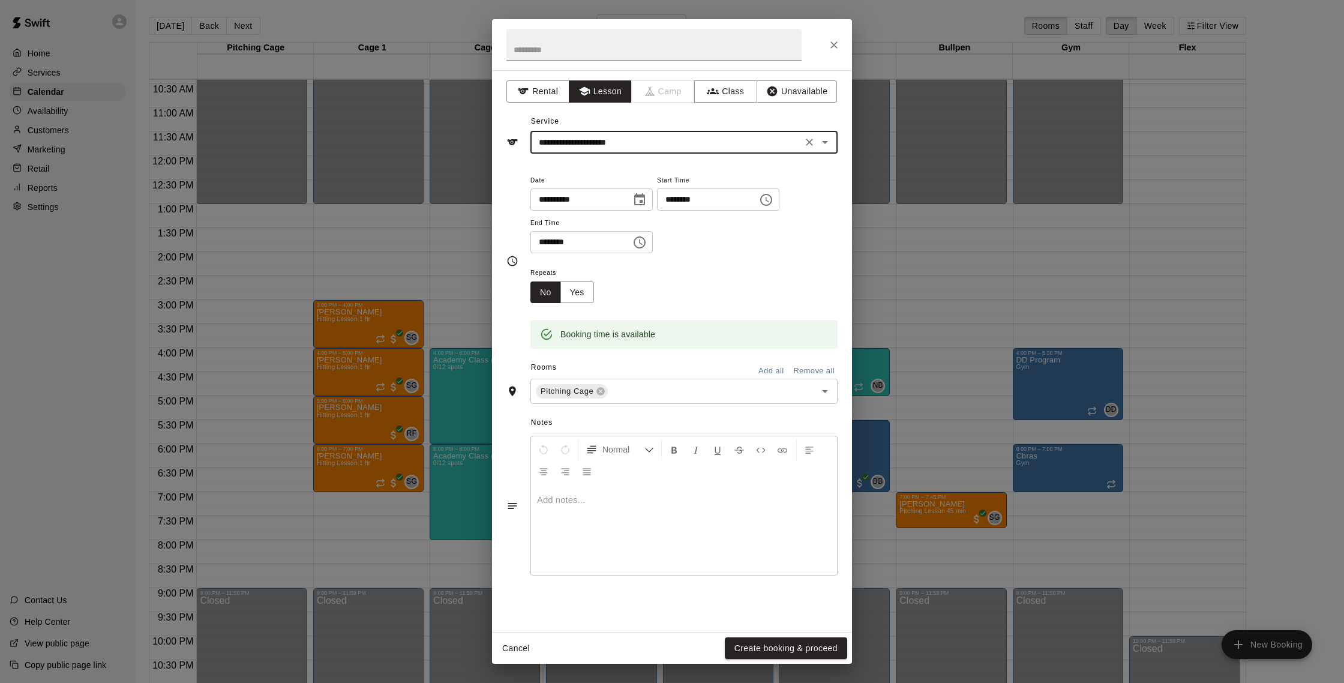
click at [796, 131] on div "**********" at bounding box center [683, 142] width 307 height 22
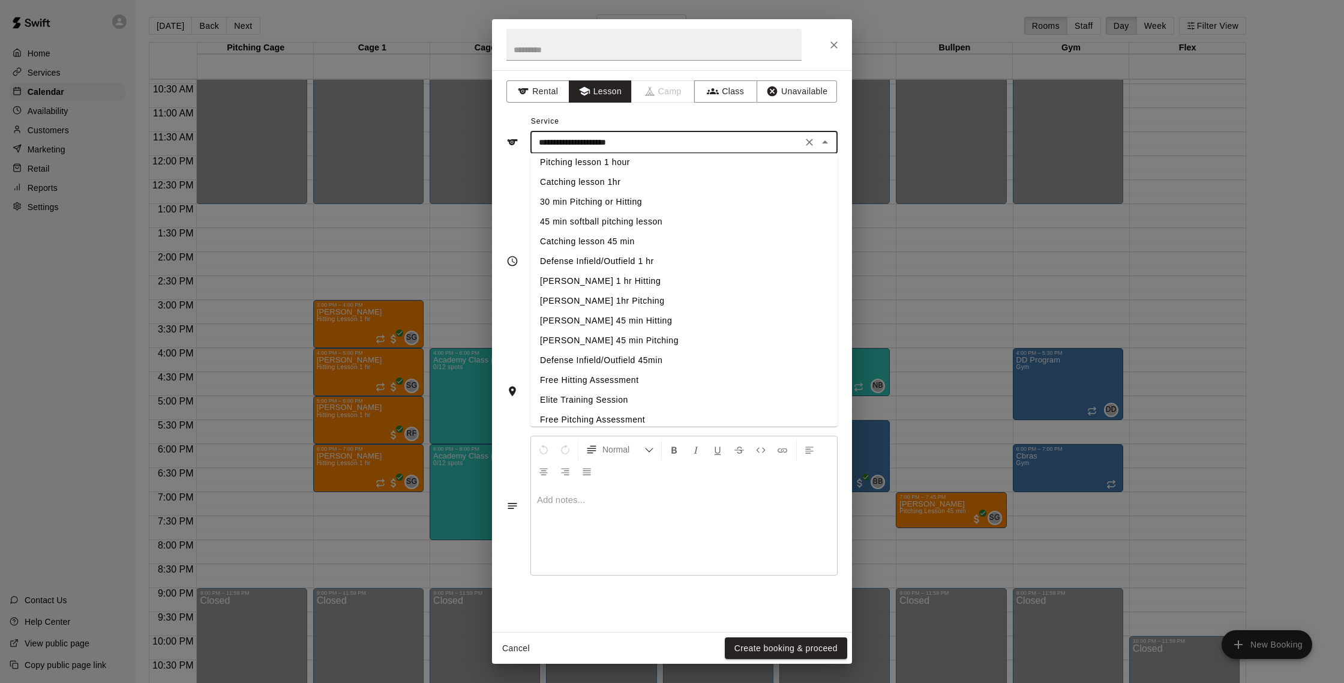
click at [584, 394] on ul "Motor Preference Assessment 1hr Softball Pitching Lesson Hitting Lesson 1 hr Pi…" at bounding box center [683, 290] width 307 height 273
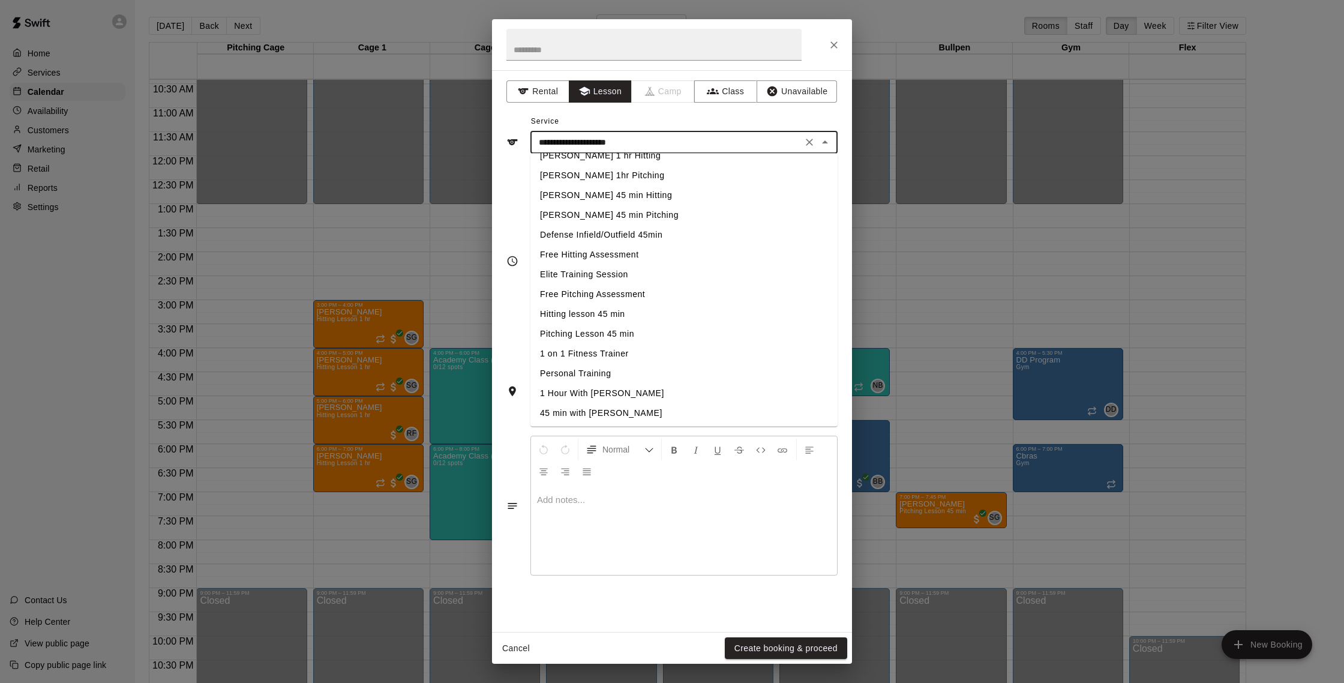
scroll to position [192, 0]
click at [599, 308] on li "Hitting lesson 45 min" at bounding box center [683, 313] width 307 height 20
type input "**********"
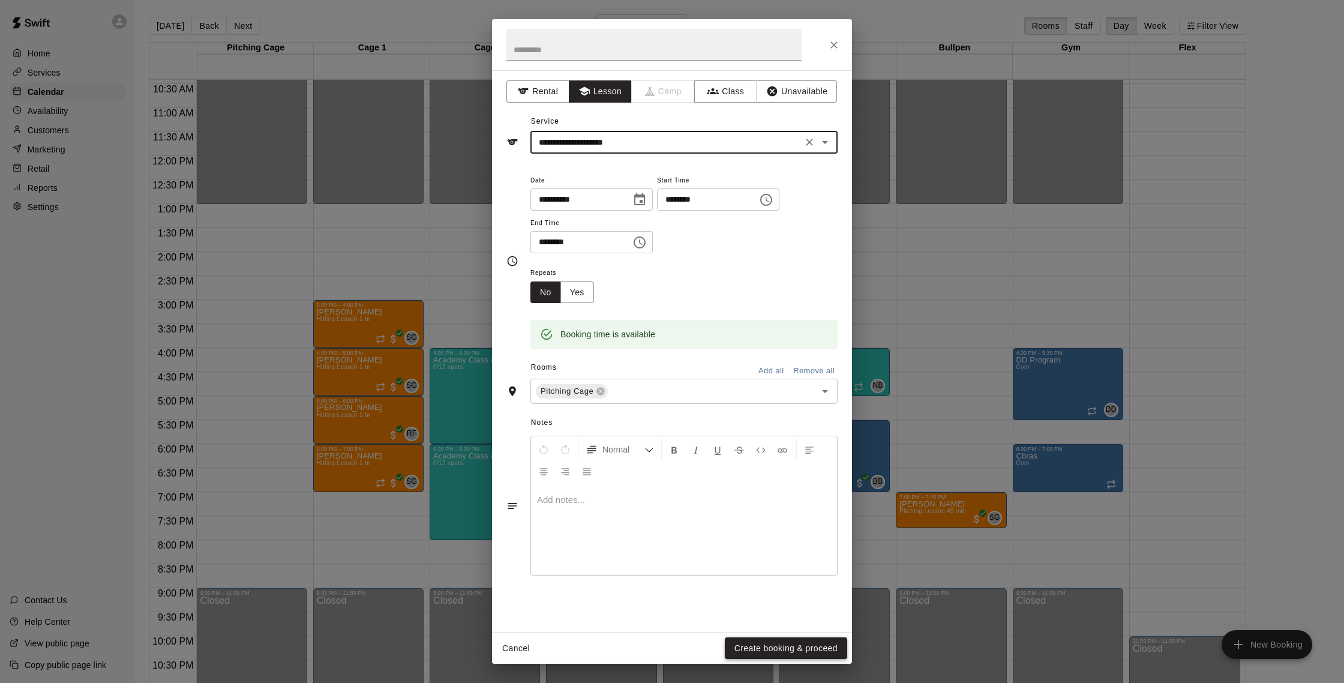
click at [763, 647] on button "Create booking & proceed" at bounding box center [786, 648] width 122 height 22
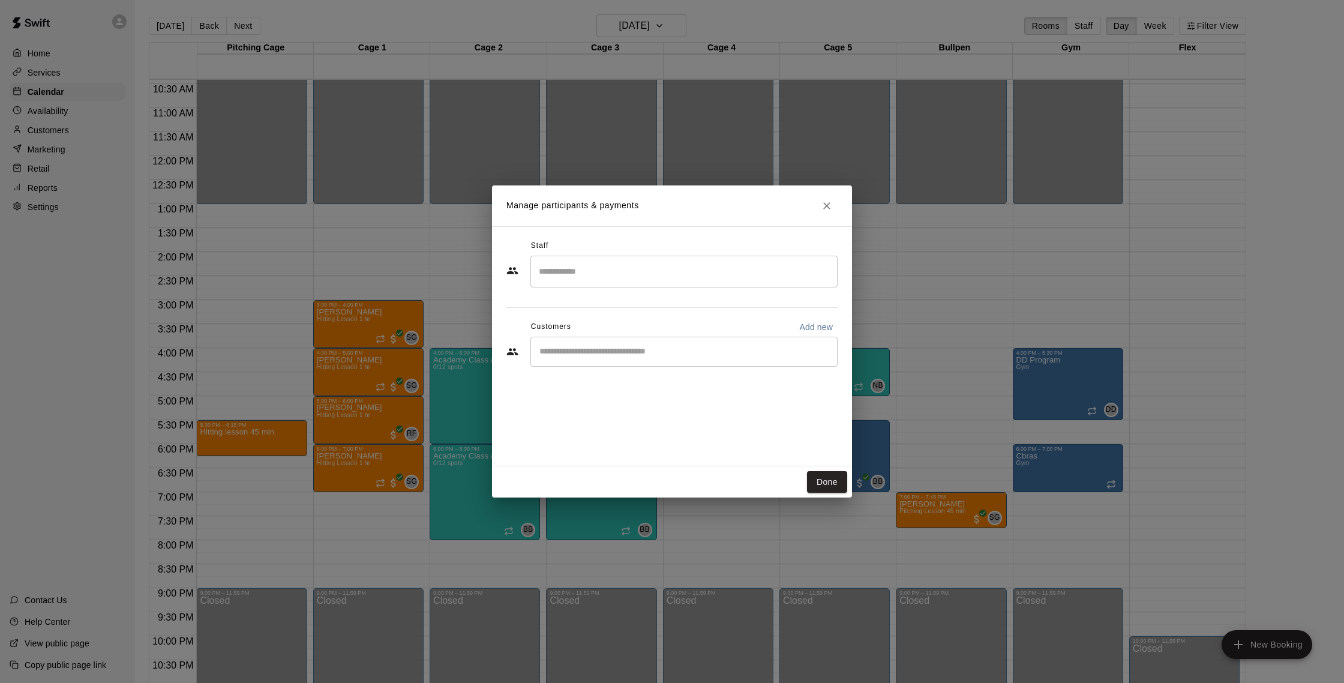
click at [660, 278] on input "Search staff" at bounding box center [684, 271] width 296 height 21
click at [607, 311] on p "[PERSON_NAME]" at bounding box center [597, 306] width 73 height 13
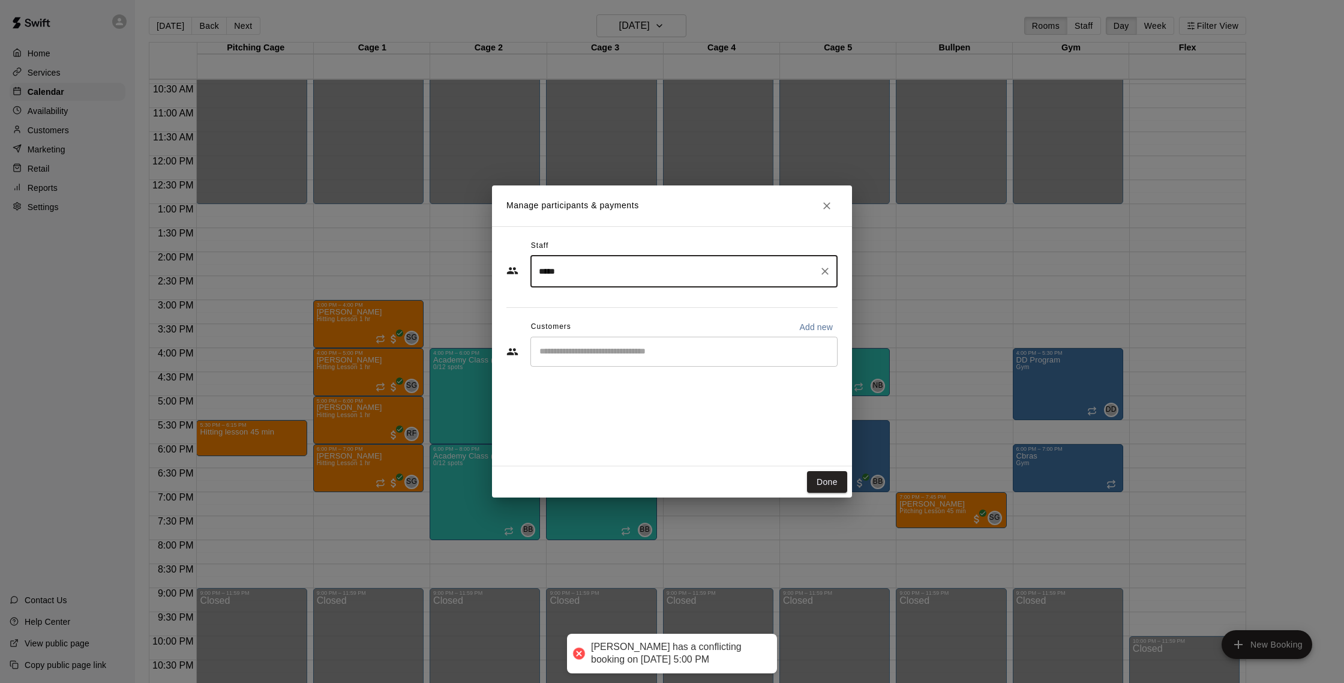
type input "*****"
click at [637, 356] on input "Start typing to search customers..." at bounding box center [684, 352] width 296 height 12
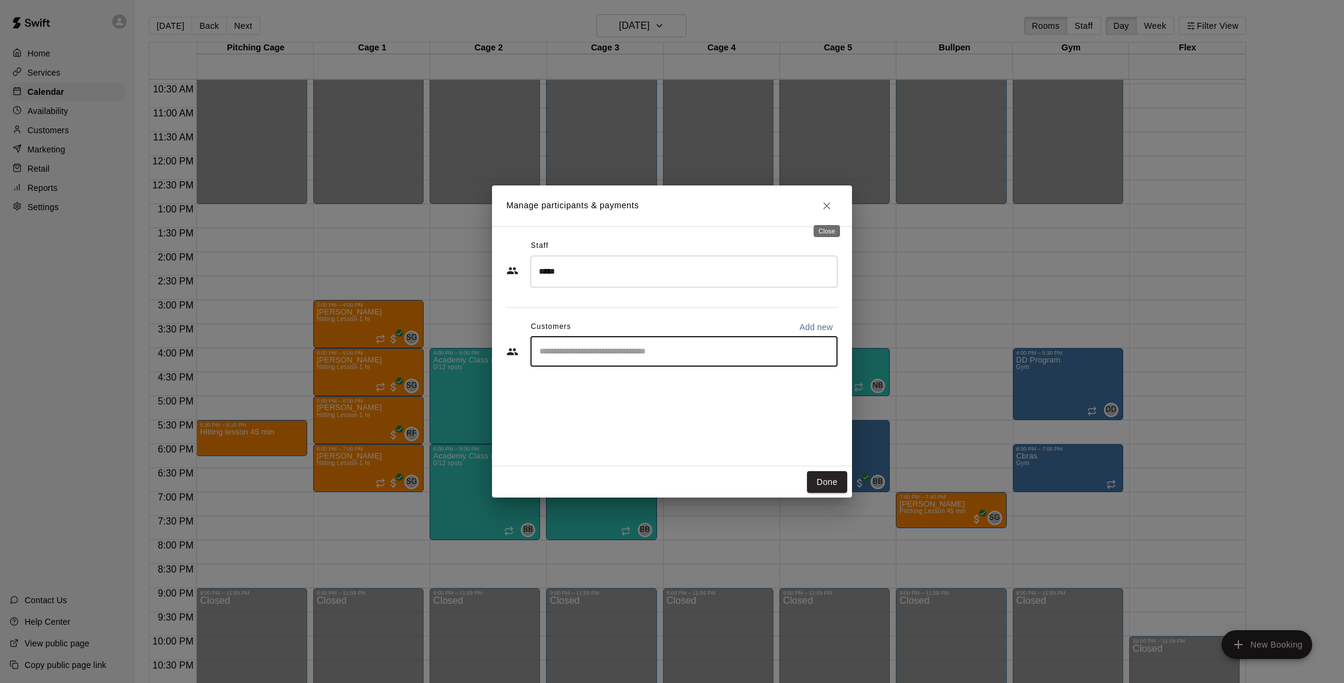
drag, startPoint x: 829, startPoint y: 207, endPoint x: 835, endPoint y: 208, distance: 6.1
click at [829, 207] on icon "Close" at bounding box center [827, 206] width 12 height 12
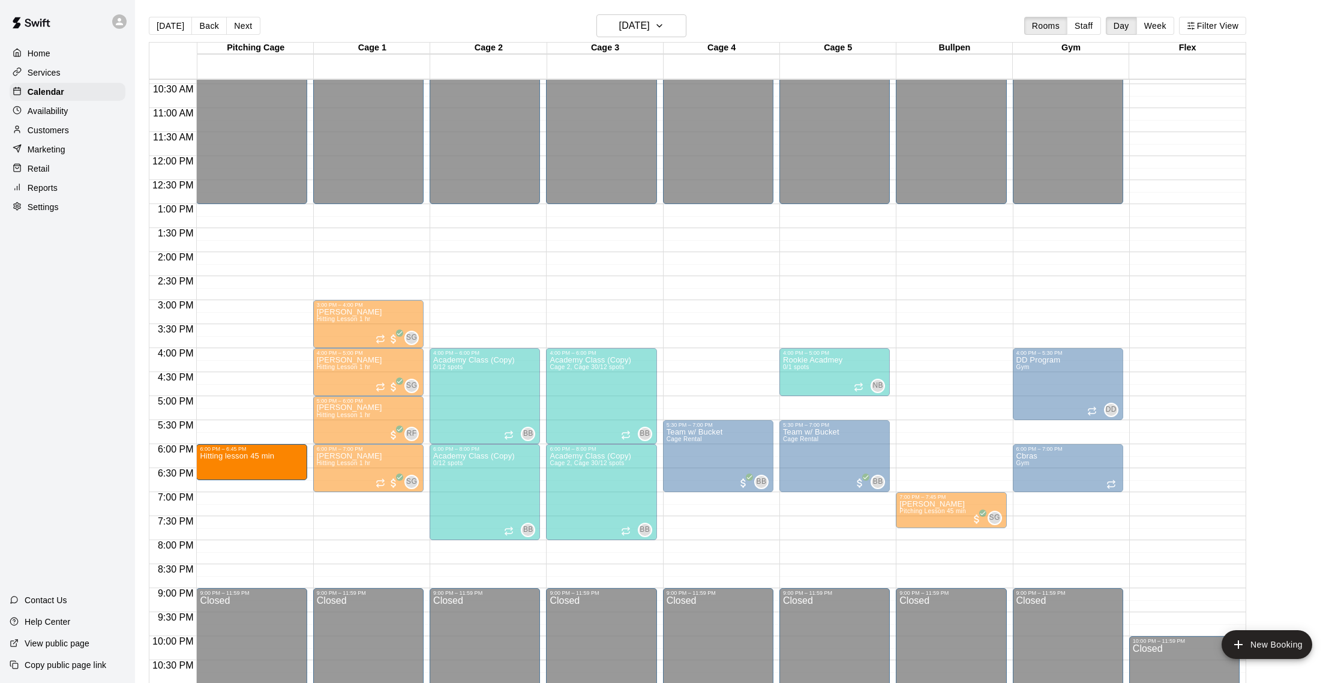
drag, startPoint x: 251, startPoint y: 433, endPoint x: 253, endPoint y: 460, distance: 27.0
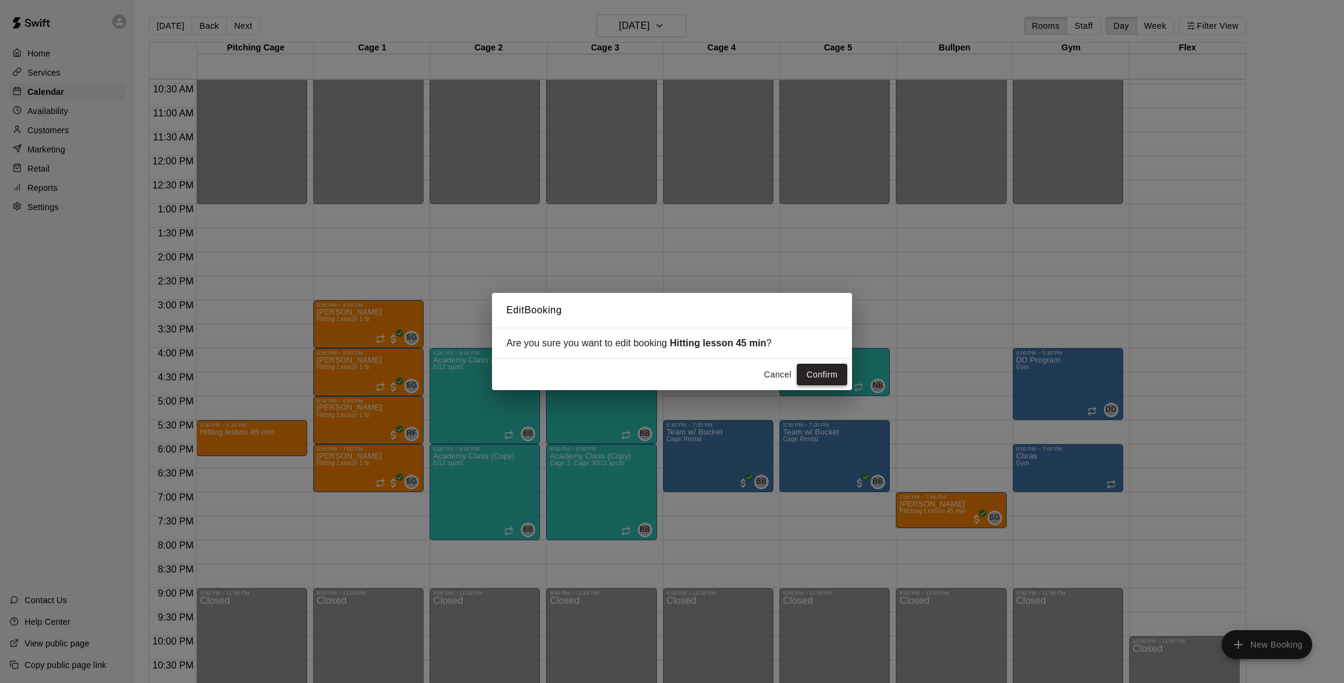
click at [817, 379] on button "Confirm" at bounding box center [822, 375] width 50 height 22
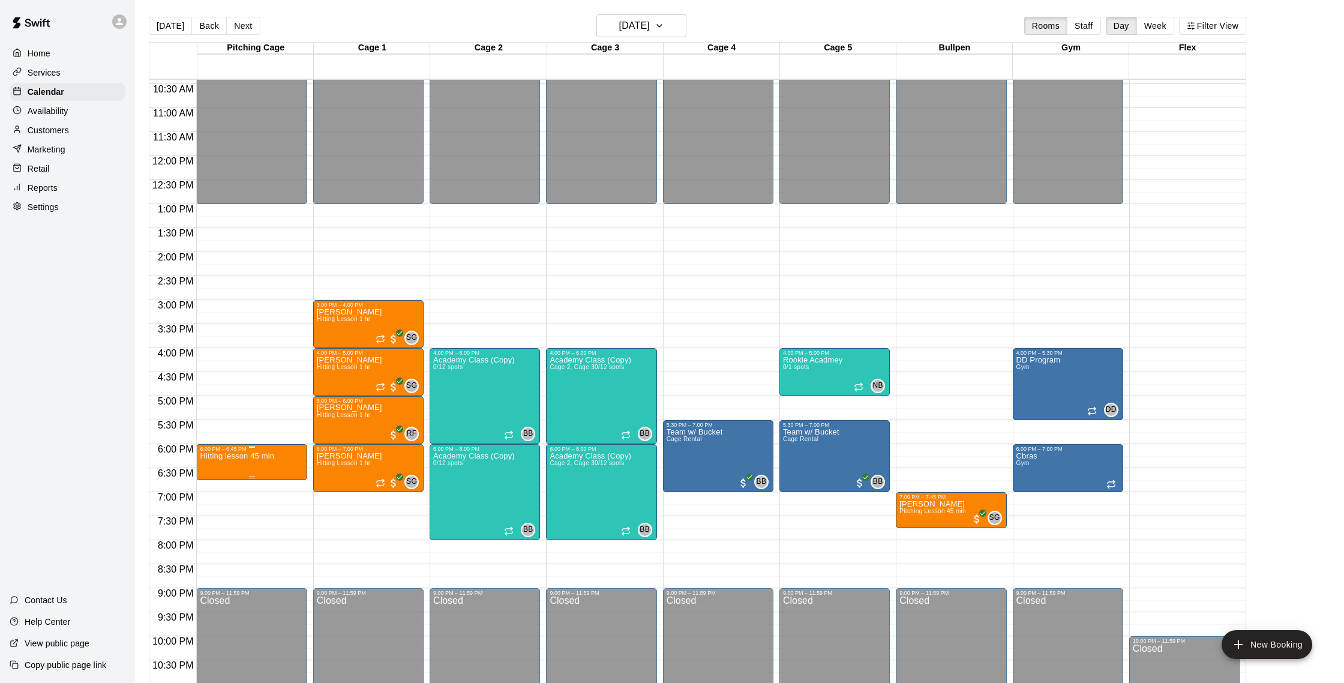
click at [211, 494] on img "edit" at bounding box center [213, 494] width 14 height 14
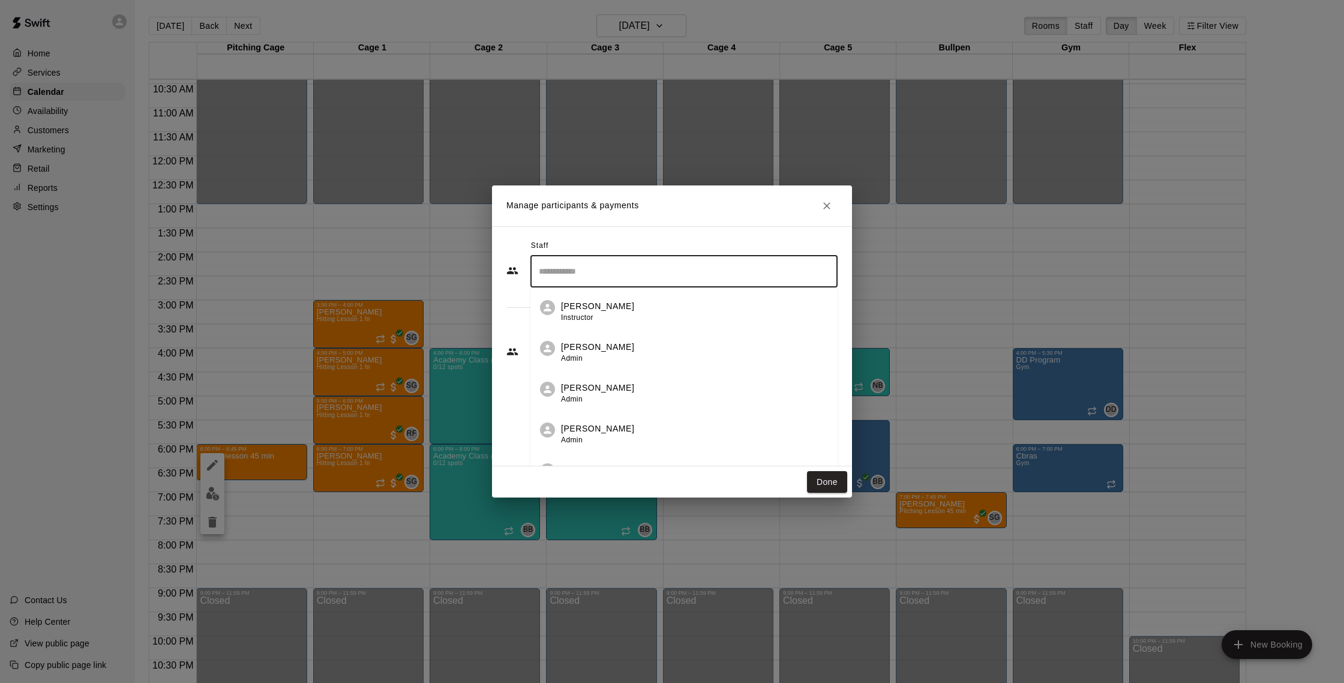
click at [698, 278] on input "Search staff" at bounding box center [684, 271] width 296 height 21
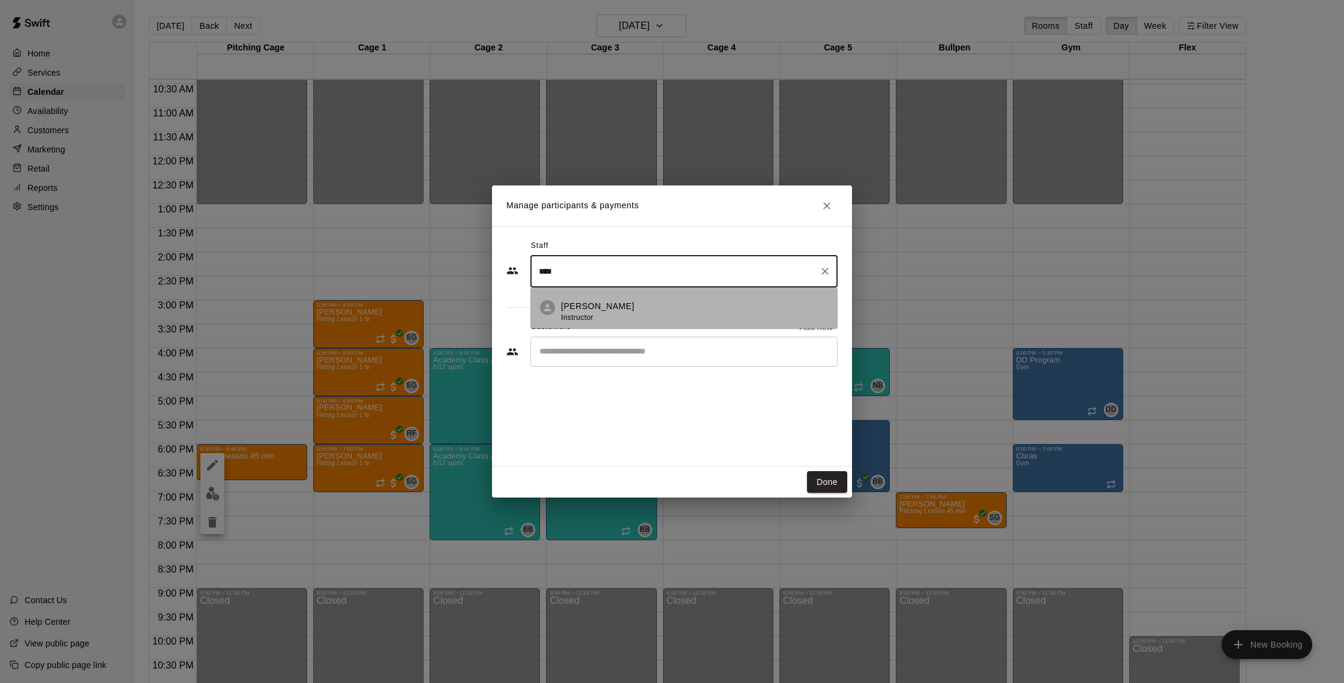
click at [665, 305] on div "[PERSON_NAME] Instructor" at bounding box center [694, 311] width 267 height 23
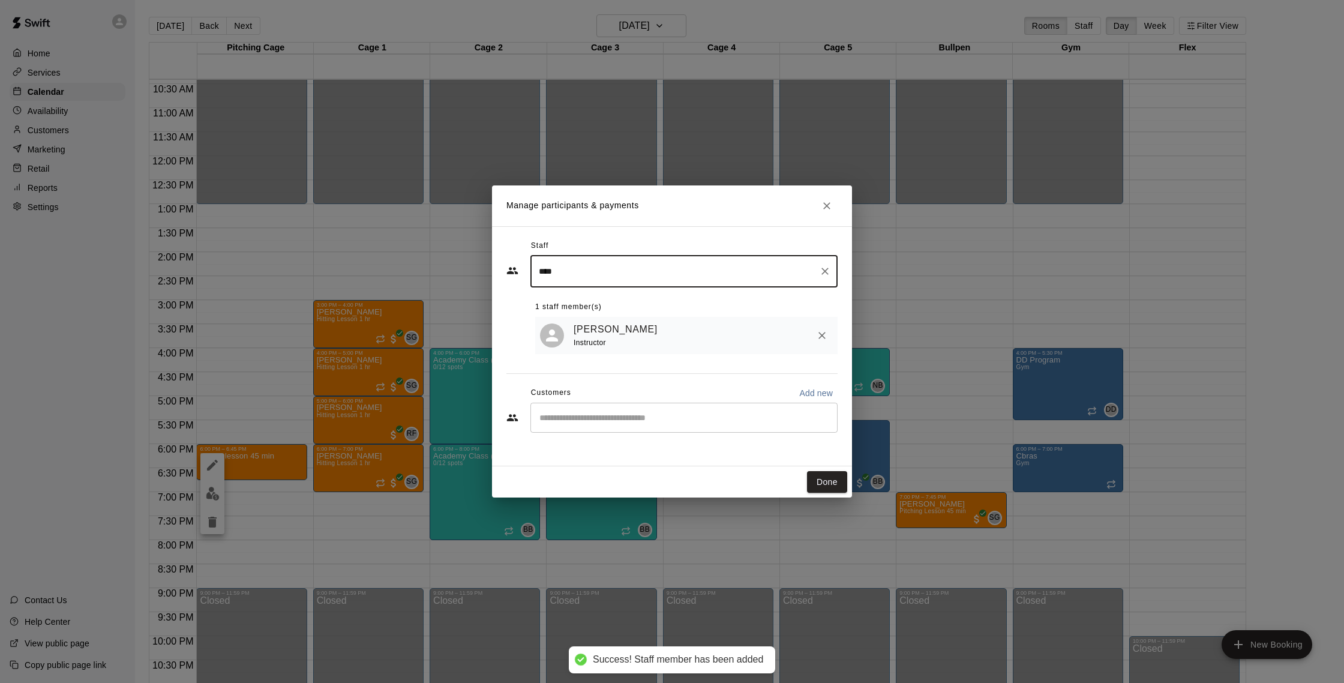
type input "****"
drag, startPoint x: 675, startPoint y: 392, endPoint x: 671, endPoint y: 407, distance: 14.8
click at [675, 392] on div "Customers Add new" at bounding box center [671, 392] width 331 height 19
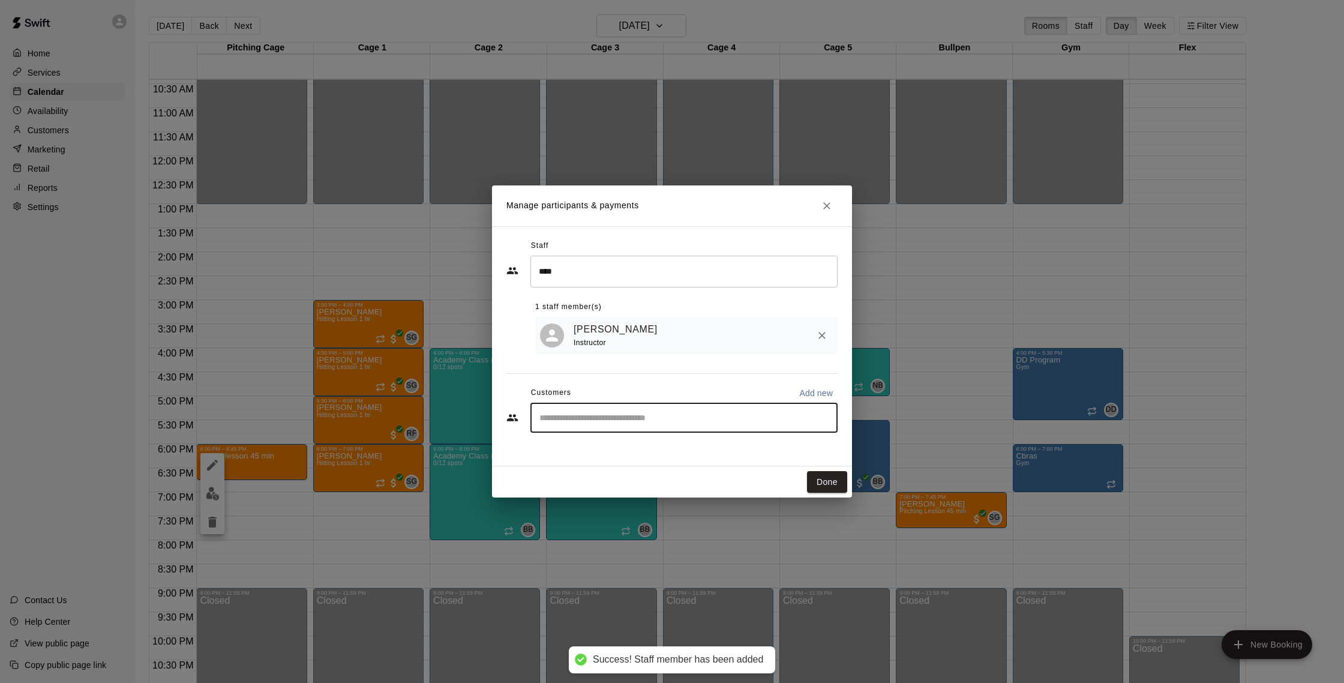
click at [673, 412] on input "Start typing to search customers..." at bounding box center [684, 418] width 296 height 12
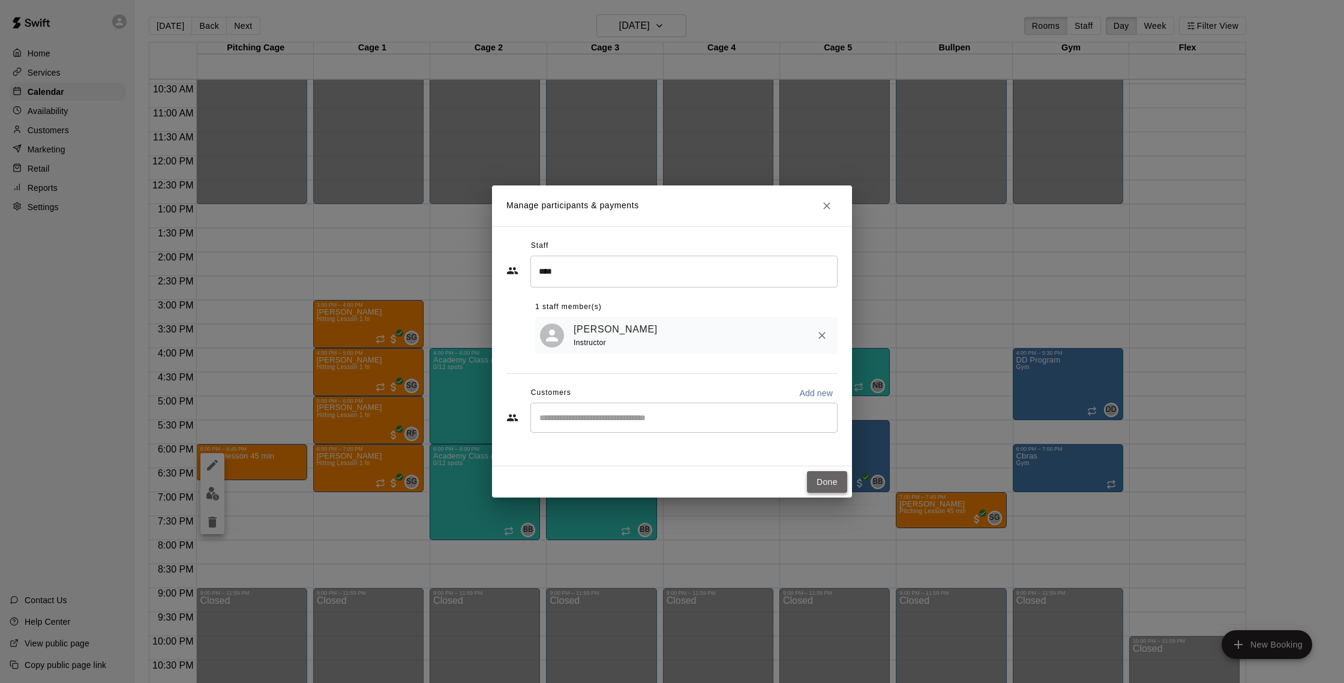
click at [832, 480] on button "Done" at bounding box center [827, 482] width 40 height 22
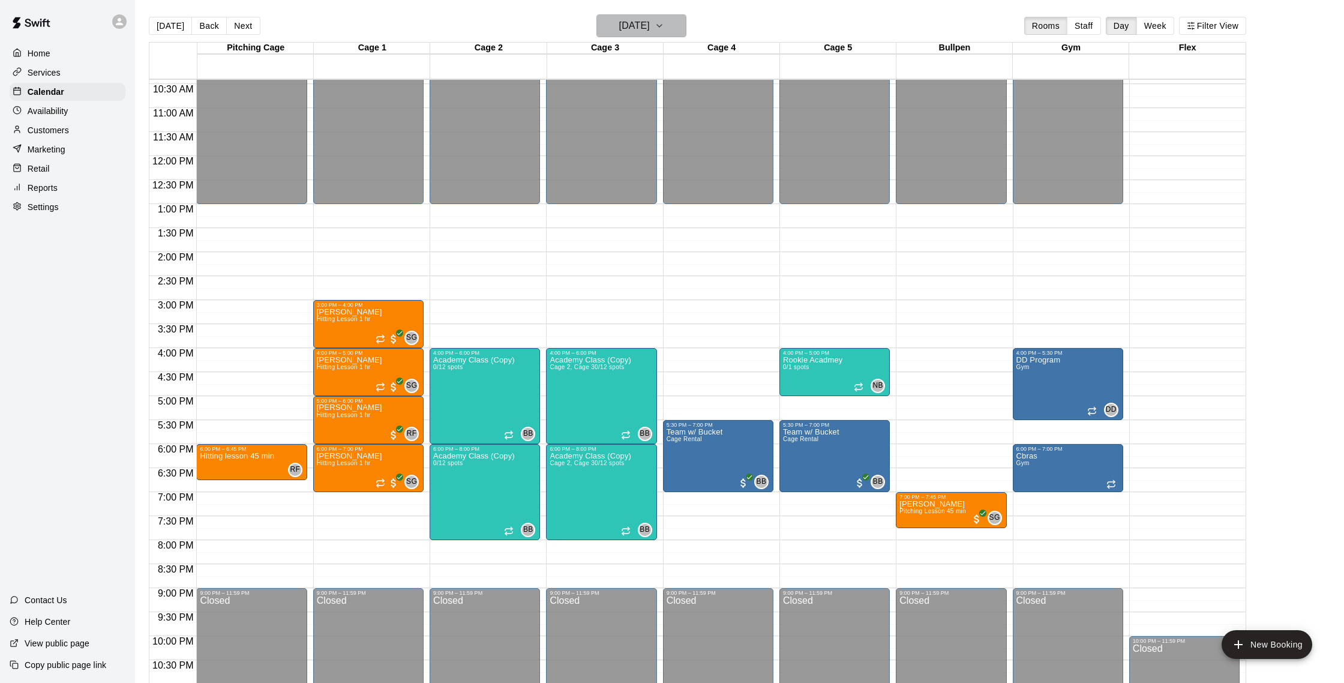
click at [626, 37] on button "[DATE]" at bounding box center [641, 25] width 90 height 23
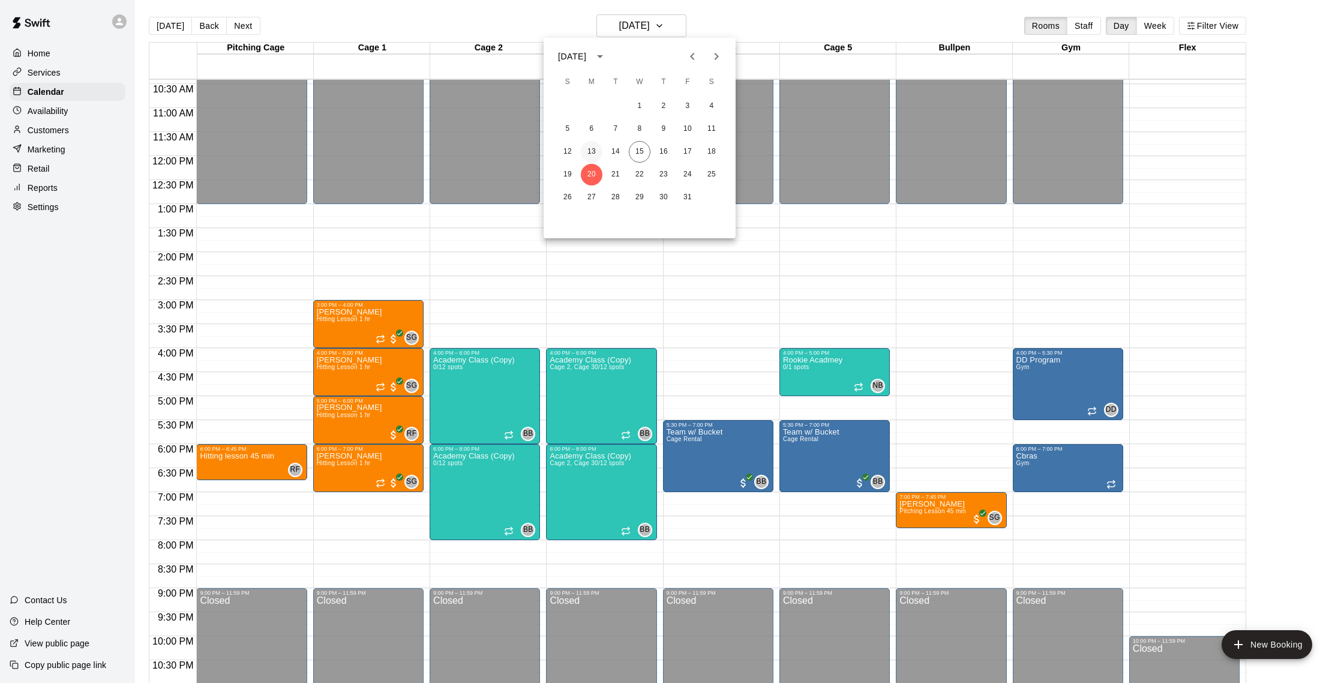
click at [591, 153] on button "13" at bounding box center [592, 152] width 22 height 22
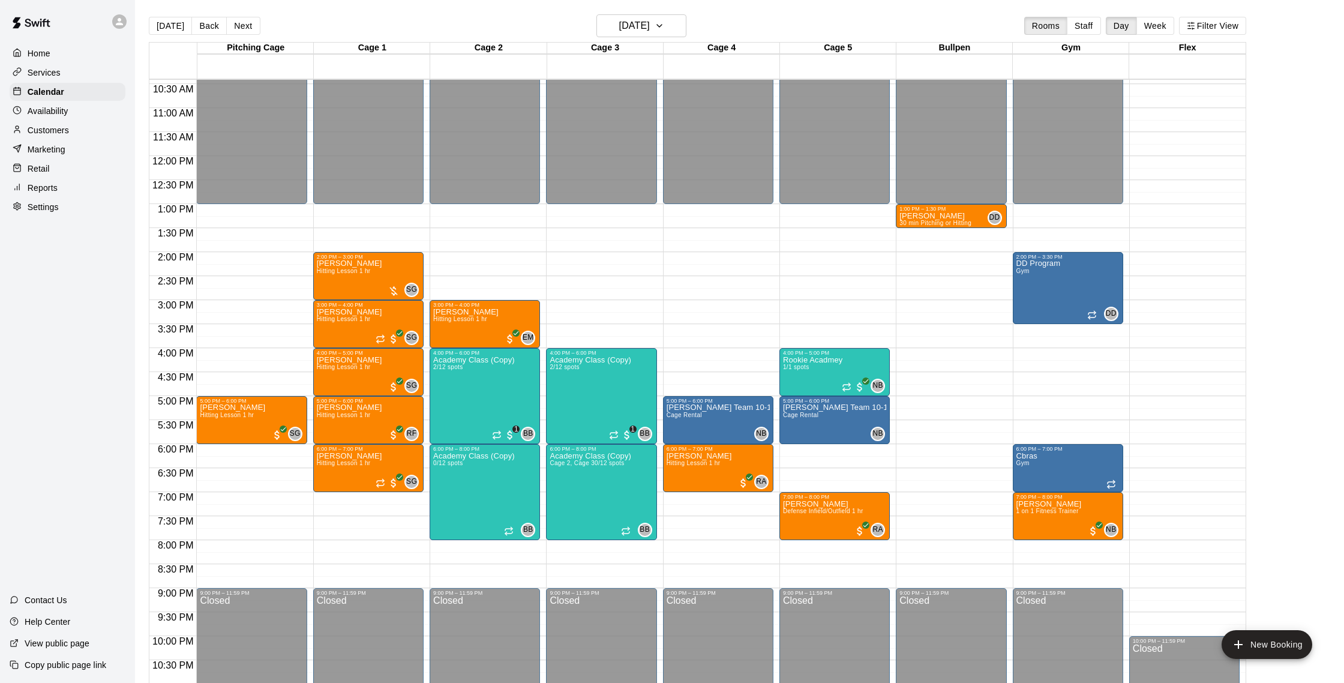
drag, startPoint x: 155, startPoint y: 31, endPoint x: 200, endPoint y: 26, distance: 45.2
click at [155, 30] on button "[DATE]" at bounding box center [170, 26] width 43 height 18
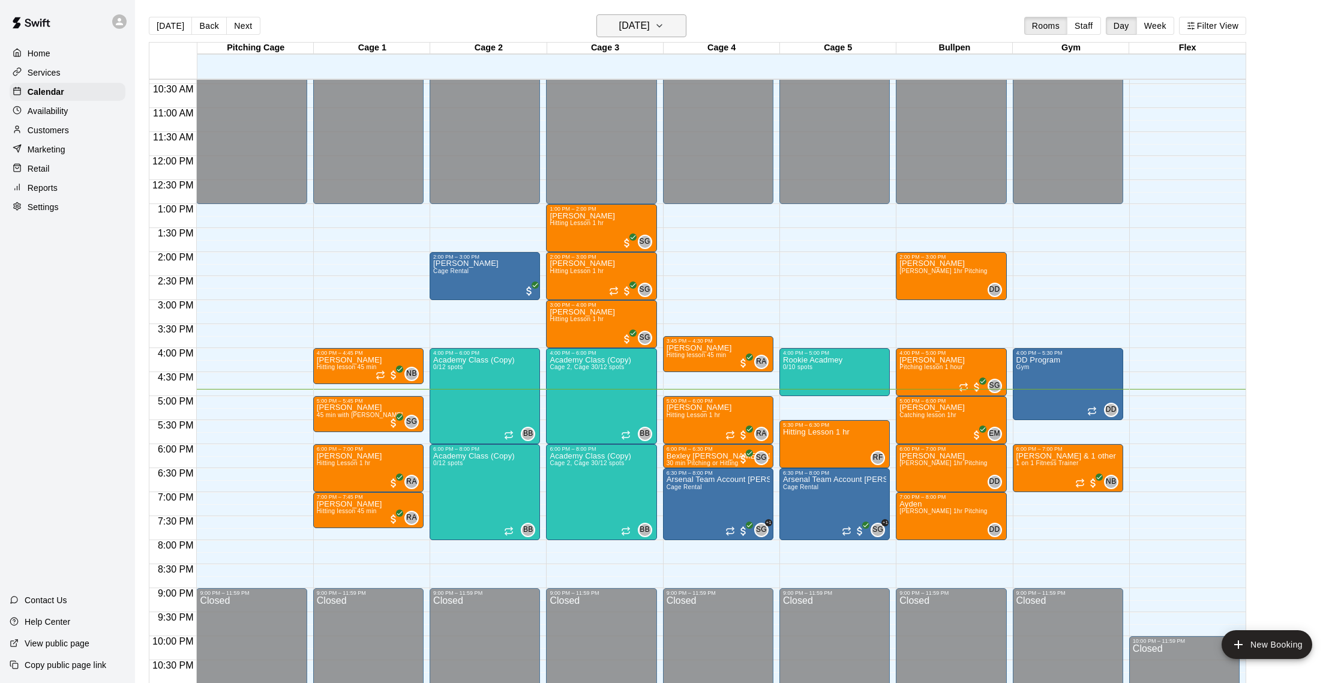
click at [650, 29] on h6 "[DATE]" at bounding box center [634, 25] width 31 height 17
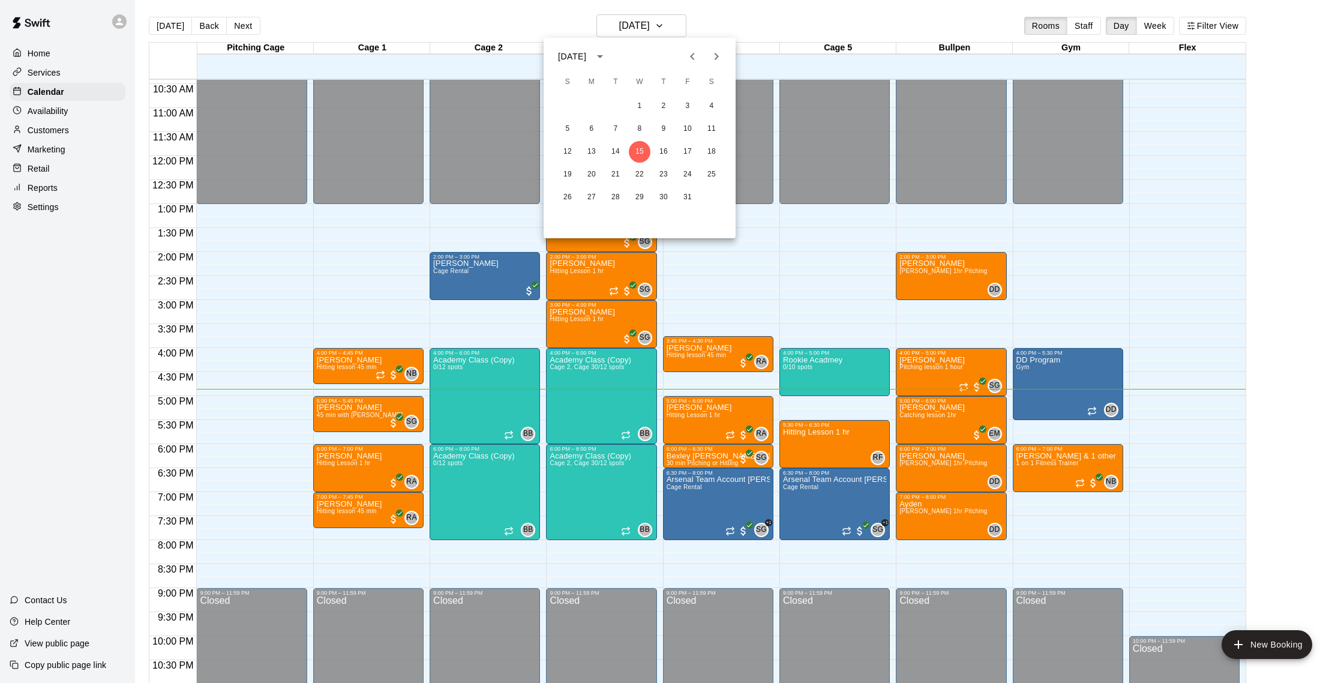
click at [706, 292] on div at bounding box center [672, 341] width 1344 height 683
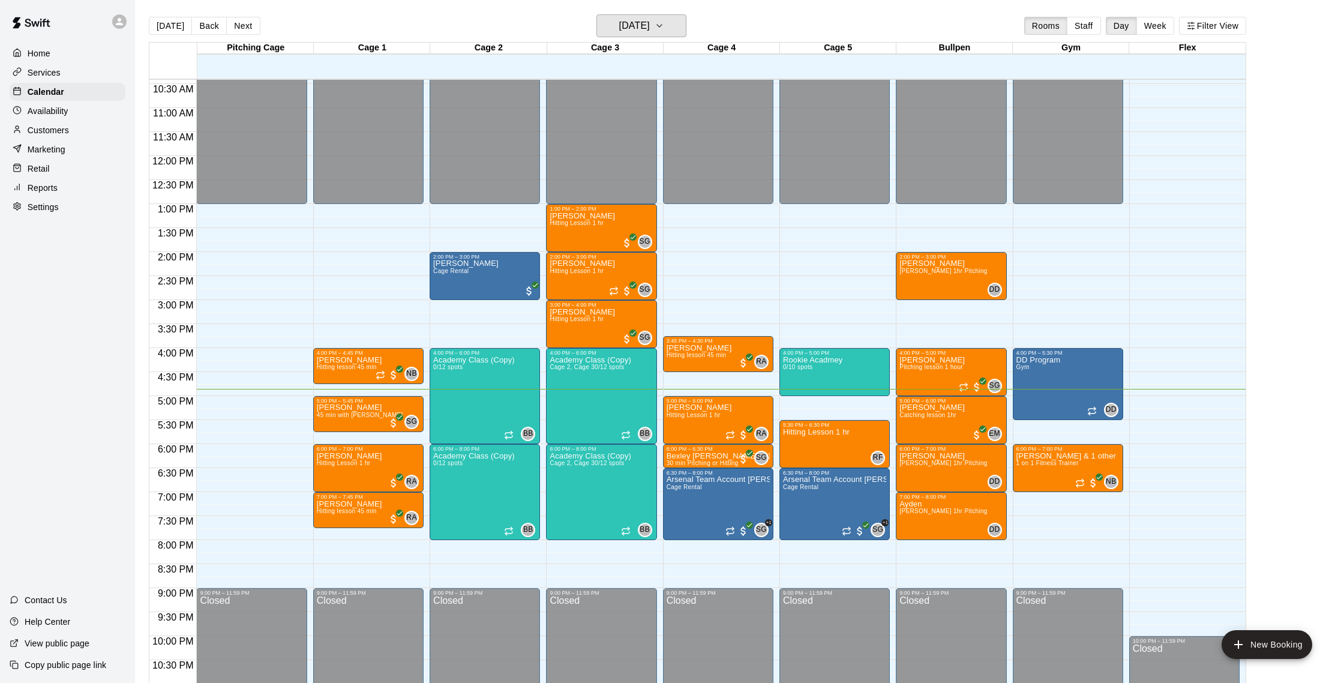
scroll to position [491, 0]
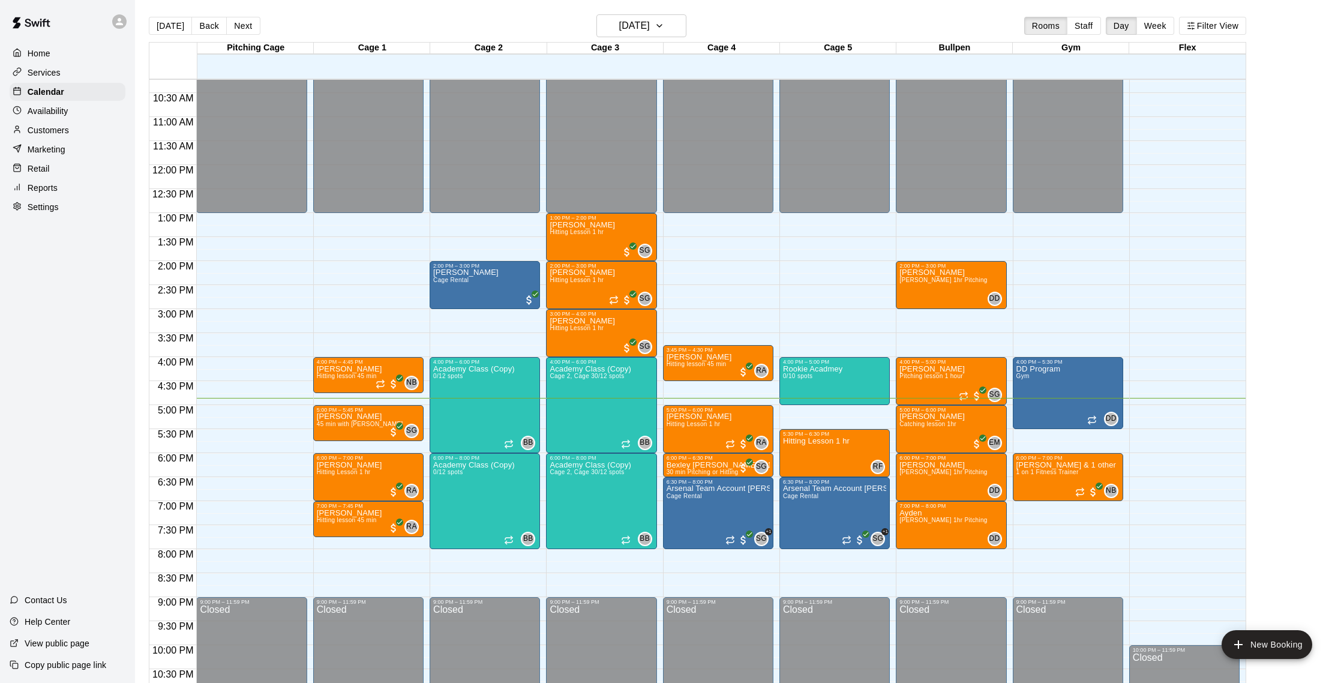
click at [704, 288] on div "12:00 AM – 1:00 PM Closed 3:45 PM – 4:30 PM [PERSON_NAME] Hitting lesson 45 min…" at bounding box center [718, 165] width 110 height 1152
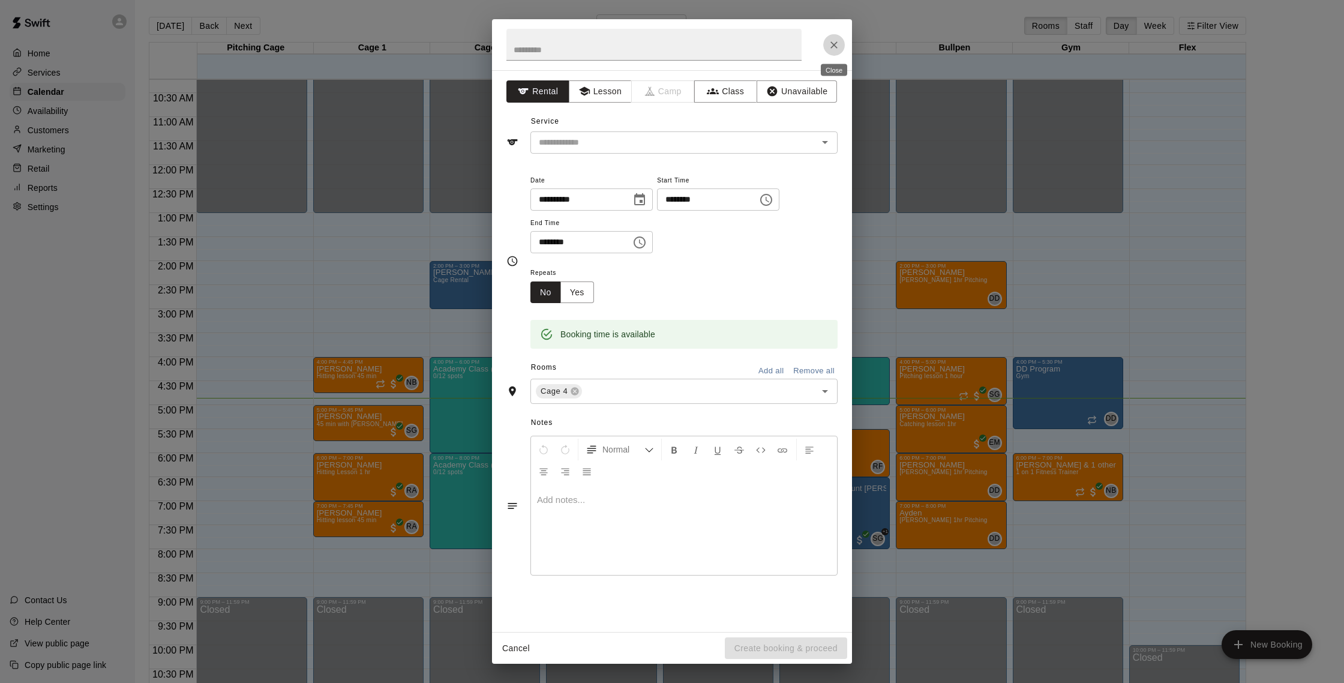
click at [832, 40] on icon "Close" at bounding box center [834, 45] width 12 height 12
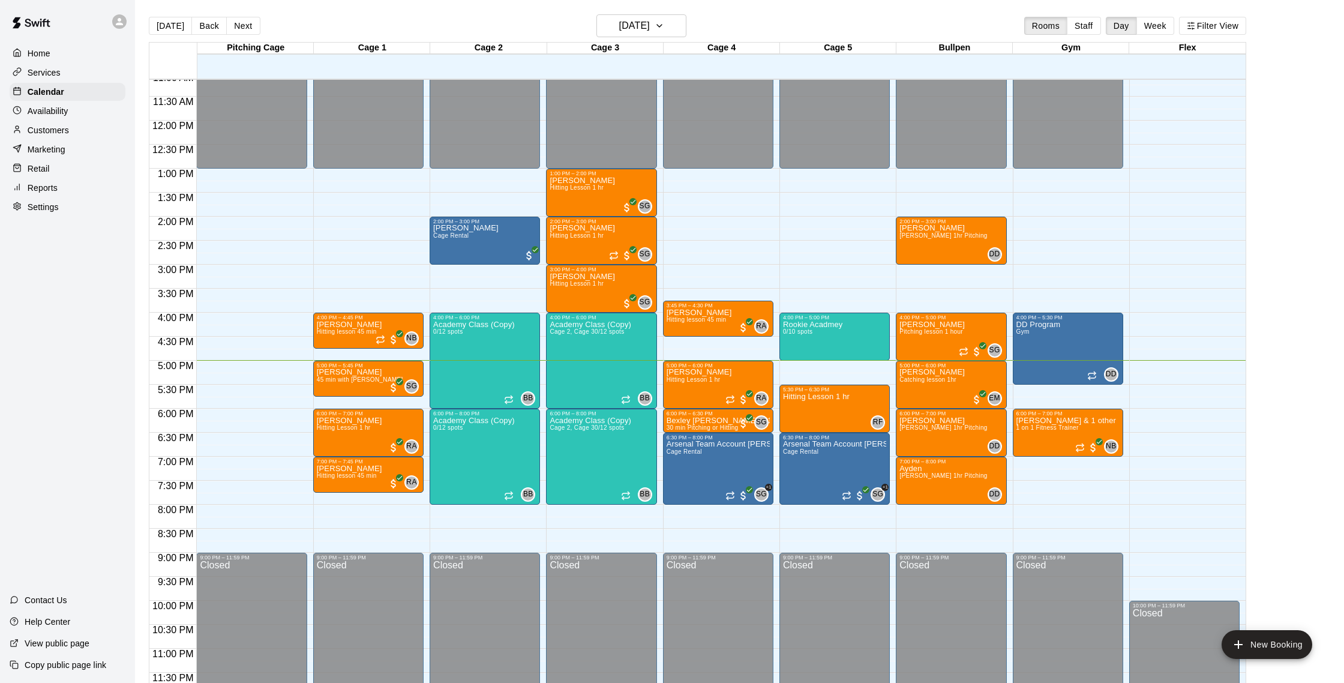
scroll to position [535, 0]
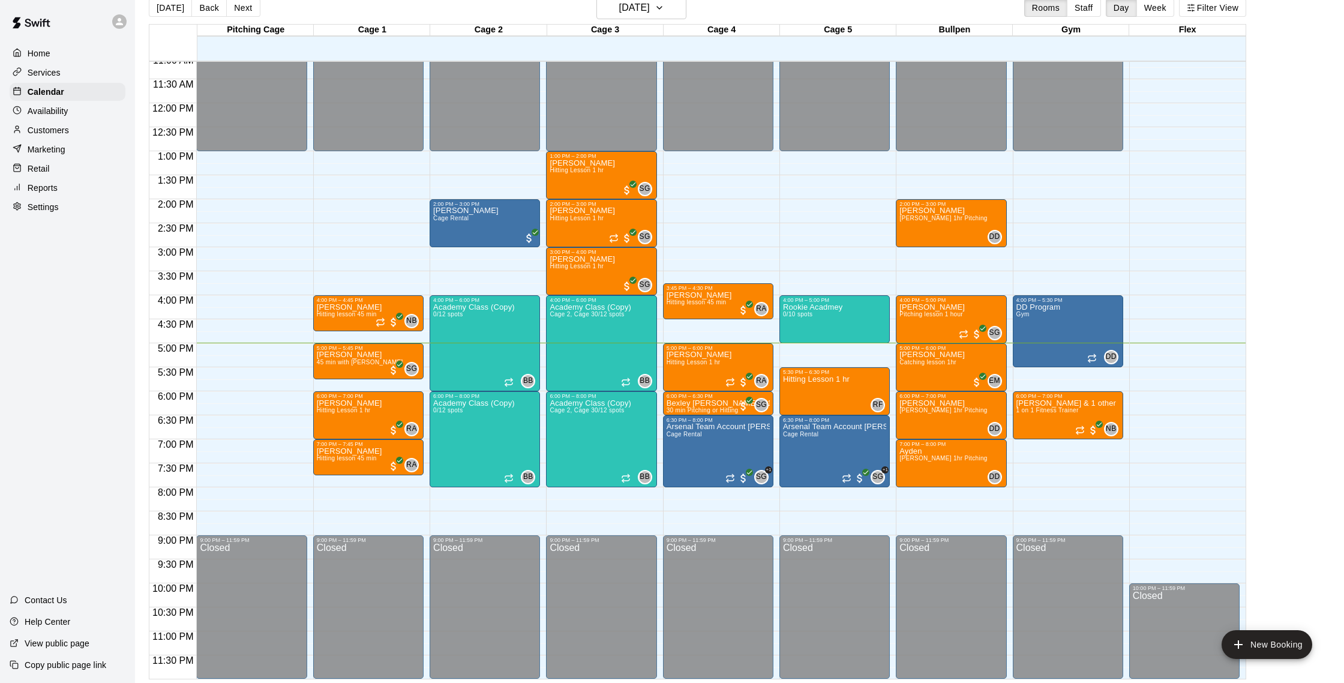
click at [71, 146] on div "Marketing" at bounding box center [68, 149] width 116 height 18
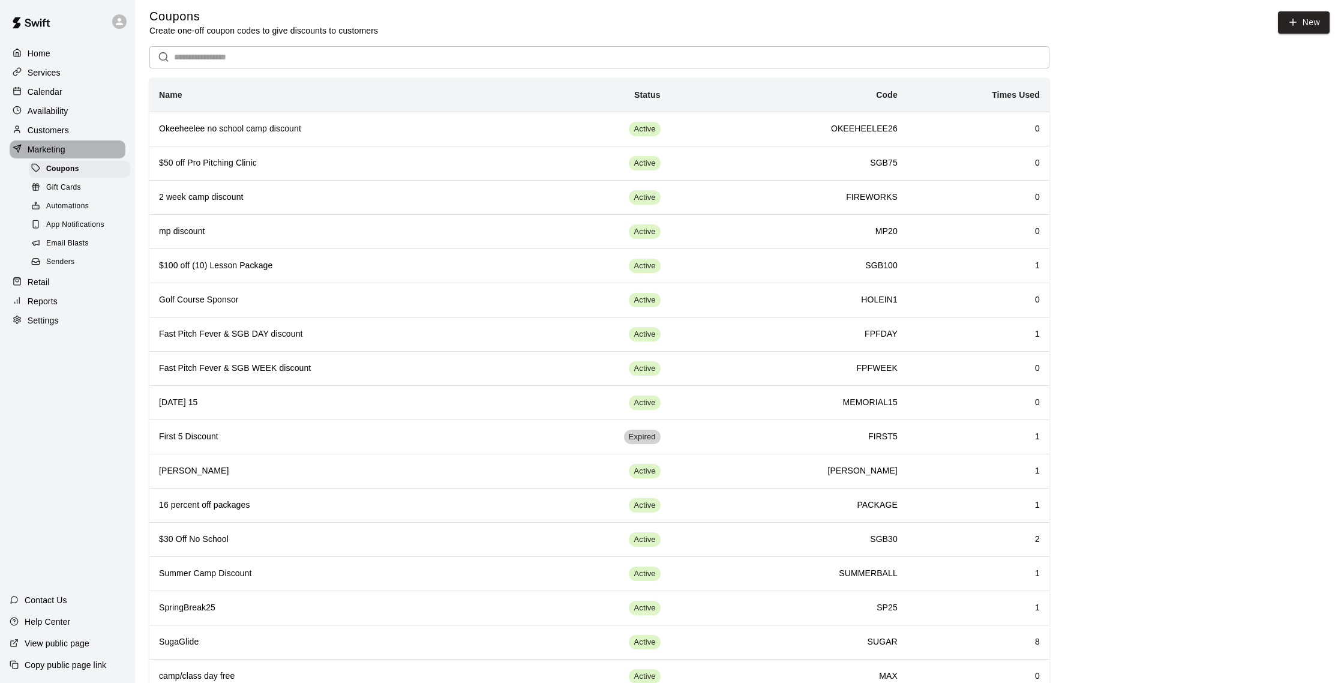
scroll to position [4, 0]
click at [58, 145] on p "Marketing" at bounding box center [47, 149] width 38 height 12
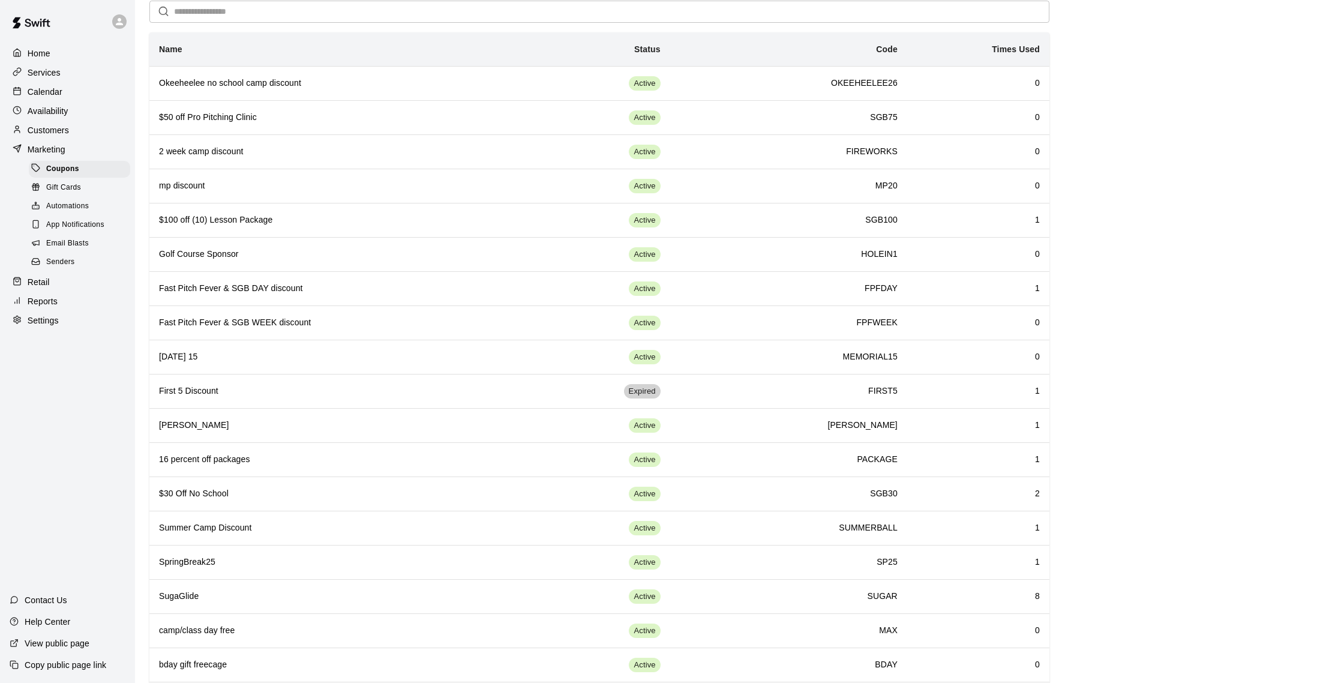
scroll to position [53, 0]
click at [25, 153] on div at bounding box center [20, 149] width 15 height 11
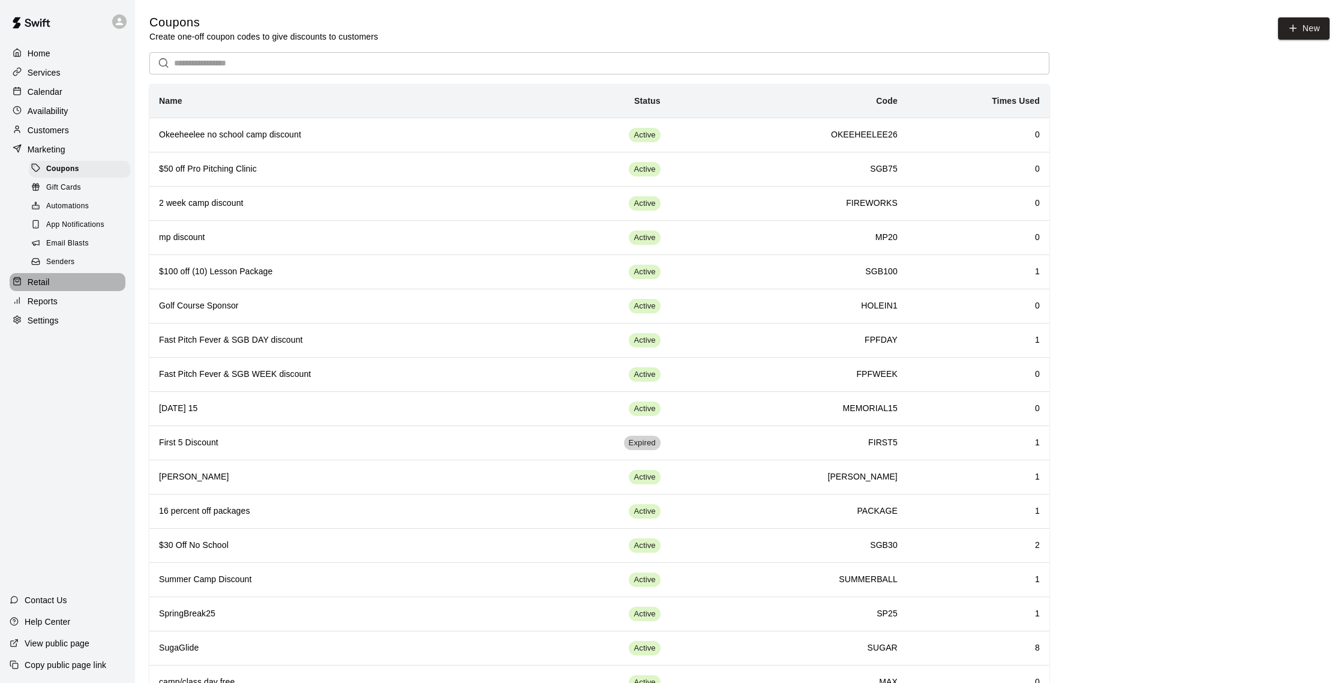
click at [85, 275] on div "Retail" at bounding box center [68, 282] width 116 height 18
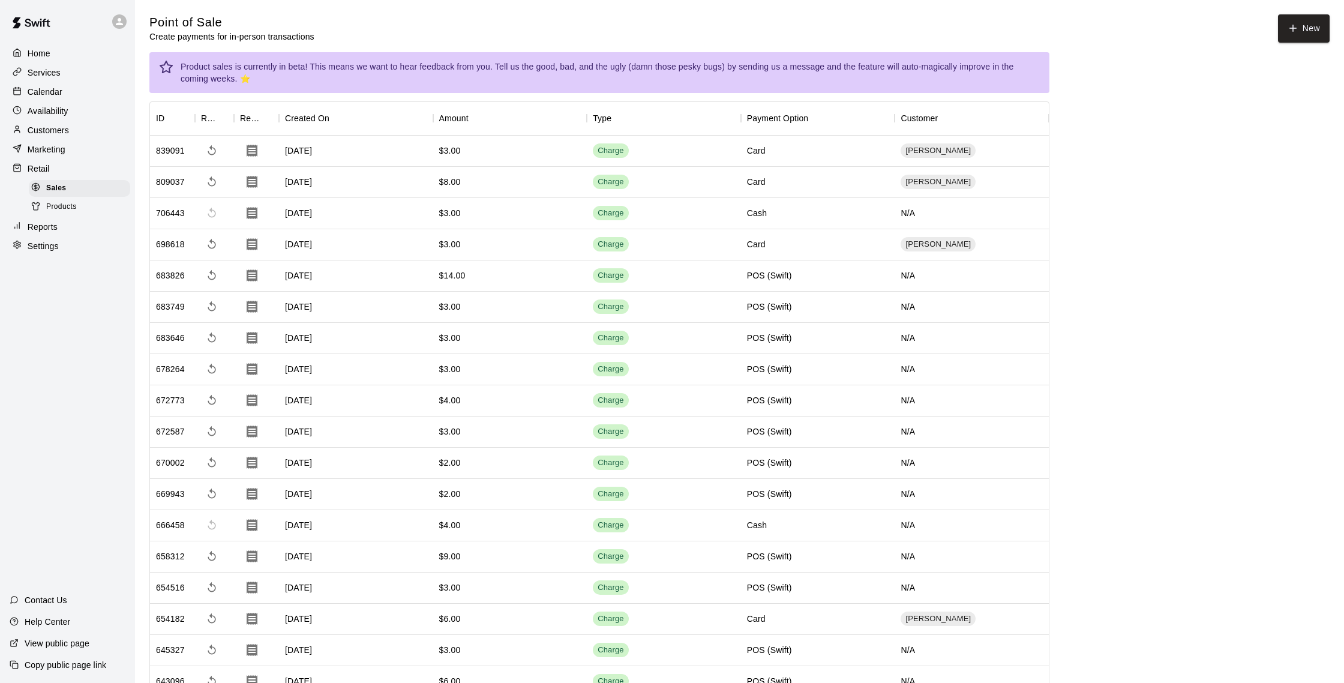
click at [89, 127] on div "Customers" at bounding box center [68, 130] width 116 height 18
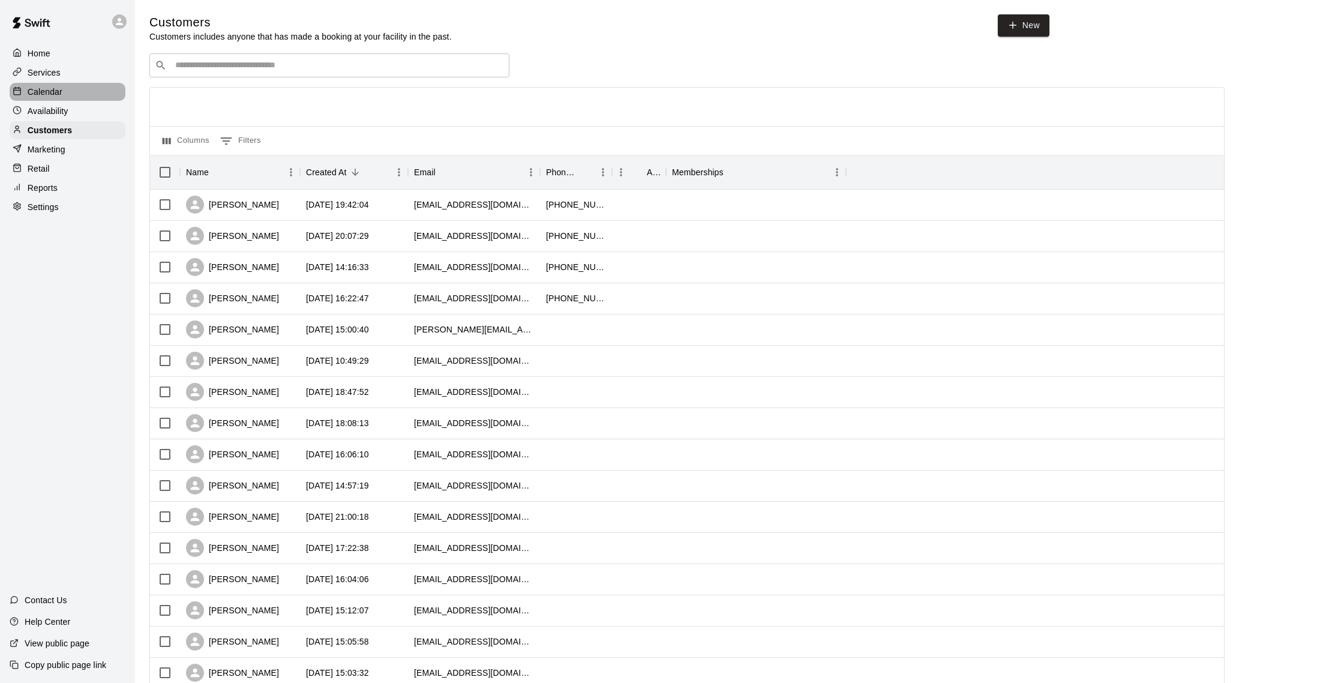
click at [77, 93] on div "Calendar" at bounding box center [68, 92] width 116 height 18
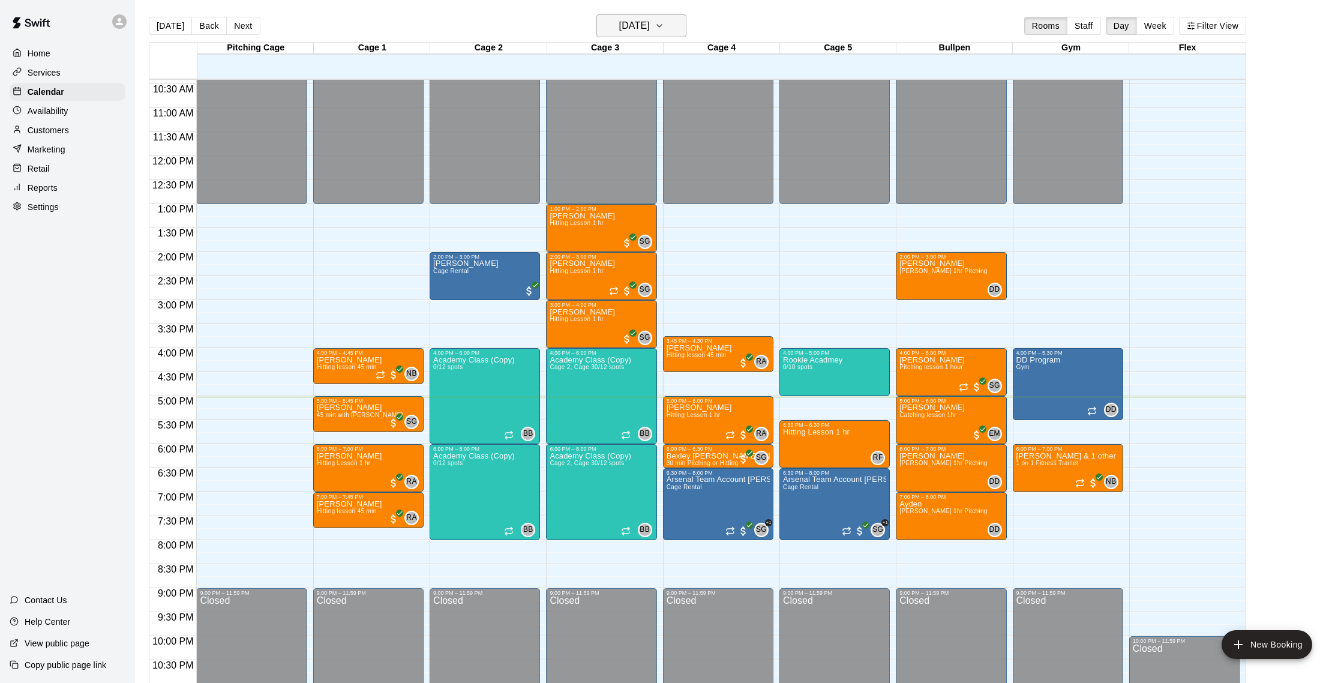
scroll to position [19, 0]
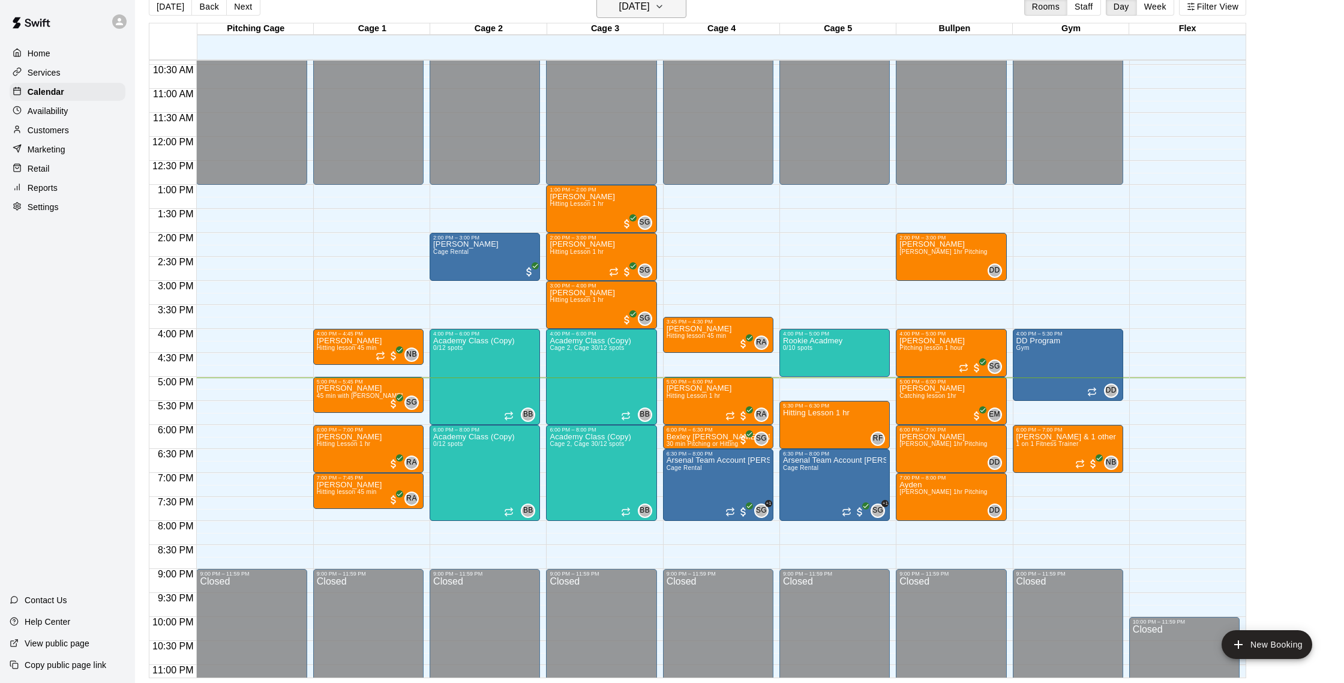
click at [654, 23] on div "Pitching Cage 15 Wed Cage 1 15 Wed Cage 2 15 Wed Cage 3 15 Wed Cage 4 15 Wed Ca…" at bounding box center [697, 350] width 1097 height 655
click at [650, 7] on h6 "[DATE]" at bounding box center [634, 6] width 31 height 17
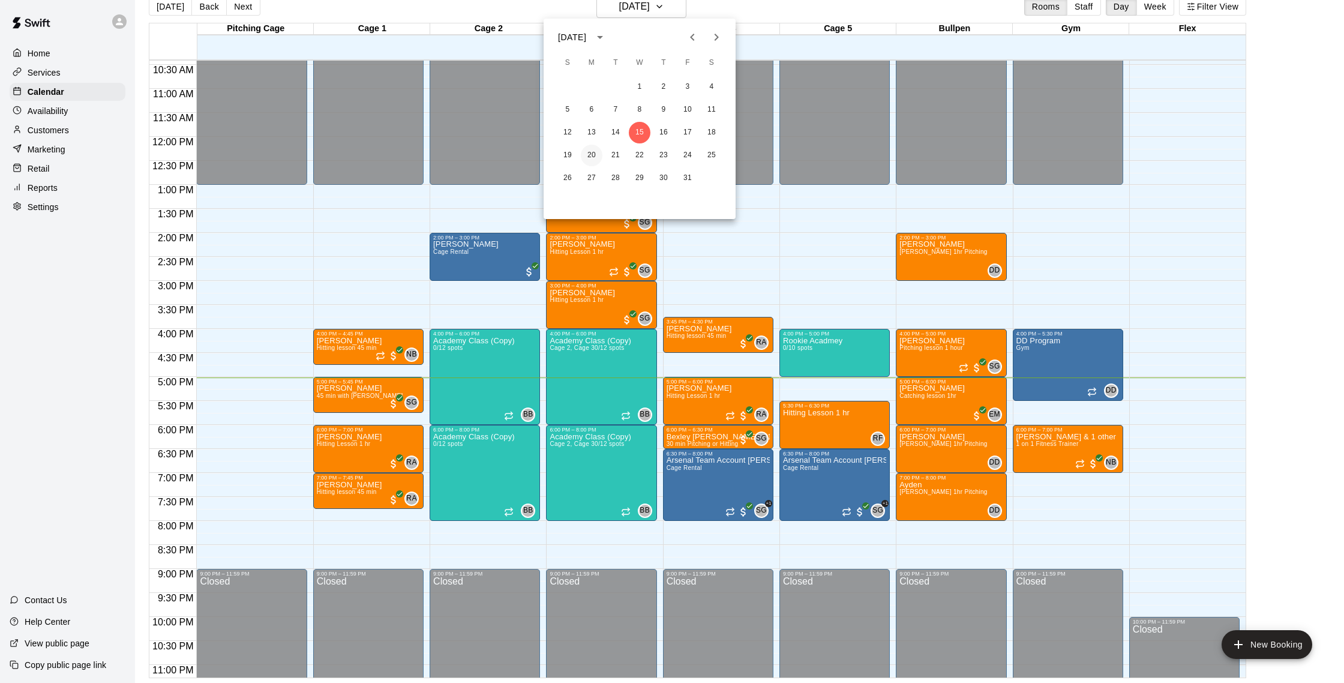
click at [596, 158] on button "20" at bounding box center [592, 156] width 22 height 22
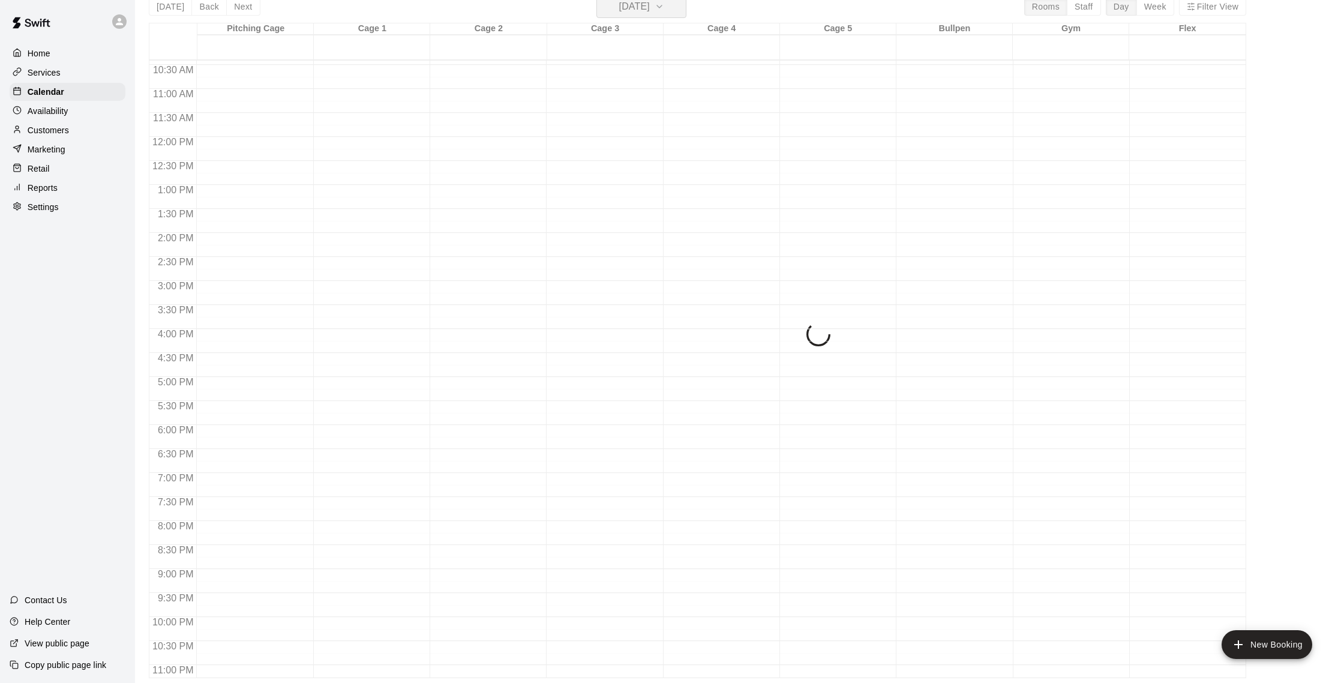
scroll to position [14, 0]
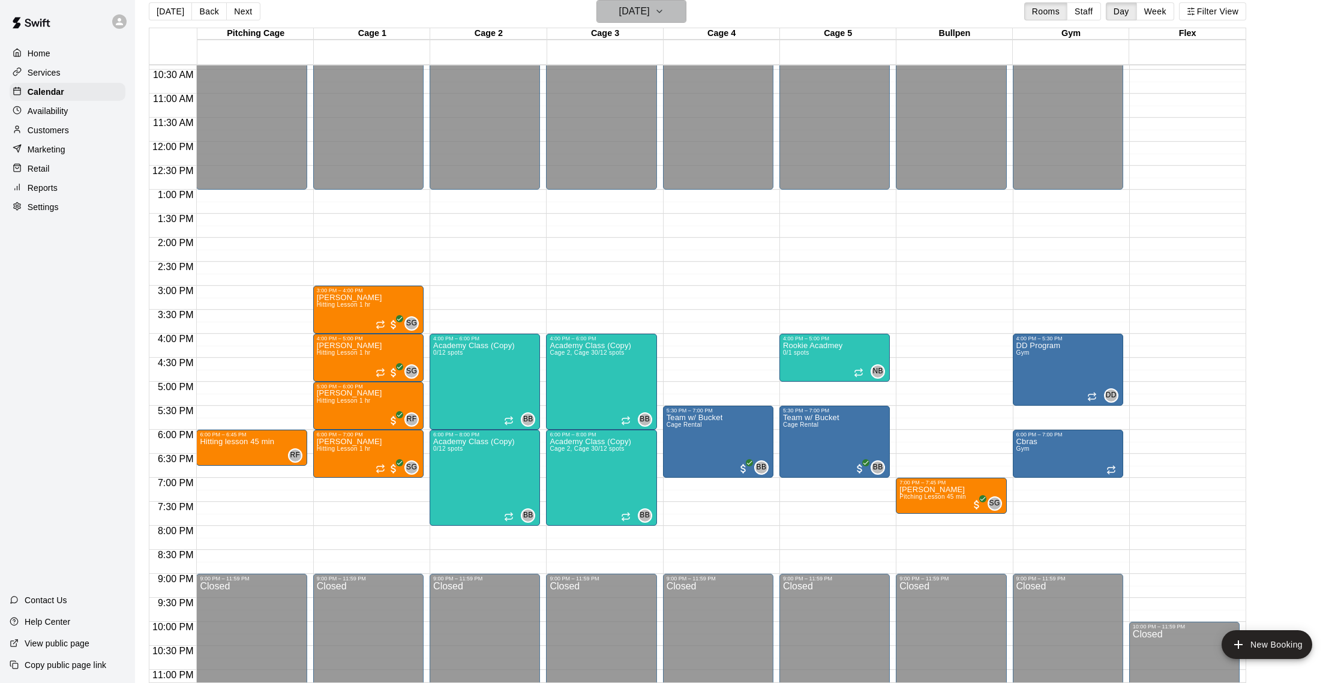
click at [662, 11] on icon "button" at bounding box center [659, 11] width 5 height 2
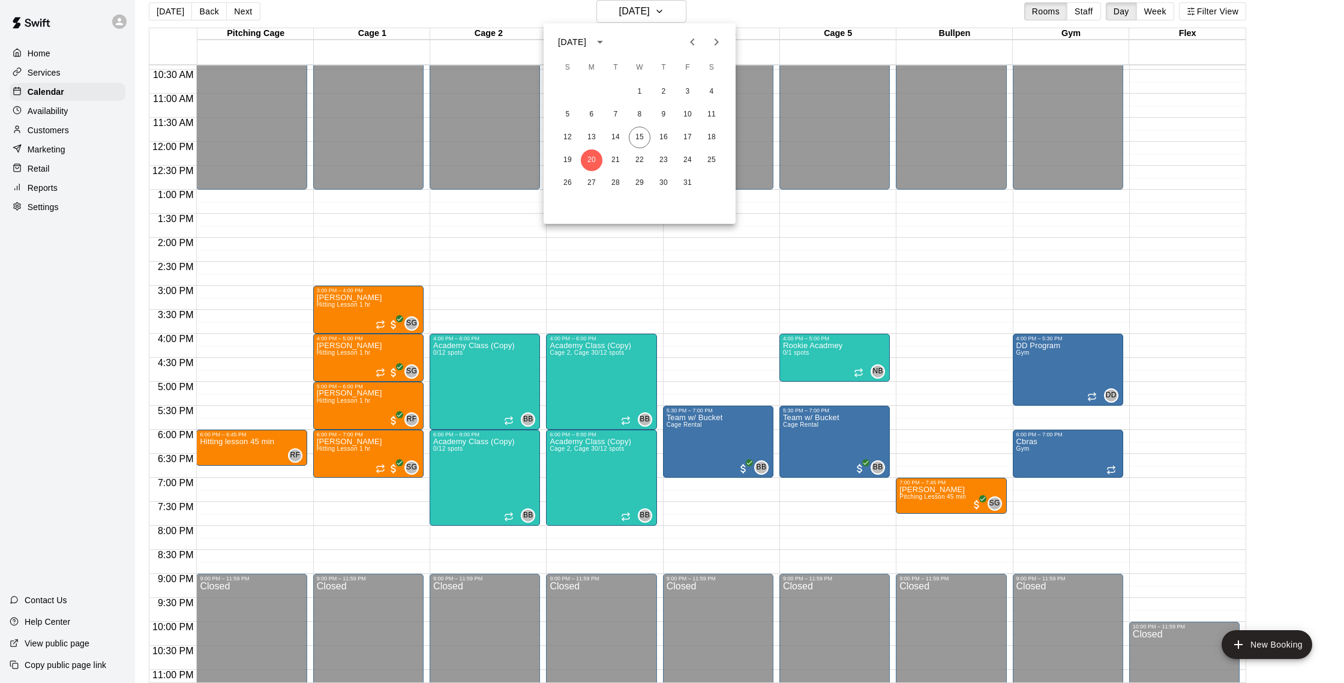
click at [571, 268] on div at bounding box center [672, 341] width 1344 height 683
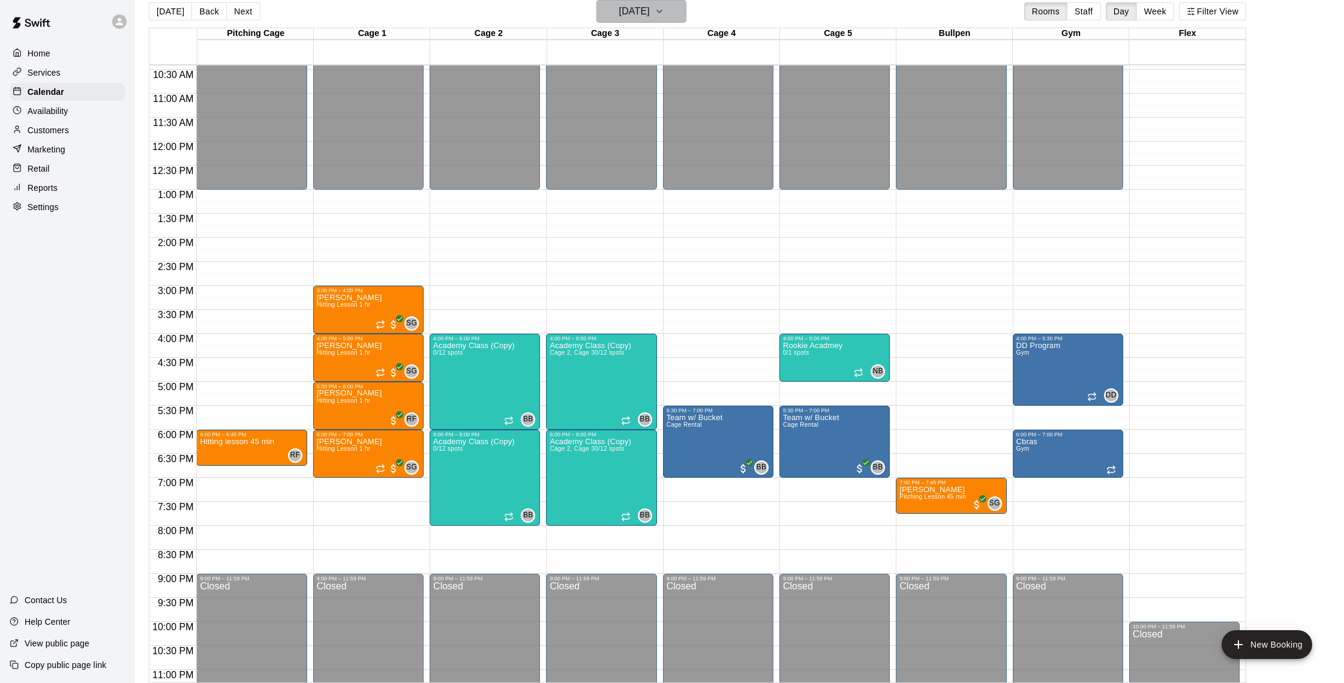
click at [650, 11] on h6 "[DATE]" at bounding box center [634, 11] width 31 height 17
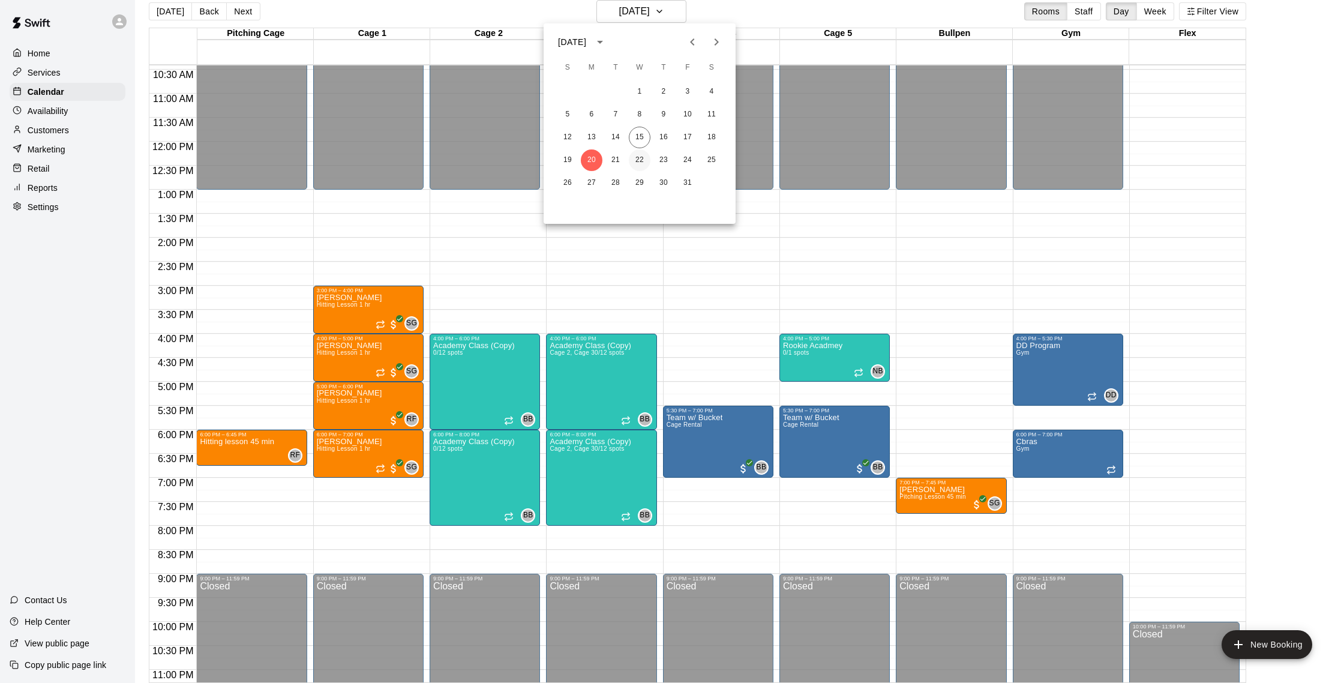
click at [637, 164] on button "22" at bounding box center [640, 160] width 22 height 22
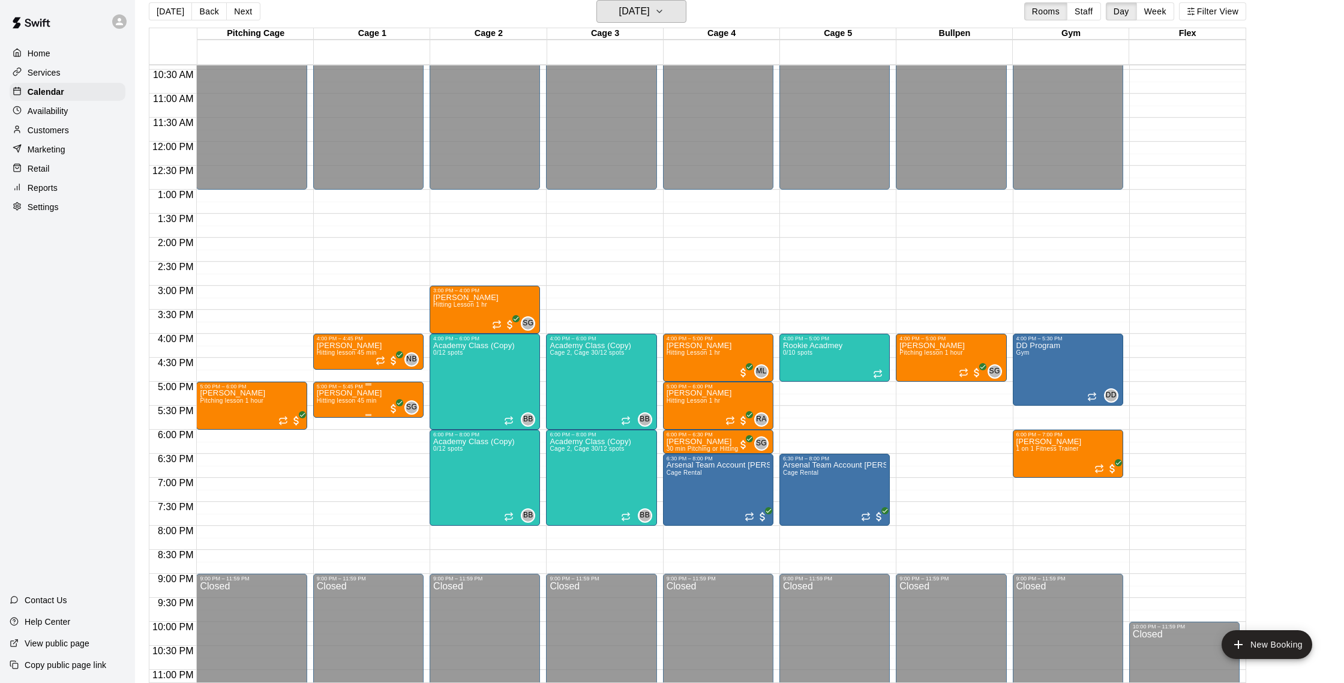
scroll to position [13, 0]
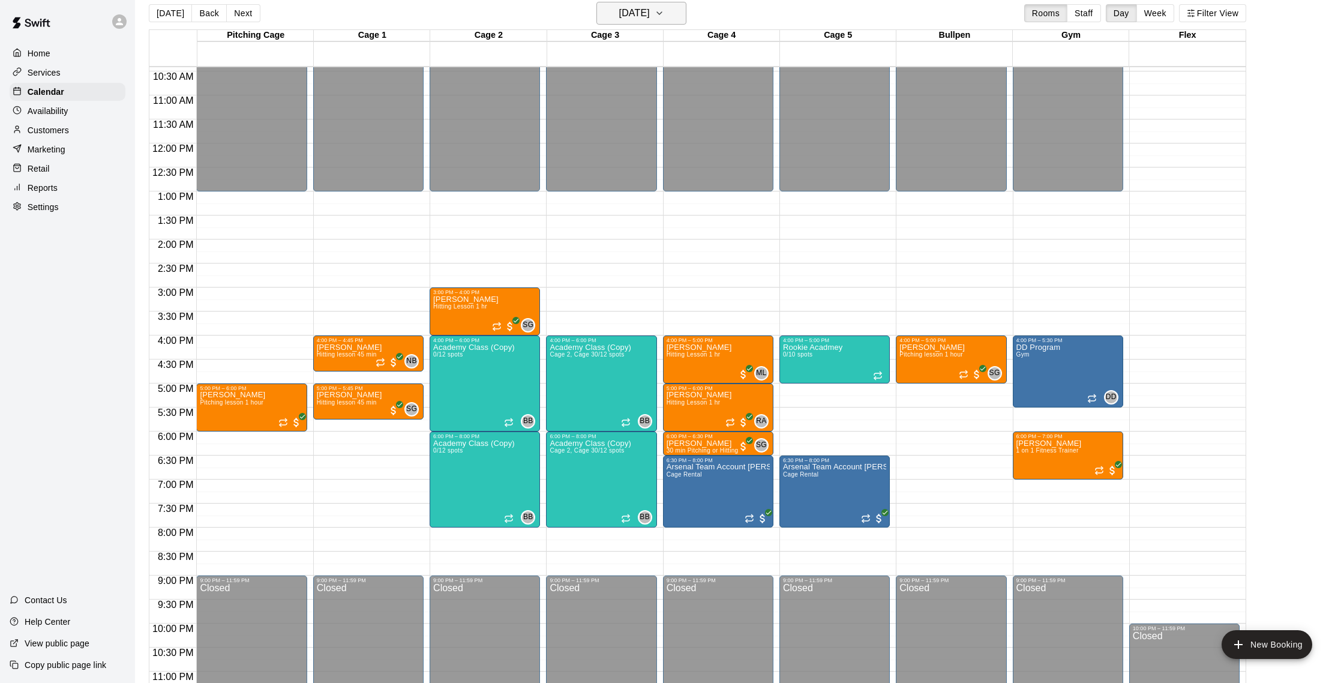
click at [633, 23] on button "[DATE]" at bounding box center [641, 13] width 90 height 23
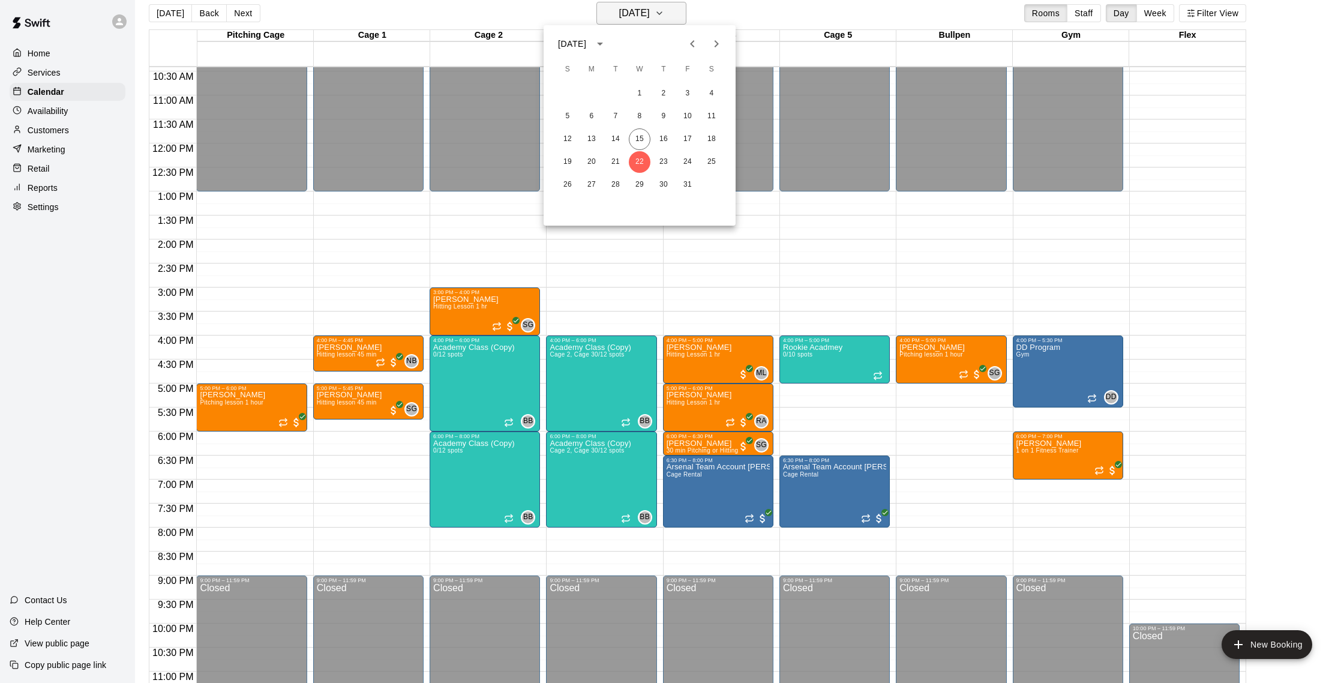
scroll to position [13, 0]
click at [614, 138] on button "14" at bounding box center [616, 139] width 22 height 22
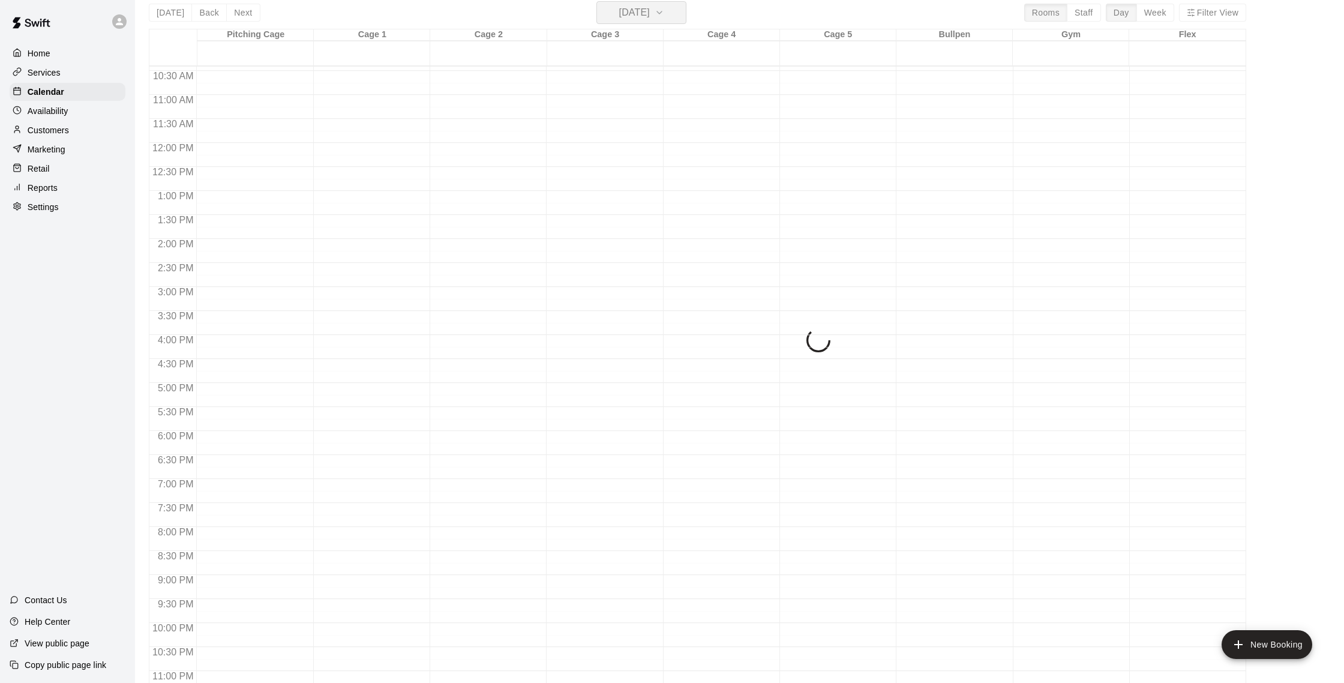
scroll to position [14, 0]
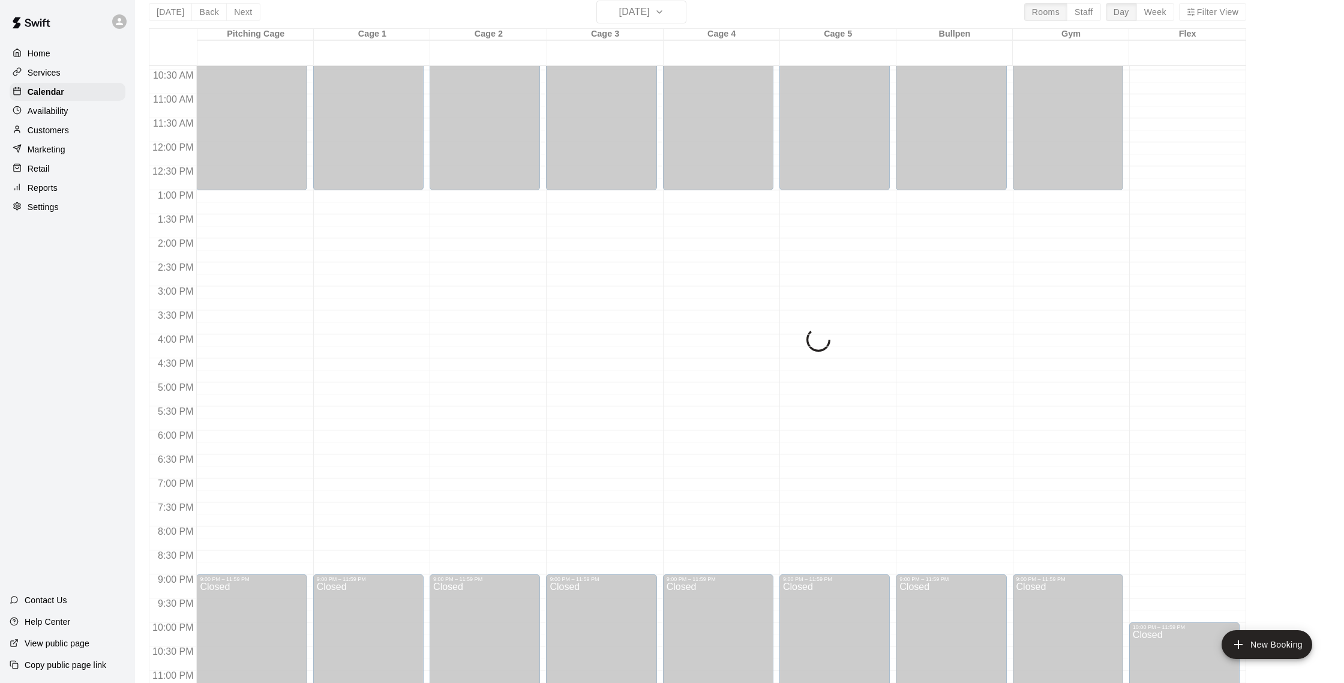
click at [631, 13] on div "[DATE] Back [DATE][DATE] Rooms Staff Day Week Filter View Pitching Cage 14 Tue …" at bounding box center [697, 342] width 1097 height 683
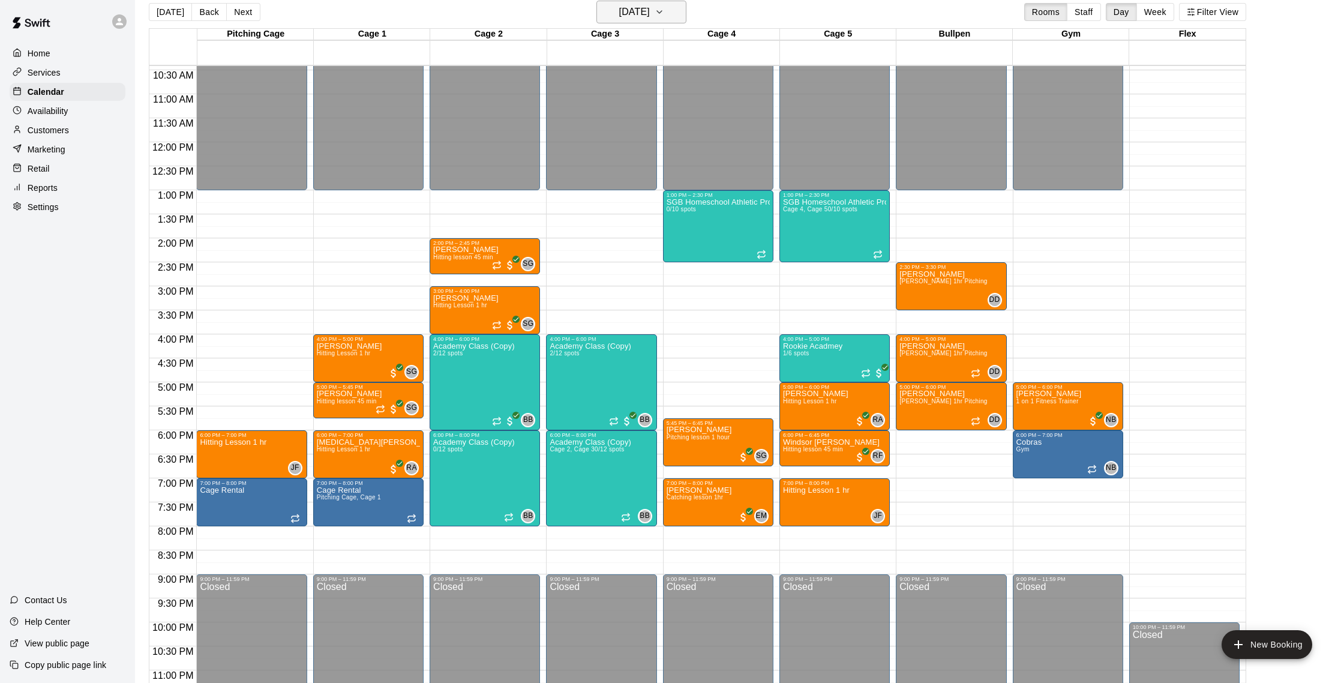
scroll to position [16, 0]
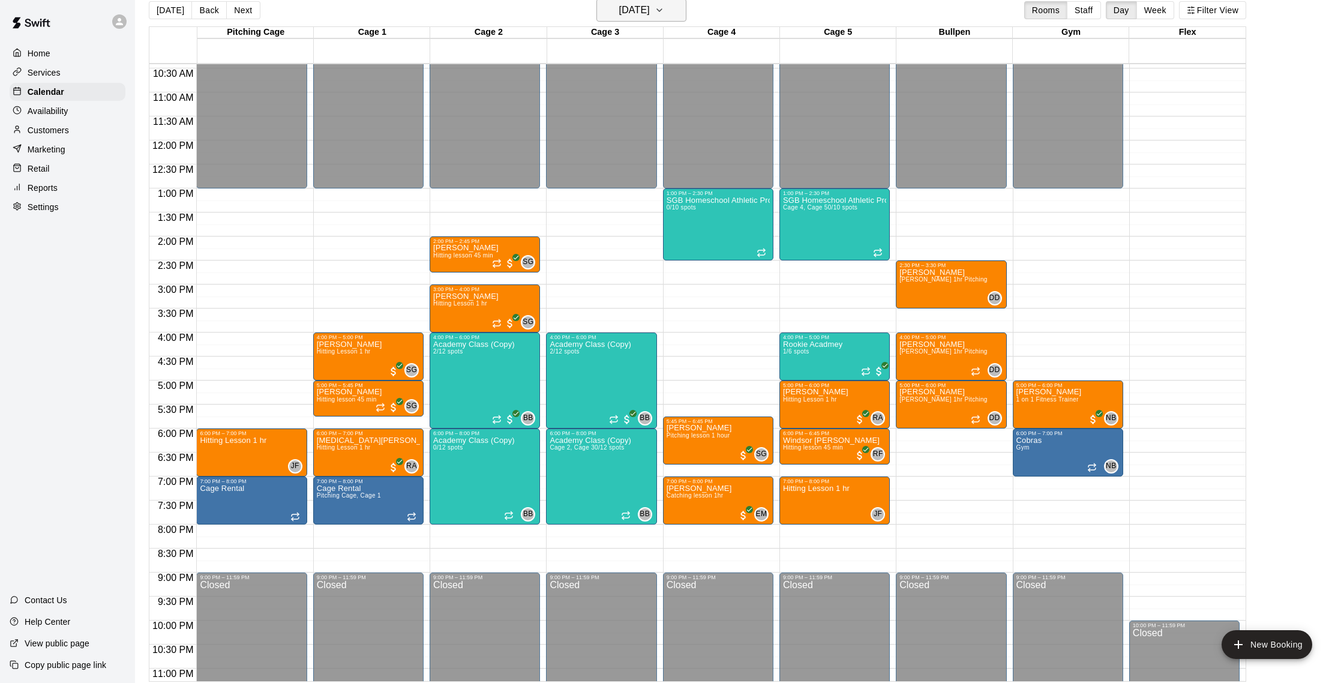
click at [650, 5] on h6 "[DATE]" at bounding box center [634, 10] width 31 height 17
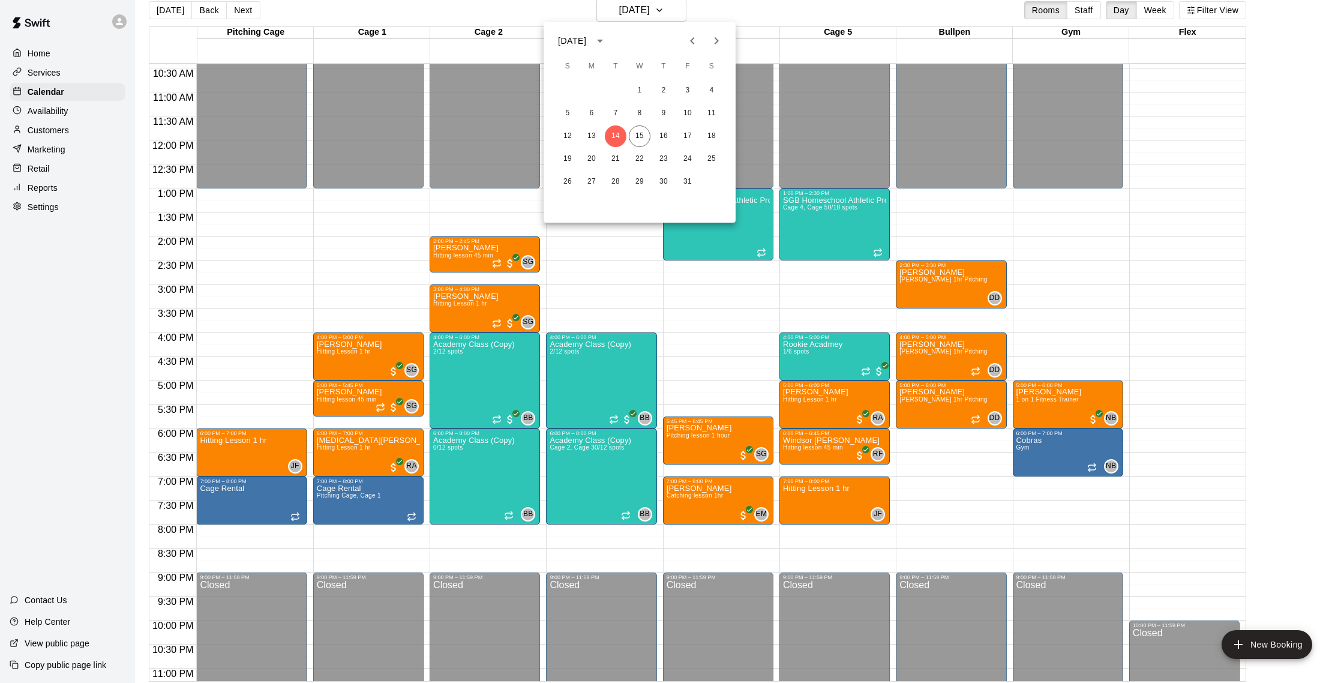
click at [640, 147] on div "1 2 3 4 5 6 7 8 9 10 11 12 13 14 15 16 17 18 19 20 21 22 23 24 25 26 27 28 29 3…" at bounding box center [640, 136] width 192 height 115
click at [640, 144] on button "15" at bounding box center [640, 136] width 22 height 22
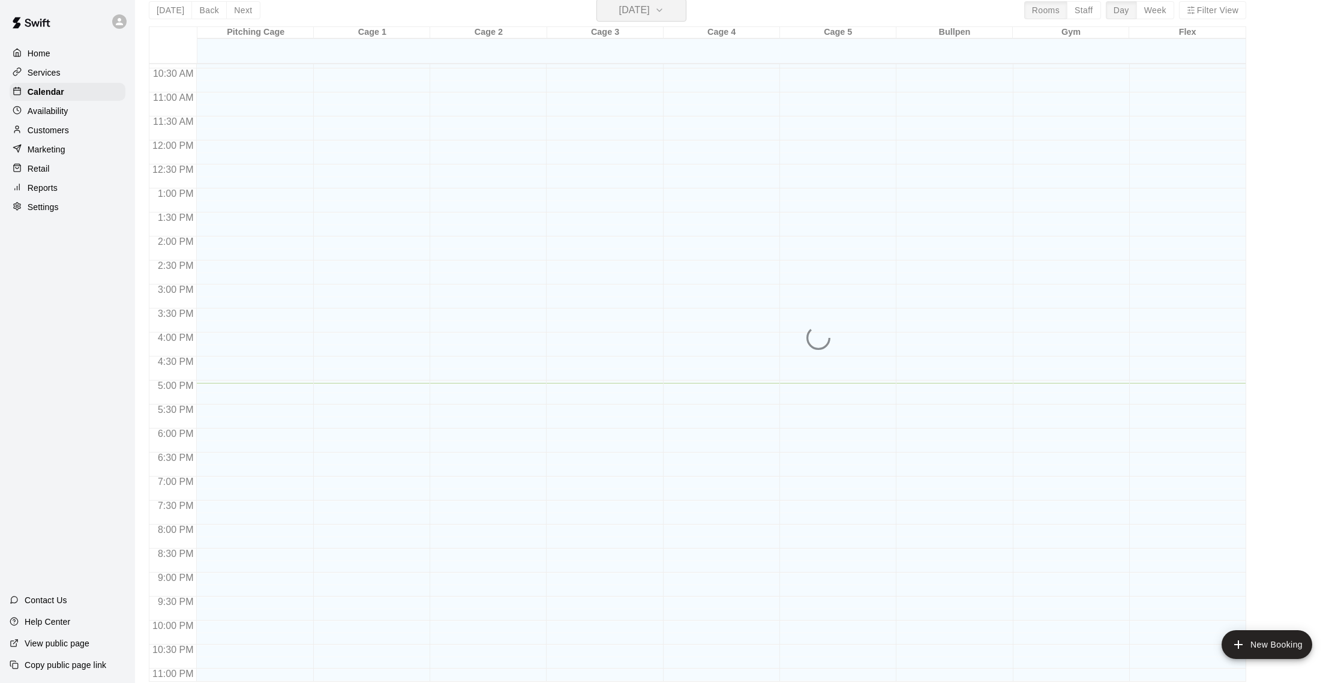
scroll to position [14, 0]
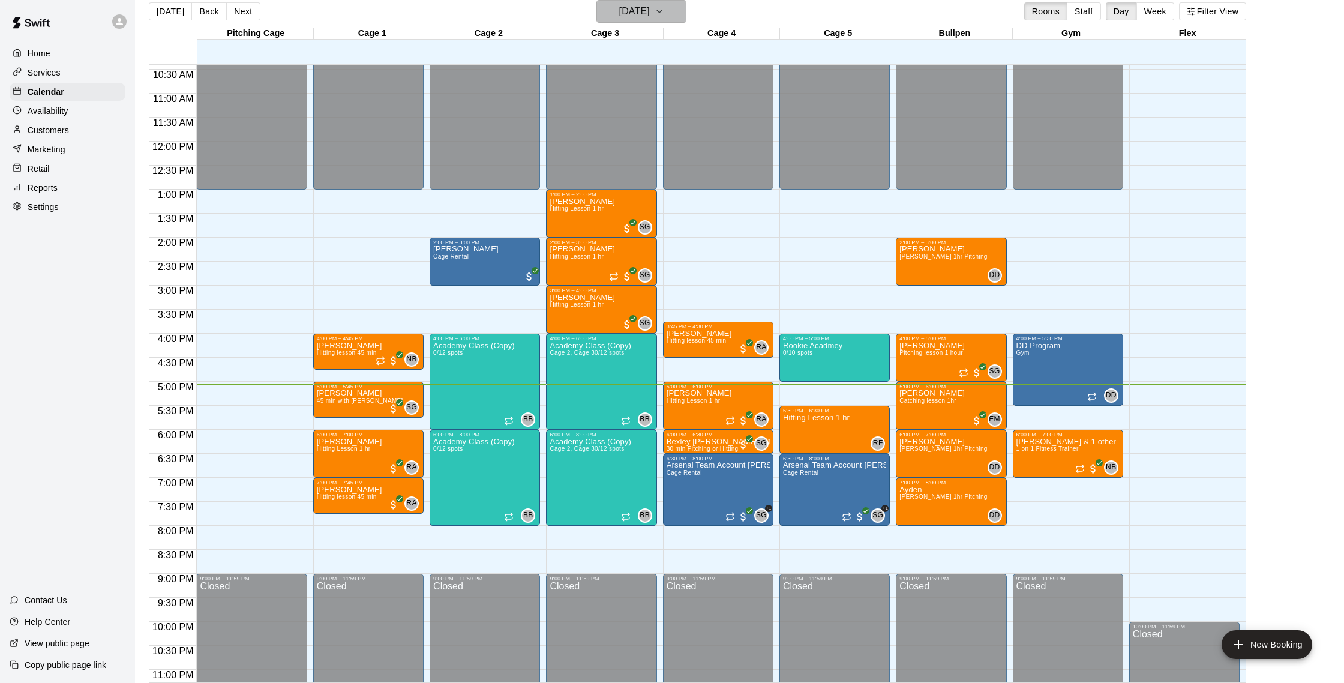
click at [667, 21] on button "[DATE]" at bounding box center [641, 11] width 90 height 23
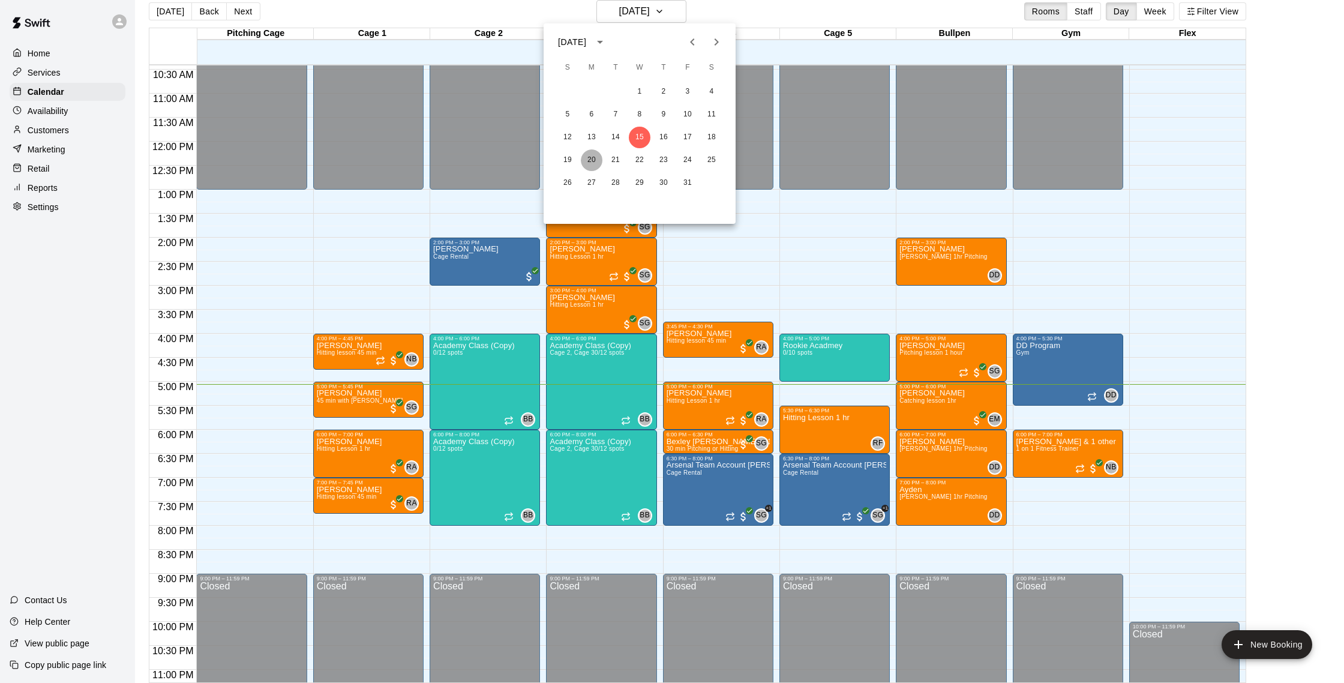
click at [592, 169] on button "20" at bounding box center [592, 160] width 22 height 22
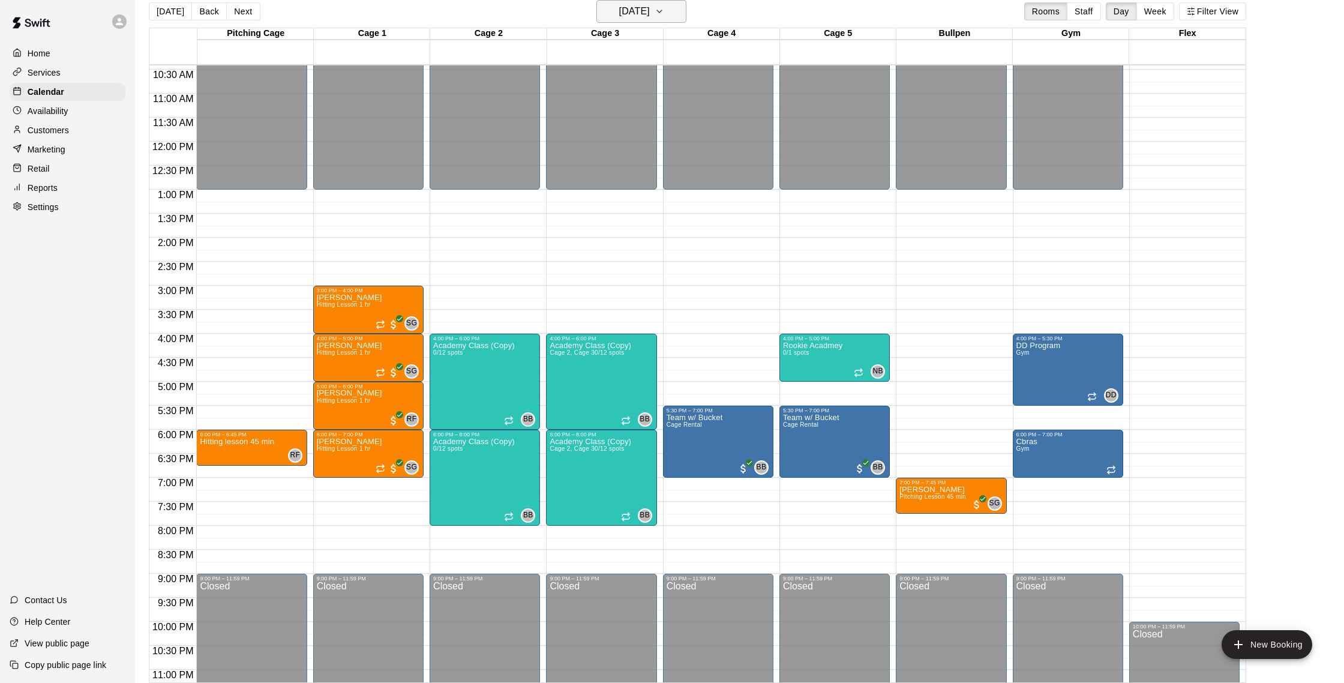
click at [619, 17] on h6 "[DATE]" at bounding box center [634, 11] width 31 height 17
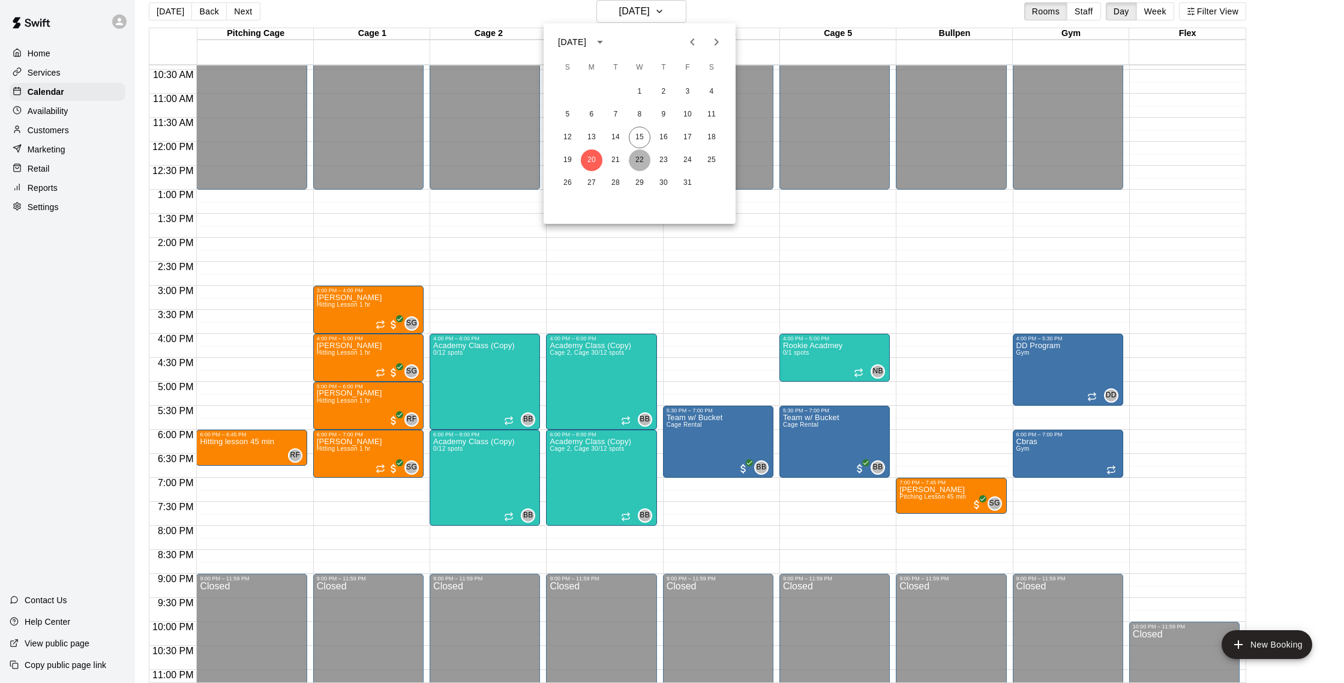
click at [643, 158] on button "22" at bounding box center [640, 160] width 22 height 22
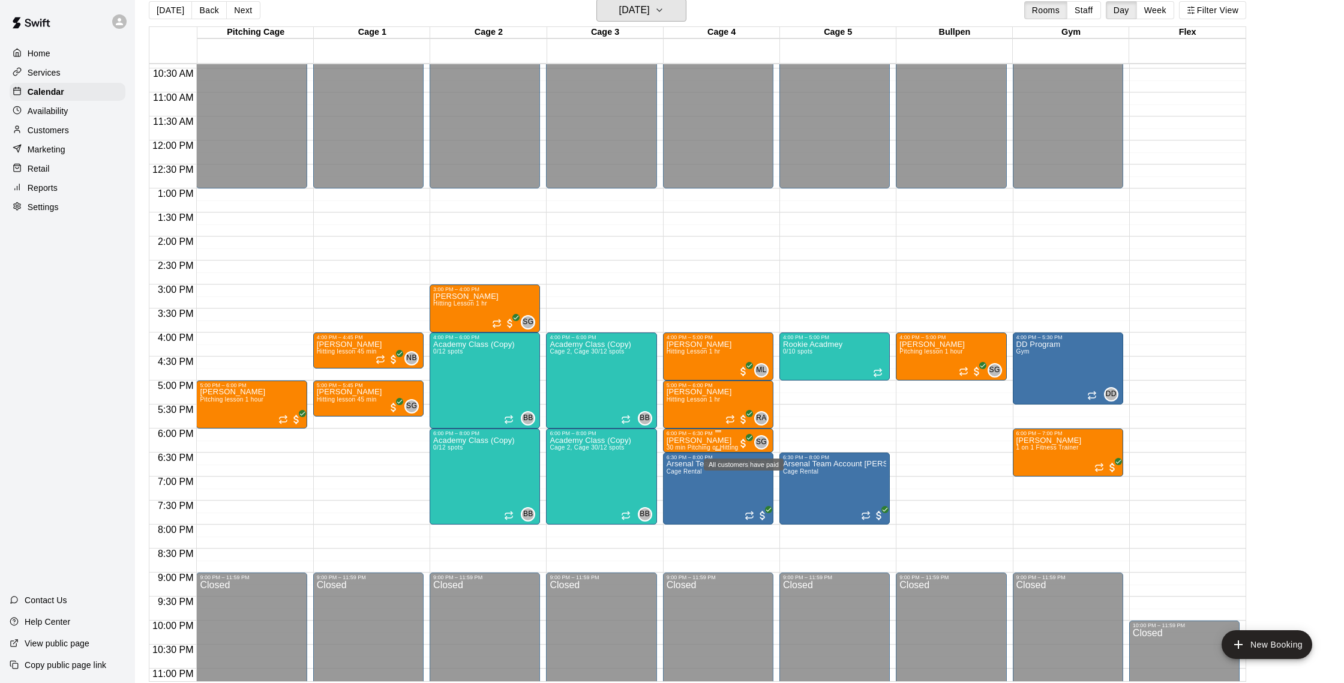
scroll to position [14, 0]
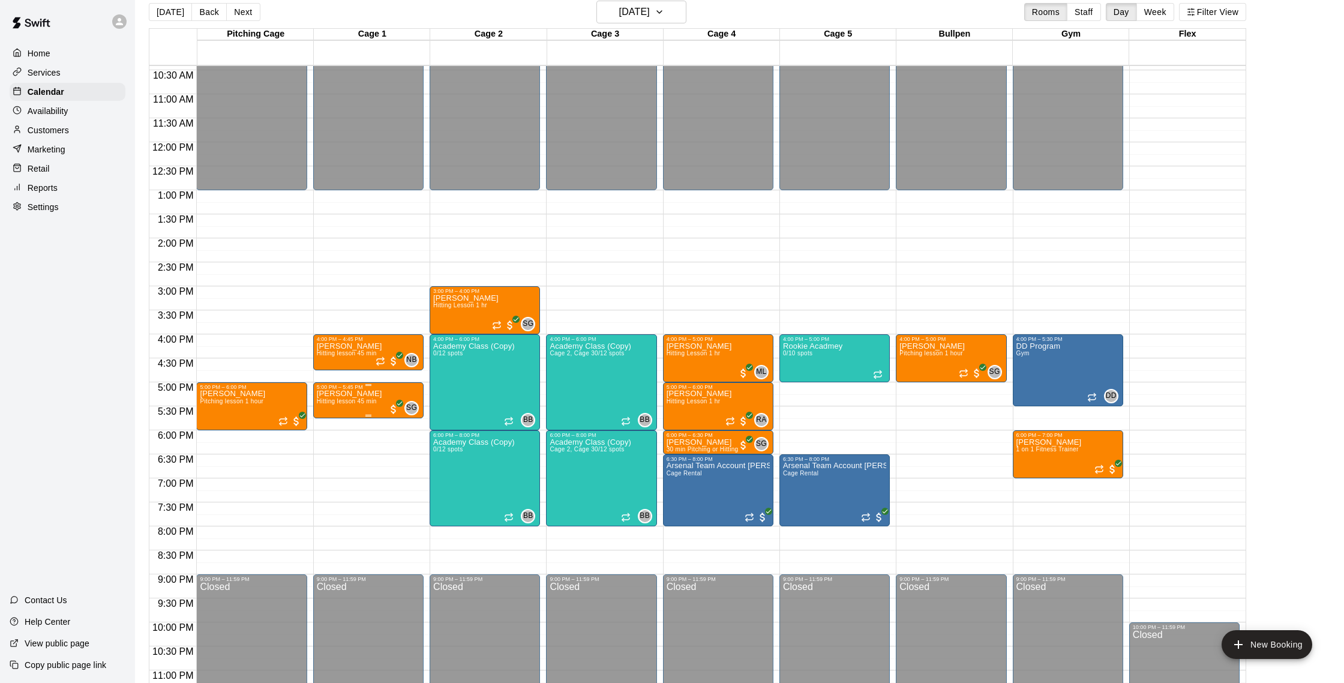
click at [357, 402] on span "Hitting lesson 45 min" at bounding box center [347, 401] width 60 height 7
click at [331, 436] on img "edit" at bounding box center [329, 440] width 14 height 14
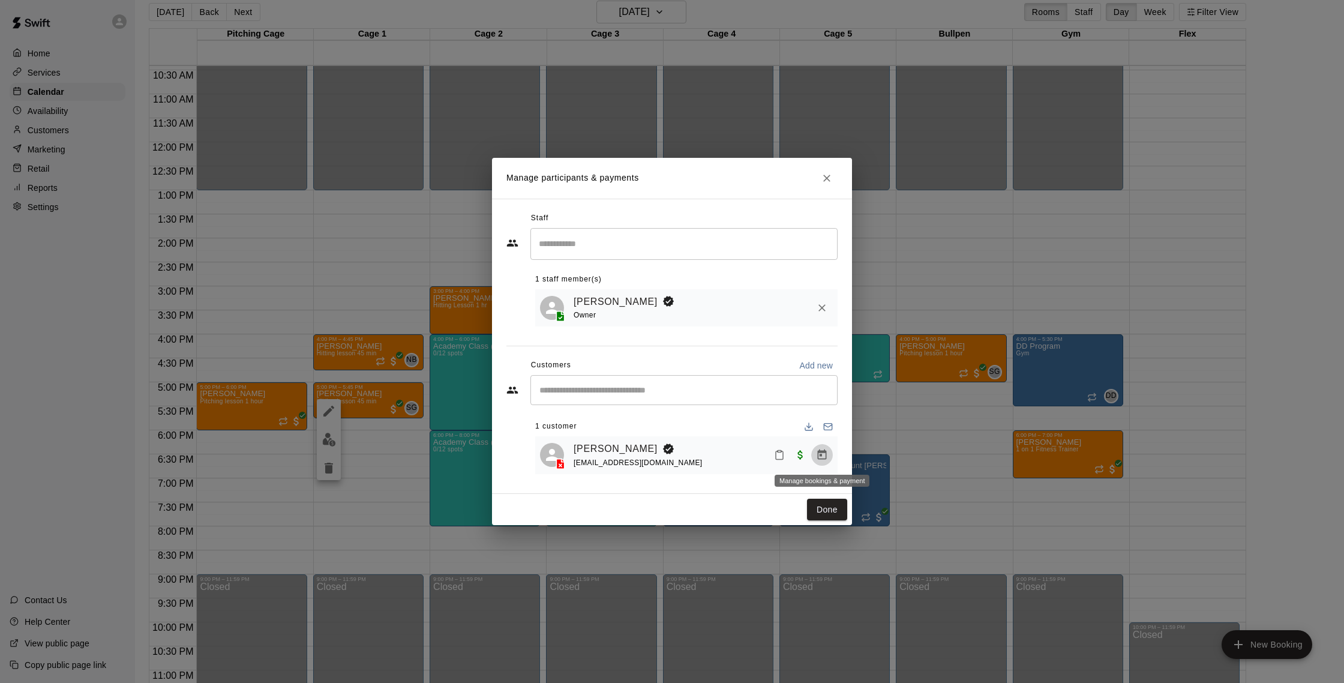
click at [823, 454] on icon "Manage bookings & payment" at bounding box center [822, 455] width 12 height 12
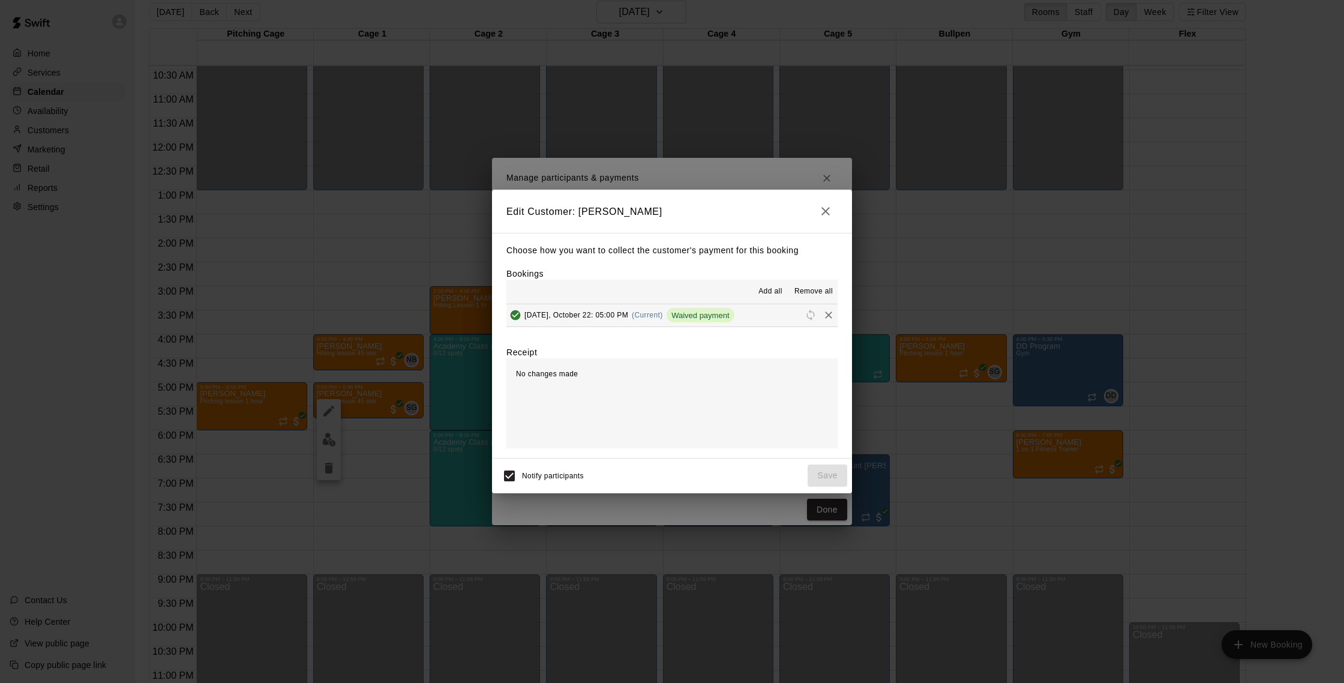
click at [829, 215] on icon "button" at bounding box center [825, 211] width 14 height 14
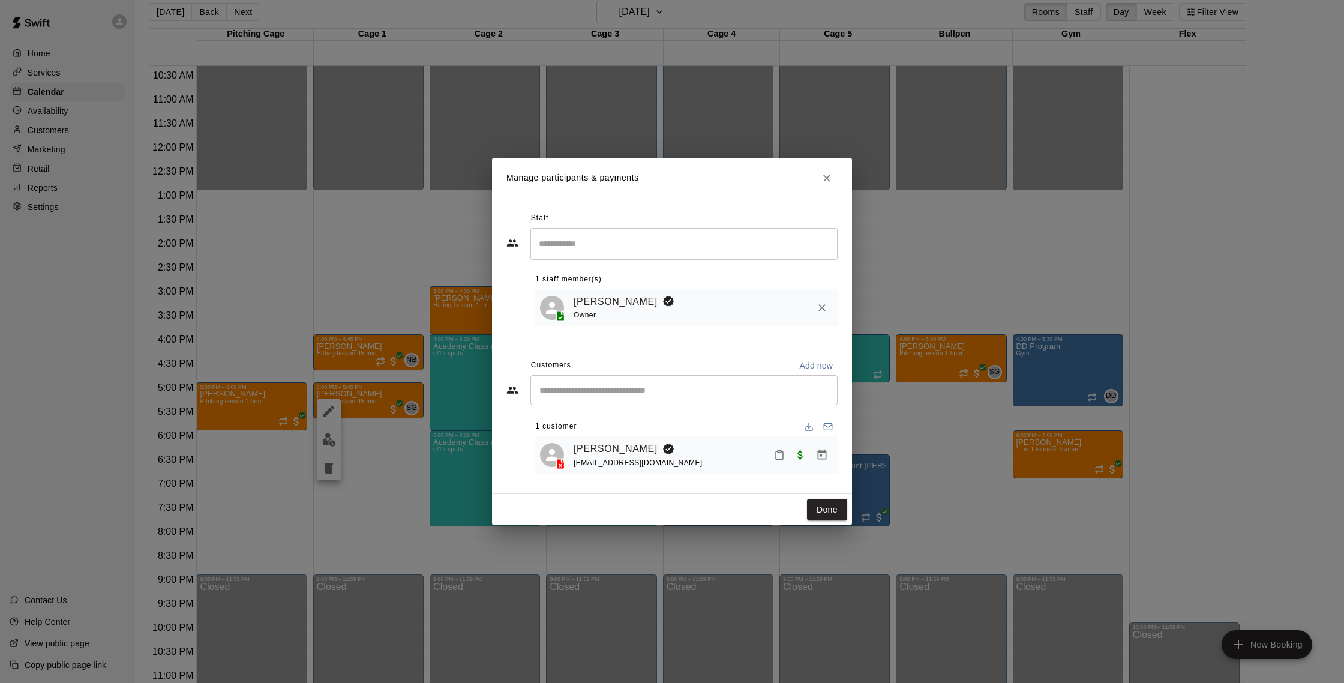
click at [818, 176] on button "Close" at bounding box center [827, 178] width 22 height 22
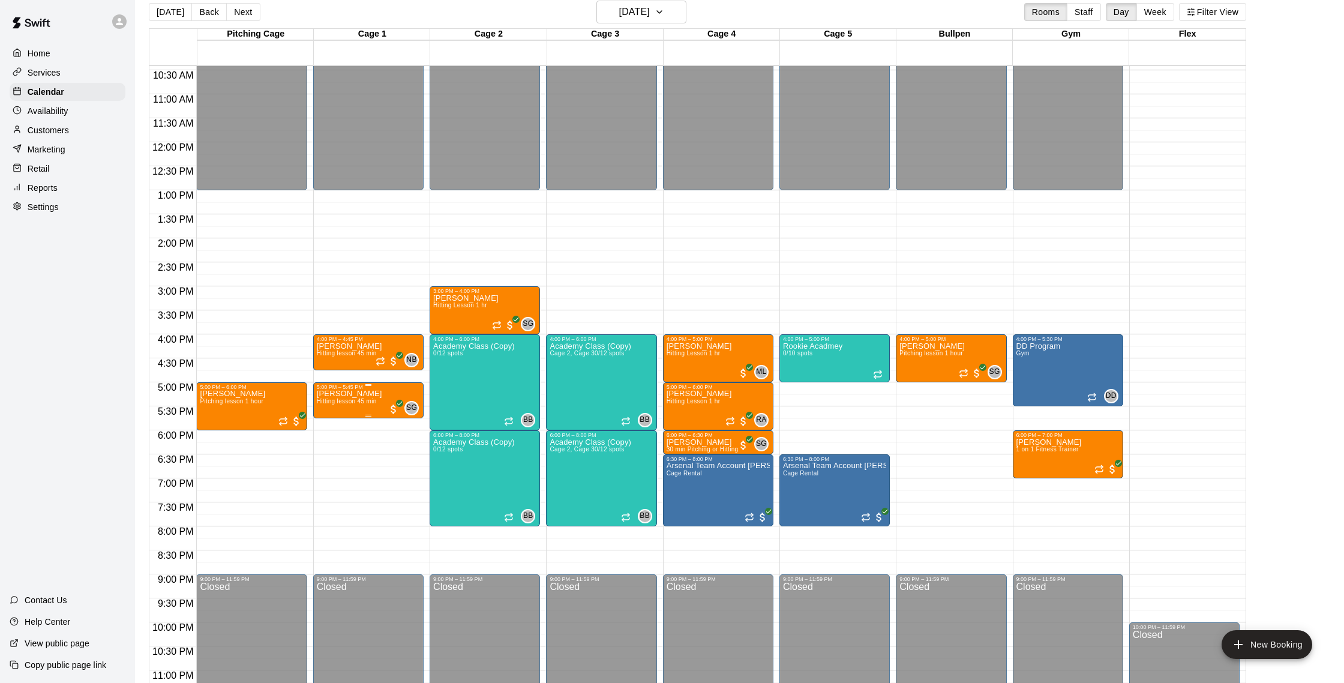
click at [319, 411] on div at bounding box center [329, 431] width 24 height 81
click at [322, 407] on icon "edit" at bounding box center [329, 403] width 14 height 14
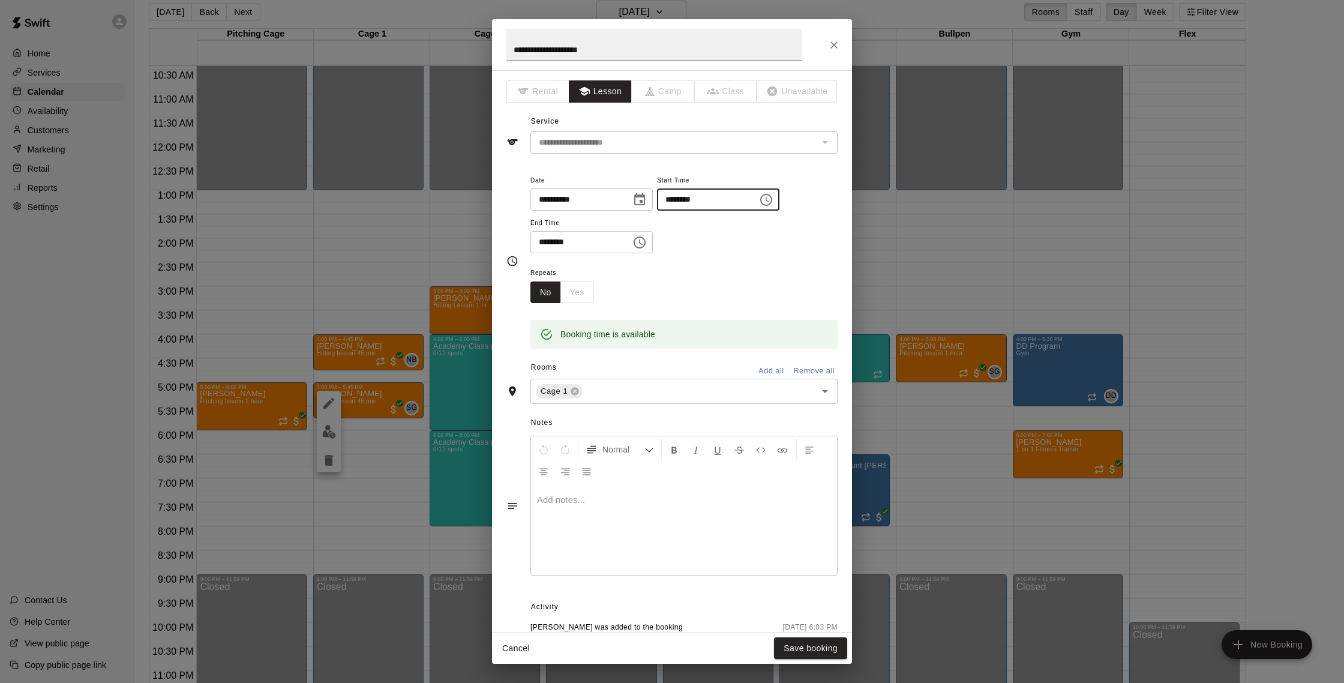
click at [685, 199] on input "********" at bounding box center [703, 199] width 92 height 22
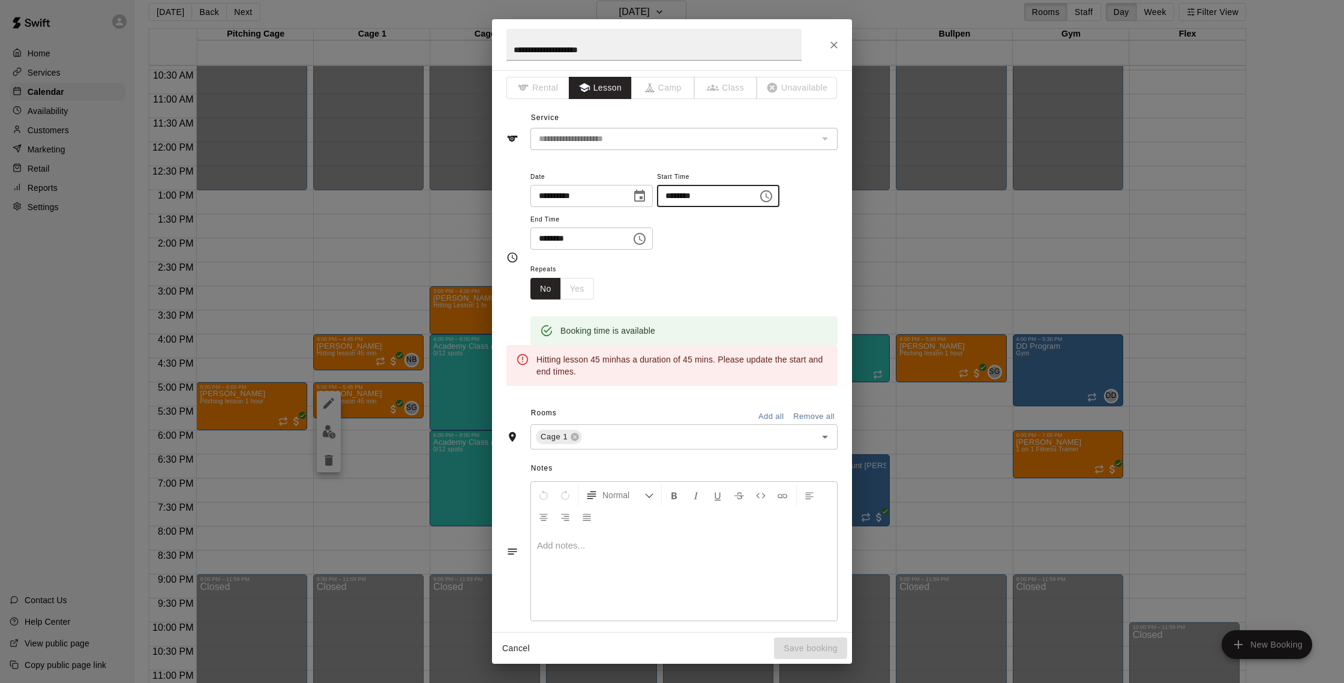
type input "********"
click at [550, 236] on input "********" at bounding box center [576, 238] width 92 height 22
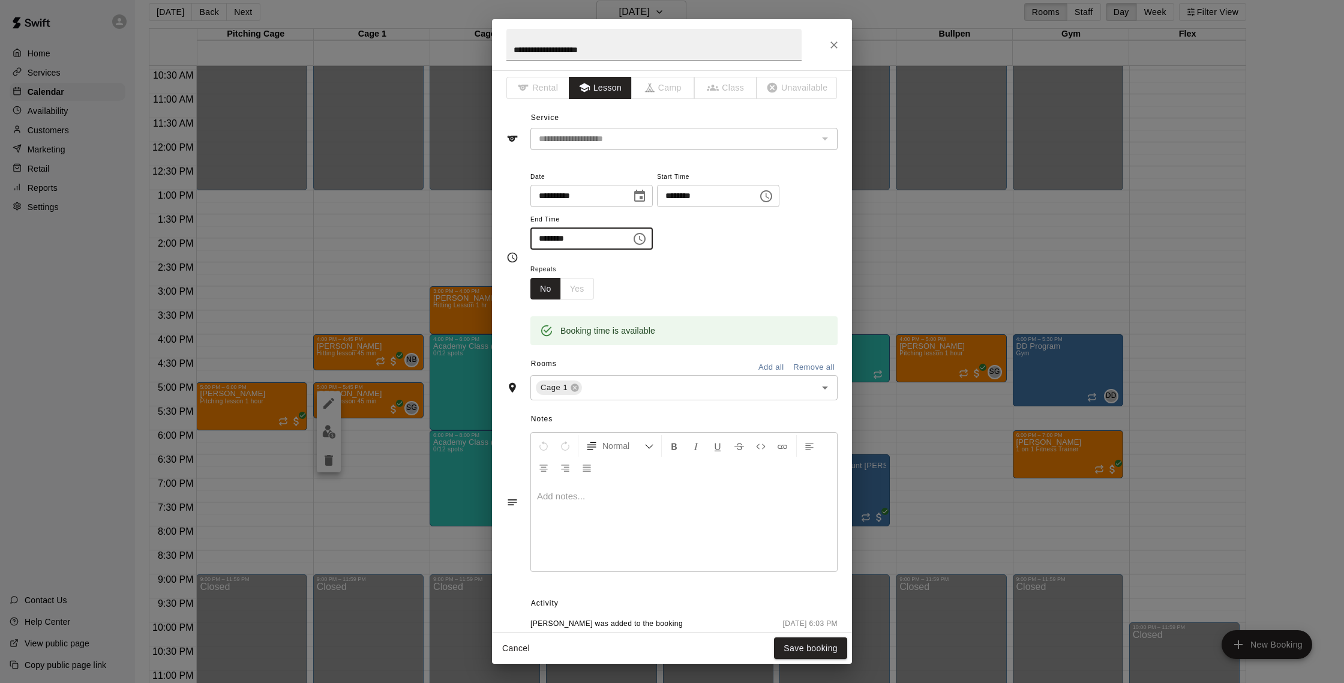
scroll to position [0, 0]
type input "********"
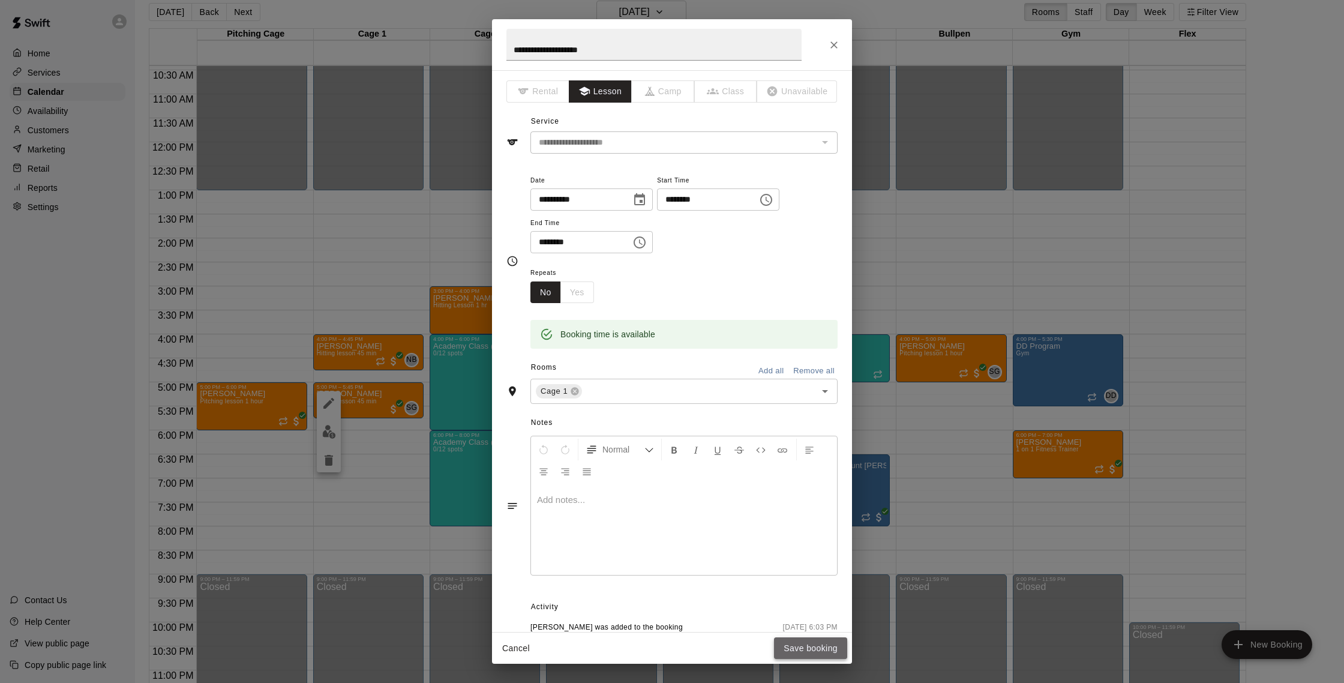
click at [832, 643] on button "Save booking" at bounding box center [810, 648] width 73 height 22
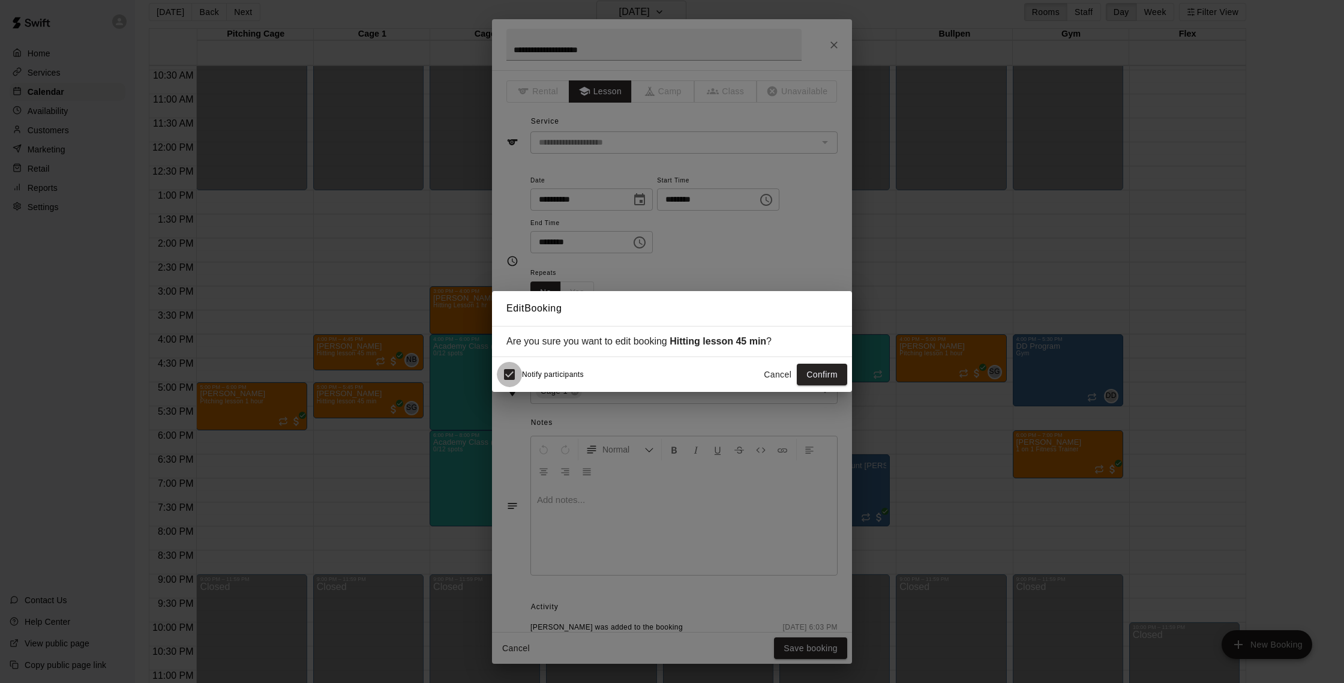
click at [542, 368] on div "Notify participants" at bounding box center [540, 374] width 87 height 25
click at [823, 368] on button "Confirm" at bounding box center [822, 375] width 50 height 22
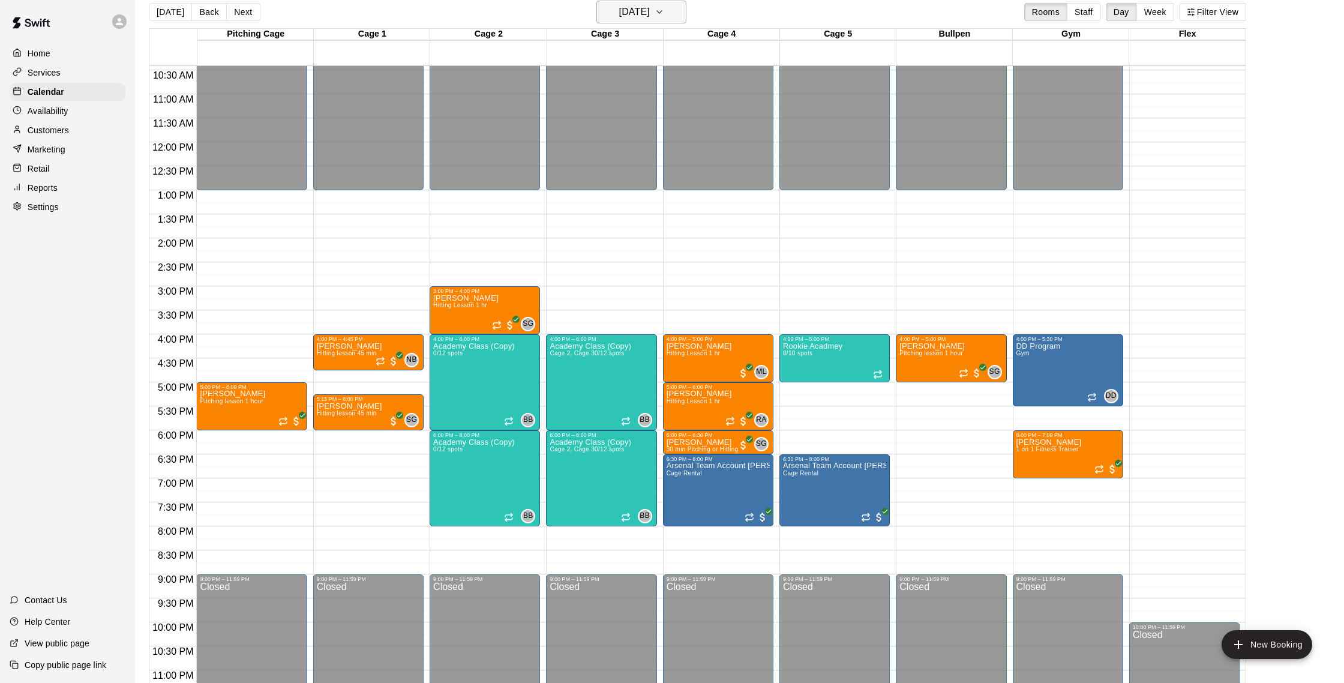
click at [664, 14] on icon "button" at bounding box center [660, 12] width 10 height 14
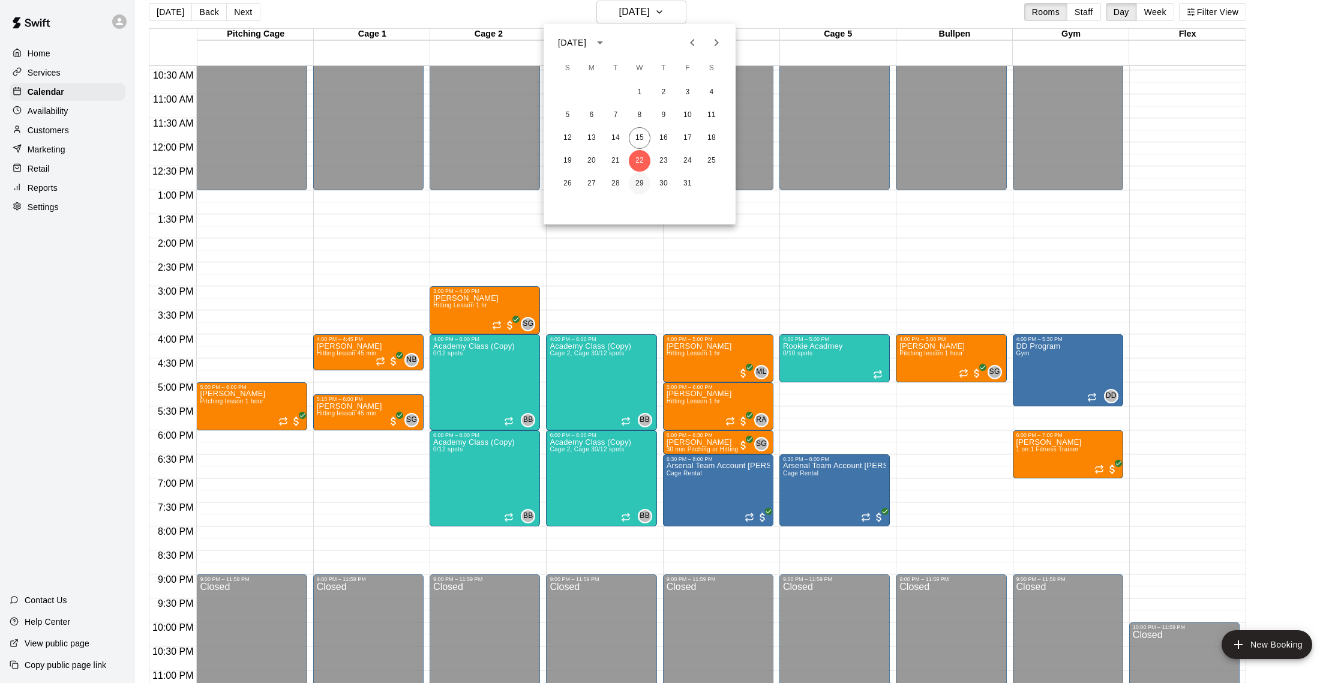
click at [637, 182] on button "29" at bounding box center [640, 184] width 22 height 22
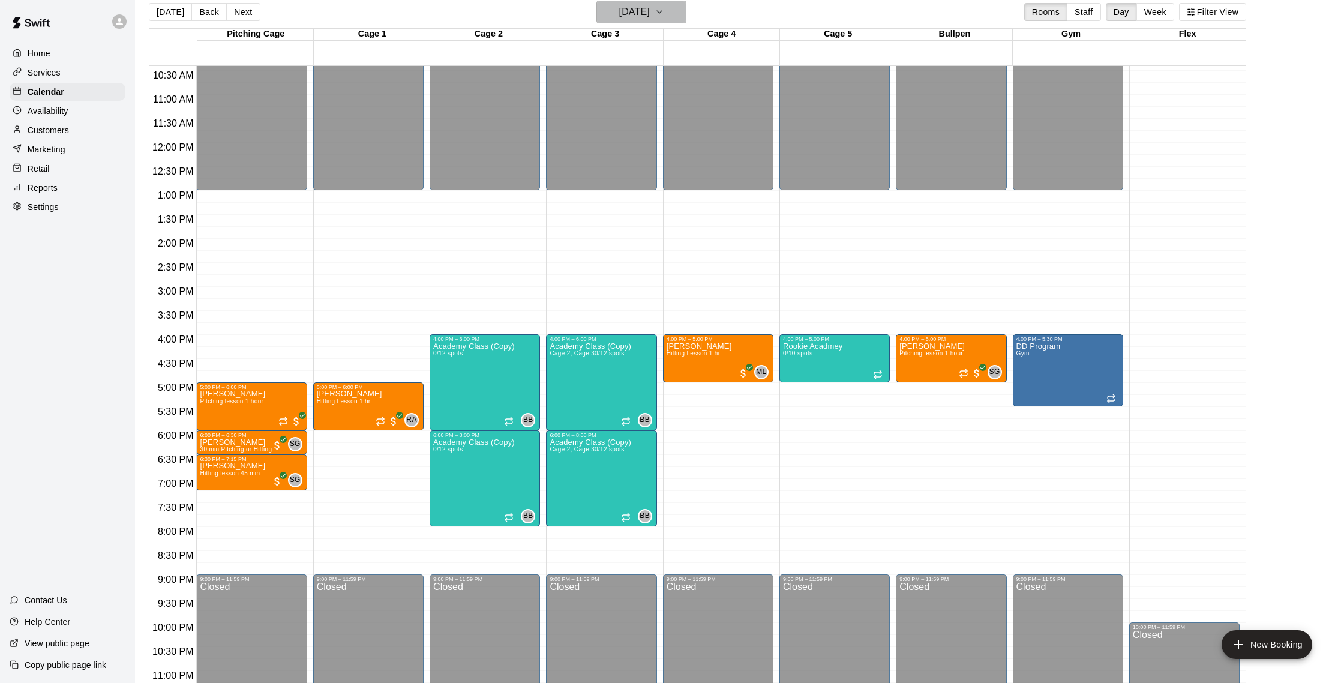
click at [650, 10] on h6 "[DATE]" at bounding box center [634, 12] width 31 height 17
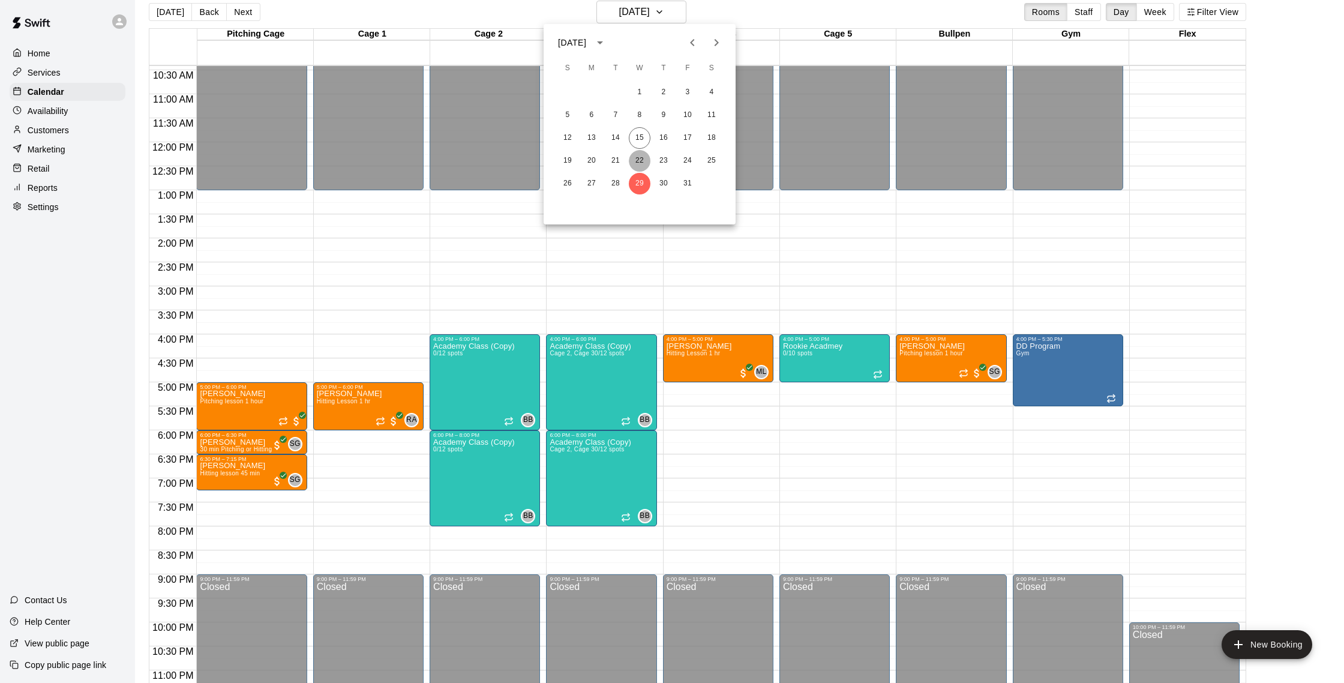
click at [642, 160] on button "22" at bounding box center [640, 161] width 22 height 22
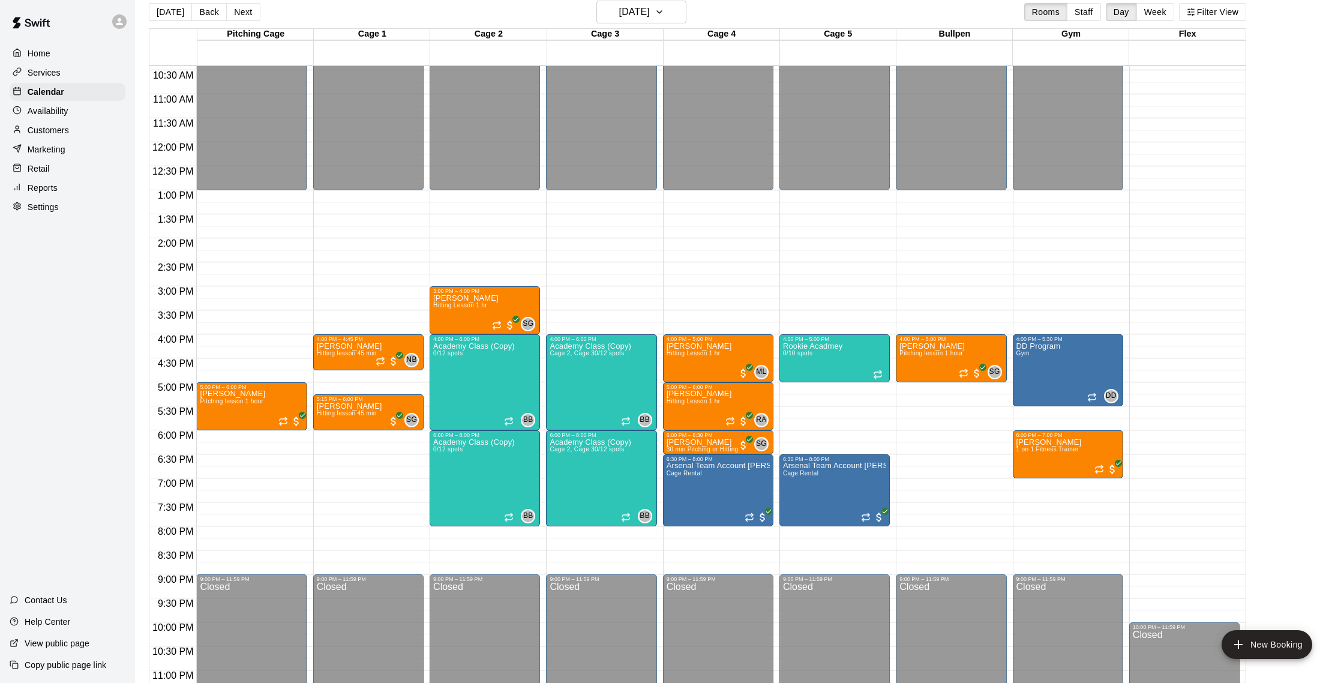
click at [79, 131] on div "Customers" at bounding box center [68, 130] width 116 height 18
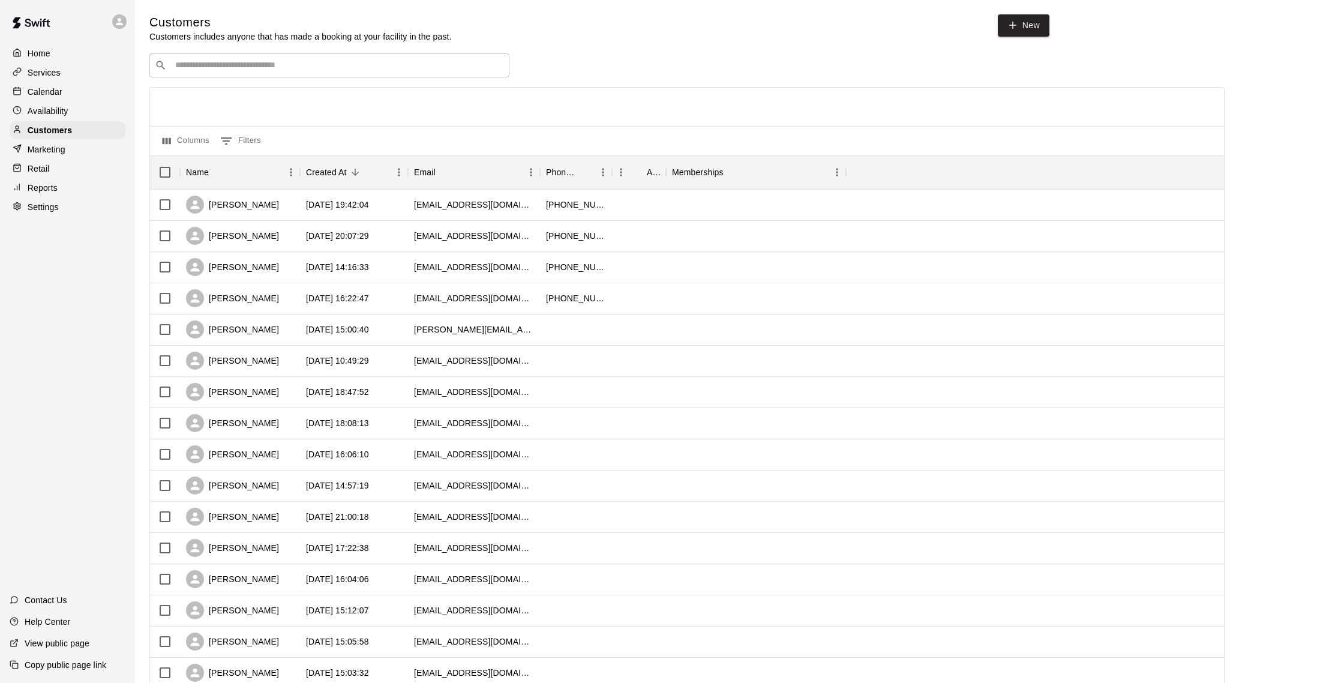
click at [260, 66] on input "Search customers by name or email" at bounding box center [338, 65] width 332 height 12
type input "*****"
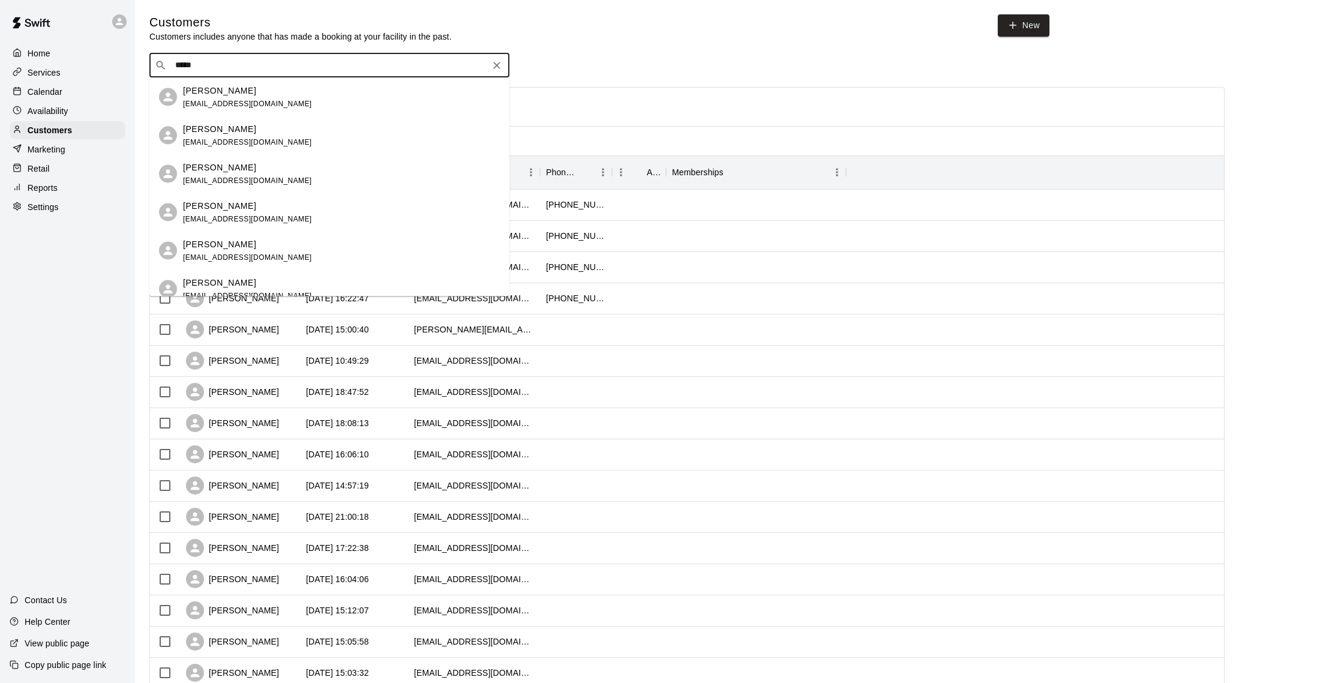
click at [319, 221] on div "[PERSON_NAME] [EMAIL_ADDRESS][DOMAIN_NAME]" at bounding box center [341, 212] width 317 height 26
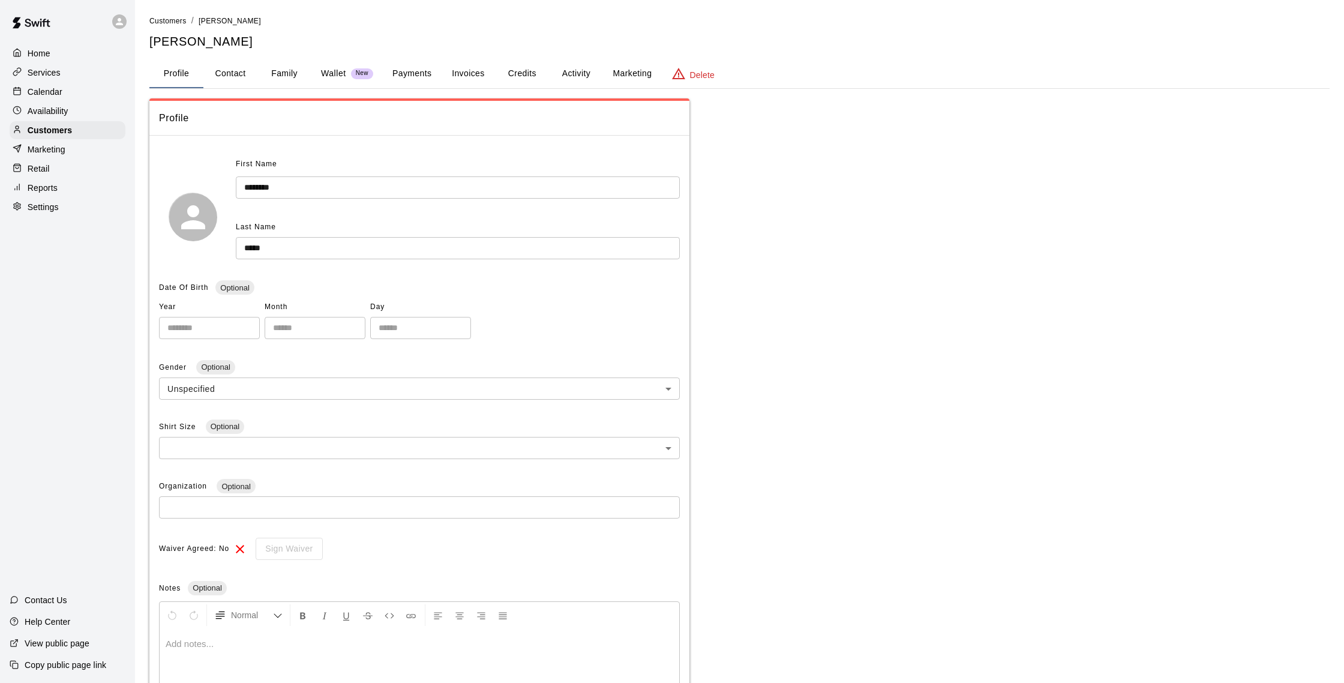
click at [521, 72] on button "Credits" at bounding box center [522, 73] width 54 height 29
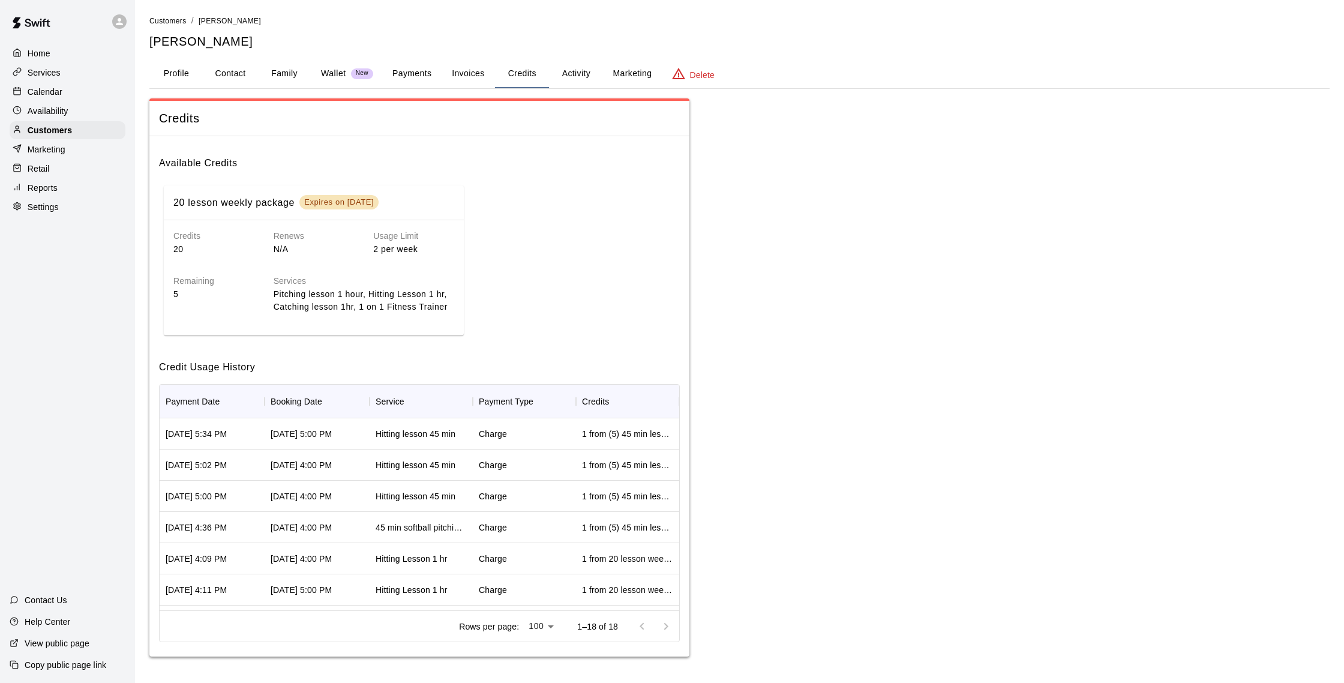
click at [564, 70] on button "Activity" at bounding box center [576, 73] width 54 height 29
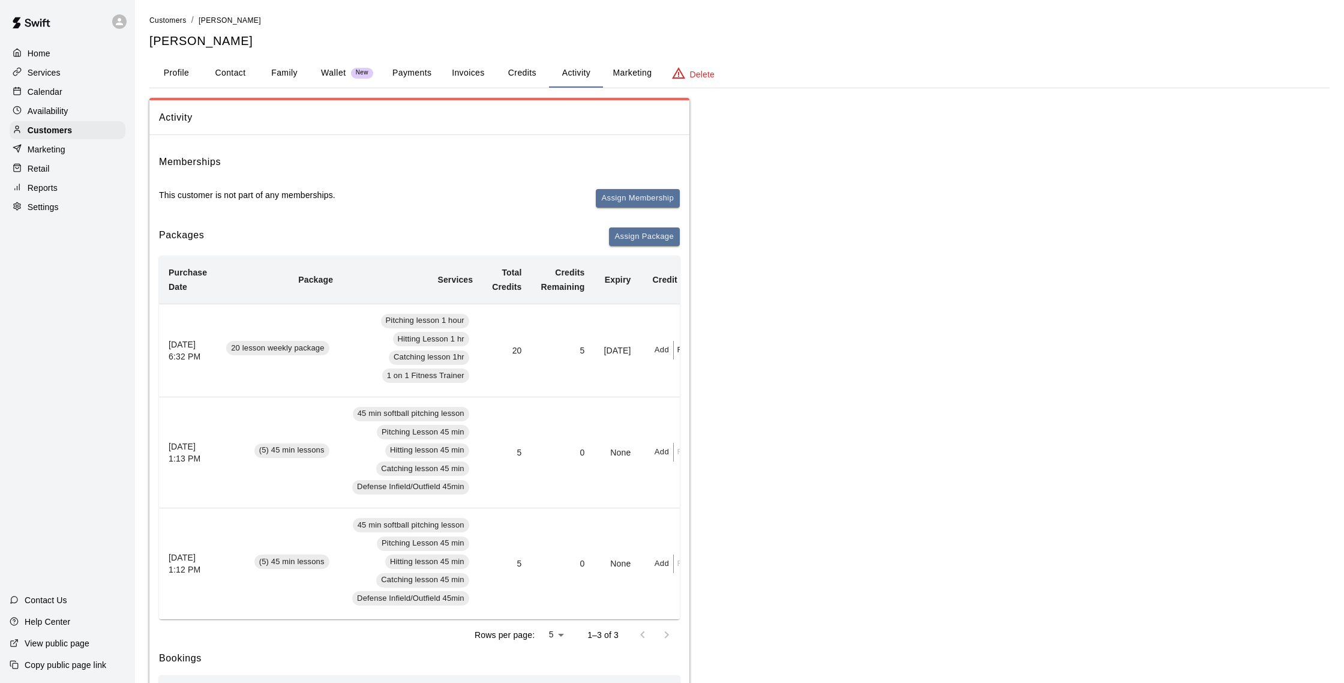
scroll to position [3, 0]
click at [422, 74] on button "Payments" at bounding box center [412, 70] width 58 height 29
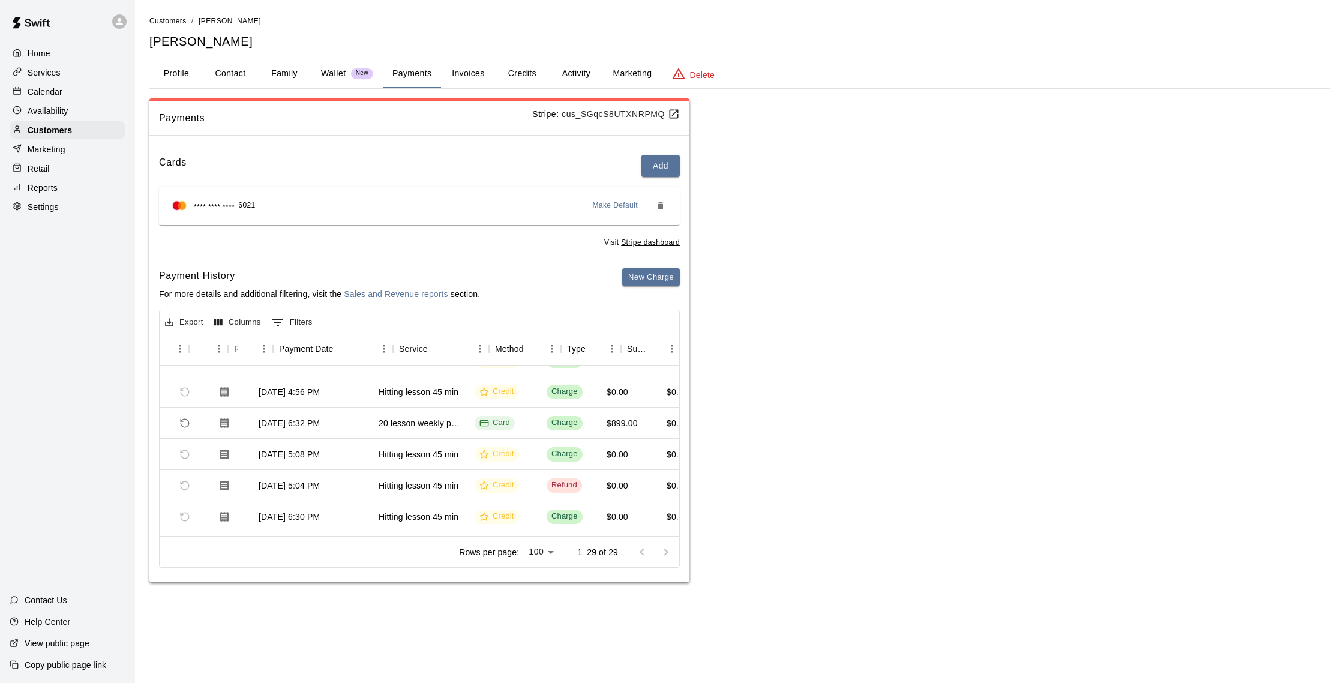
scroll to position [488, 4]
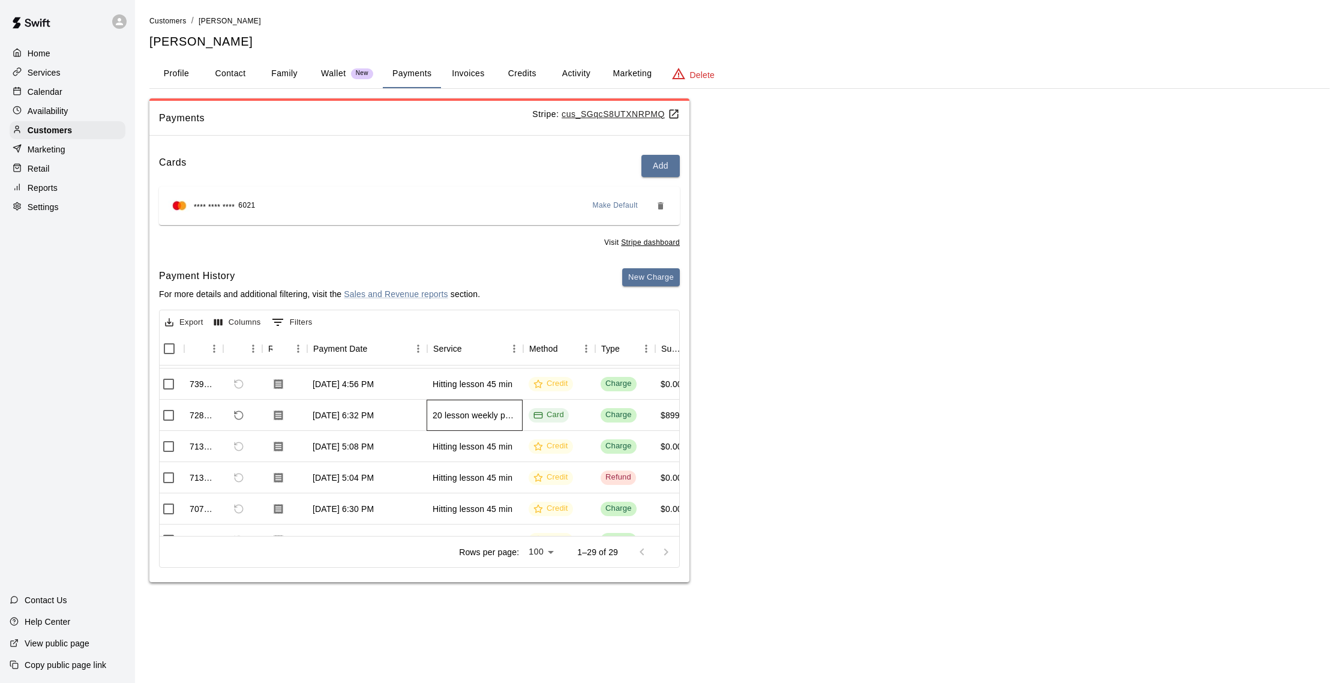
click at [473, 425] on div "20 lesson weekly package" at bounding box center [475, 415] width 96 height 31
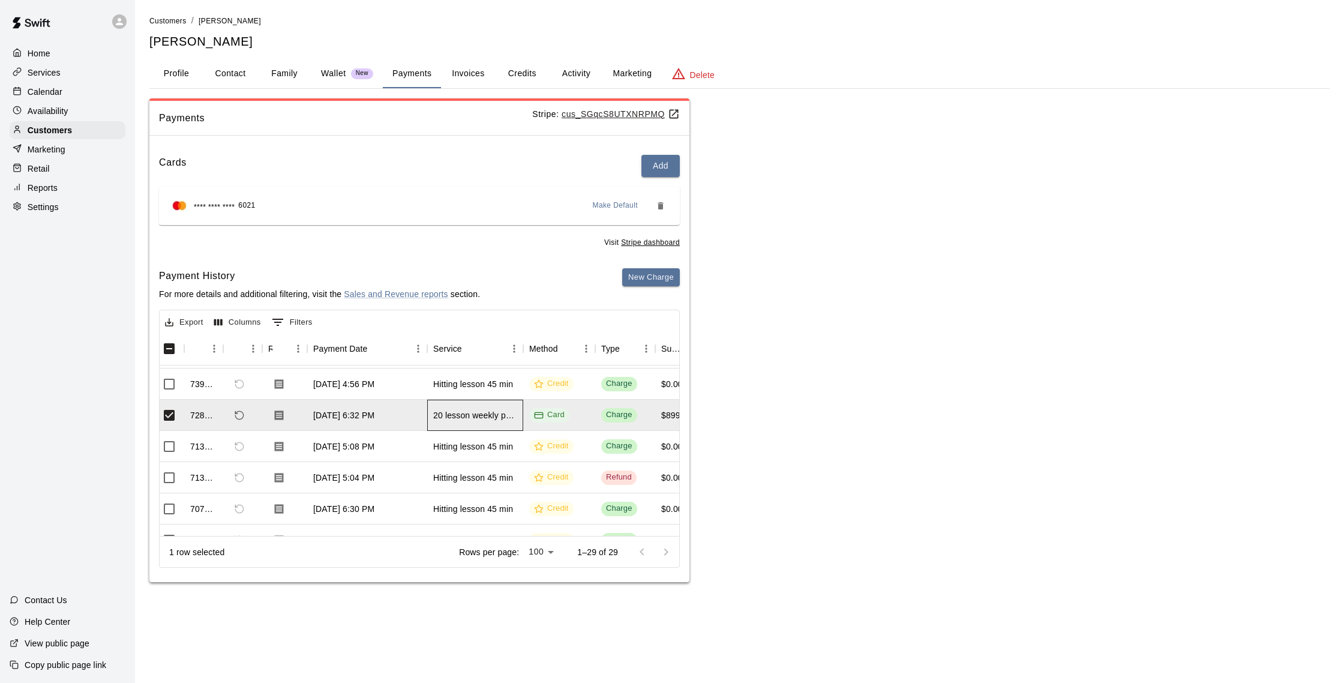
click at [491, 418] on div "20 lesson weekly package" at bounding box center [475, 415] width 84 height 12
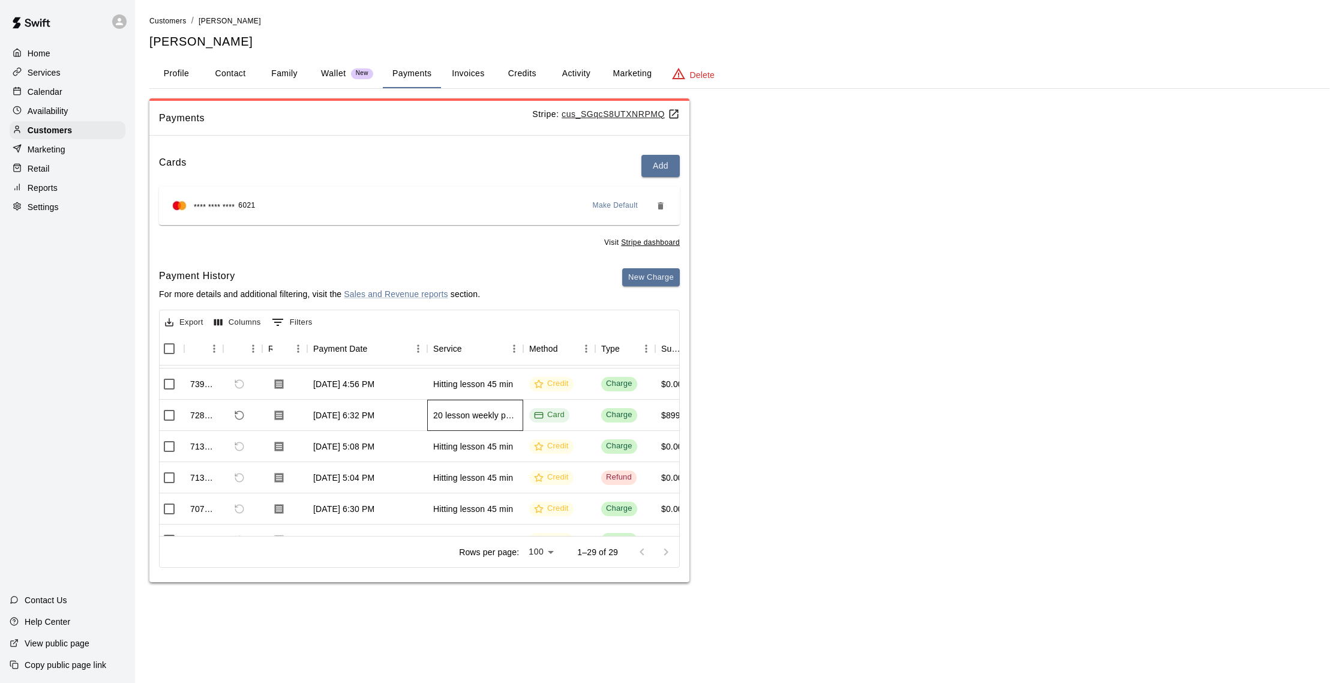
scroll to position [496, 7]
click at [498, 417] on div "20 lesson weekly package" at bounding box center [473, 415] width 84 height 12
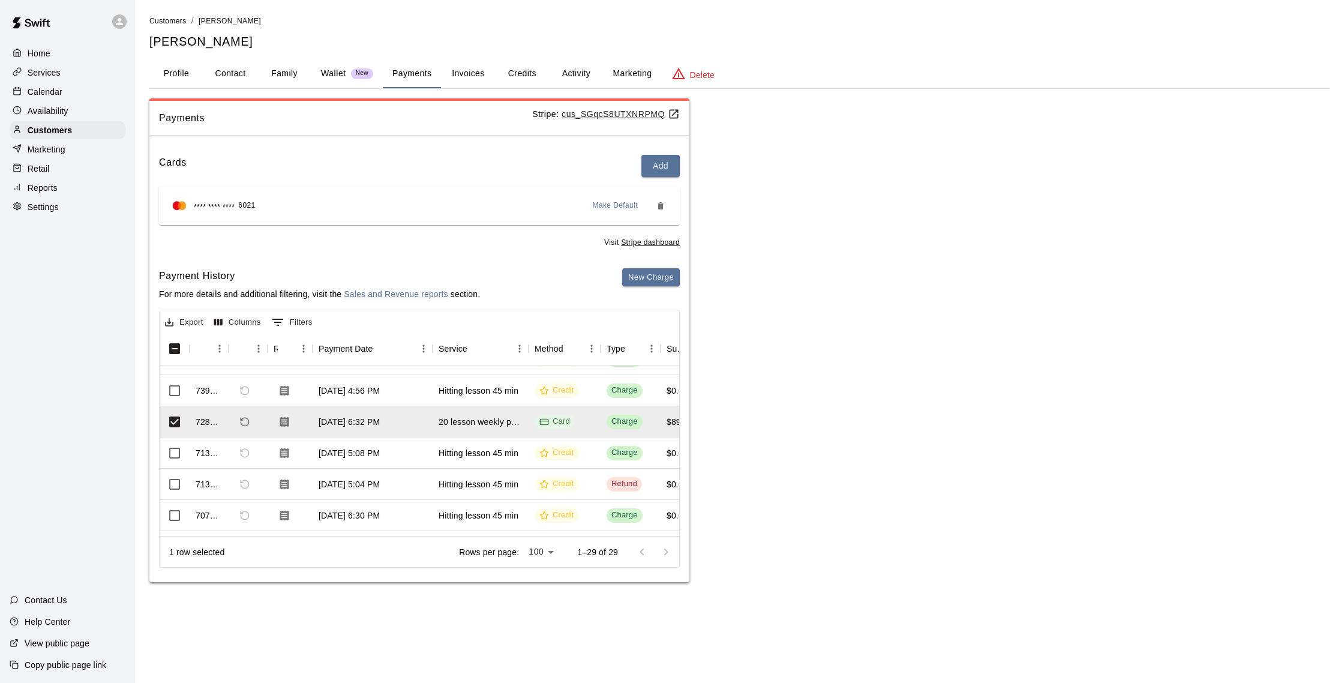
scroll to position [493, 0]
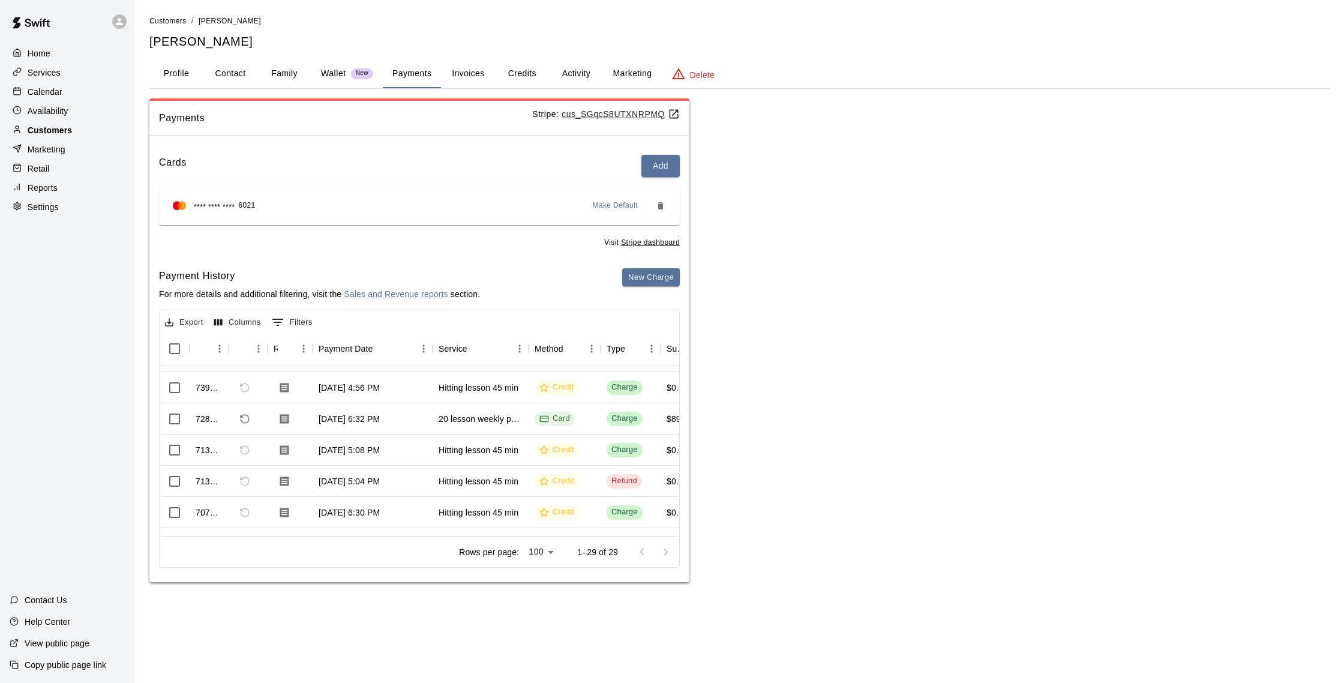
click at [80, 132] on div "Customers" at bounding box center [68, 130] width 116 height 18
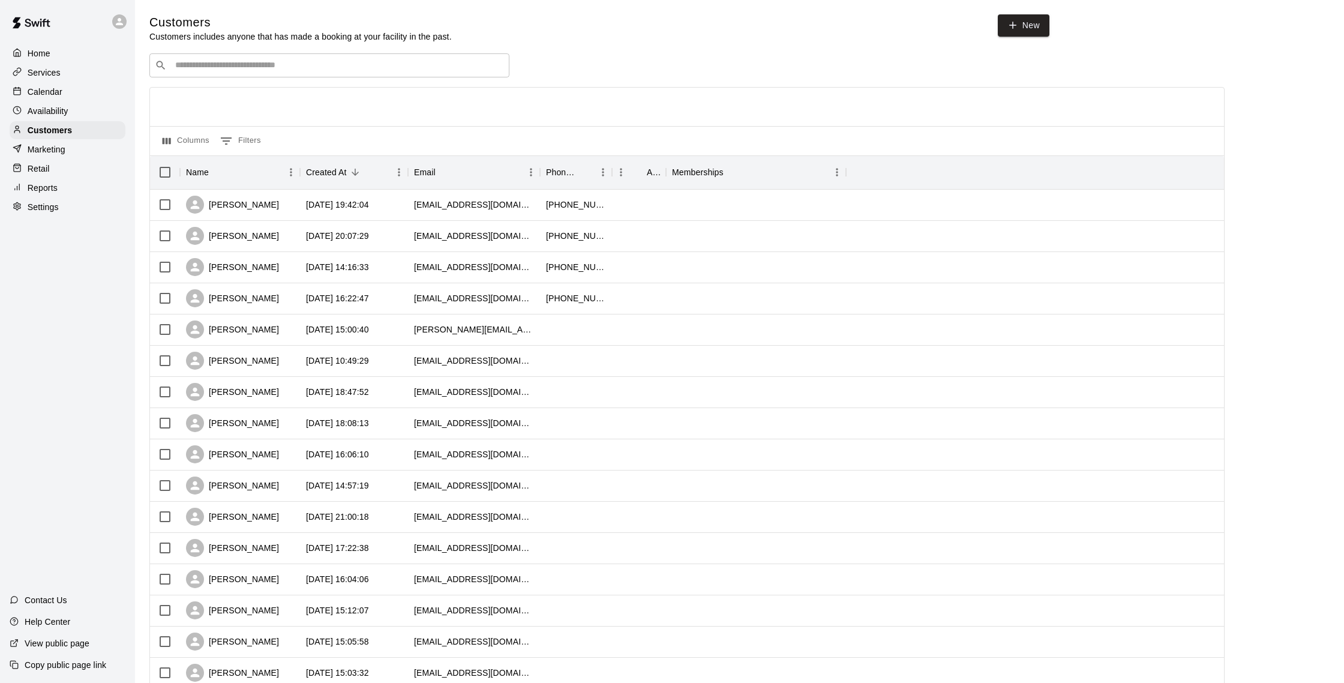
click at [197, 58] on div "​ ​" at bounding box center [329, 65] width 360 height 24
type input "*"
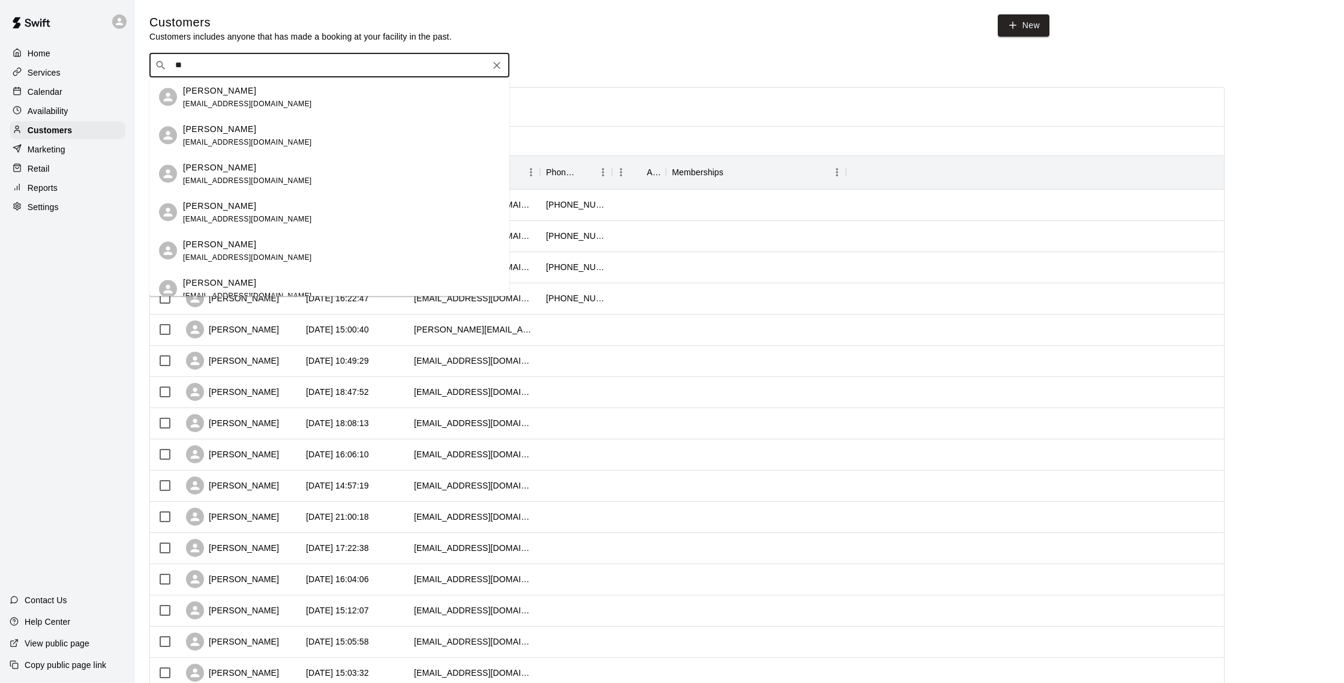
type input "***"
click at [206, 286] on p "[PERSON_NAME]" at bounding box center [219, 282] width 73 height 13
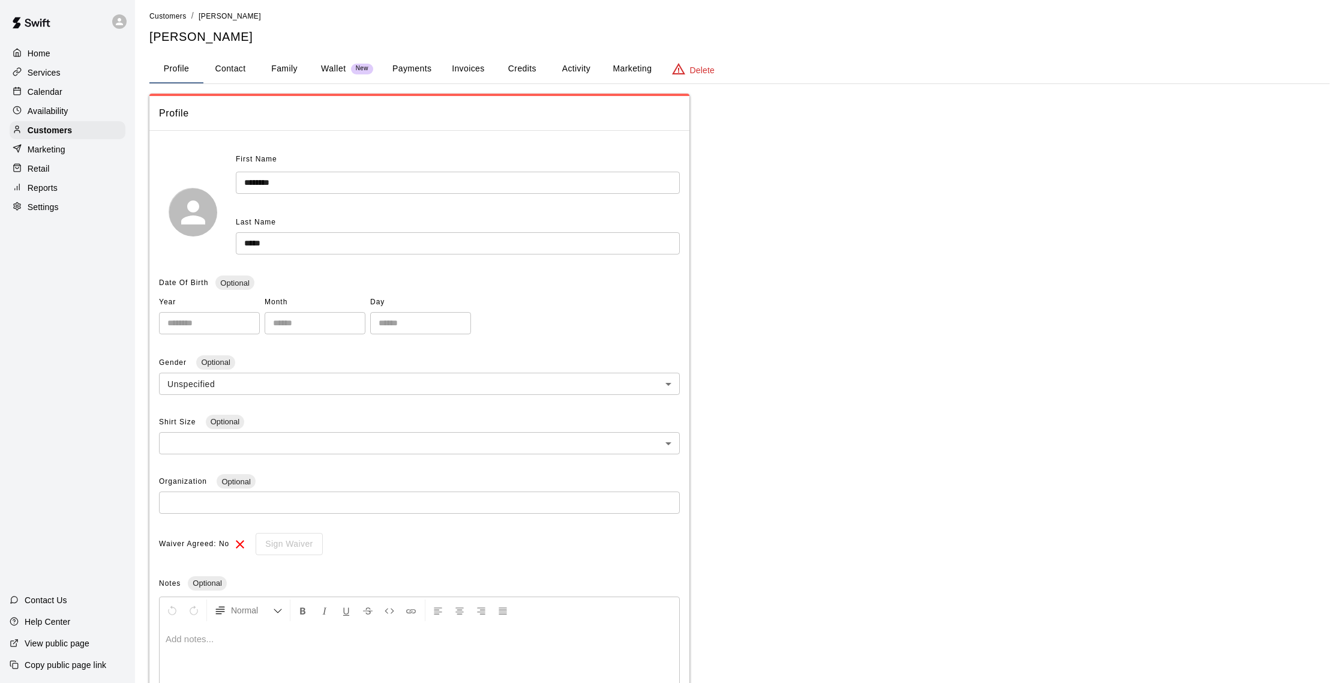
click at [215, 61] on button "Contact" at bounding box center [230, 69] width 54 height 29
select select "**"
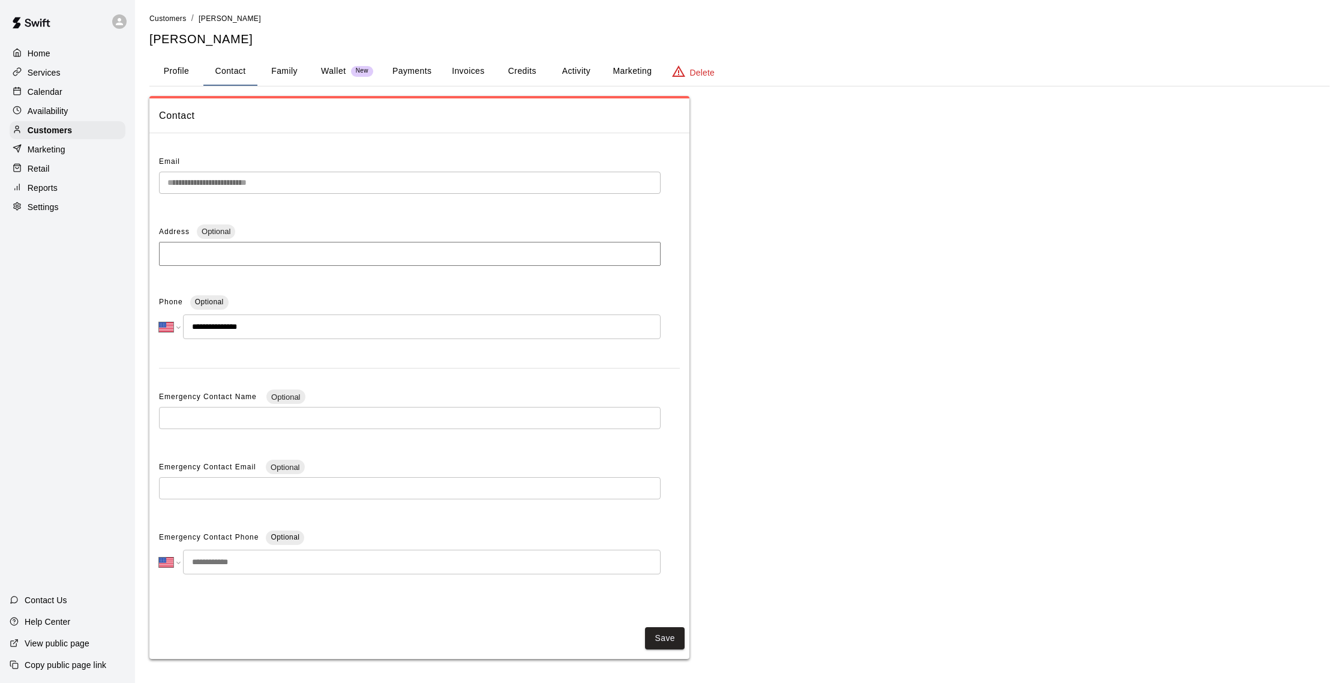
scroll to position [4, 0]
click at [62, 131] on p "Customers" at bounding box center [50, 130] width 44 height 12
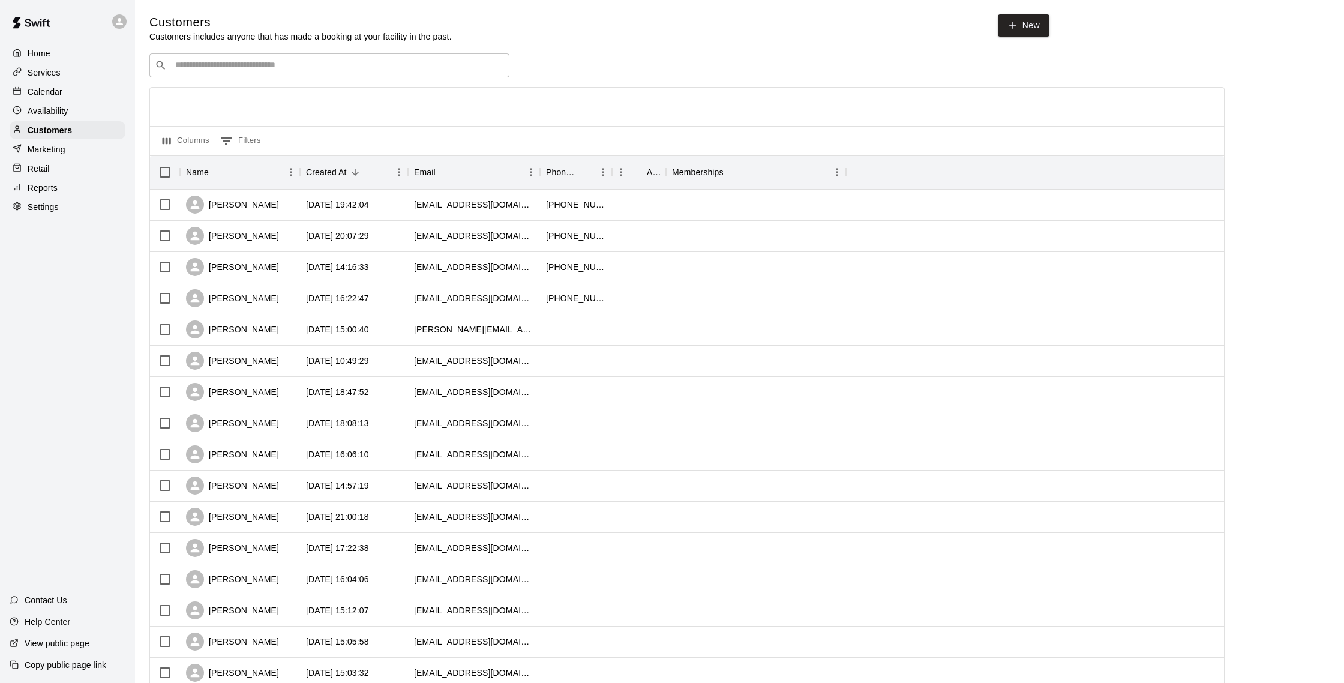
click at [263, 62] on input "Search customers by name or email" at bounding box center [338, 65] width 332 height 12
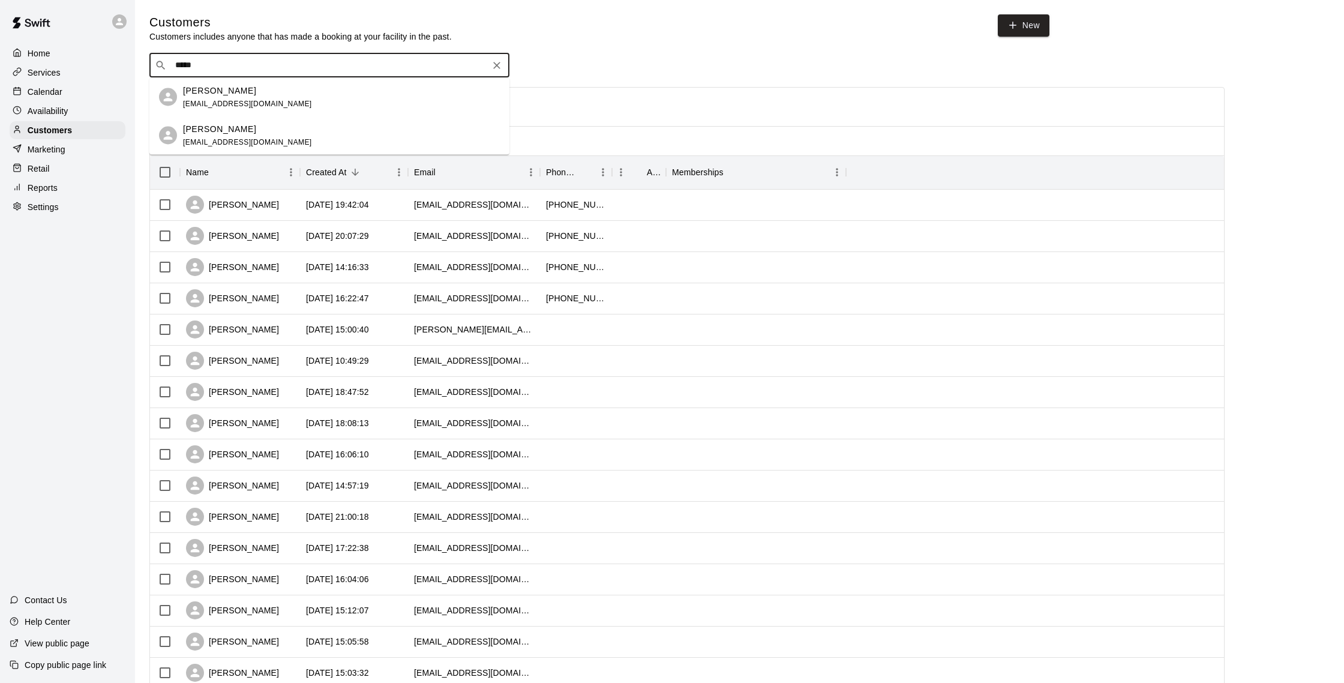
type input "*****"
click at [317, 135] on div "[PERSON_NAME] [EMAIL_ADDRESS][DOMAIN_NAME]" at bounding box center [341, 135] width 317 height 26
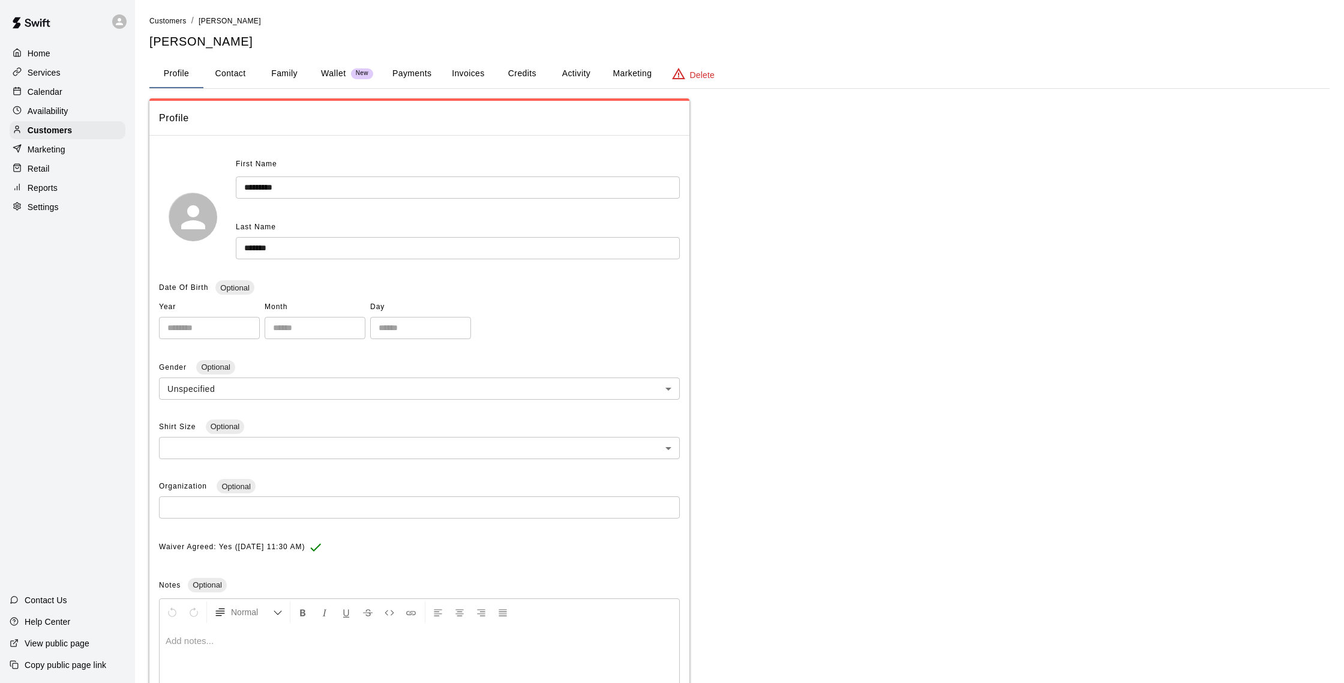
click at [288, 68] on button "Family" at bounding box center [284, 73] width 54 height 29
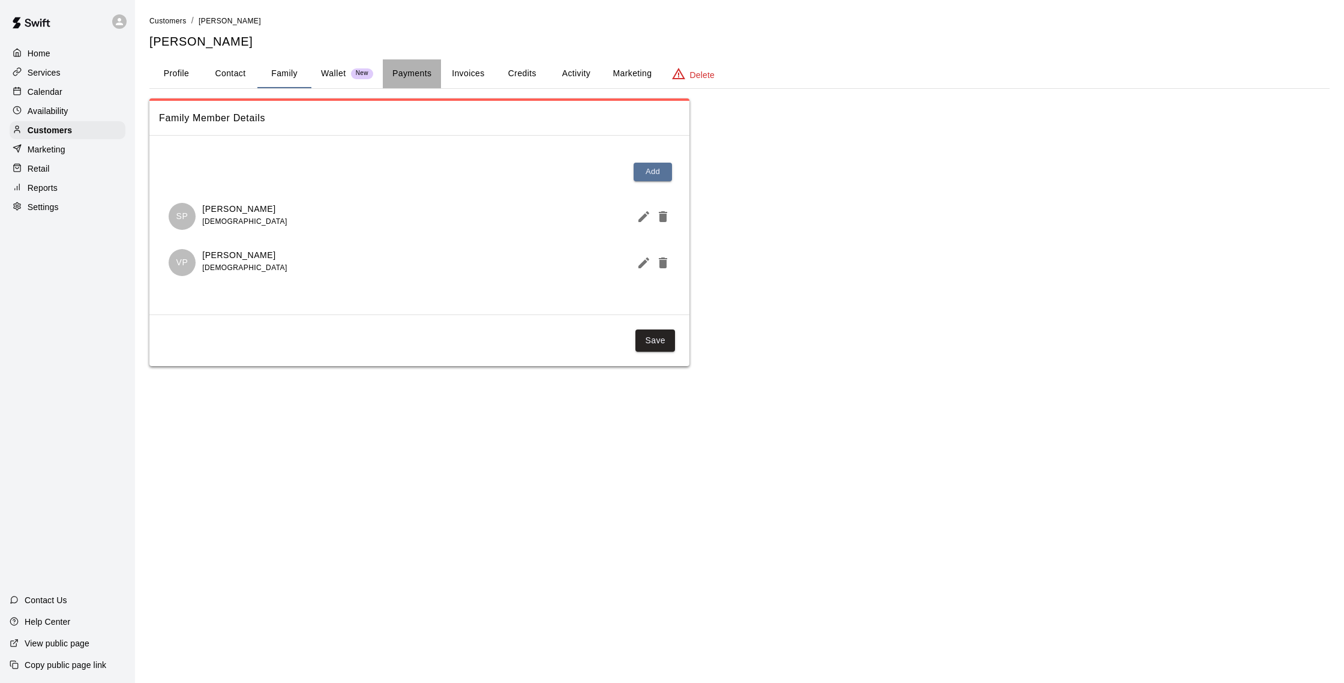
click at [404, 67] on button "Payments" at bounding box center [412, 73] width 58 height 29
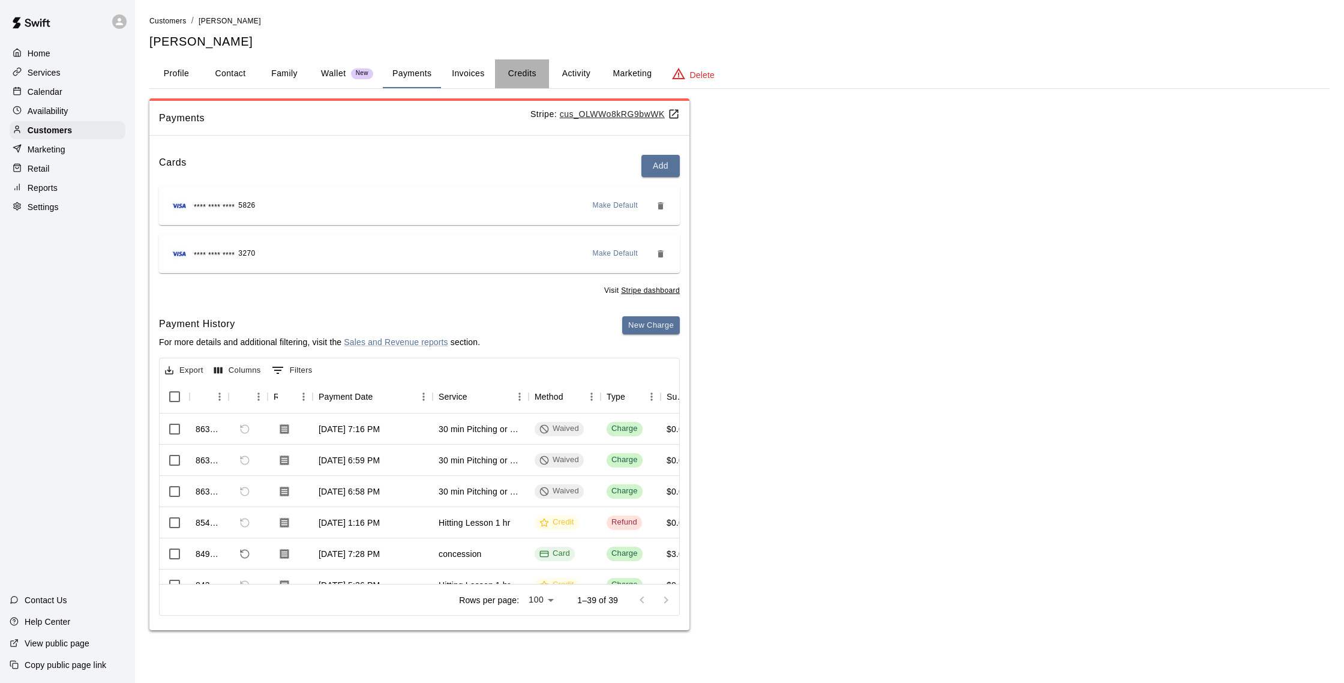
click at [526, 67] on button "Credits" at bounding box center [522, 73] width 54 height 29
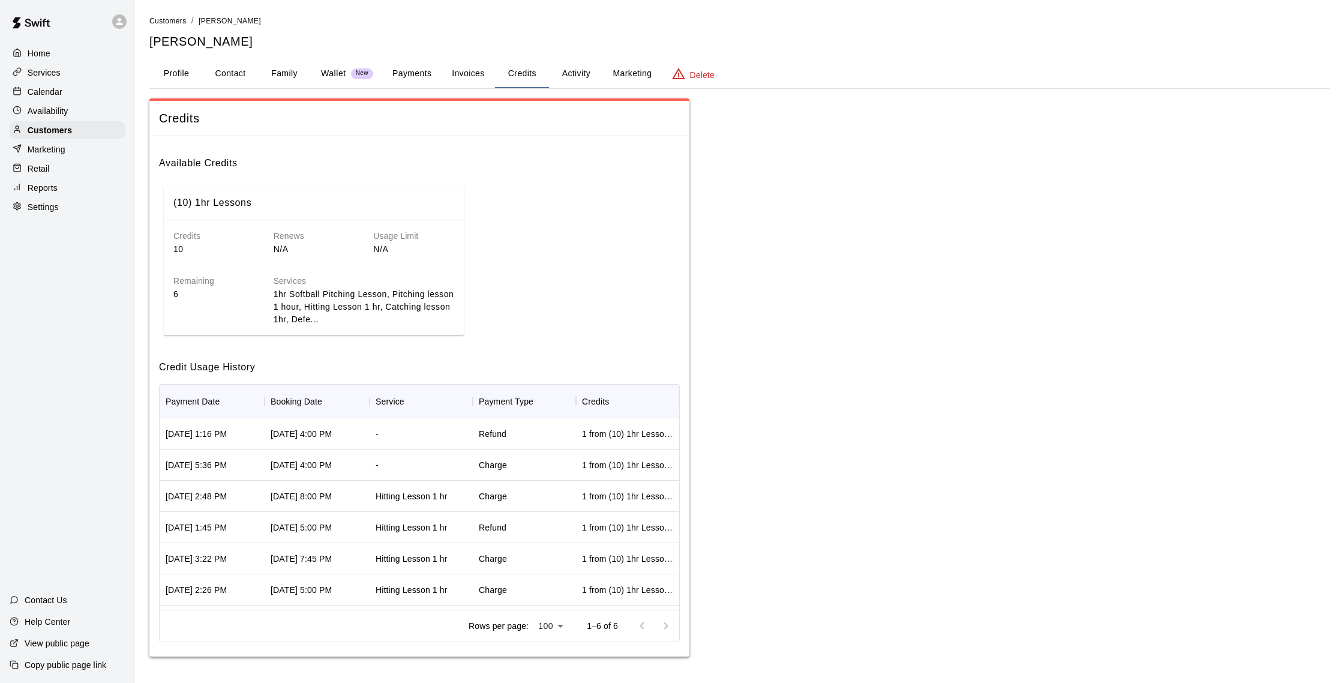
click at [296, 70] on button "Family" at bounding box center [284, 73] width 54 height 29
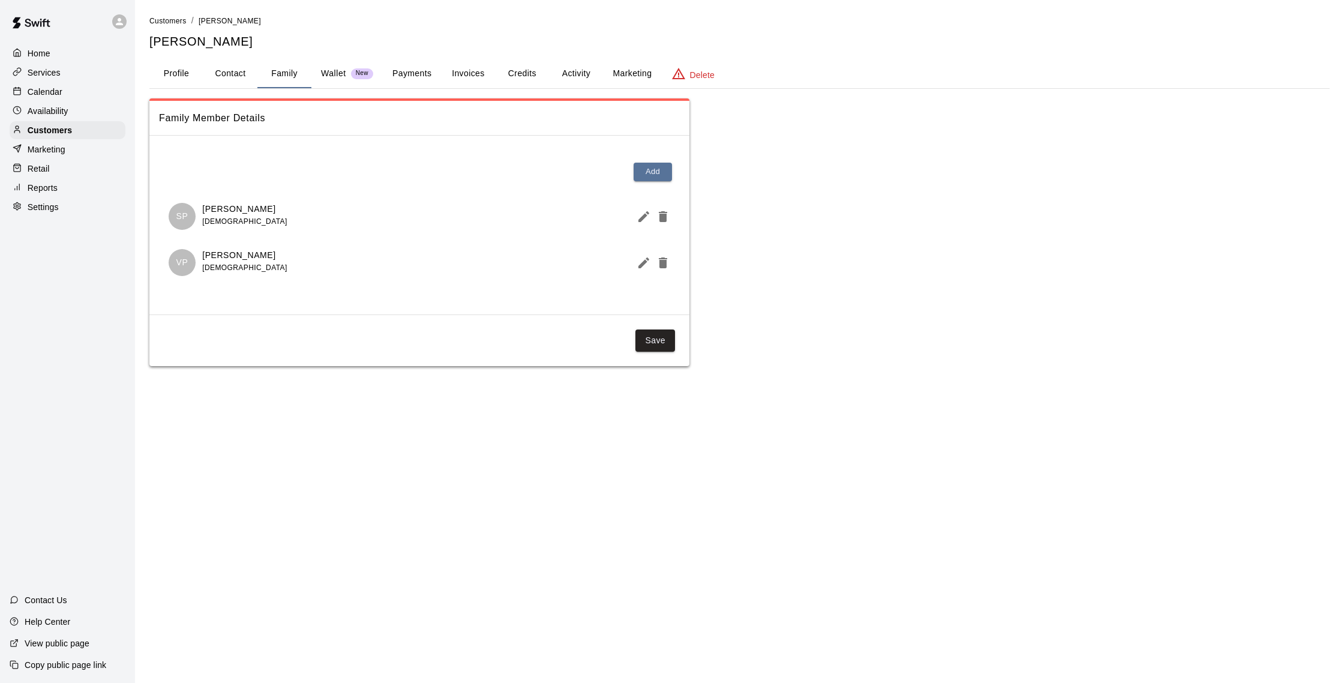
click at [413, 74] on button "Payments" at bounding box center [412, 73] width 58 height 29
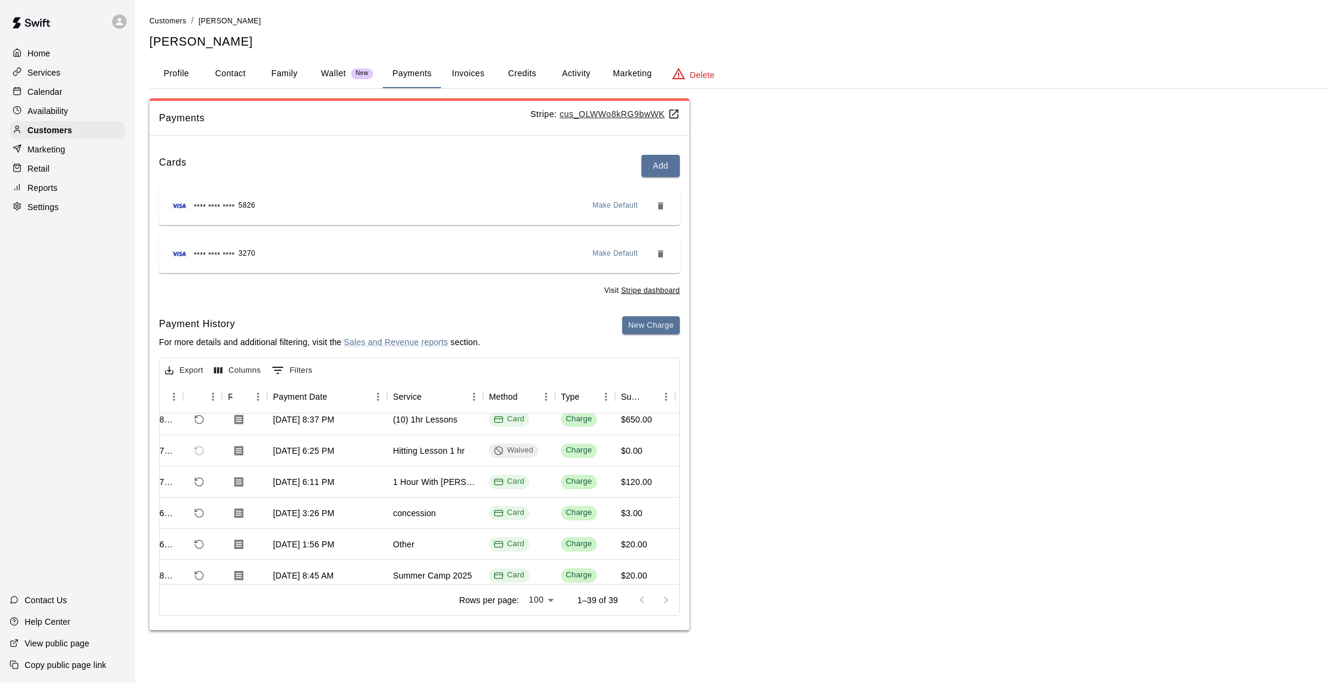
scroll to position [443, 46]
click at [535, 79] on button "Credits" at bounding box center [522, 73] width 54 height 29
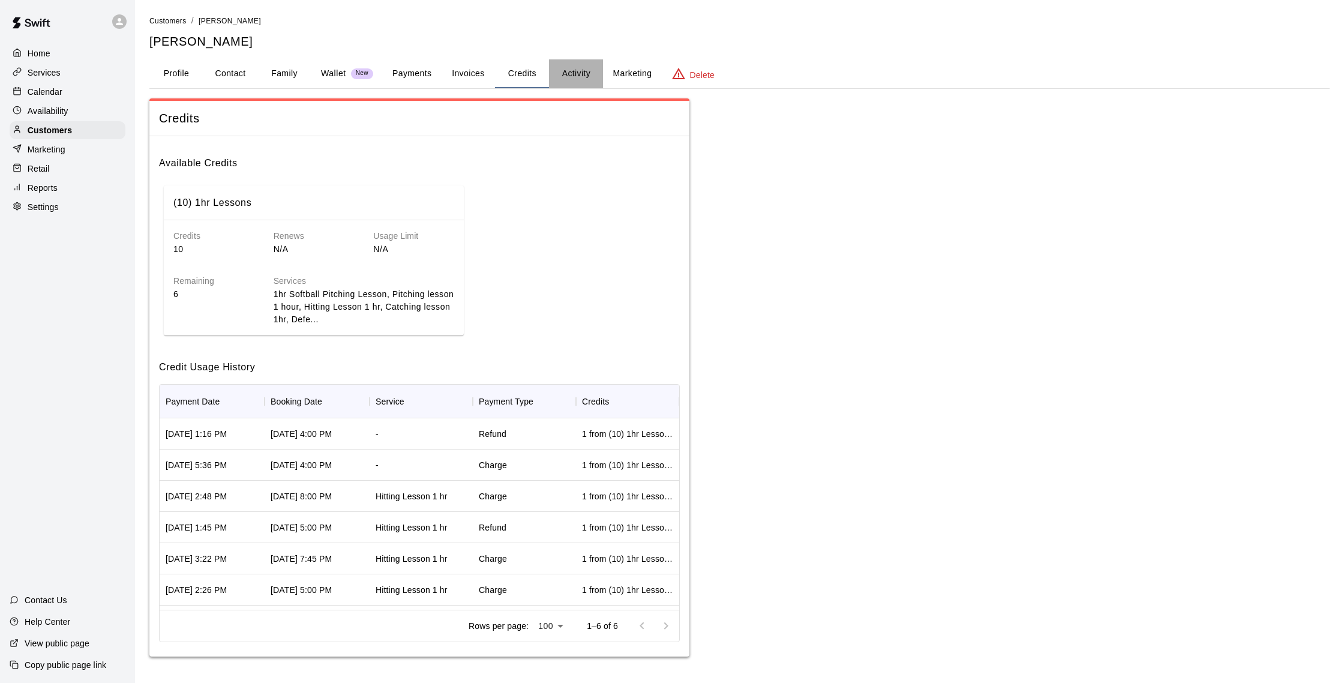
drag, startPoint x: 593, startPoint y: 68, endPoint x: 490, endPoint y: 59, distance: 103.6
click at [593, 68] on button "Activity" at bounding box center [576, 73] width 54 height 29
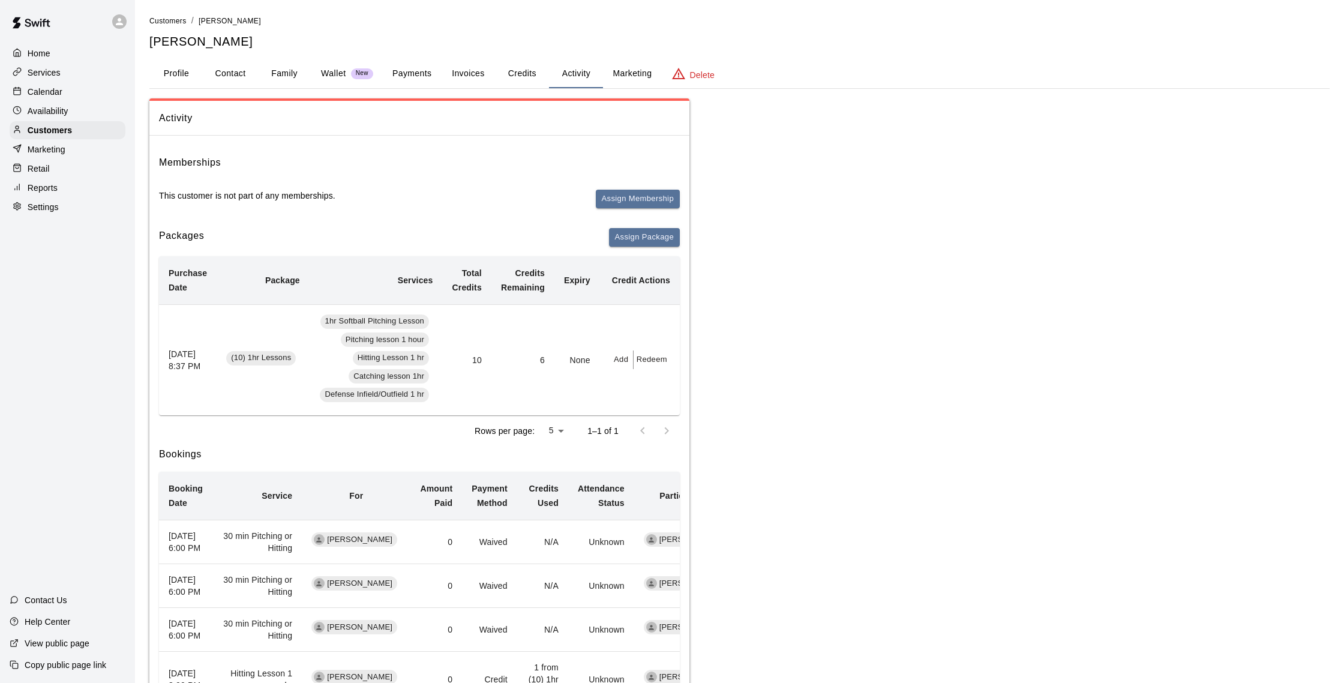
click at [181, 79] on button "Profile" at bounding box center [176, 73] width 54 height 29
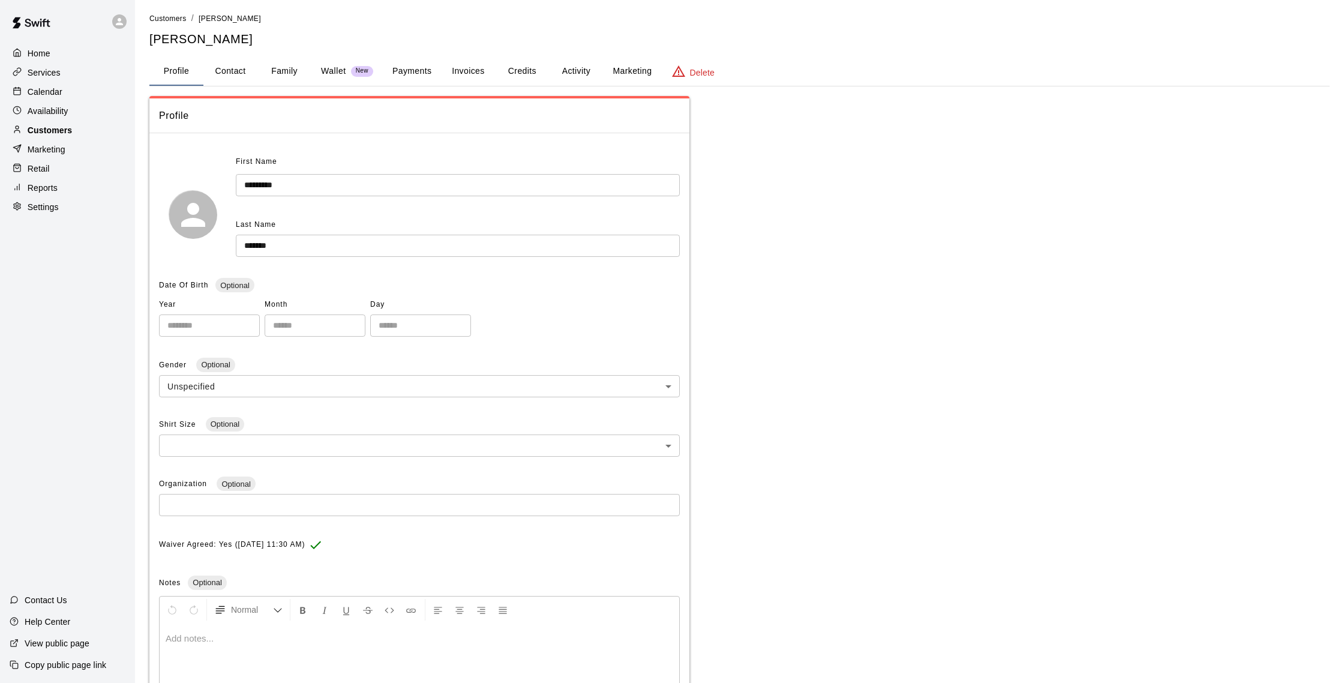
click at [68, 125] on p "Customers" at bounding box center [50, 130] width 44 height 12
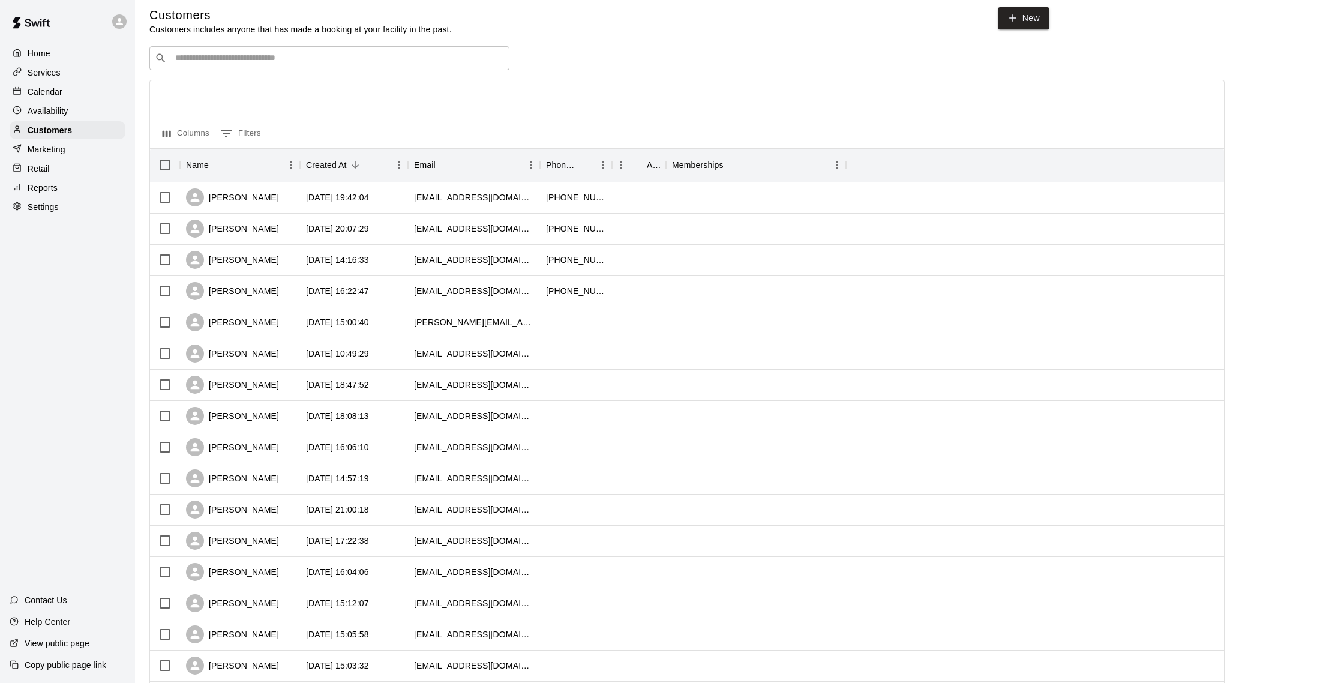
scroll to position [10, 0]
click at [188, 65] on div "​ ​" at bounding box center [329, 56] width 360 height 24
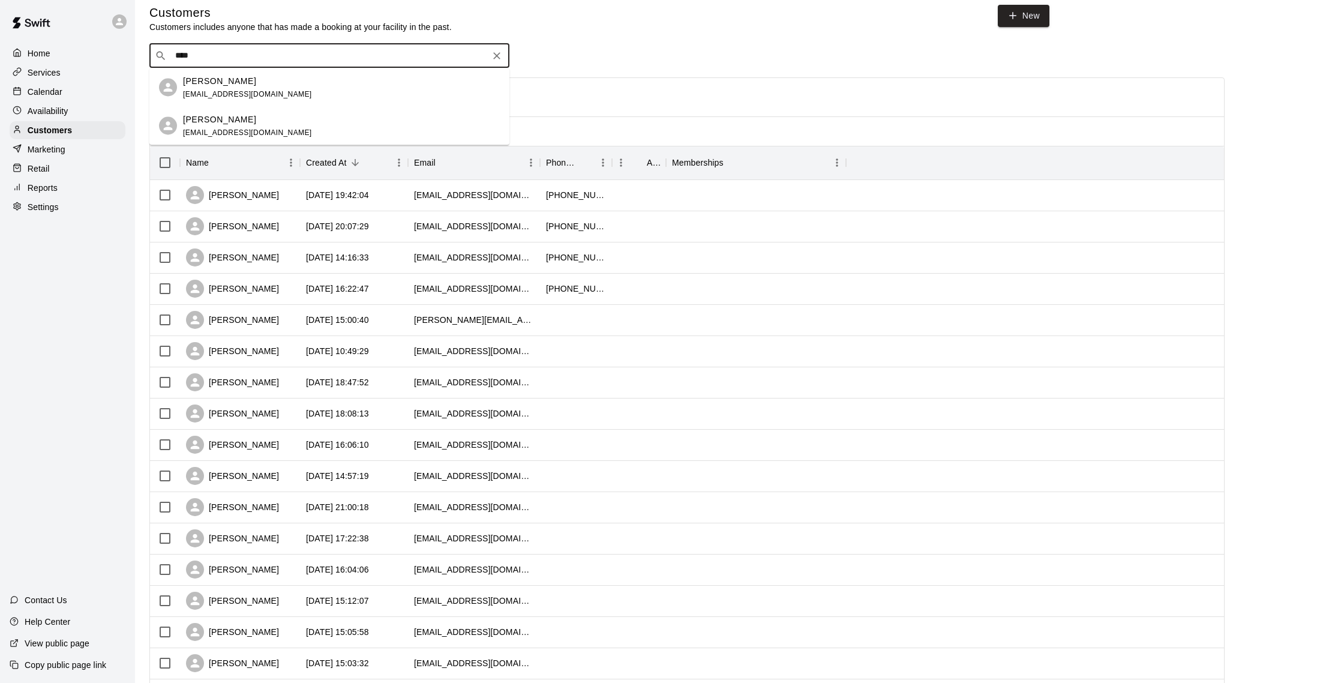
type input "*****"
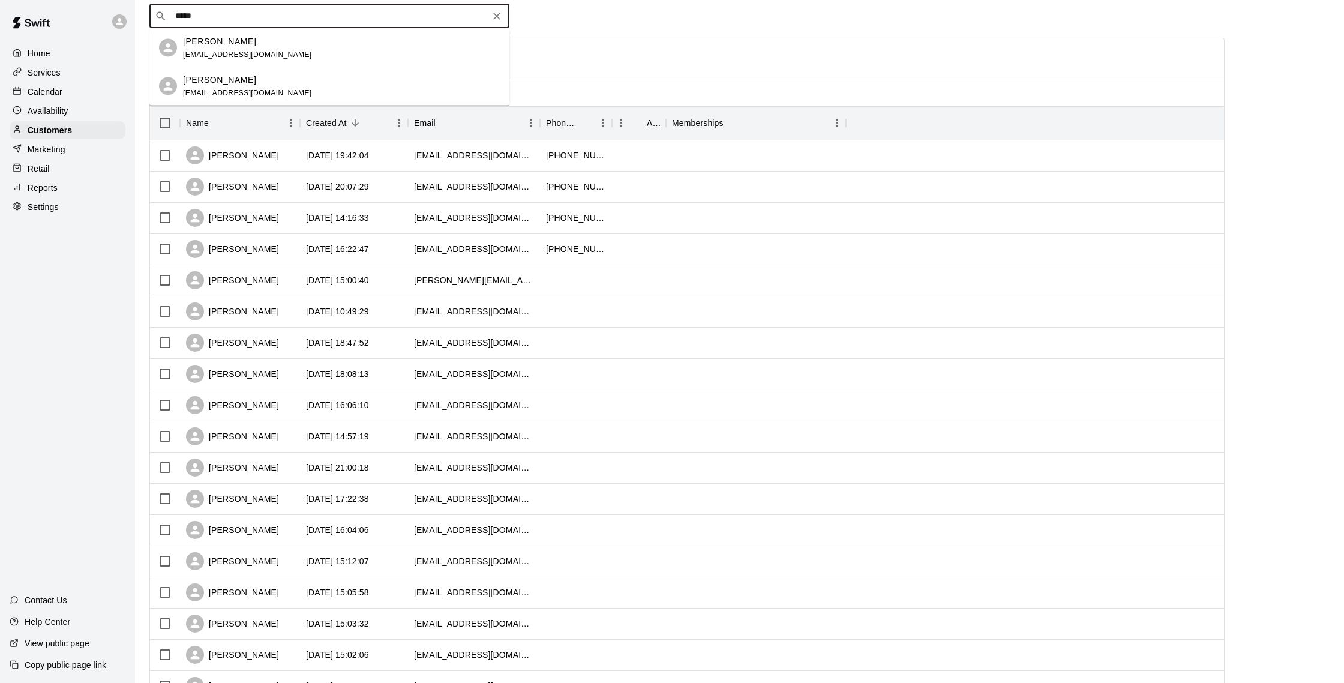
scroll to position [52, 0]
click at [220, 96] on div "[PERSON_NAME] [EMAIL_ADDRESS][DOMAIN_NAME]" at bounding box center [329, 84] width 360 height 38
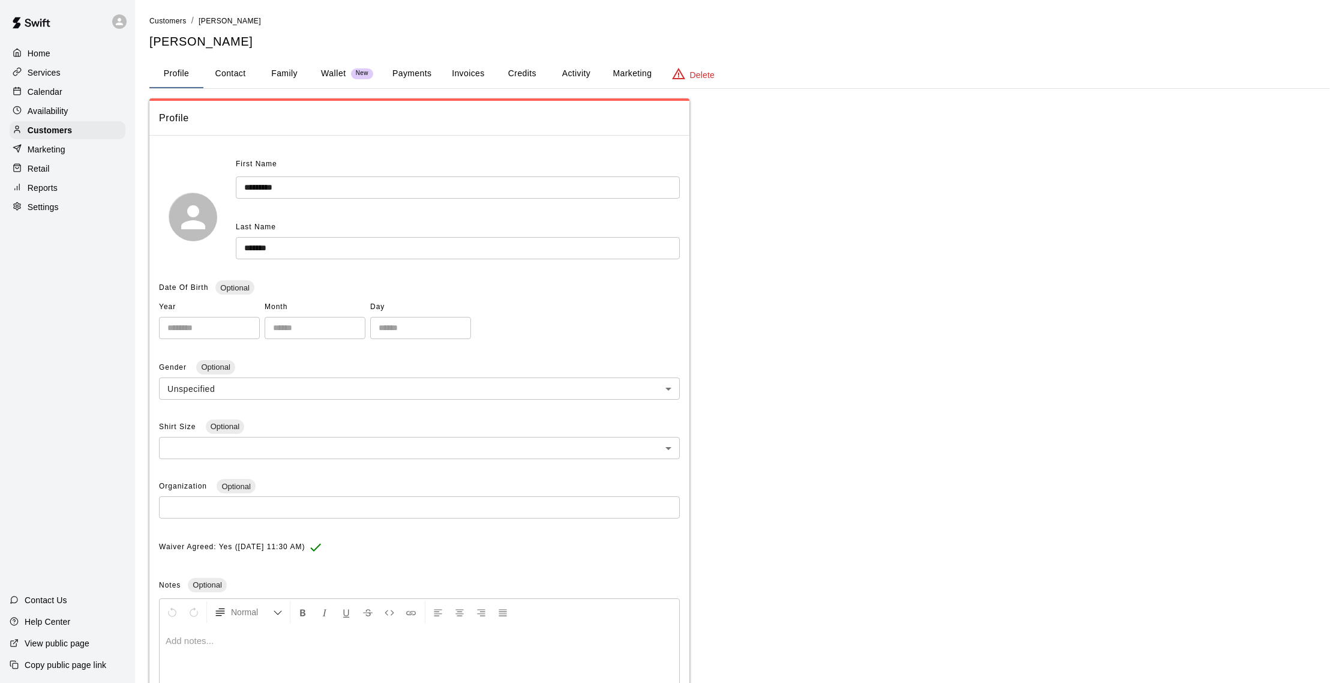
scroll to position [5, 0]
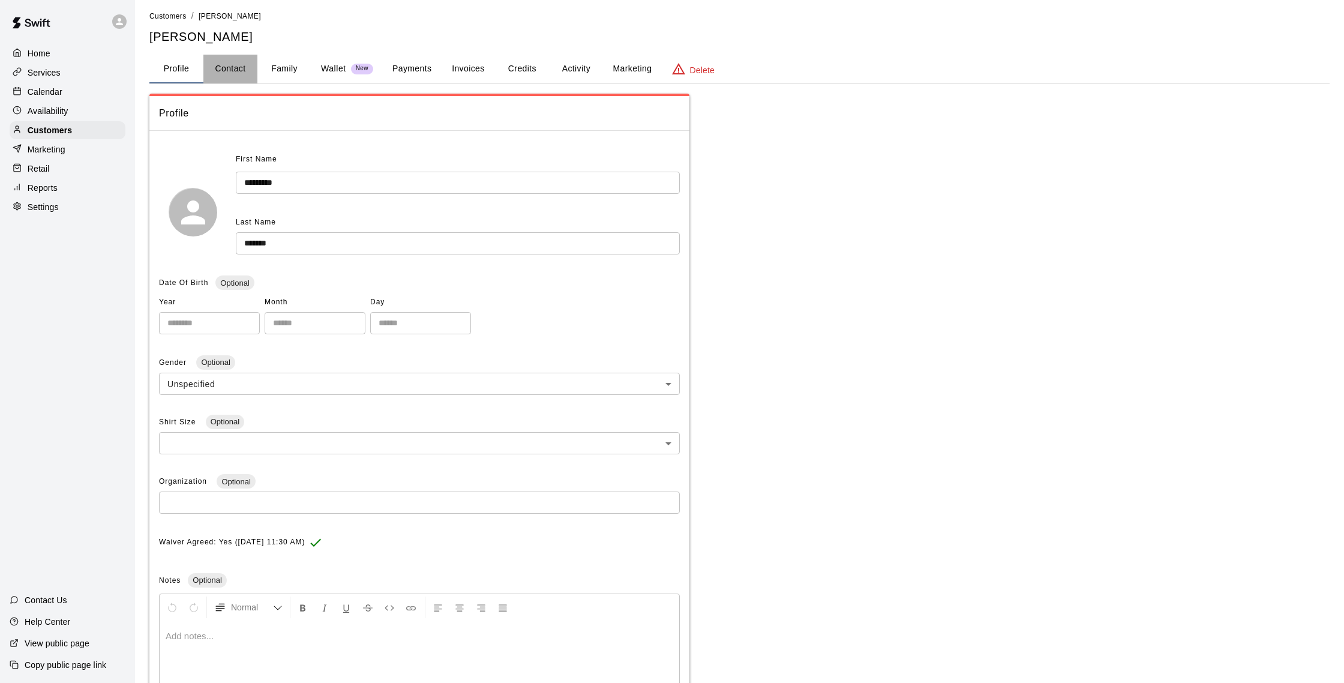
click at [212, 69] on button "Contact" at bounding box center [230, 69] width 54 height 29
select select "**"
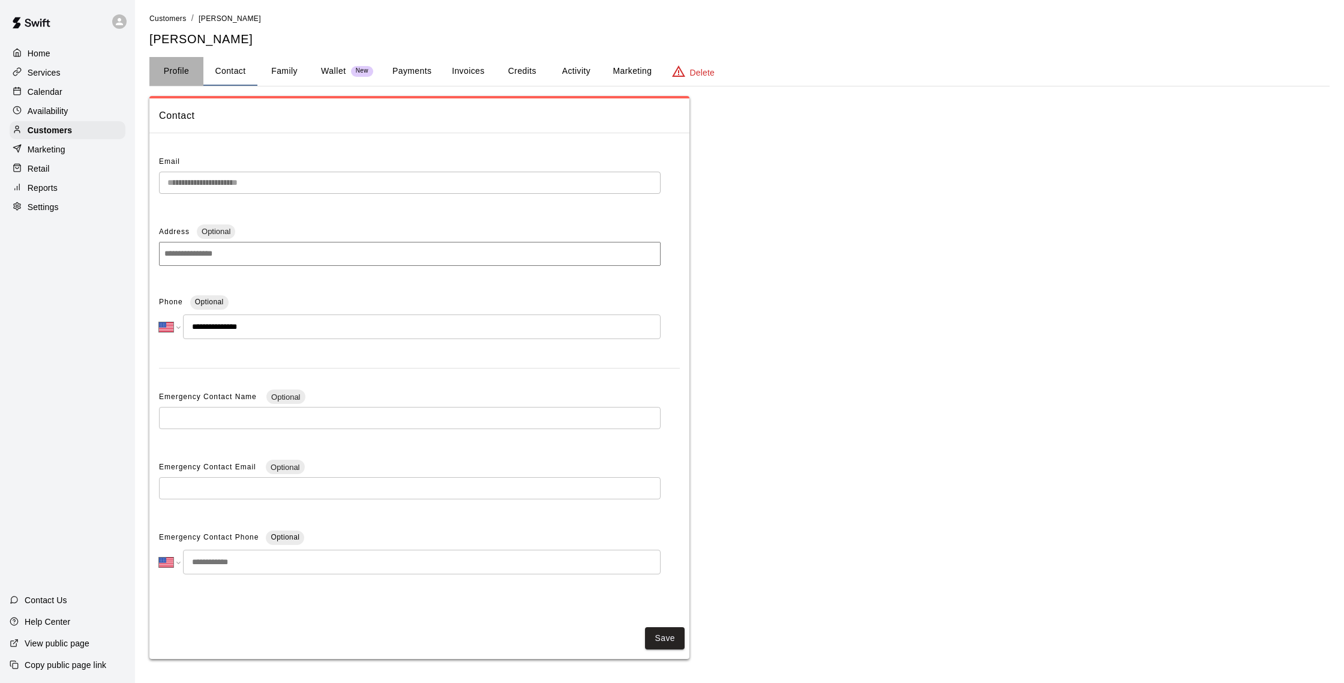
click at [175, 61] on button "Profile" at bounding box center [176, 71] width 54 height 29
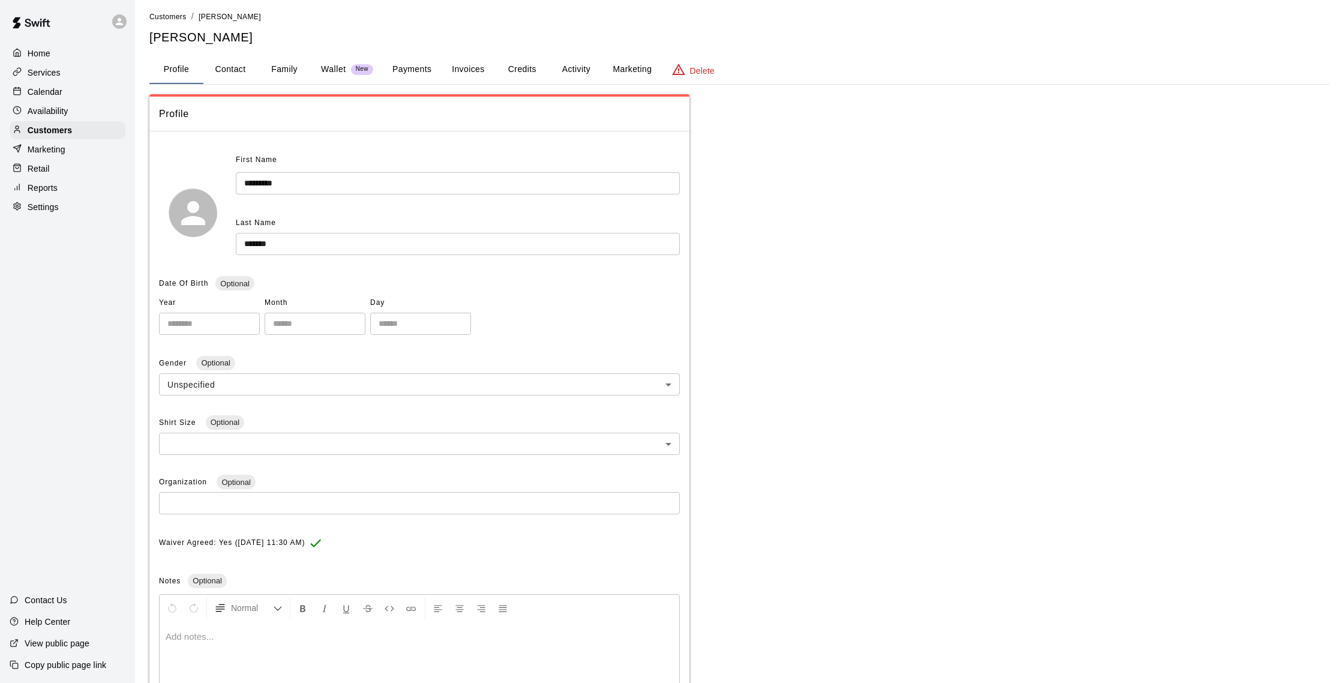
scroll to position [5, 0]
click at [197, 68] on button "Profile" at bounding box center [176, 69] width 54 height 29
click at [231, 68] on button "Contact" at bounding box center [230, 69] width 54 height 29
select select "**"
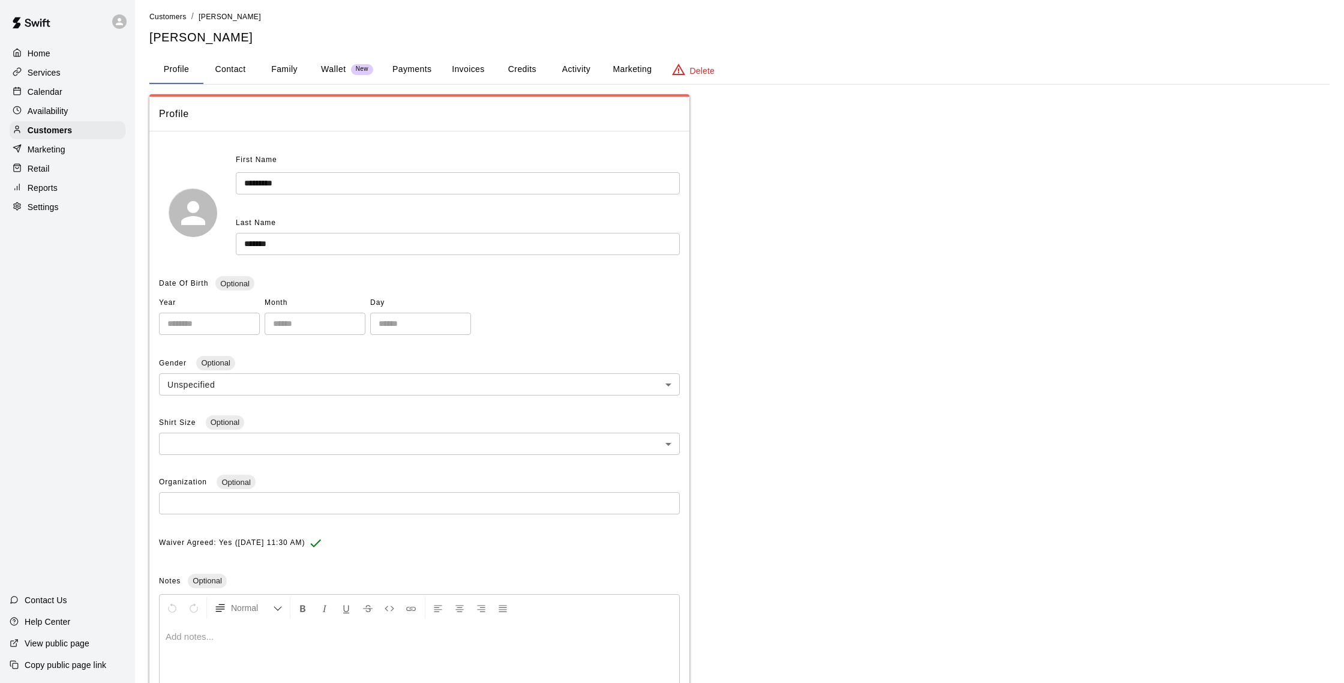
select select "**"
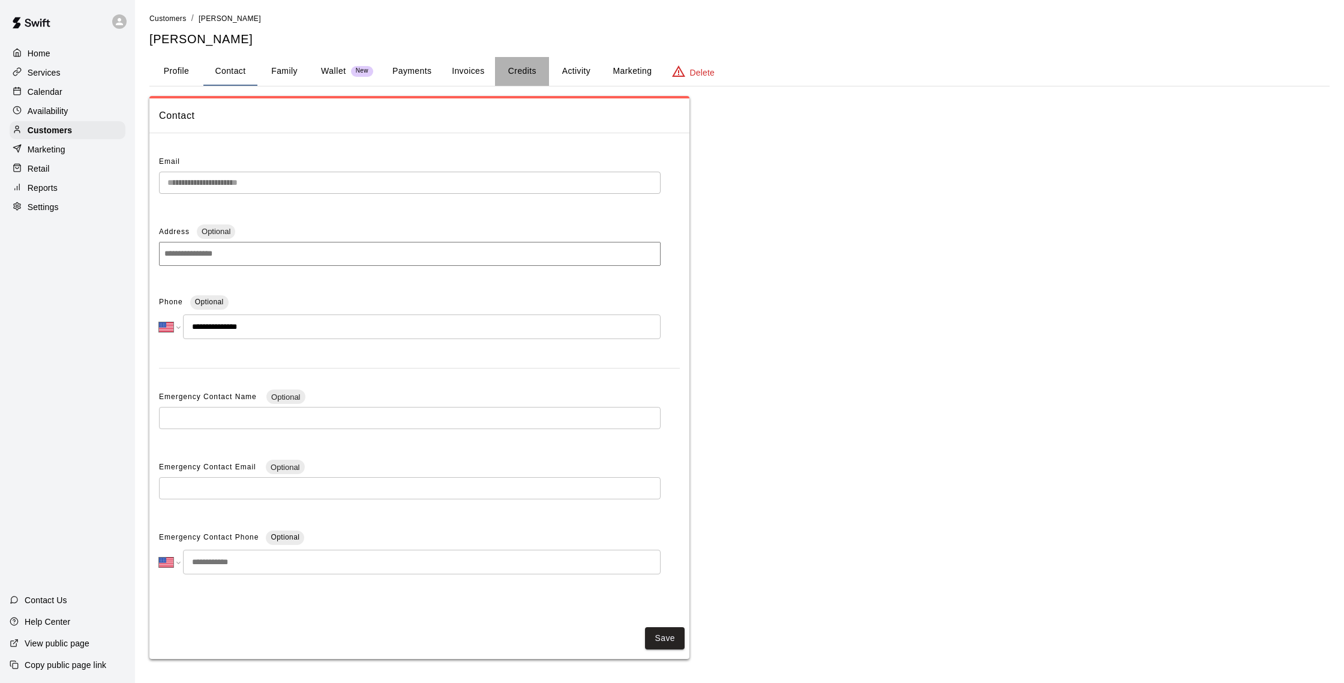
click at [521, 64] on button "Credits" at bounding box center [522, 71] width 54 height 29
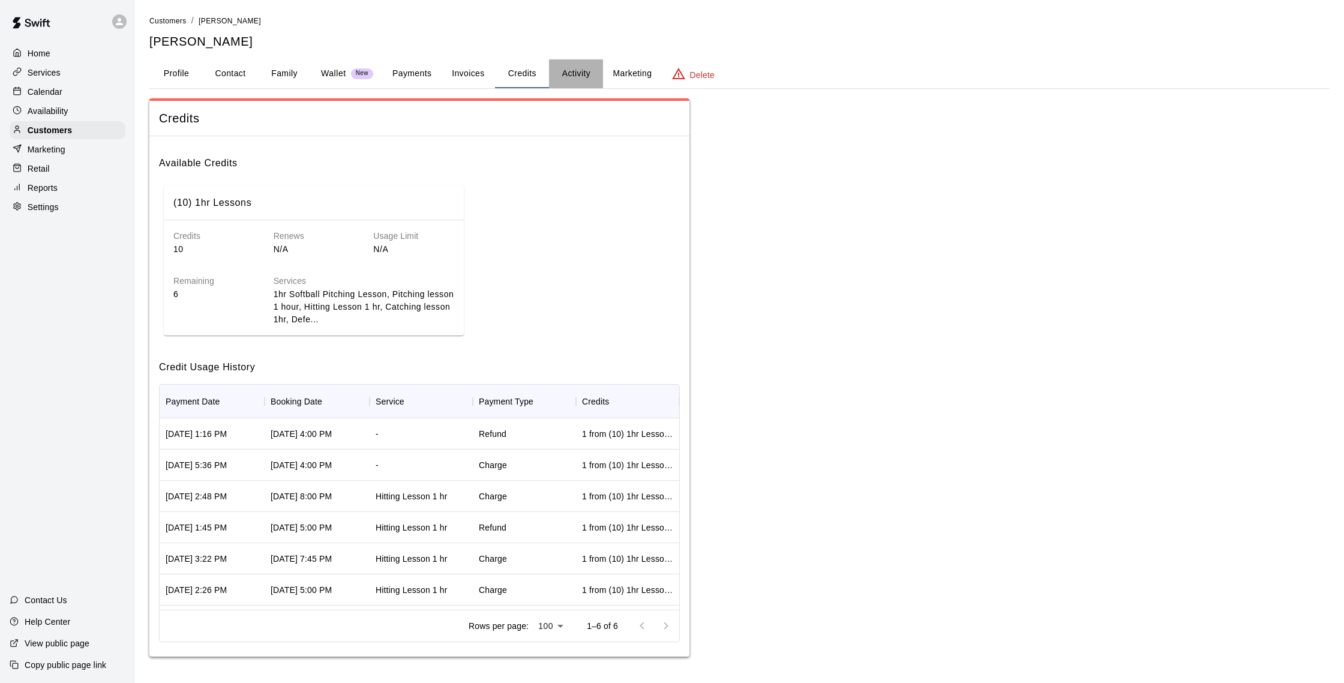
click at [556, 74] on button "Activity" at bounding box center [576, 73] width 54 height 29
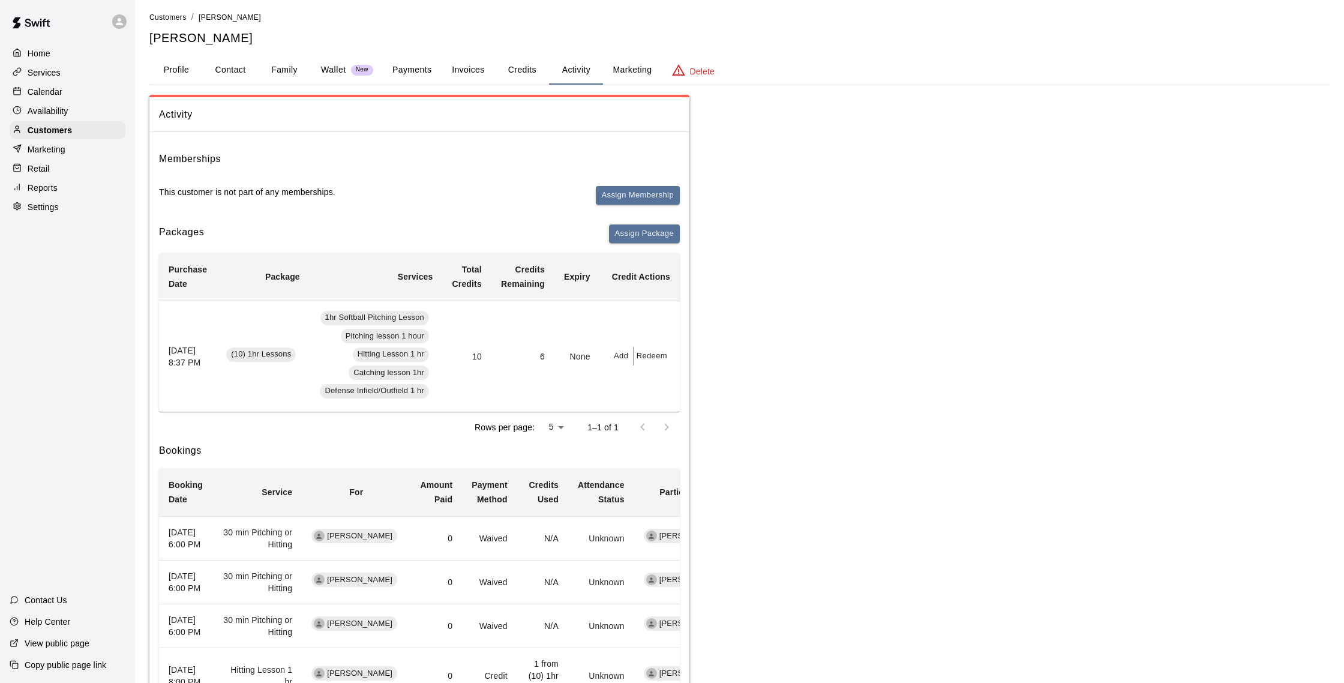
scroll to position [2, 0]
click at [424, 67] on button "Payments" at bounding box center [412, 71] width 58 height 29
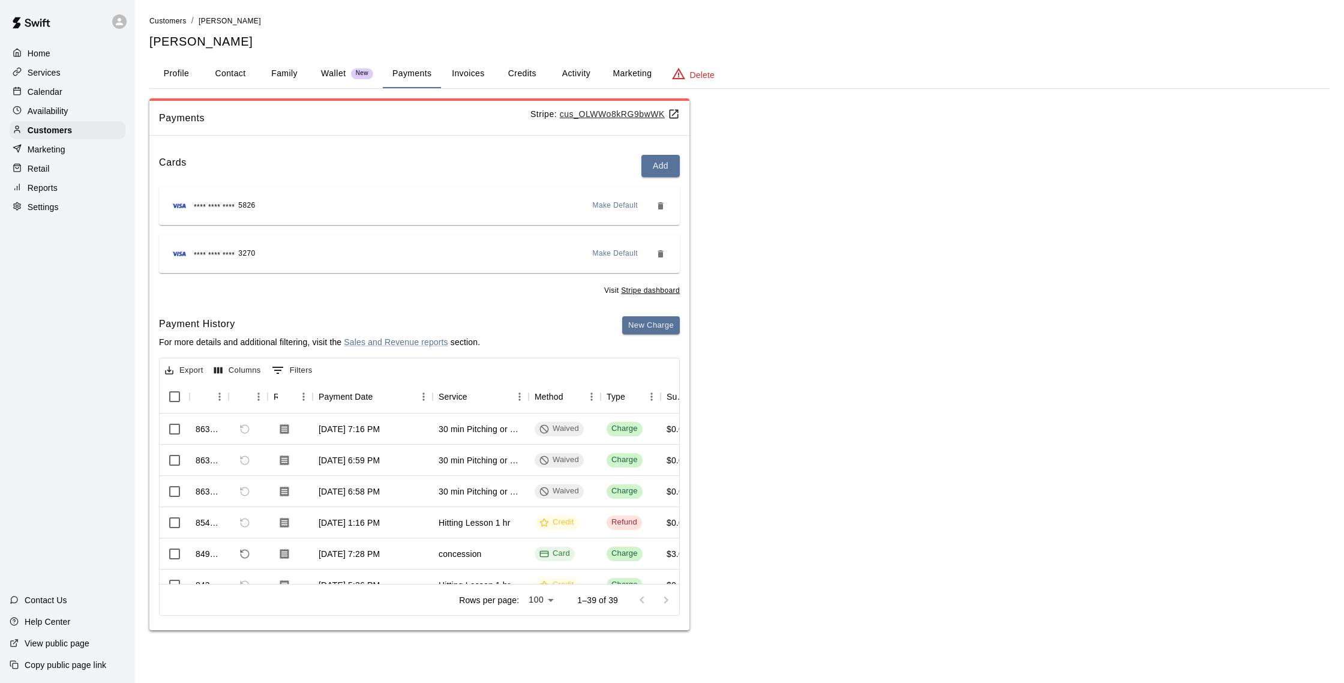
click at [265, 68] on button "Family" at bounding box center [284, 73] width 54 height 29
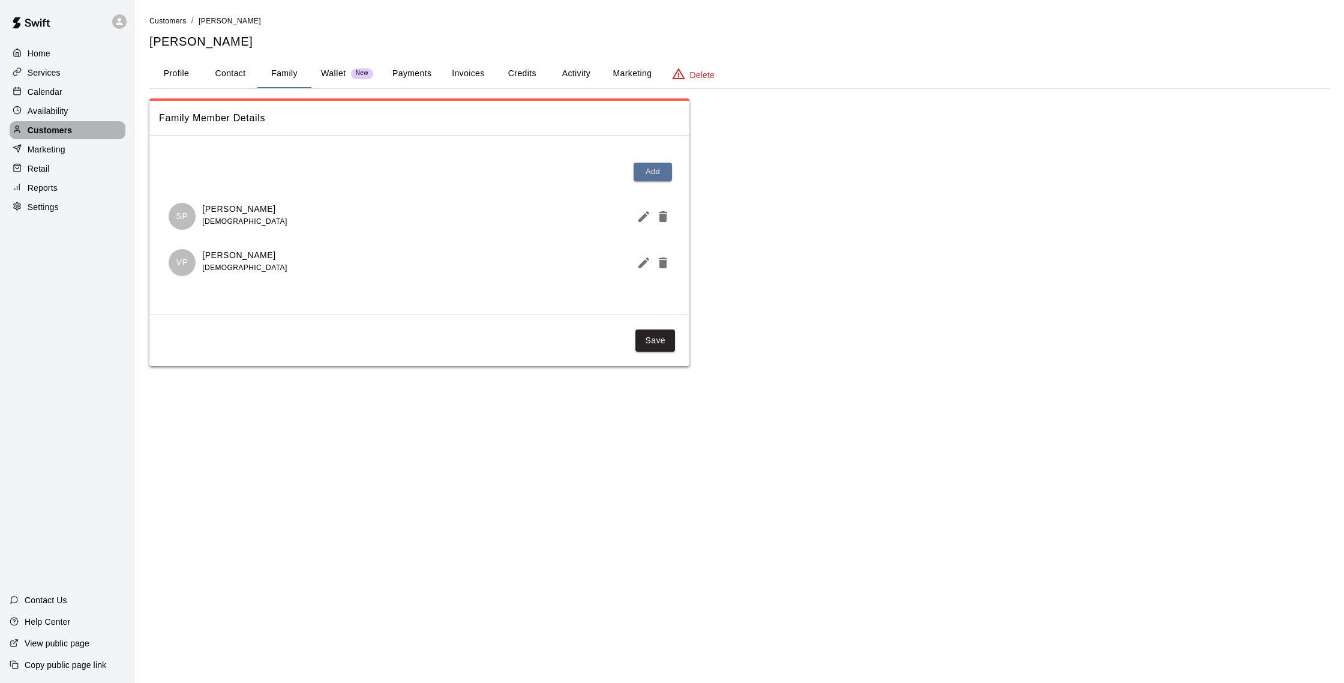
click at [66, 130] on p "Customers" at bounding box center [50, 130] width 44 height 12
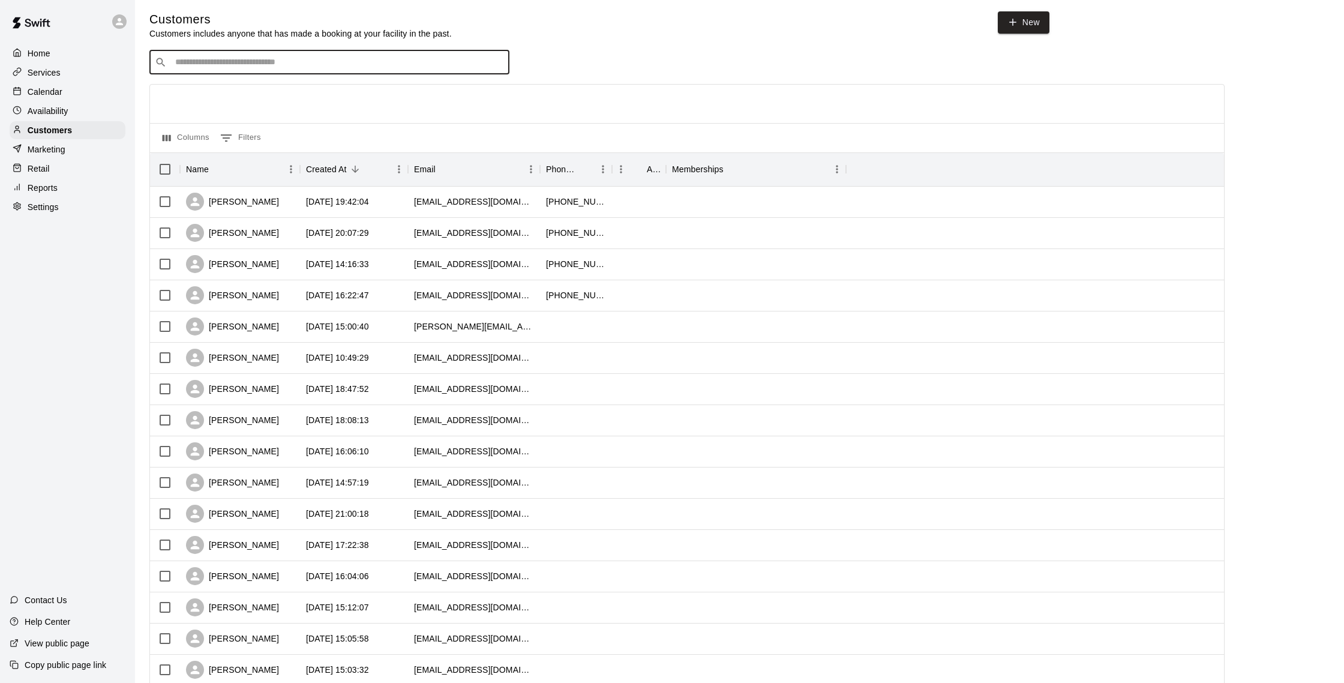
click at [288, 68] on div "​ ​" at bounding box center [329, 62] width 360 height 24
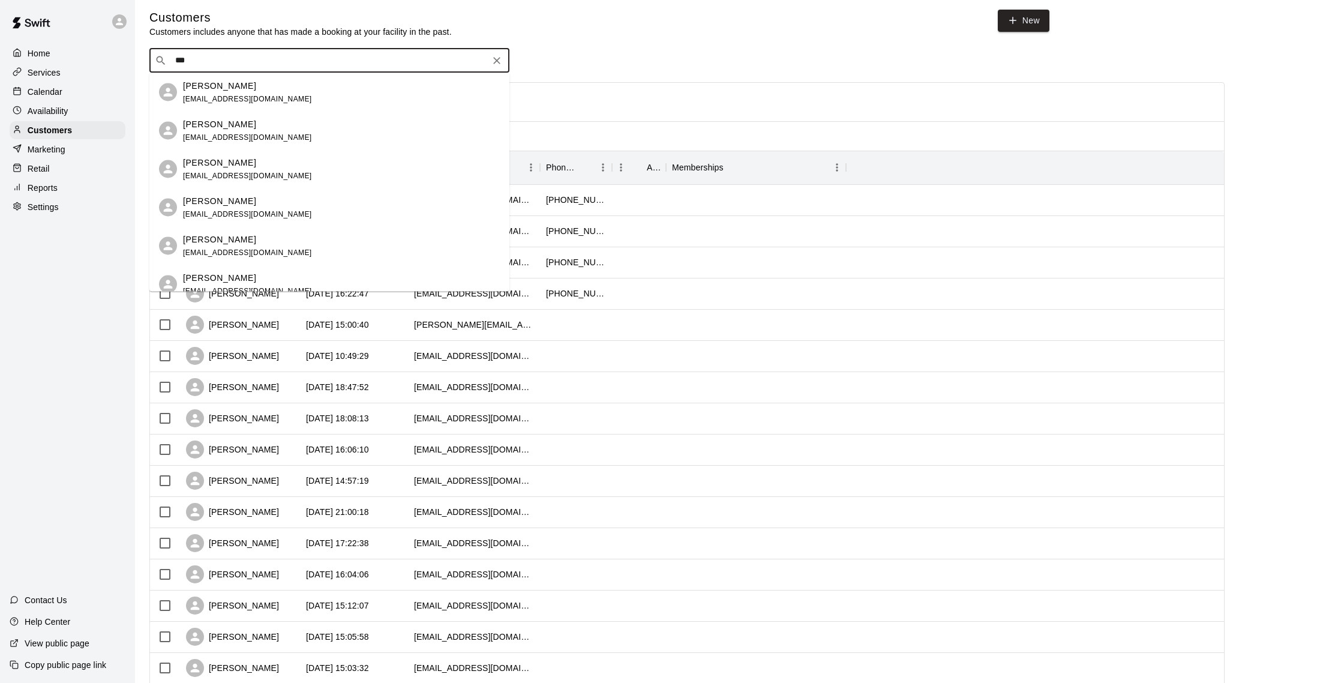
type input "****"
click at [371, 215] on div "[PERSON_NAME] [EMAIL_ADDRESS][DOMAIN_NAME]" at bounding box center [341, 207] width 317 height 26
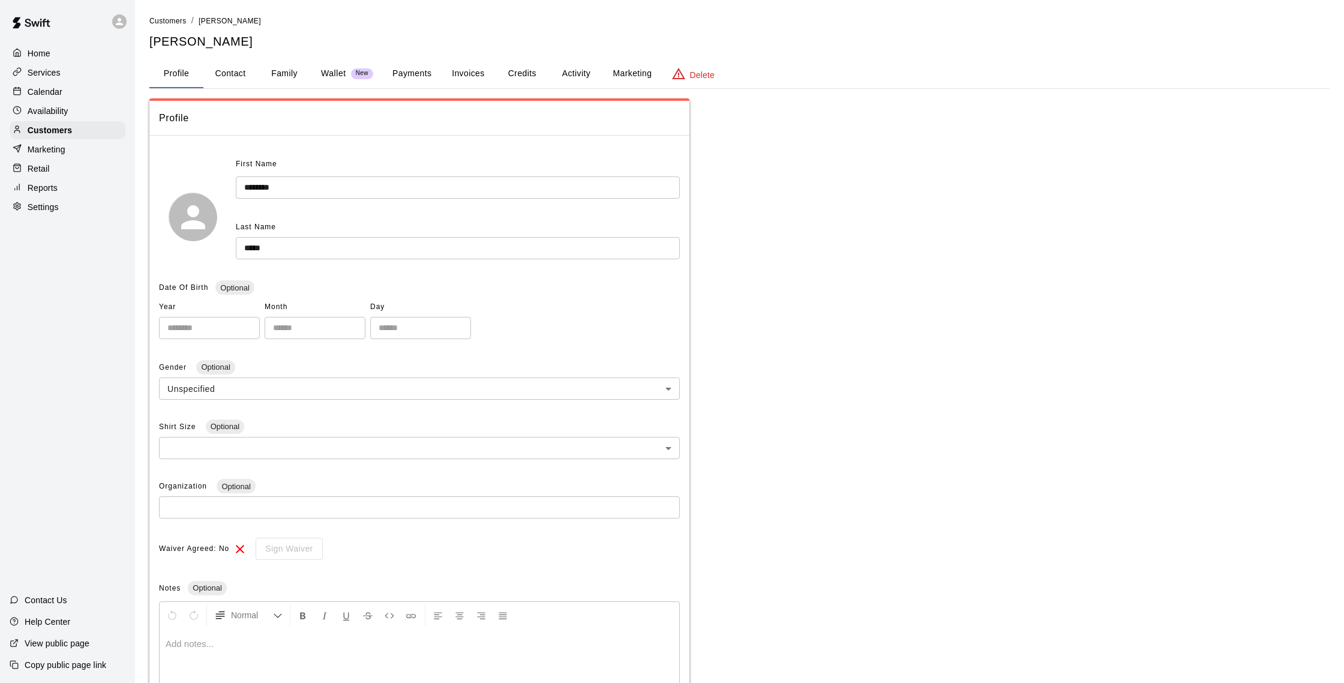
click at [538, 70] on button "Credits" at bounding box center [522, 73] width 54 height 29
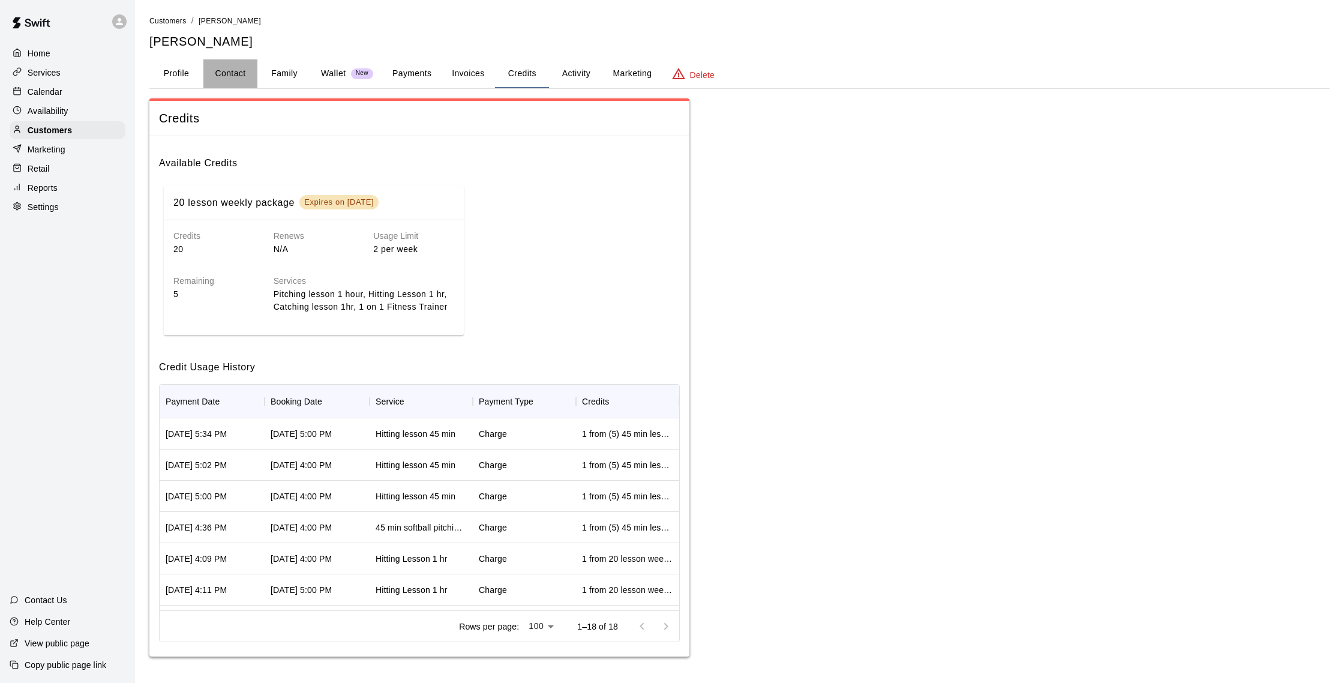
click at [239, 69] on button "Contact" at bounding box center [230, 73] width 54 height 29
select select "**"
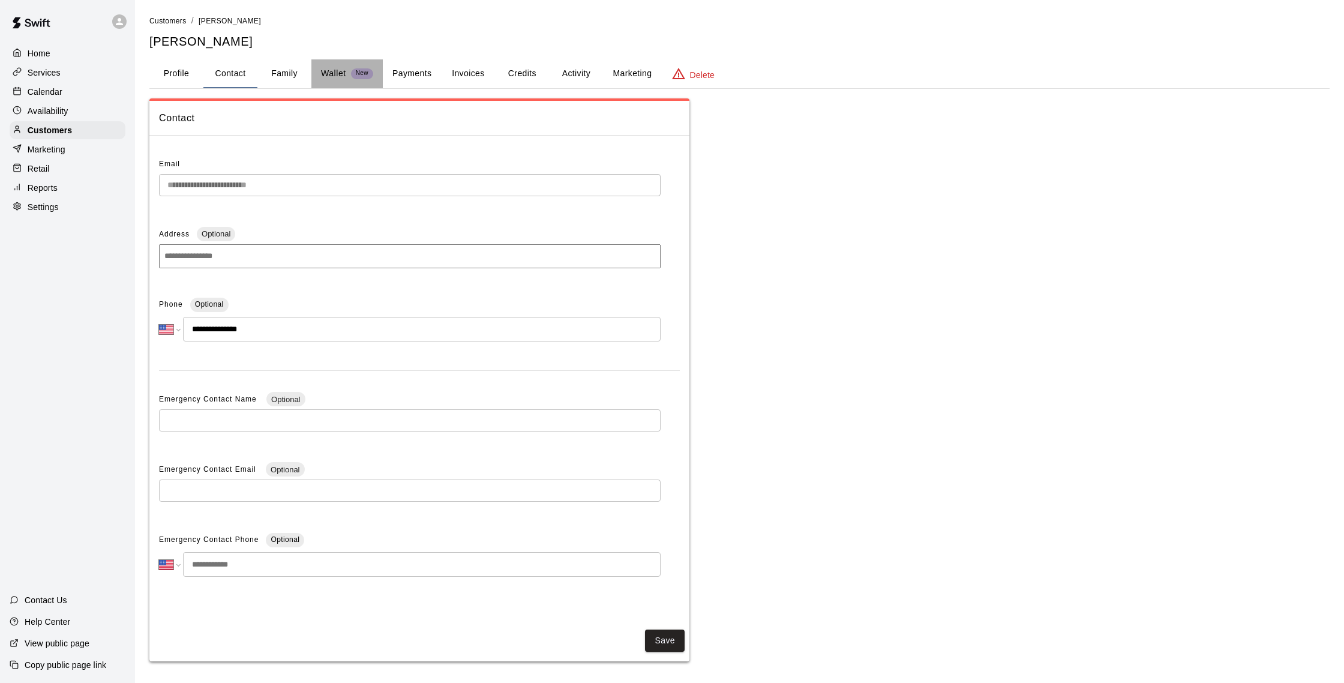
click at [314, 71] on button "Wallet New" at bounding box center [346, 73] width 71 height 29
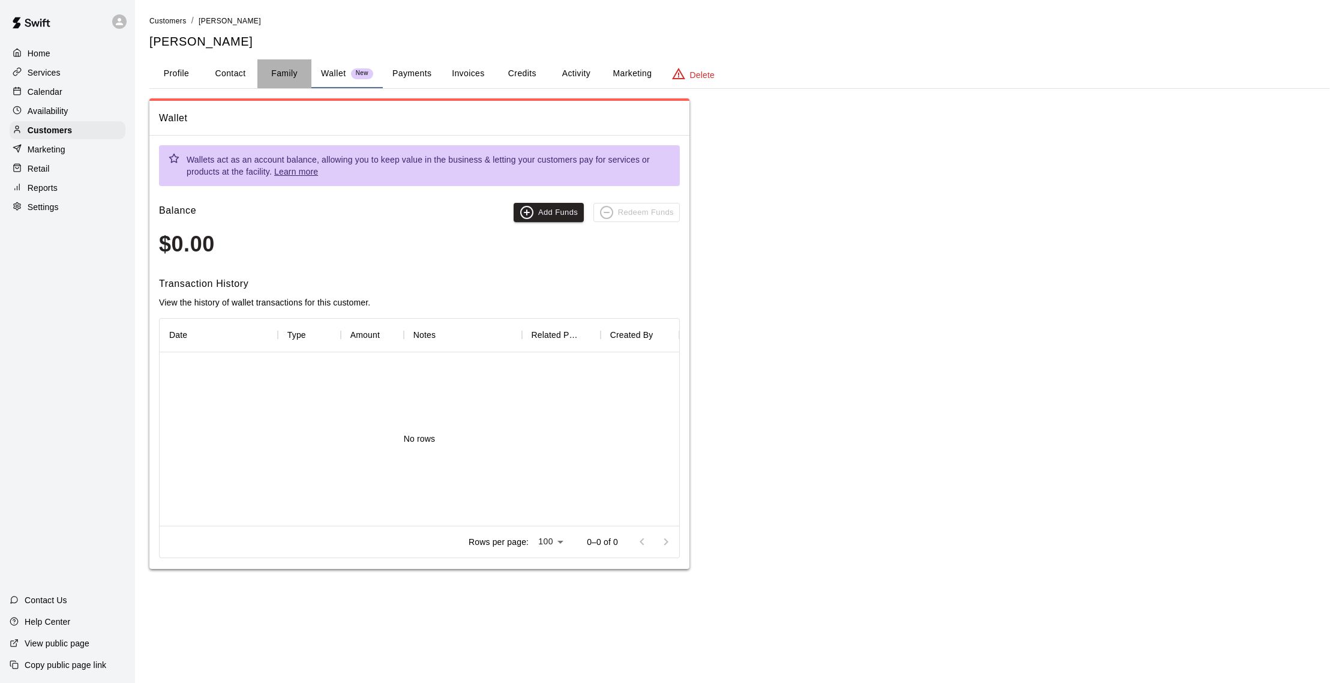
click at [295, 71] on button "Family" at bounding box center [284, 73] width 54 height 29
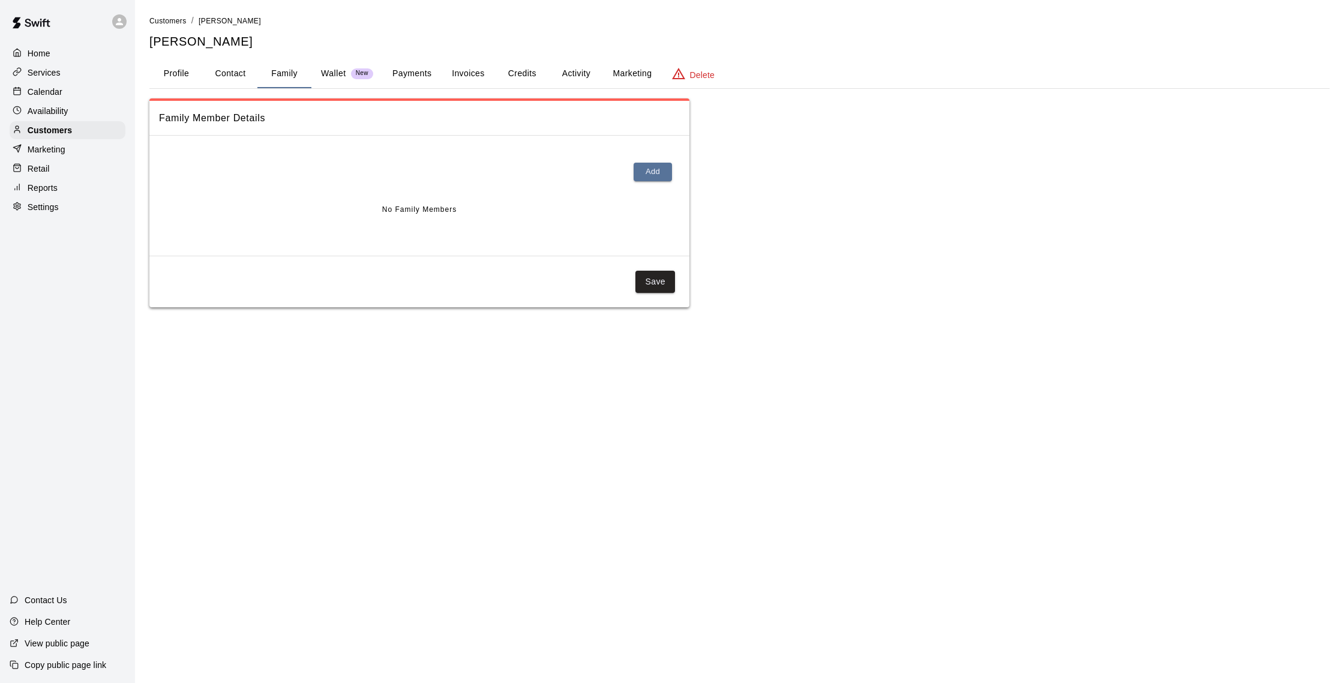
click at [409, 71] on button "Payments" at bounding box center [412, 73] width 58 height 29
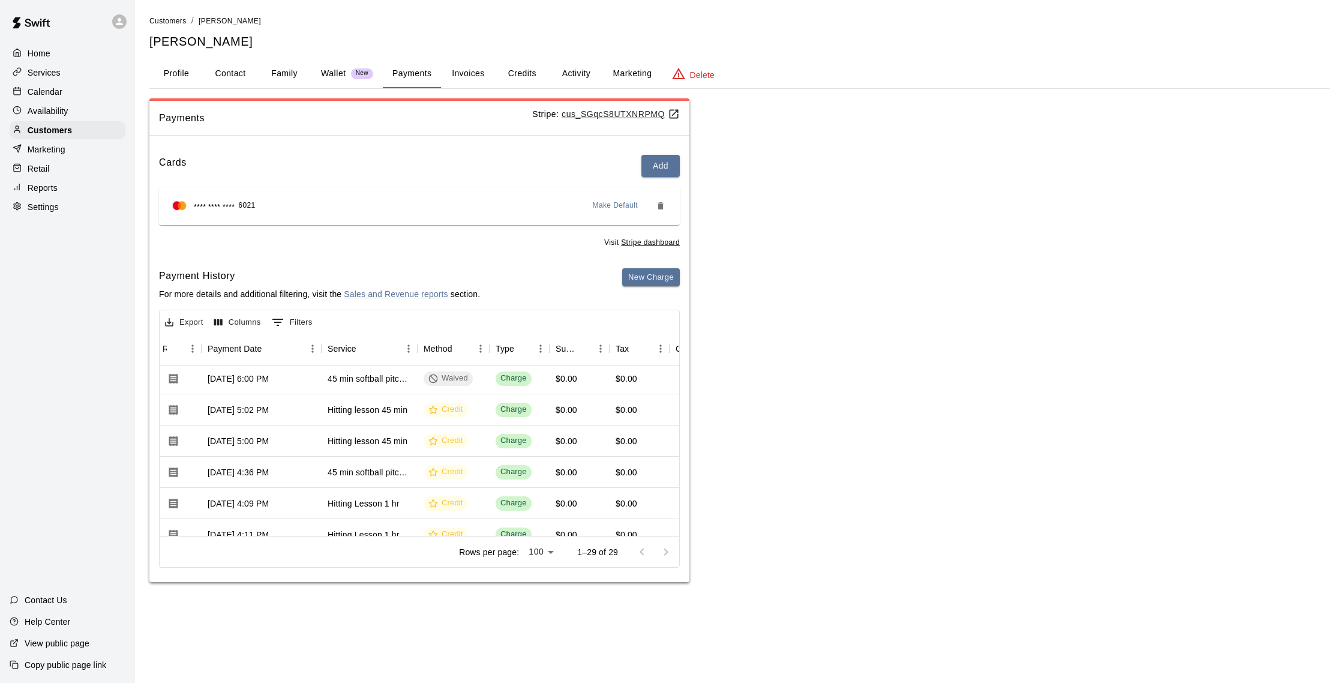
scroll to position [0, 111]
click at [508, 73] on button "Credits" at bounding box center [522, 73] width 54 height 29
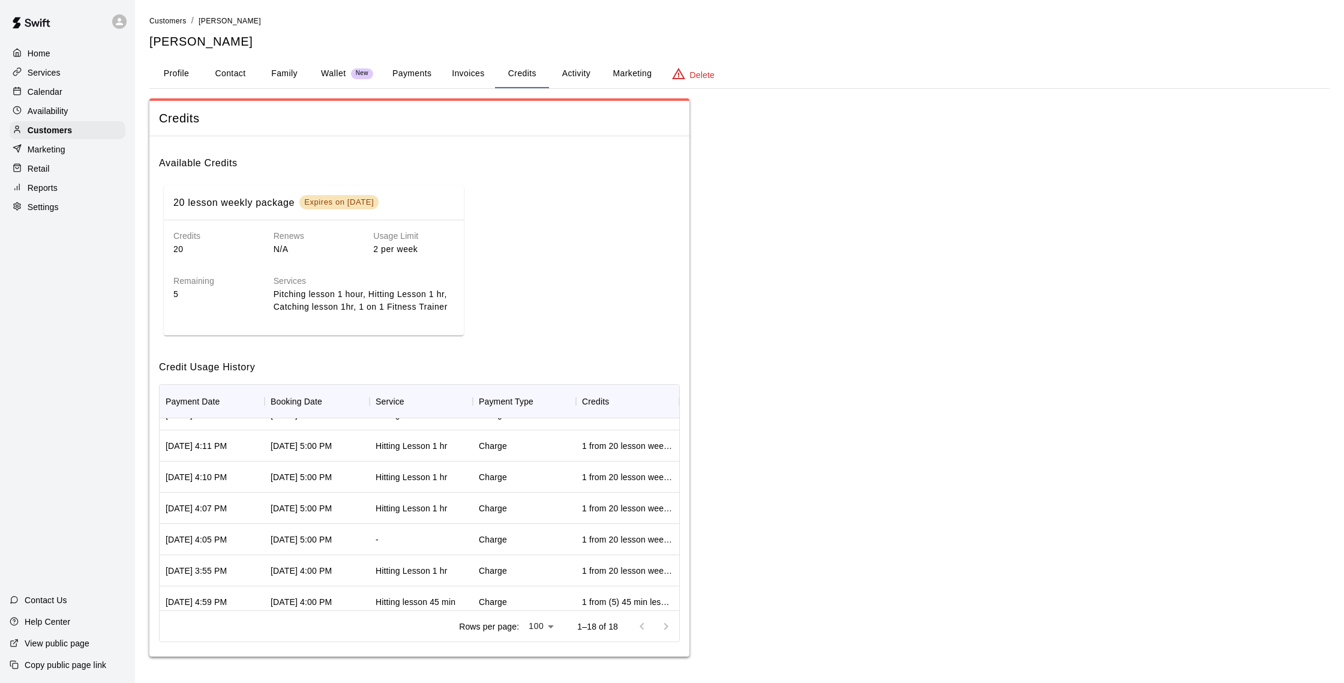
scroll to position [0, 0]
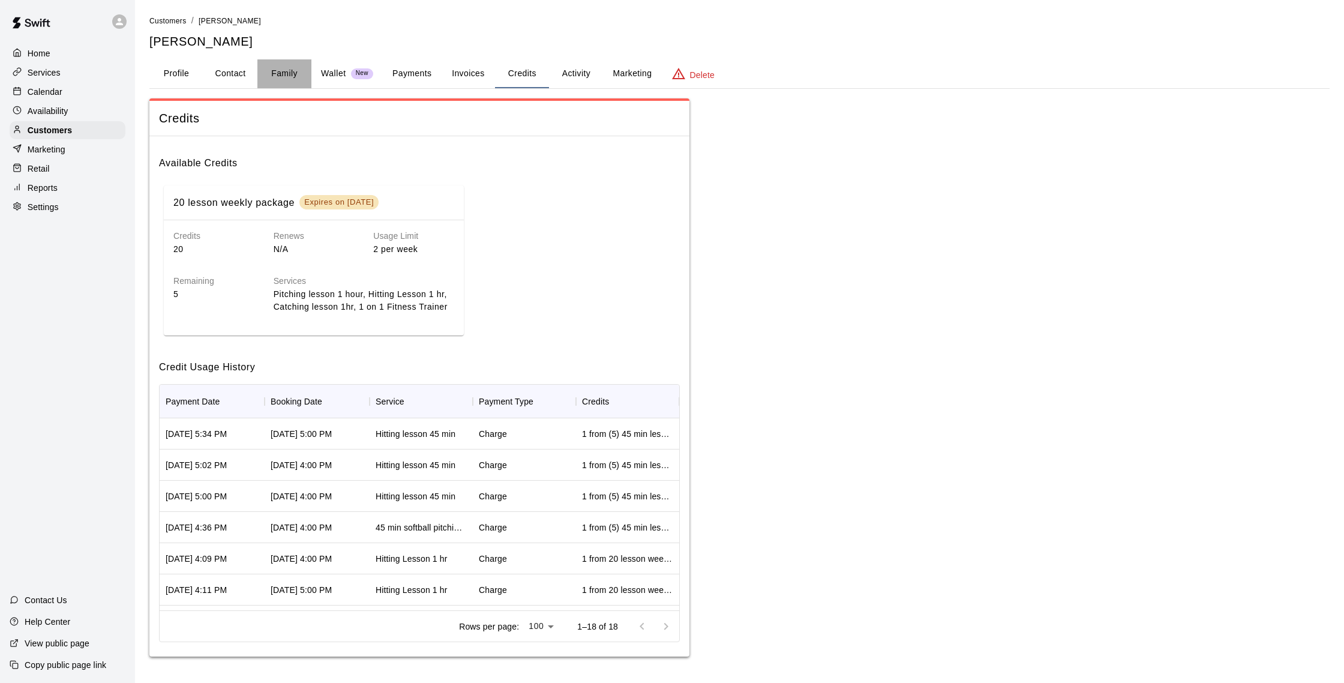
drag, startPoint x: 281, startPoint y: 73, endPoint x: 234, endPoint y: 74, distance: 47.4
click at [281, 73] on button "Family" at bounding box center [284, 73] width 54 height 29
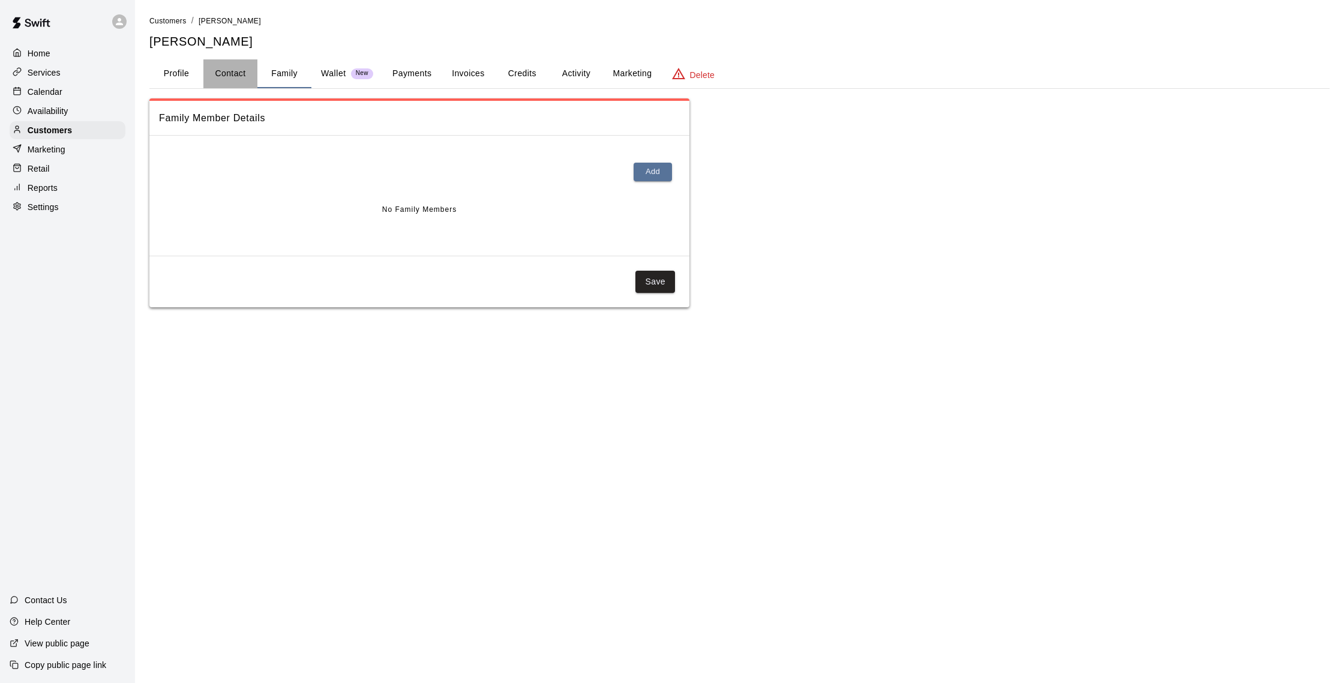
click at [233, 74] on button "Contact" at bounding box center [230, 73] width 54 height 29
select select "**"
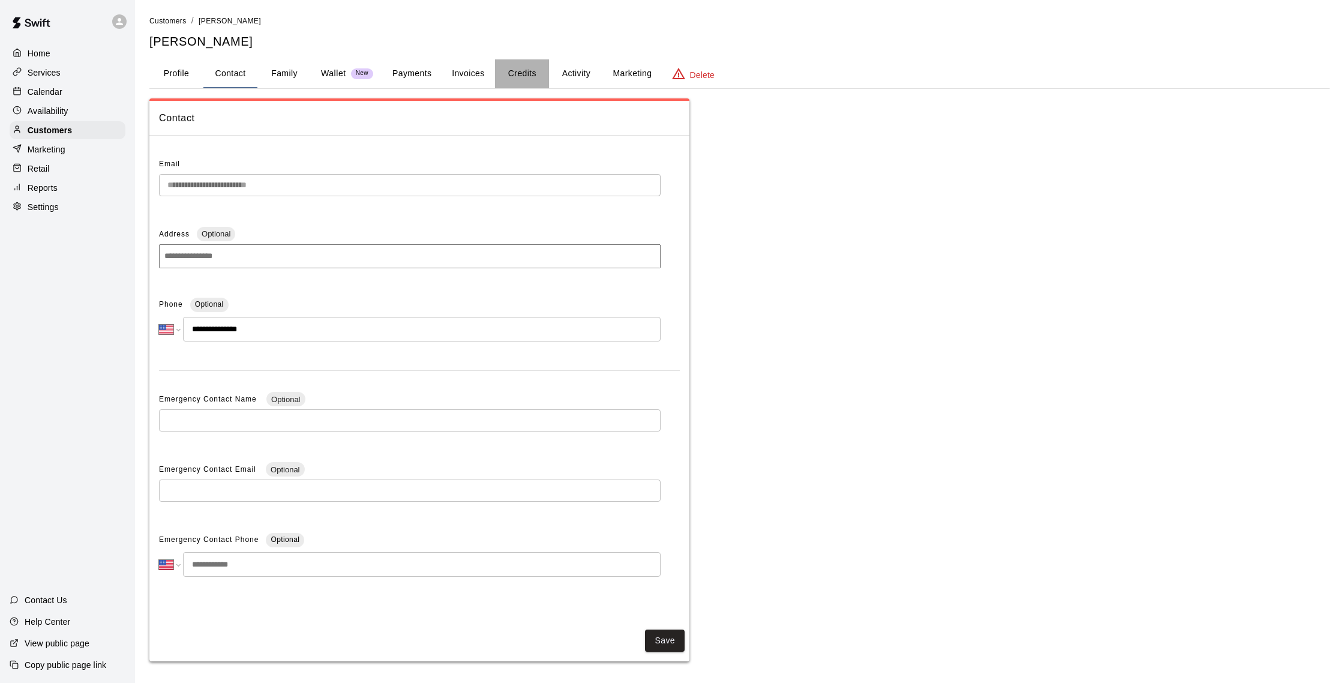
click at [507, 69] on button "Credits" at bounding box center [522, 73] width 54 height 29
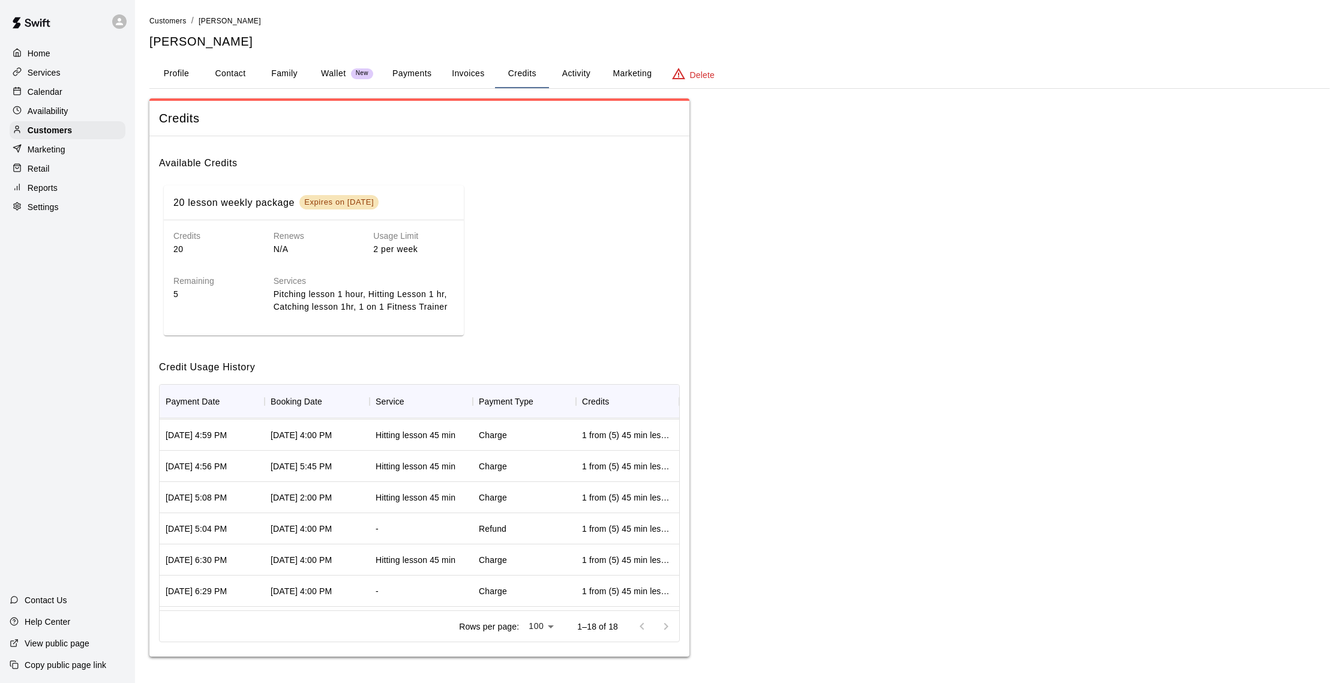
scroll to position [370, 0]
click at [599, 75] on button "Activity" at bounding box center [576, 73] width 54 height 29
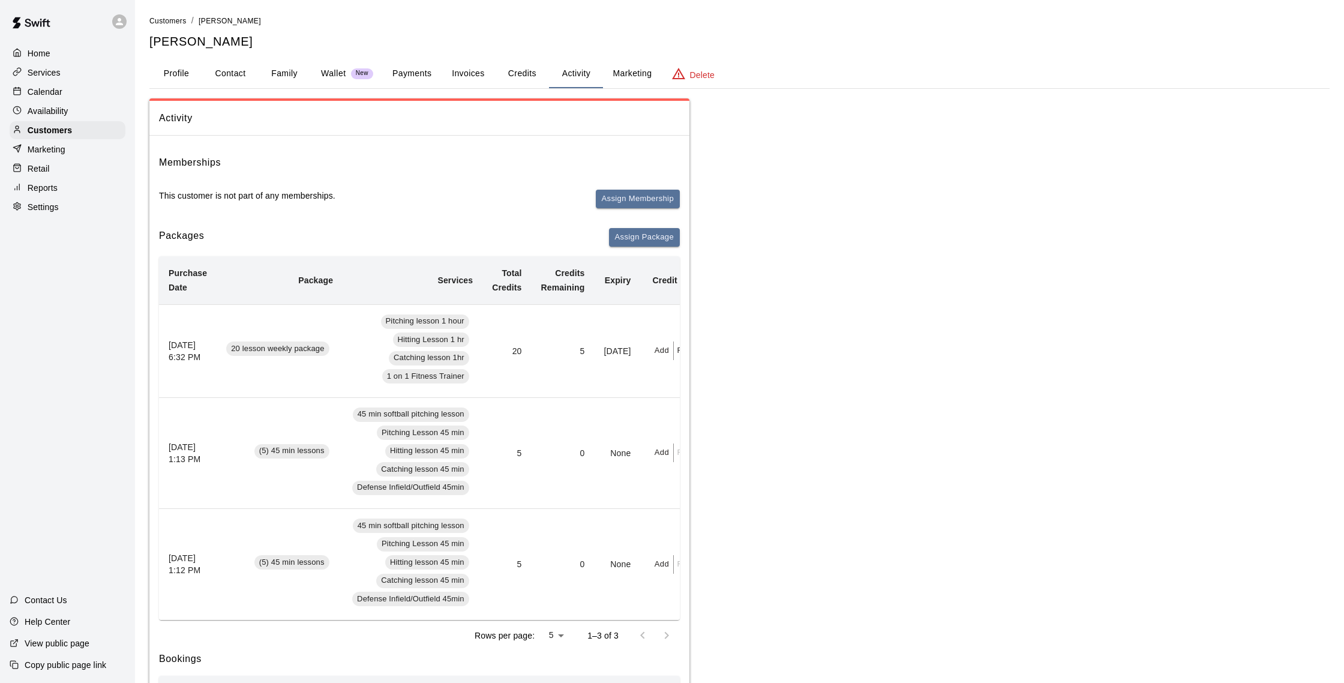
click at [503, 76] on button "Credits" at bounding box center [522, 73] width 54 height 29
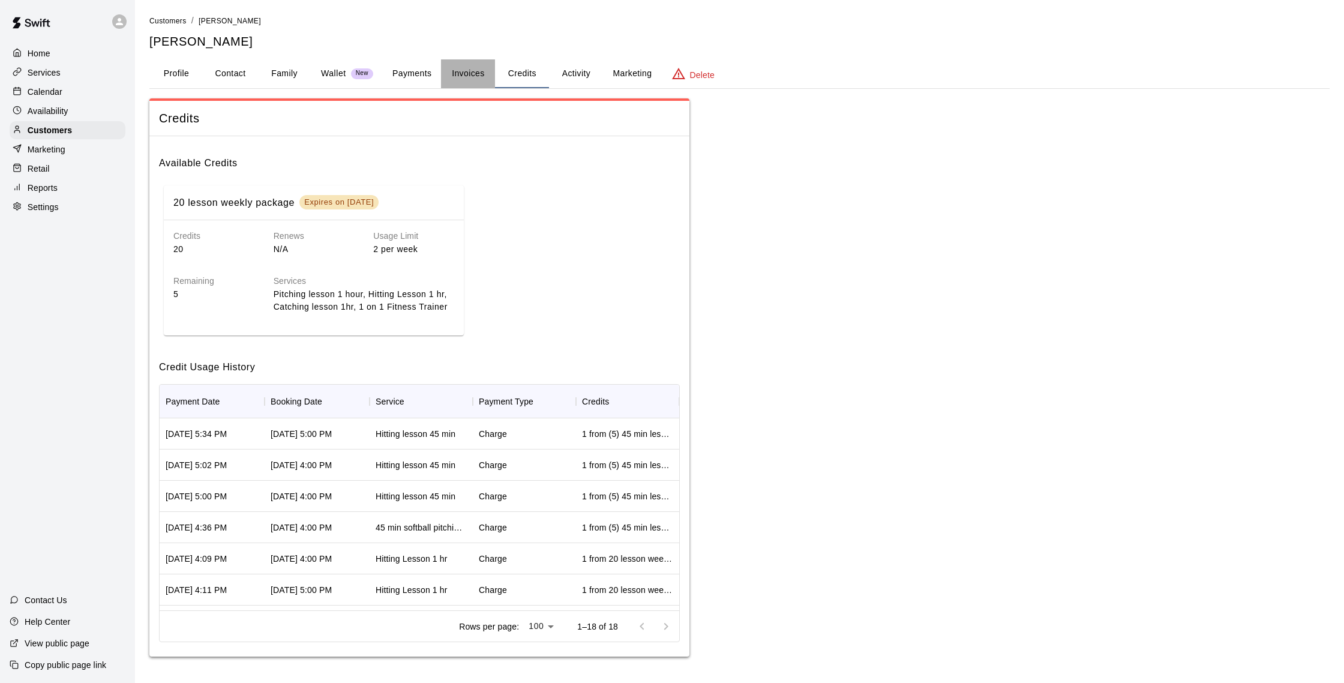
click at [474, 74] on button "Invoices" at bounding box center [468, 73] width 54 height 29
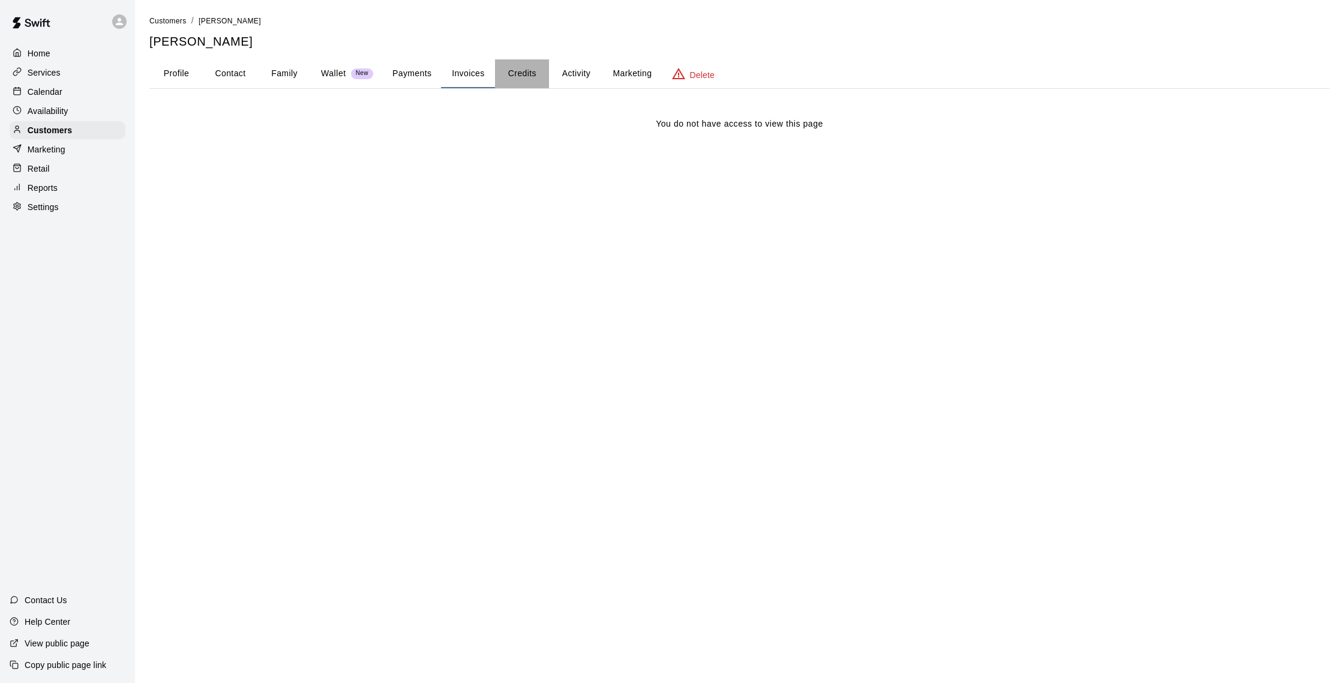
click at [542, 70] on button "Credits" at bounding box center [522, 73] width 54 height 29
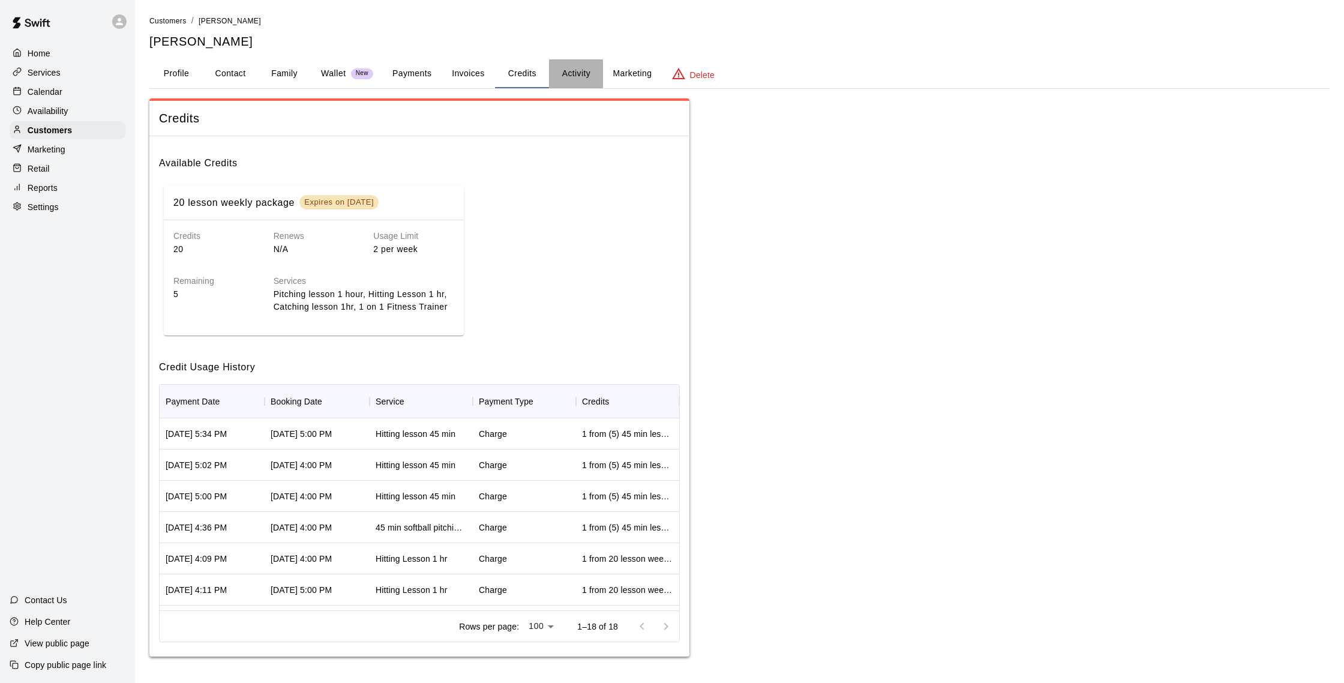
click at [564, 71] on button "Activity" at bounding box center [576, 73] width 54 height 29
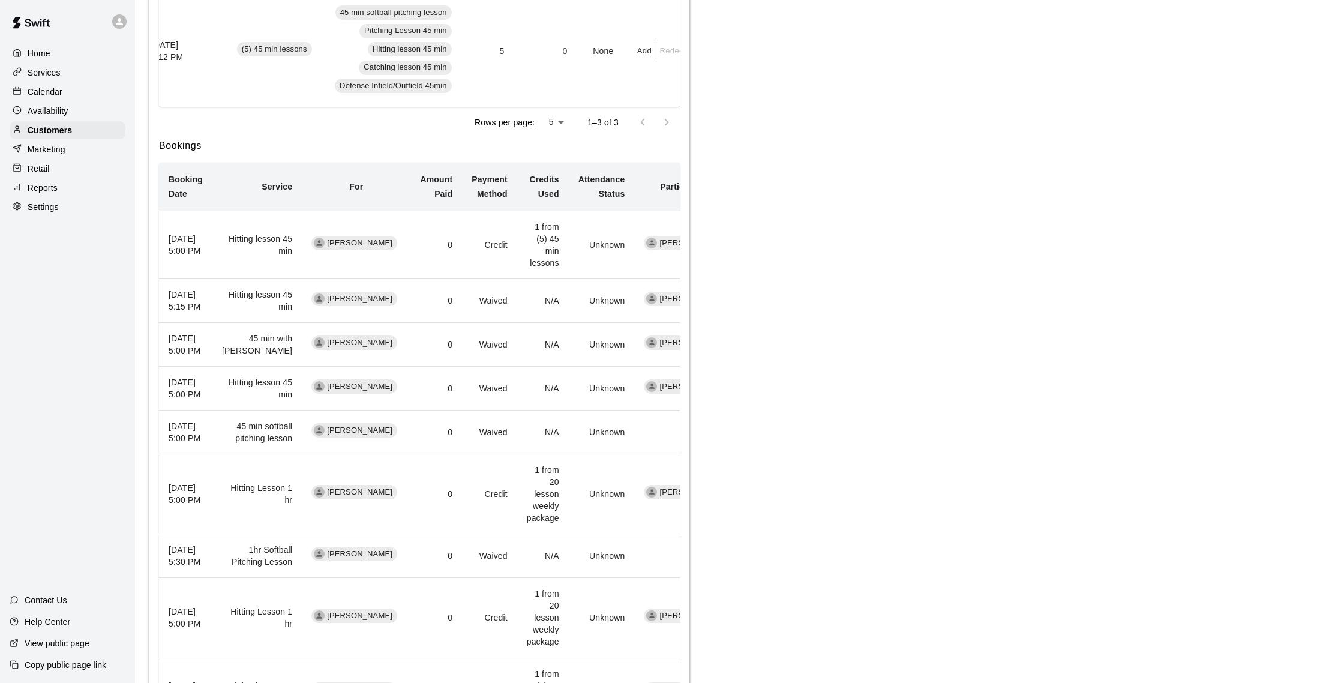
scroll to position [518, 0]
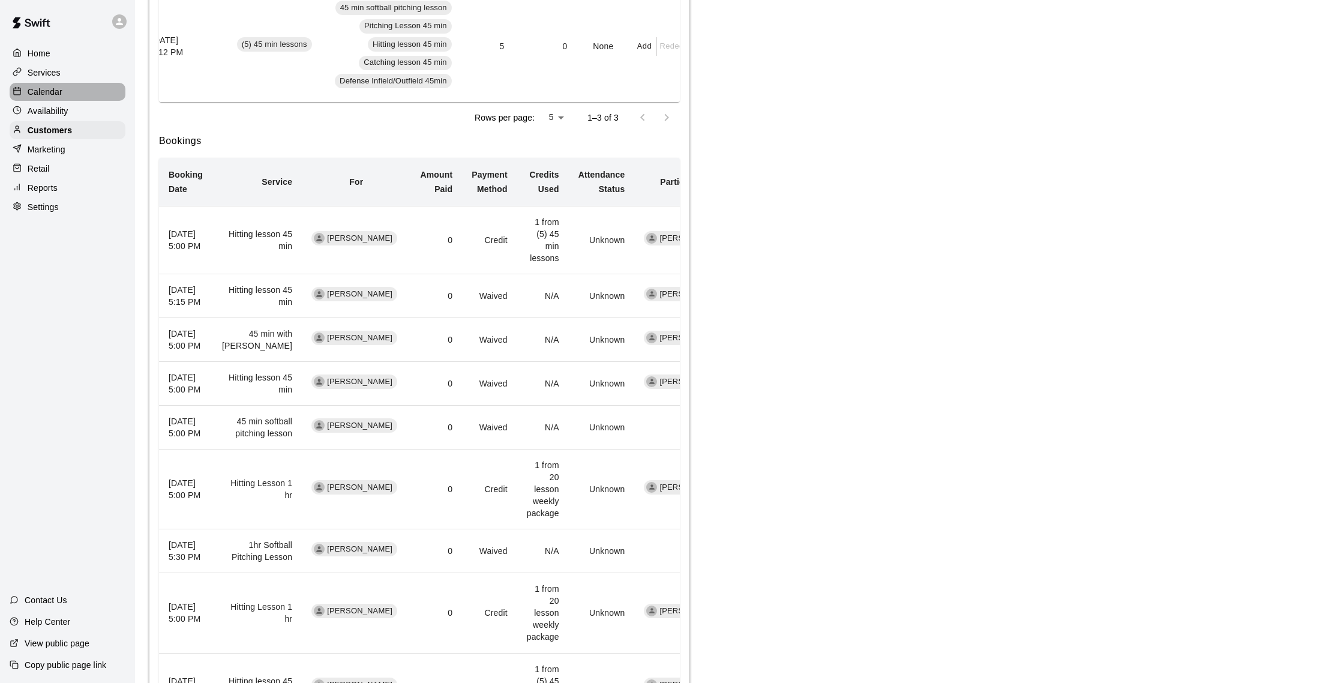
click at [69, 97] on div "Calendar" at bounding box center [68, 92] width 116 height 18
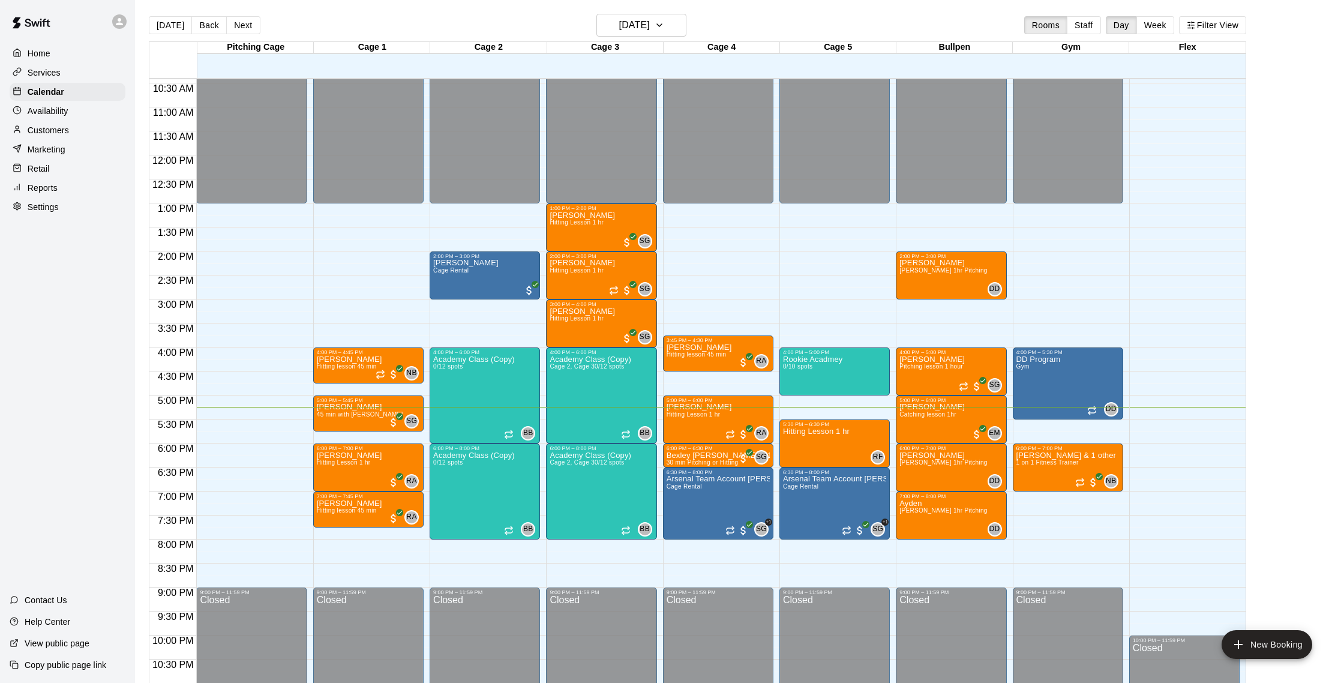
scroll to position [4, 0]
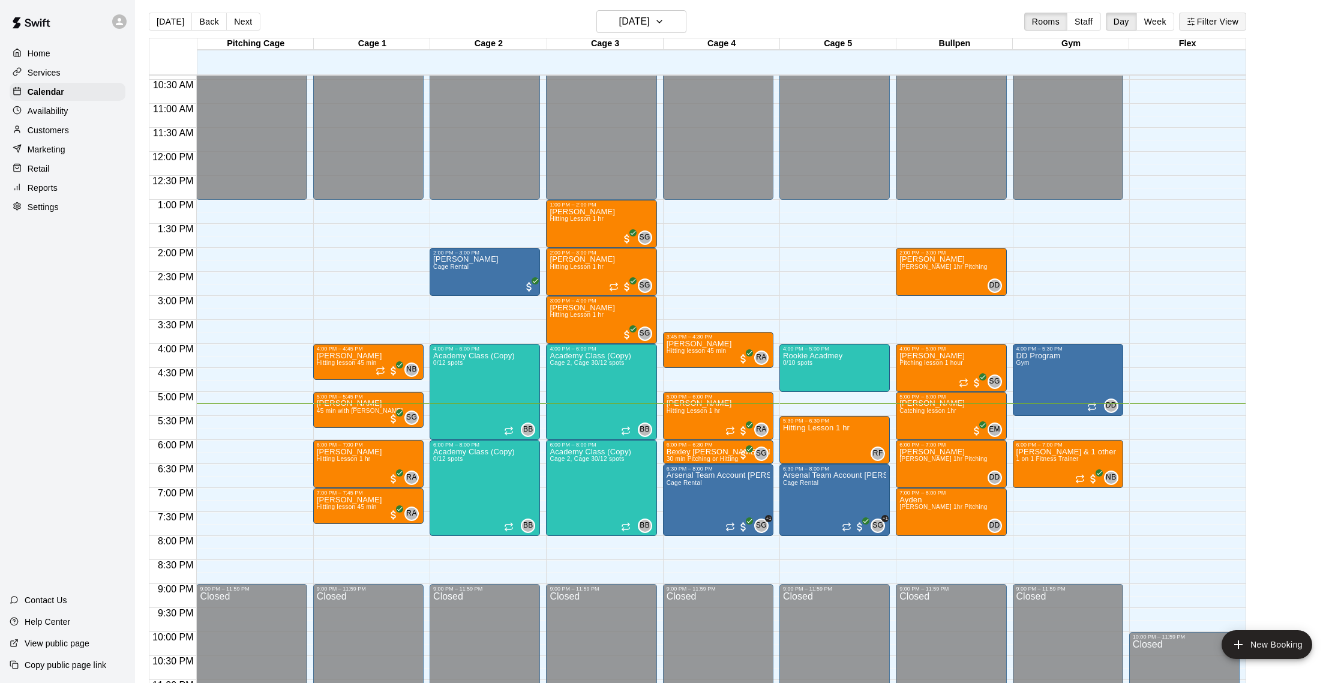
click at [1202, 20] on button "Filter View" at bounding box center [1212, 22] width 67 height 18
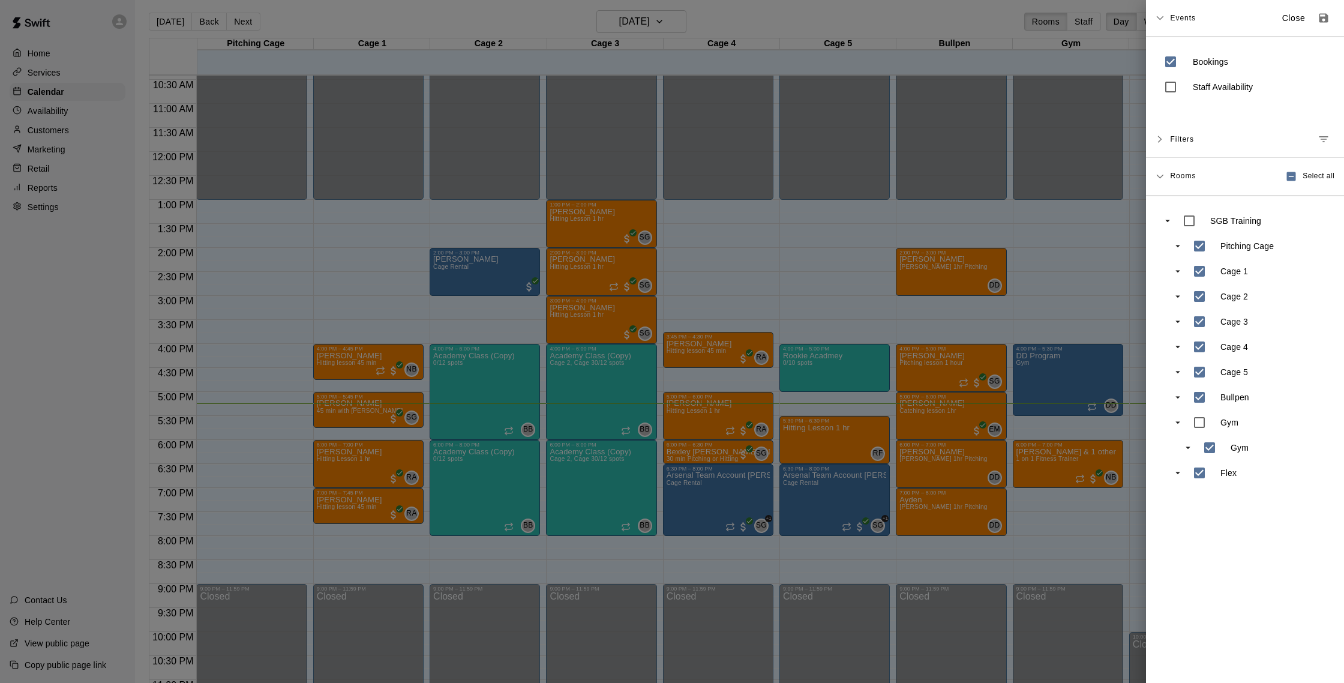
click at [1220, 142] on div "Filters" at bounding box center [1252, 139] width 164 height 22
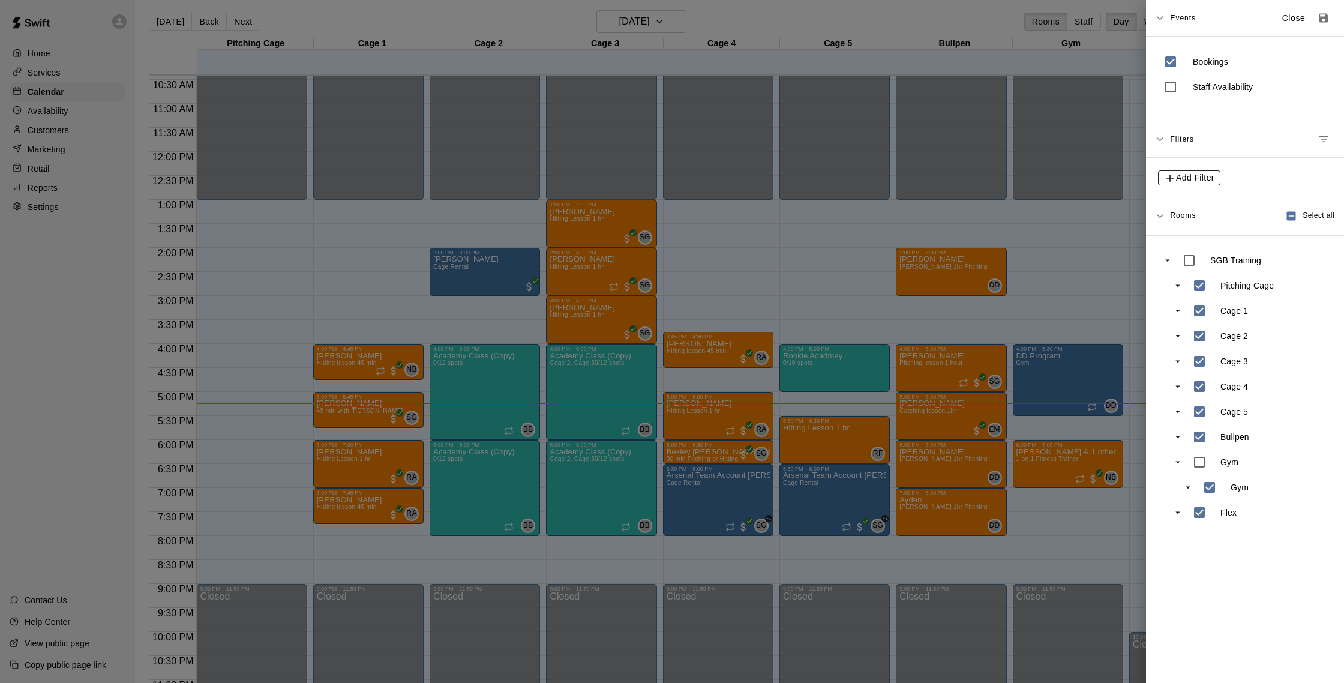
click at [1194, 176] on span "Add Filter" at bounding box center [1195, 177] width 38 height 15
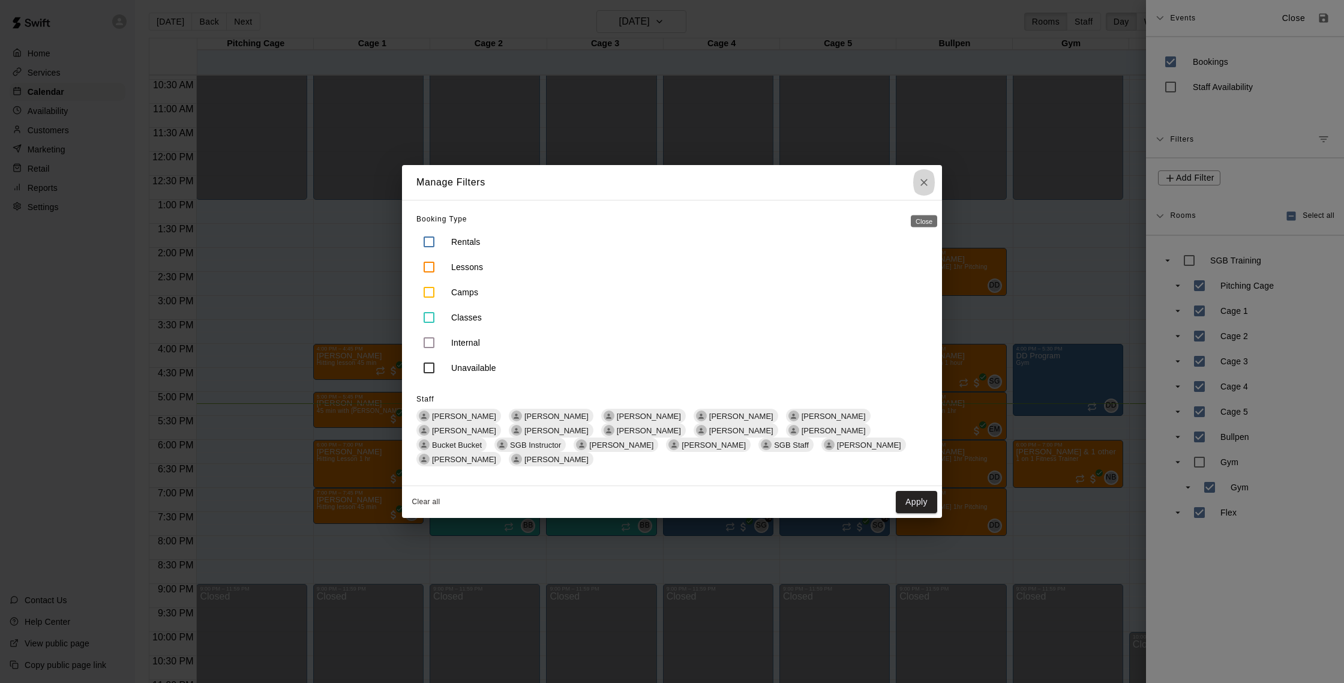
drag, startPoint x: 923, startPoint y: 191, endPoint x: 902, endPoint y: 192, distance: 21.0
click at [922, 188] on icon "Close" at bounding box center [924, 182] width 12 height 12
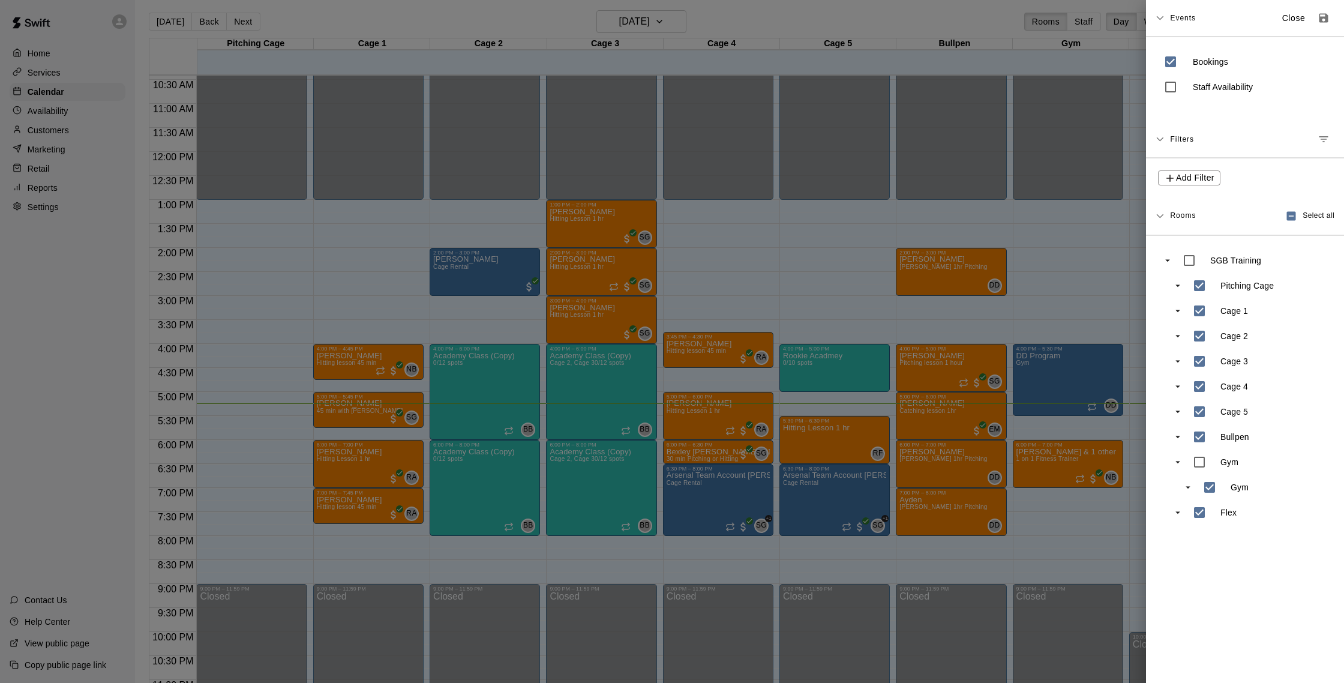
click at [241, 266] on div at bounding box center [672, 341] width 1344 height 683
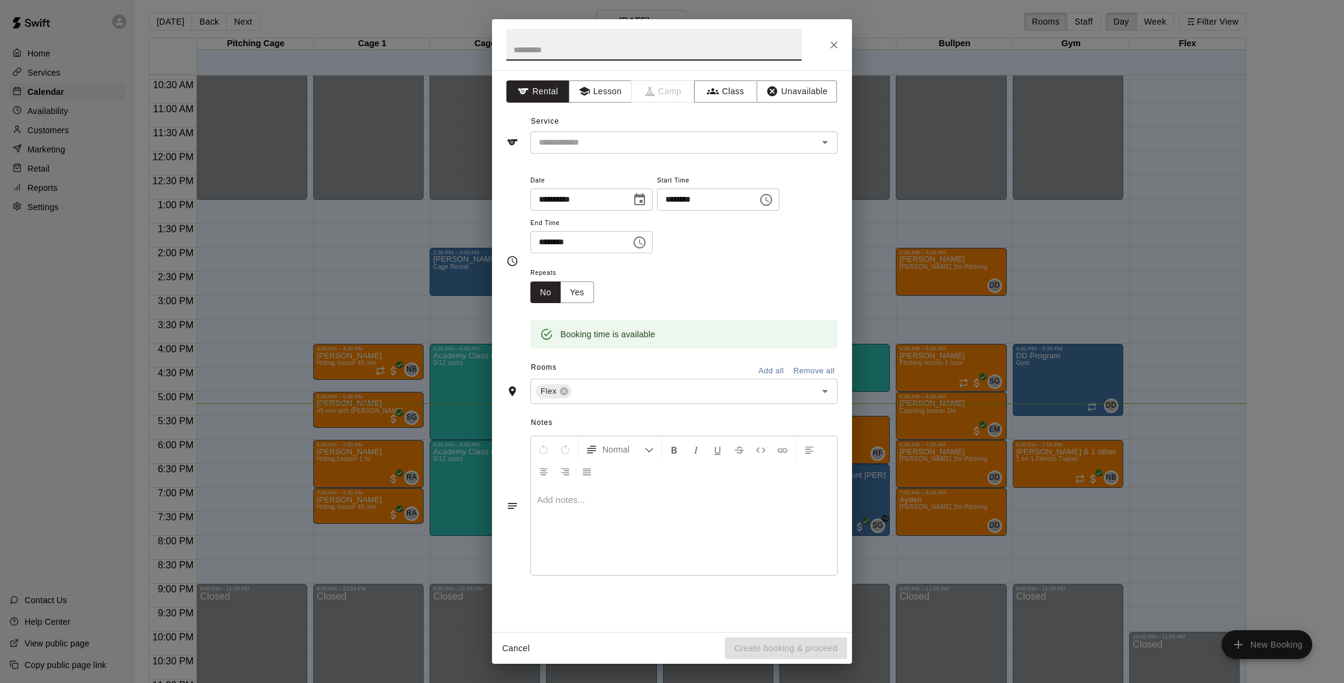
drag, startPoint x: 833, startPoint y: 44, endPoint x: 675, endPoint y: 38, distance: 157.9
click at [822, 46] on div at bounding box center [672, 44] width 360 height 51
click at [832, 48] on icon "Close" at bounding box center [834, 45] width 12 height 12
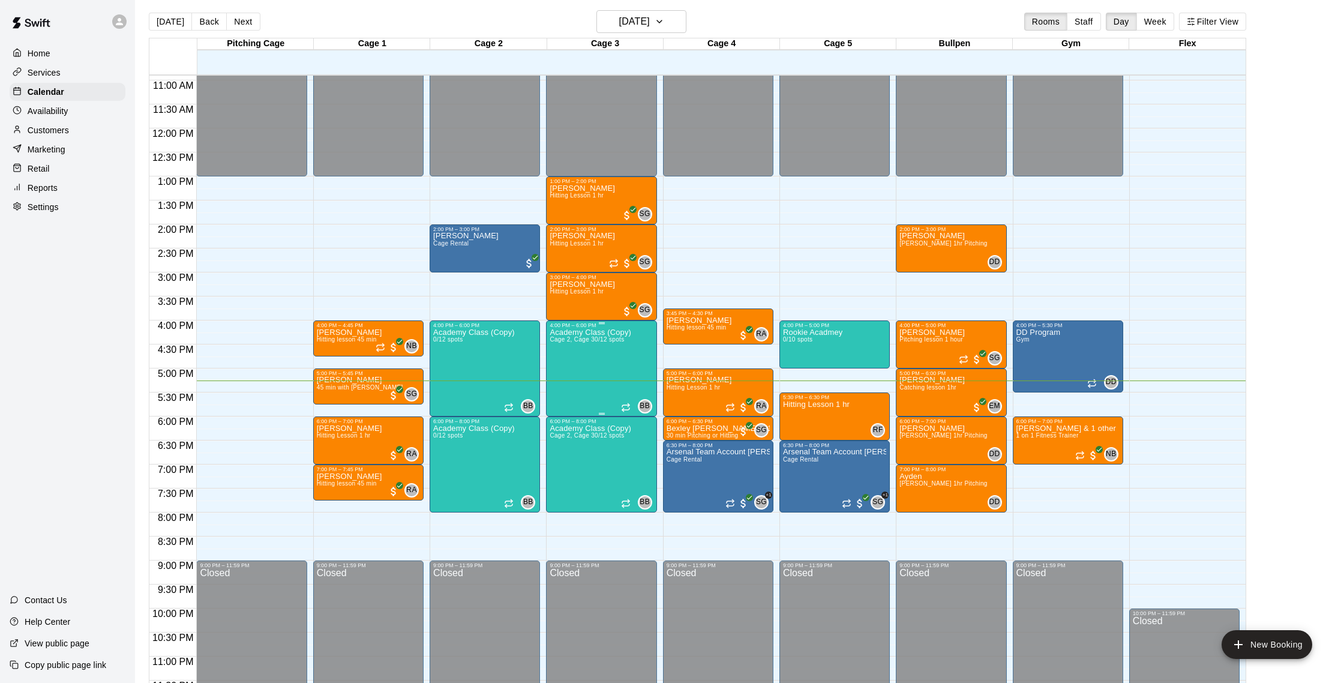
scroll to position [536, 0]
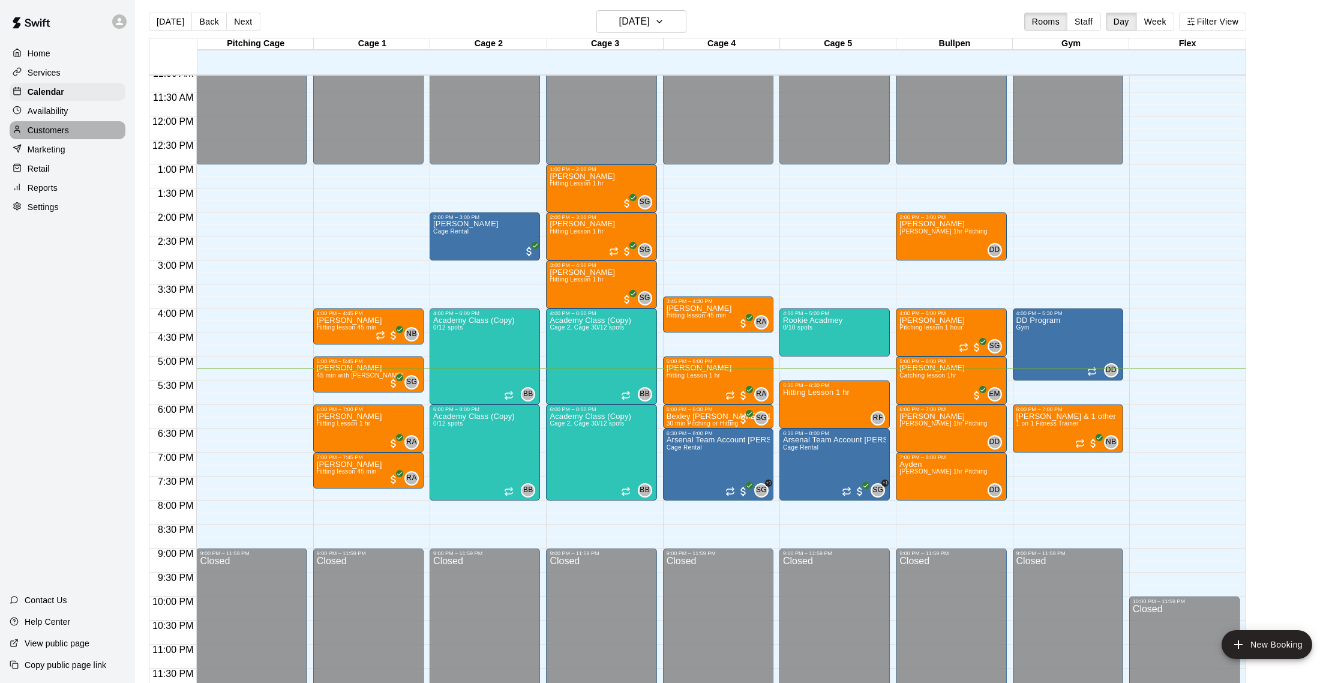
click at [65, 122] on div "Customers" at bounding box center [68, 130] width 116 height 18
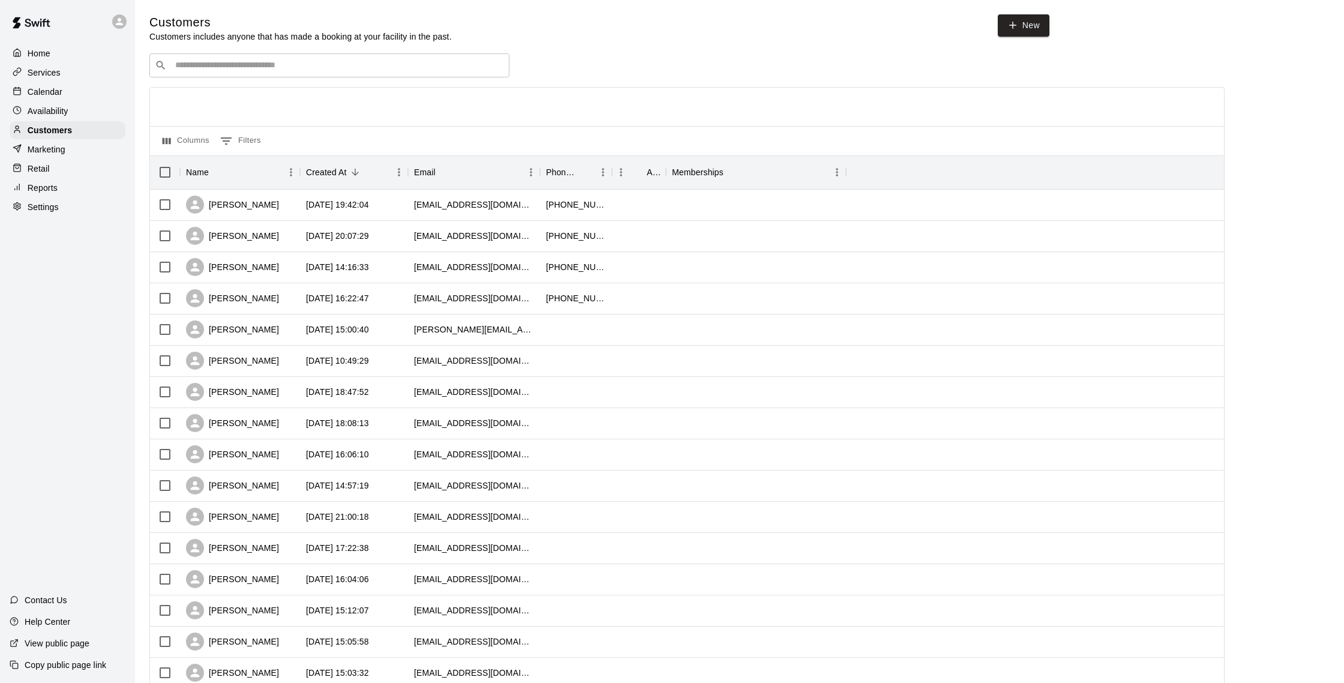
scroll to position [2, 0]
click at [77, 118] on div "Availability" at bounding box center [68, 111] width 116 height 18
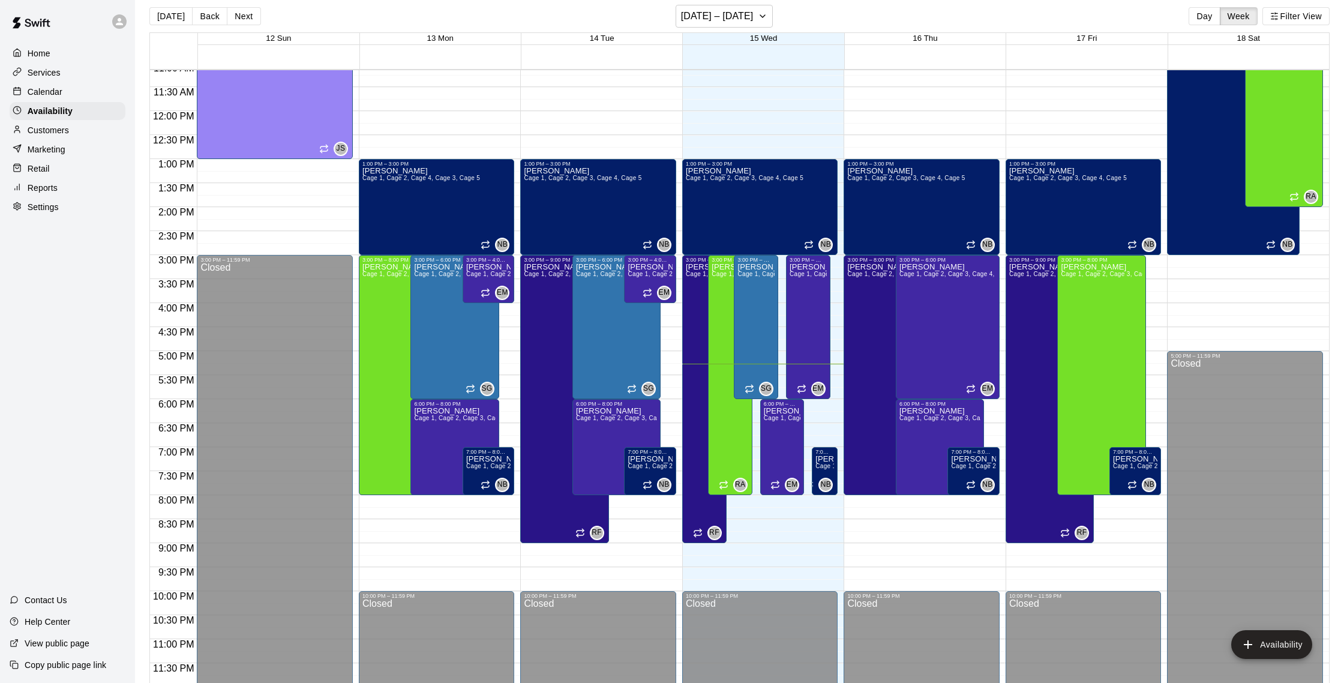
scroll to position [12, 0]
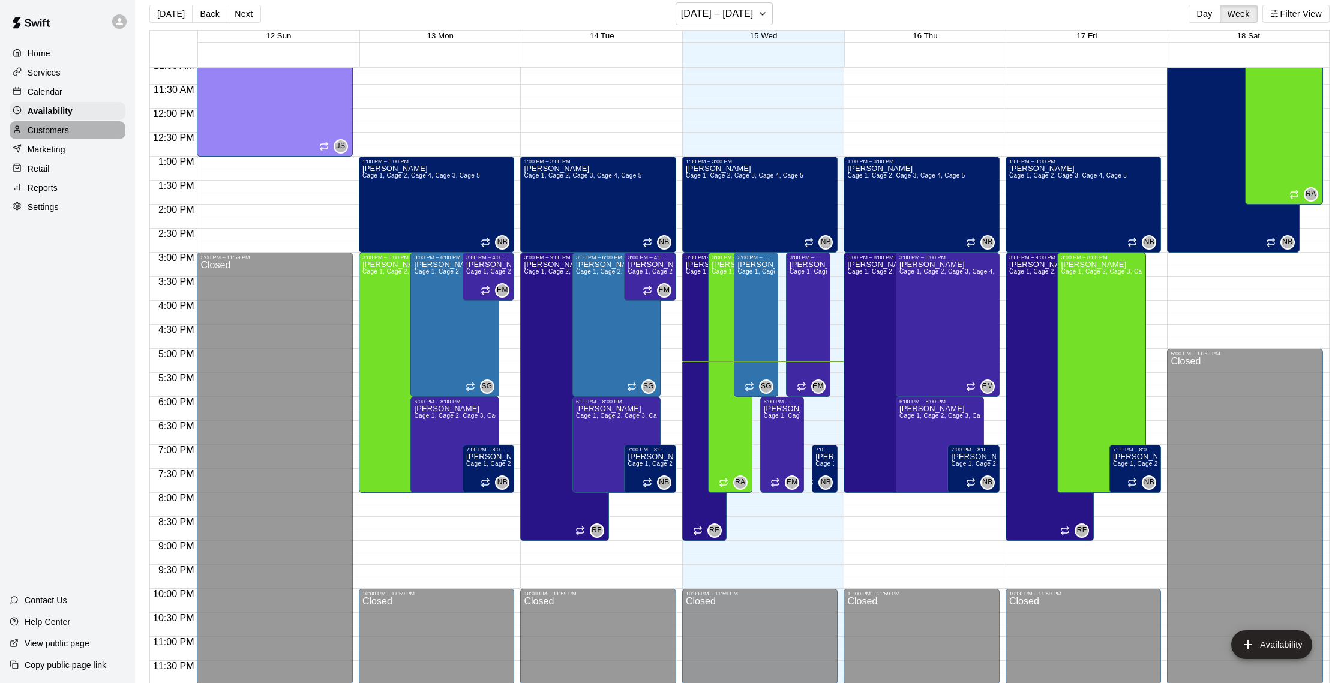
click at [72, 133] on div "Customers" at bounding box center [68, 130] width 116 height 18
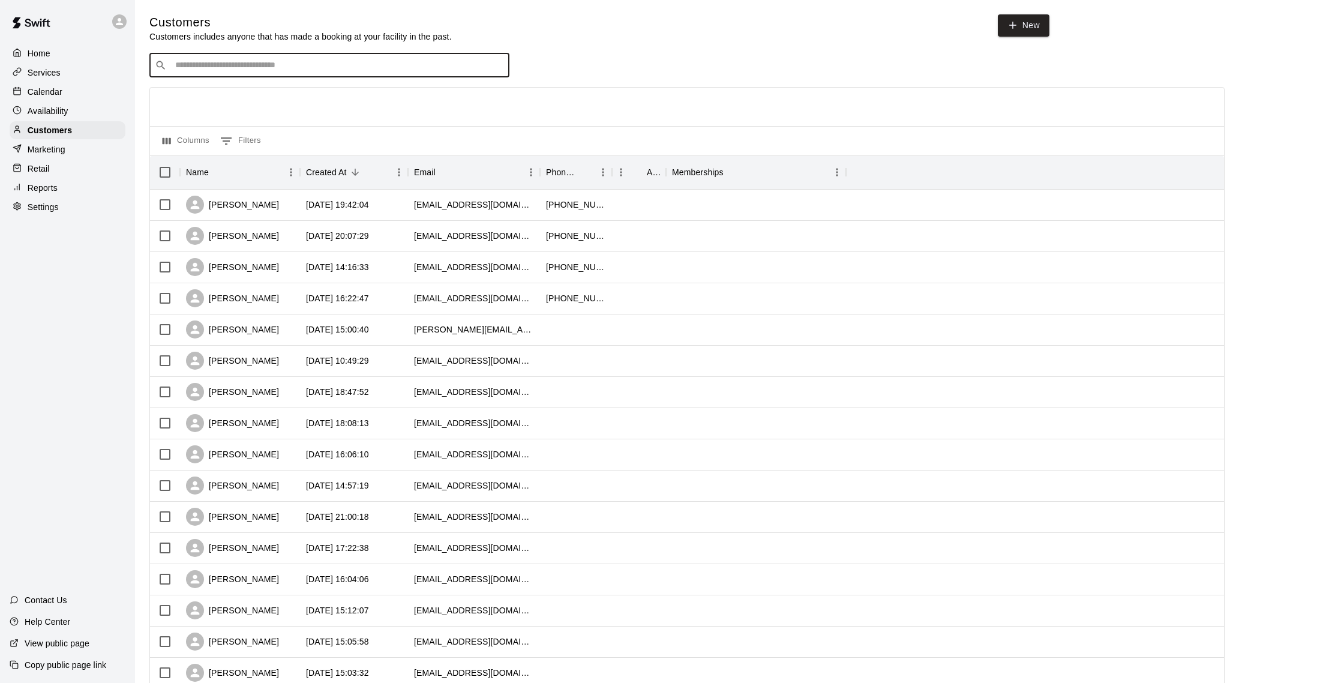
click at [320, 64] on input "Search customers by name or email" at bounding box center [338, 65] width 332 height 12
type input "***"
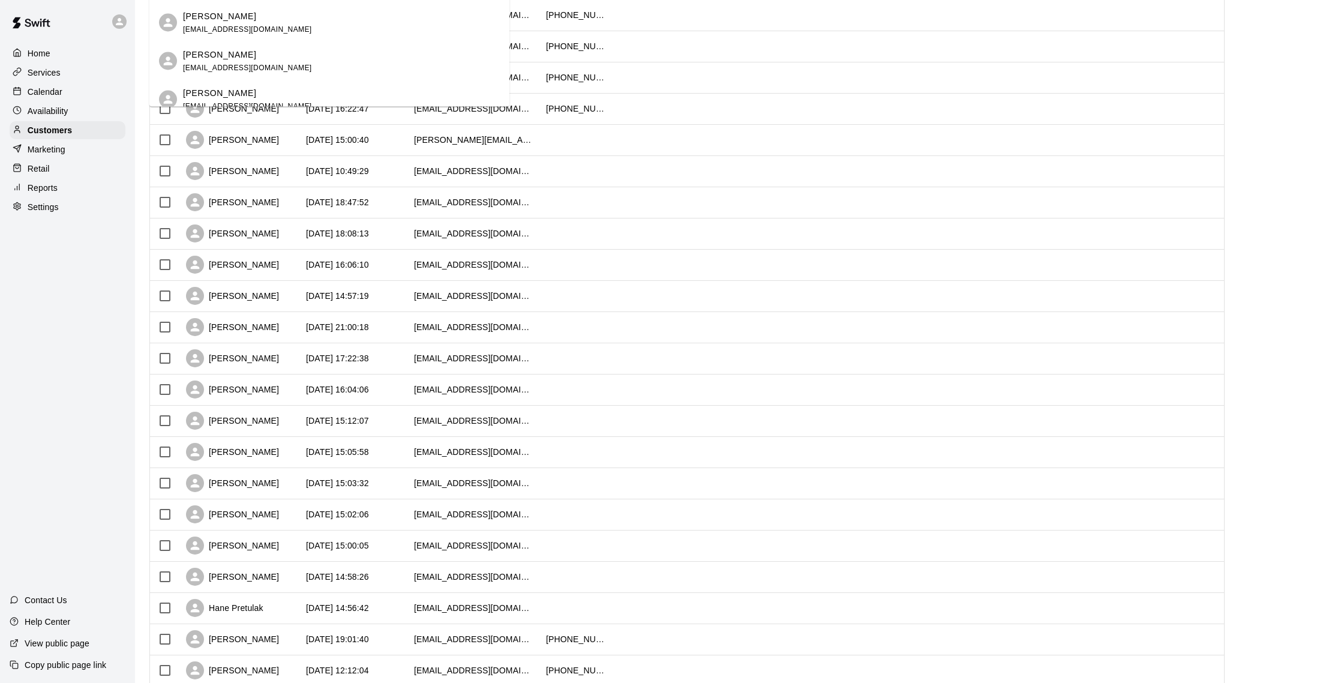
scroll to position [216, 0]
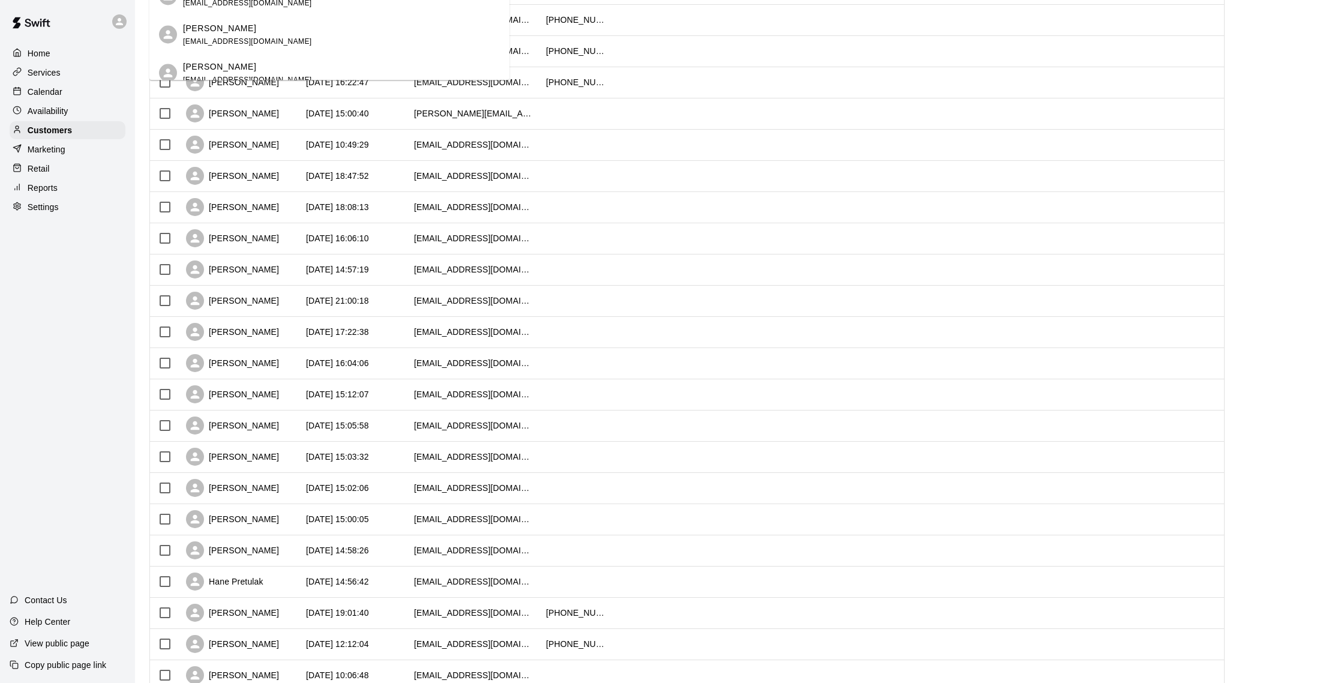
click at [227, 62] on p "[PERSON_NAME]" at bounding box center [219, 64] width 73 height 13
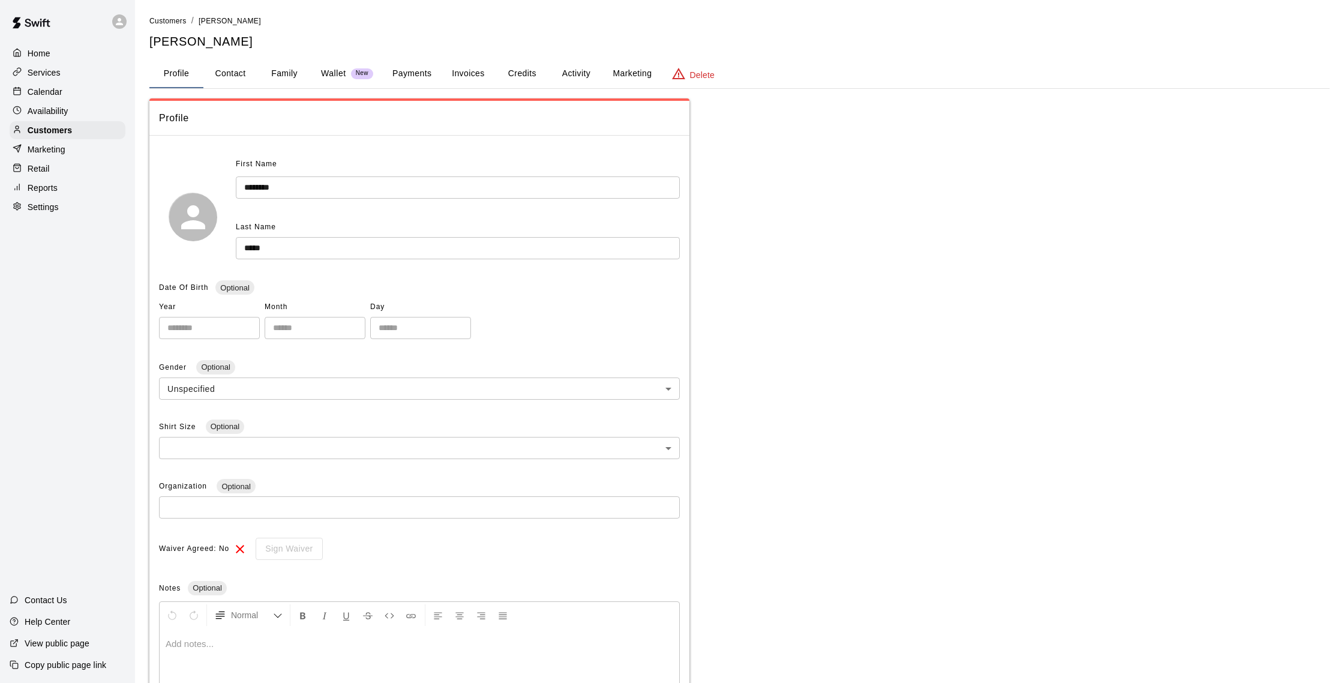
click at [240, 72] on button "Contact" at bounding box center [230, 73] width 54 height 29
select select "**"
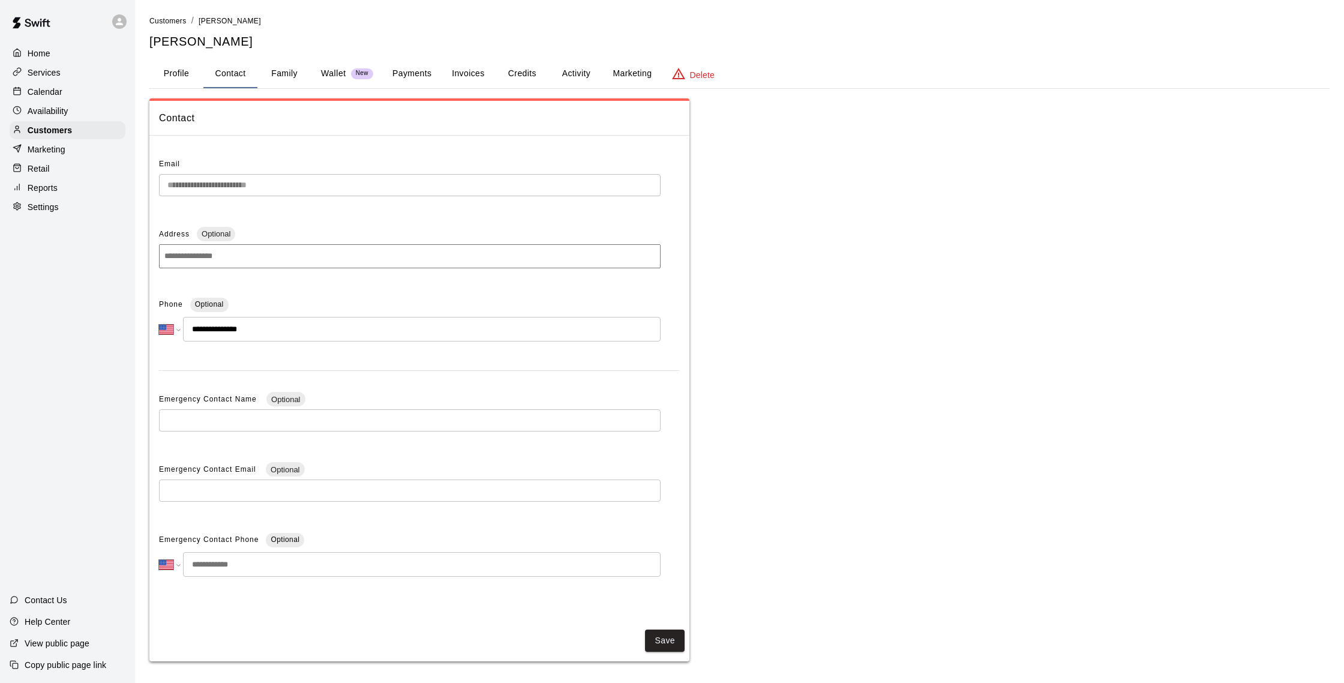
scroll to position [4, 0]
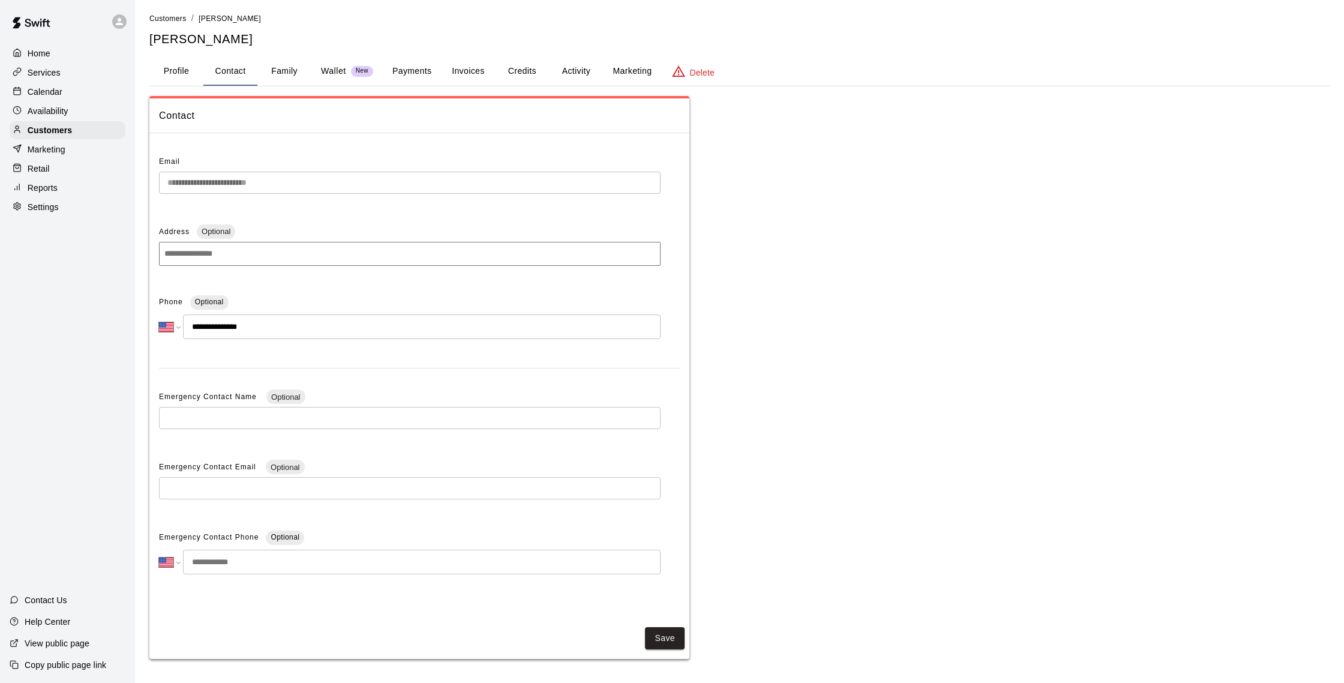
click at [278, 70] on button "Family" at bounding box center [284, 71] width 54 height 29
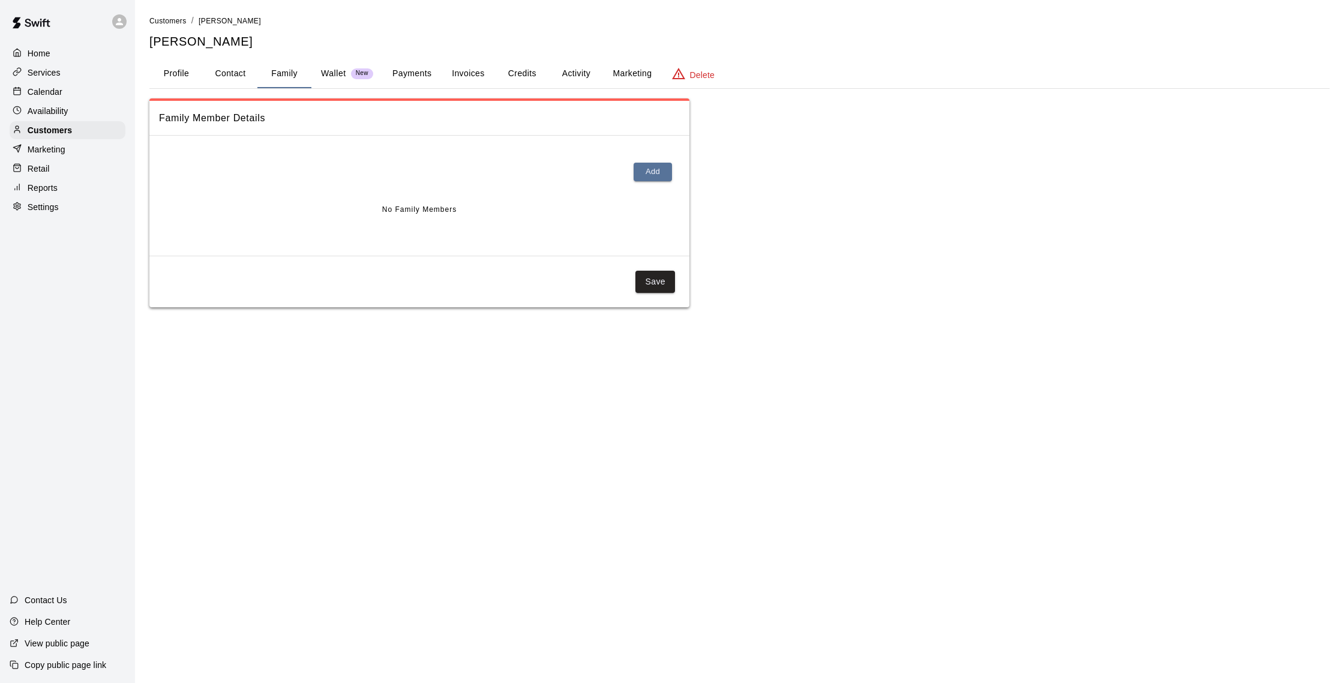
scroll to position [0, 0]
click at [225, 74] on button "Contact" at bounding box center [230, 73] width 54 height 29
select select "**"
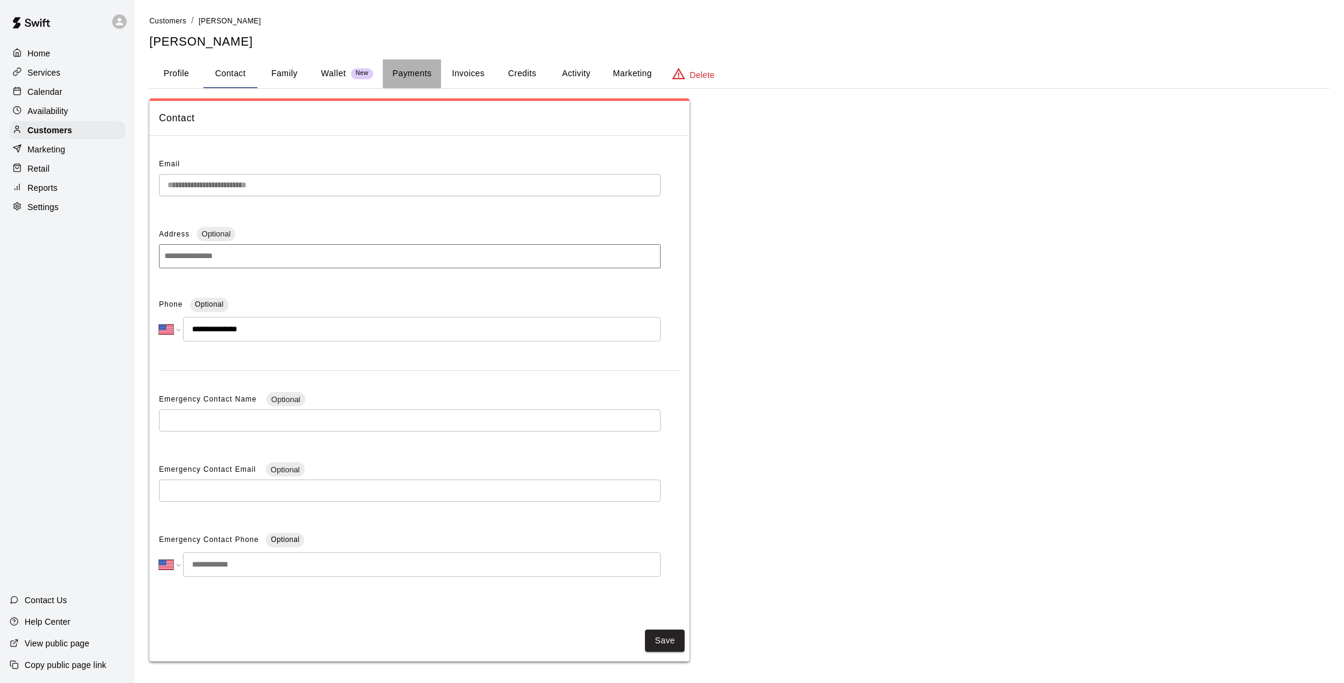
click at [388, 79] on button "Payments" at bounding box center [412, 73] width 58 height 29
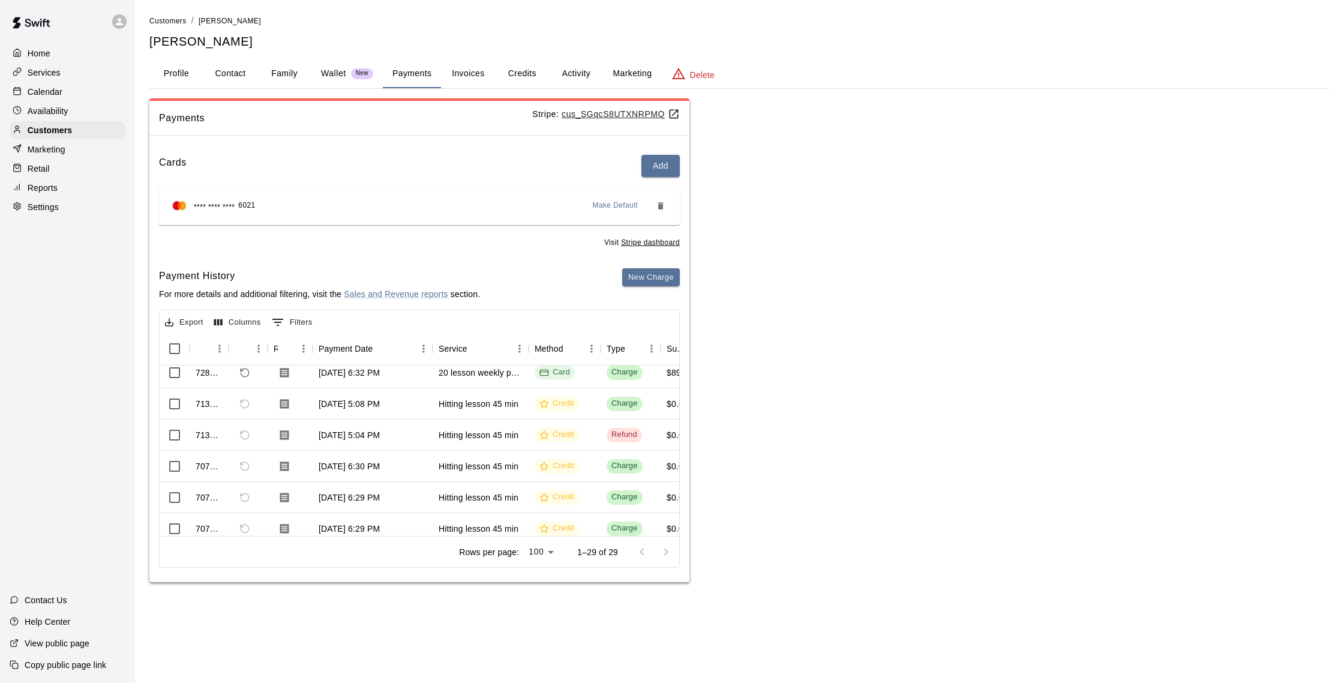
scroll to position [734, 0]
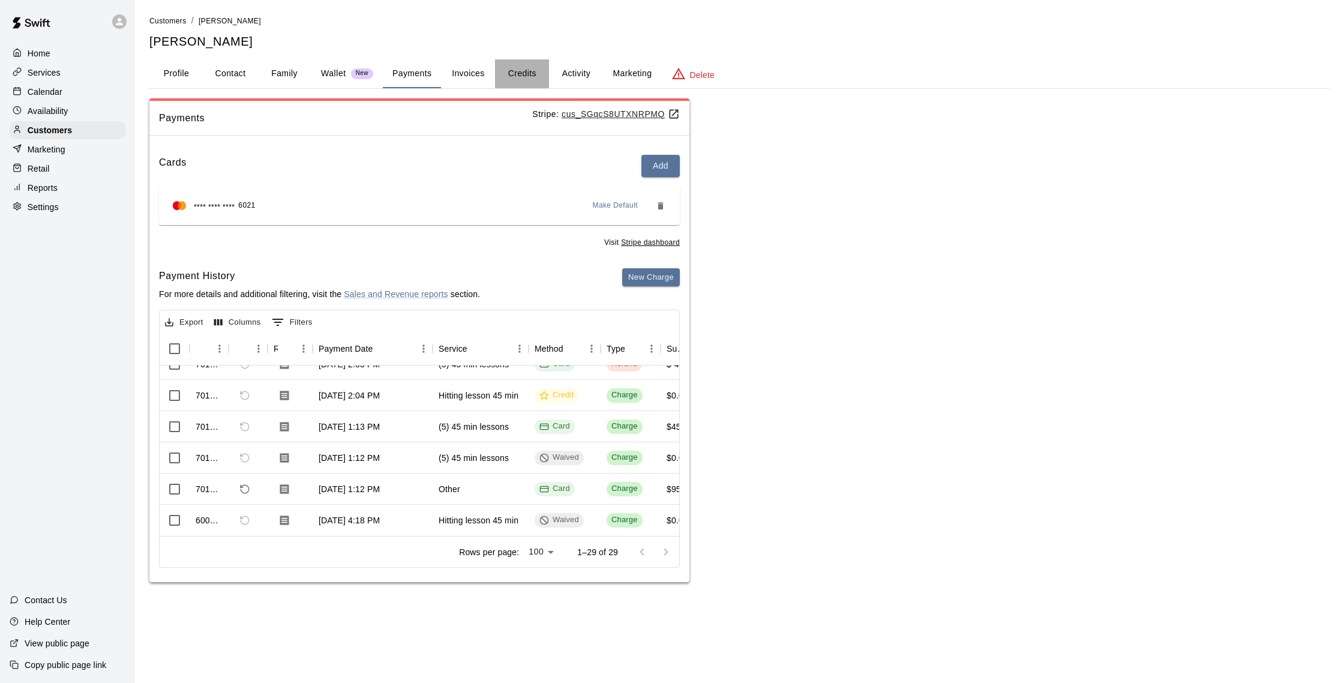
click at [514, 80] on button "Credits" at bounding box center [522, 73] width 54 height 29
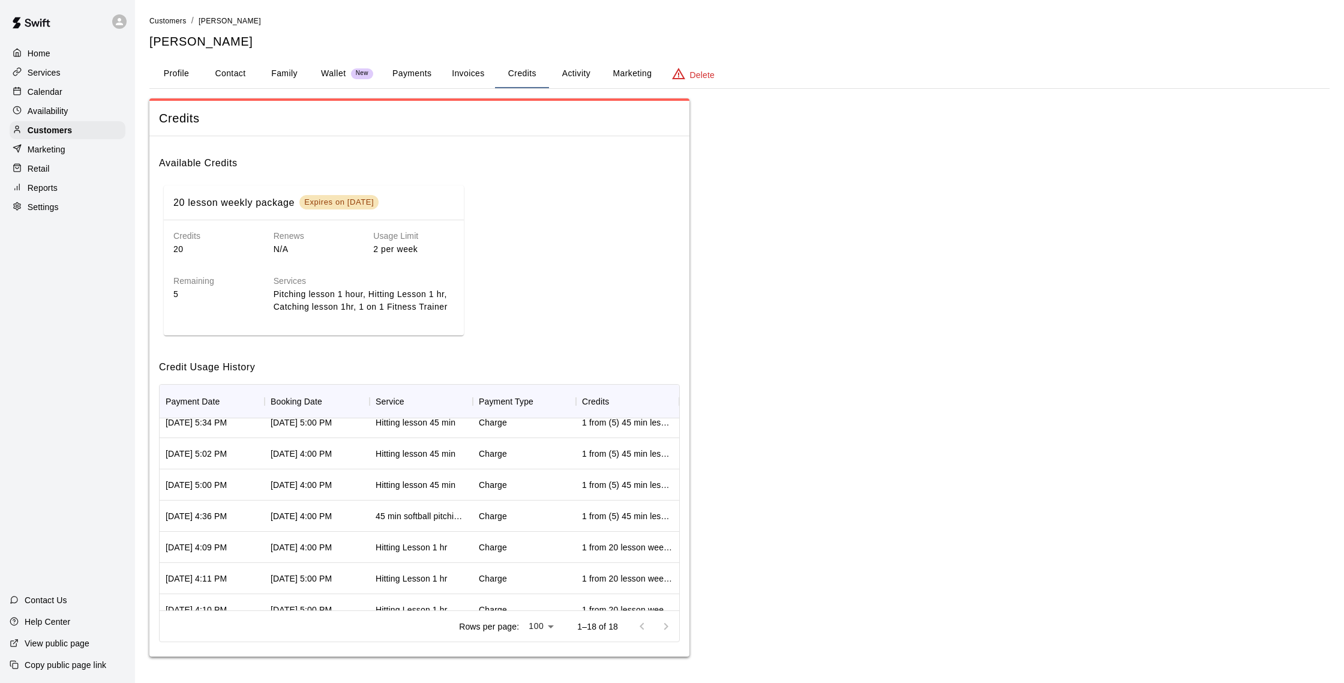
scroll to position [0, 0]
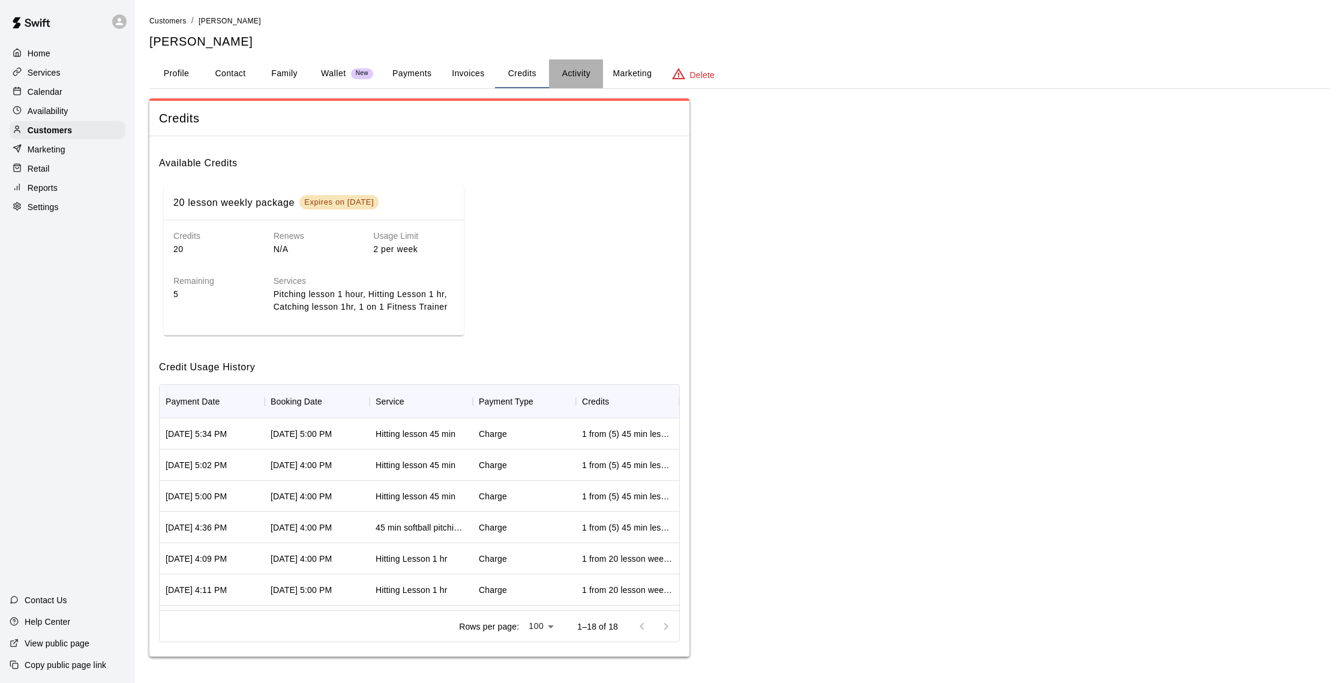
click at [580, 78] on button "Activity" at bounding box center [576, 73] width 54 height 29
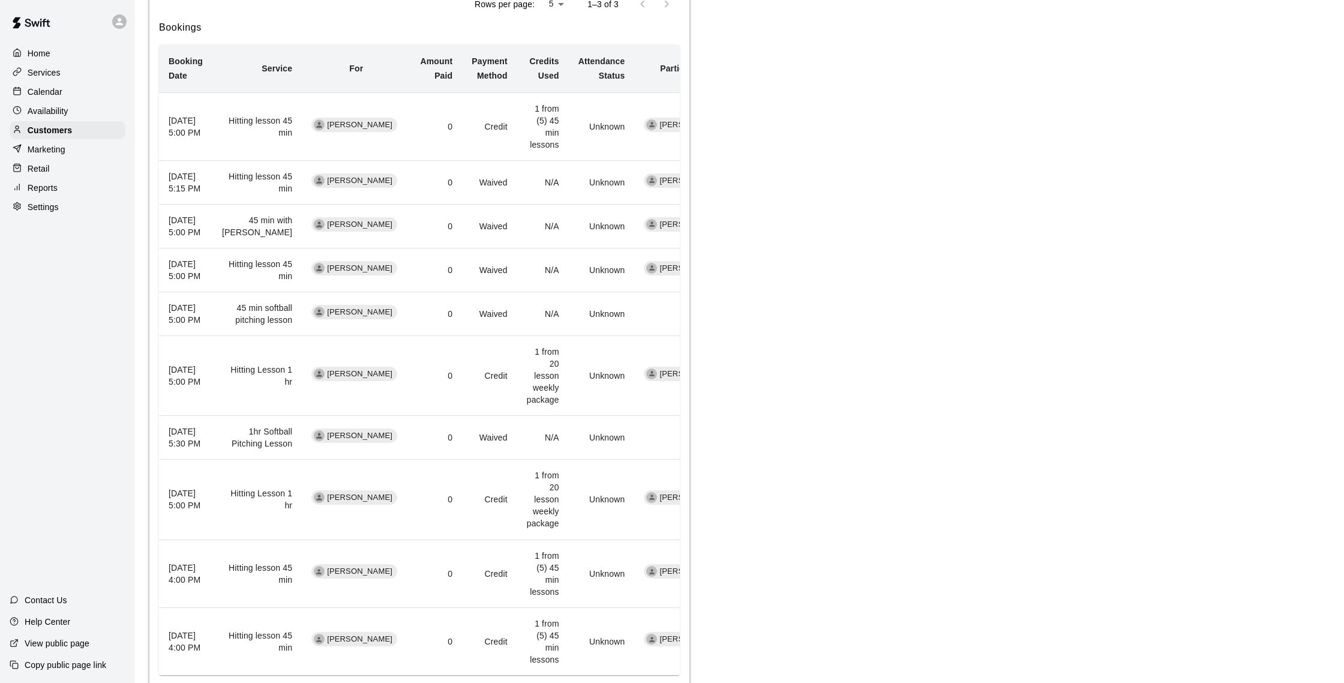
scroll to position [629, 0]
click at [73, 89] on div "Calendar" at bounding box center [68, 92] width 116 height 18
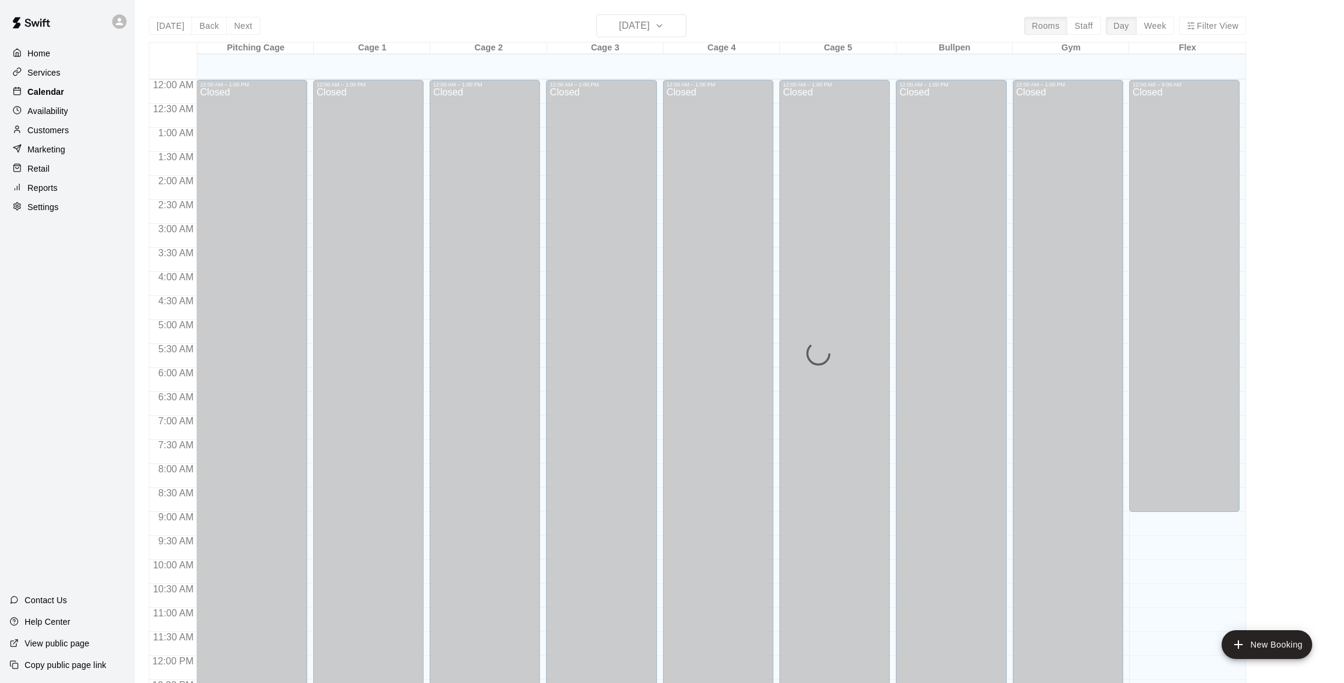
scroll to position [500, 0]
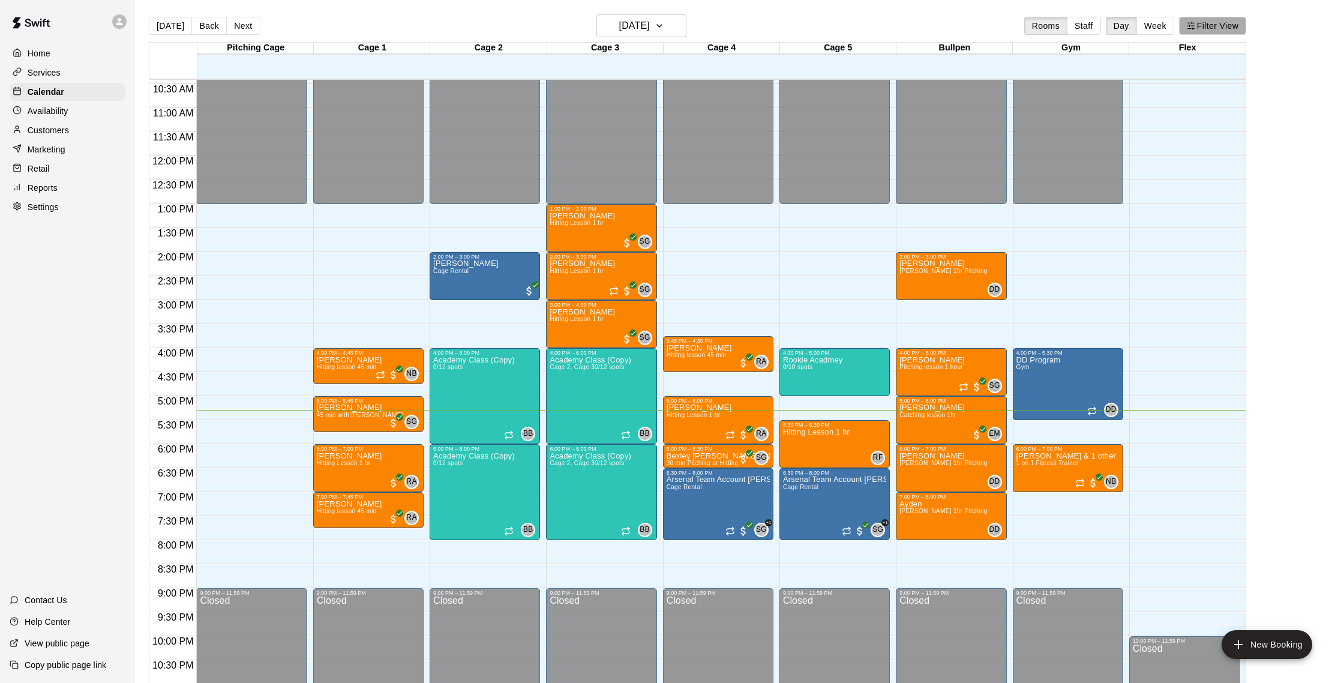
click at [1199, 26] on button "Filter View" at bounding box center [1212, 26] width 67 height 18
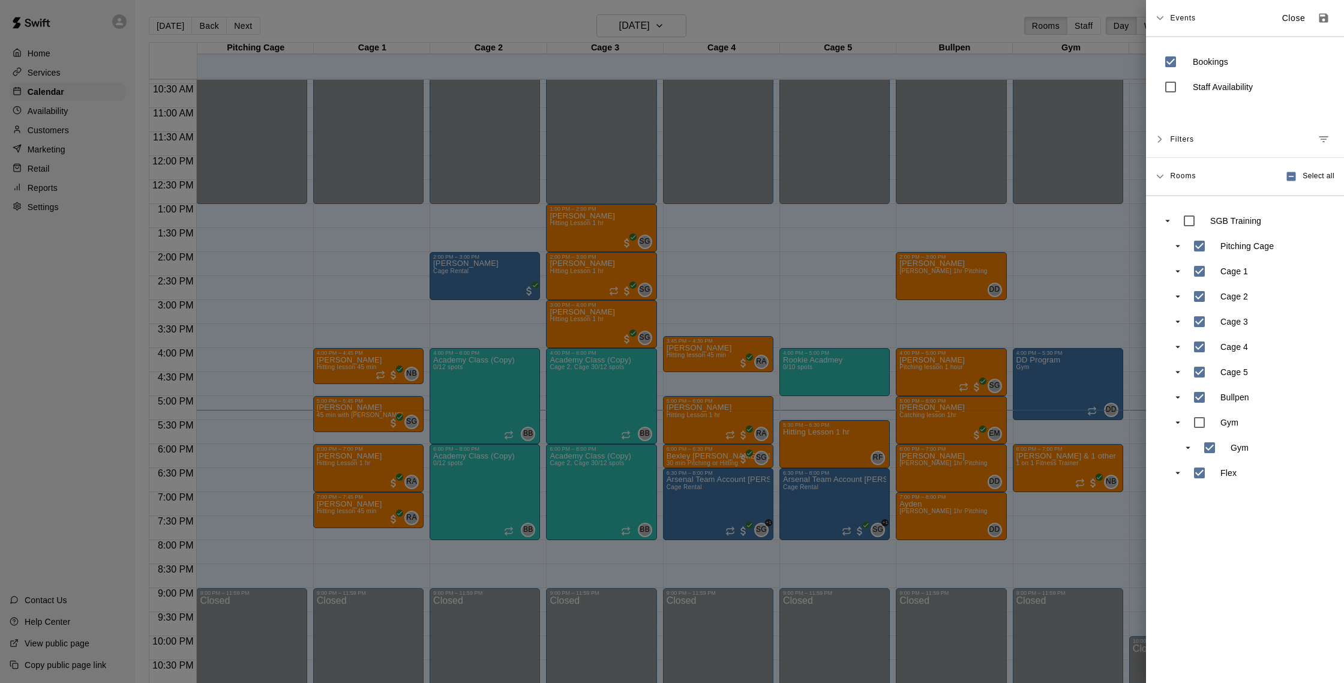
click at [1172, 21] on span "Events" at bounding box center [1183, 18] width 26 height 22
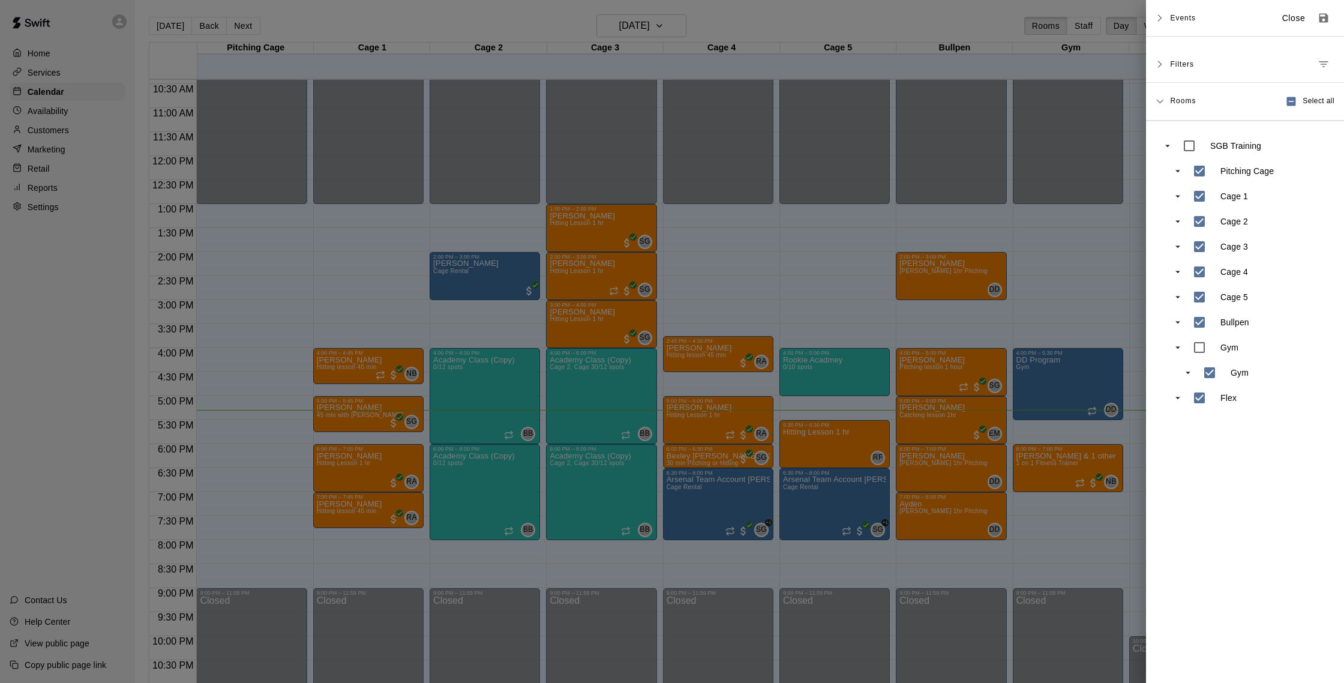
click at [1163, 20] on icon at bounding box center [1160, 18] width 8 height 8
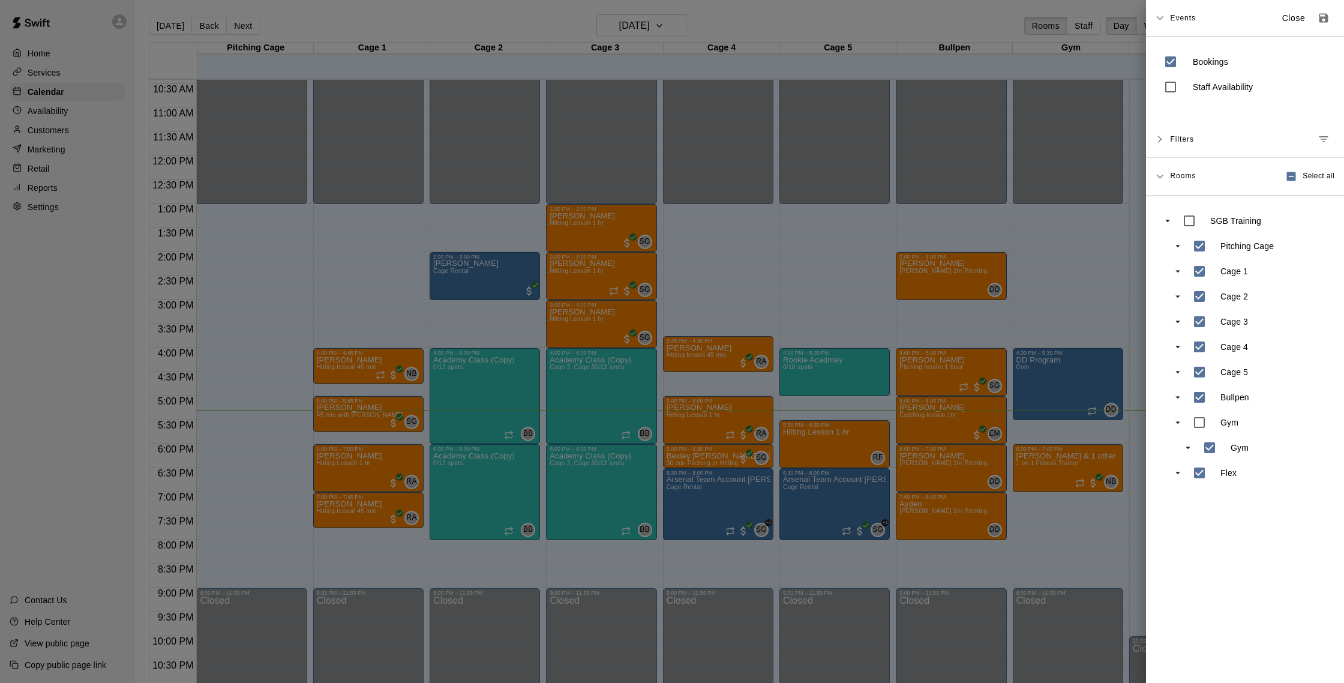
click at [1121, 110] on div at bounding box center [672, 341] width 1344 height 683
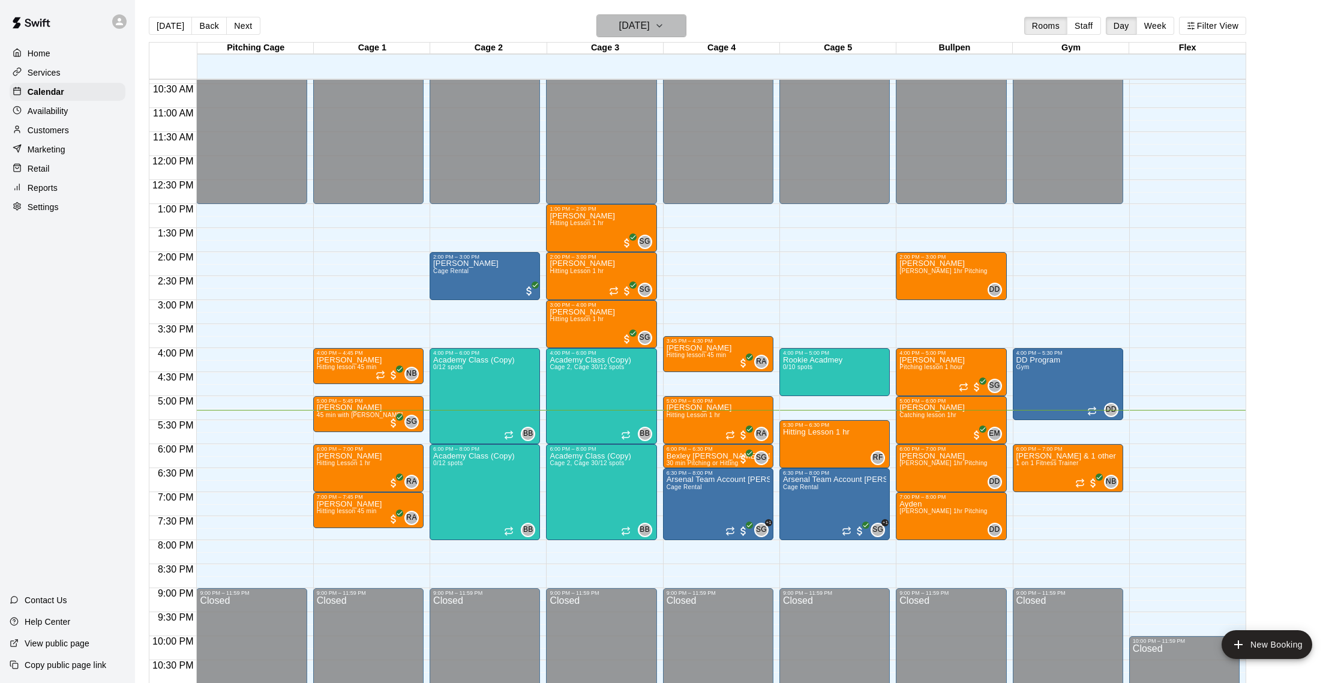
click at [650, 26] on h6 "[DATE]" at bounding box center [634, 25] width 31 height 17
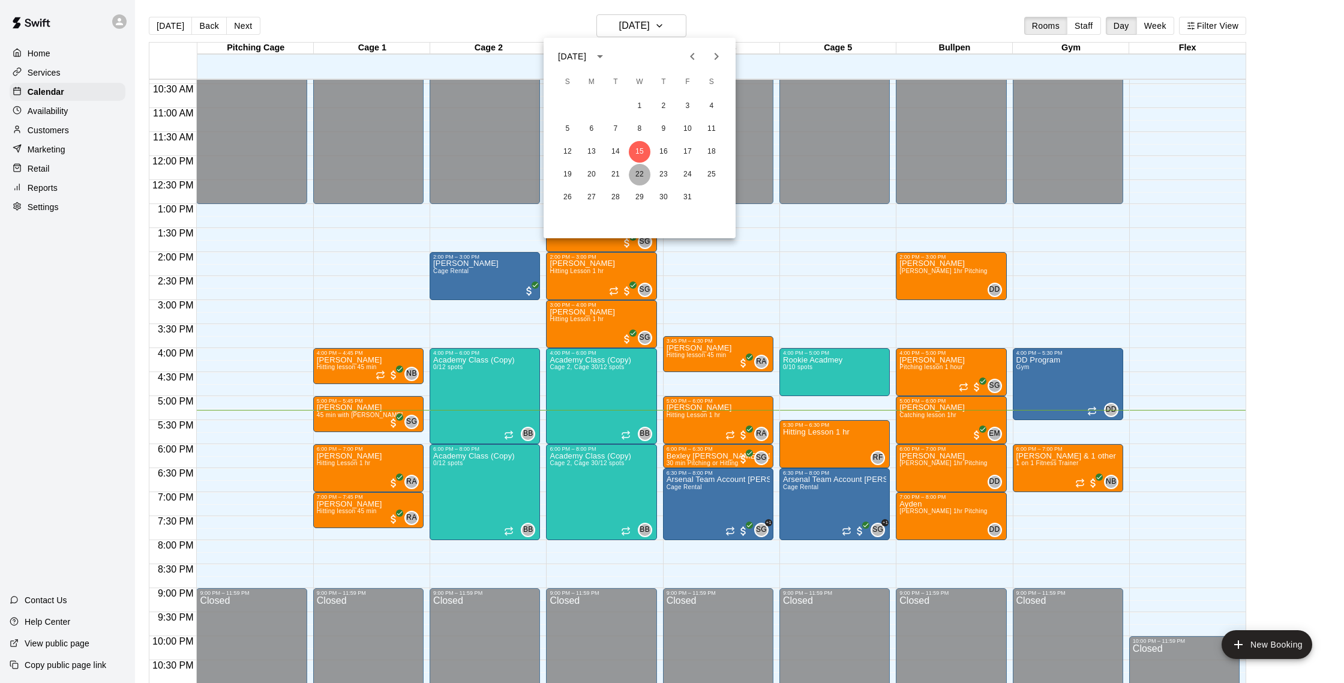
click at [634, 178] on button "22" at bounding box center [640, 175] width 22 height 22
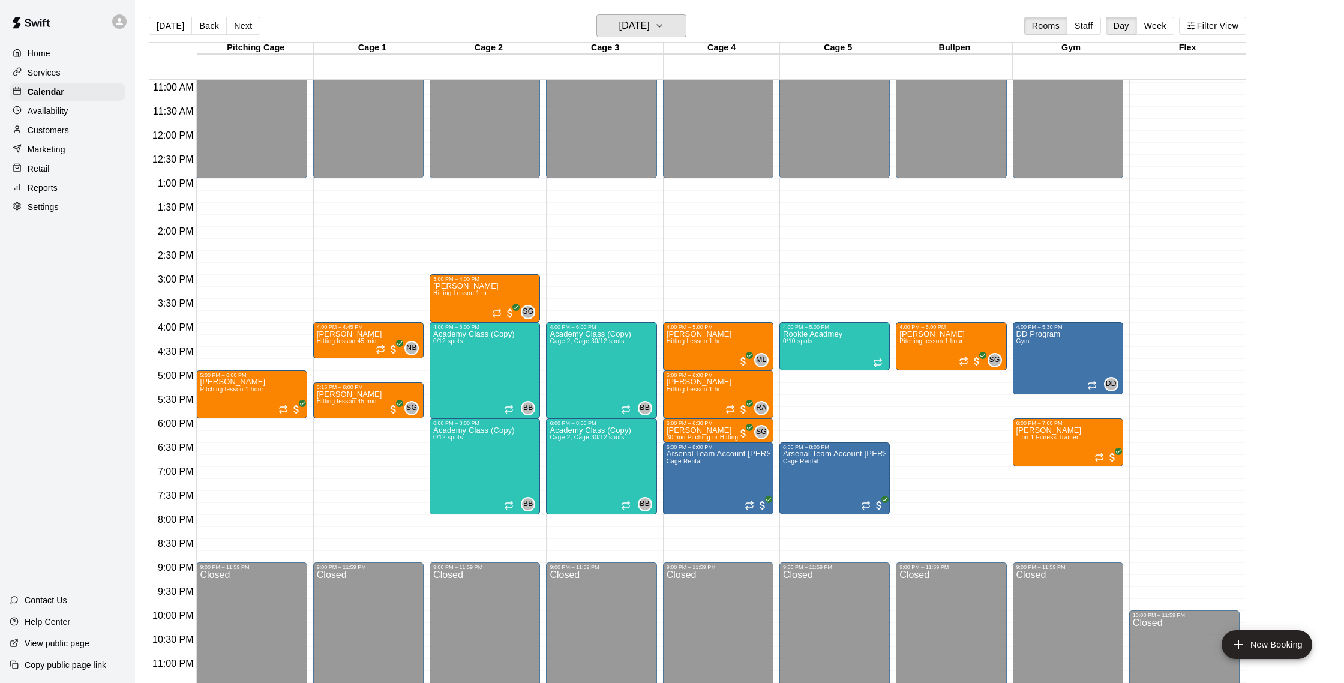
scroll to position [526, 0]
click at [619, 20] on h6 "[DATE]" at bounding box center [634, 25] width 31 height 17
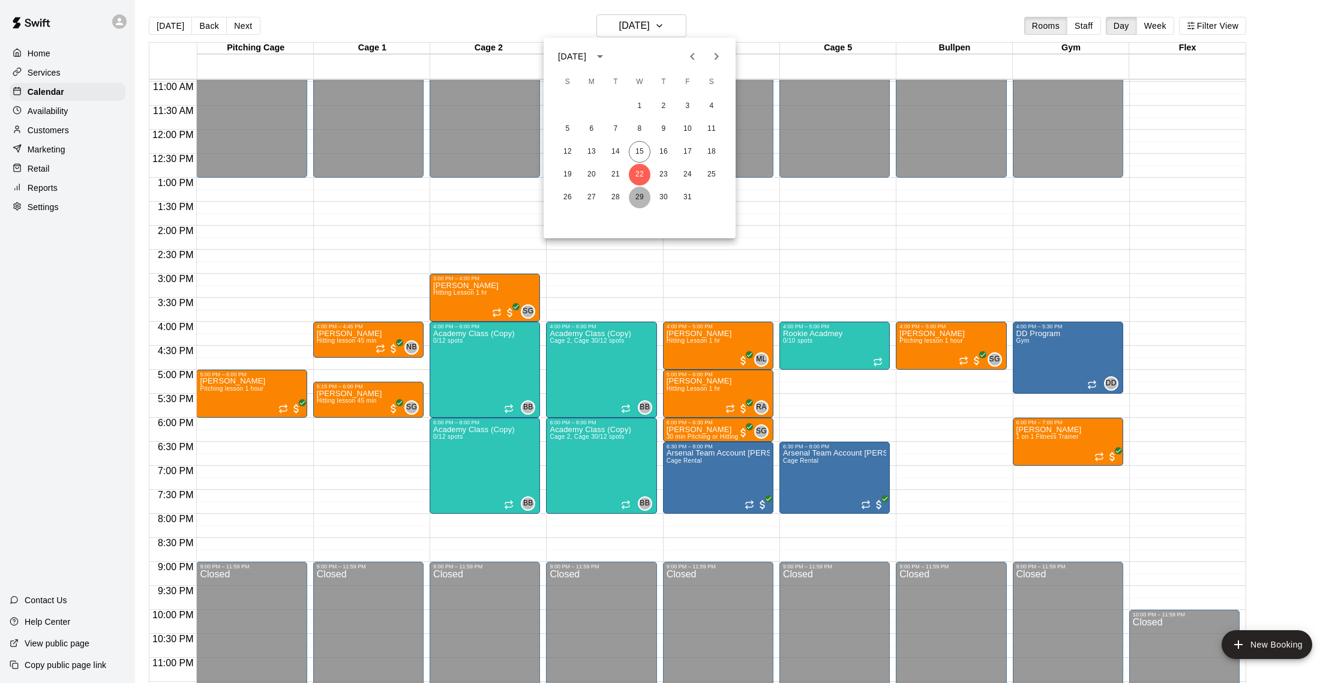
click at [635, 199] on button "29" at bounding box center [640, 198] width 22 height 22
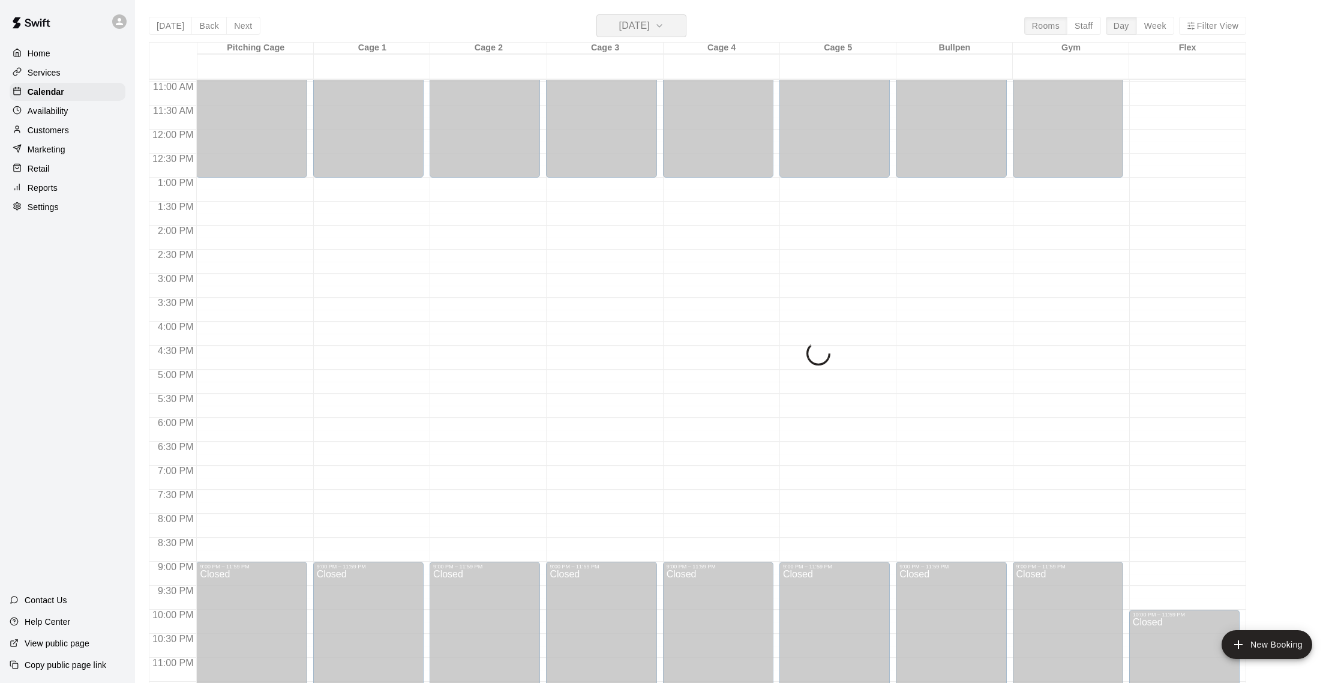
scroll to position [527, 0]
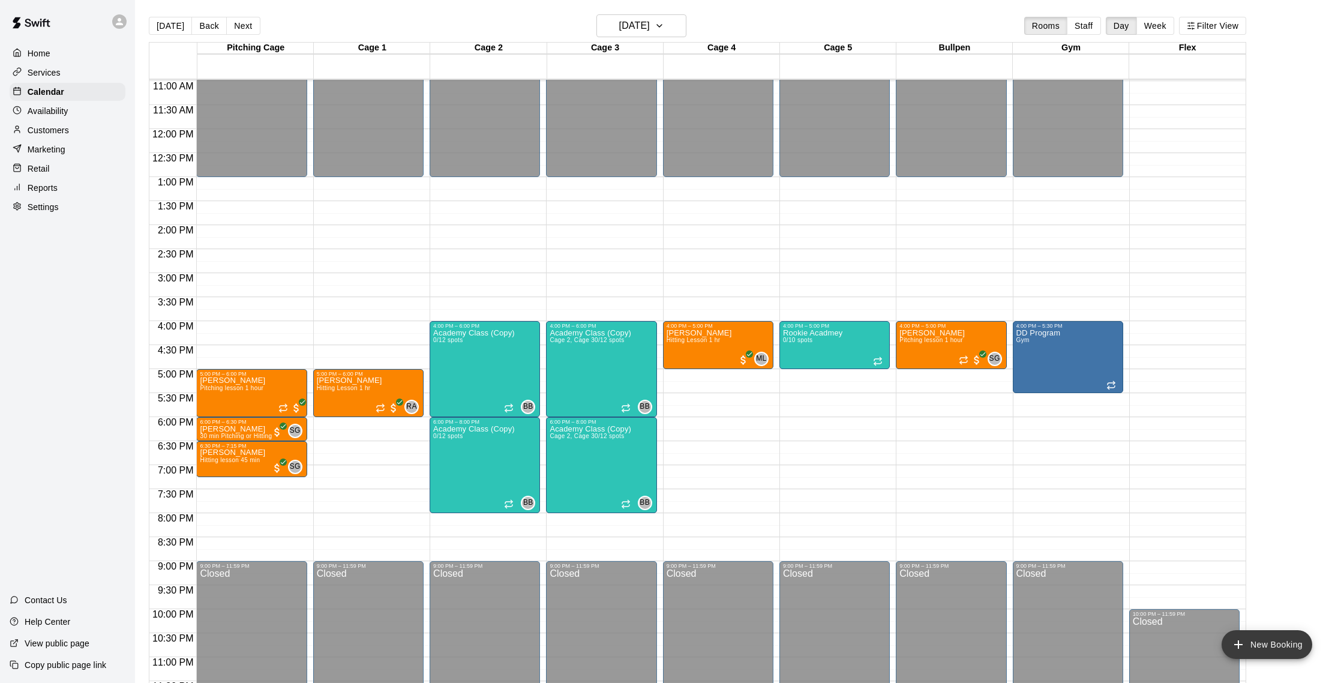
click at [1259, 643] on button "New Booking" at bounding box center [1267, 644] width 91 height 29
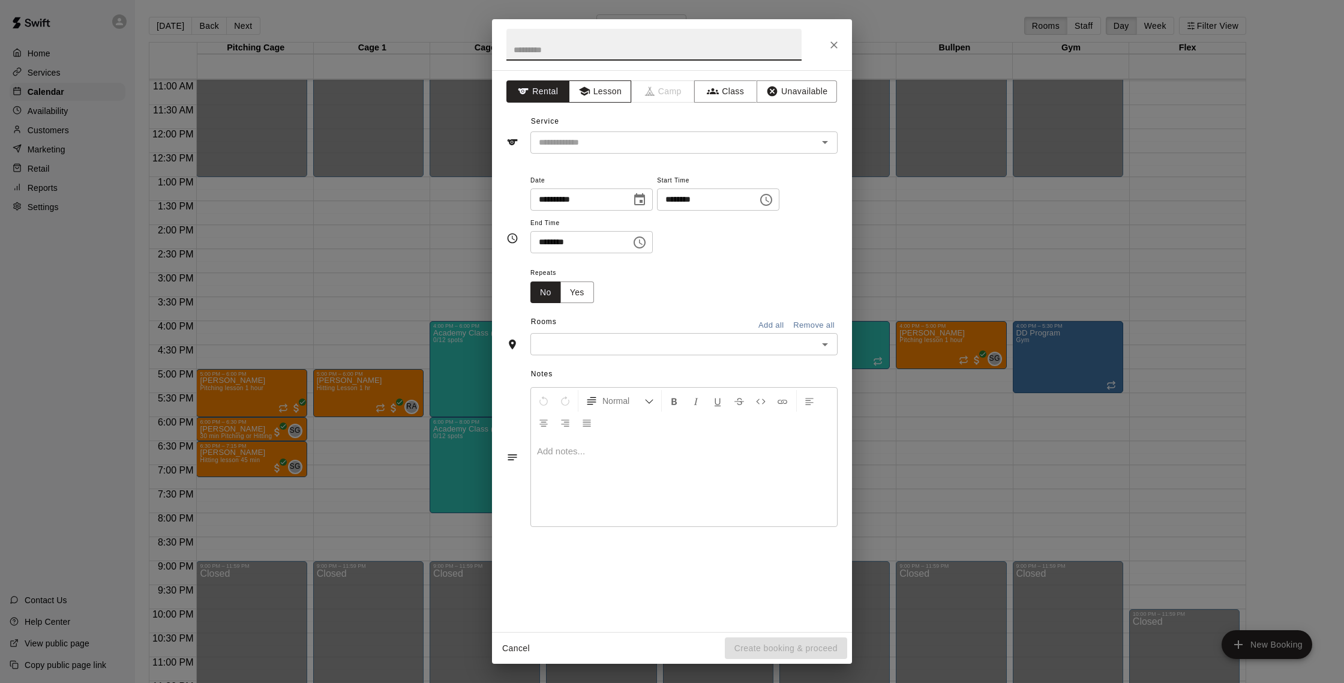
click at [612, 95] on button "Lesson" at bounding box center [600, 91] width 63 height 22
click at [595, 138] on input "text" at bounding box center [666, 142] width 265 height 15
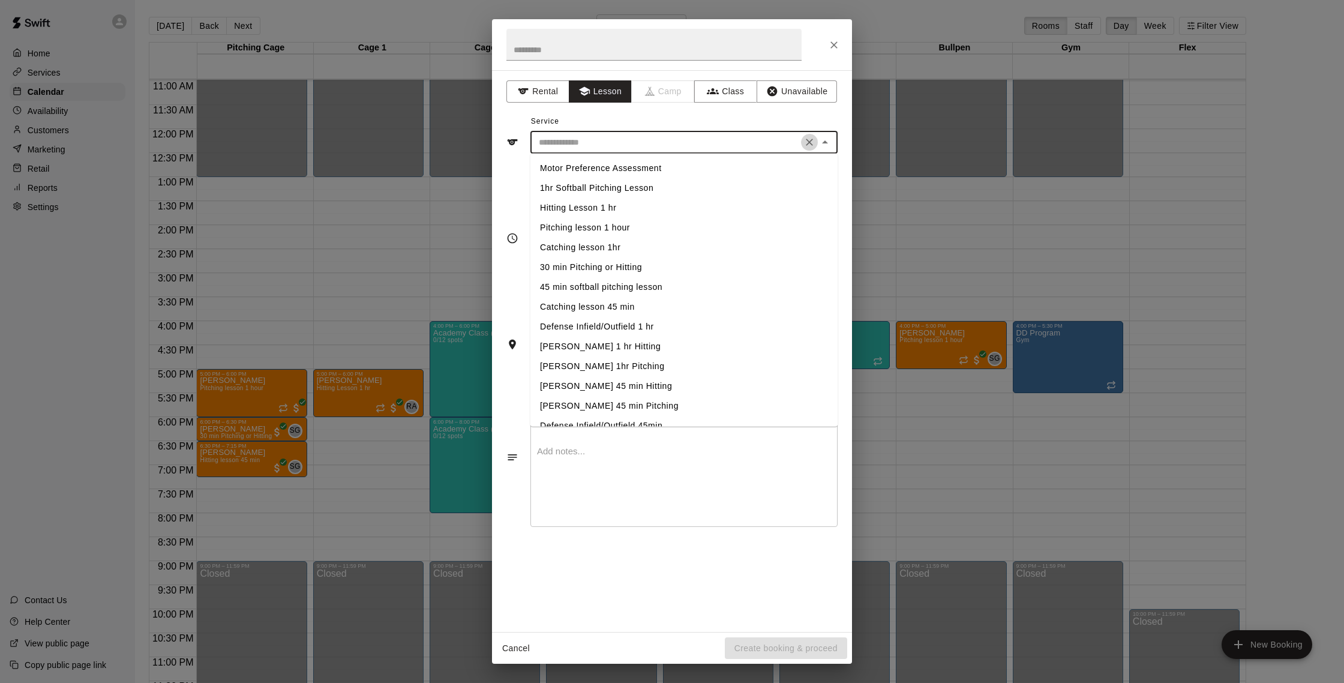
click at [802, 142] on button "Clear" at bounding box center [809, 142] width 17 height 17
click at [806, 140] on icon "Clear" at bounding box center [809, 142] width 12 height 12
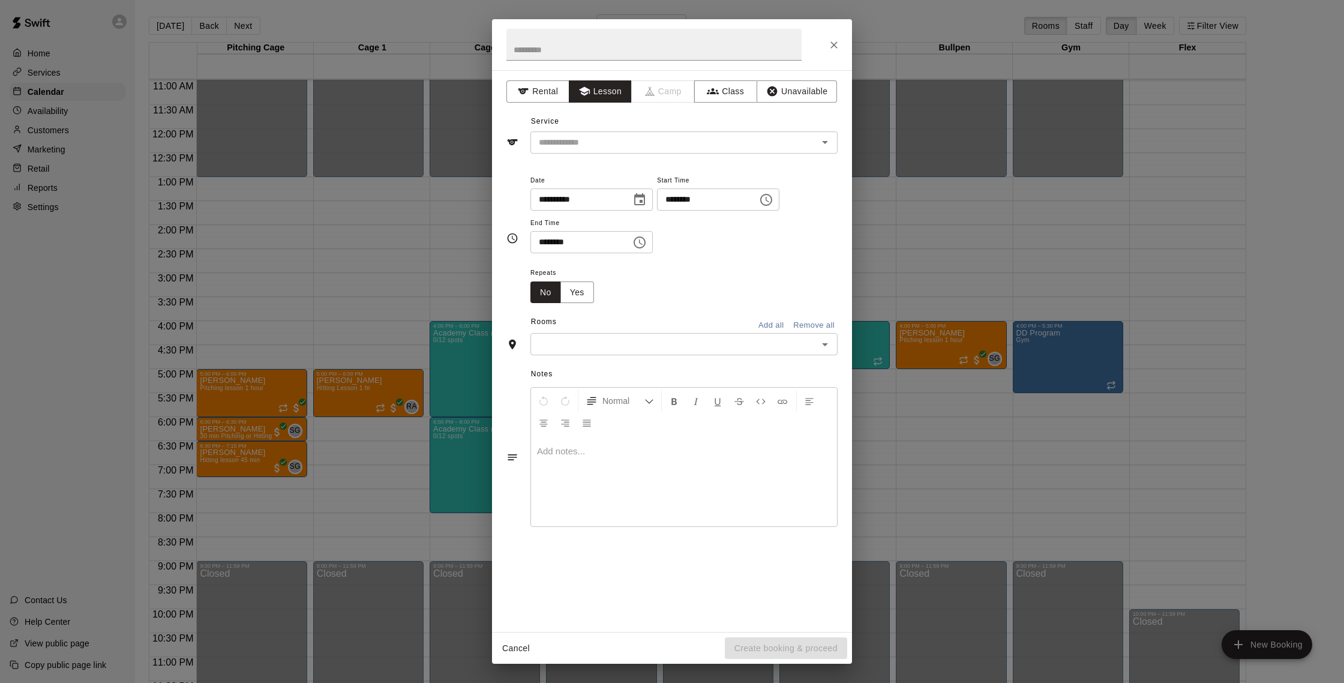
click at [830, 122] on div "Service ​" at bounding box center [671, 132] width 331 height 41
click at [839, 47] on icon "Close" at bounding box center [834, 45] width 12 height 12
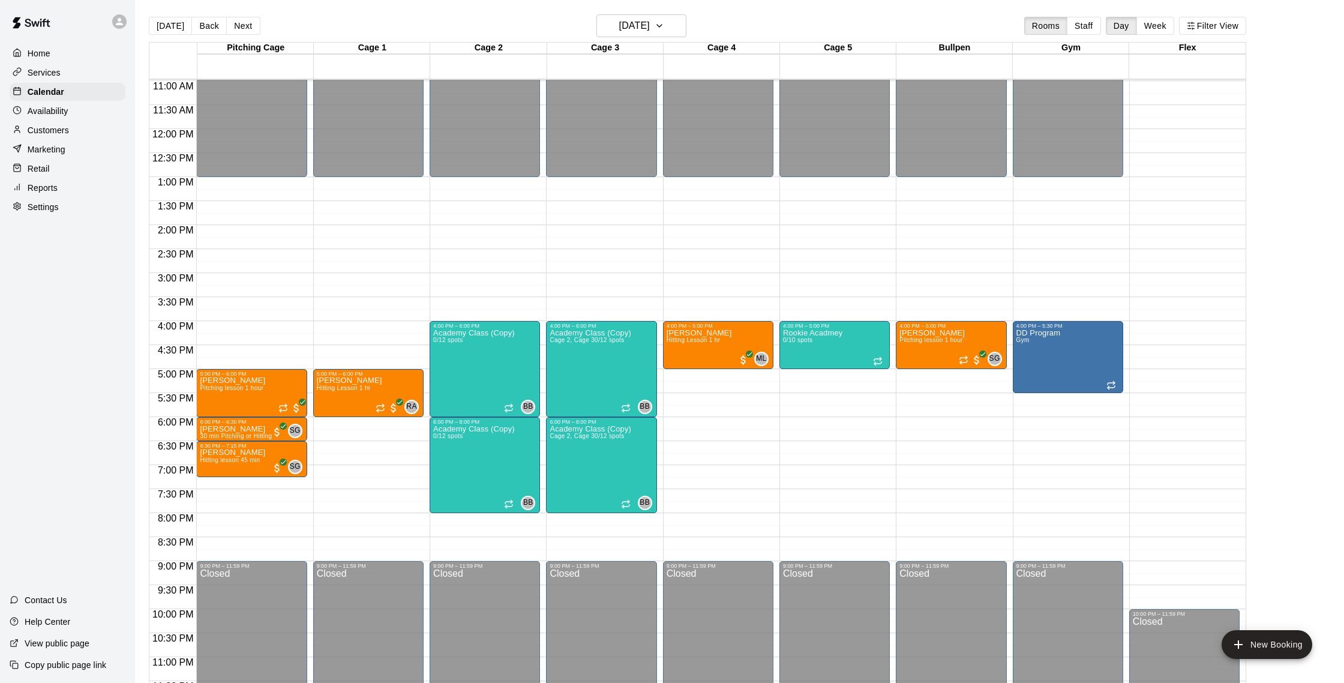
click at [659, 4] on main "[DATE] Back [DATE][DATE] Rooms Staff Day Week Filter View Pitching Cage 29 Wed …" at bounding box center [739, 351] width 1209 height 702
click at [650, 29] on h6 "[DATE]" at bounding box center [634, 25] width 31 height 17
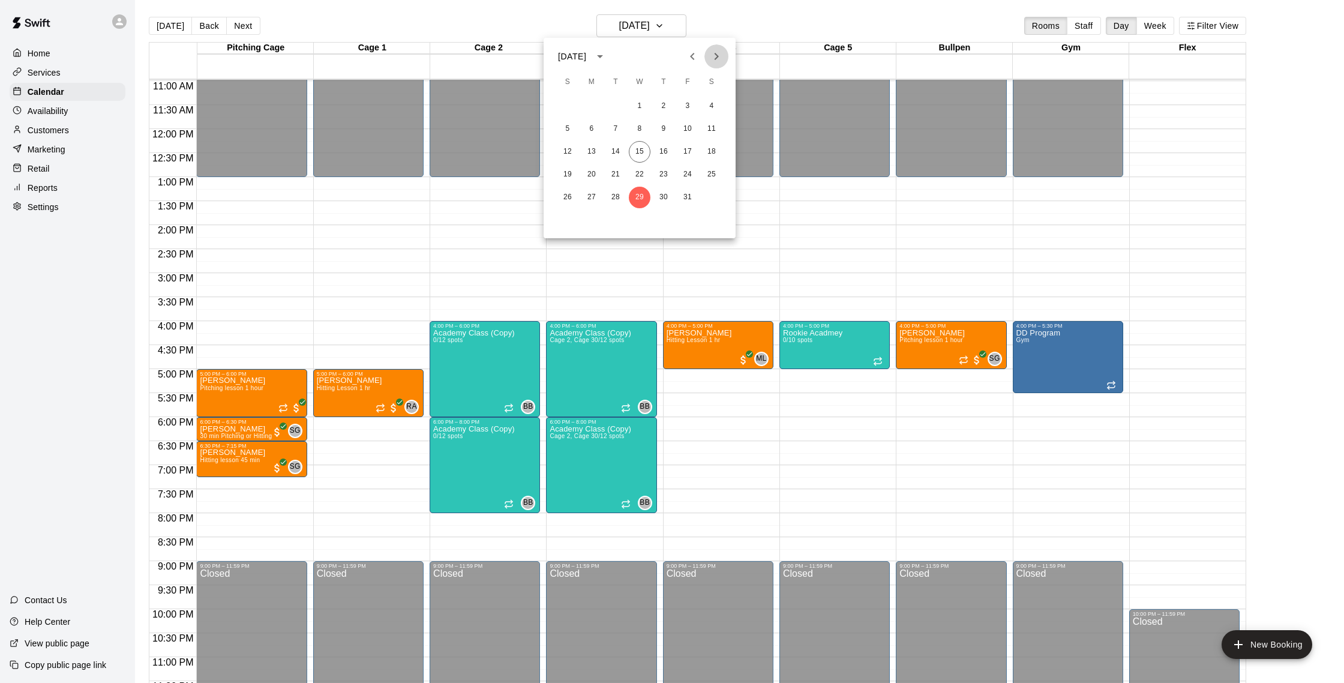
click at [711, 52] on icon "Next month" at bounding box center [716, 56] width 14 height 14
click at [644, 126] on button "5" at bounding box center [640, 129] width 22 height 22
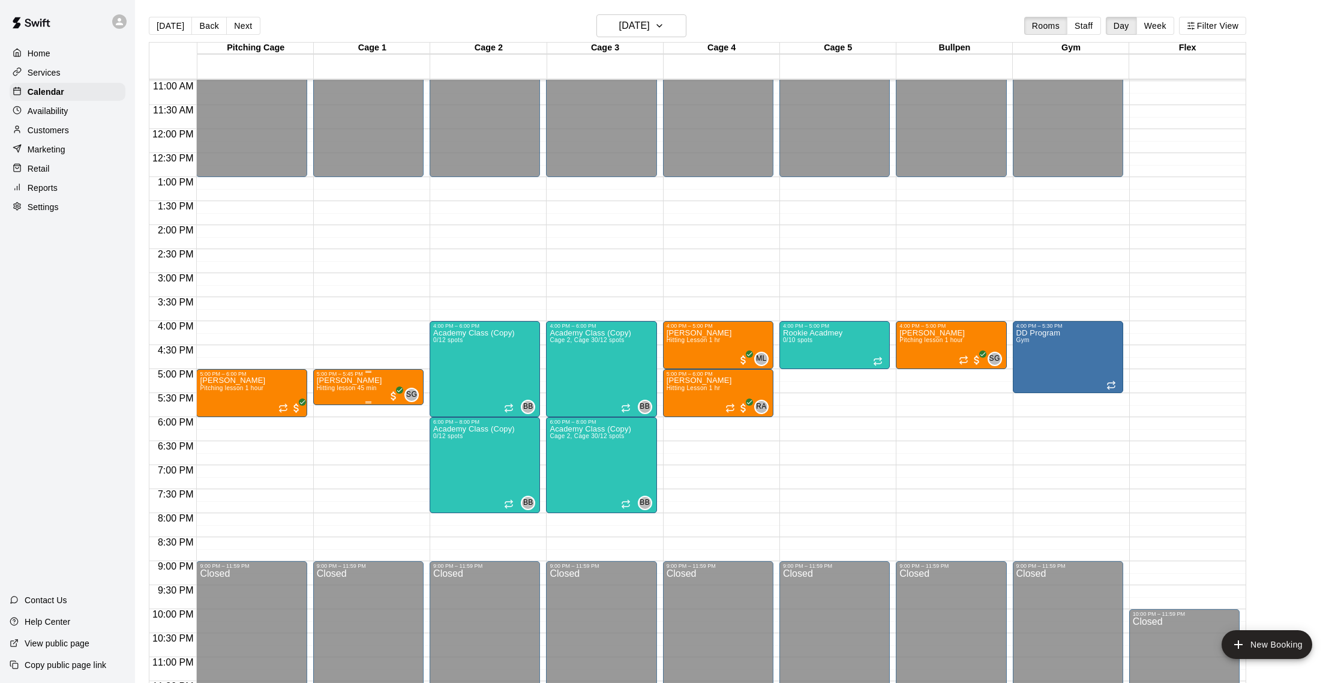
click at [376, 386] on span "Hitting lesson 45 min" at bounding box center [347, 388] width 60 height 7
click at [328, 400] on icon "edit" at bounding box center [328, 397] width 11 height 11
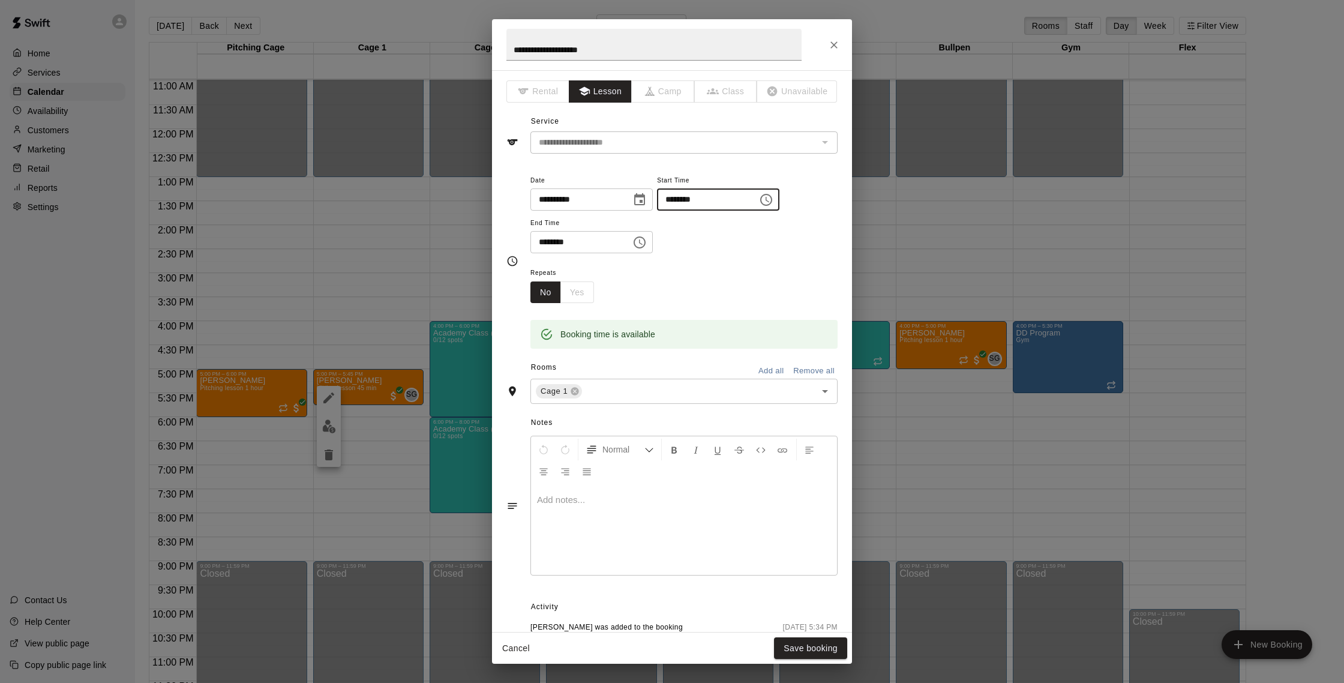
click at [686, 197] on input "********" at bounding box center [703, 199] width 92 height 22
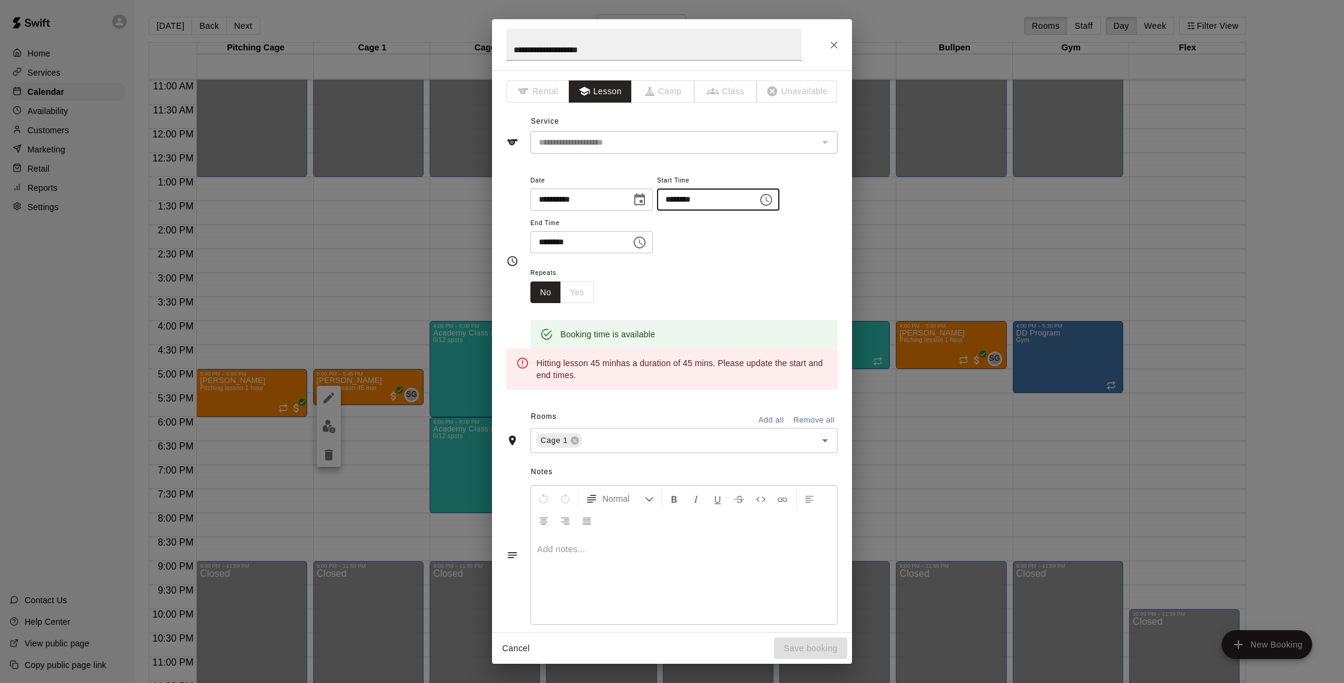
type input "********"
click at [547, 242] on input "********" at bounding box center [576, 242] width 92 height 22
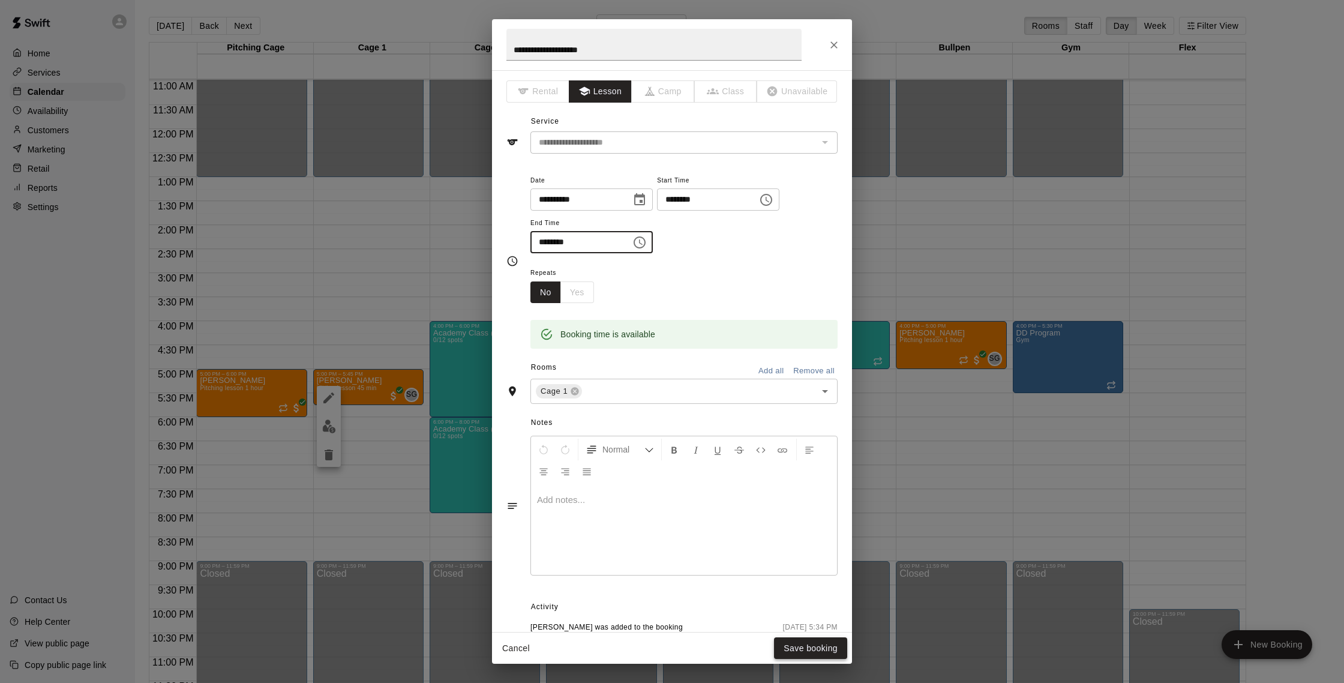
type input "********"
click at [829, 645] on button "Save booking" at bounding box center [810, 648] width 73 height 22
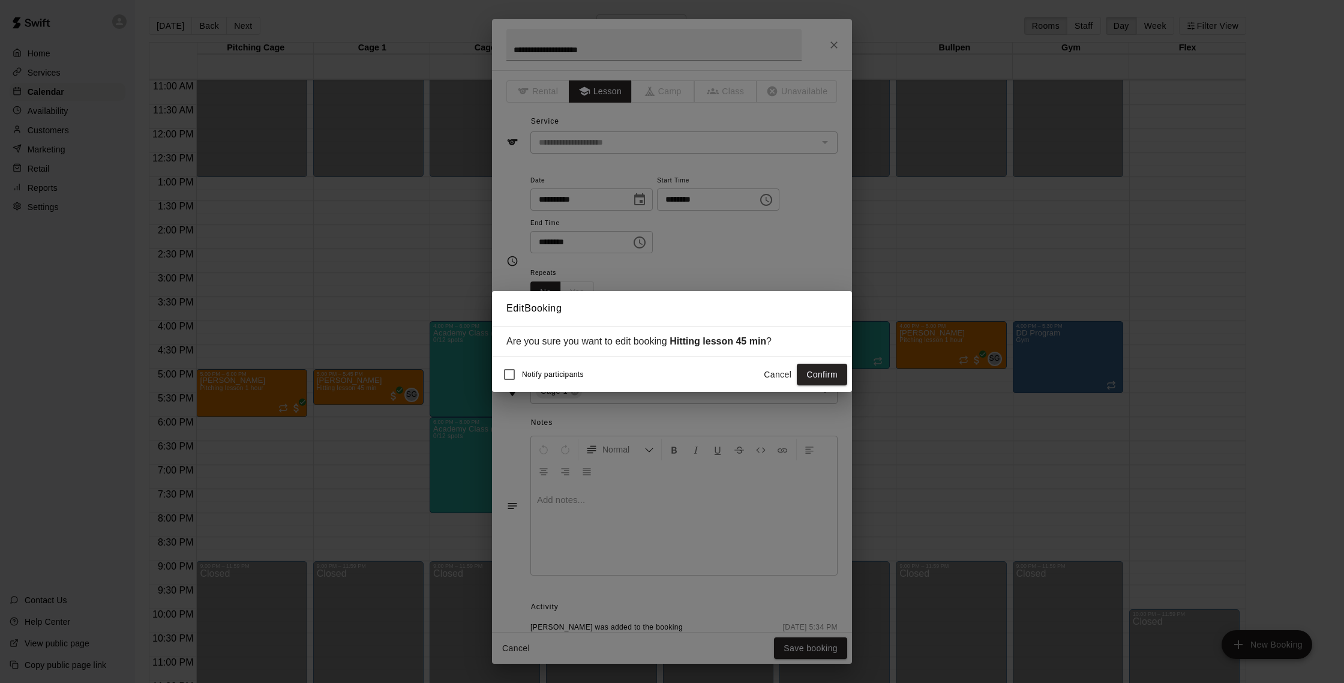
click at [810, 365] on button "Confirm" at bounding box center [822, 375] width 50 height 22
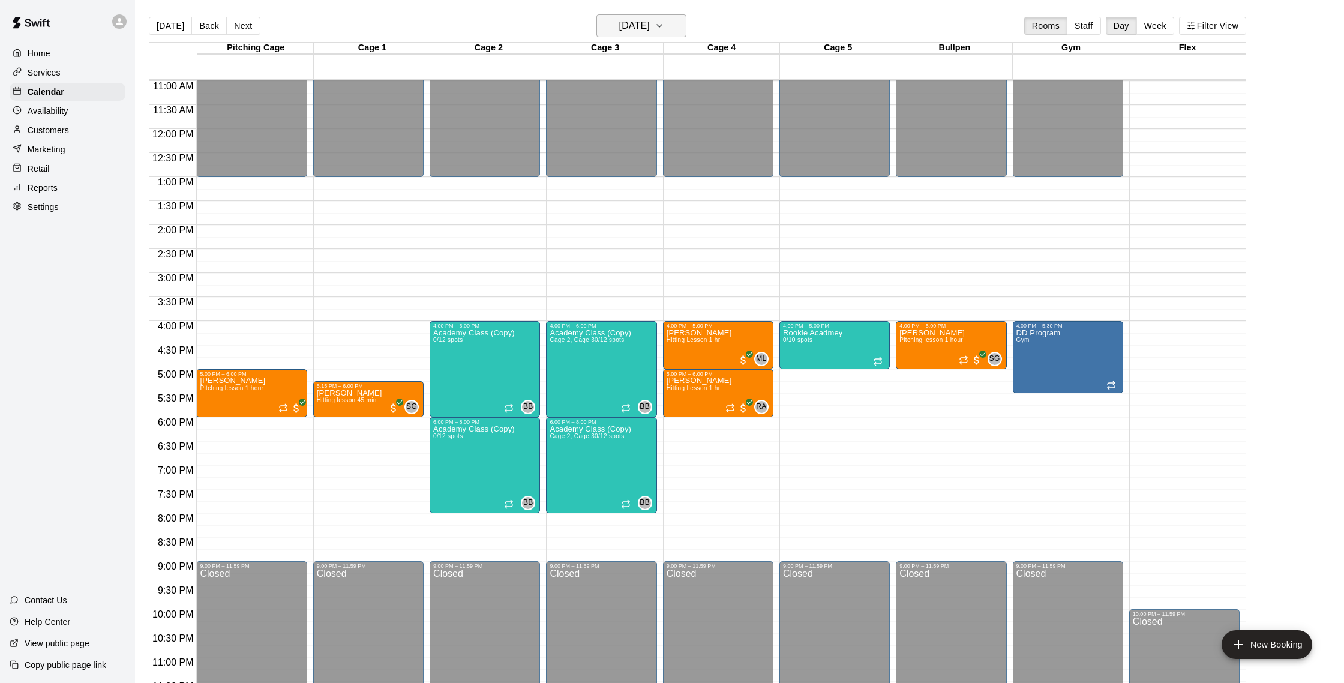
click at [686, 33] on button "[DATE]" at bounding box center [641, 25] width 90 height 23
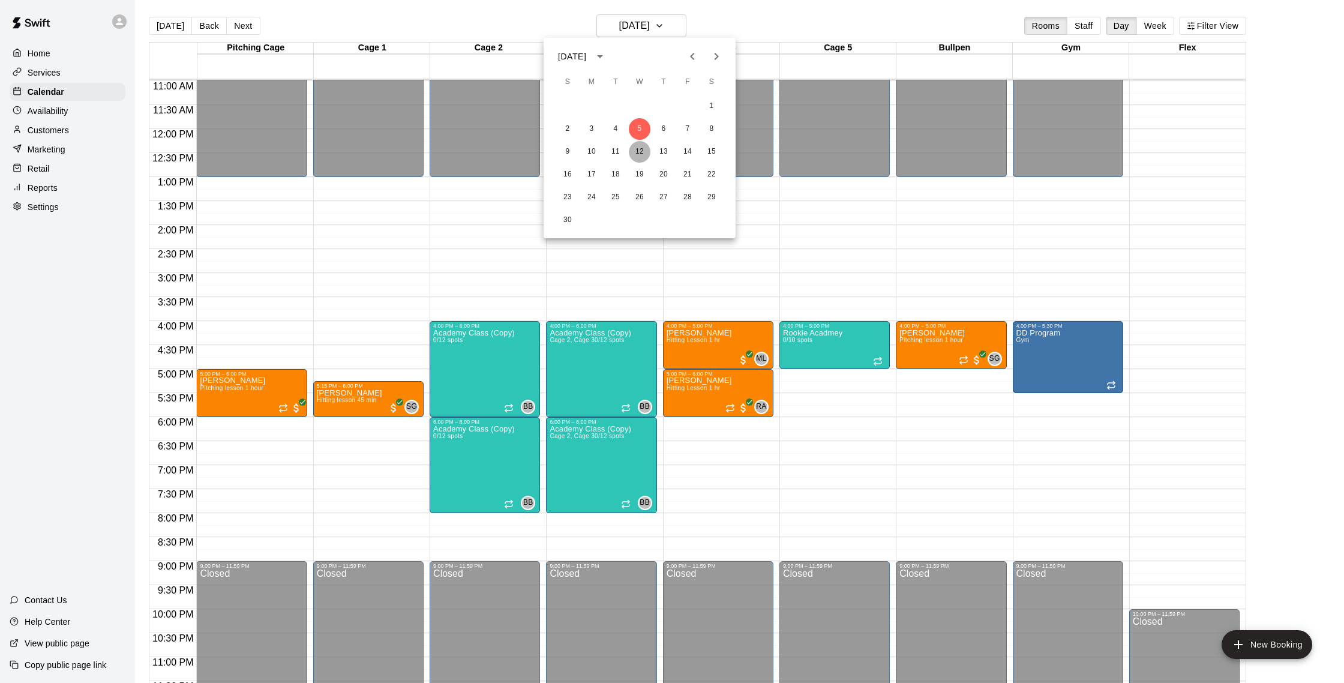
click at [640, 152] on button "12" at bounding box center [640, 152] width 22 height 22
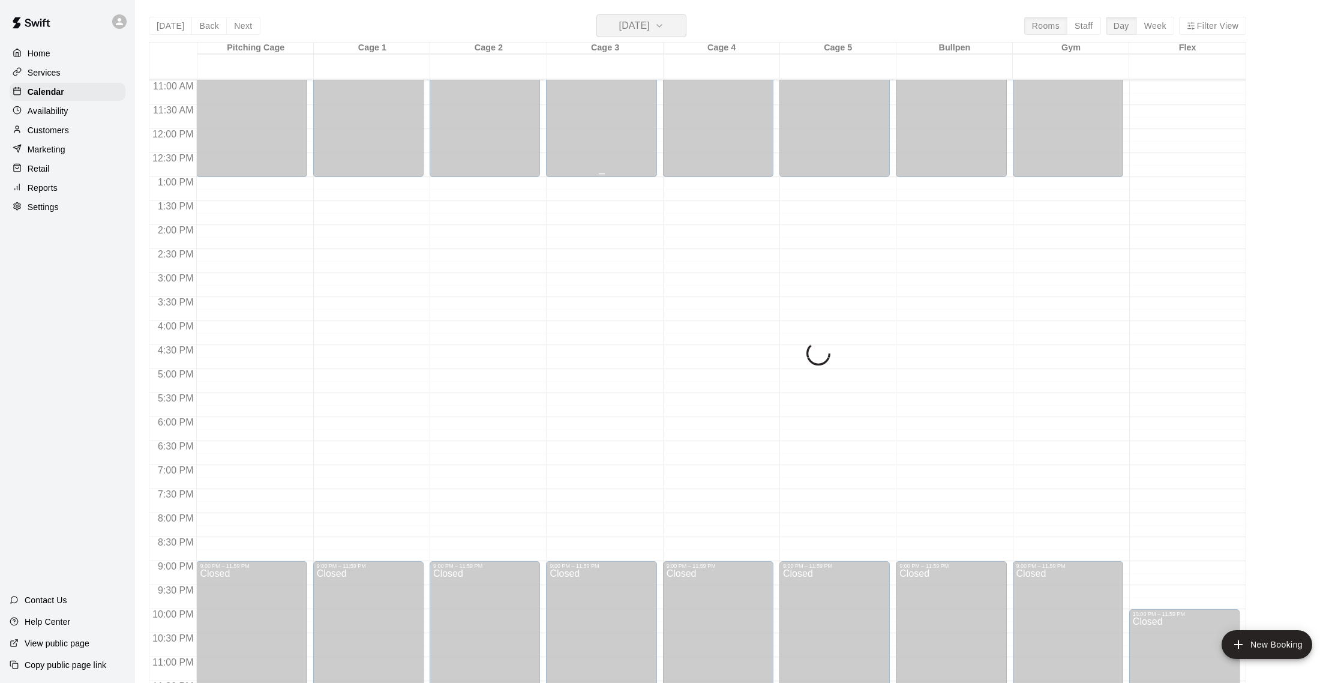
scroll to position [524, 0]
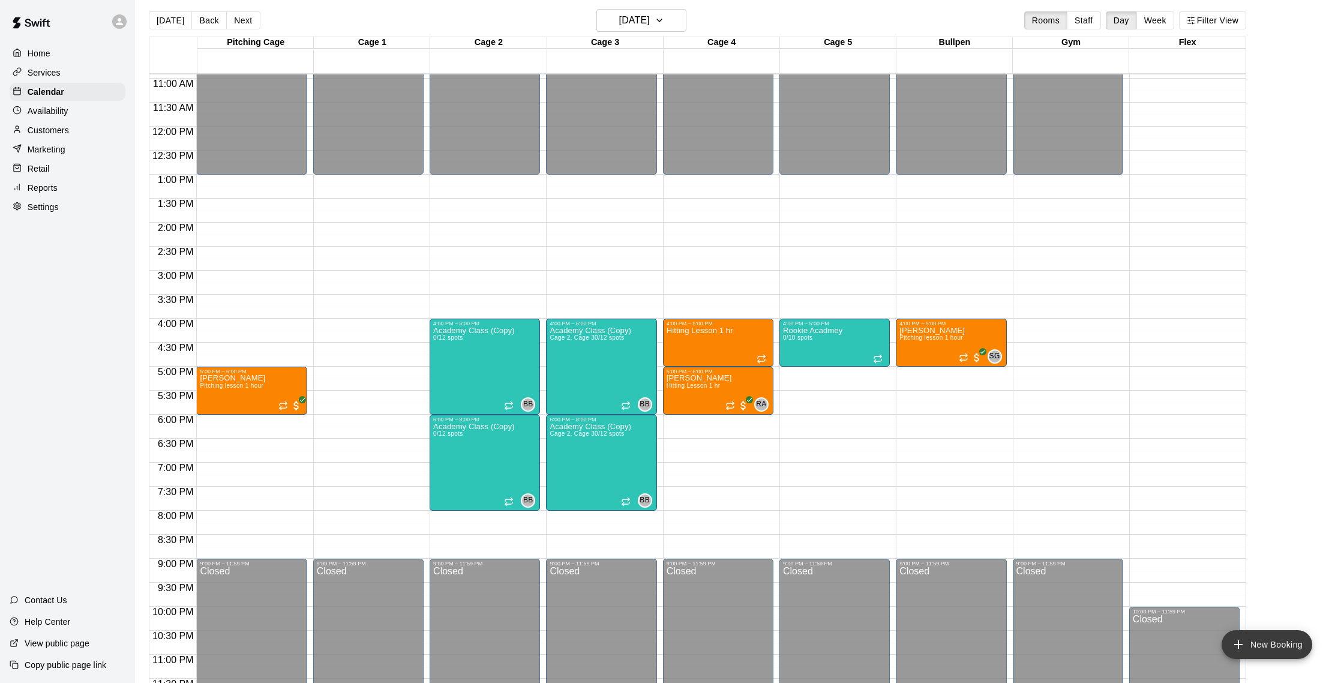
click at [1289, 640] on button "New Booking" at bounding box center [1267, 644] width 91 height 29
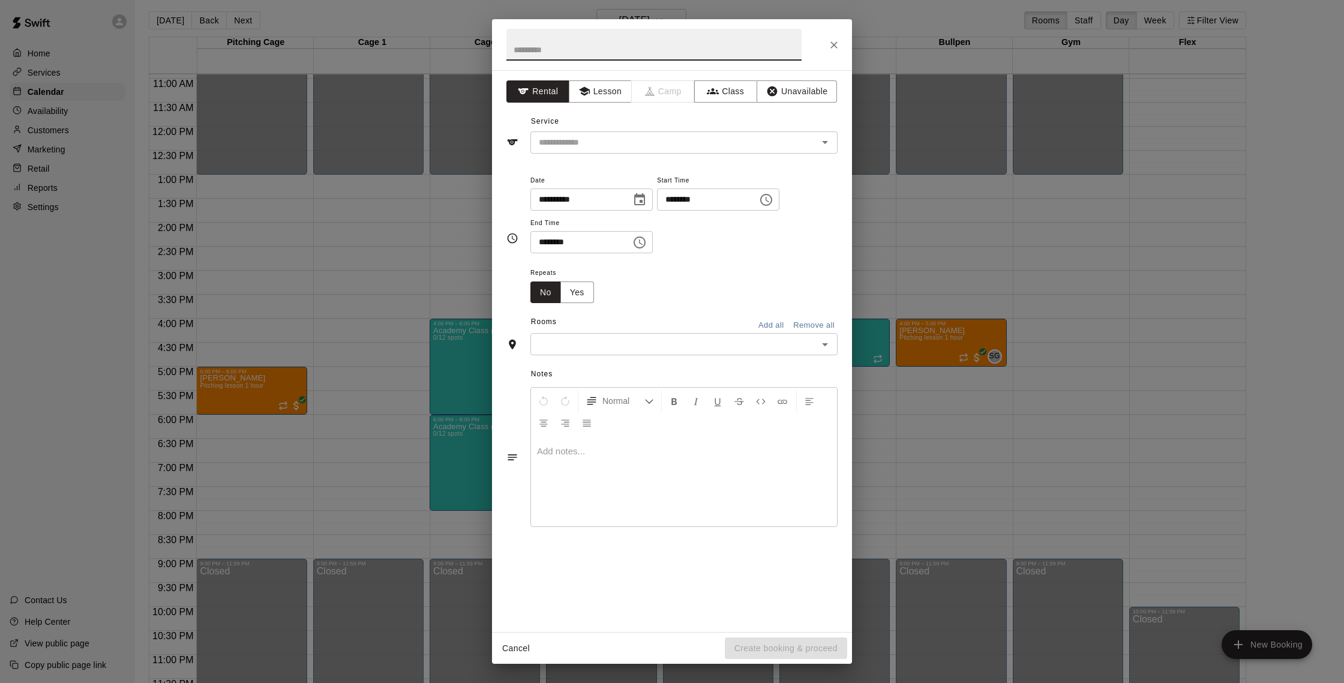
scroll to position [10, 0]
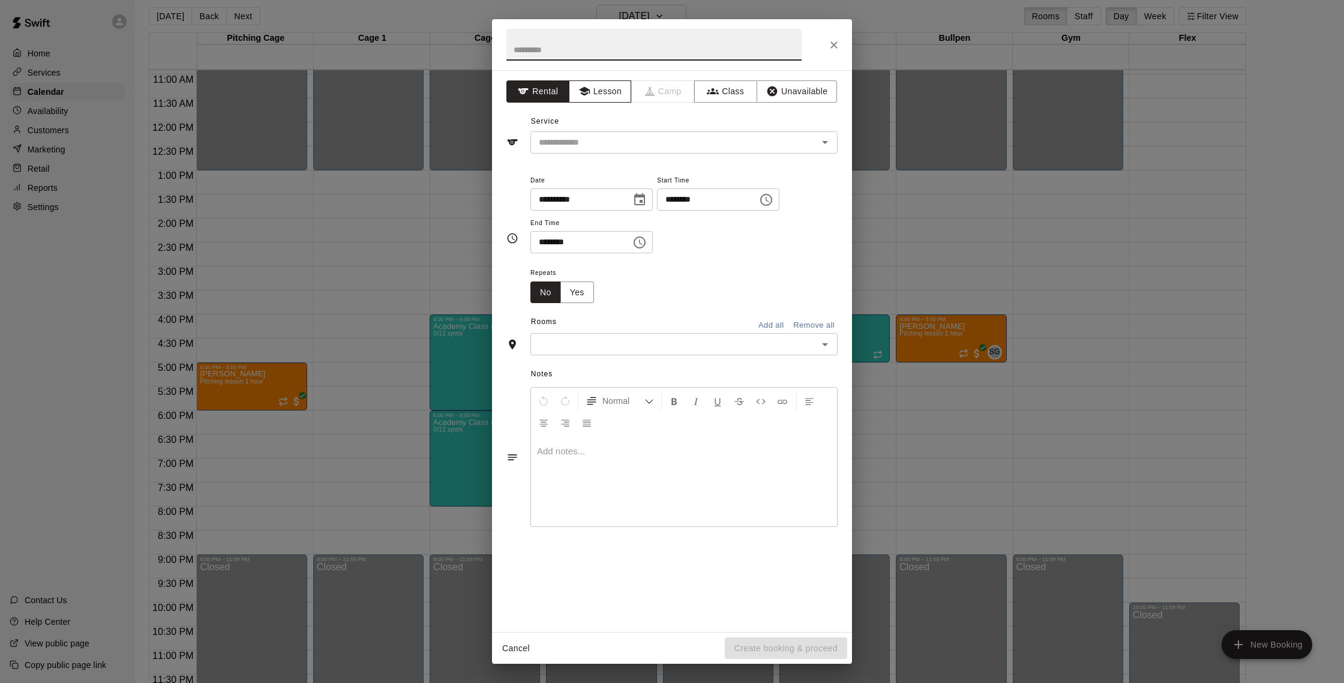
click at [618, 92] on button "Lesson" at bounding box center [600, 91] width 63 height 22
click at [629, 145] on input "text" at bounding box center [666, 142] width 265 height 15
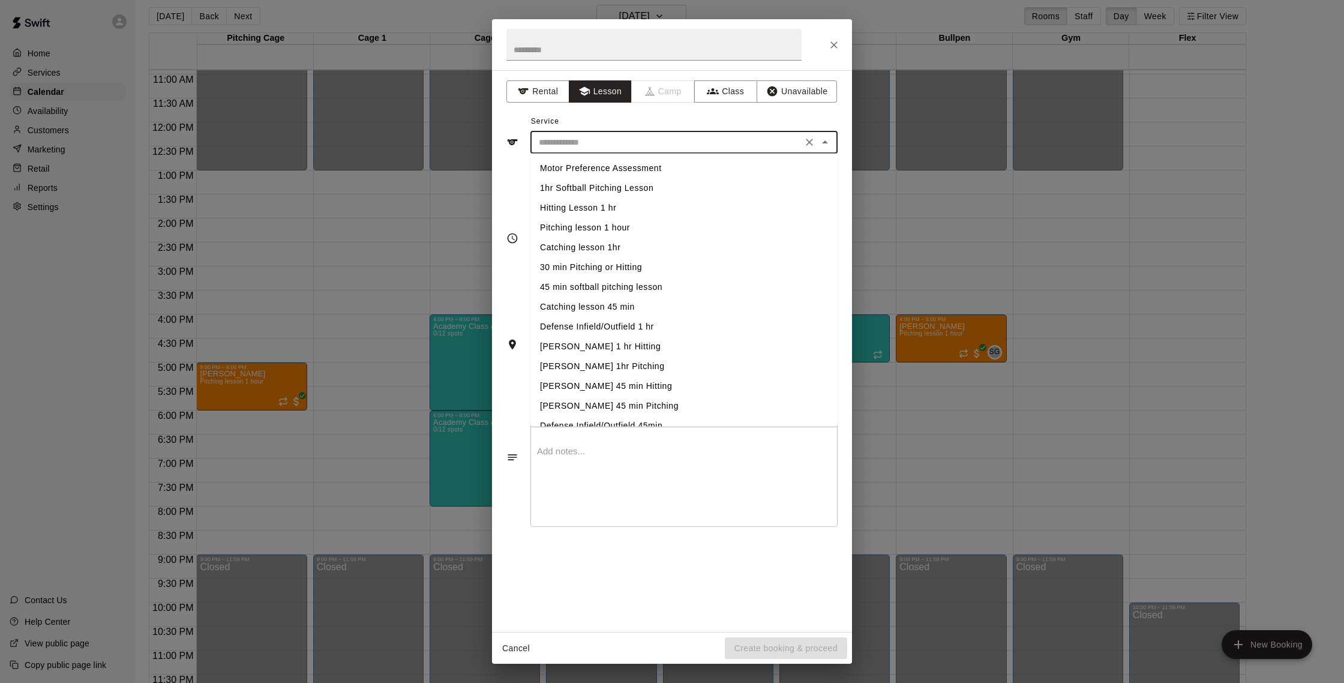
click at [612, 209] on li "Hitting Lesson 1 hr" at bounding box center [683, 208] width 307 height 20
type input "**********"
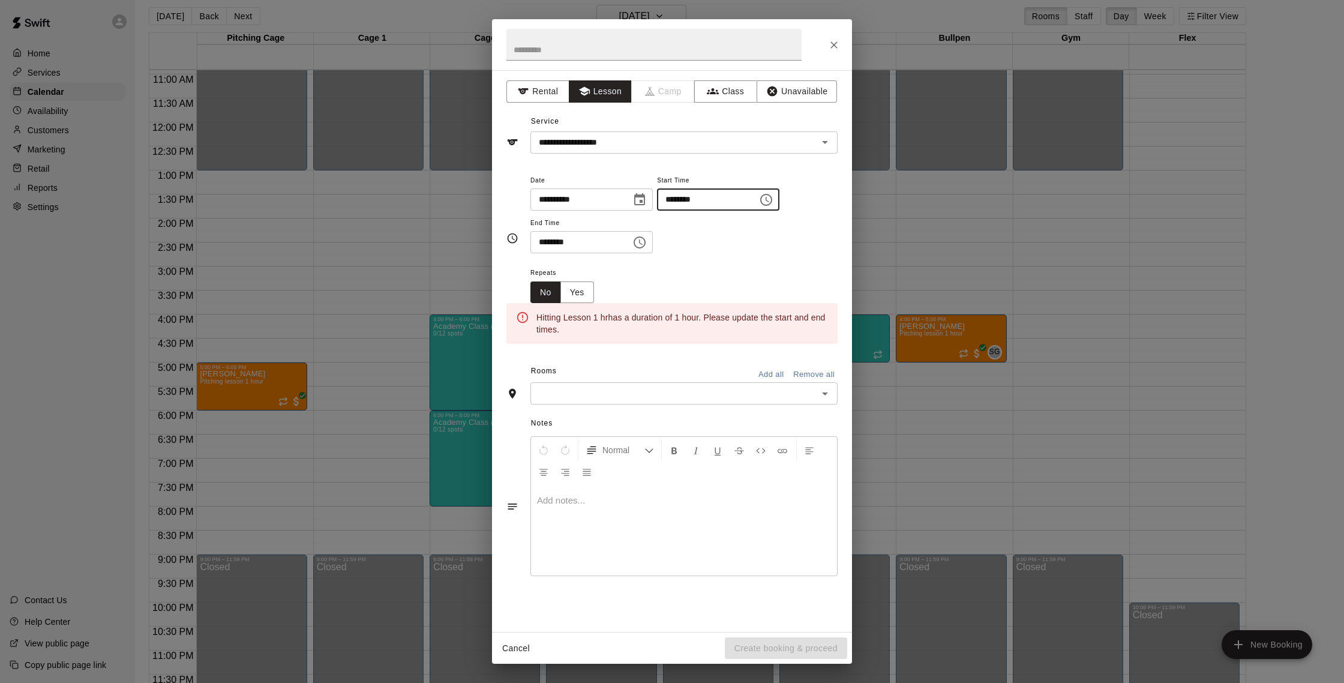
click at [691, 199] on input "********" at bounding box center [703, 199] width 92 height 22
type input "********"
click at [561, 247] on input "********" at bounding box center [576, 242] width 92 height 22
type input "********"
click at [656, 401] on input "text" at bounding box center [674, 393] width 280 height 15
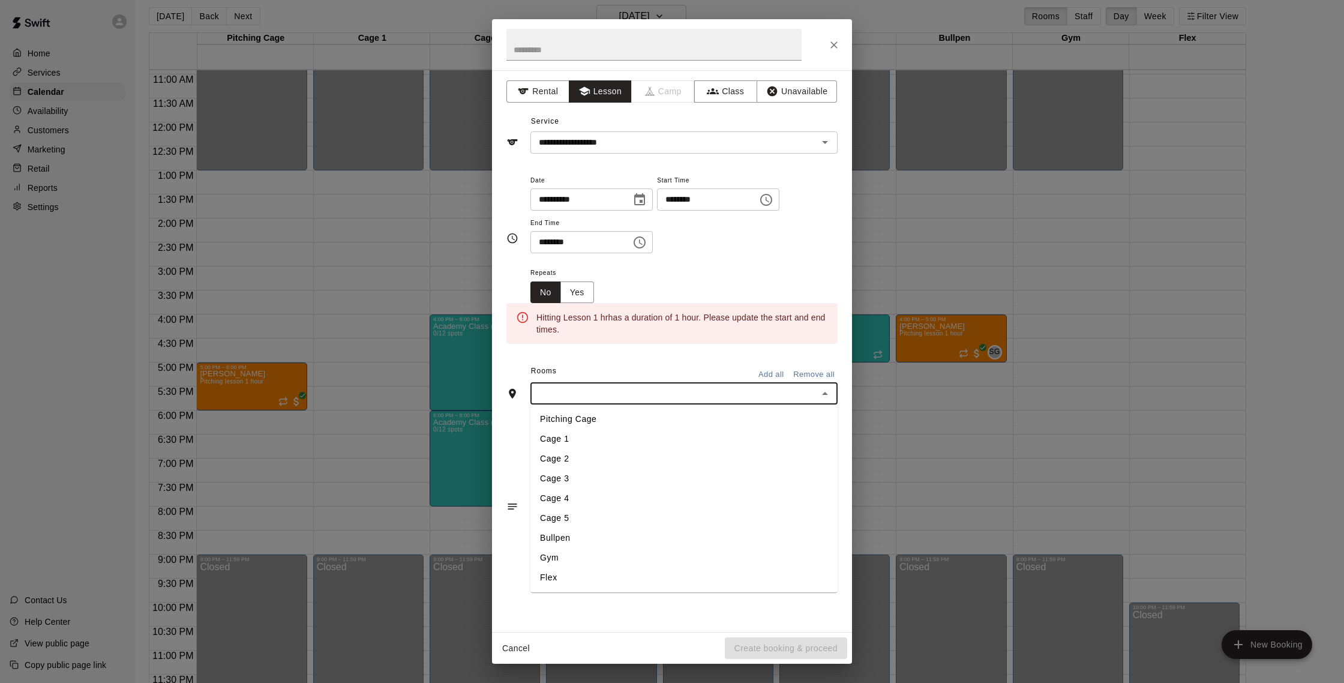
click at [635, 439] on li "Cage 1" at bounding box center [683, 439] width 307 height 20
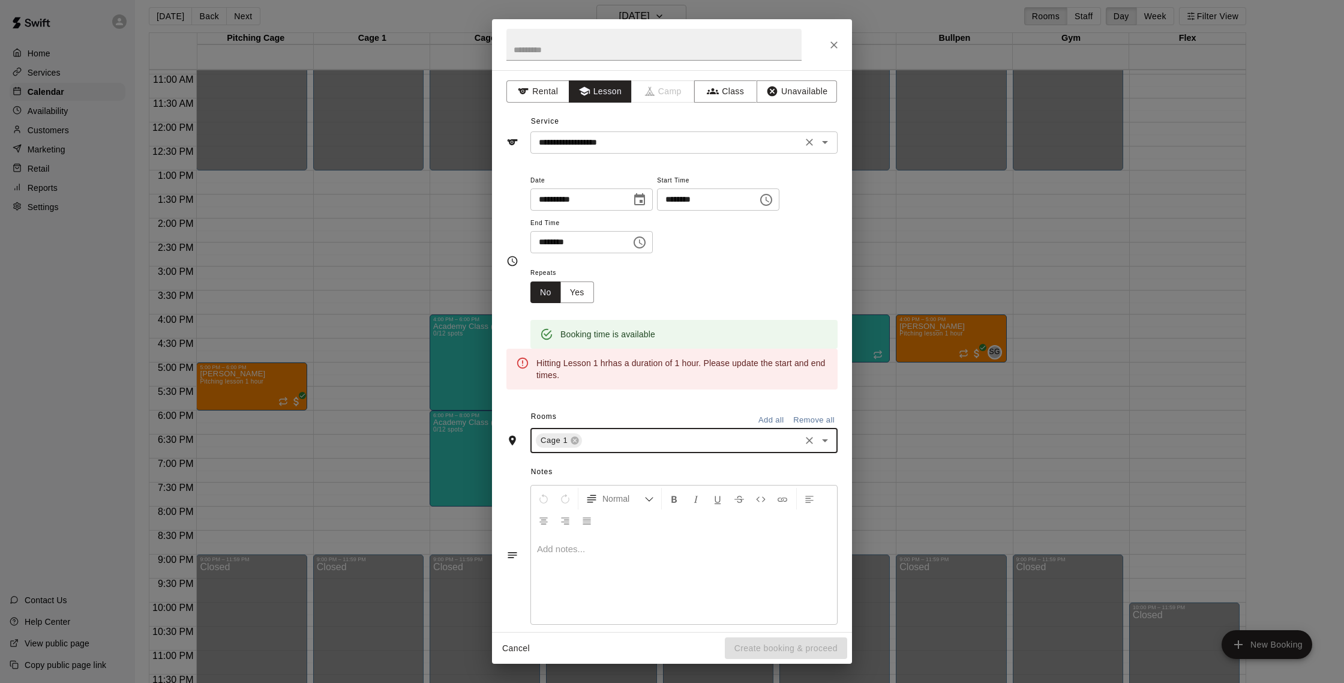
click at [656, 147] on input "**********" at bounding box center [666, 142] width 265 height 15
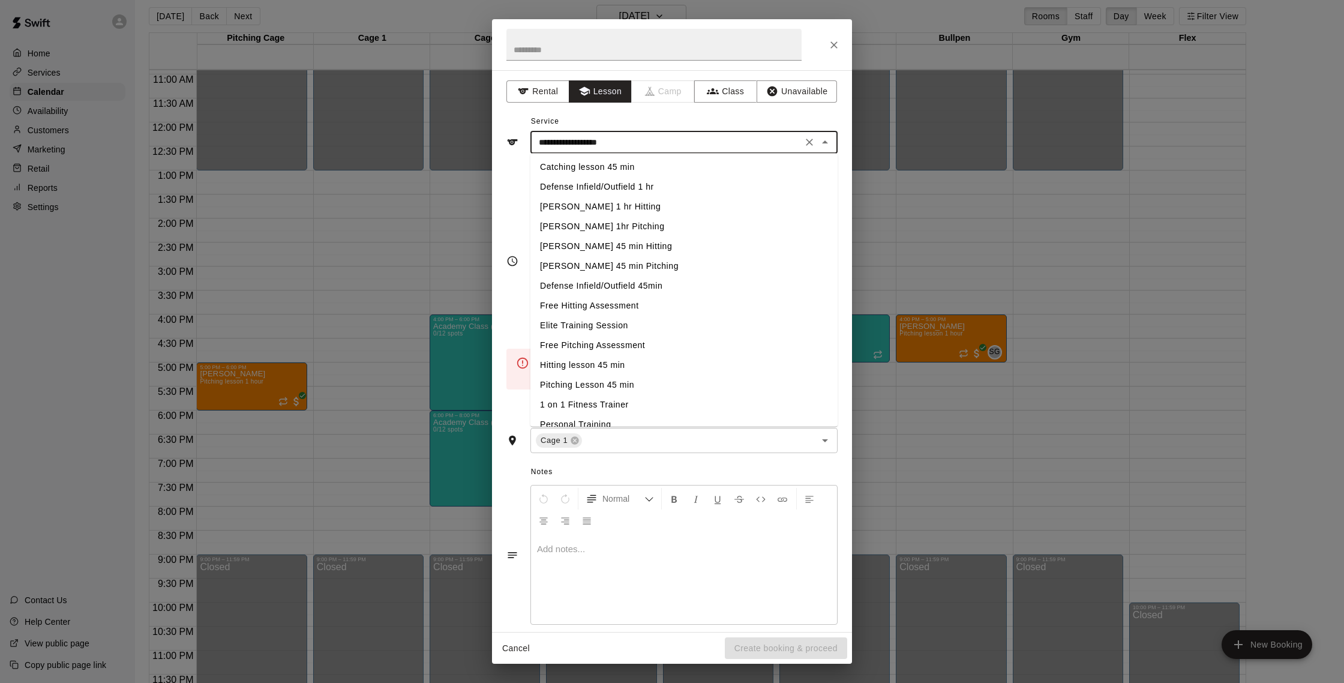
scroll to position [154, 0]
click at [640, 346] on li "Hitting lesson 45 min" at bounding box center [683, 351] width 307 height 20
type input "**********"
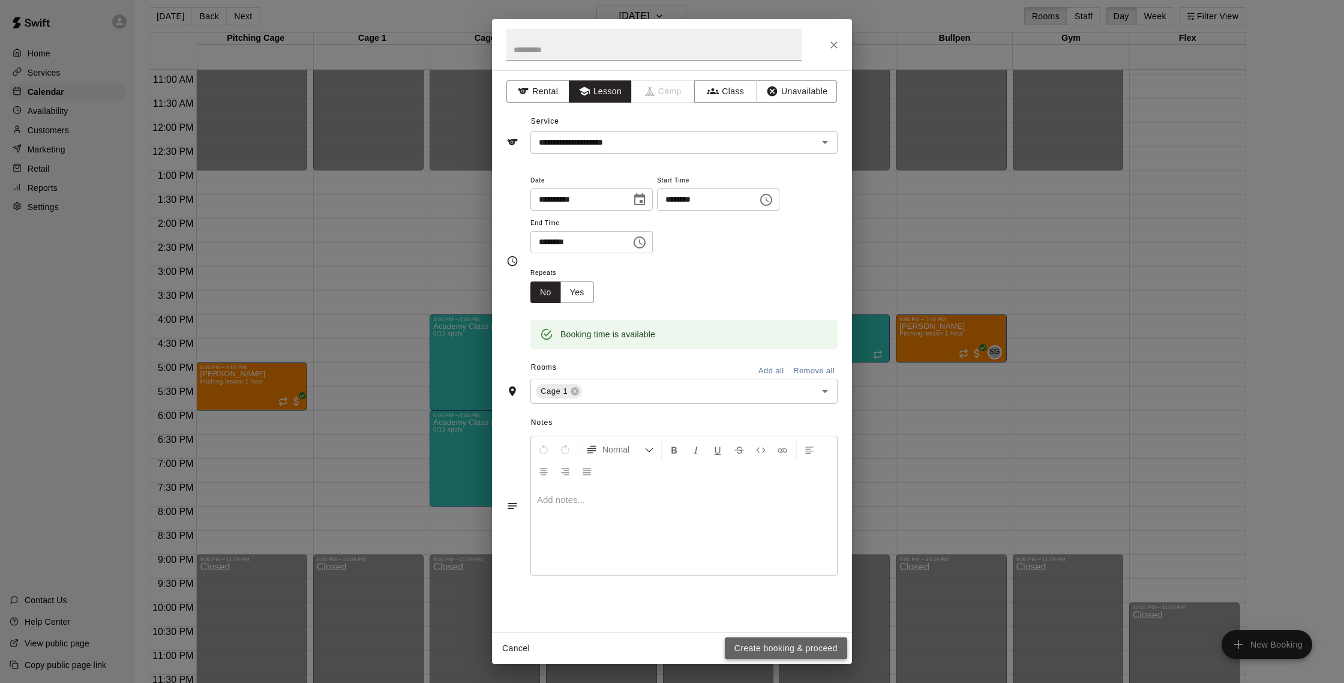
click at [790, 646] on button "Create booking & proceed" at bounding box center [786, 648] width 122 height 22
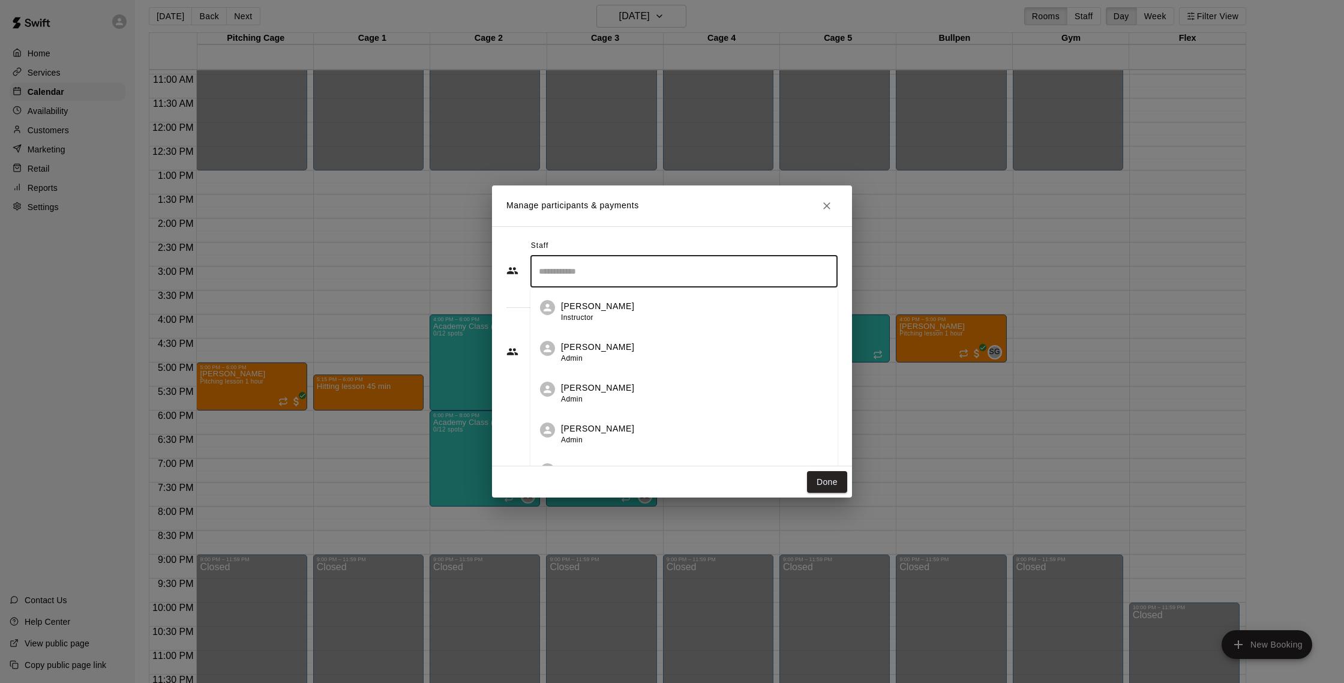
click at [641, 266] on input "Search staff" at bounding box center [684, 271] width 296 height 21
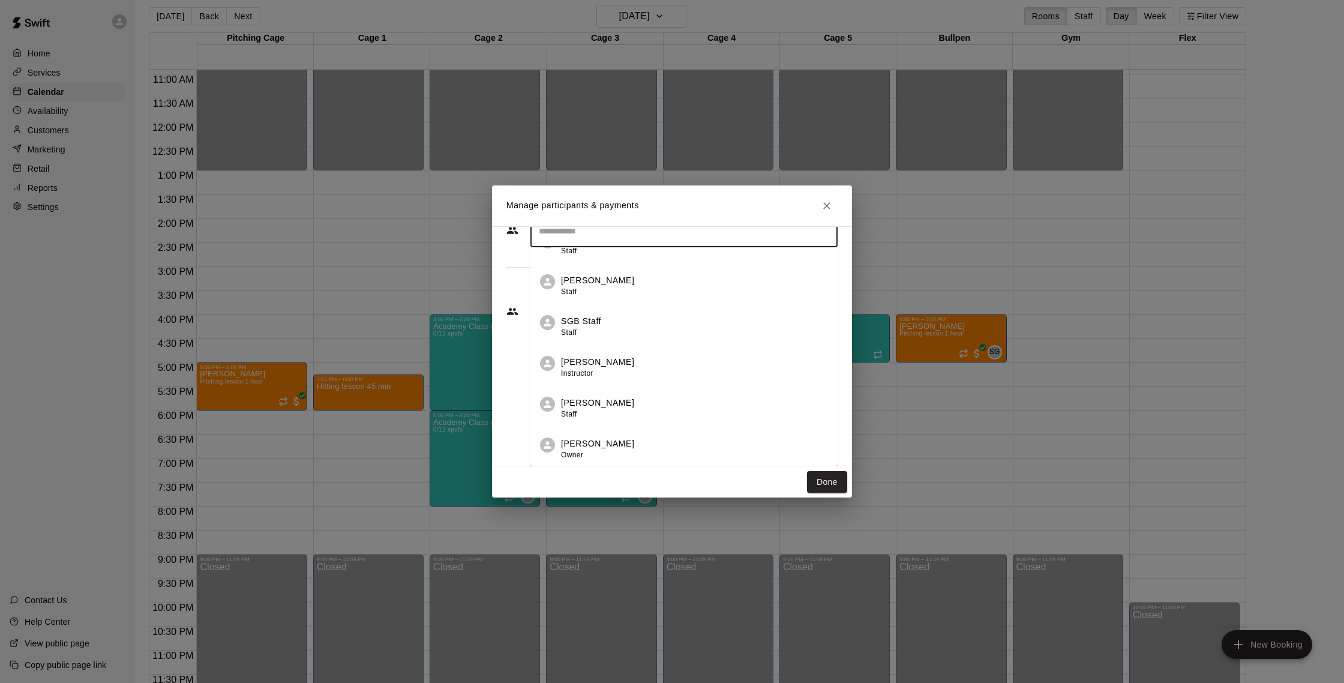
click at [667, 455] on div "[PERSON_NAME] Owner" at bounding box center [694, 448] width 267 height 23
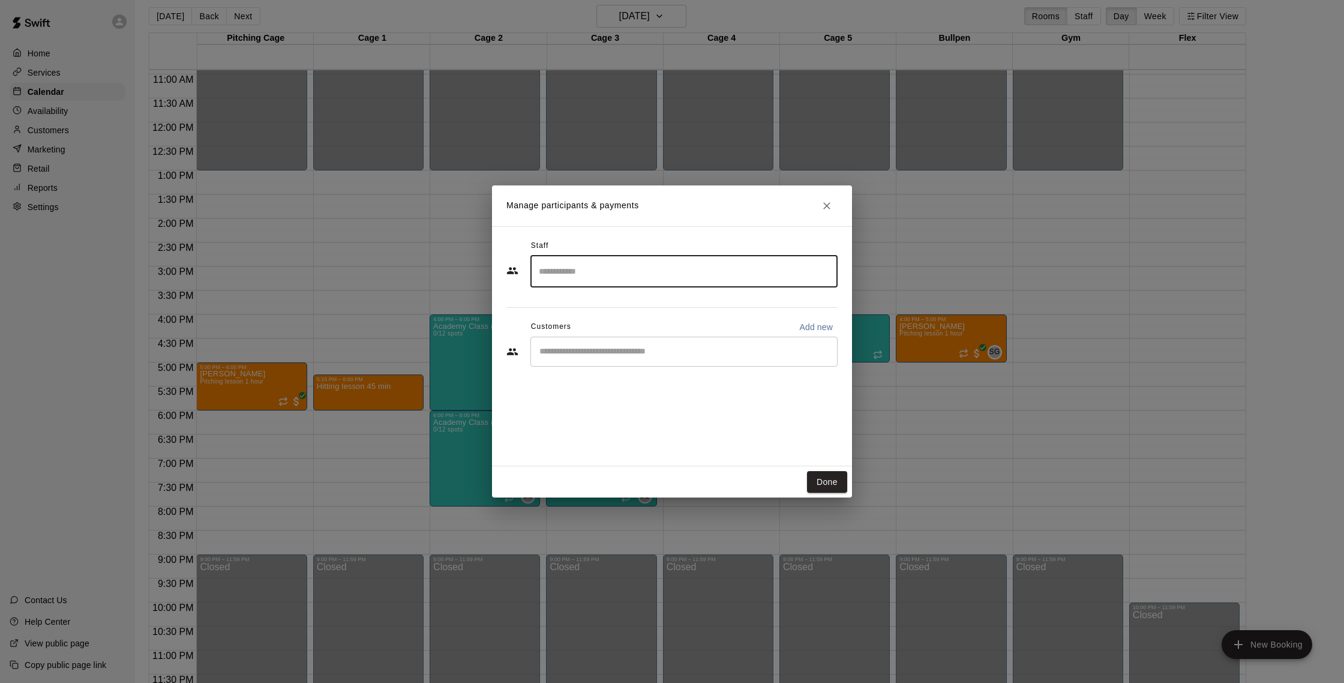
scroll to position [0, 0]
click at [645, 350] on input "Start typing to search customers..." at bounding box center [684, 352] width 296 height 12
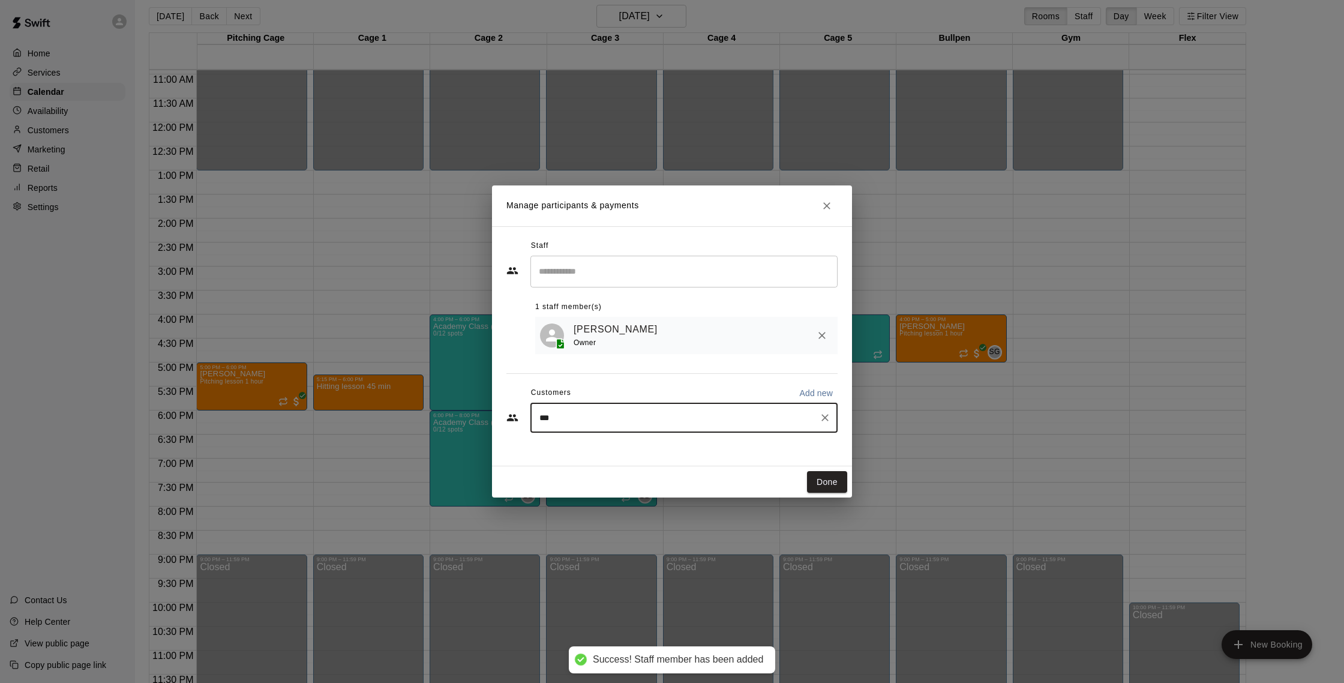
type input "****"
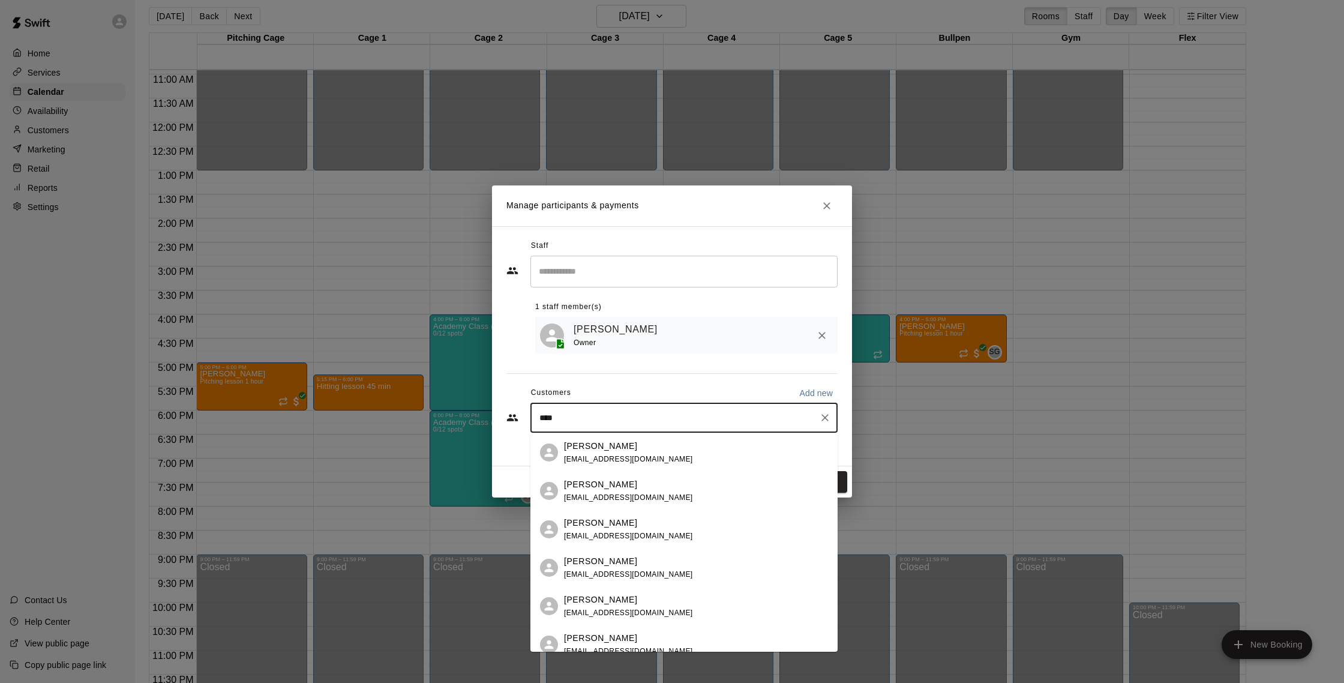
click at [717, 580] on div "[PERSON_NAME] [EMAIL_ADDRESS][DOMAIN_NAME]" at bounding box center [696, 568] width 264 height 26
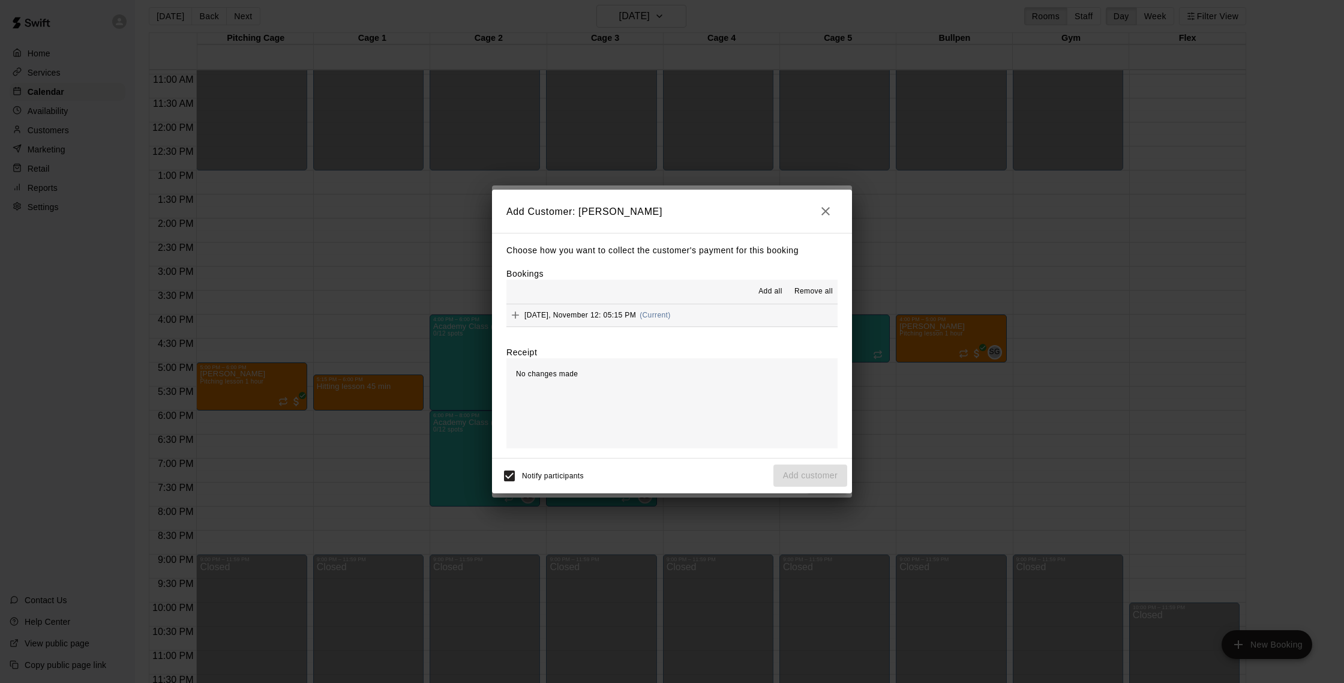
click at [703, 322] on button "[DATE], November 12: 05:15 PM (Current)" at bounding box center [671, 315] width 331 height 22
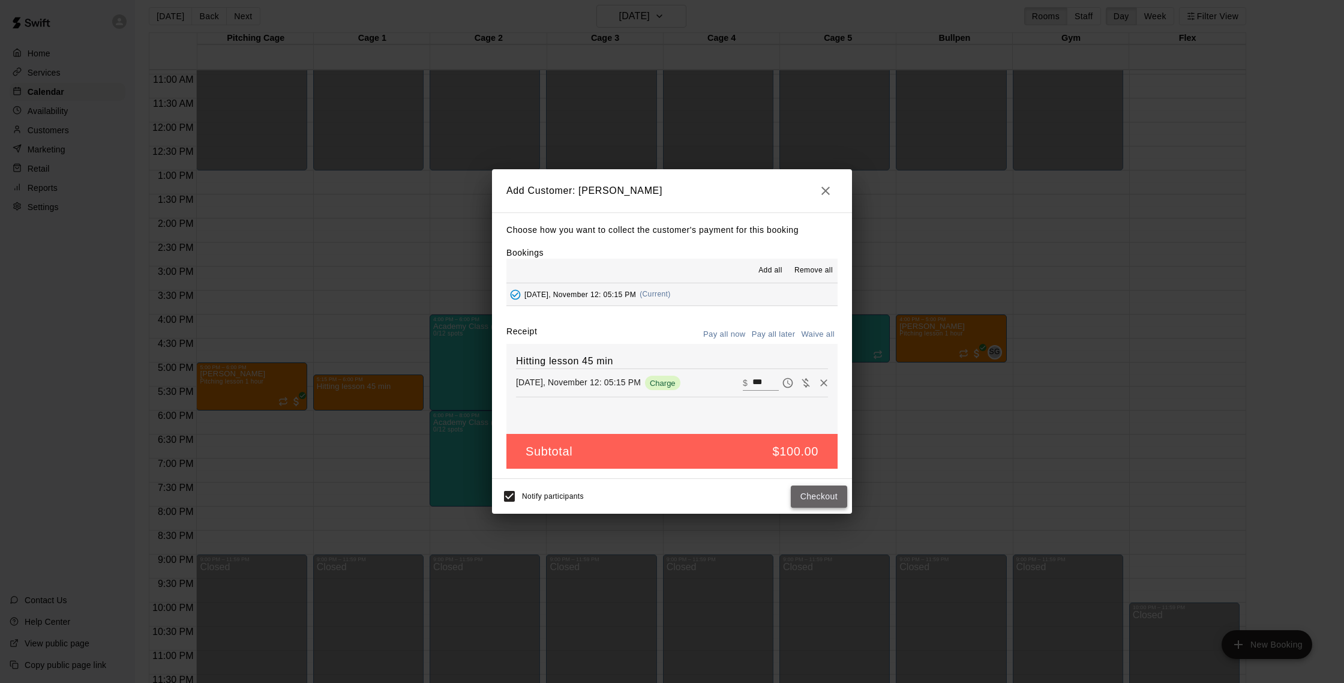
click at [809, 488] on button "Checkout" at bounding box center [819, 496] width 56 height 22
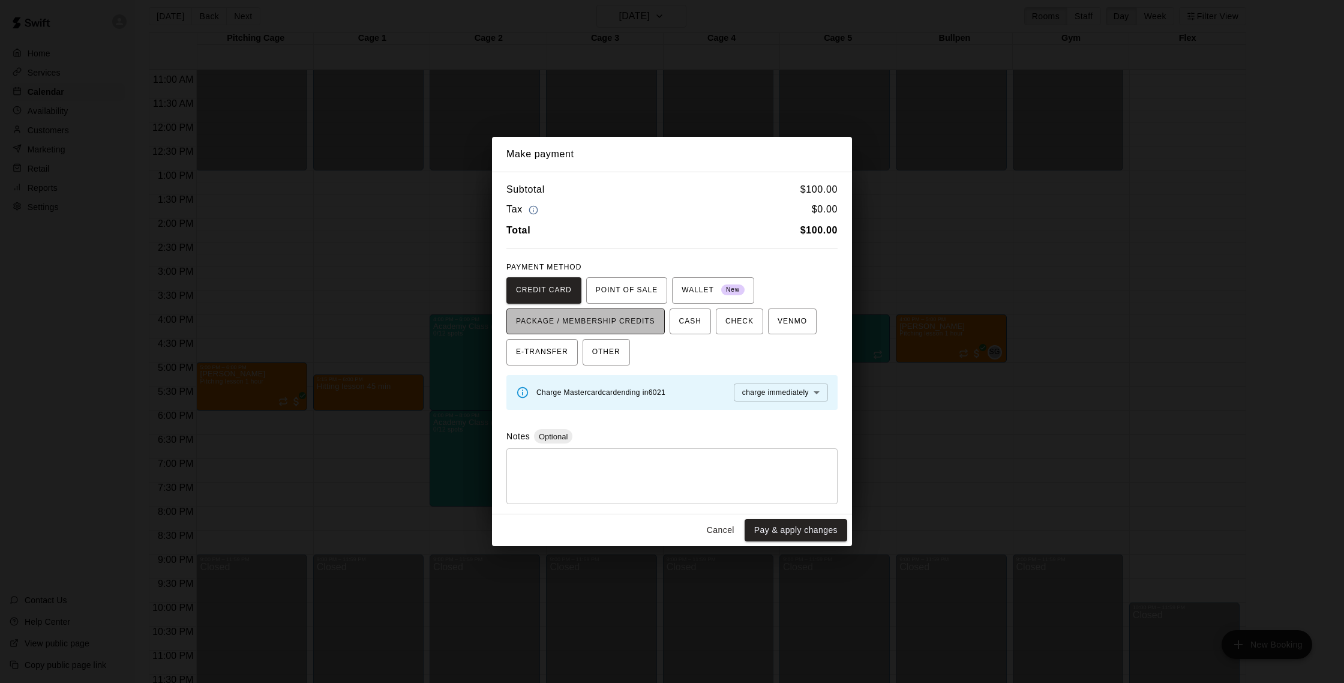
click at [572, 319] on span "PACKAGE / MEMBERSHIP CREDITS" at bounding box center [585, 321] width 139 height 19
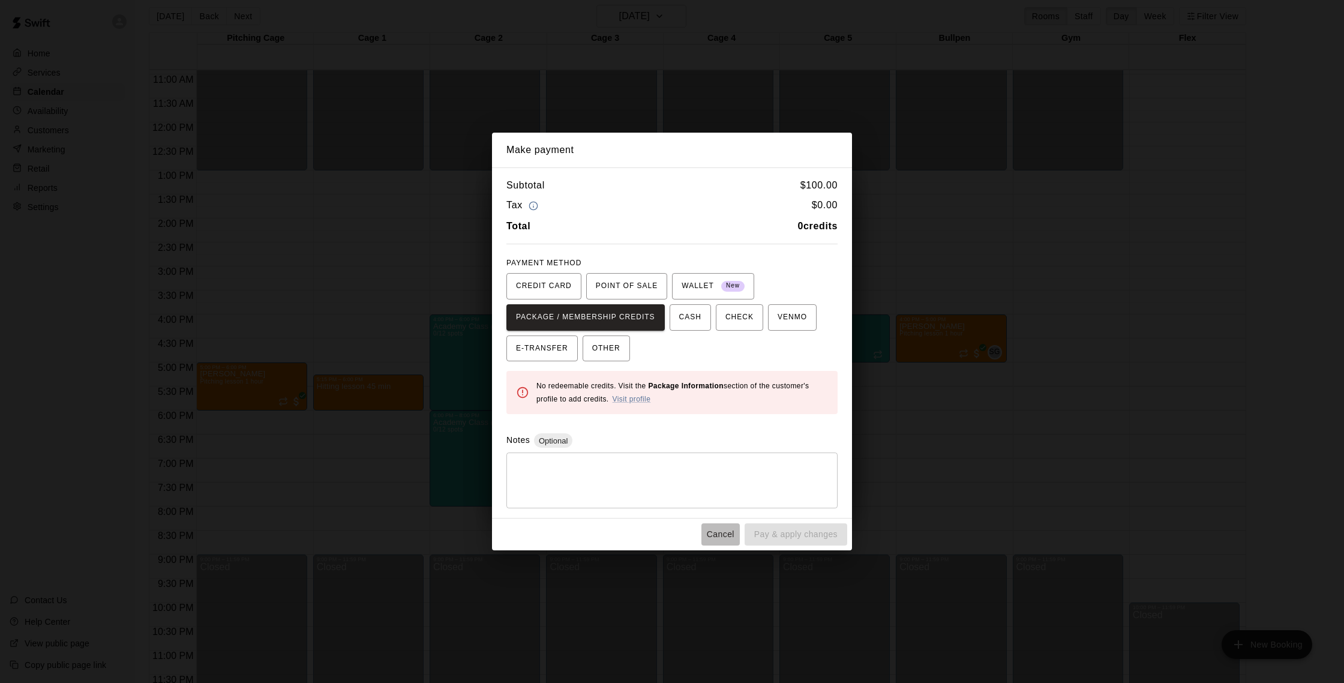
click at [718, 539] on button "Cancel" at bounding box center [720, 534] width 38 height 22
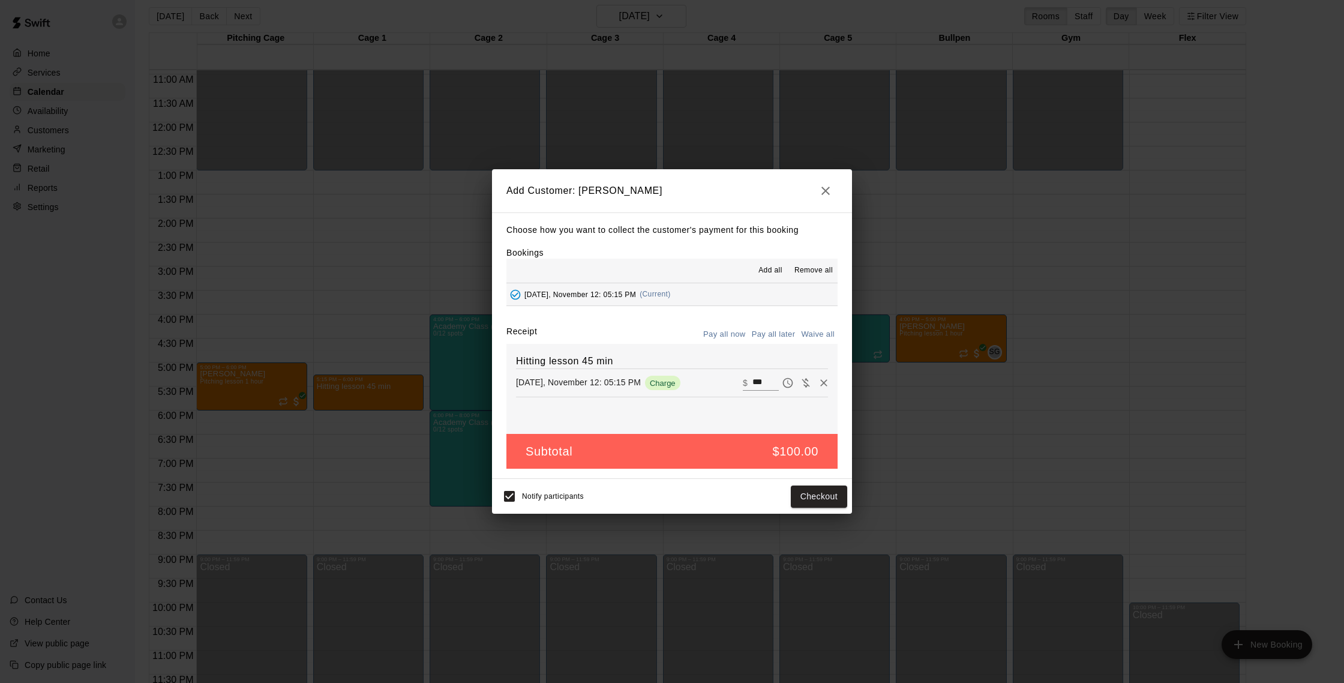
click at [802, 338] on button "Waive all" at bounding box center [818, 334] width 40 height 19
type input "*"
click at [813, 495] on button "Add customer" at bounding box center [810, 496] width 74 height 22
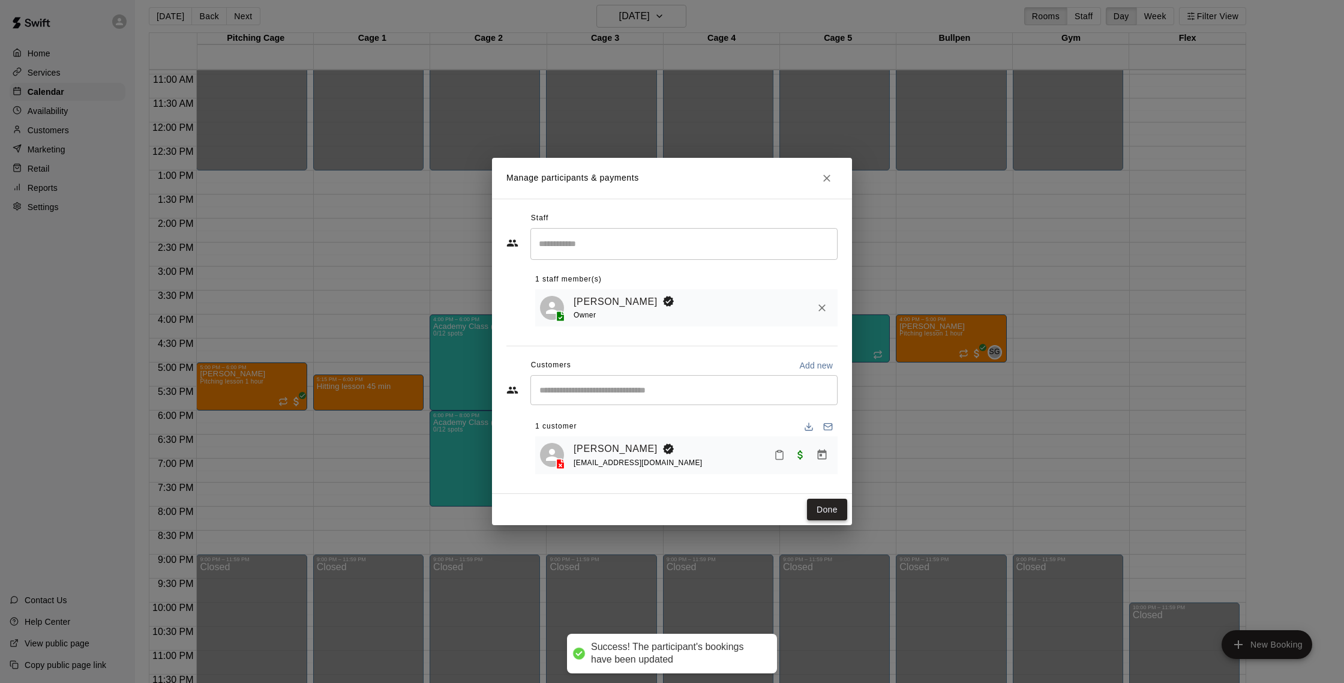
drag, startPoint x: 818, startPoint y: 521, endPoint x: 818, endPoint y: 515, distance: 6.6
click at [818, 519] on div "Done" at bounding box center [672, 510] width 360 height 32
click at [818, 515] on button "Done" at bounding box center [827, 510] width 40 height 22
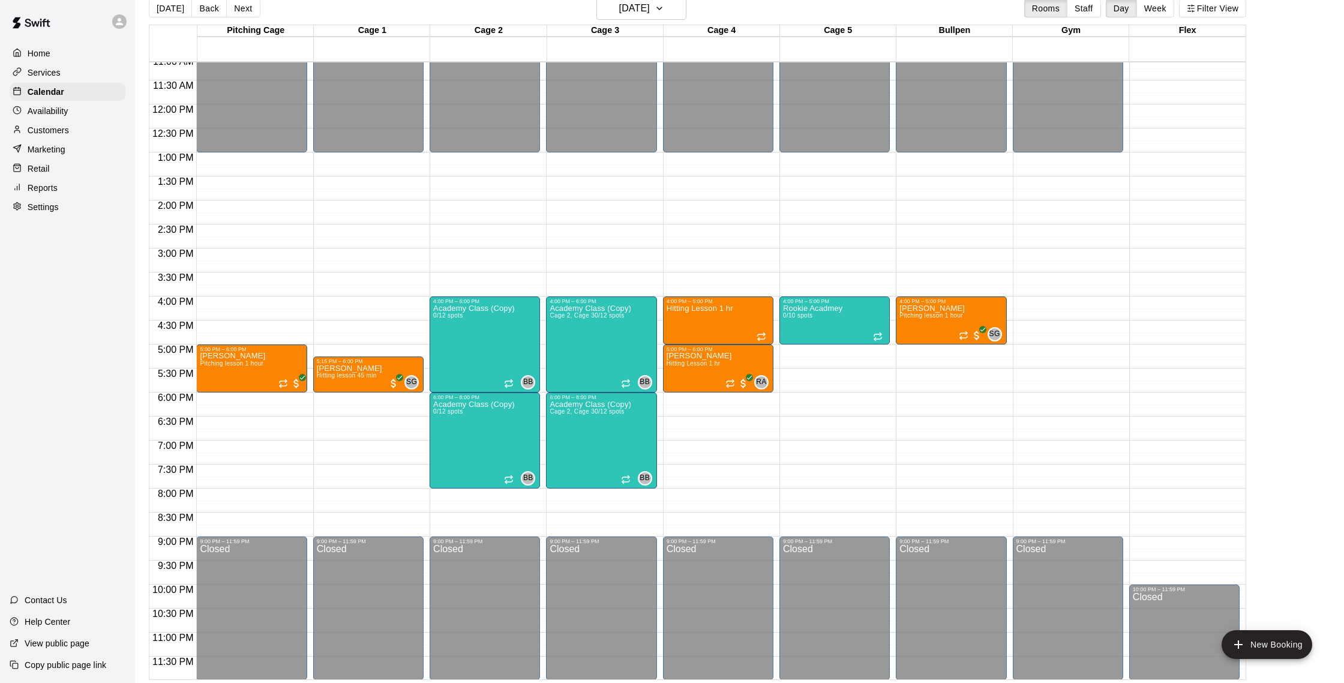
scroll to position [19, 0]
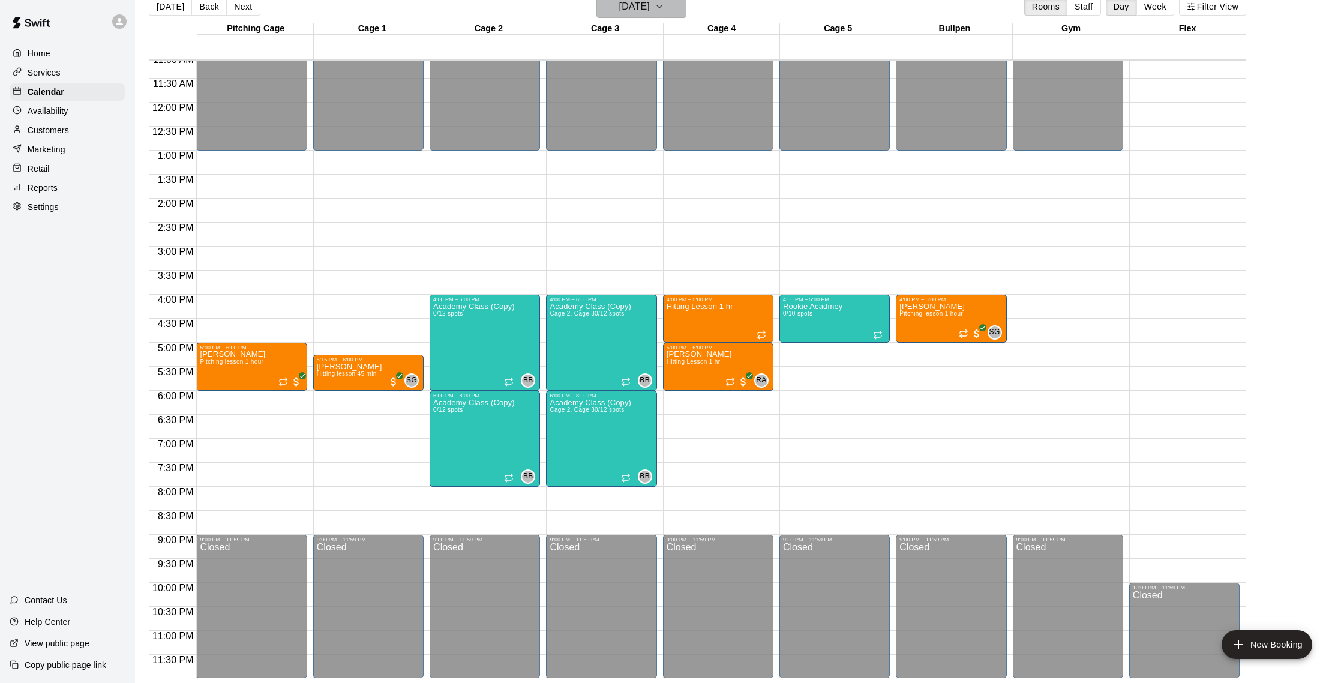
click at [651, 18] on button "[DATE]" at bounding box center [641, 6] width 90 height 23
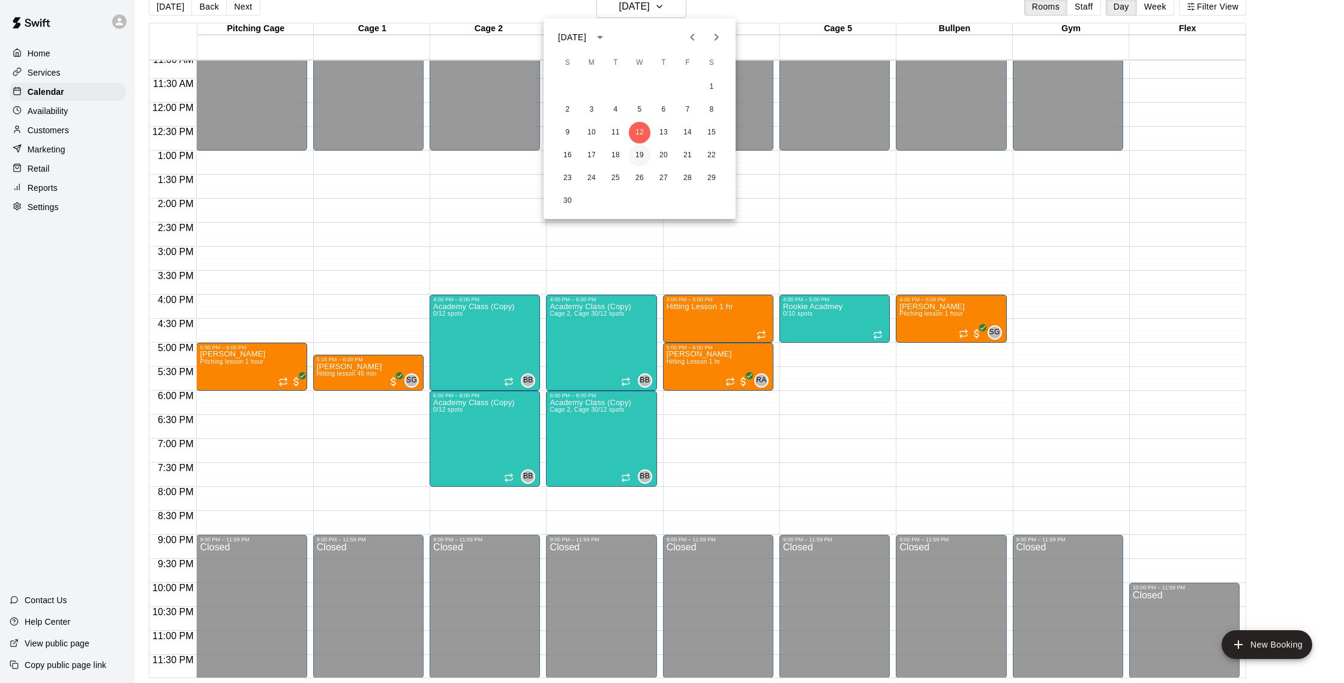
click at [645, 153] on button "19" at bounding box center [640, 156] width 22 height 22
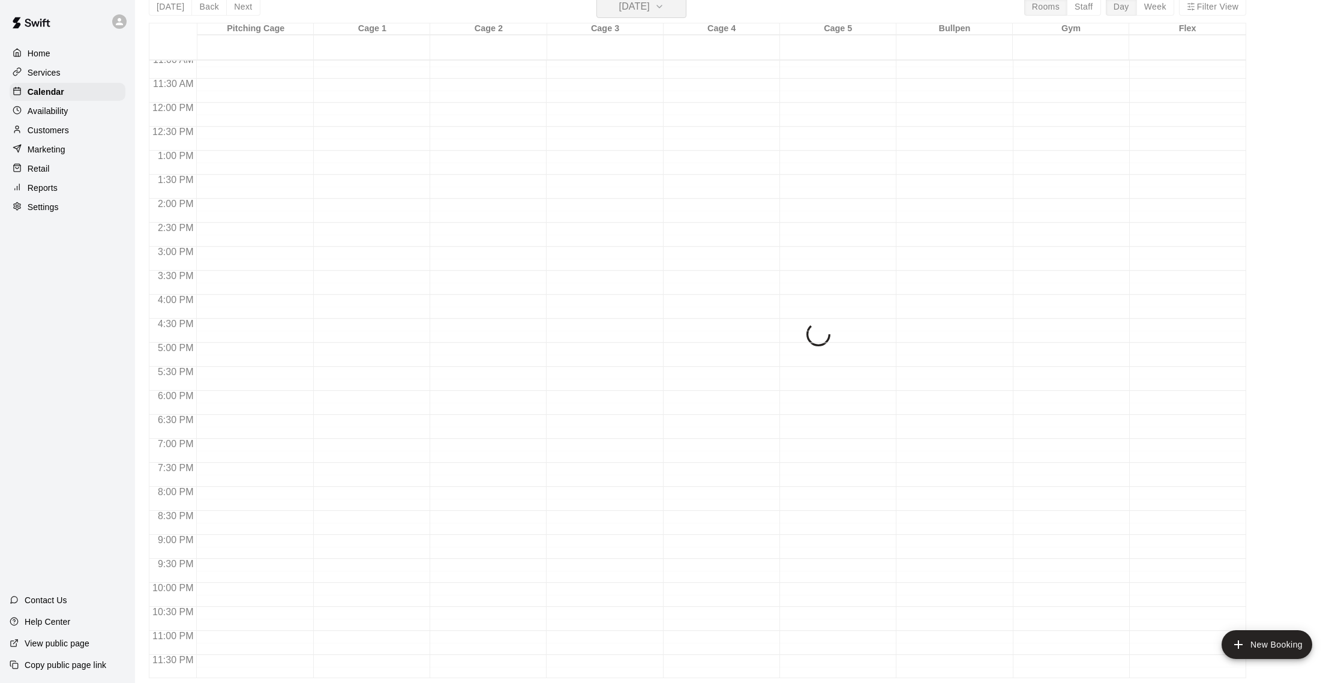
scroll to position [14, 0]
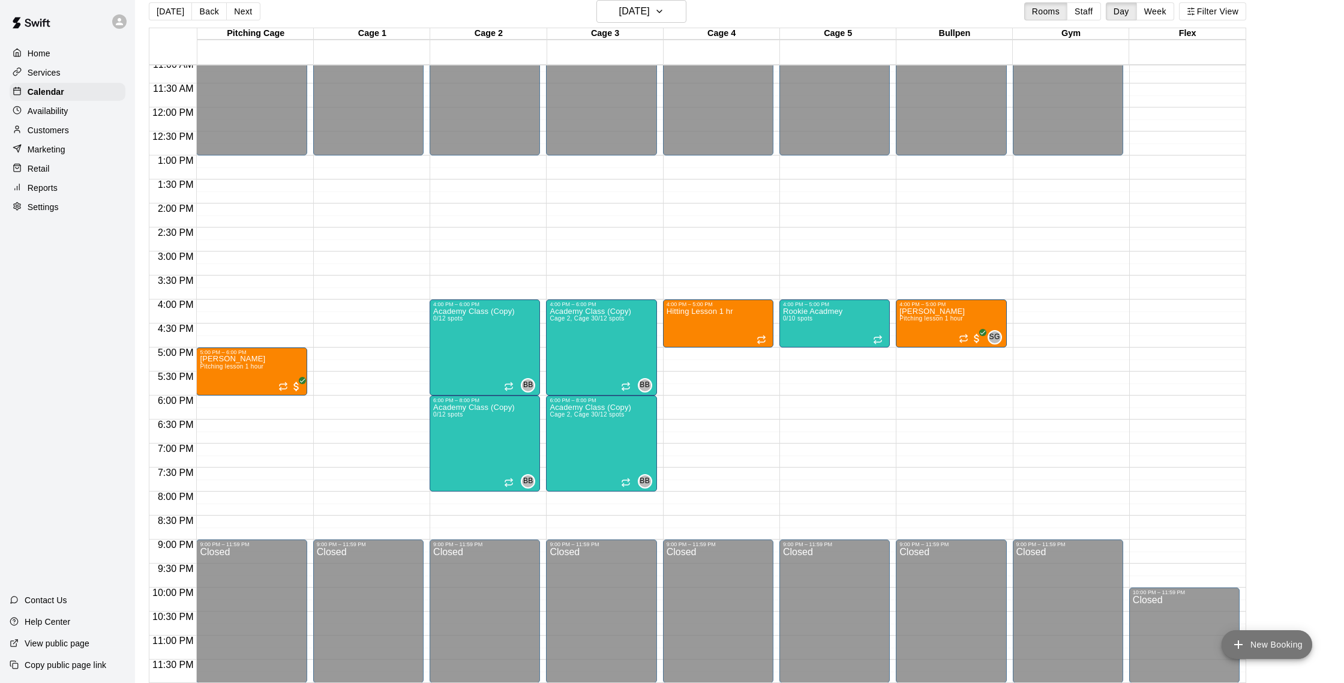
drag, startPoint x: 1232, startPoint y: 649, endPoint x: 1226, endPoint y: 650, distance: 6.0
click at [1231, 650] on icon "add" at bounding box center [1238, 644] width 14 height 14
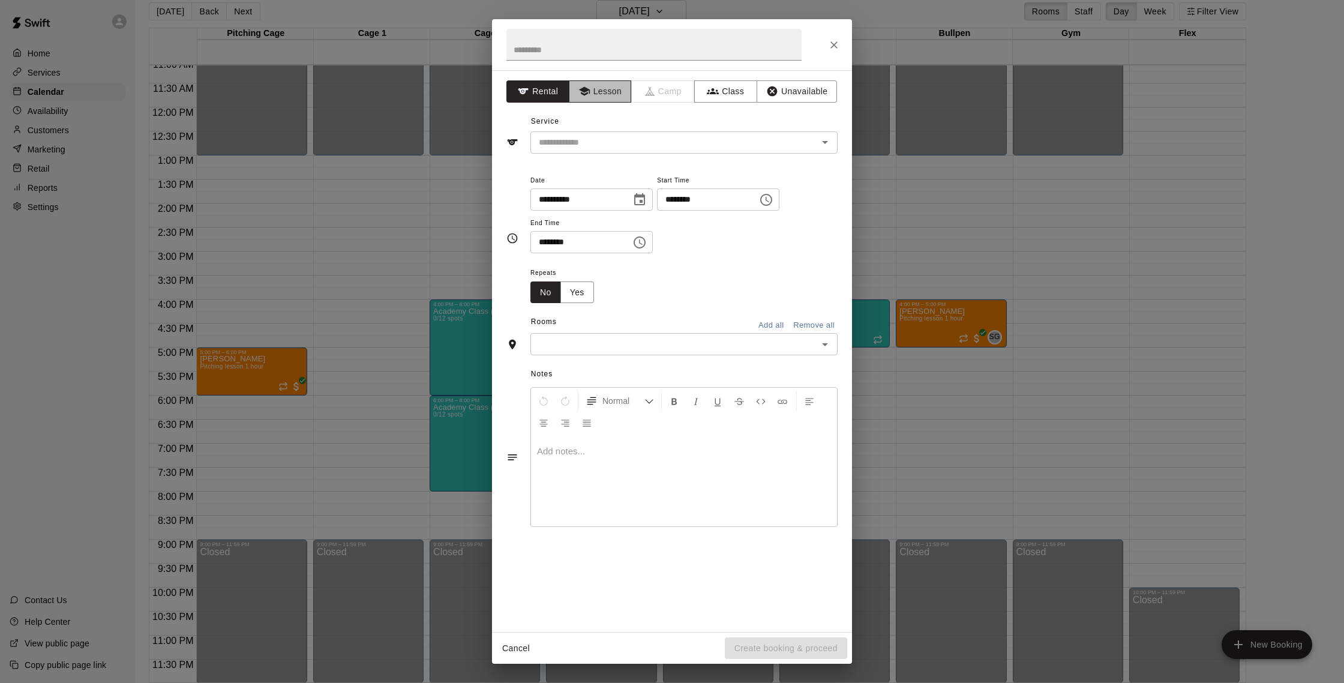
click at [569, 95] on button "Lesson" at bounding box center [600, 91] width 63 height 22
click at [584, 152] on div "​" at bounding box center [683, 142] width 307 height 22
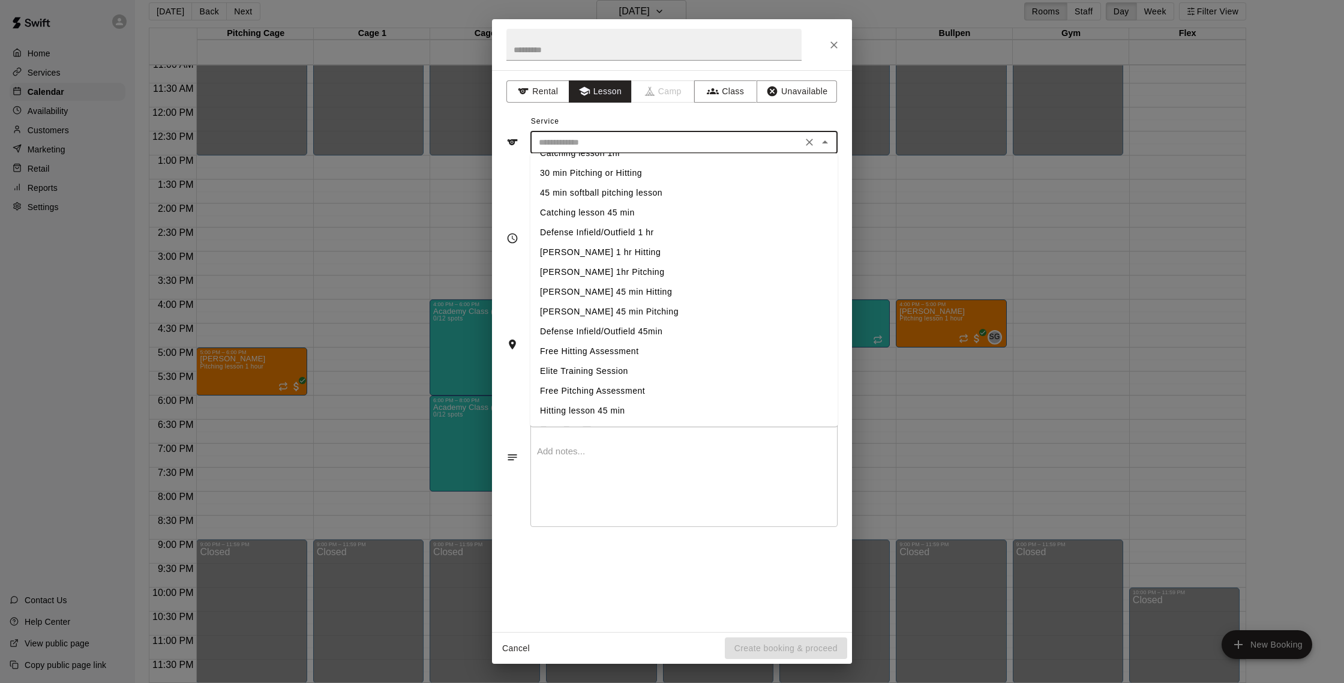
scroll to position [98, 0]
click at [614, 400] on li "Hitting lesson 45 min" at bounding box center [683, 407] width 307 height 20
type input "**********"
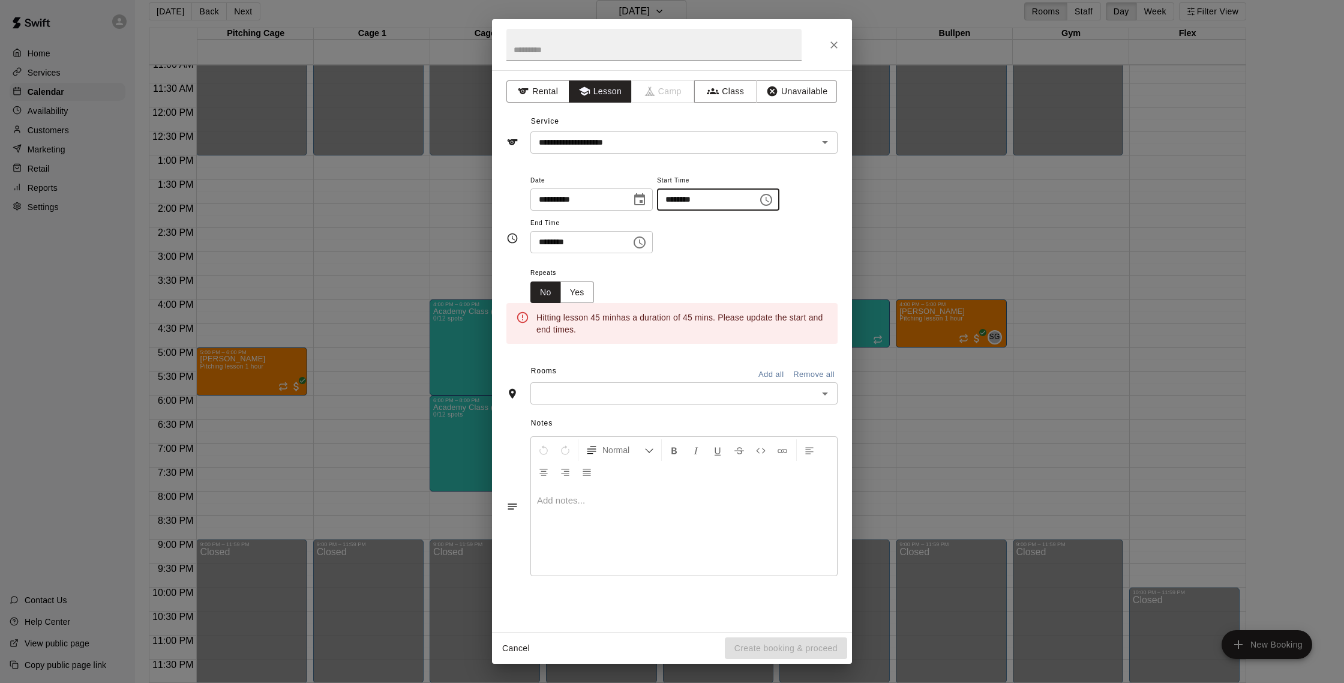
click at [693, 201] on input "********" at bounding box center [703, 199] width 92 height 22
click at [687, 197] on input "********" at bounding box center [703, 199] width 92 height 22
type input "********"
click at [560, 239] on input "********" at bounding box center [576, 242] width 92 height 22
click at [548, 245] on input "********" at bounding box center [576, 242] width 92 height 22
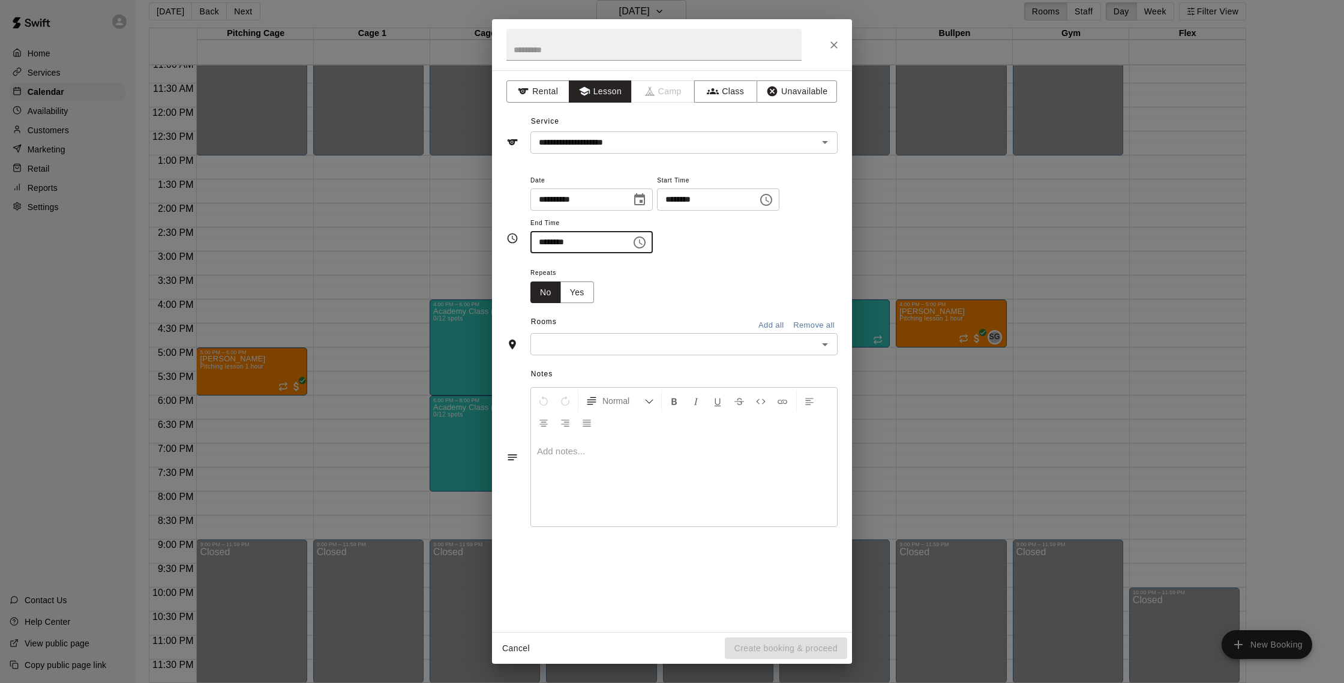
click at [691, 353] on div "​" at bounding box center [683, 344] width 307 height 22
type input "********"
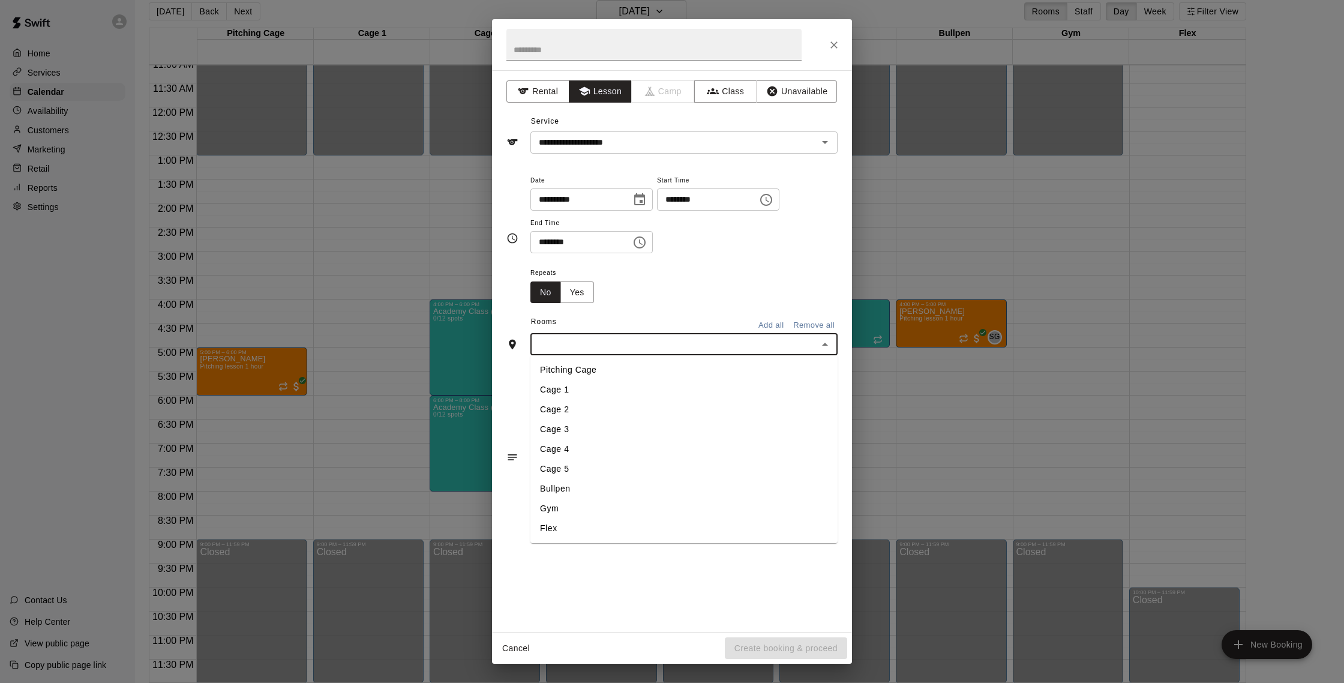
click at [663, 392] on li "Cage 1" at bounding box center [683, 390] width 307 height 20
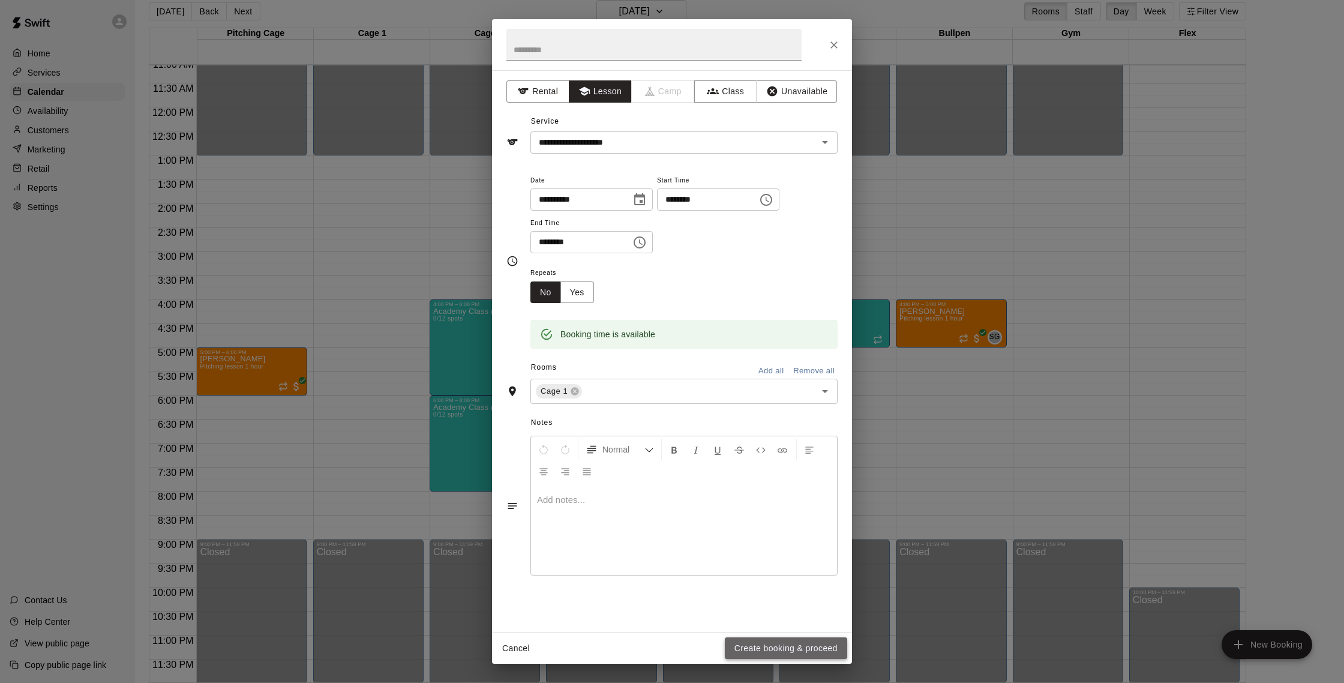
click at [836, 657] on button "Create booking & proceed" at bounding box center [786, 648] width 122 height 22
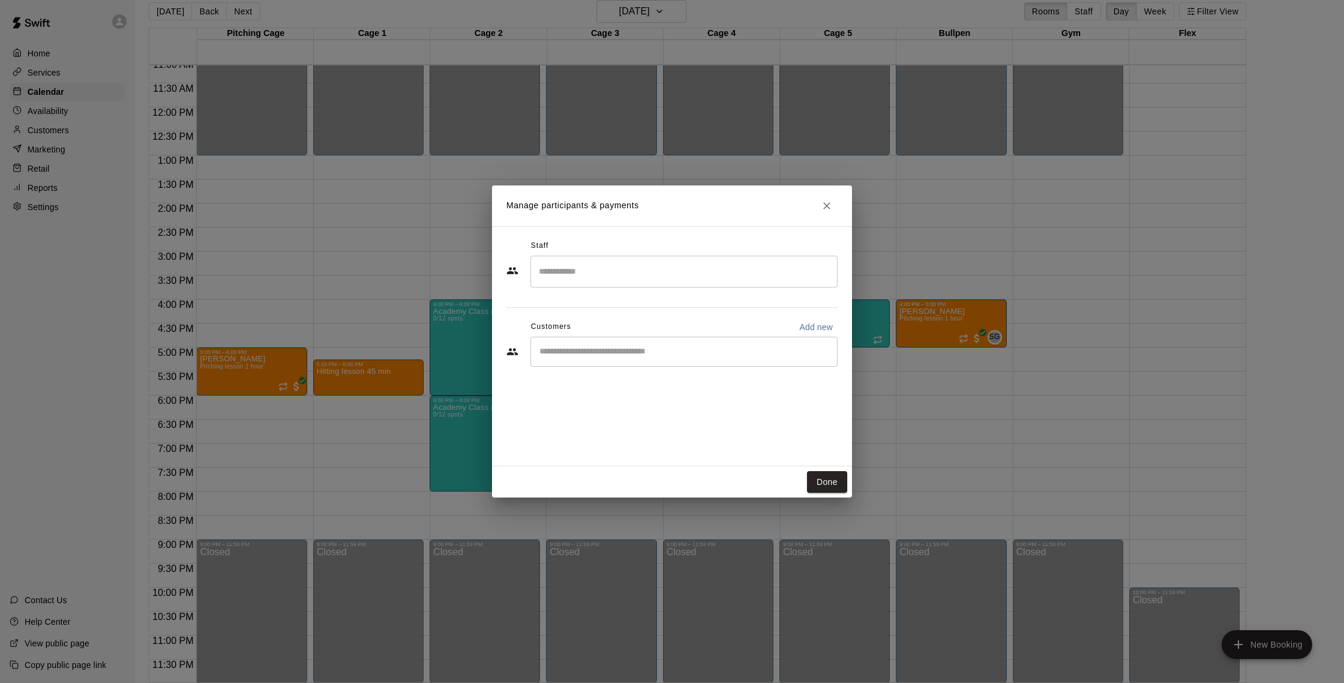
click at [631, 250] on div "Staff" at bounding box center [671, 245] width 331 height 19
click at [630, 262] on input "Search staff" at bounding box center [684, 271] width 296 height 21
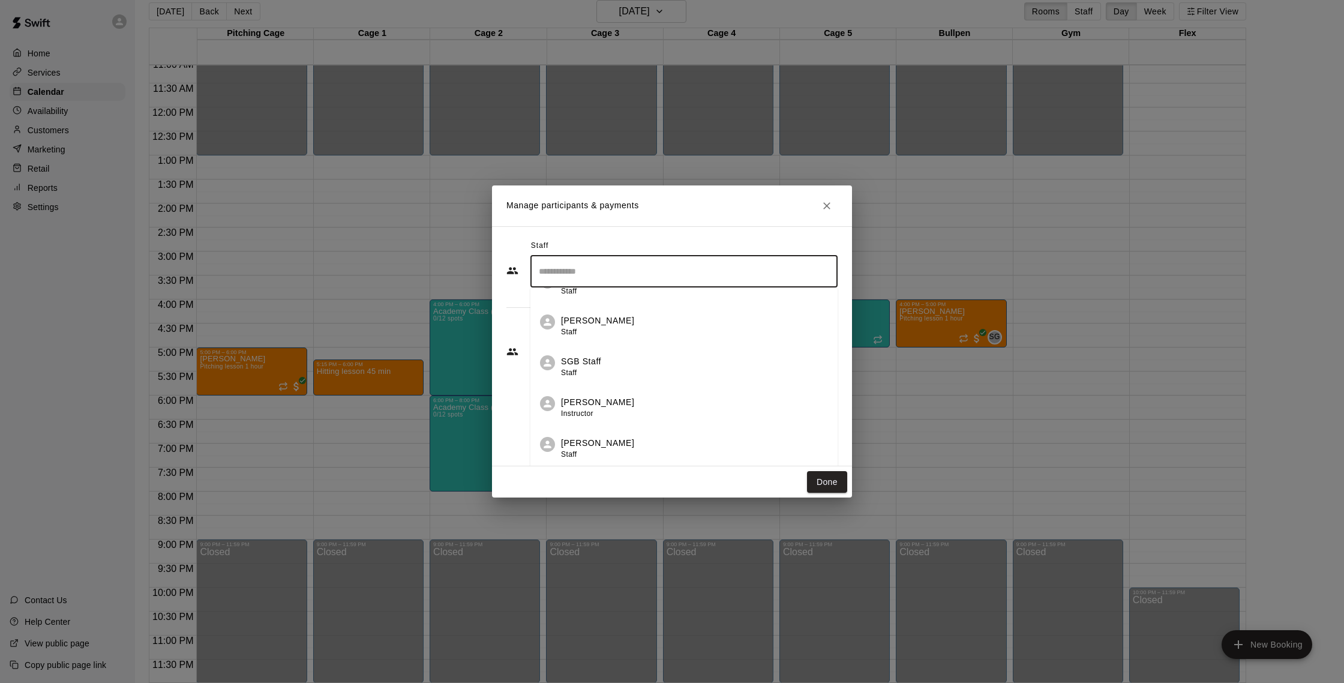
scroll to position [40, 0]
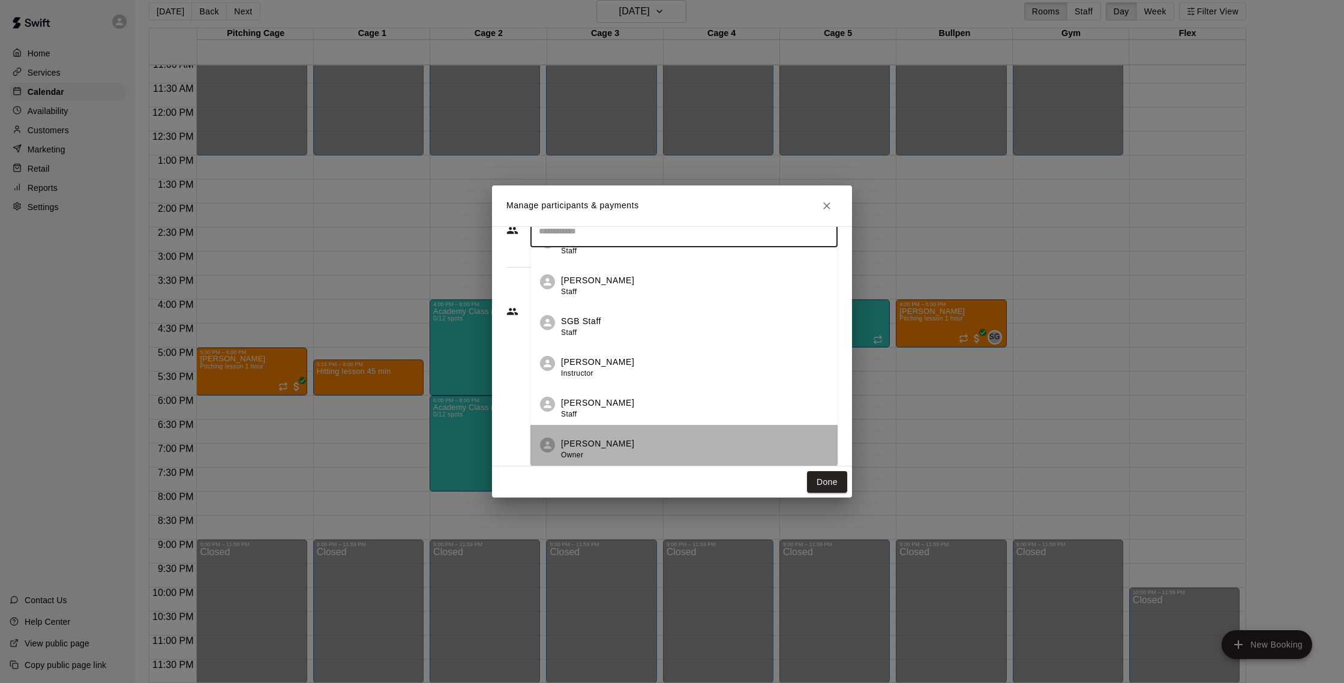
click at [642, 435] on li "[PERSON_NAME] Owner" at bounding box center [683, 445] width 307 height 41
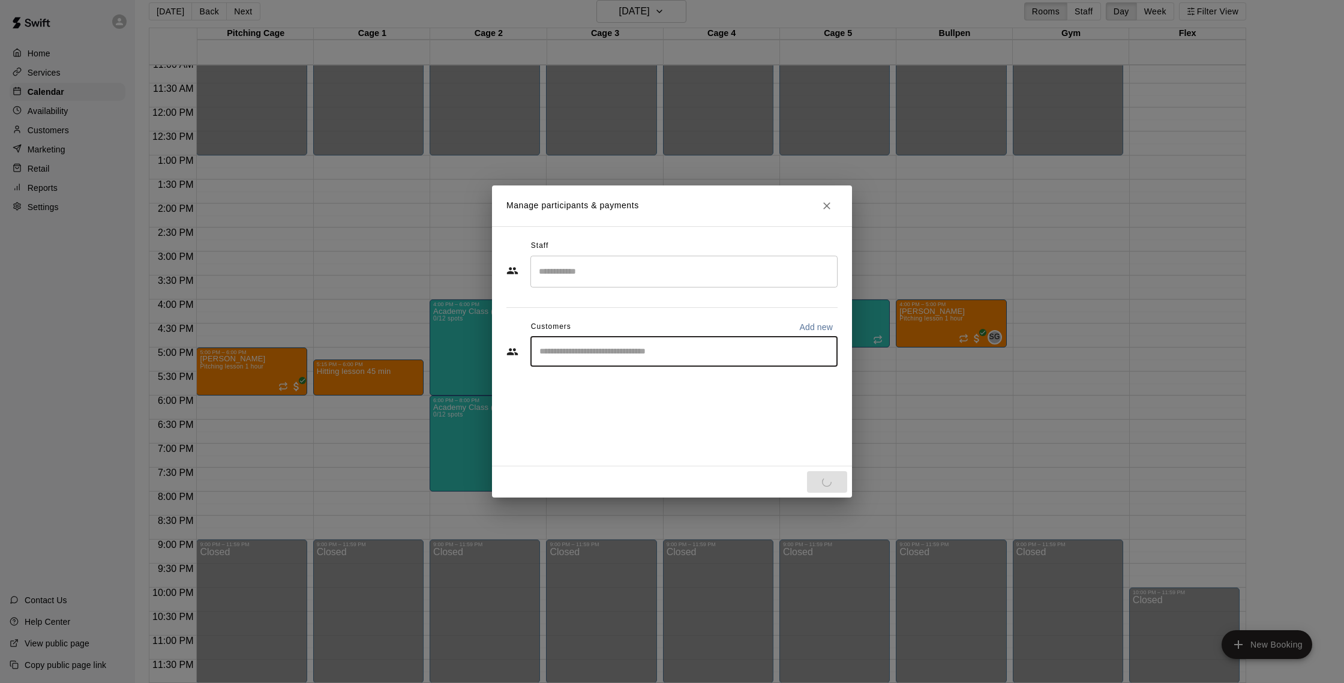
click at [668, 353] on input "Start typing to search customers..." at bounding box center [684, 352] width 296 height 12
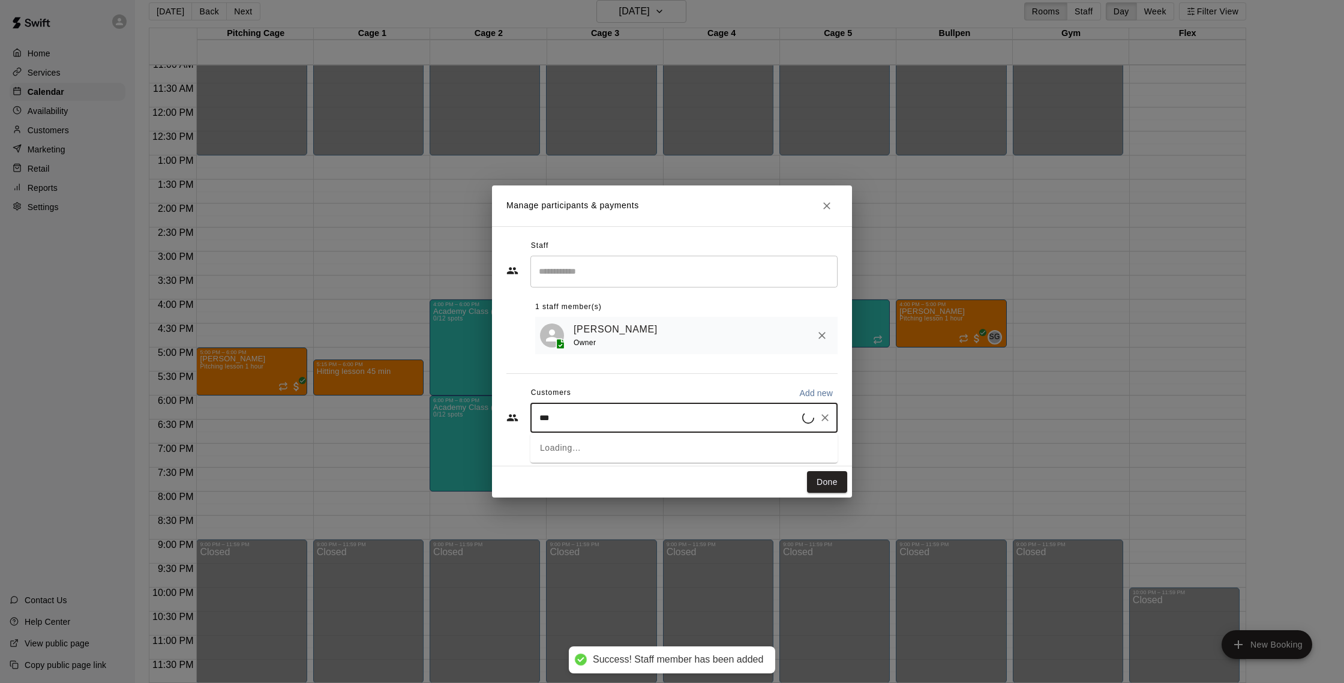
type input "****"
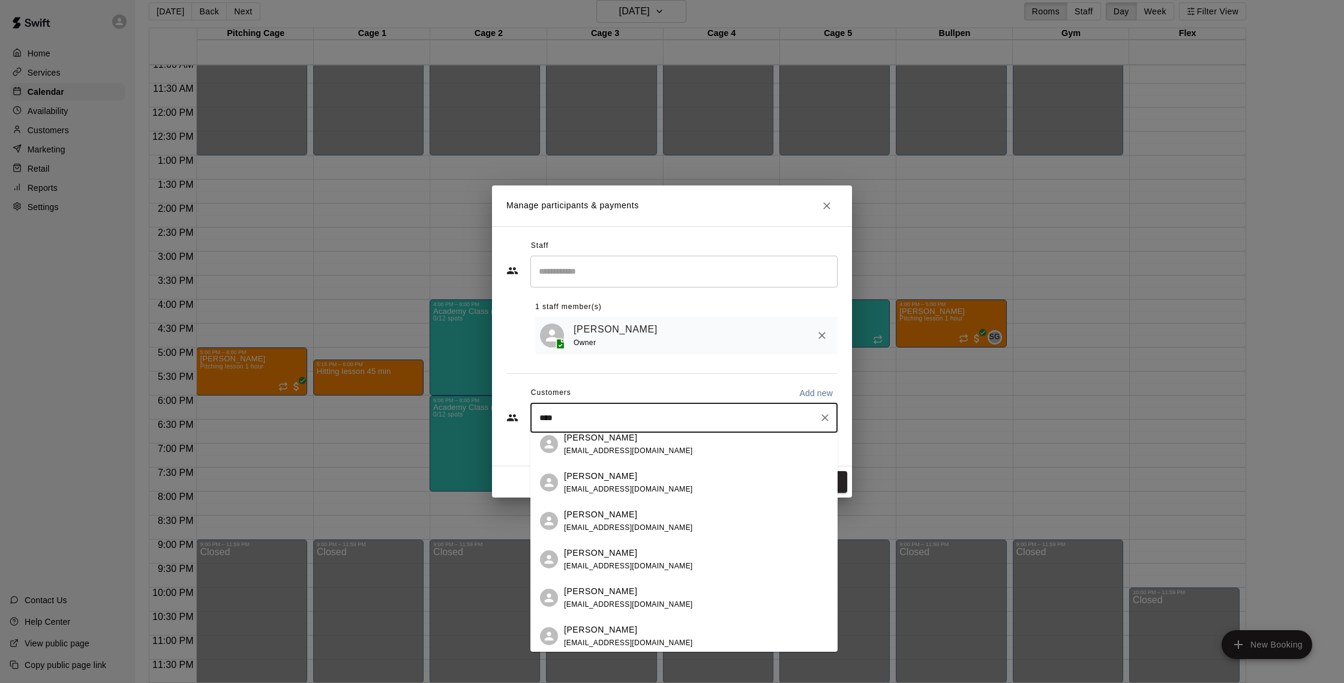
click at [683, 565] on div "[PERSON_NAME] [EMAIL_ADDRESS][DOMAIN_NAME] [PERSON_NAME] [EMAIL_ADDRESS][DOMAIN…" at bounding box center [683, 542] width 307 height 218
click at [675, 545] on div "[PERSON_NAME] [EMAIL_ADDRESS][DOMAIN_NAME] [PERSON_NAME] [EMAIL_ADDRESS][DOMAIN…" at bounding box center [683, 542] width 307 height 218
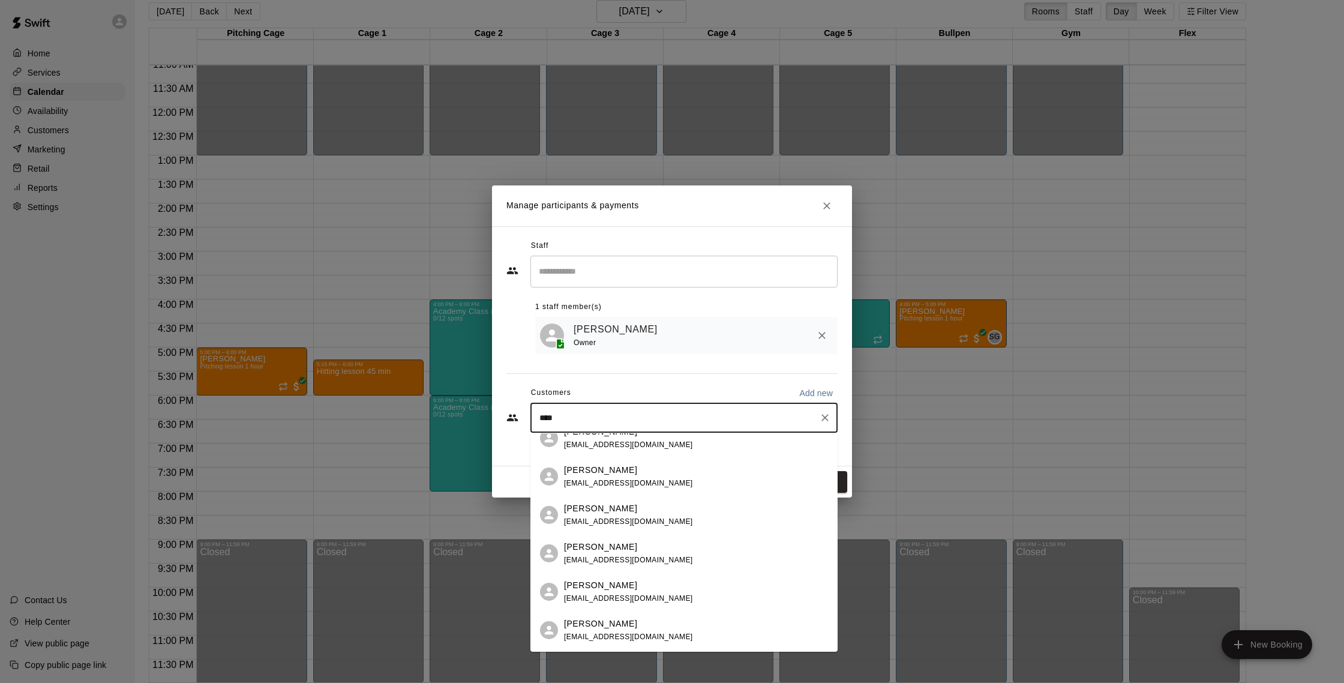
click at [624, 541] on p "[PERSON_NAME]" at bounding box center [600, 547] width 73 height 13
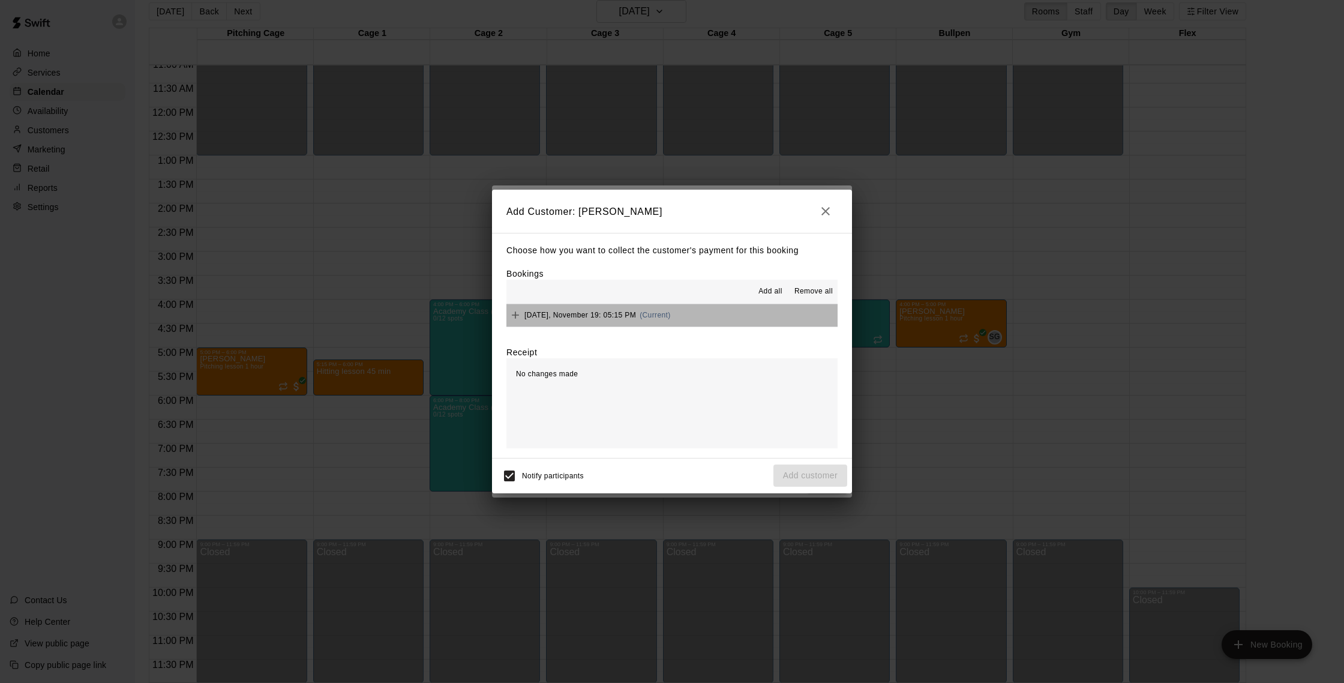
click at [758, 311] on button "[DATE], November 19: 05:15 PM (Current)" at bounding box center [671, 315] width 331 height 22
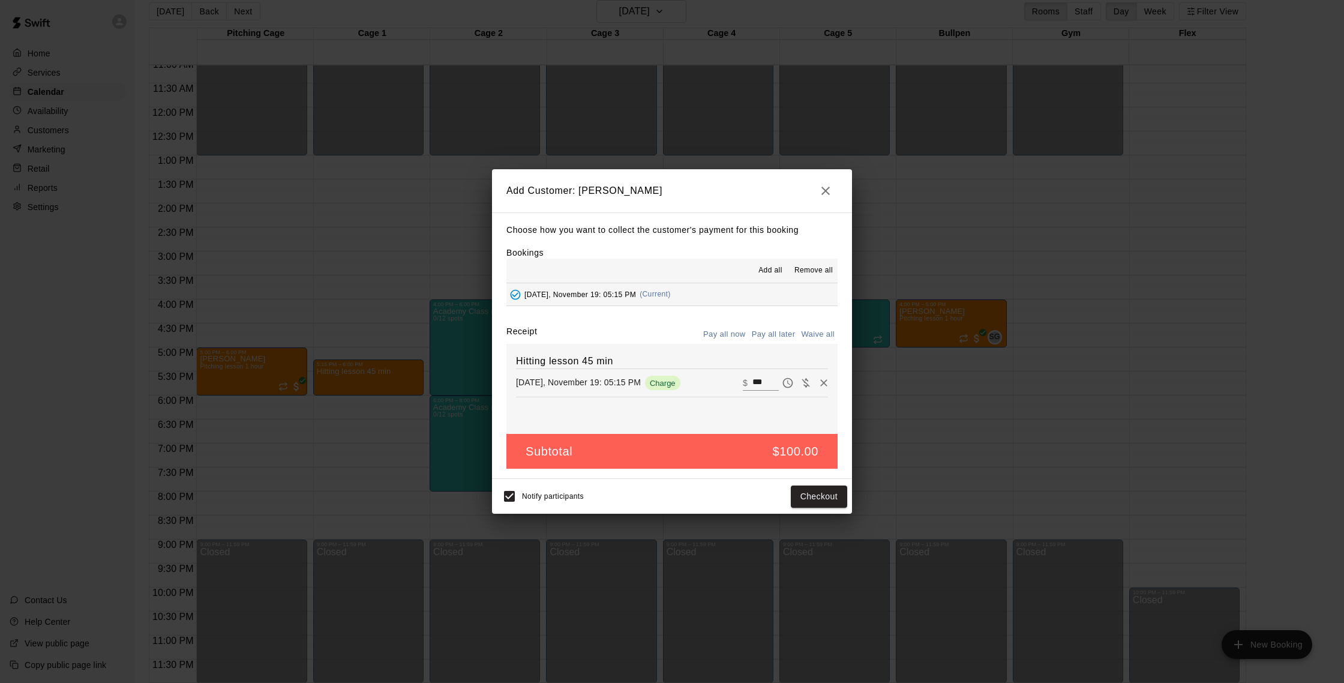
click at [820, 336] on button "Waive all" at bounding box center [818, 334] width 40 height 19
type input "*"
click at [822, 503] on button "Add customer" at bounding box center [810, 496] width 74 height 22
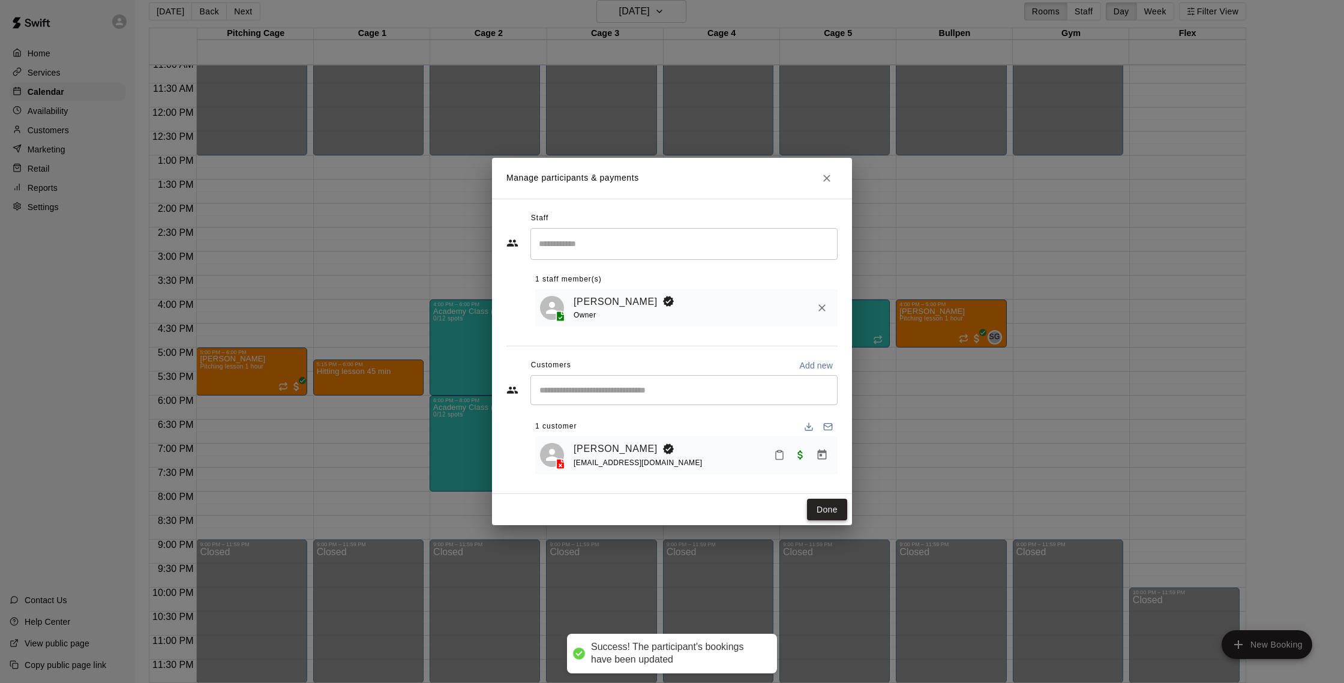
click at [834, 505] on button "Done" at bounding box center [827, 510] width 40 height 22
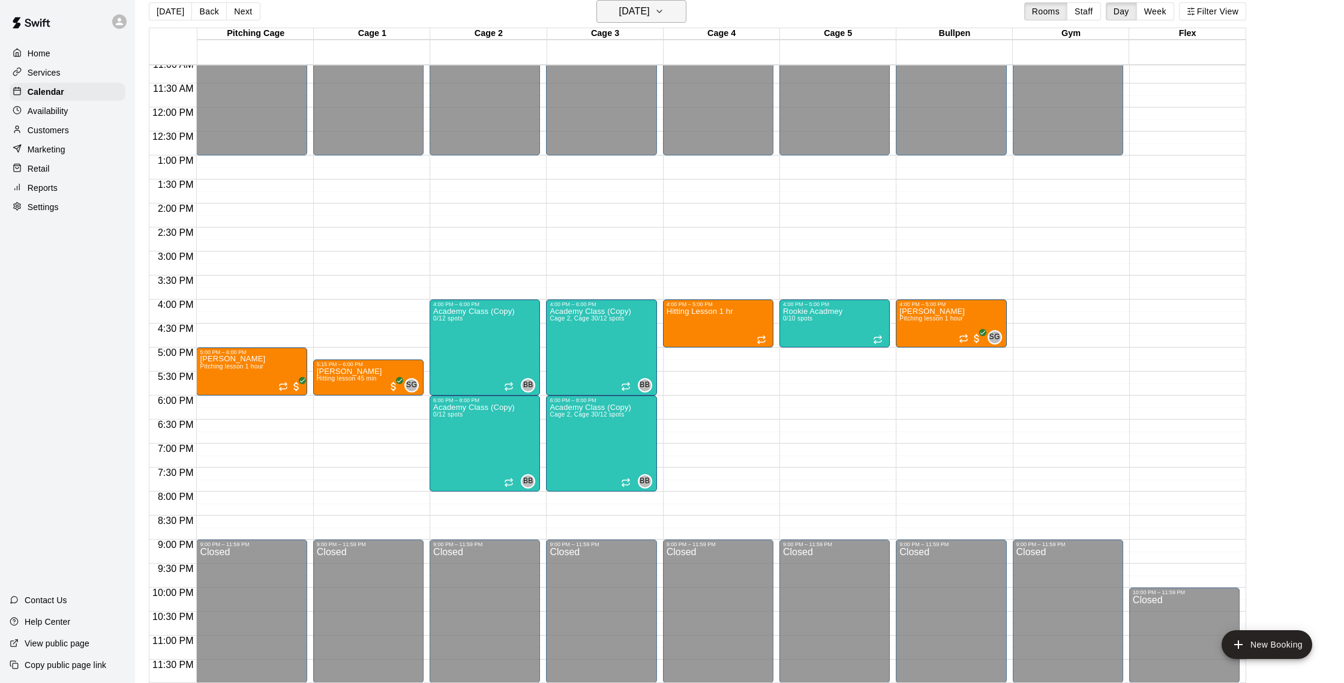
click at [664, 13] on icon "button" at bounding box center [660, 11] width 10 height 14
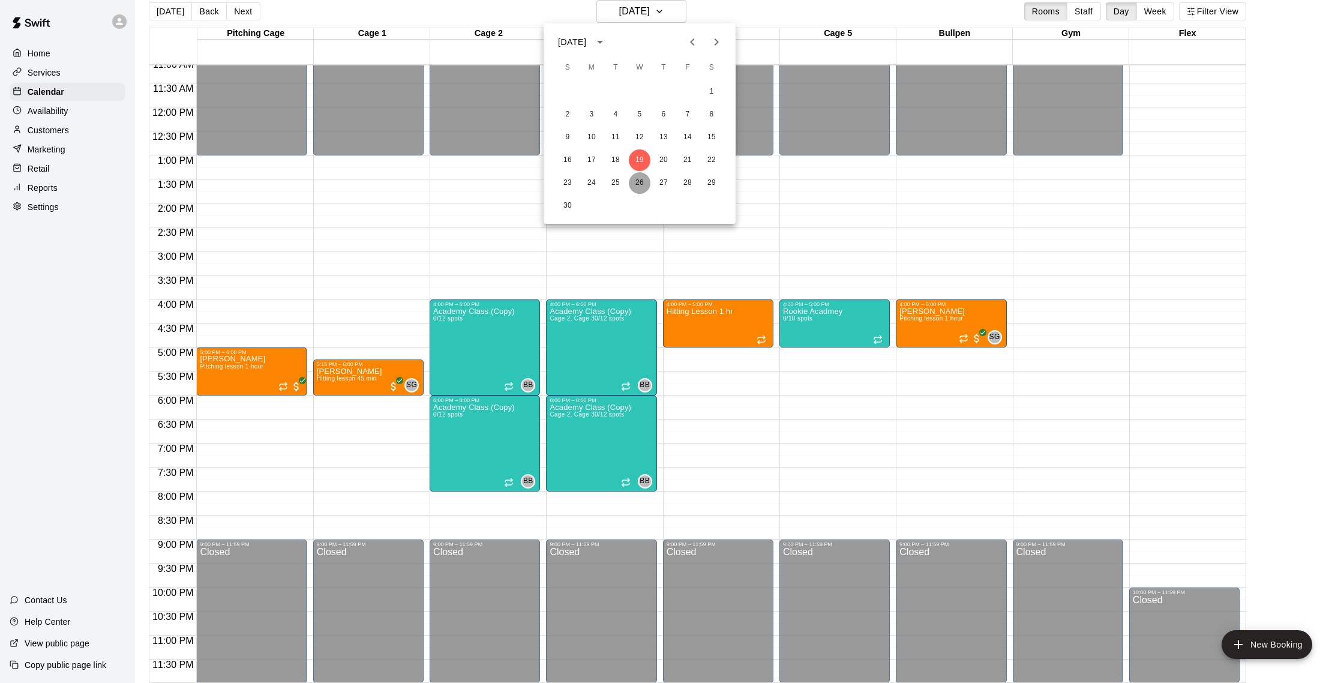
drag, startPoint x: 644, startPoint y: 179, endPoint x: 650, endPoint y: 169, distance: 12.1
click at [644, 179] on button "26" at bounding box center [640, 183] width 22 height 22
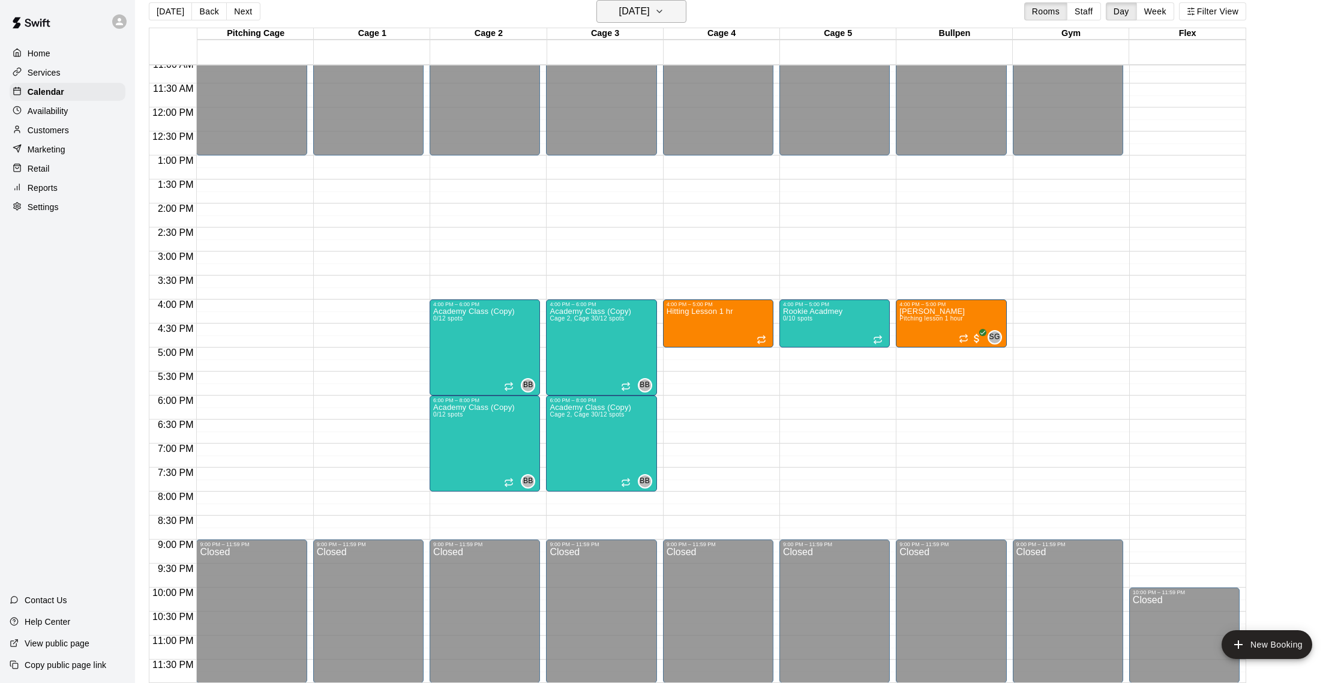
scroll to position [0, 0]
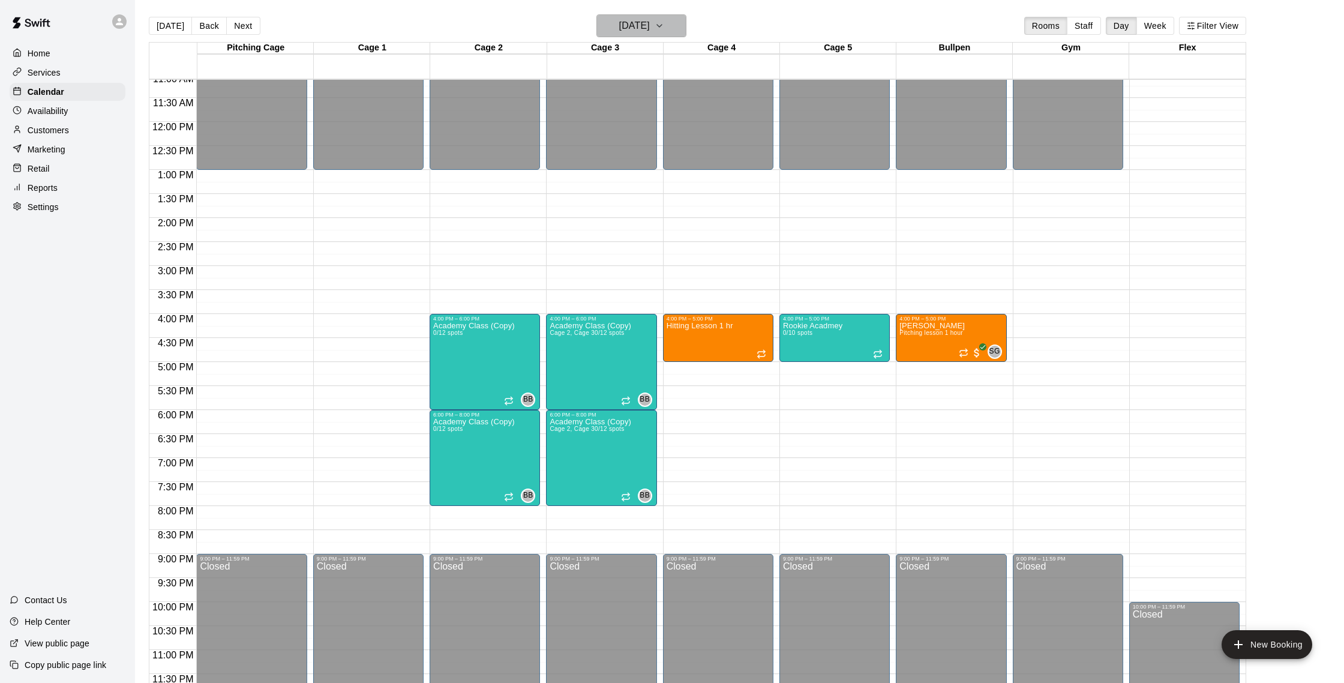
click at [619, 22] on h6 "[DATE]" at bounding box center [634, 25] width 31 height 17
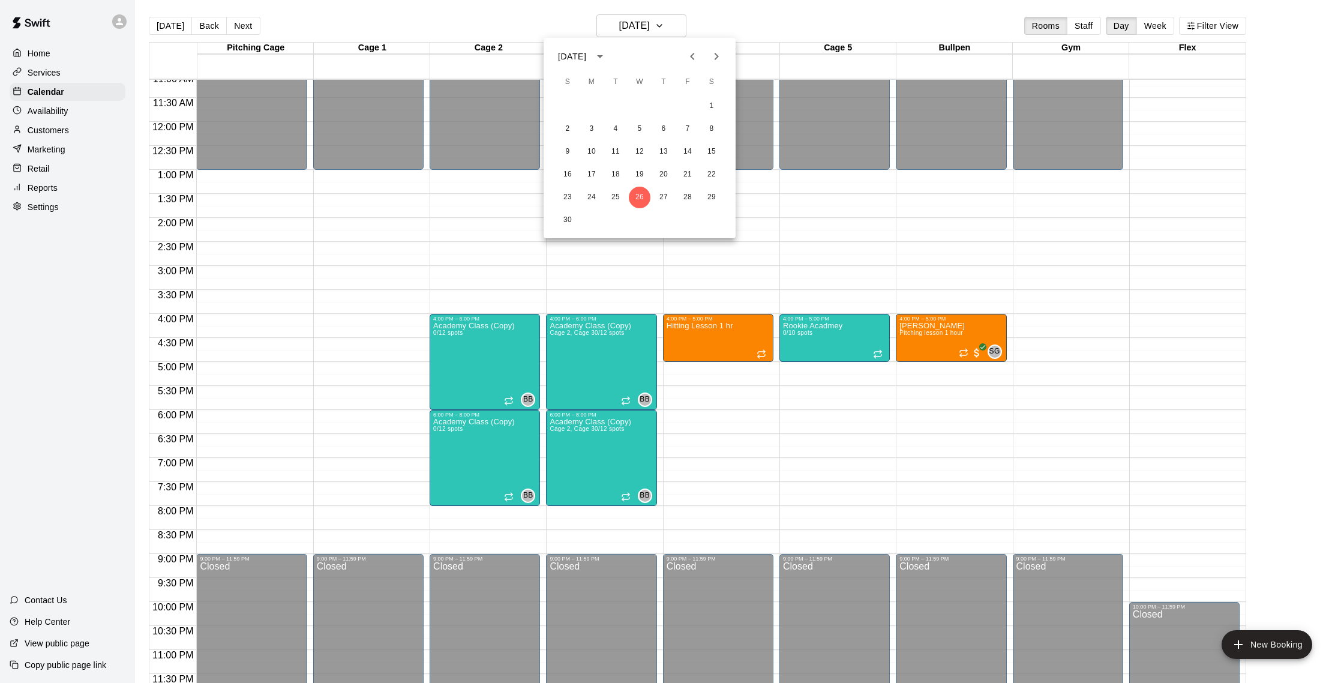
click at [715, 65] on button "Next month" at bounding box center [716, 56] width 24 height 24
click at [637, 112] on button "3" at bounding box center [640, 106] width 22 height 22
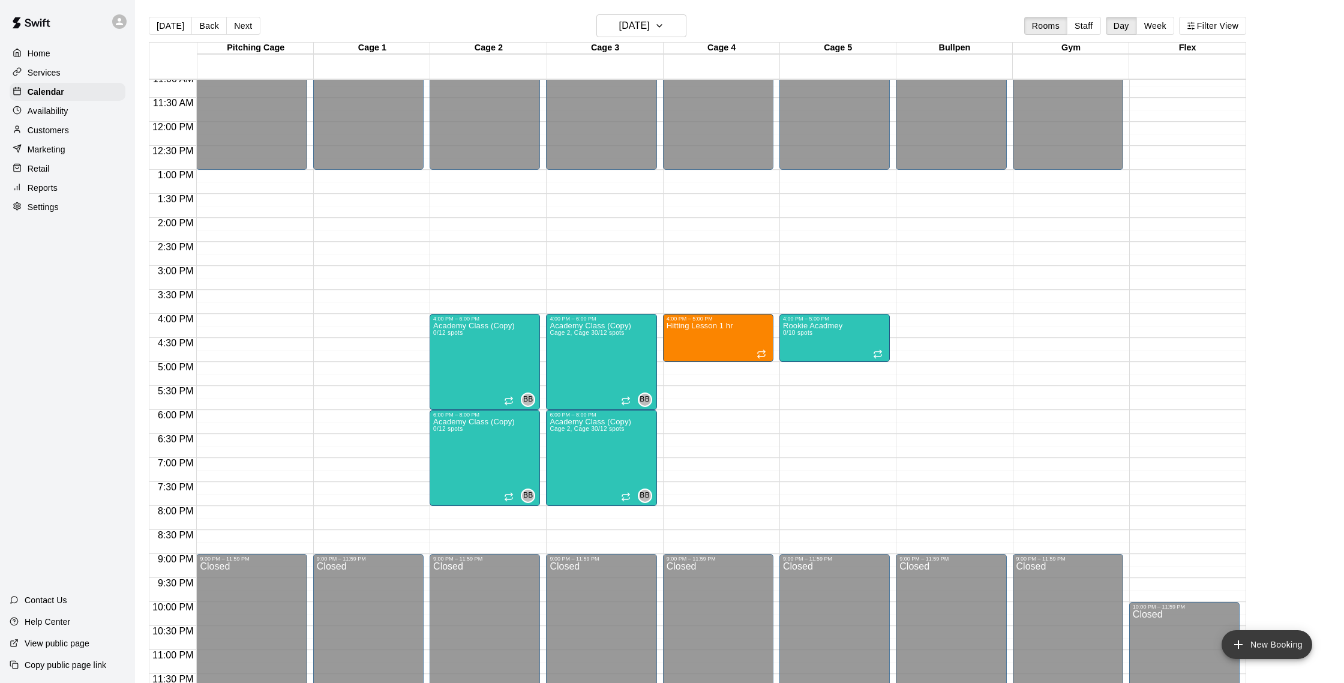
click at [1279, 646] on button "New Booking" at bounding box center [1267, 644] width 91 height 29
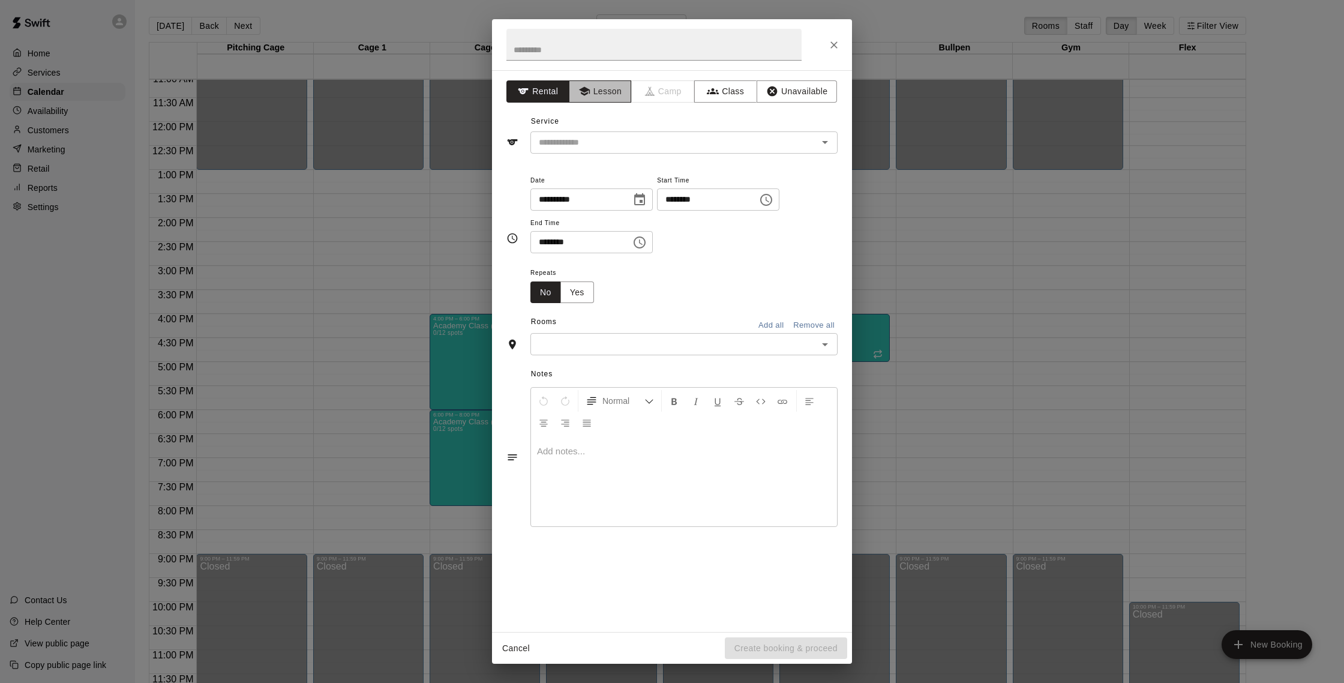
click at [612, 97] on button "Lesson" at bounding box center [600, 91] width 63 height 22
click at [611, 146] on input "text" at bounding box center [666, 142] width 265 height 15
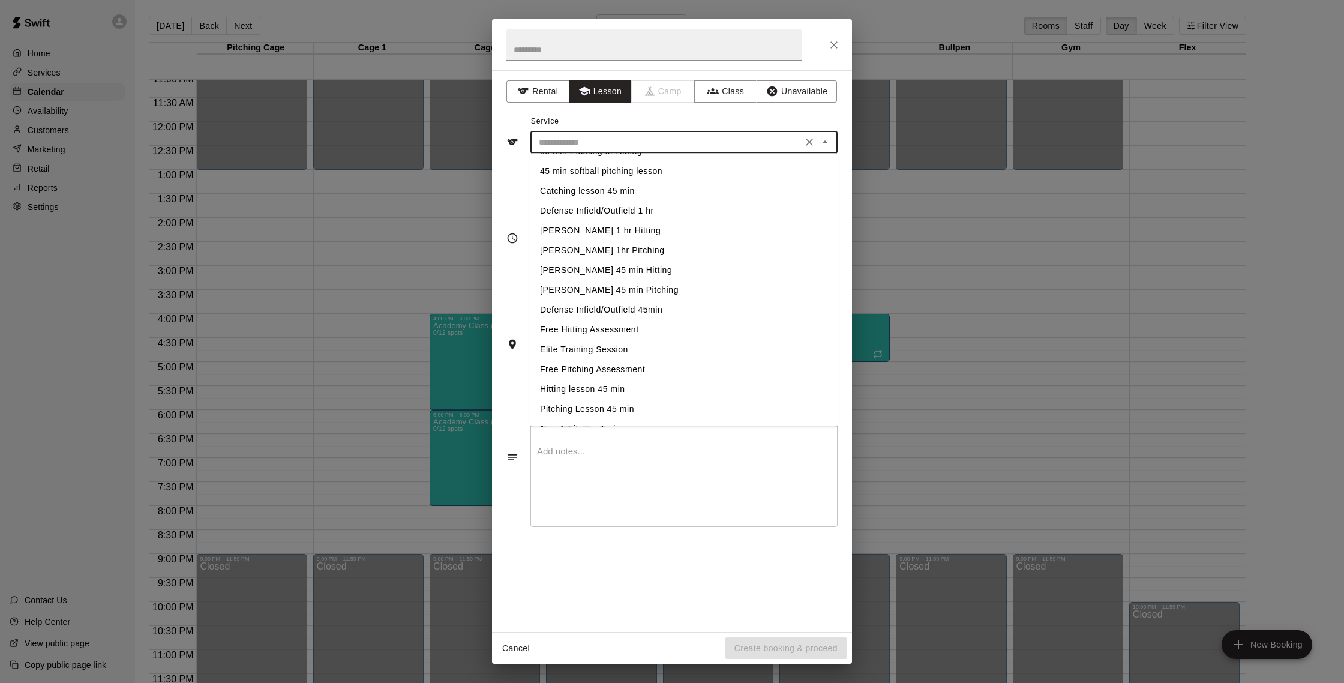
scroll to position [117, 0]
click at [633, 389] on li "Hitting lesson 45 min" at bounding box center [683, 388] width 307 height 20
type input "**********"
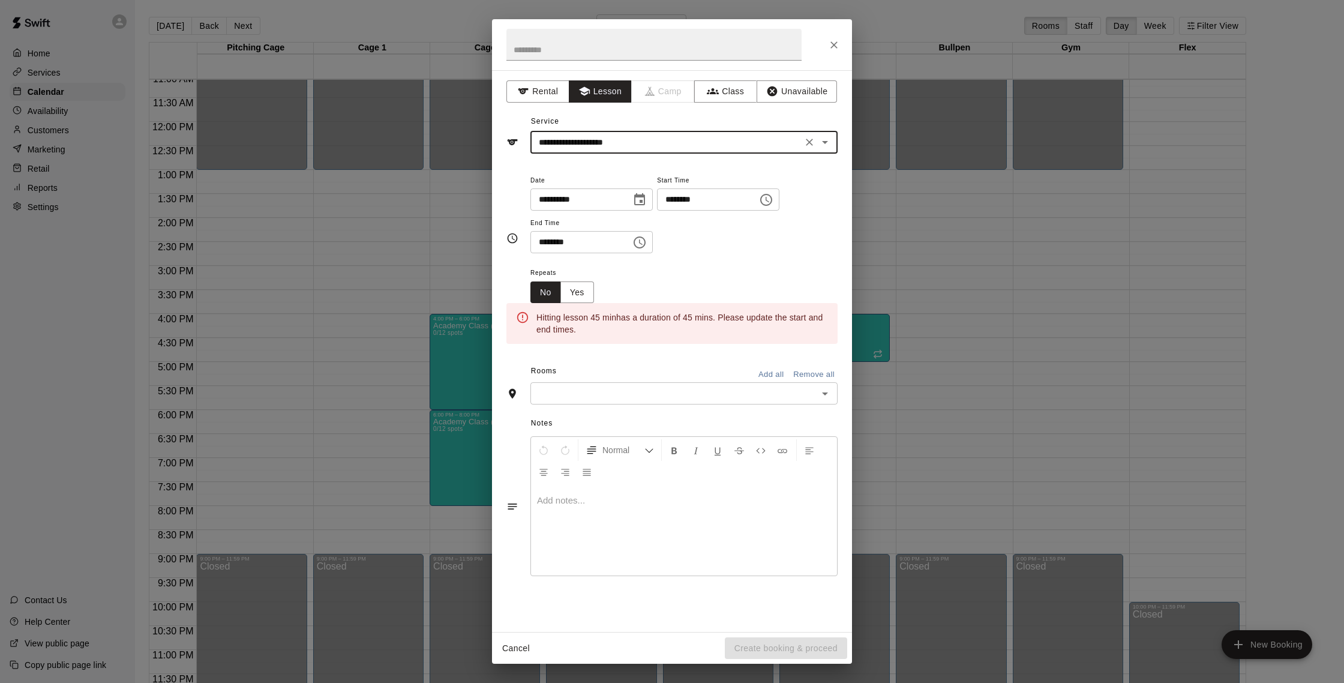
drag, startPoint x: 689, startPoint y: 202, endPoint x: 683, endPoint y: 201, distance: 6.0
click at [686, 202] on input "********" at bounding box center [703, 199] width 92 height 22
click at [692, 202] on input "********" at bounding box center [703, 199] width 92 height 22
type input "********"
click at [561, 242] on input "********" at bounding box center [576, 242] width 92 height 22
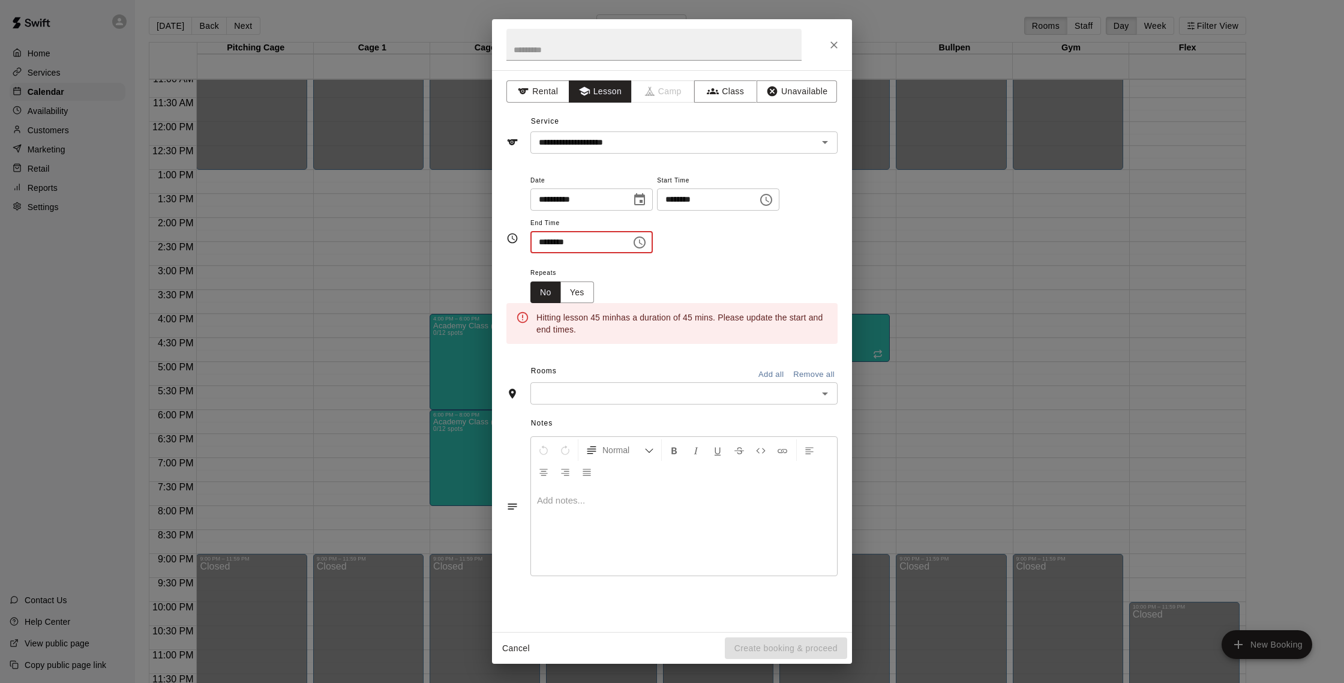
click at [548, 245] on input "********" at bounding box center [576, 242] width 92 height 22
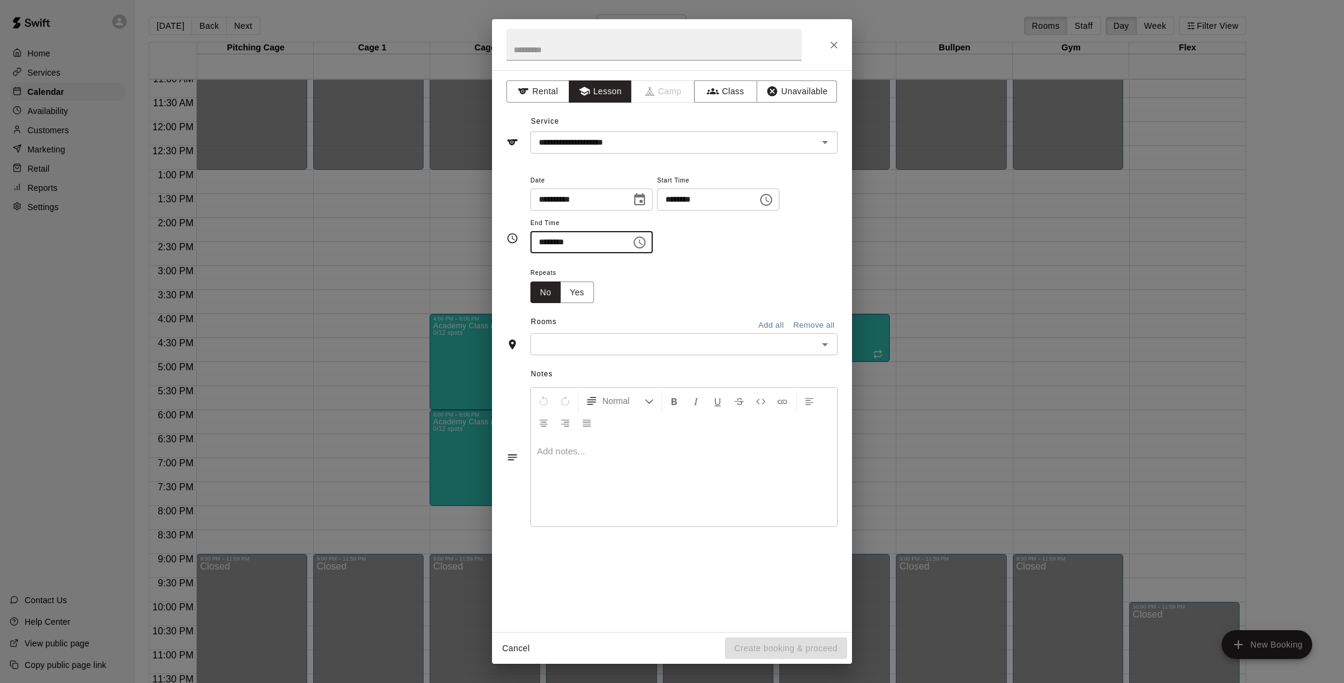
type input "********"
click at [614, 338] on input "text" at bounding box center [674, 344] width 280 height 15
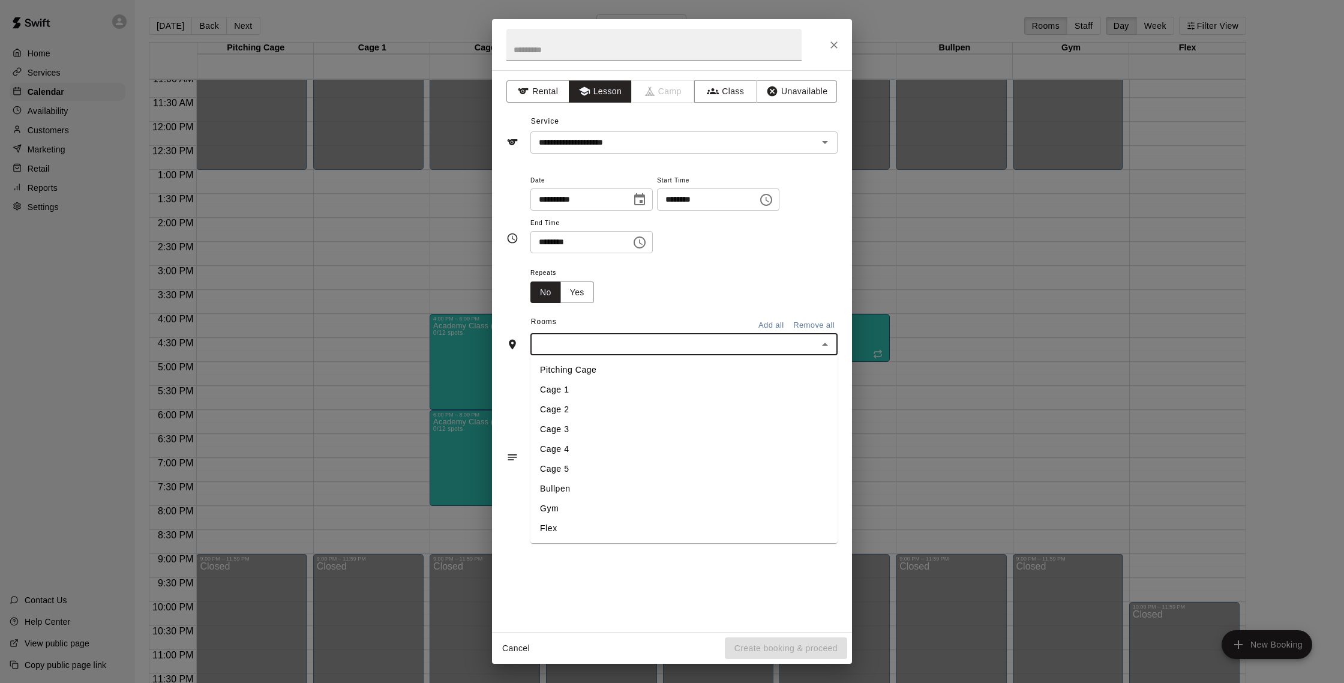
click at [619, 394] on li "Cage 1" at bounding box center [683, 390] width 307 height 20
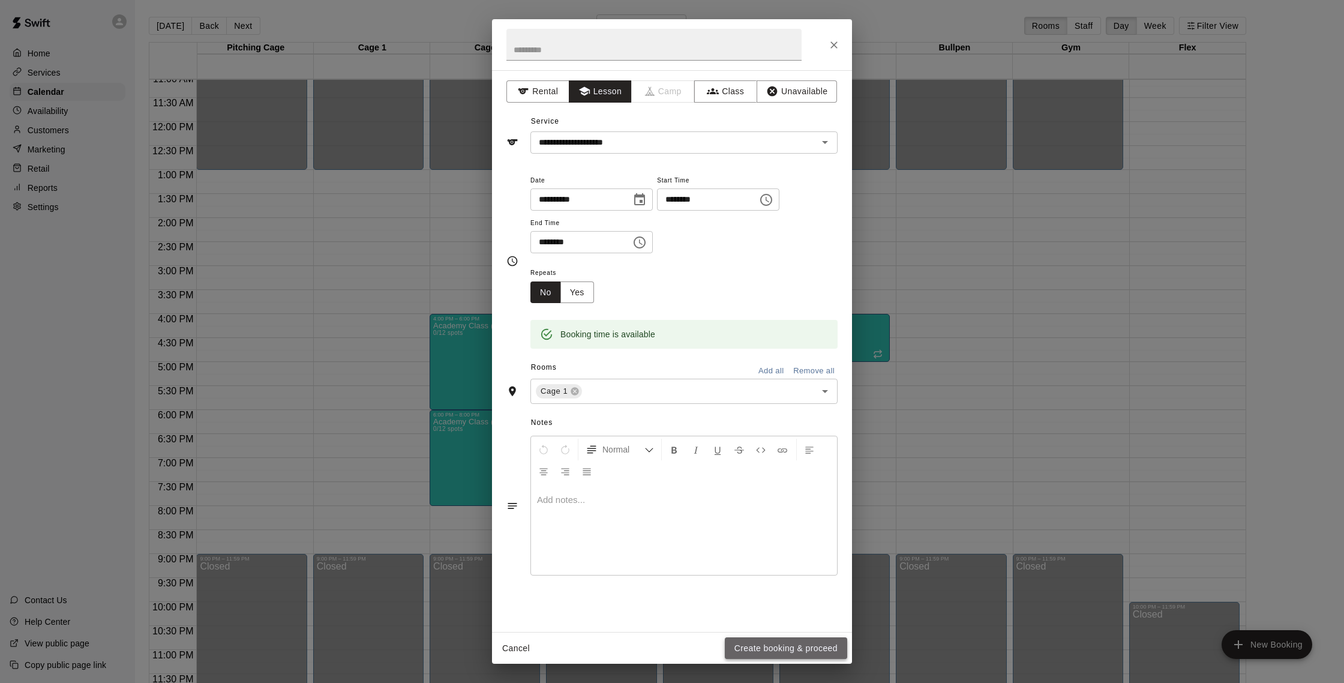
click at [776, 653] on button "Create booking & proceed" at bounding box center [786, 648] width 122 height 22
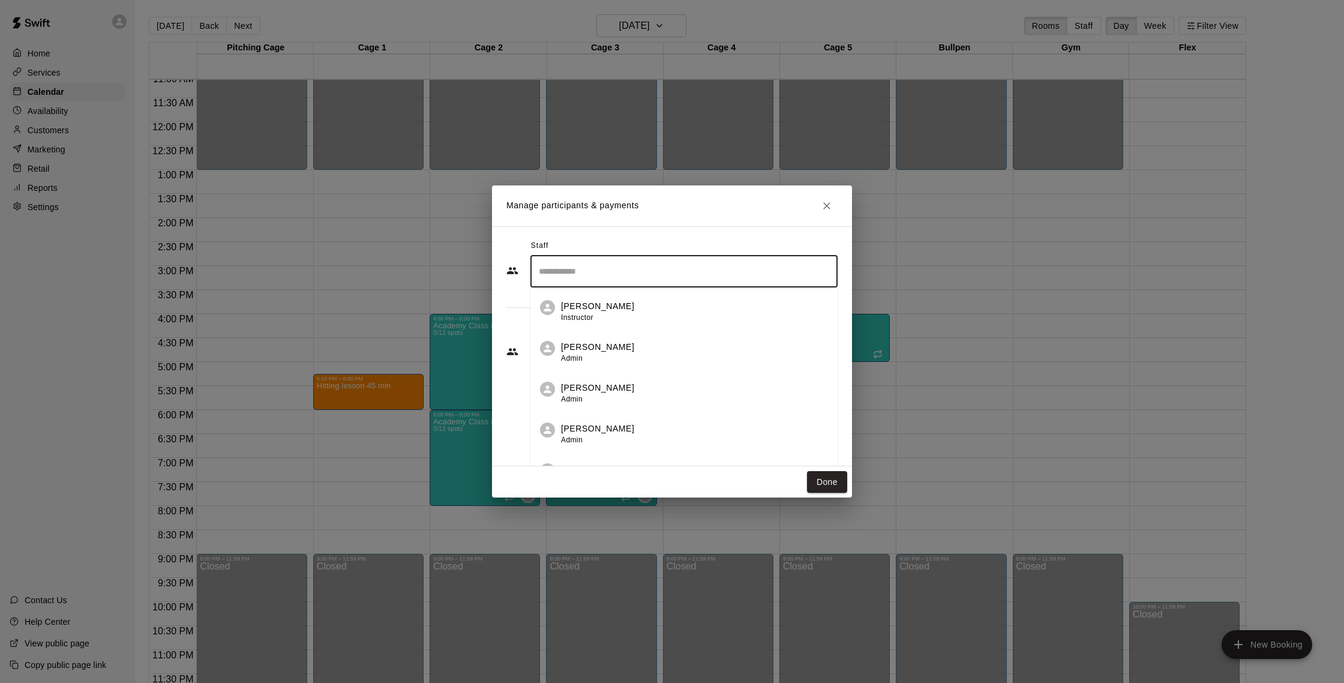
click at [645, 281] on input "Search staff" at bounding box center [684, 271] width 296 height 21
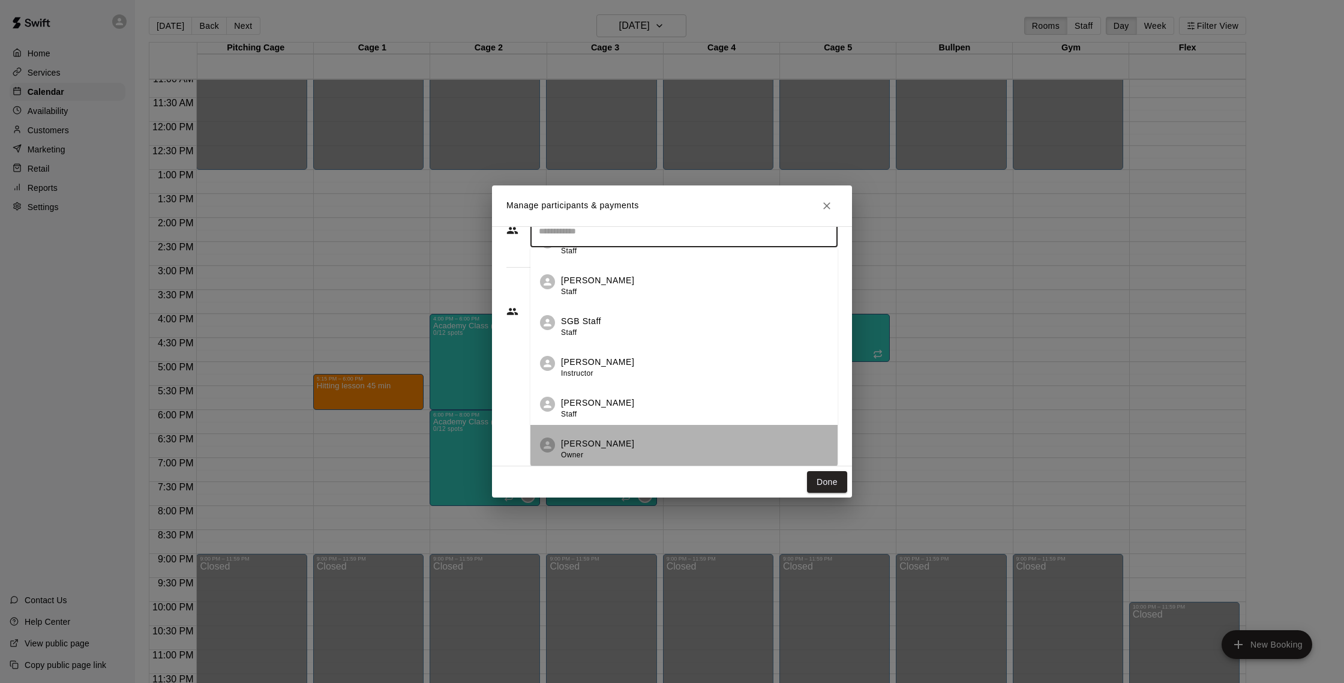
click at [646, 451] on div "[PERSON_NAME] Owner" at bounding box center [694, 448] width 267 height 23
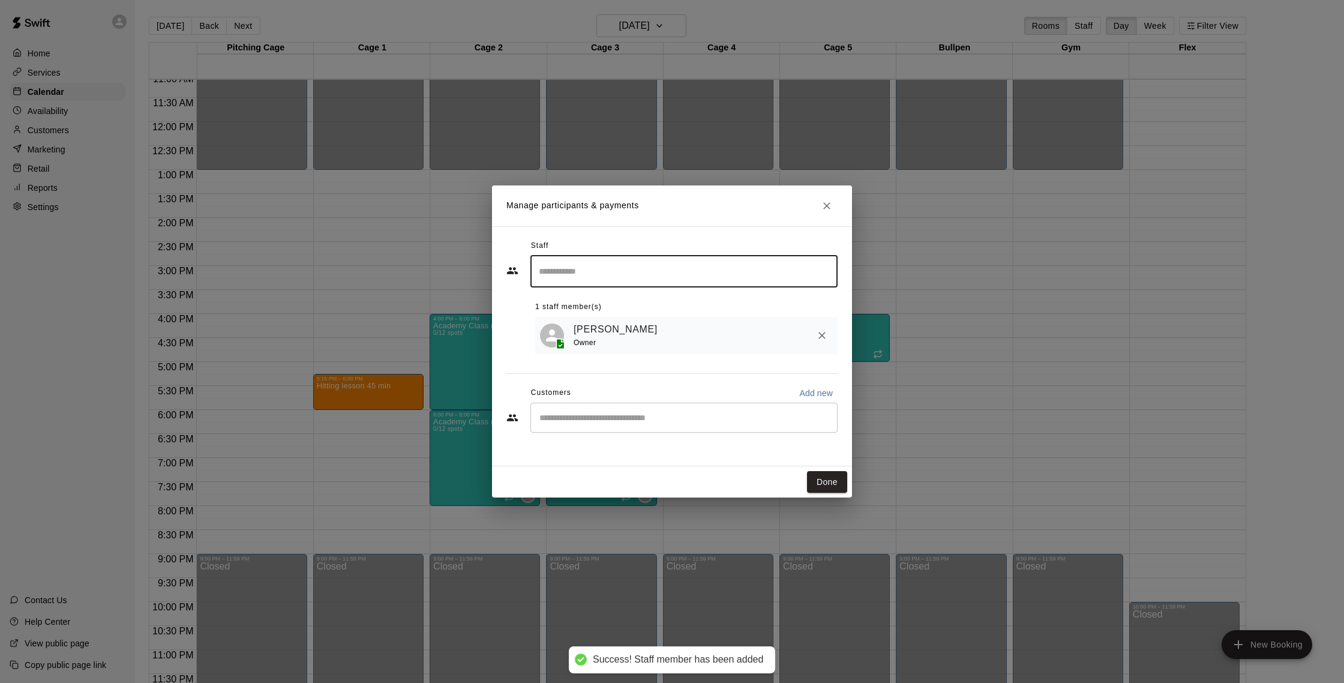
click at [614, 409] on div "​" at bounding box center [683, 418] width 307 height 30
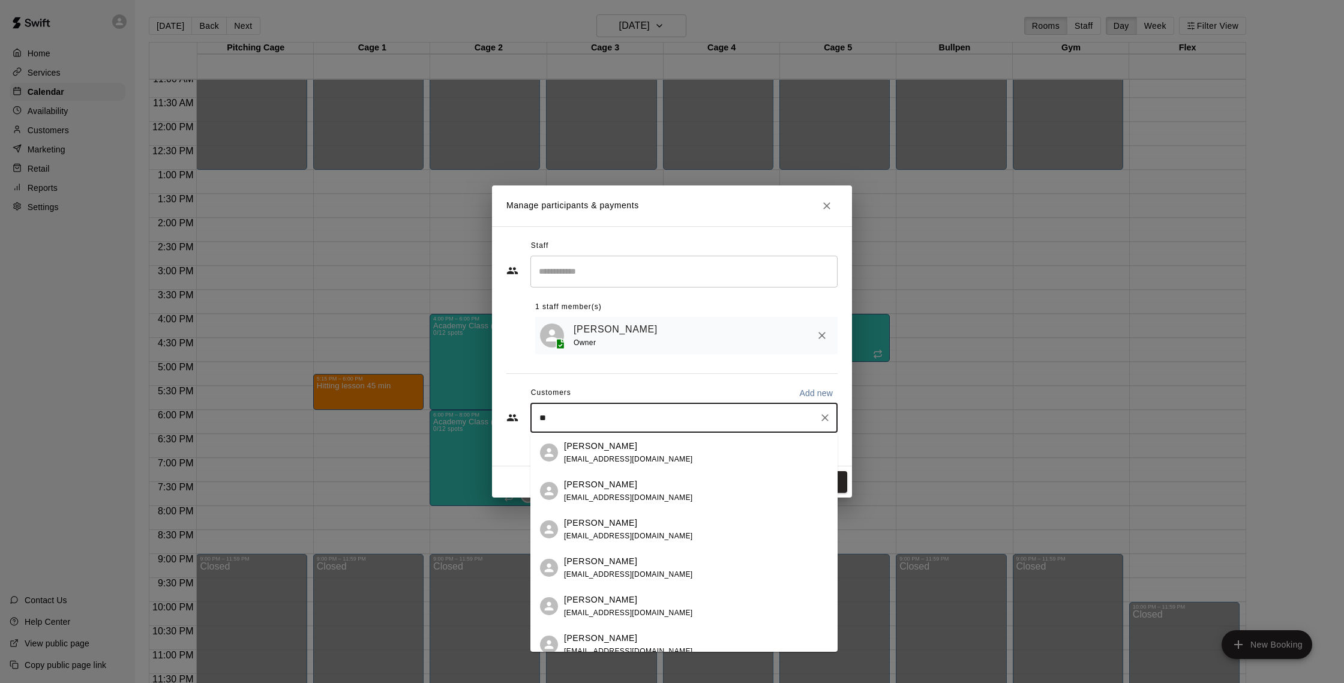
type input "***"
click at [694, 593] on div "[PERSON_NAME] [EMAIL_ADDRESS][DOMAIN_NAME]" at bounding box center [696, 601] width 264 height 26
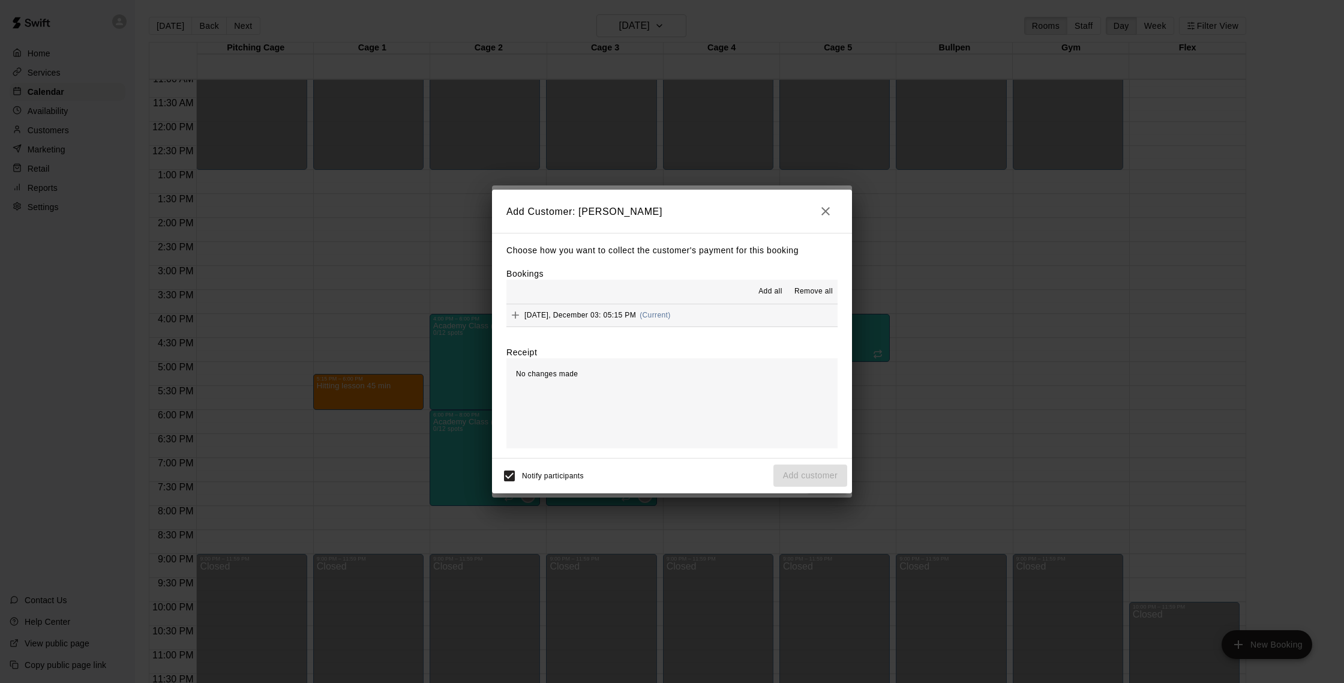
click at [671, 313] on span "(Current)" at bounding box center [655, 315] width 31 height 8
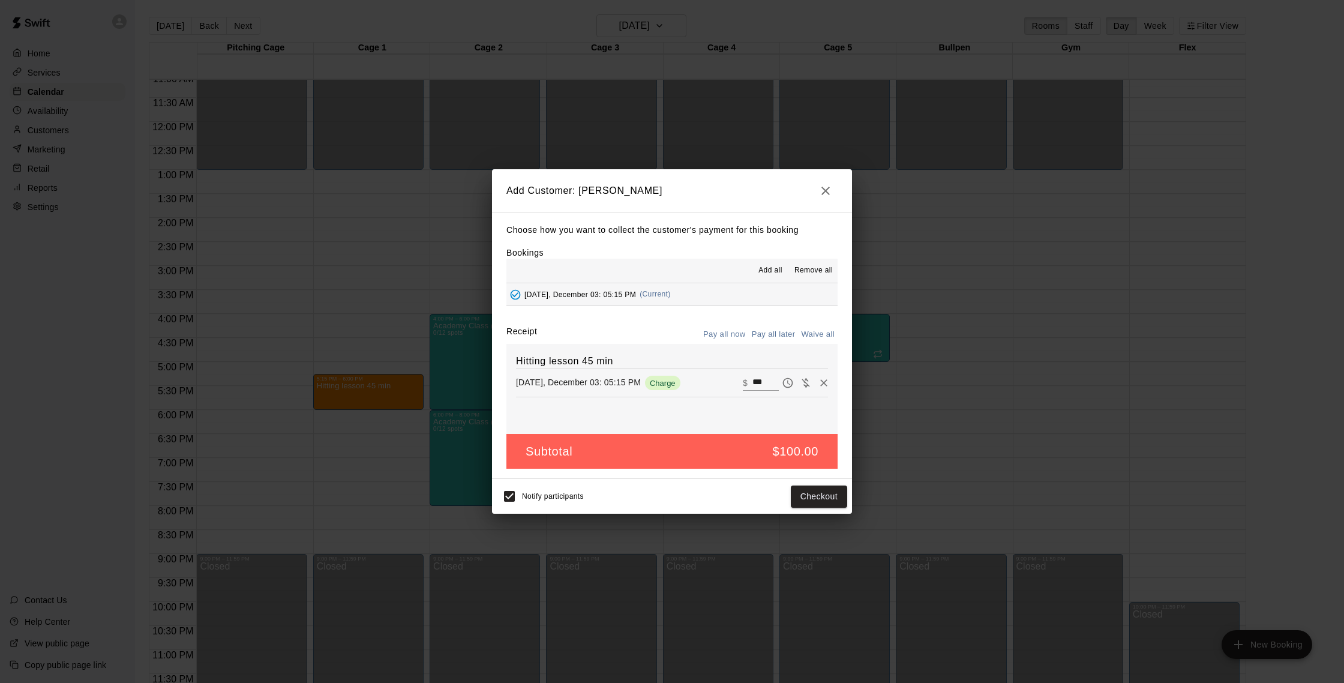
click at [809, 338] on button "Waive all" at bounding box center [818, 334] width 40 height 19
type input "*"
click at [804, 489] on button "Add customer" at bounding box center [810, 496] width 74 height 22
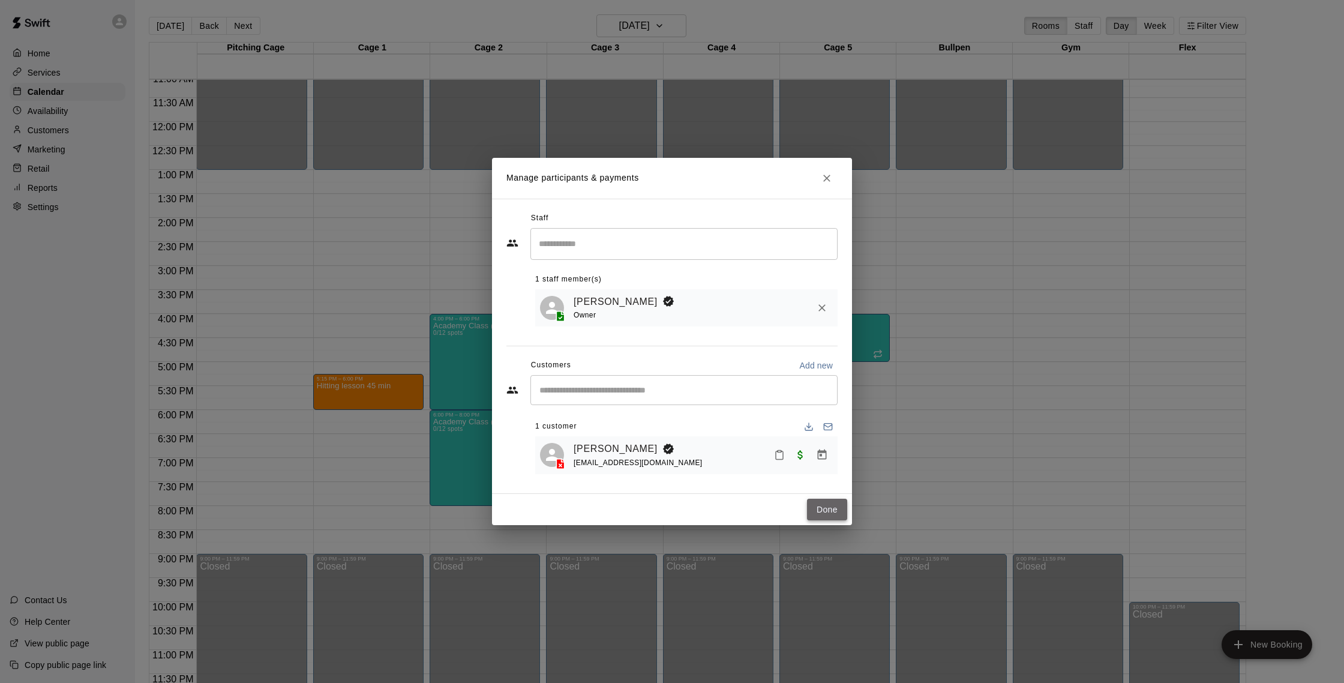
click at [817, 513] on button "Done" at bounding box center [827, 510] width 40 height 22
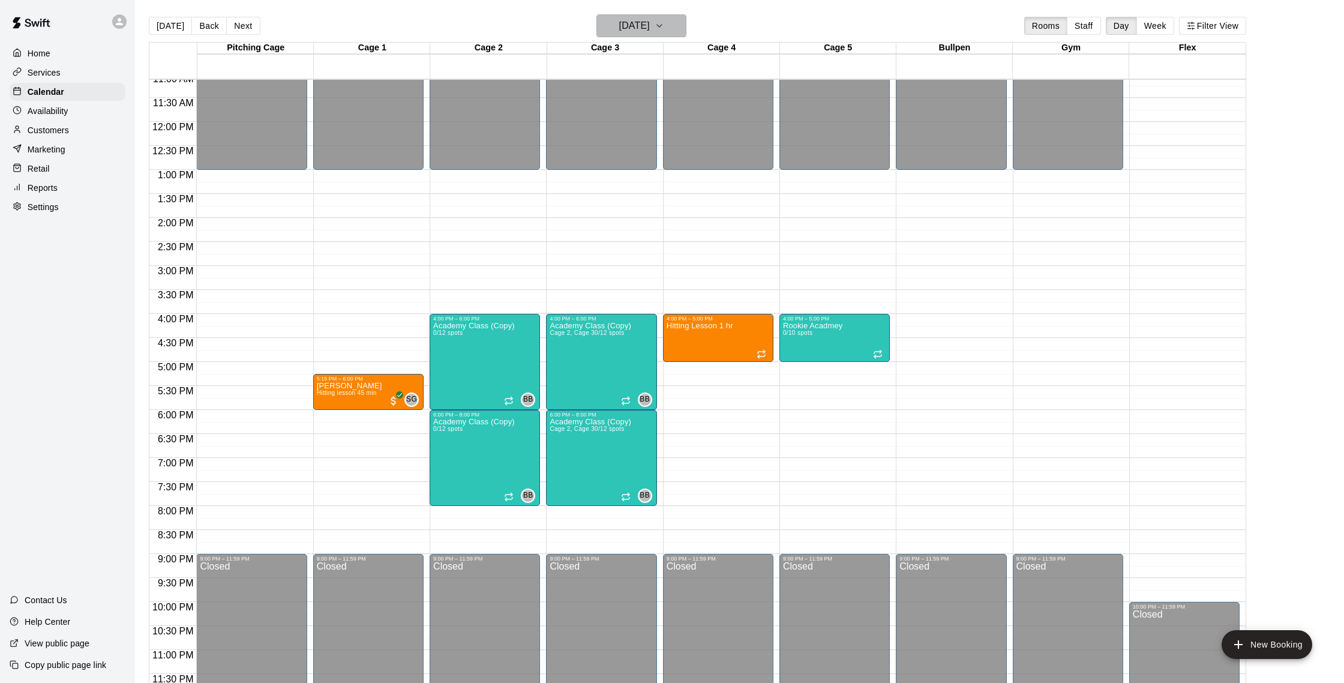
click at [684, 36] on button "[DATE]" at bounding box center [641, 25] width 90 height 23
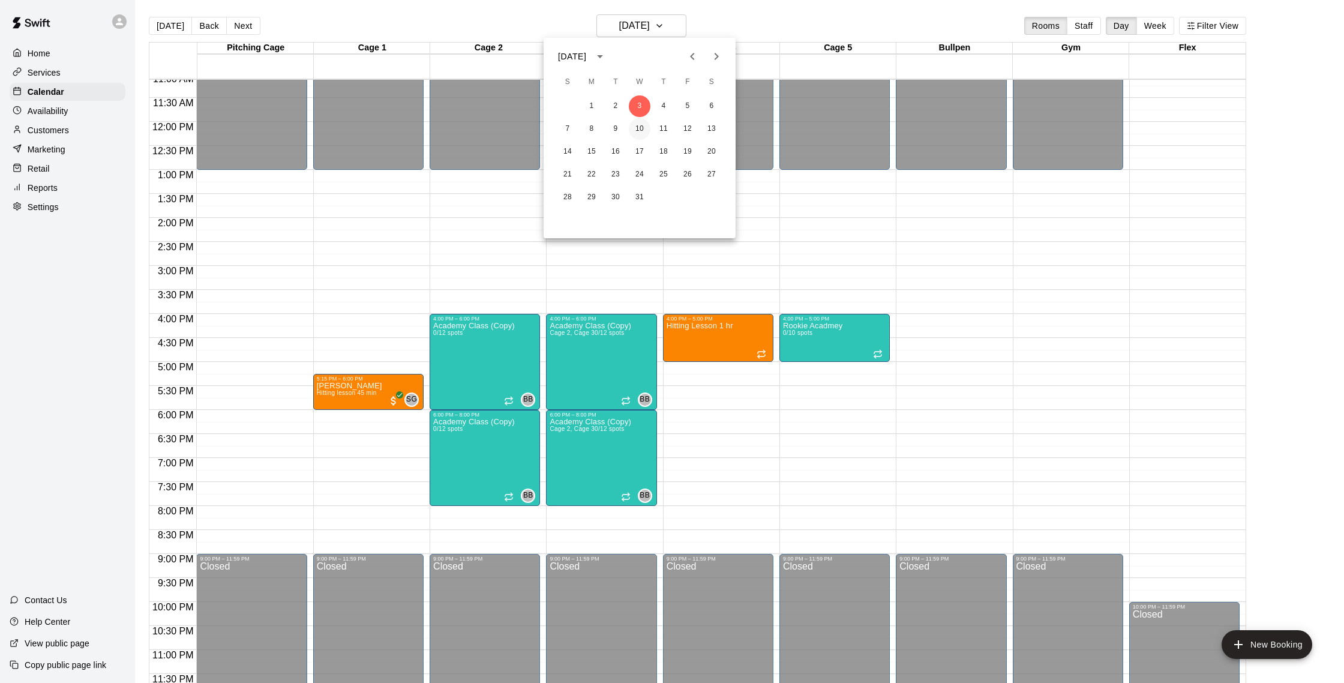
click at [649, 128] on button "10" at bounding box center [640, 129] width 22 height 22
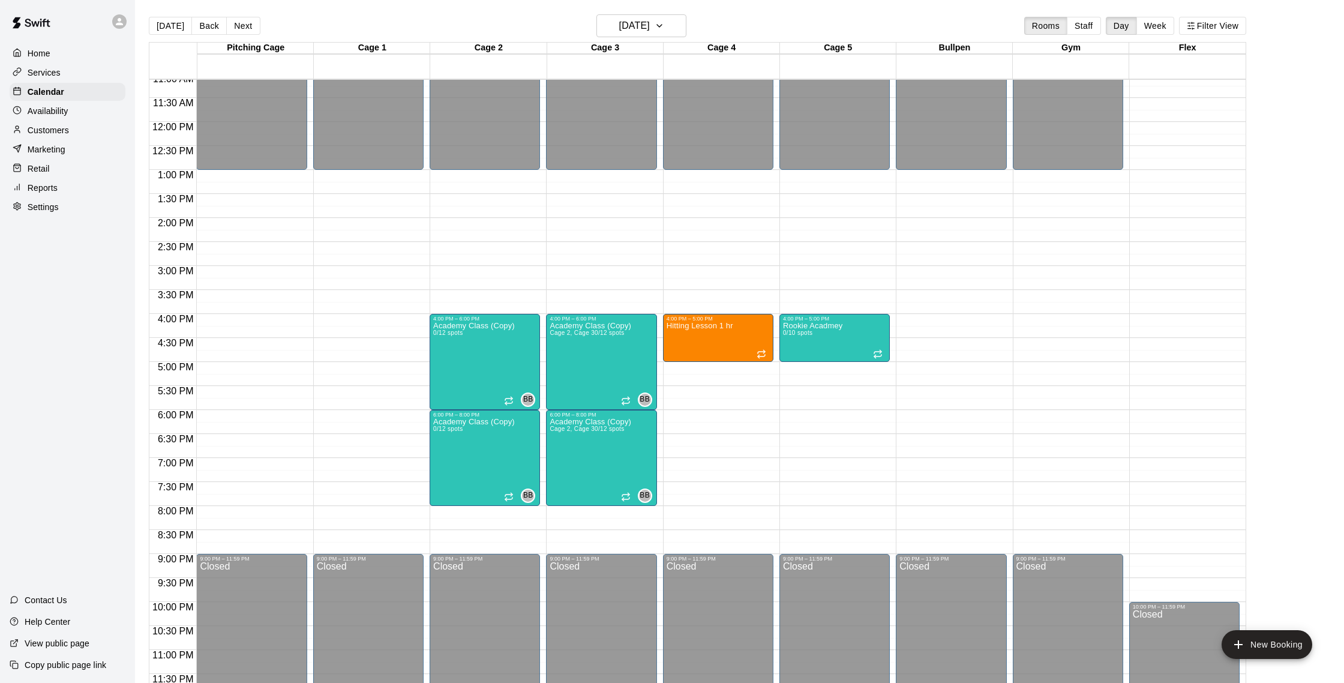
click at [1264, 659] on main "[DATE] Back [DATE][DATE] Rooms Staff Day Week Filter View Pitching Cage 10 Wed …" at bounding box center [739, 355] width 1199 height 683
click at [1257, 637] on button "New Booking" at bounding box center [1267, 644] width 91 height 29
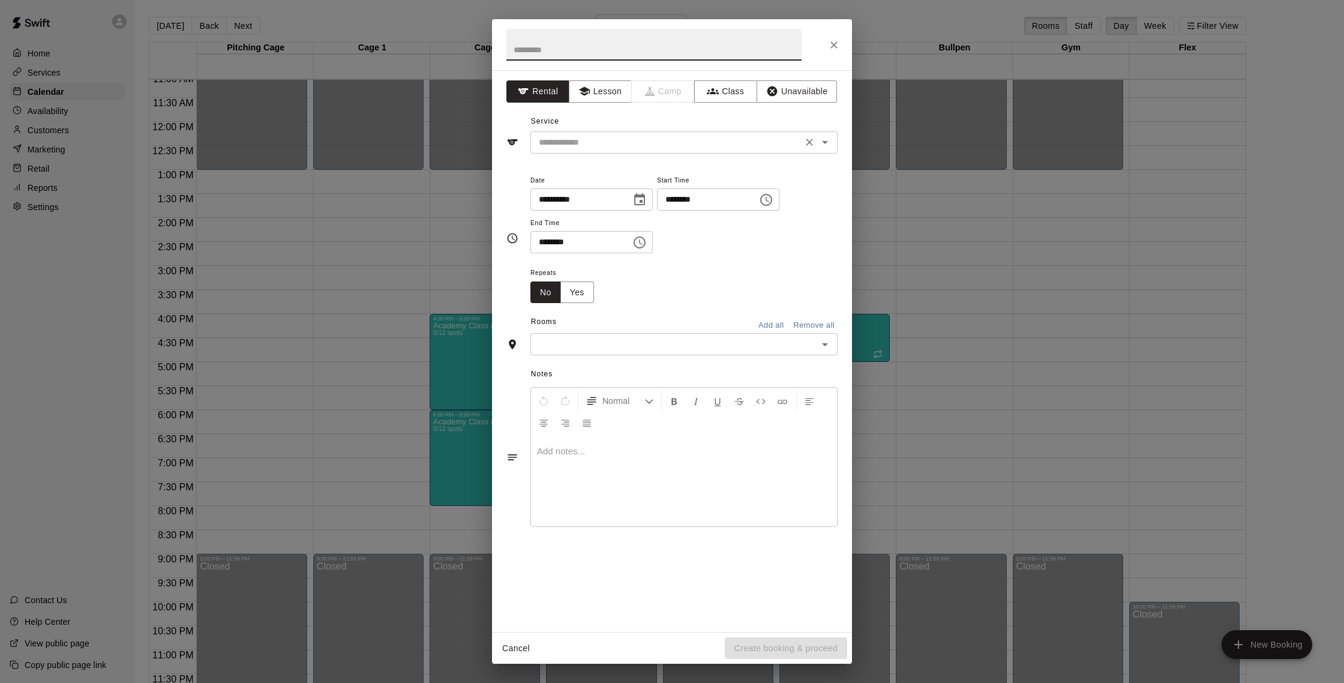
click at [785, 136] on input "text" at bounding box center [666, 142] width 265 height 15
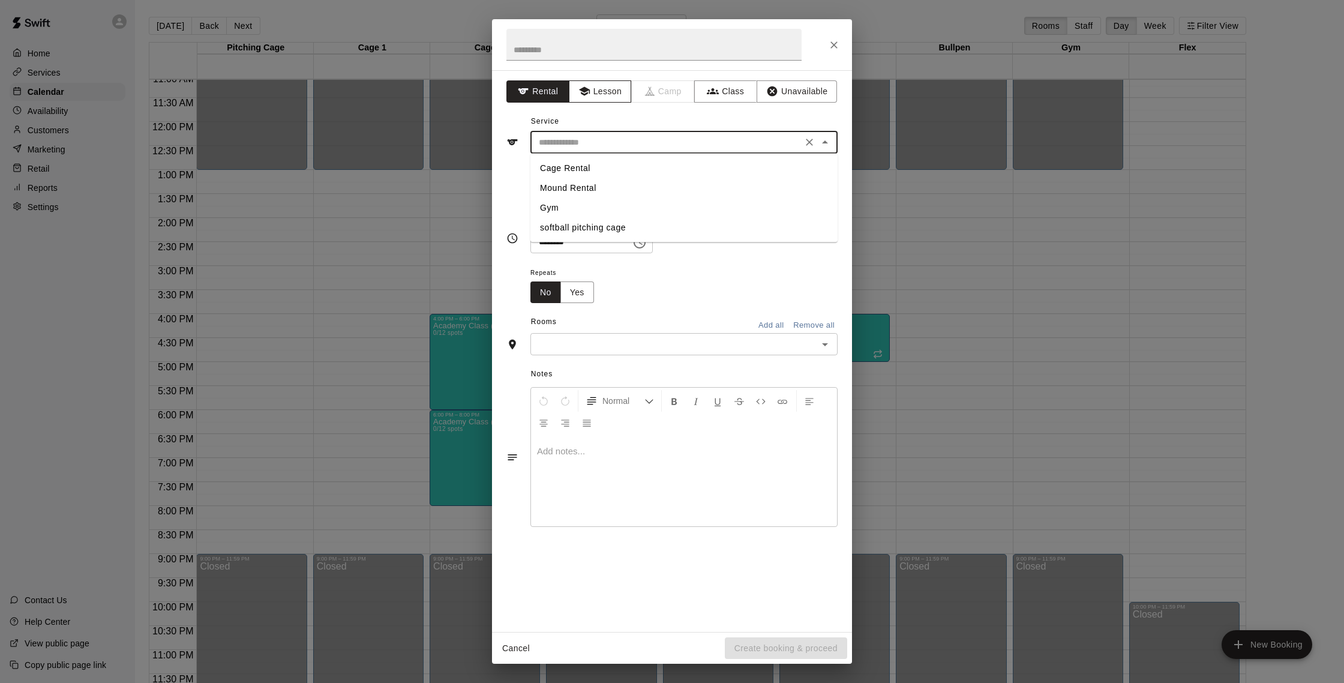
click at [617, 96] on button "Lesson" at bounding box center [600, 91] width 63 height 22
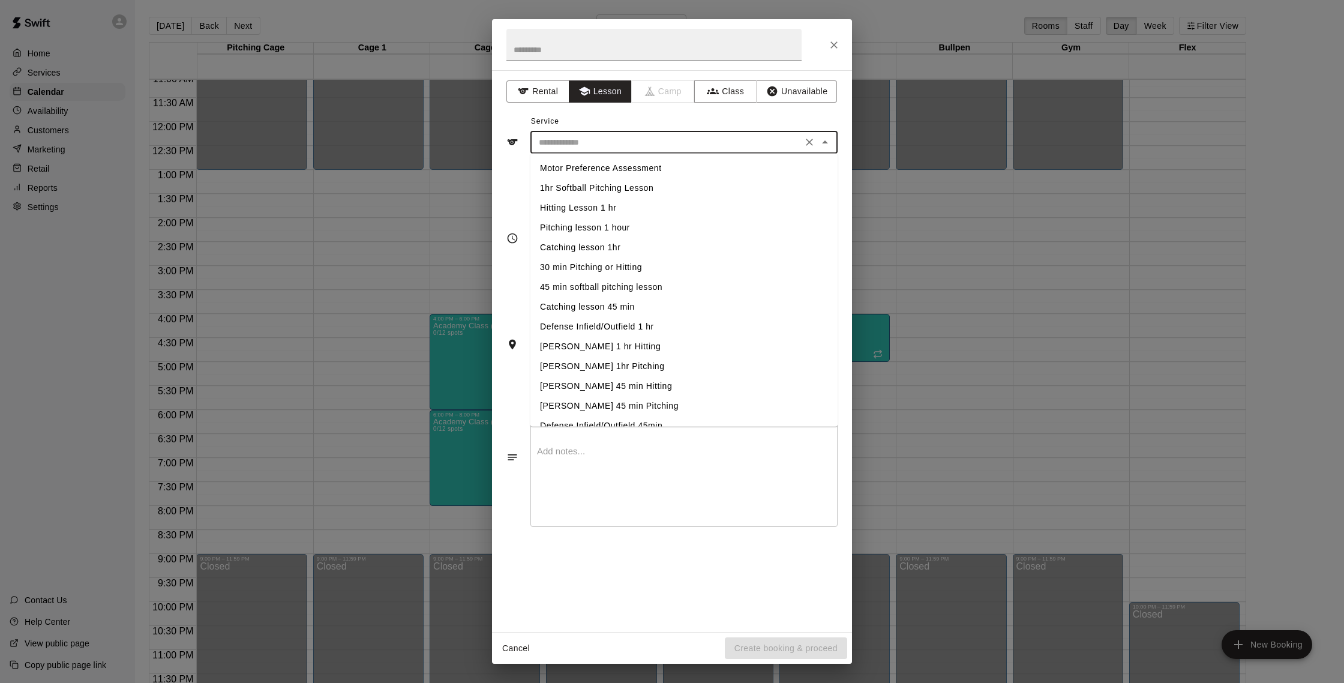
click at [620, 141] on input "text" at bounding box center [666, 142] width 265 height 15
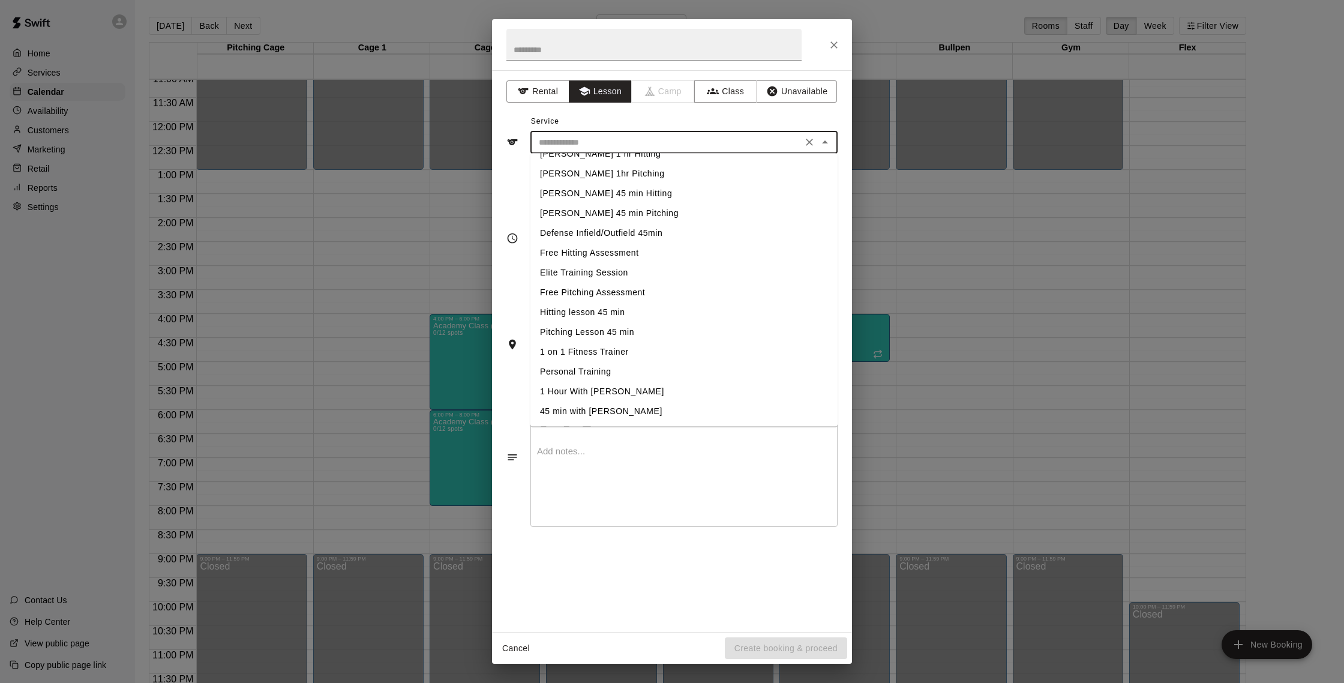
click at [613, 308] on li "Hitting lesson 45 min" at bounding box center [683, 313] width 307 height 20
type input "**********"
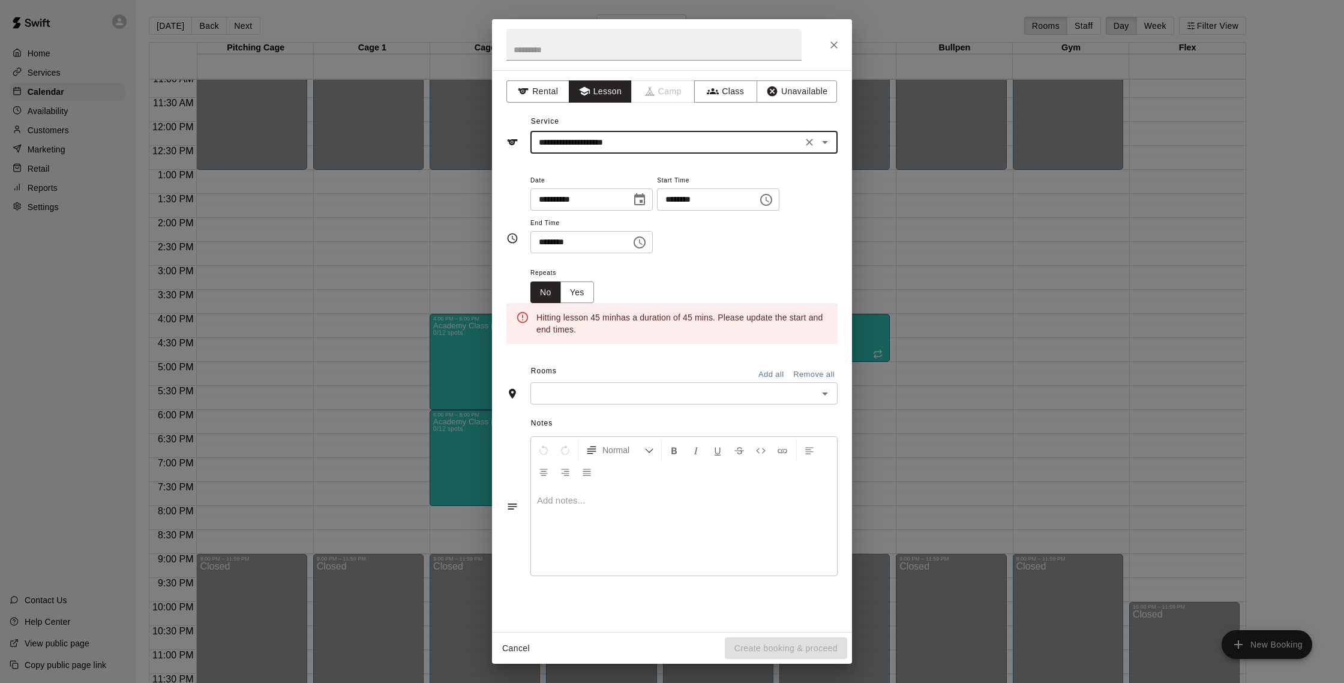
click at [691, 197] on input "********" at bounding box center [703, 199] width 92 height 22
type input "********"
click at [559, 245] on input "********" at bounding box center [576, 242] width 92 height 22
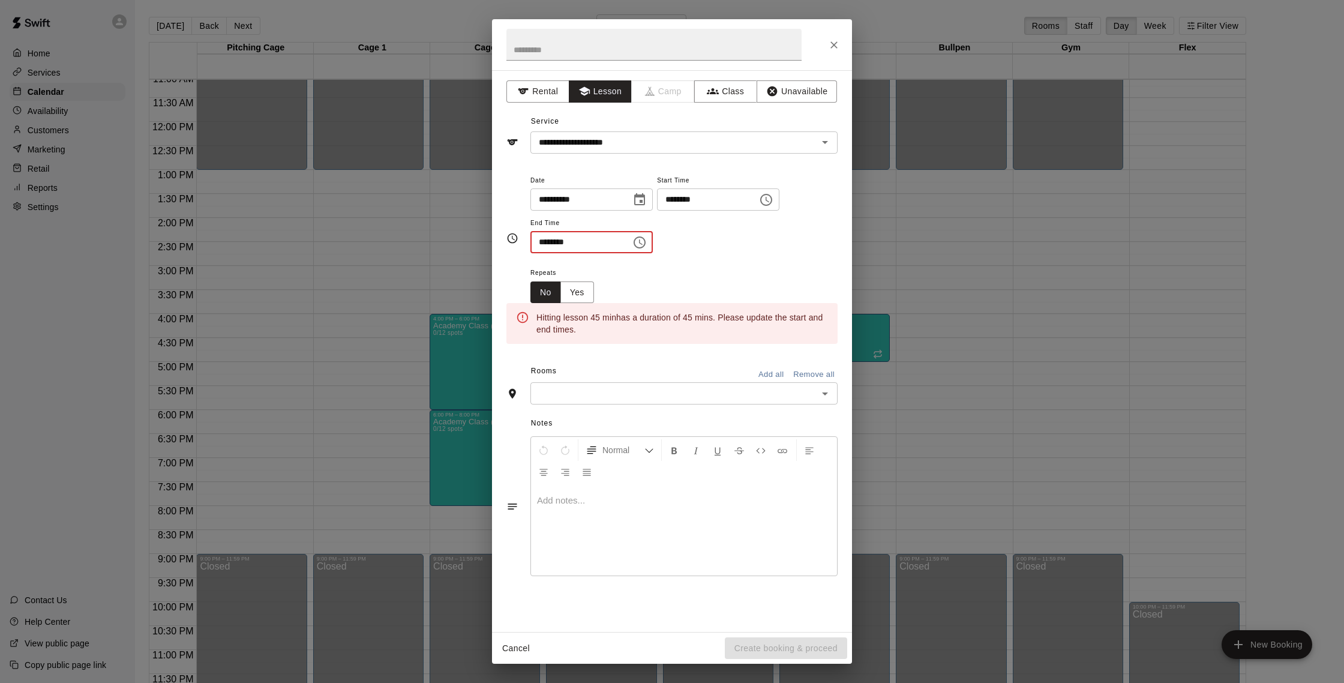
click at [550, 247] on input "********" at bounding box center [576, 242] width 92 height 22
click at [549, 244] on input "********" at bounding box center [576, 242] width 92 height 22
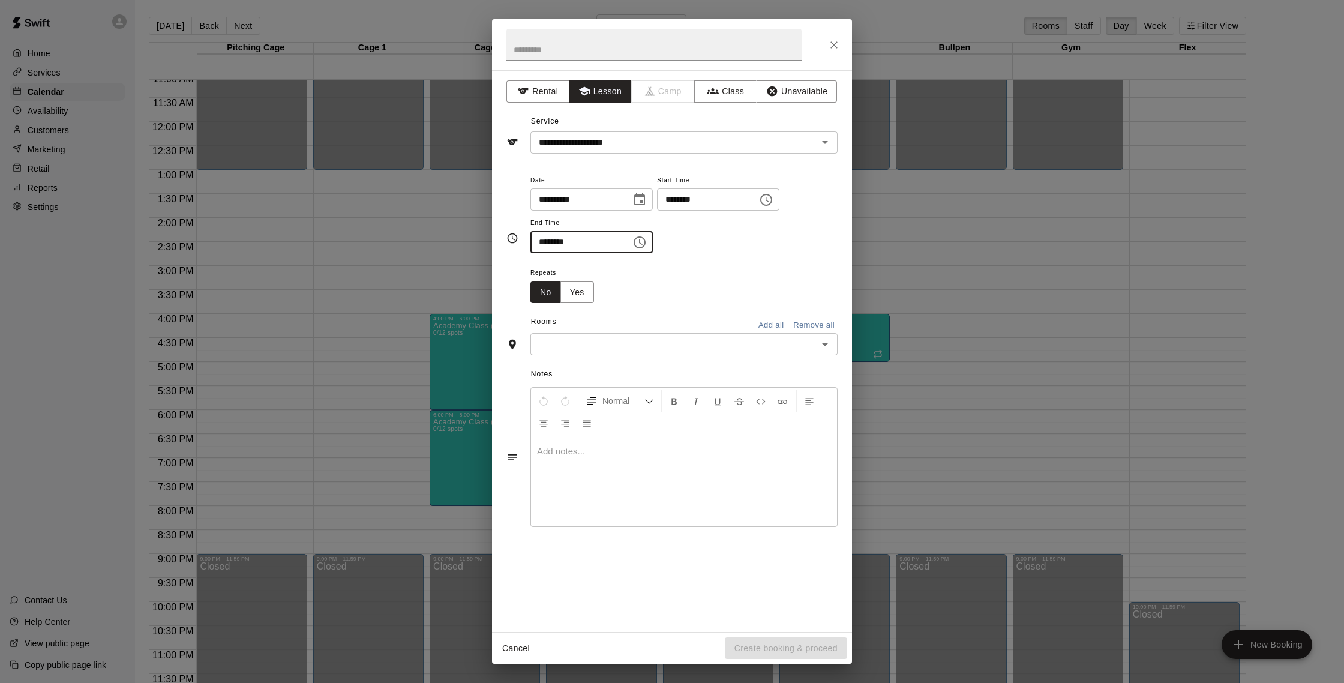
type input "********"
drag, startPoint x: 599, startPoint y: 347, endPoint x: 568, endPoint y: 336, distance: 32.7
click at [593, 346] on input "text" at bounding box center [674, 344] width 280 height 15
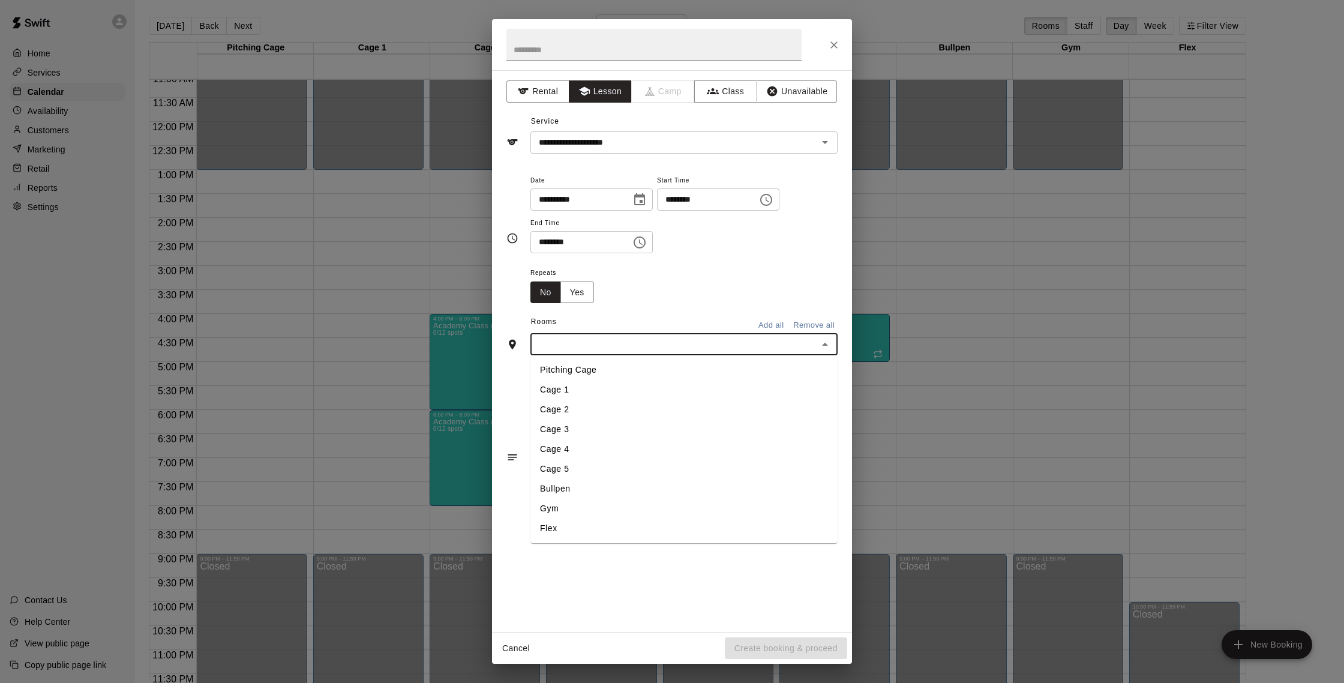
click at [589, 395] on li "Cage 1" at bounding box center [683, 390] width 307 height 20
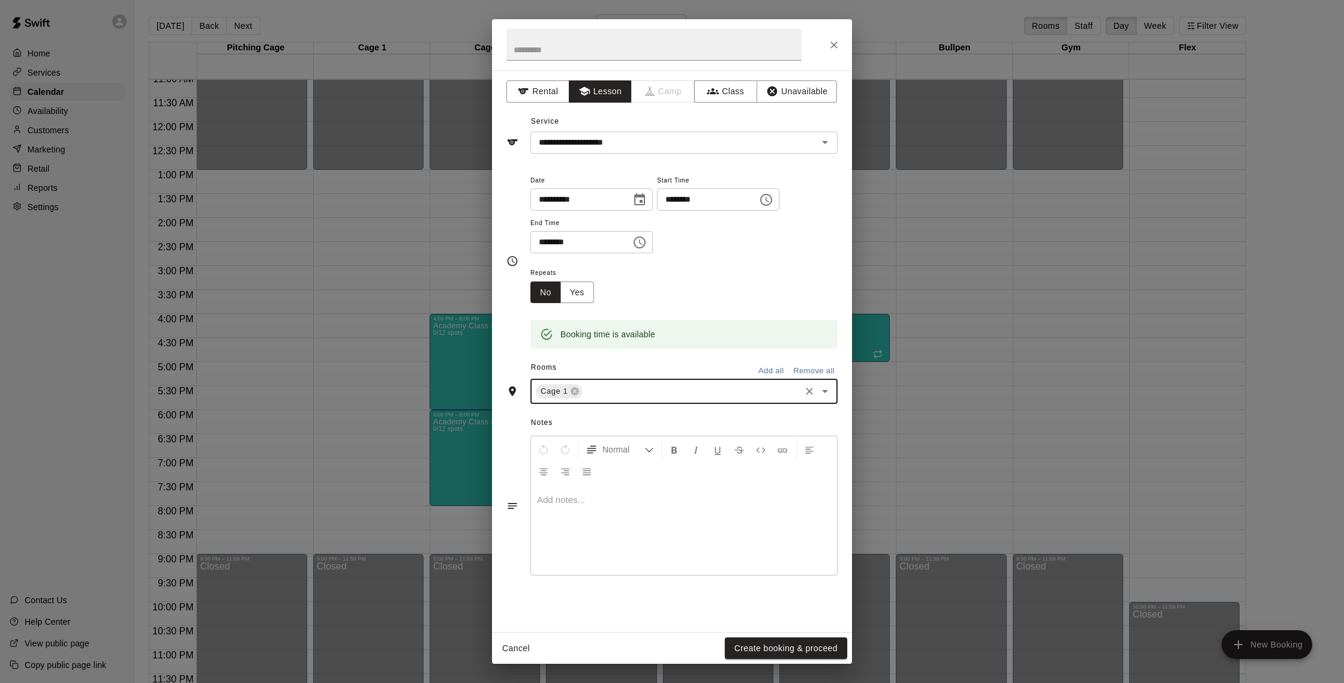
click at [820, 643] on button "Create booking & proceed" at bounding box center [786, 648] width 122 height 22
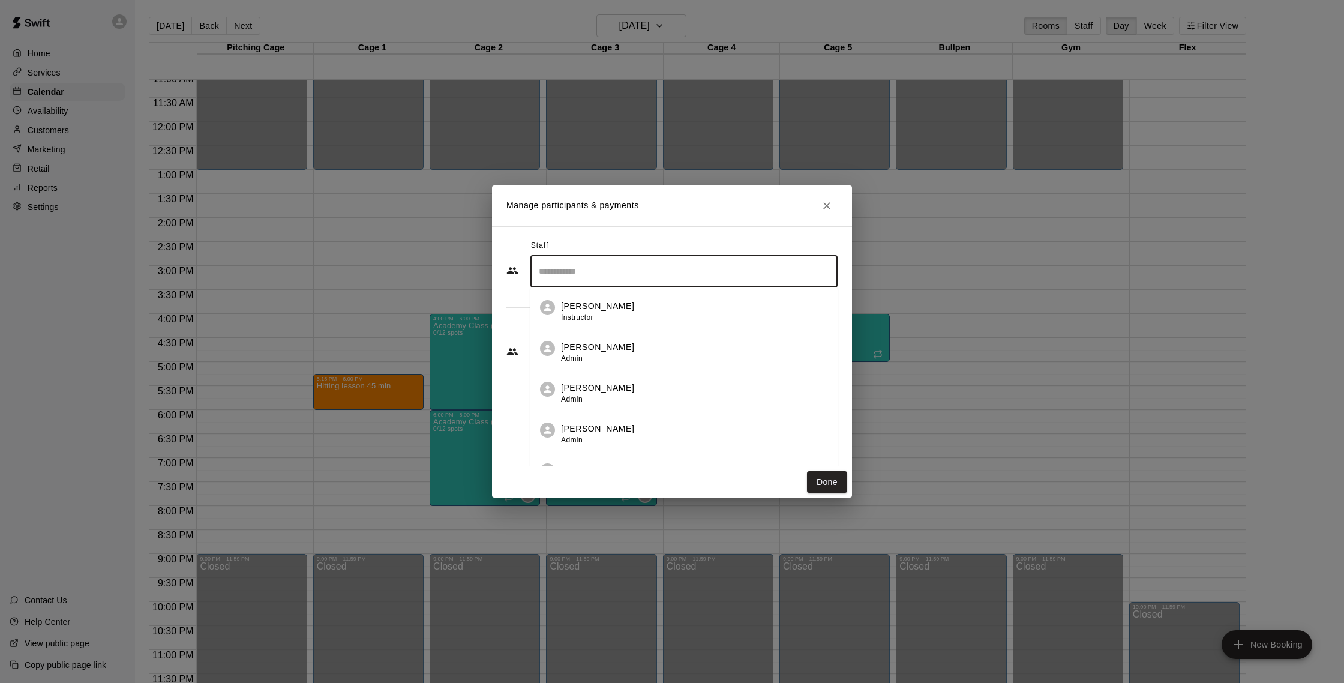
click at [590, 263] on input "Search staff" at bounding box center [684, 271] width 296 height 21
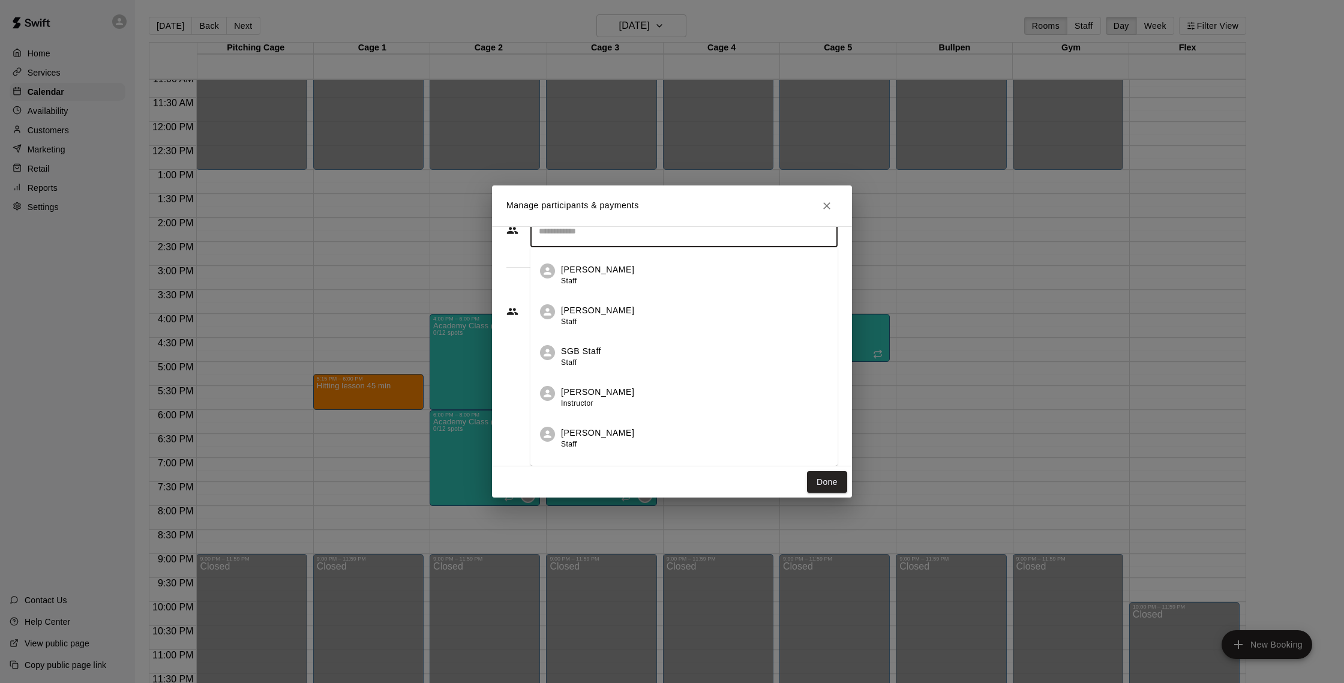
scroll to position [516, 0]
click at [632, 433] on li "[PERSON_NAME] Owner" at bounding box center [683, 445] width 307 height 41
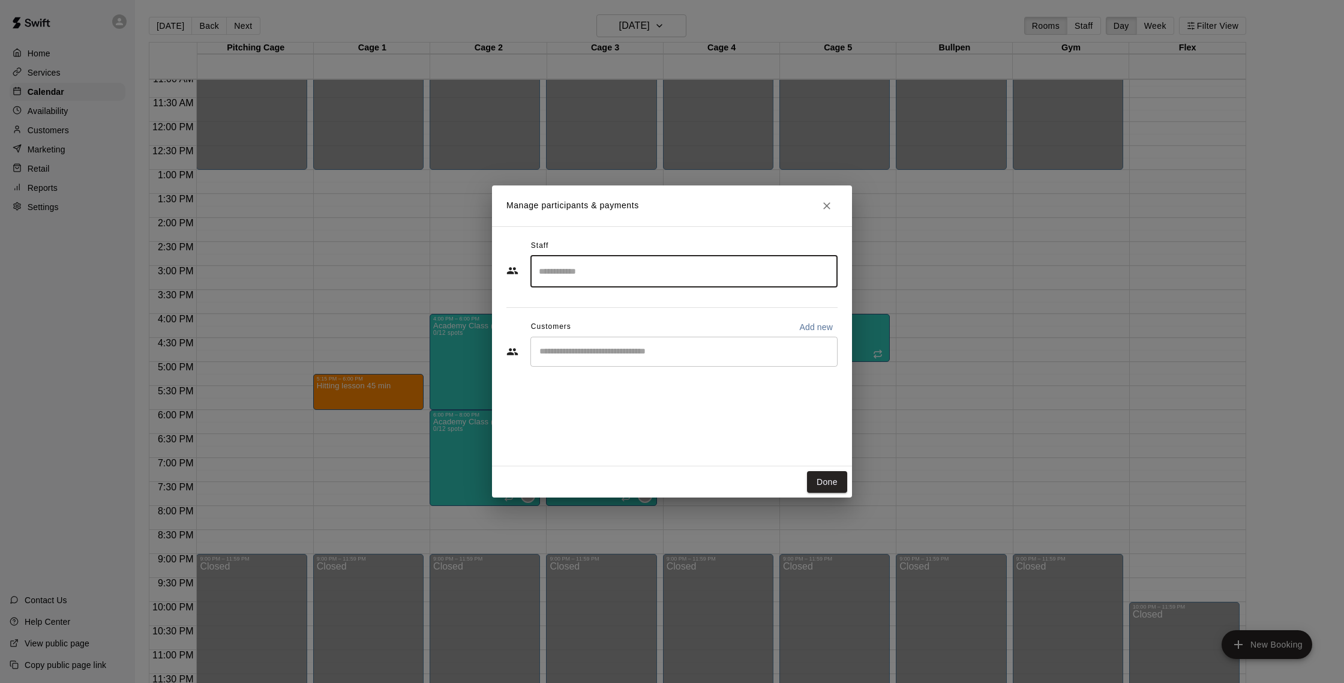
scroll to position [0, 0]
click at [629, 349] on input "Start typing to search customers..." at bounding box center [684, 352] width 296 height 12
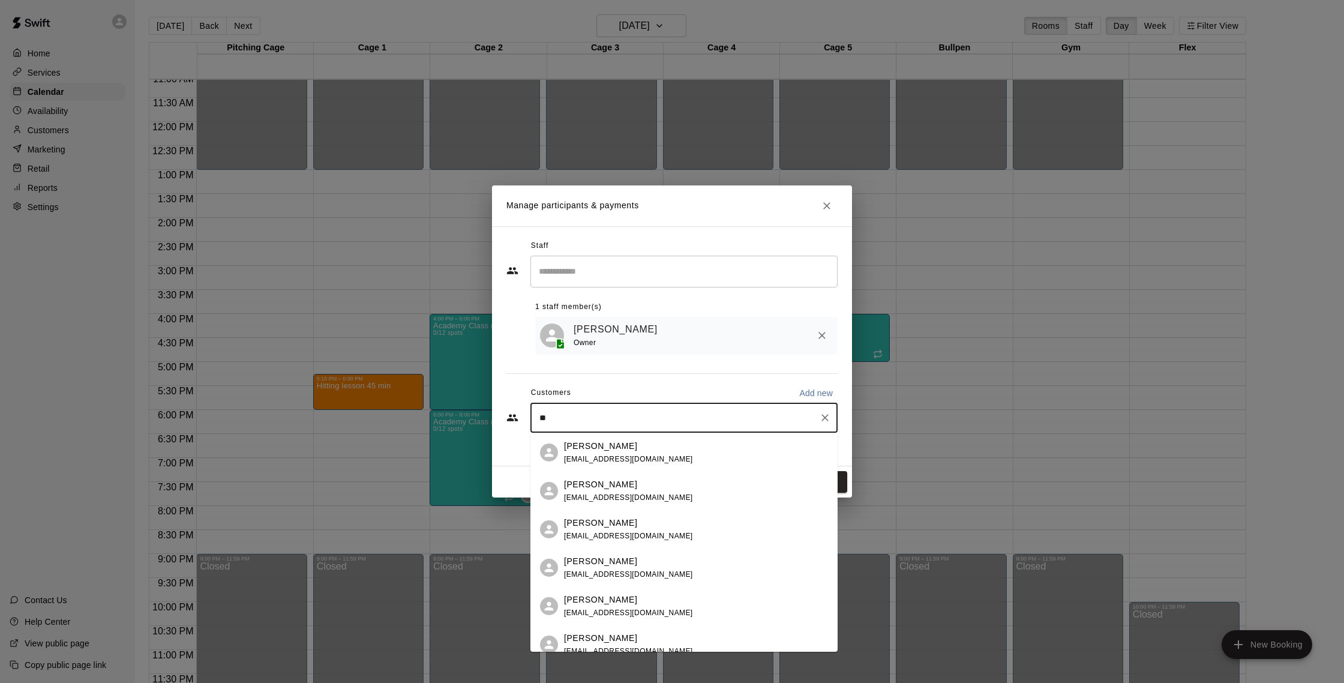
type input "***"
click at [664, 557] on div "[PERSON_NAME]" at bounding box center [628, 560] width 129 height 13
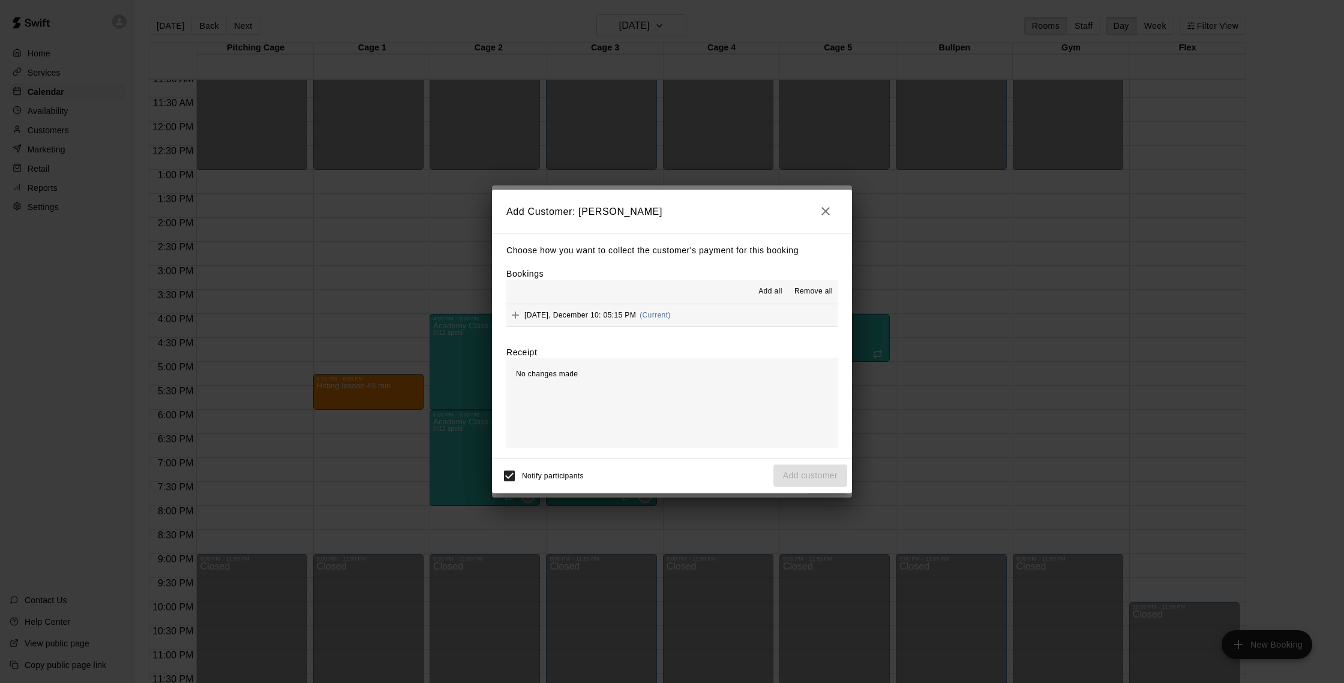
click at [706, 323] on button "[DATE], December 10: 05:15 PM (Current)" at bounding box center [671, 315] width 331 height 22
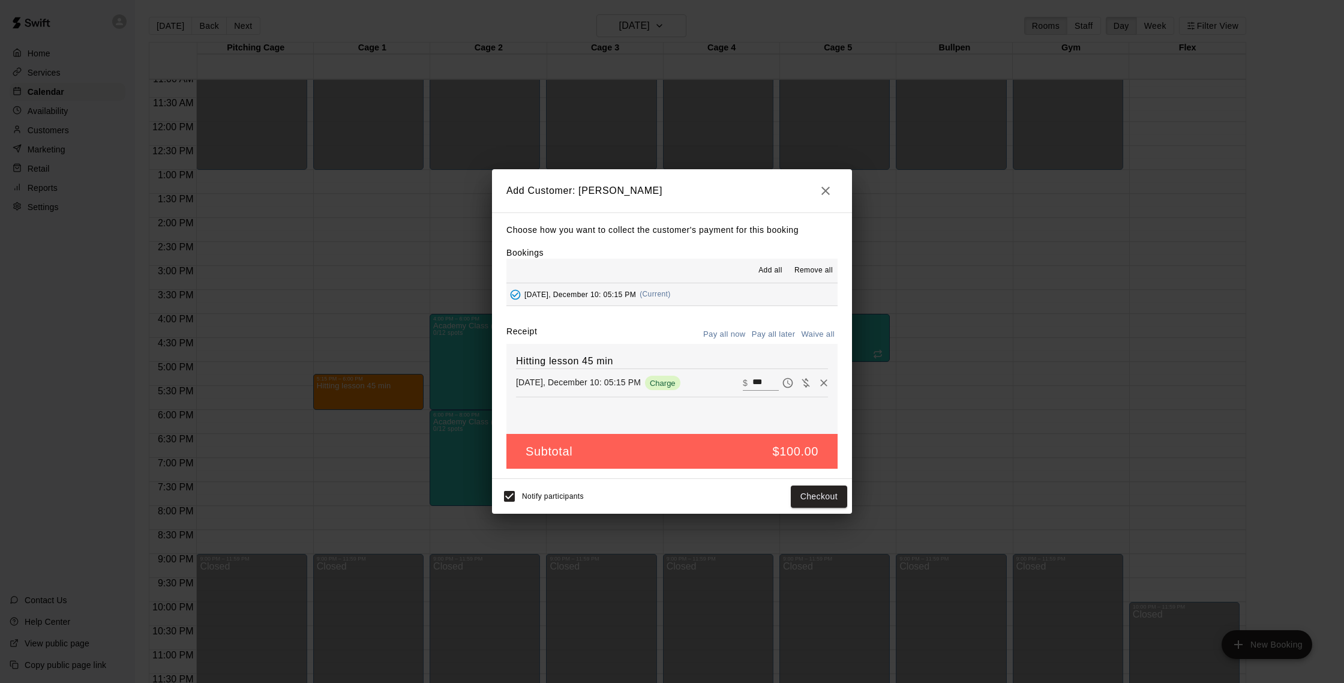
click at [801, 332] on button "Waive all" at bounding box center [818, 334] width 40 height 19
type input "*"
click at [834, 494] on button "Add customer" at bounding box center [810, 496] width 74 height 22
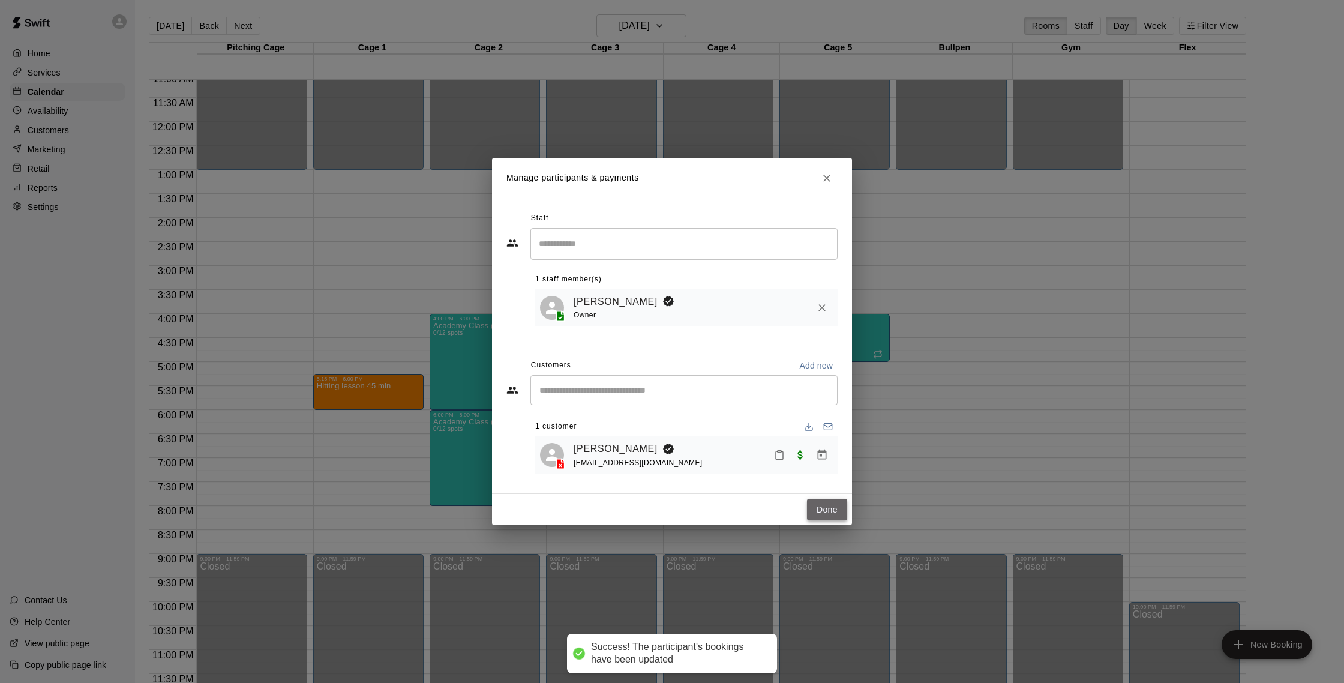
click at [832, 502] on button "Done" at bounding box center [827, 510] width 40 height 22
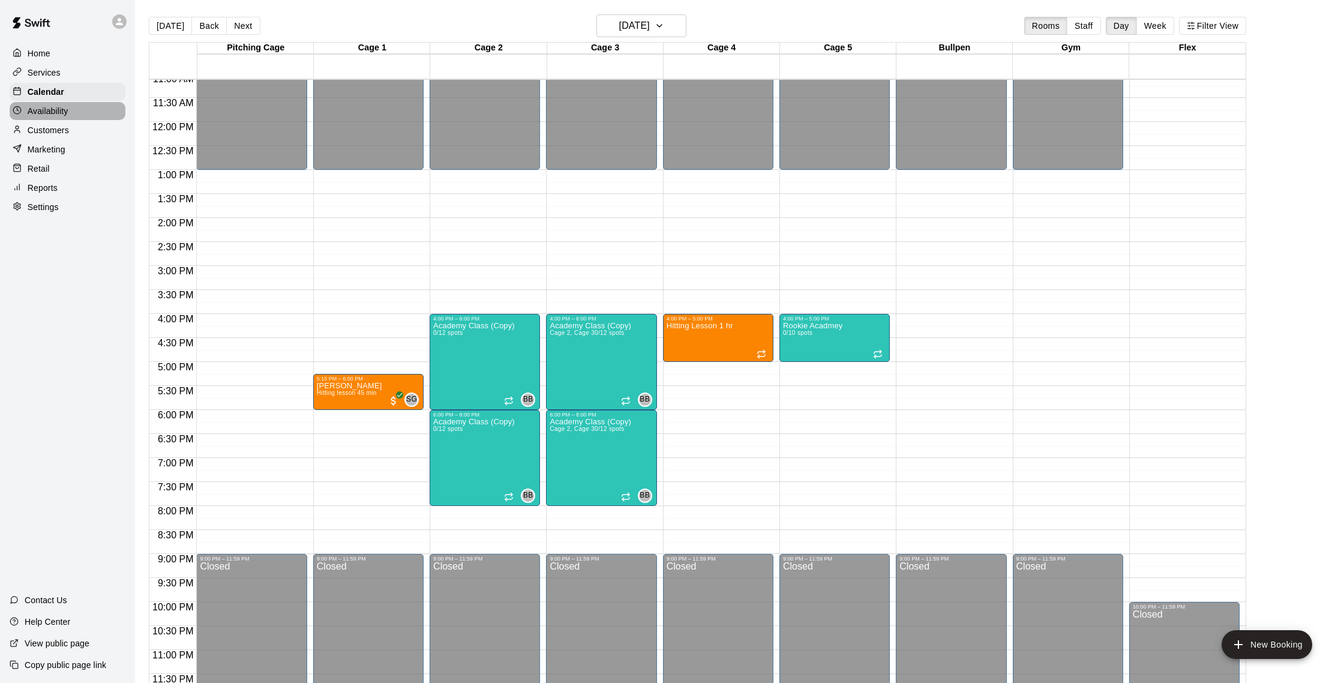
click at [70, 113] on div "Availability" at bounding box center [68, 111] width 116 height 18
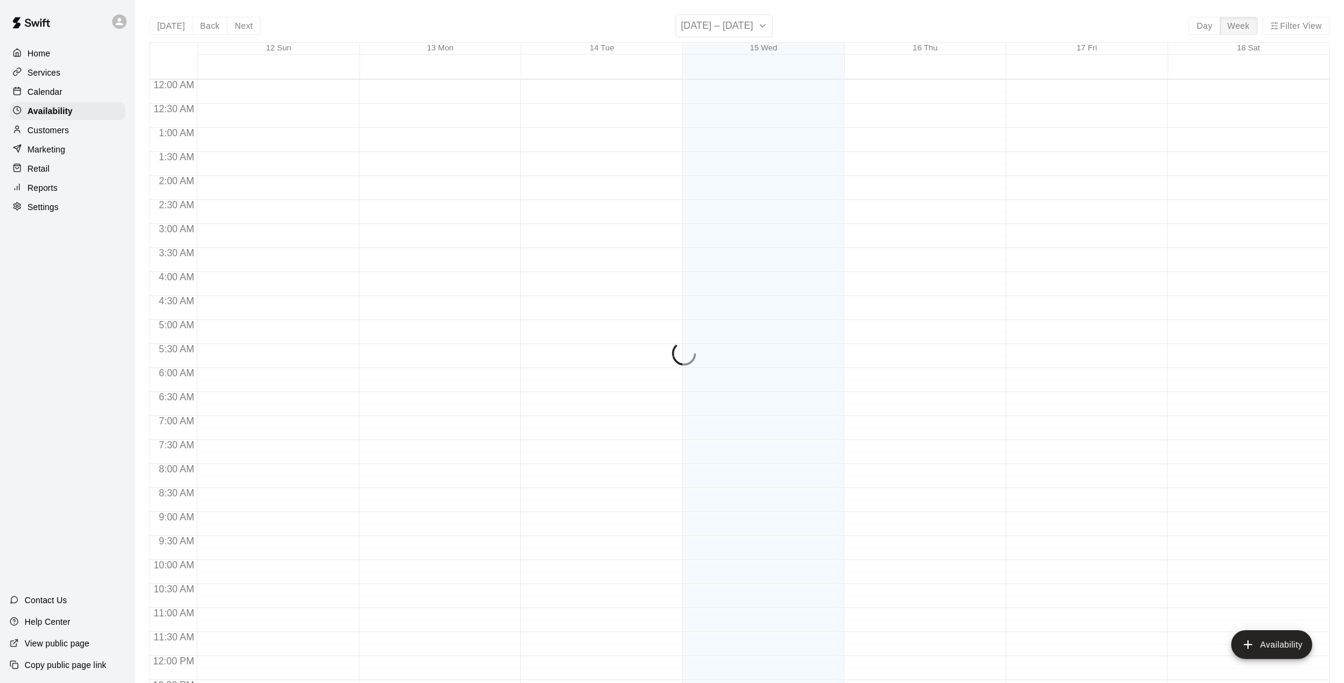
scroll to position [536, 0]
click at [71, 92] on div "Calendar" at bounding box center [68, 92] width 116 height 18
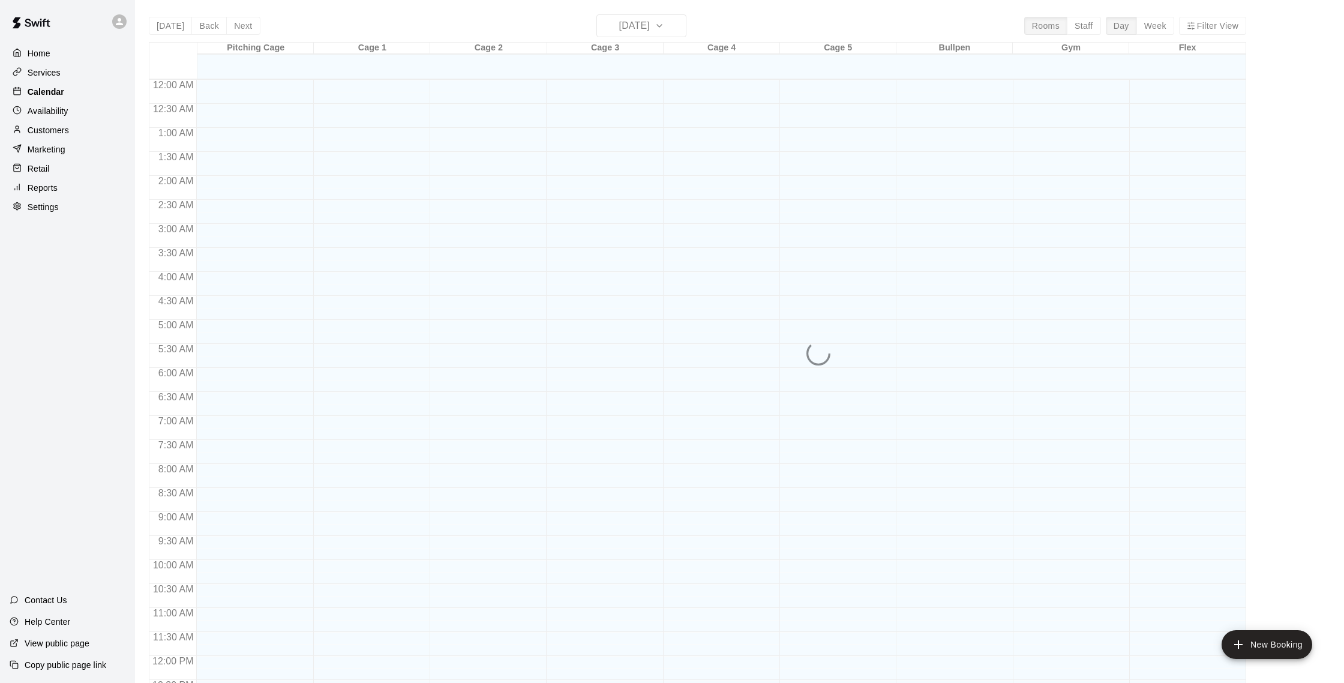
scroll to position [500, 0]
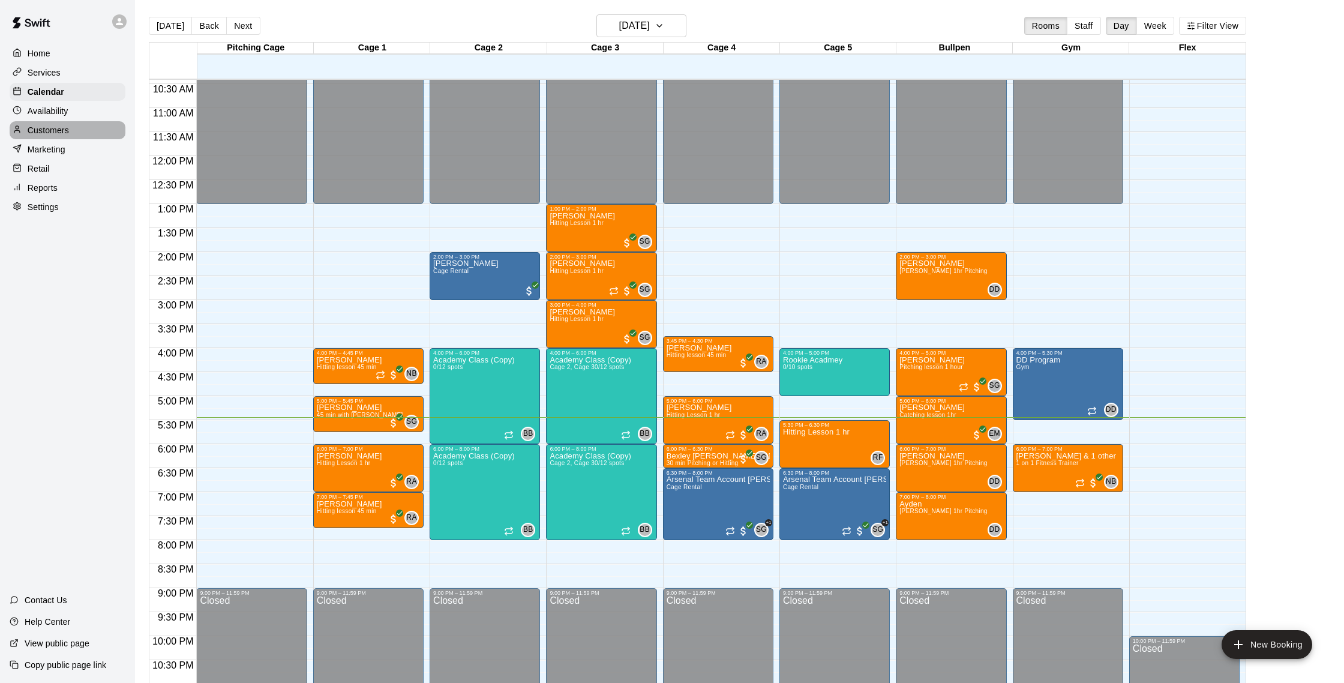
click at [55, 128] on p "Customers" at bounding box center [48, 130] width 41 height 12
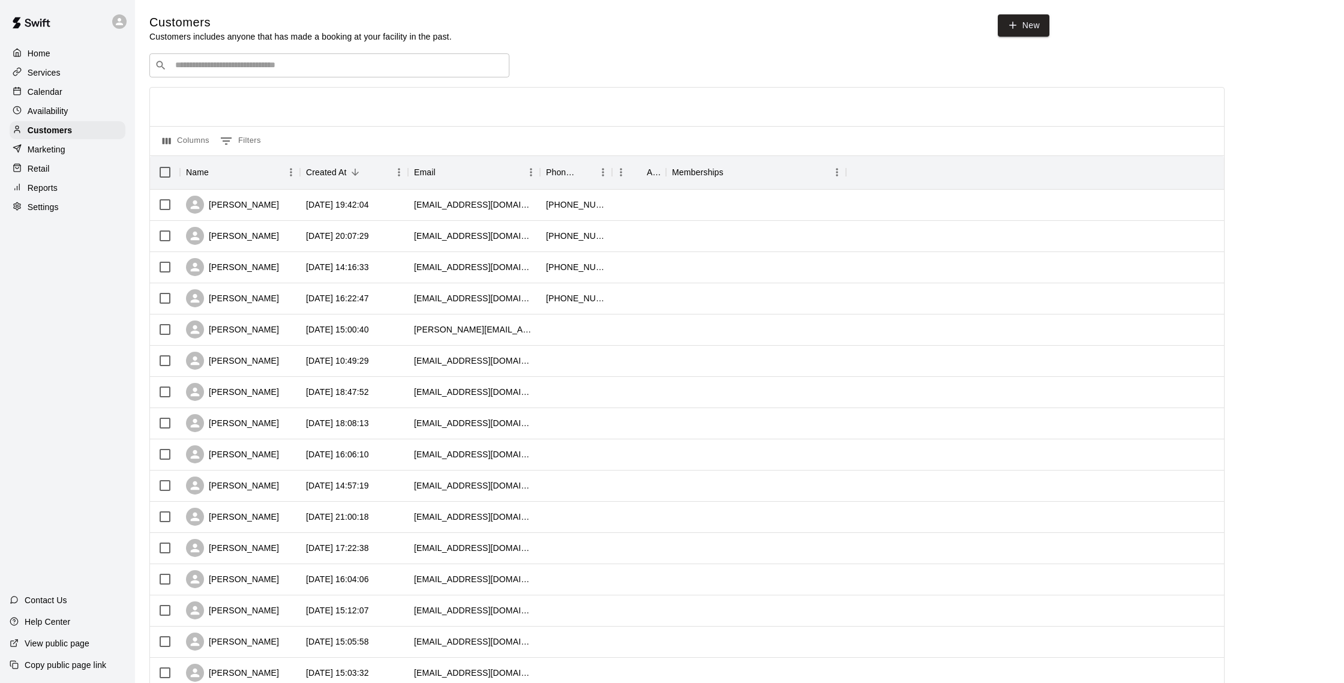
click at [241, 53] on div "Customers Customers includes anyone that has made a booking at your facility in…" at bounding box center [739, 508] width 1180 height 988
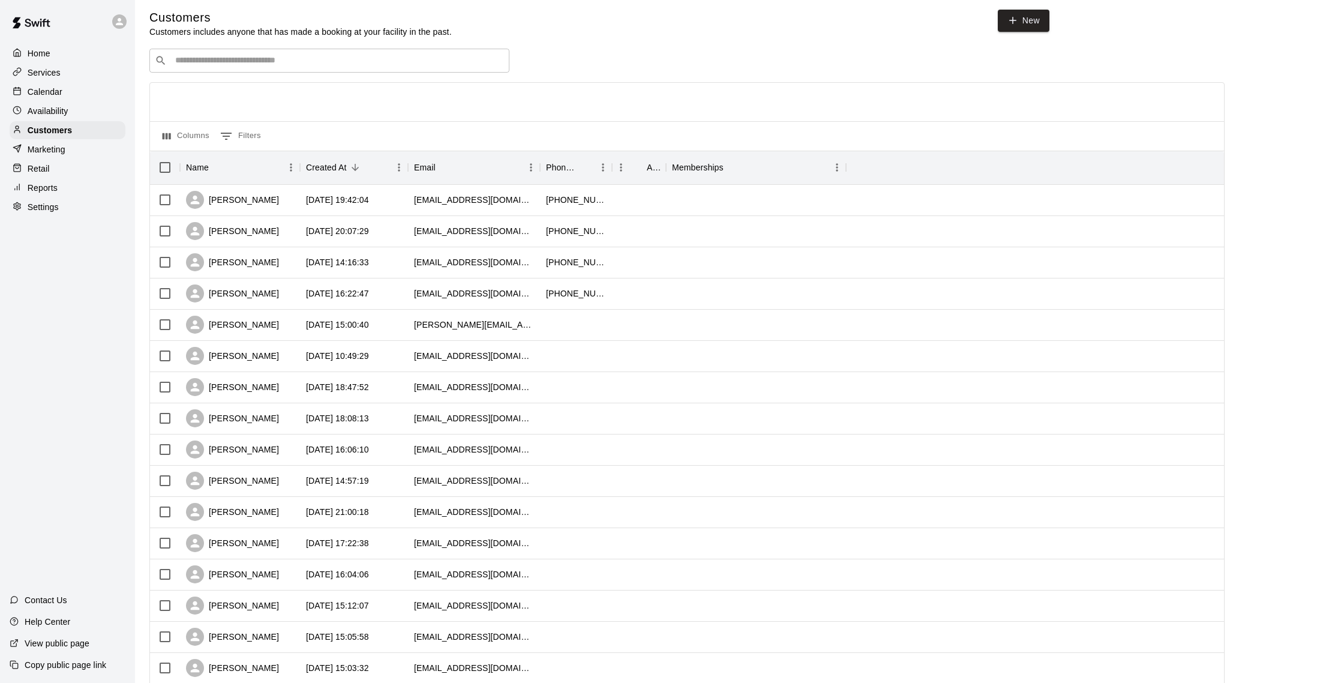
click at [239, 64] on input "Search customers by name or email" at bounding box center [338, 61] width 332 height 12
type input "*****"
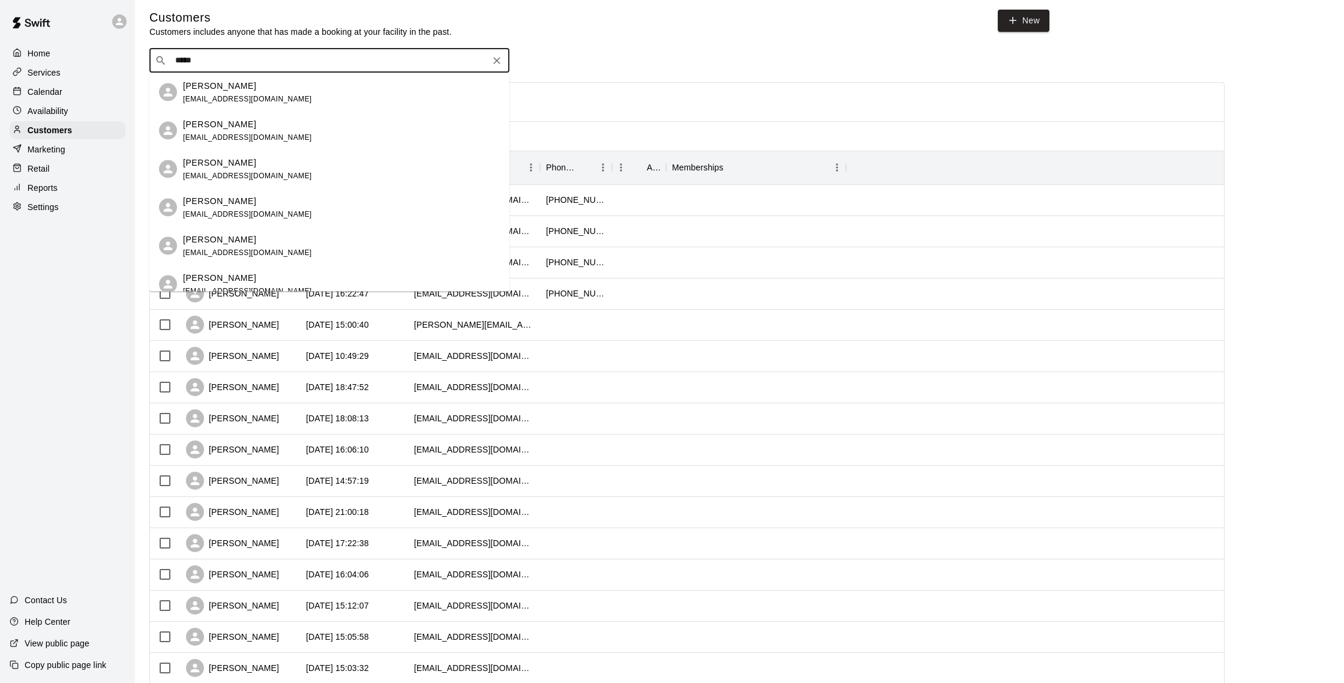
click at [312, 199] on div "[PERSON_NAME] [EMAIL_ADDRESS][DOMAIN_NAME]" at bounding box center [341, 207] width 317 height 26
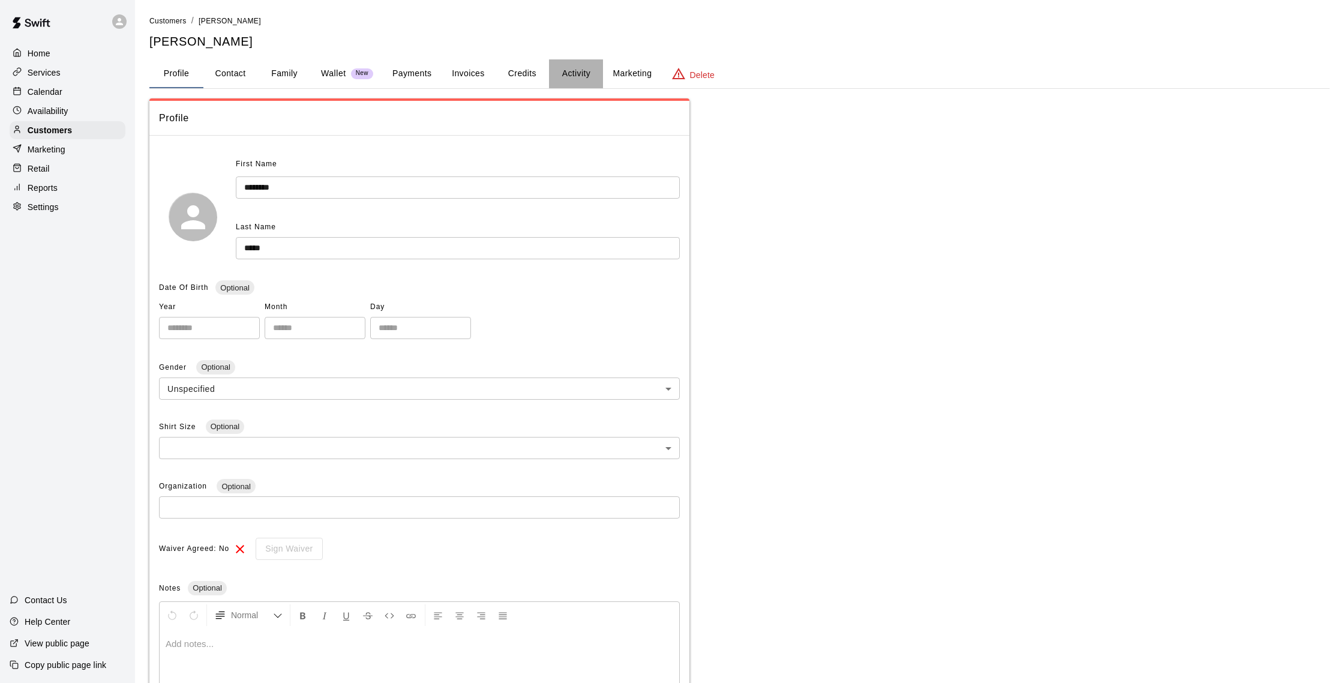
click at [584, 75] on button "Activity" at bounding box center [576, 73] width 54 height 29
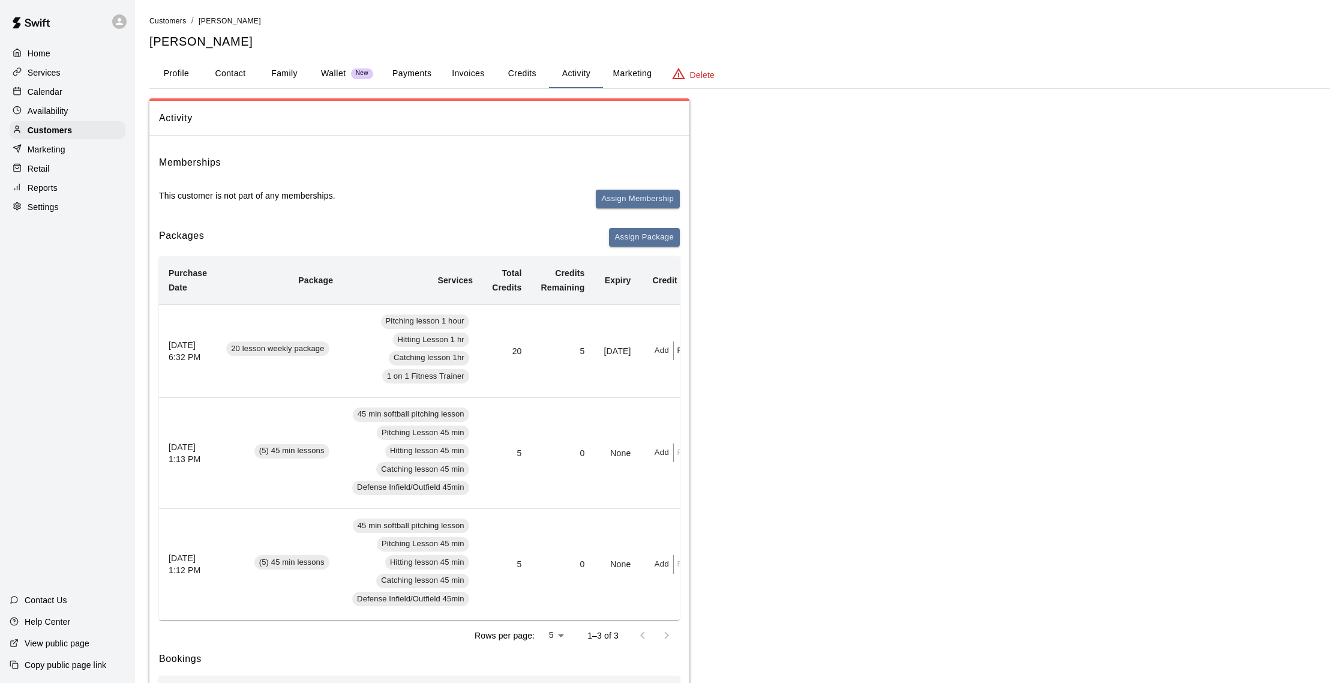
scroll to position [0, 53]
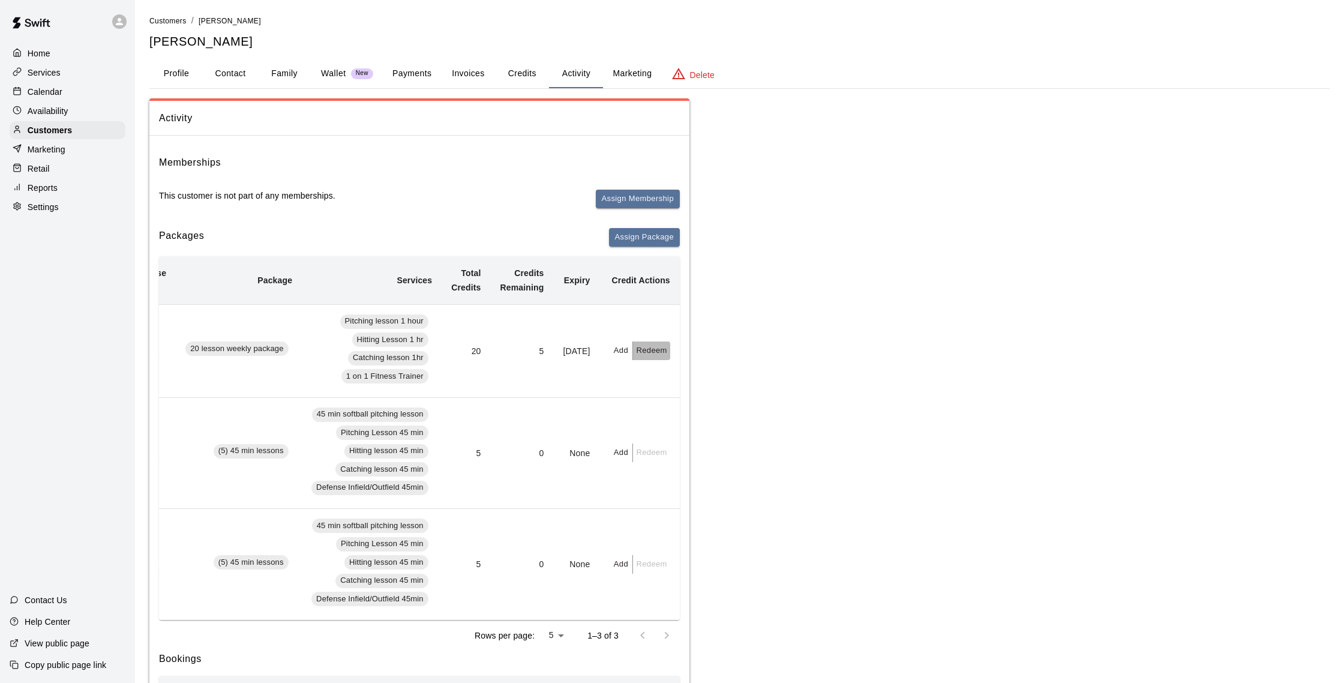
click at [646, 347] on button "Redeem" at bounding box center [651, 350] width 37 height 19
click at [674, 396] on input "text" at bounding box center [664, 398] width 43 height 22
type input "*"
click at [725, 434] on button "Redeem" at bounding box center [693, 430] width 101 height 22
click at [64, 86] on div "Calendar" at bounding box center [68, 92] width 116 height 18
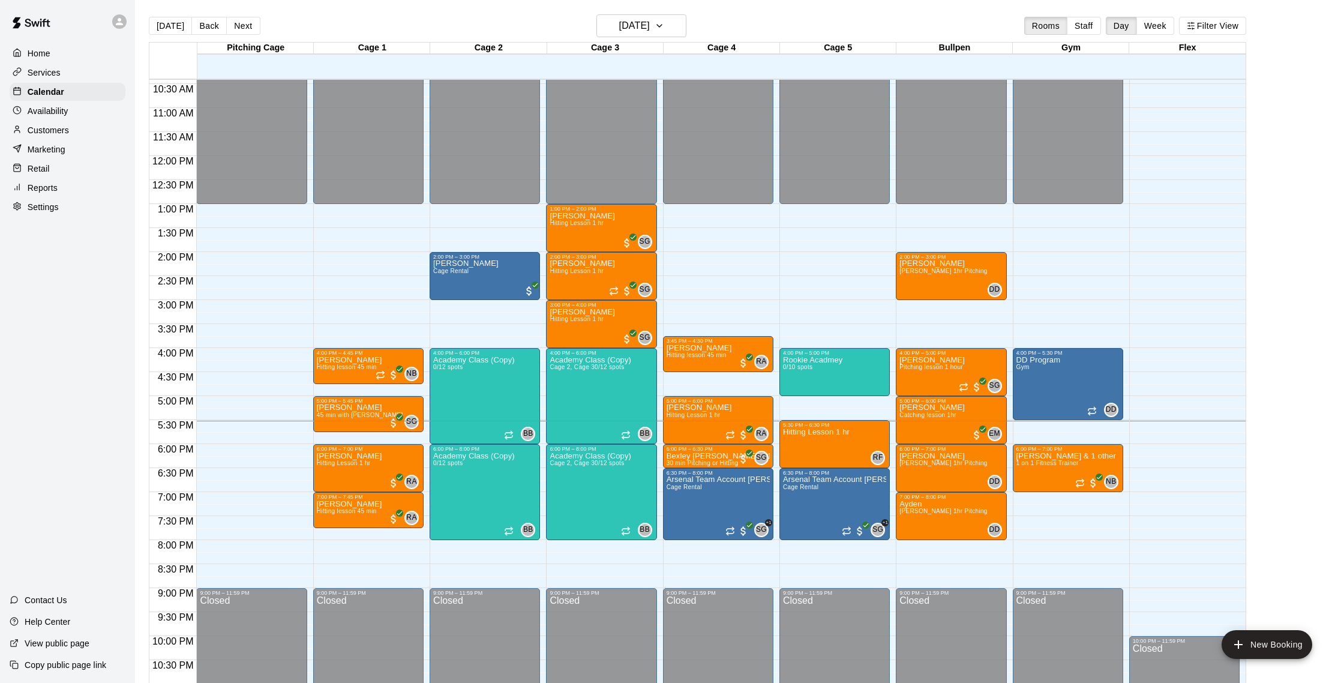
scroll to position [500, 0]
click at [196, 24] on button "Back" at bounding box center [208, 26] width 35 height 18
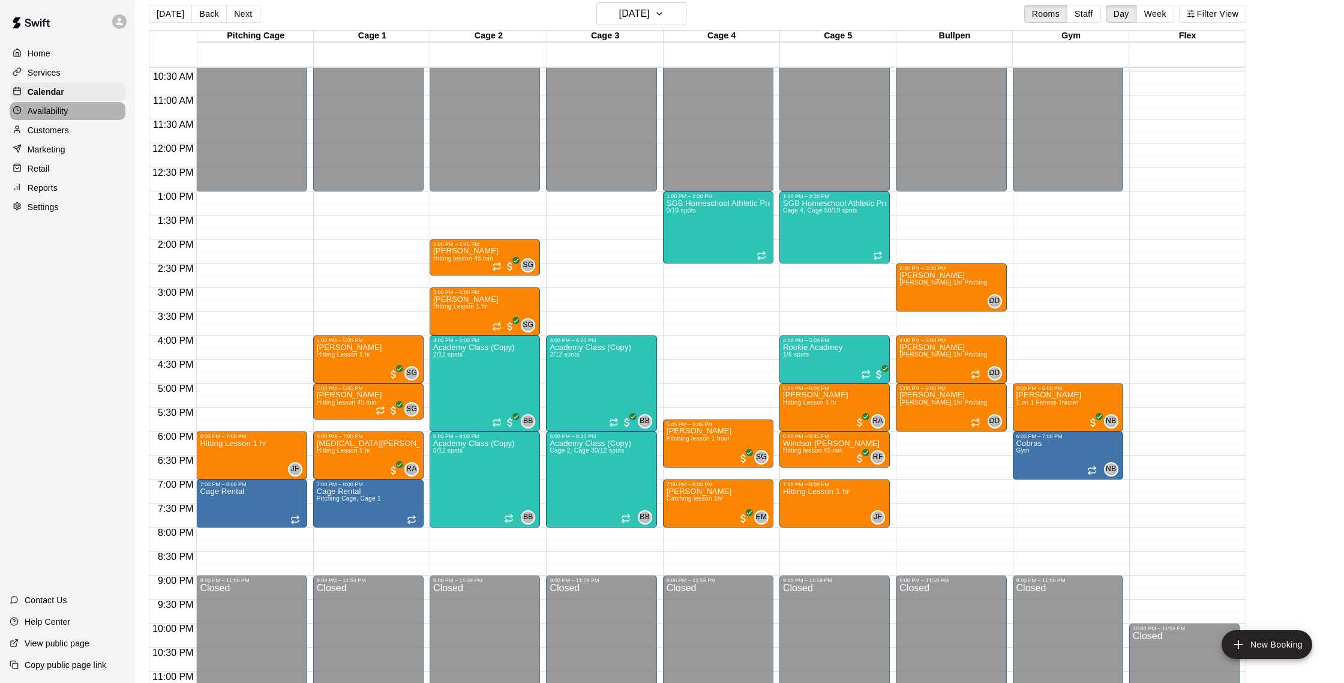
click at [97, 106] on div "Availability" at bounding box center [68, 111] width 116 height 18
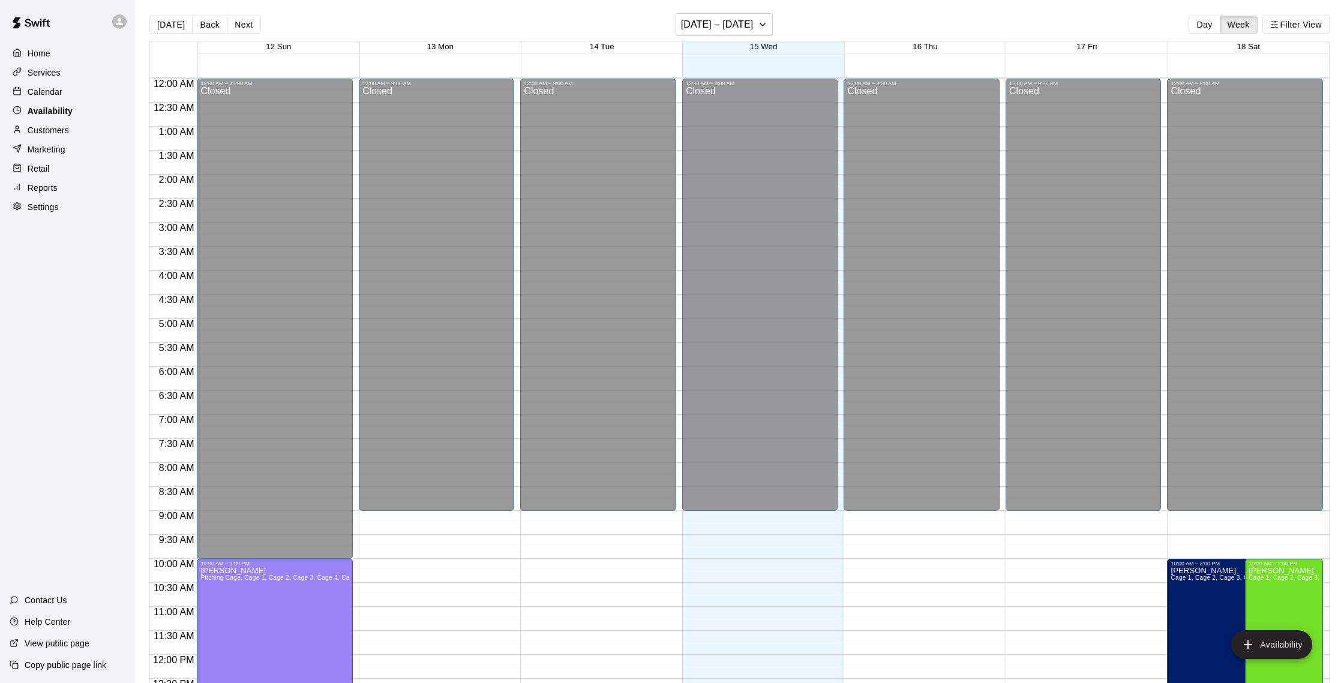
scroll to position [536, 0]
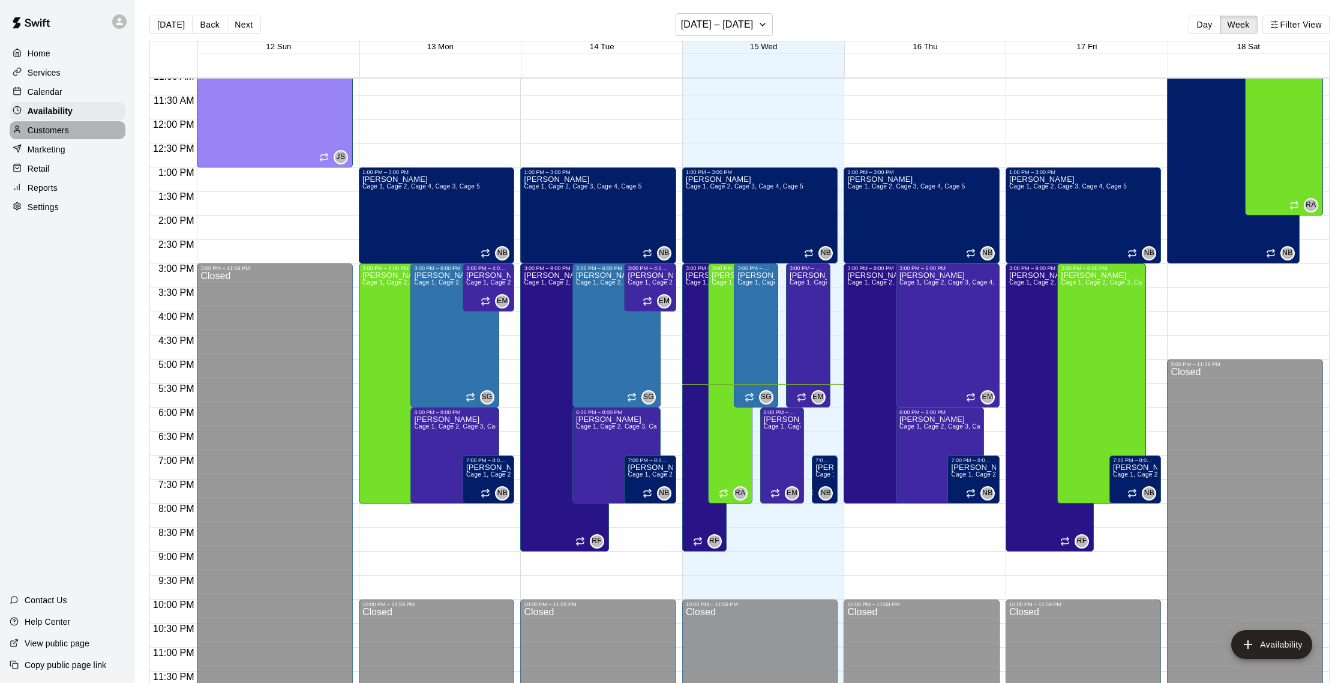
click at [88, 124] on div "Customers" at bounding box center [68, 130] width 116 height 18
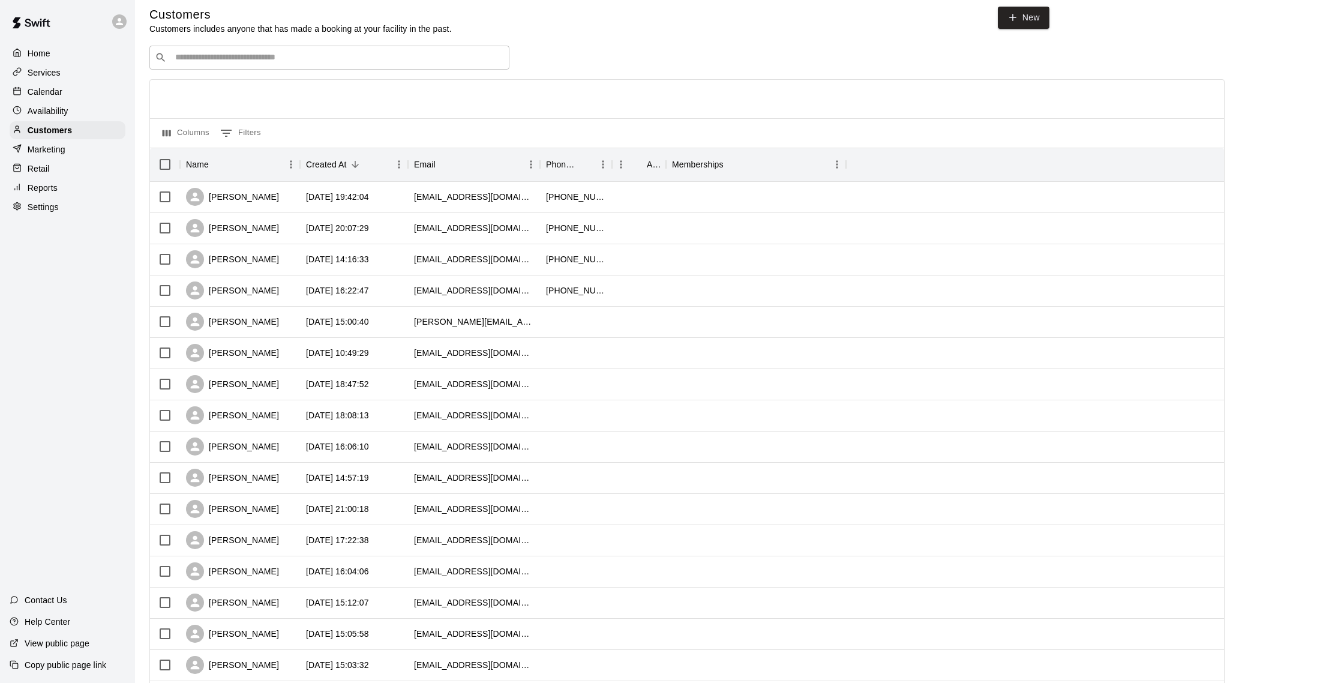
scroll to position [9, 0]
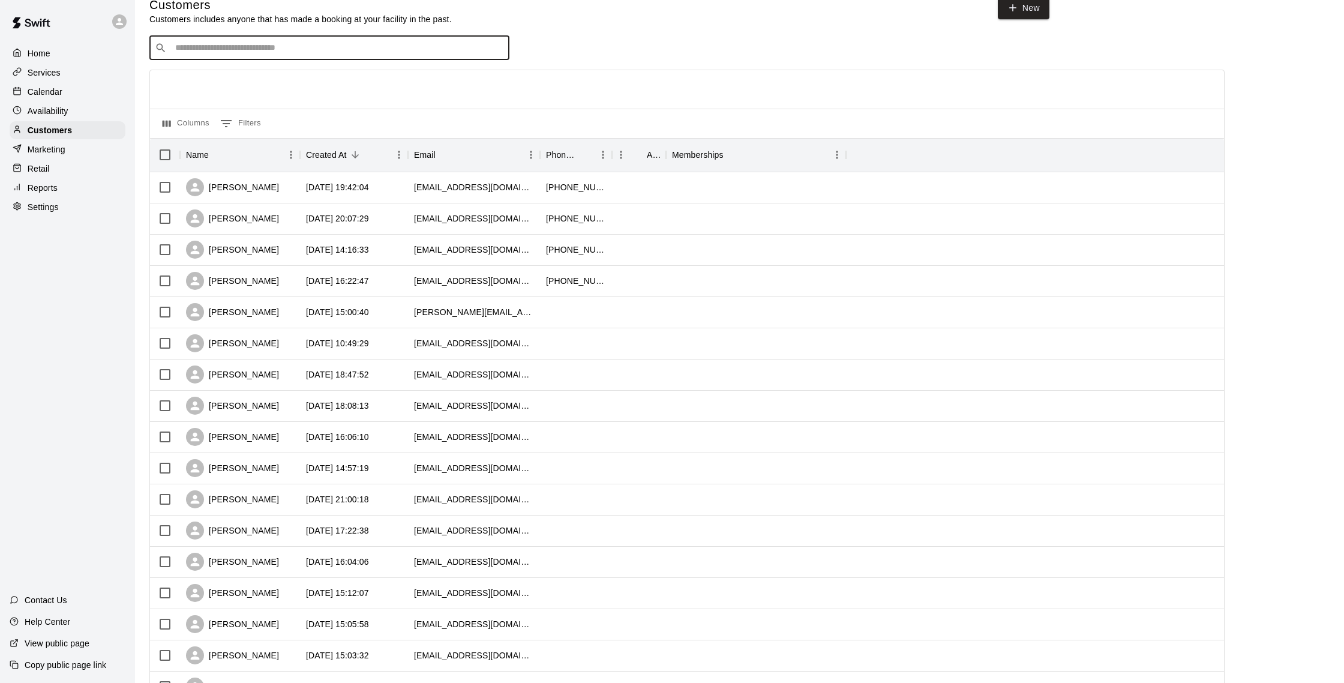
click at [209, 52] on input "Search customers by name or email" at bounding box center [338, 48] width 332 height 12
type input "***"
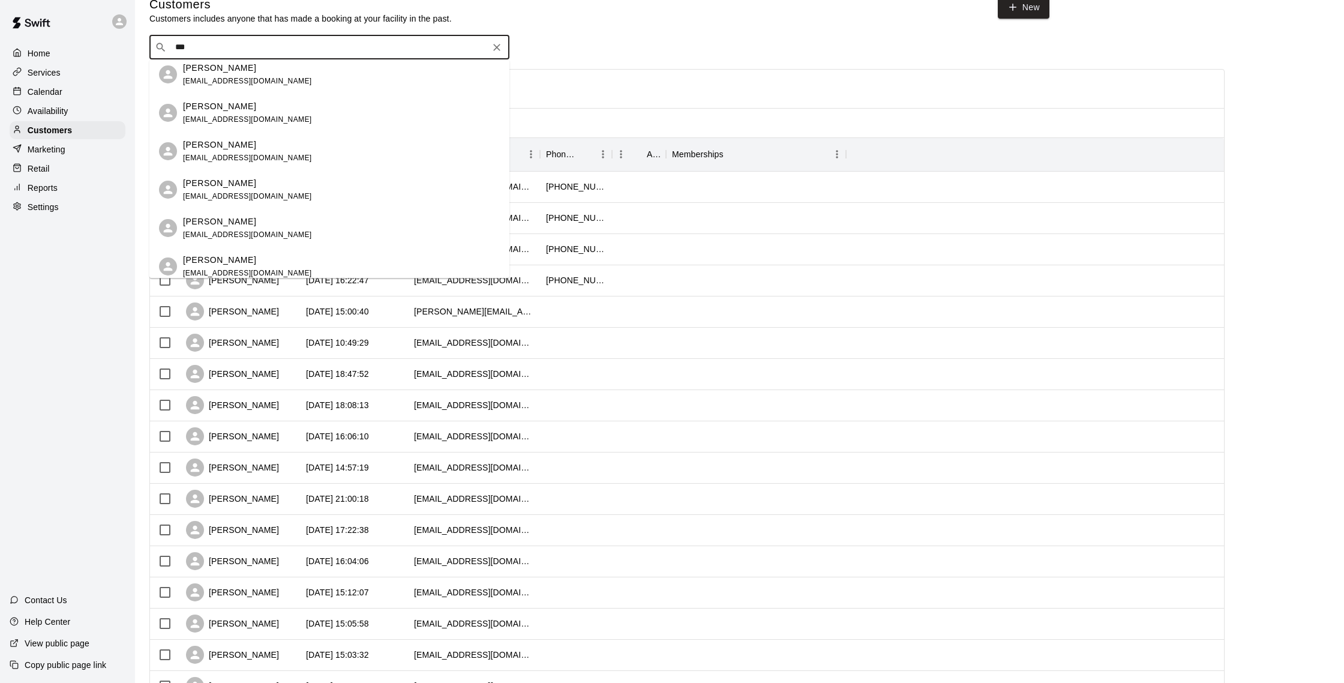
scroll to position [50, 0]
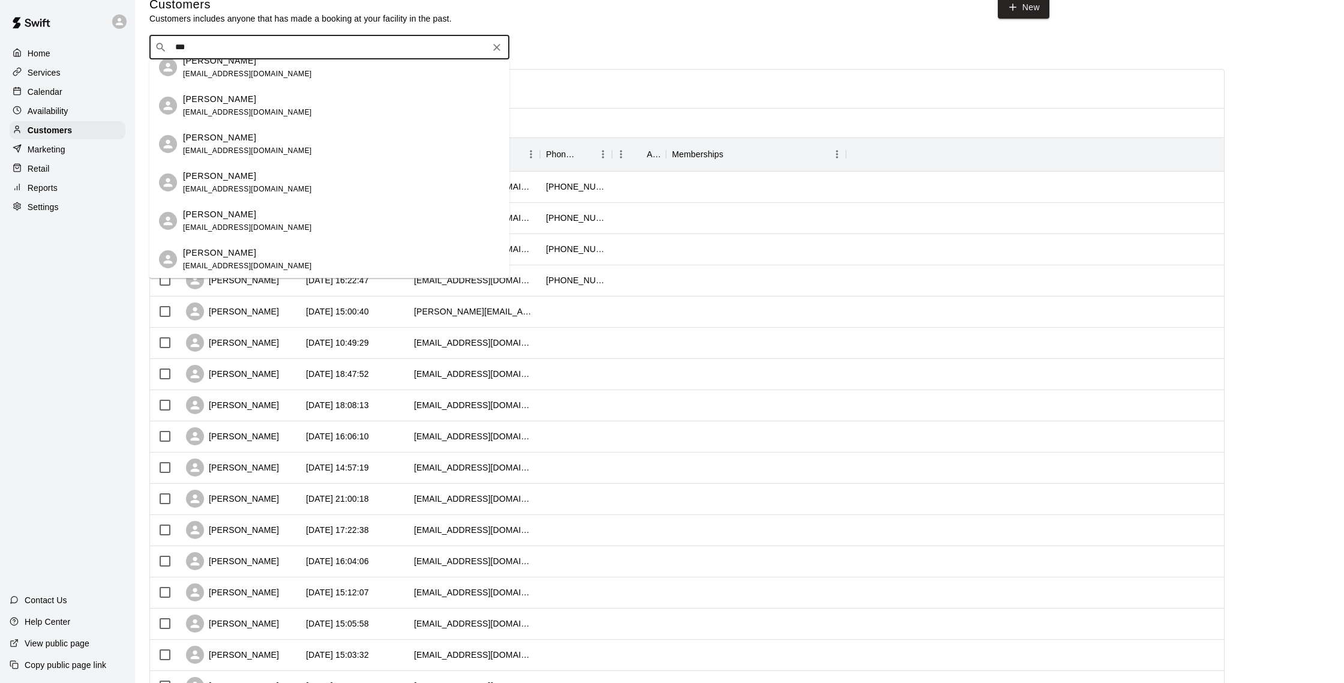
click at [334, 234] on div "[PERSON_NAME] [EMAIL_ADDRESS][DOMAIN_NAME]" at bounding box center [329, 221] width 360 height 38
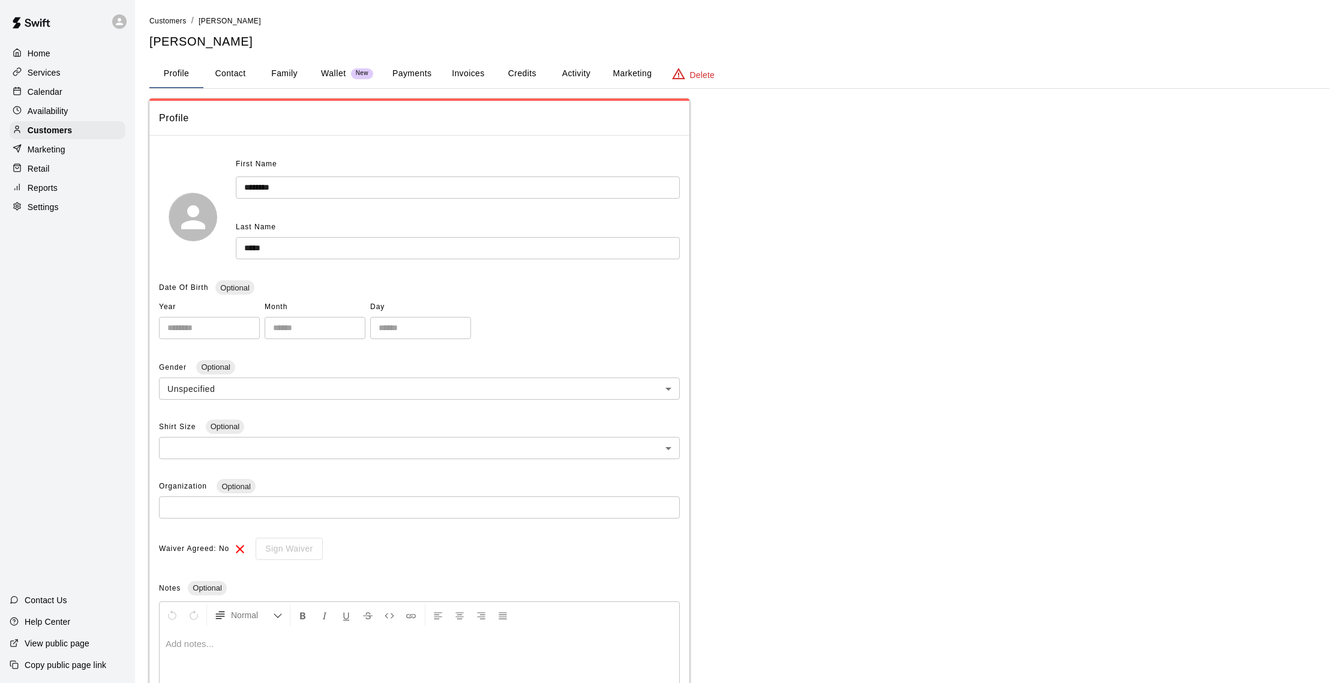
click at [232, 75] on button "Contact" at bounding box center [230, 73] width 54 height 29
select select "**"
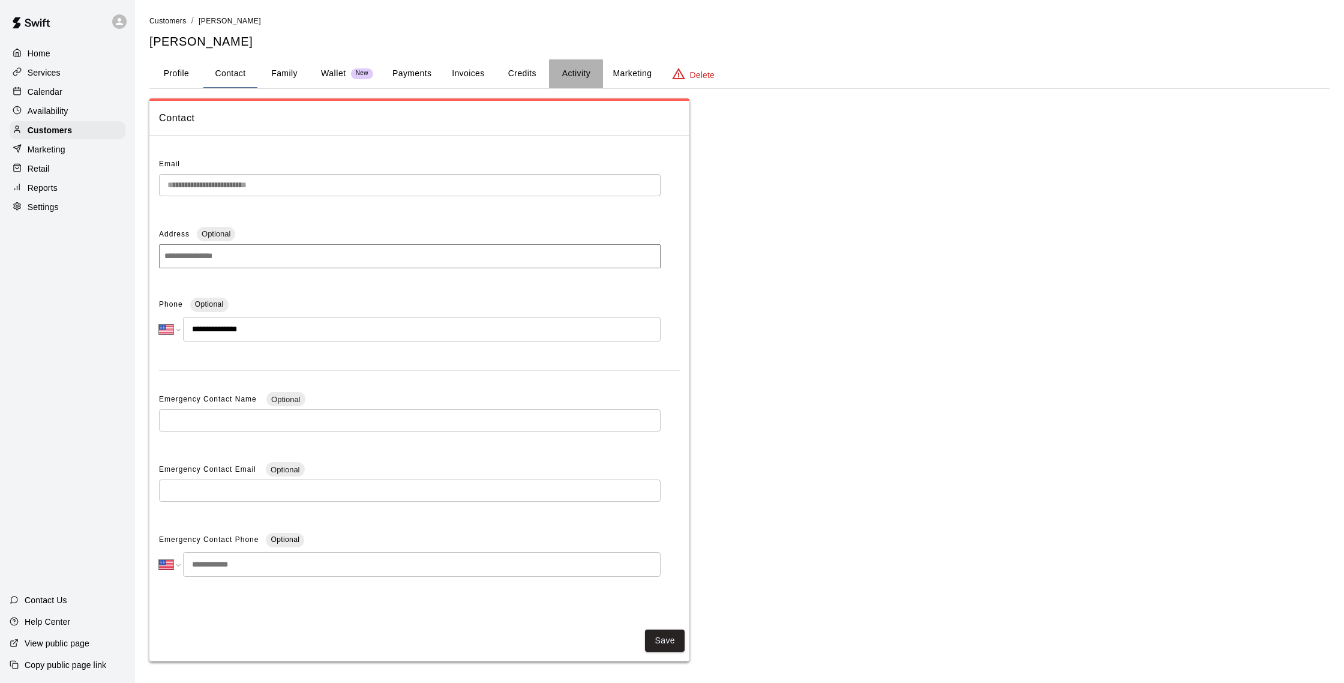
click at [559, 79] on button "Activity" at bounding box center [576, 73] width 54 height 29
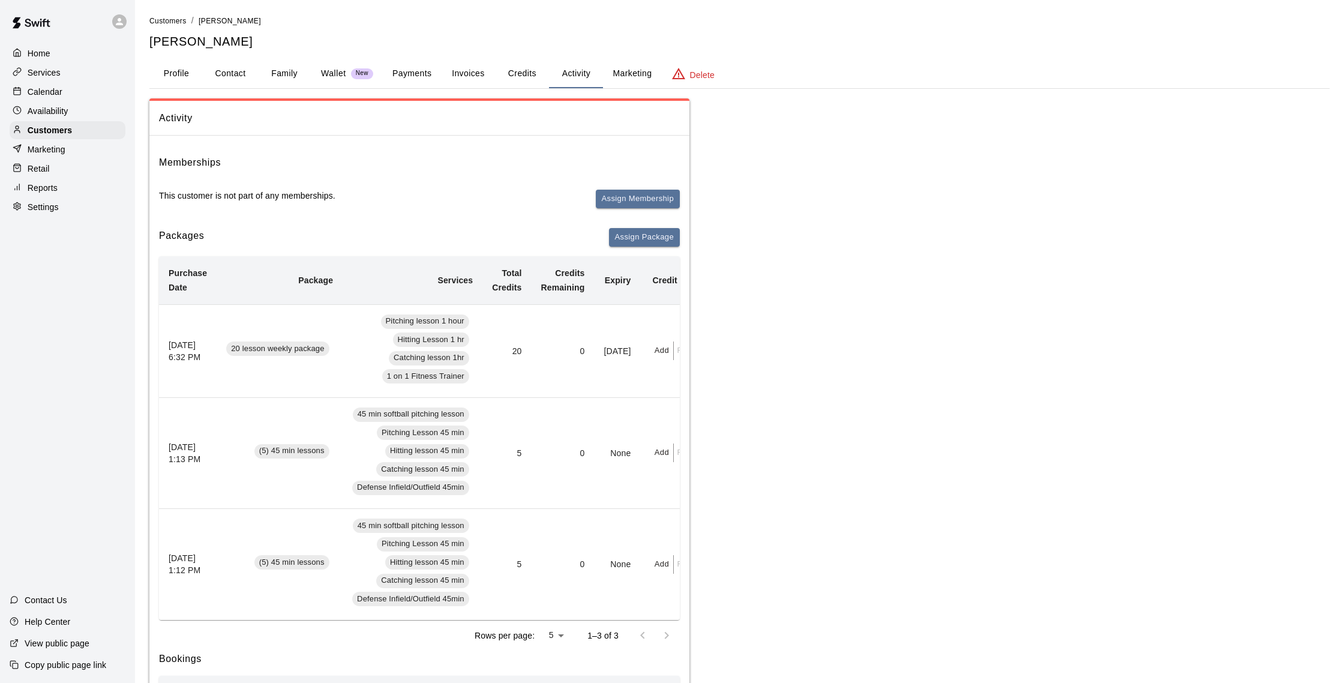
click at [530, 79] on button "Credits" at bounding box center [522, 73] width 54 height 29
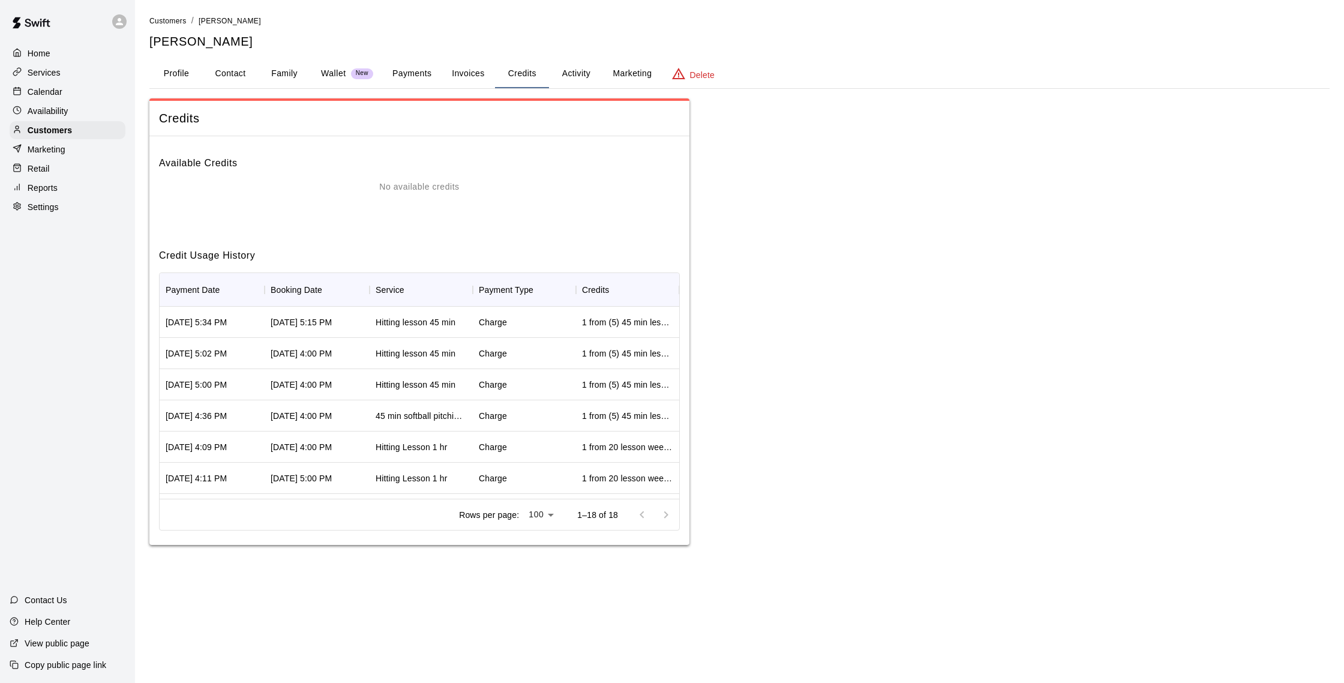
click at [603, 73] on button "Marketing" at bounding box center [632, 73] width 58 height 29
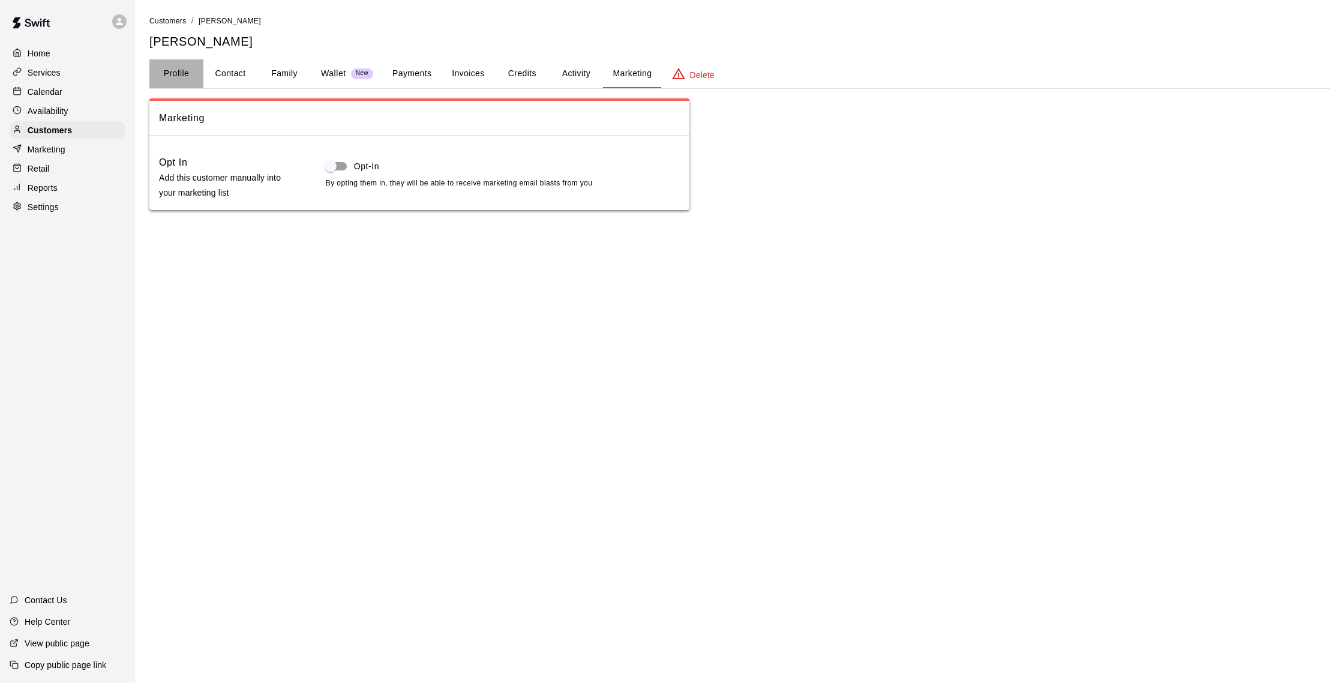
click at [202, 75] on button "Profile" at bounding box center [176, 73] width 54 height 29
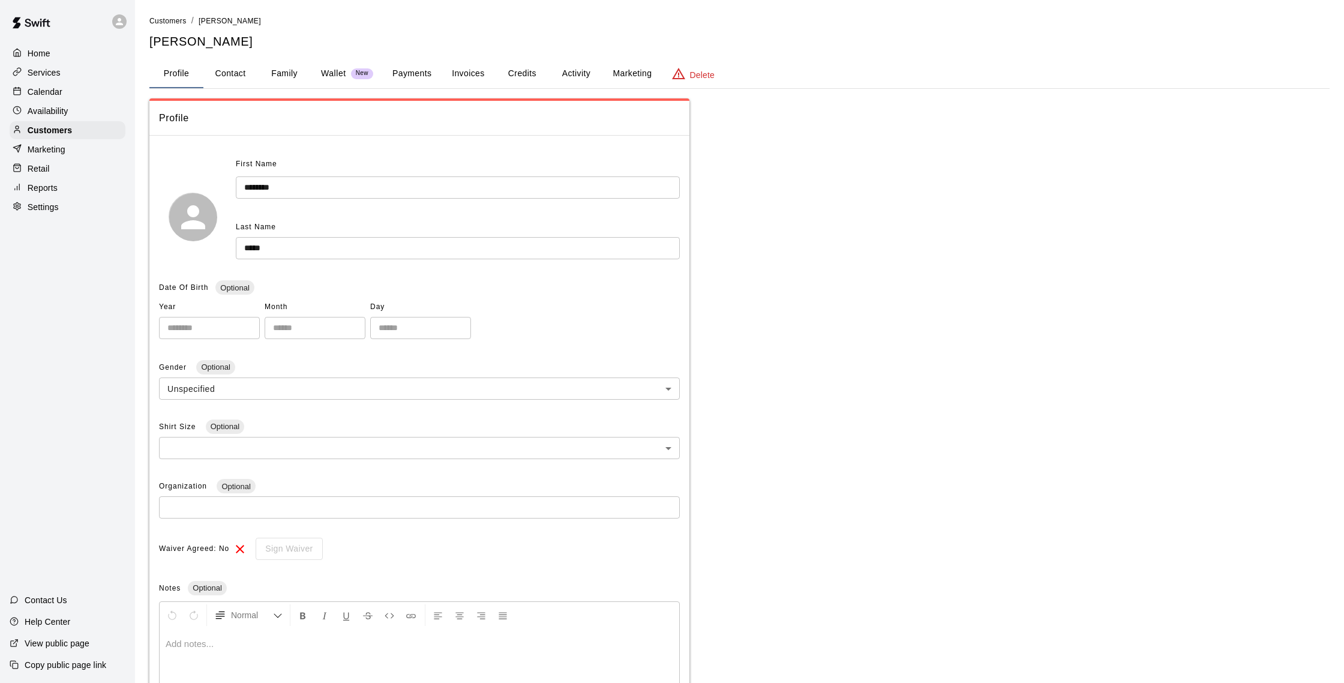
click at [228, 71] on button "Contact" at bounding box center [230, 73] width 54 height 29
select select "**"
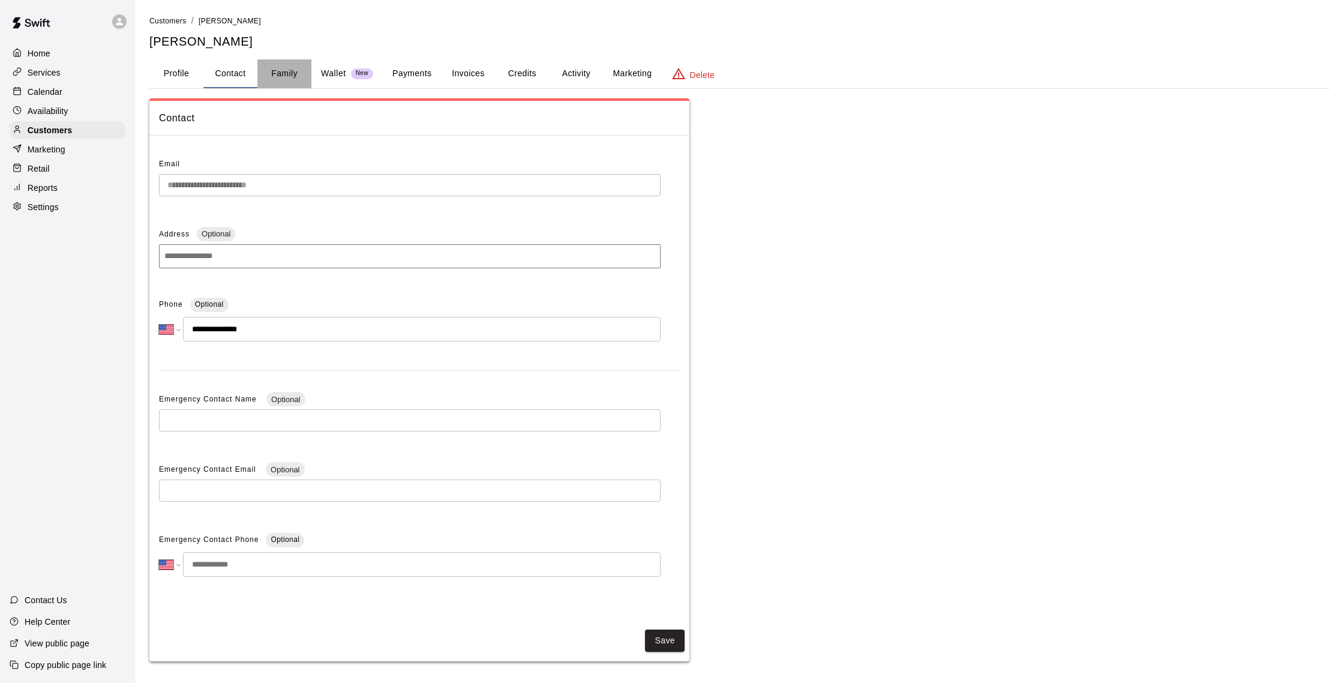
click at [268, 80] on button "Family" at bounding box center [284, 73] width 54 height 29
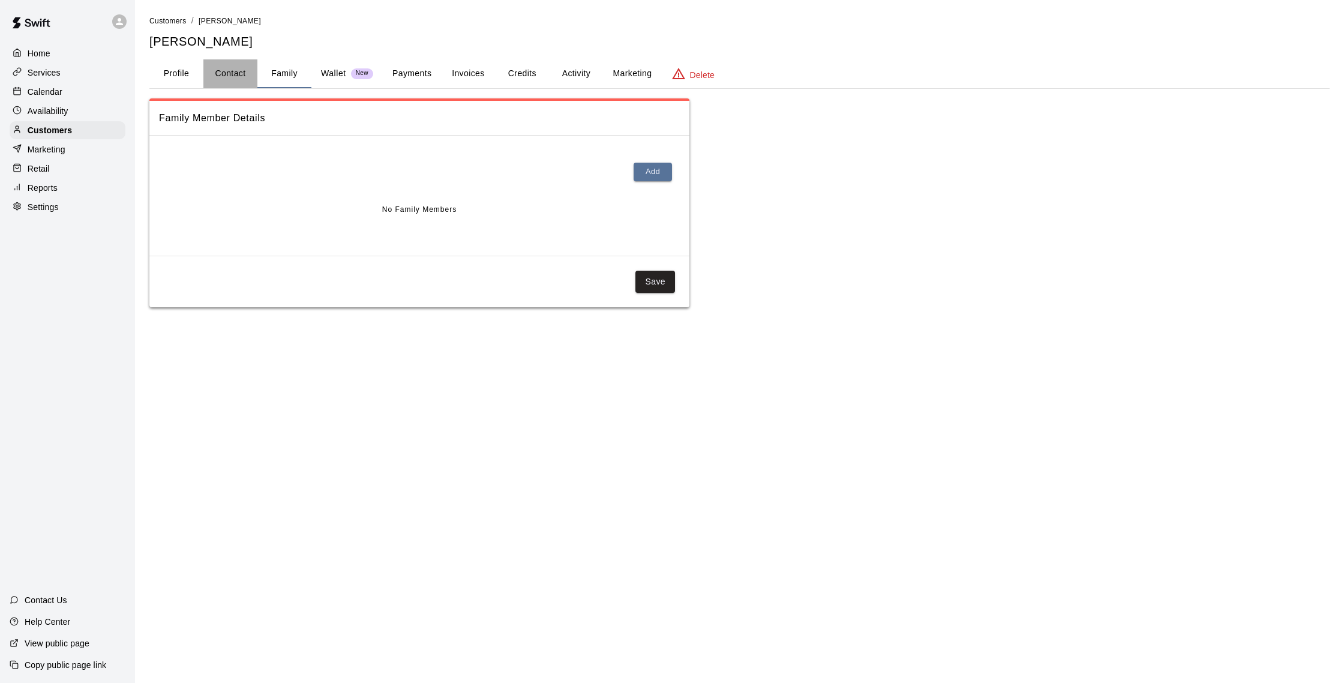
click at [243, 82] on button "Contact" at bounding box center [230, 73] width 54 height 29
select select "**"
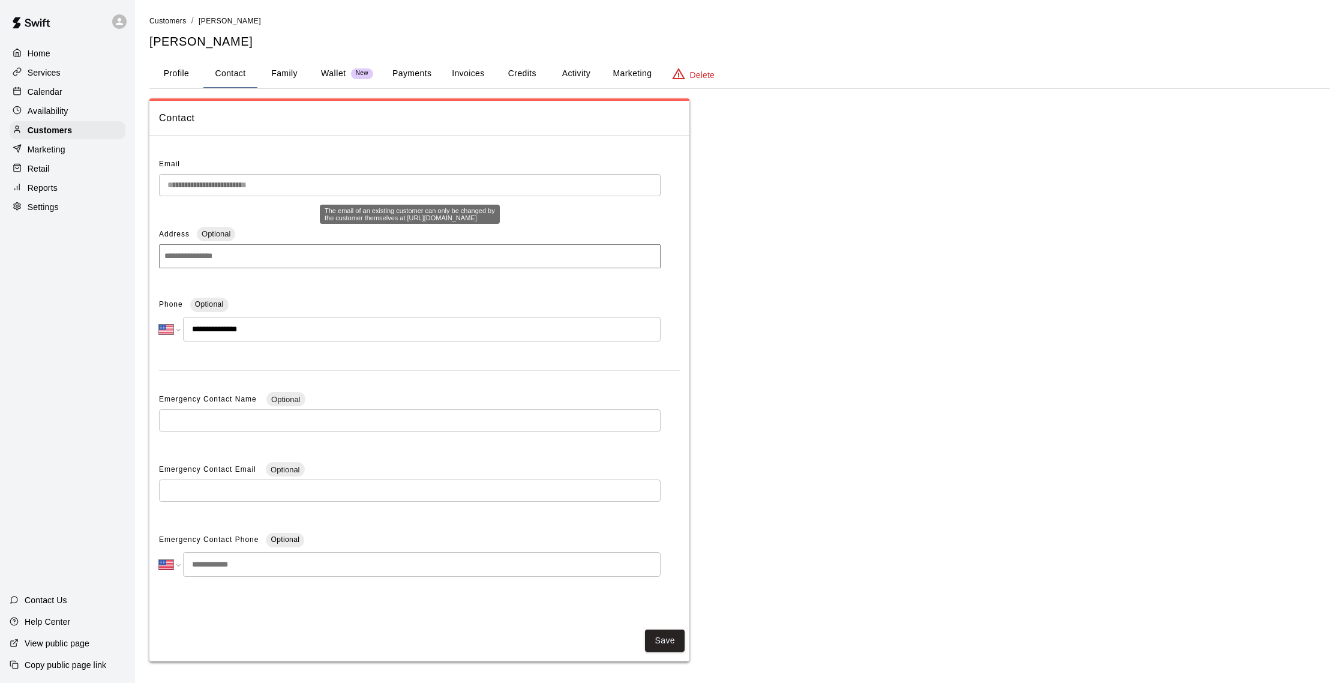
scroll to position [4, 0]
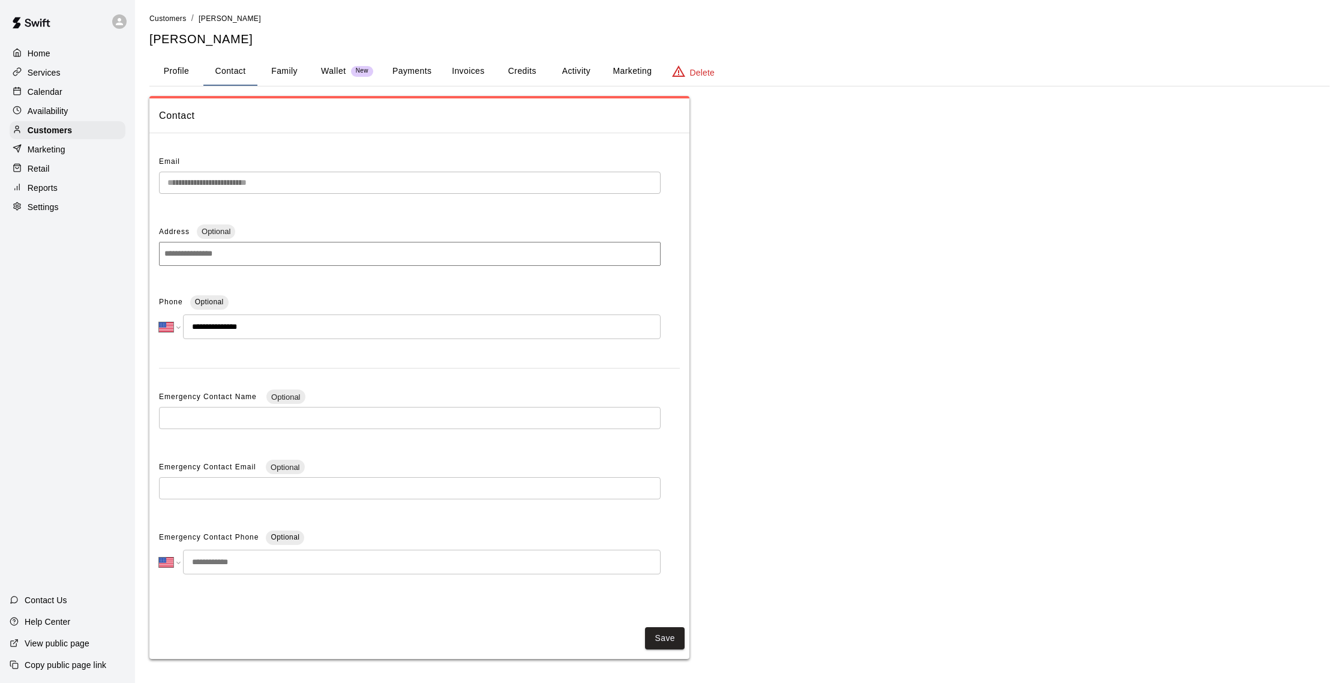
click at [445, 495] on input "text" at bounding box center [410, 488] width 502 height 22
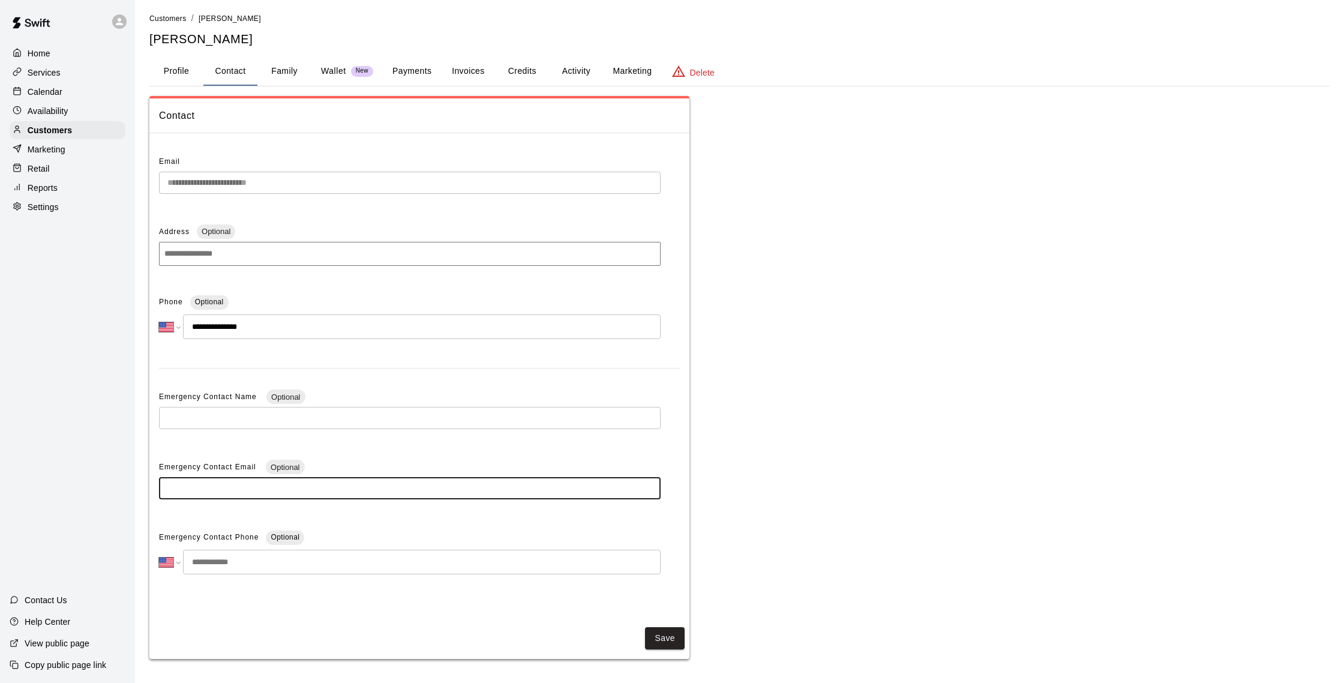
click at [385, 474] on div "Emergency Contact Email Optional" at bounding box center [410, 467] width 502 height 19
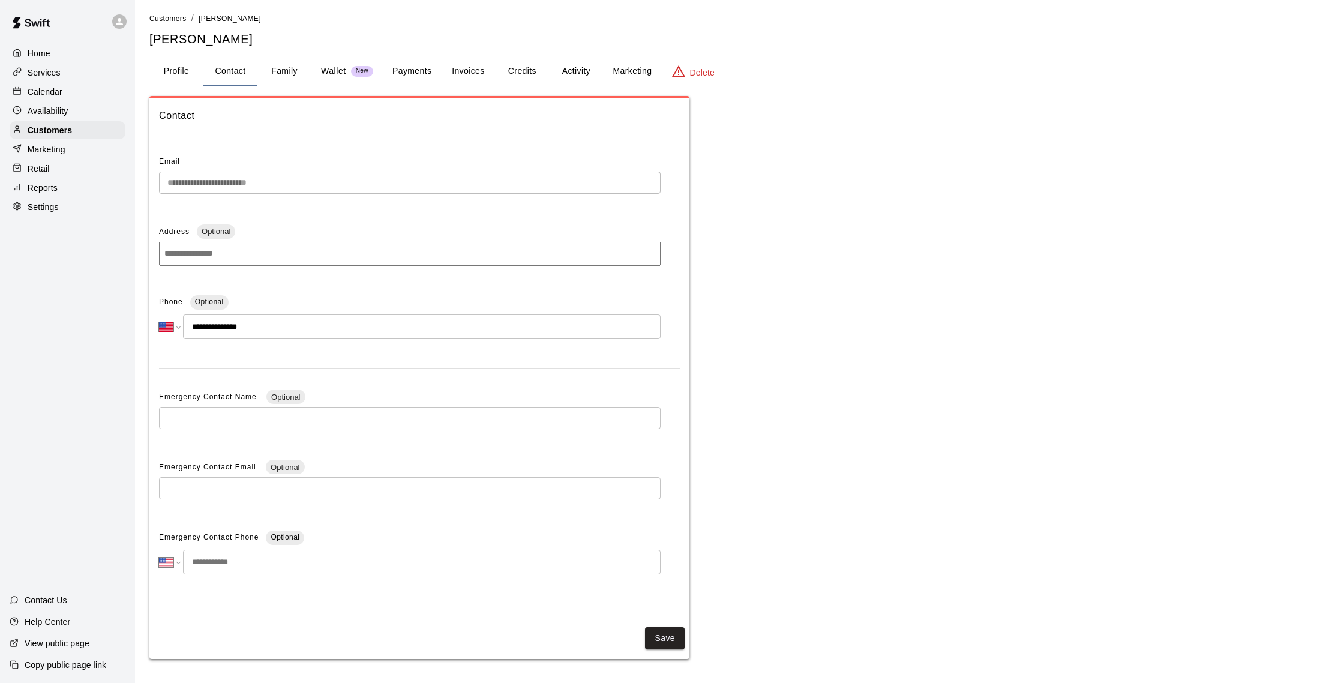
click at [385, 474] on div "Emergency Contact Email Optional" at bounding box center [410, 467] width 502 height 19
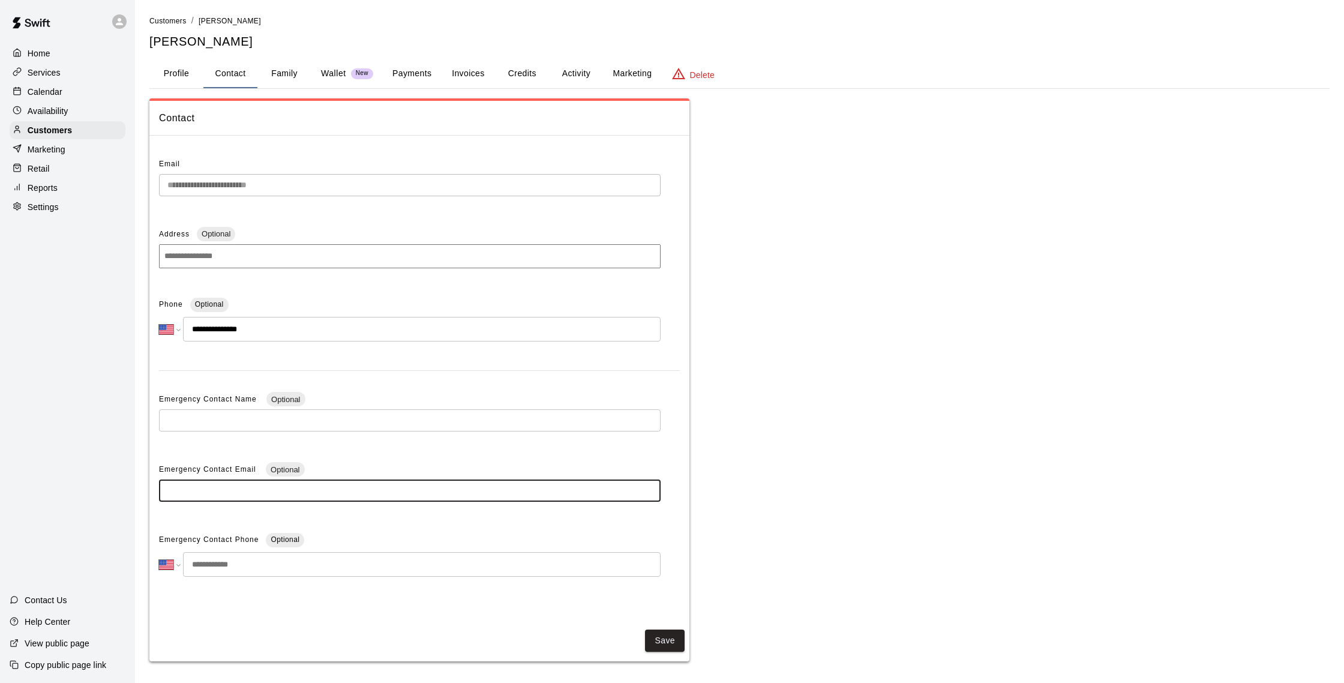
click at [337, 484] on input "text" at bounding box center [410, 490] width 502 height 22
drag, startPoint x: 303, startPoint y: 475, endPoint x: 292, endPoint y: 466, distance: 14.5
click at [293, 466] on div "Emergency Contact Email Optional" at bounding box center [410, 469] width 502 height 19
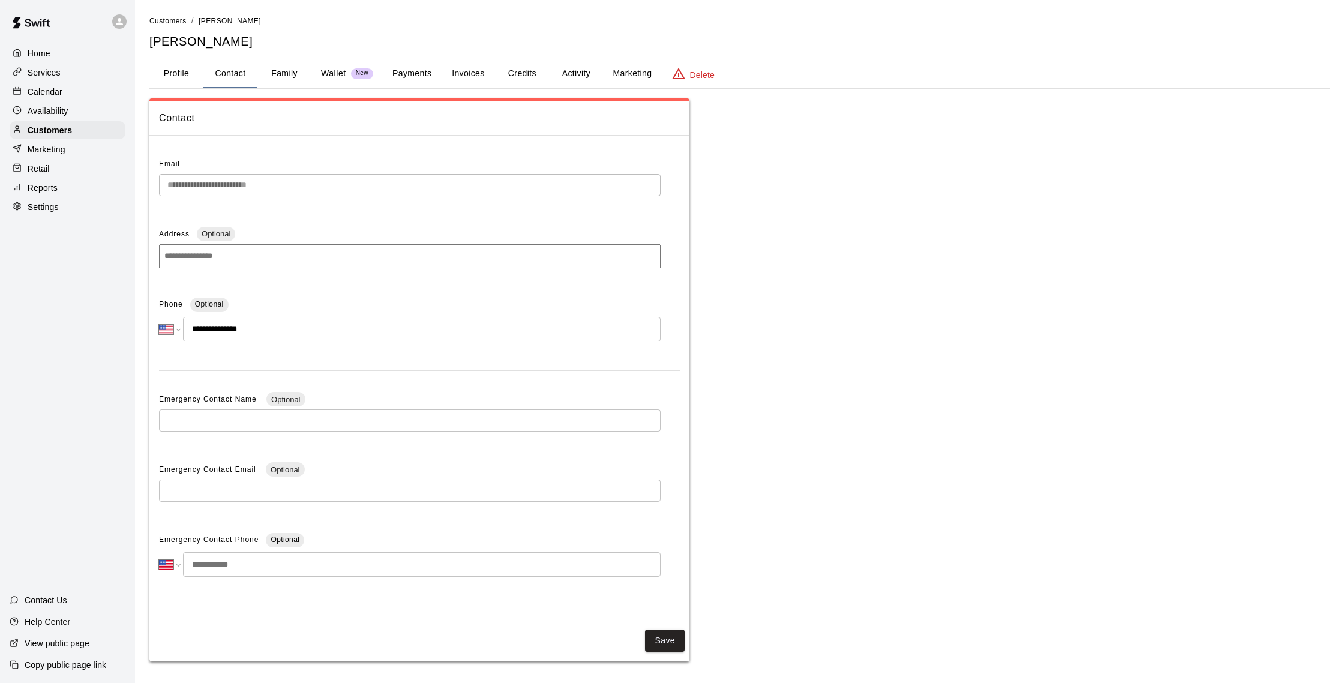
click at [292, 466] on span "Optional" at bounding box center [285, 469] width 38 height 9
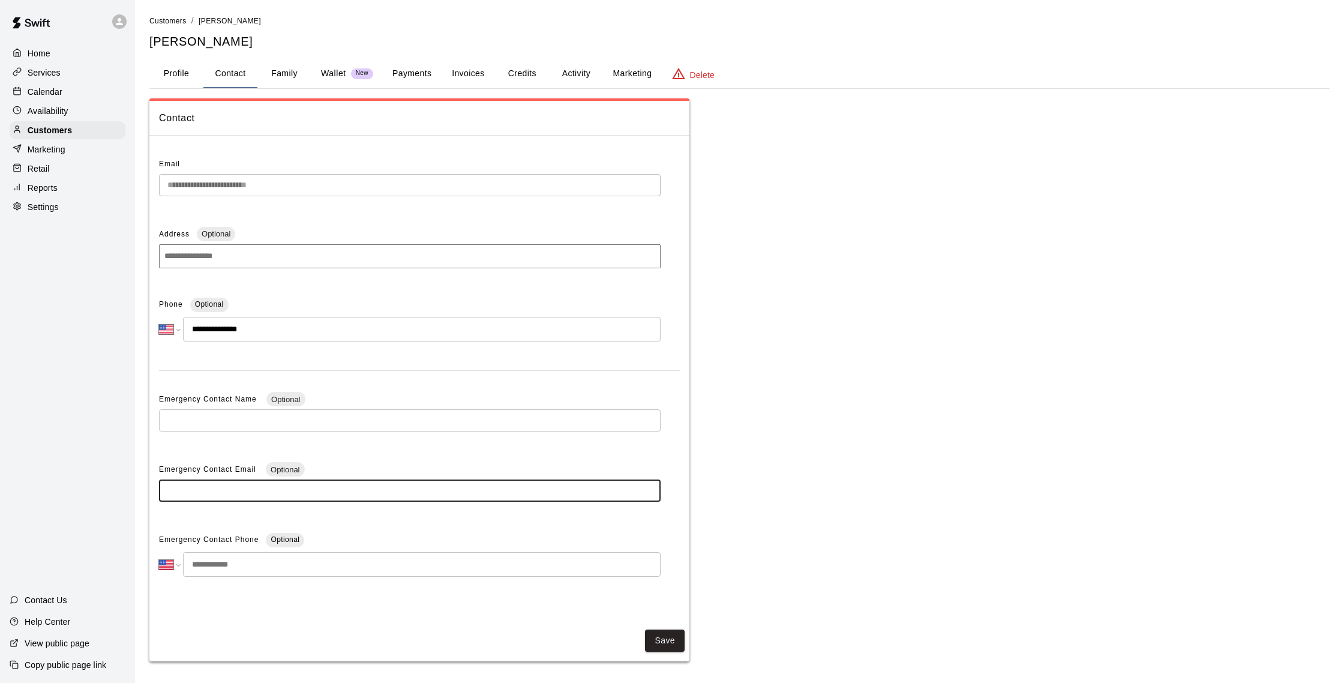
click at [333, 485] on input "text" at bounding box center [410, 490] width 502 height 22
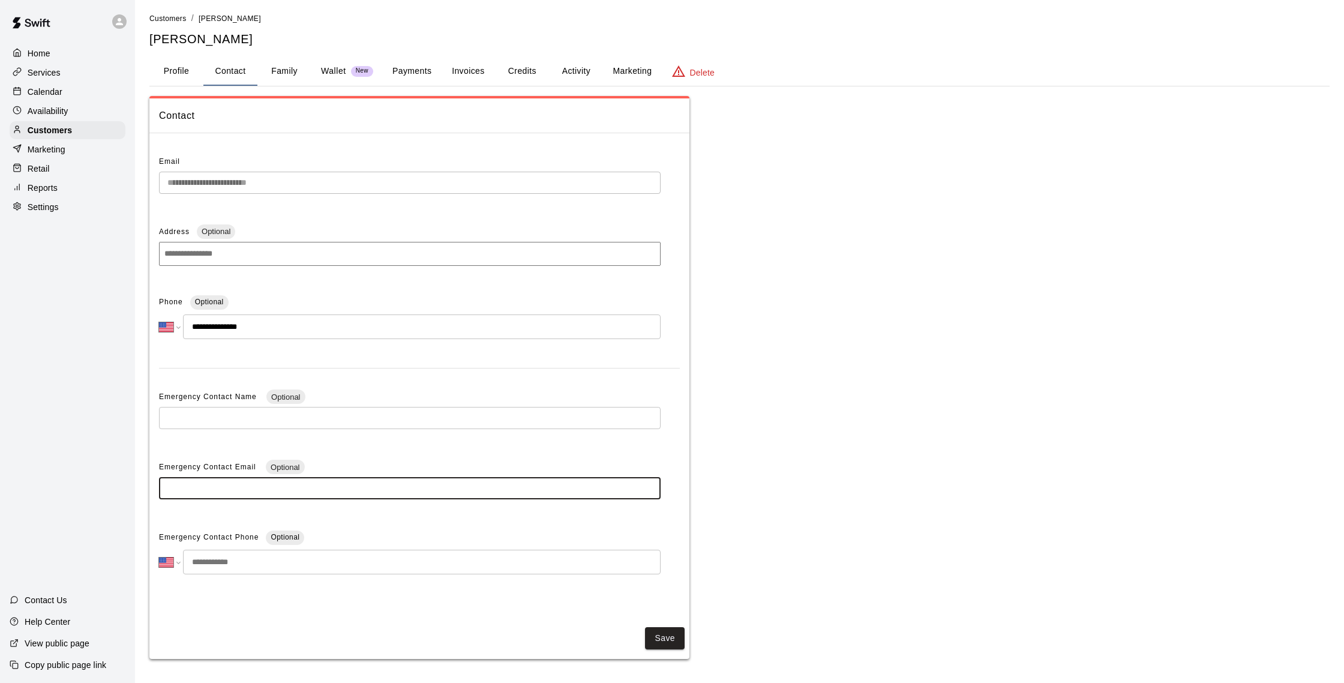
click at [60, 112] on p "Availability" at bounding box center [48, 111] width 41 height 12
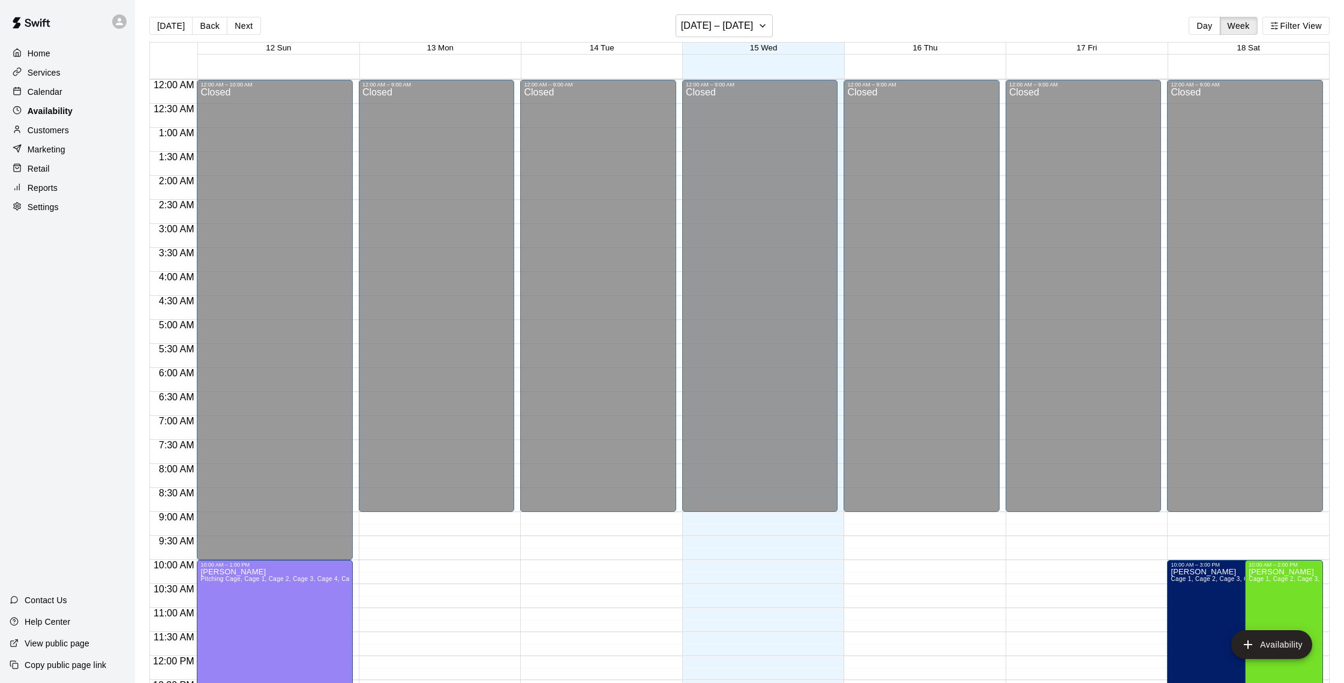
scroll to position [536, 0]
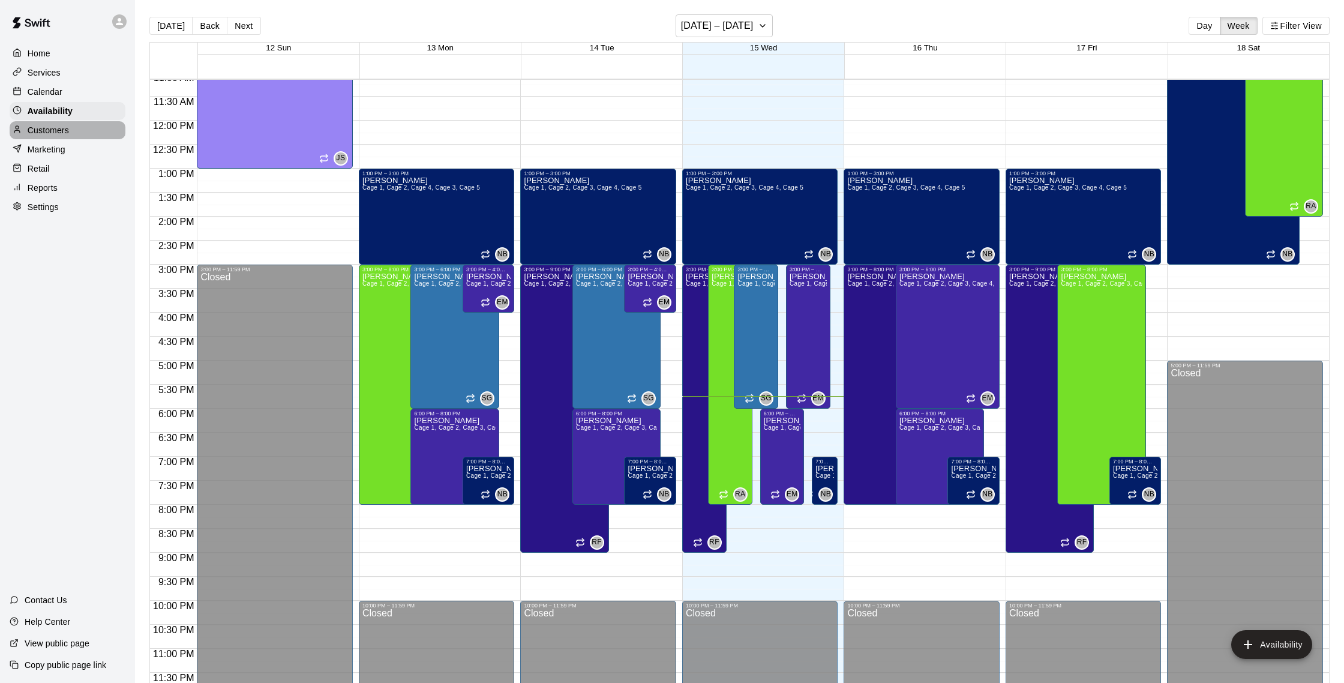
click at [56, 126] on p "Customers" at bounding box center [48, 130] width 41 height 12
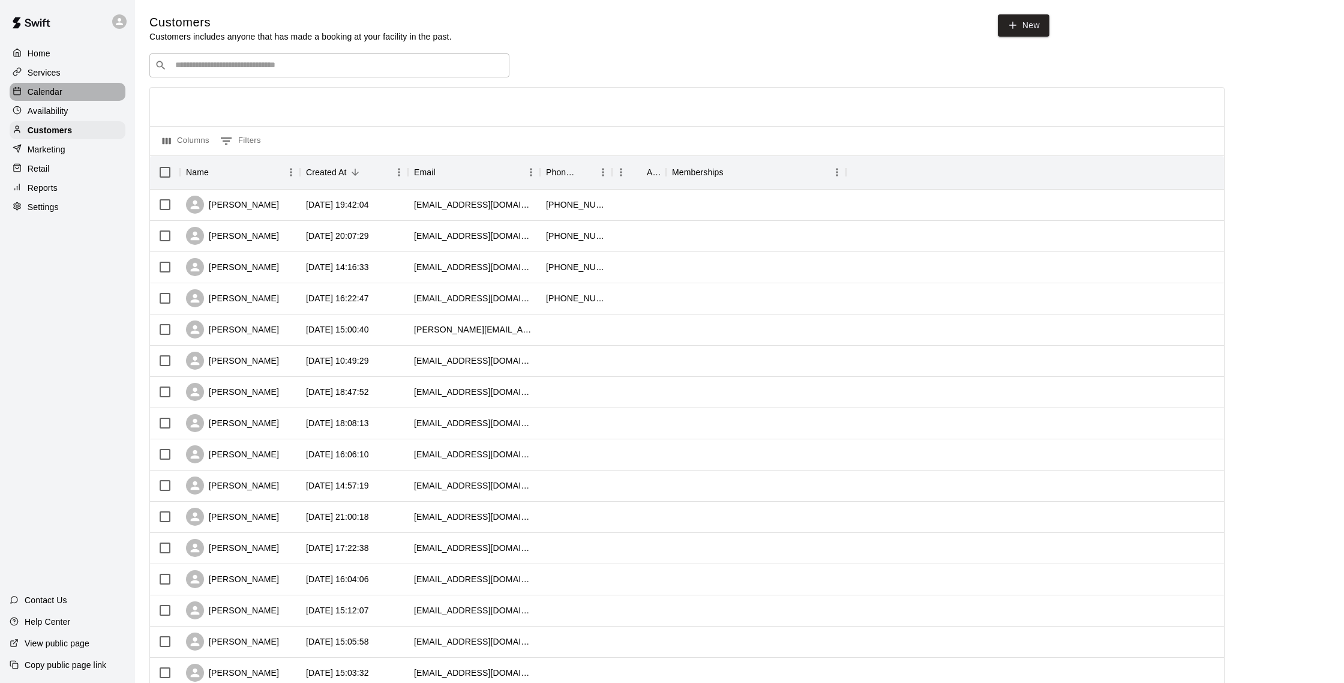
click at [76, 83] on div "Calendar" at bounding box center [68, 92] width 116 height 18
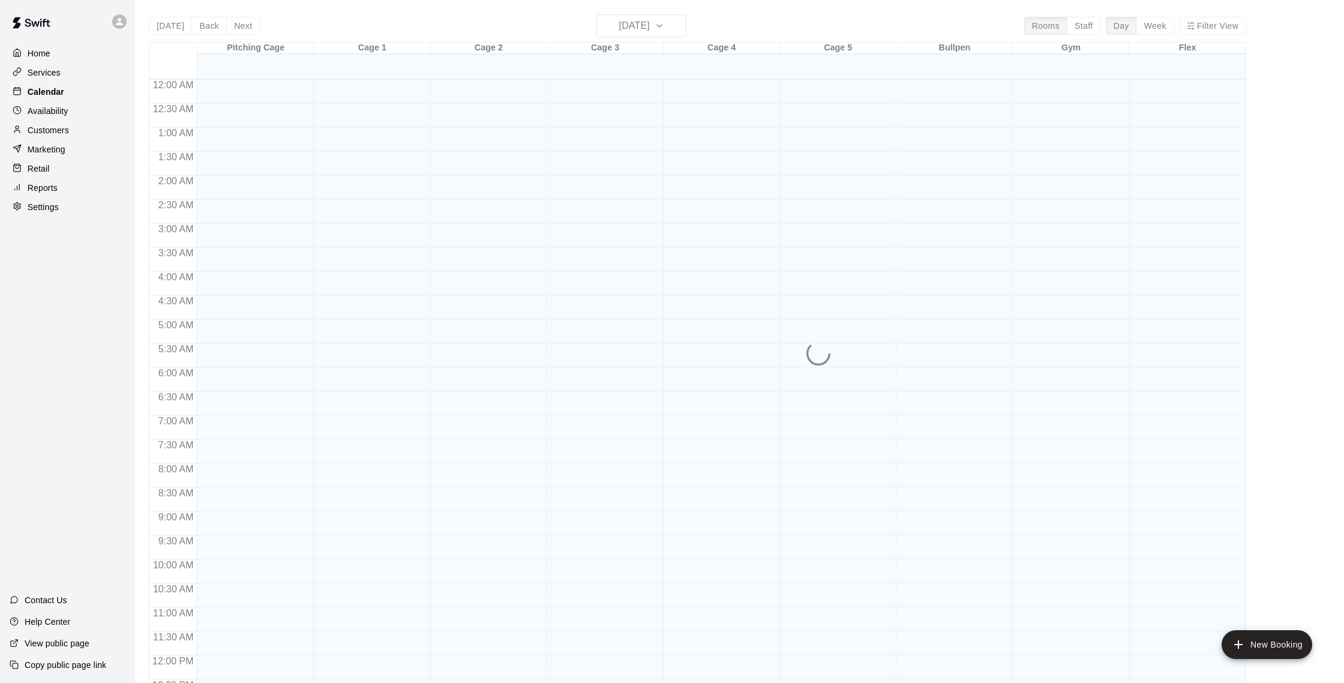
scroll to position [500, 0]
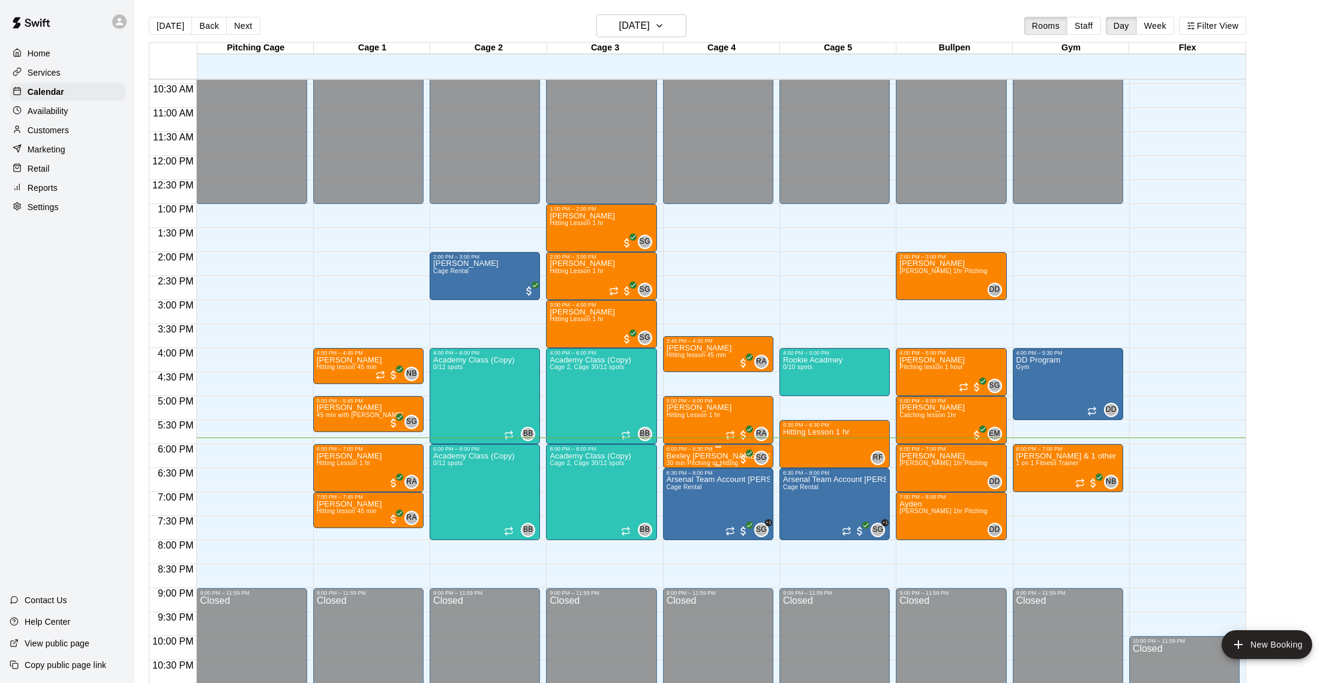
click at [720, 456] on p "Bexley [PERSON_NAME] & 1 other" at bounding box center [718, 456] width 103 height 0
click at [674, 497] on img "edit" at bounding box center [679, 497] width 14 height 14
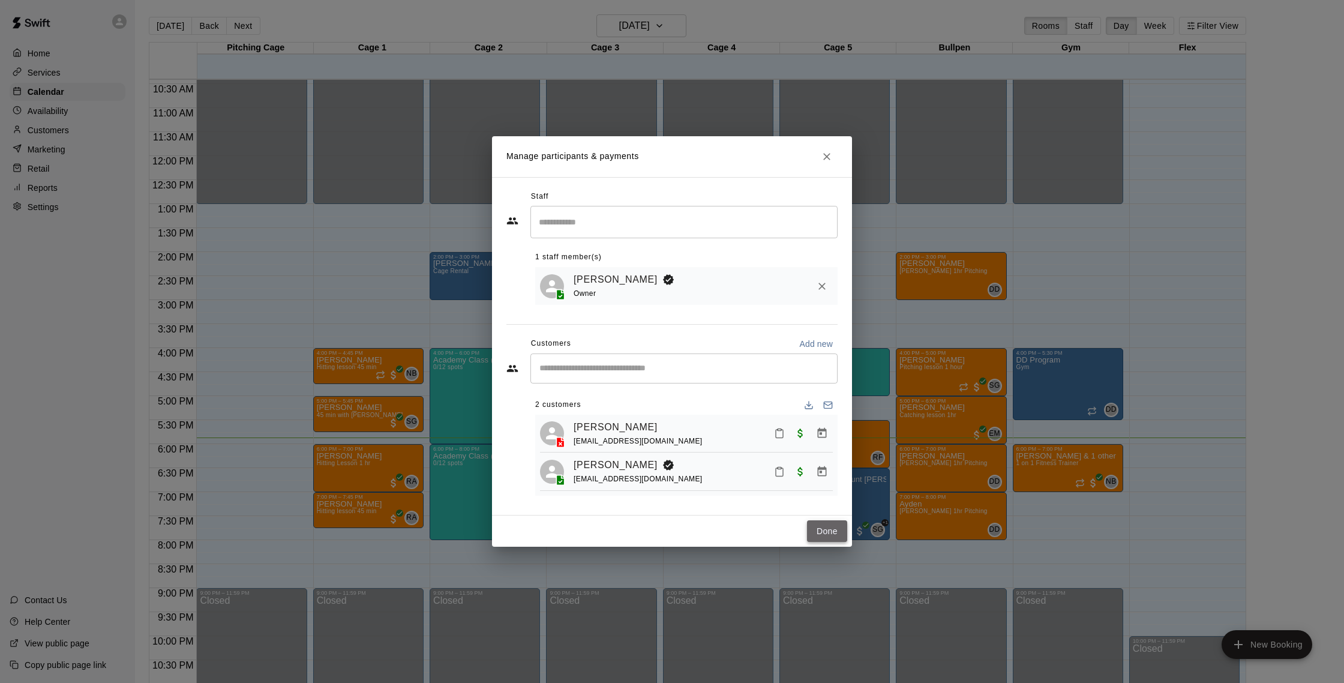
click at [827, 536] on button "Done" at bounding box center [827, 531] width 40 height 22
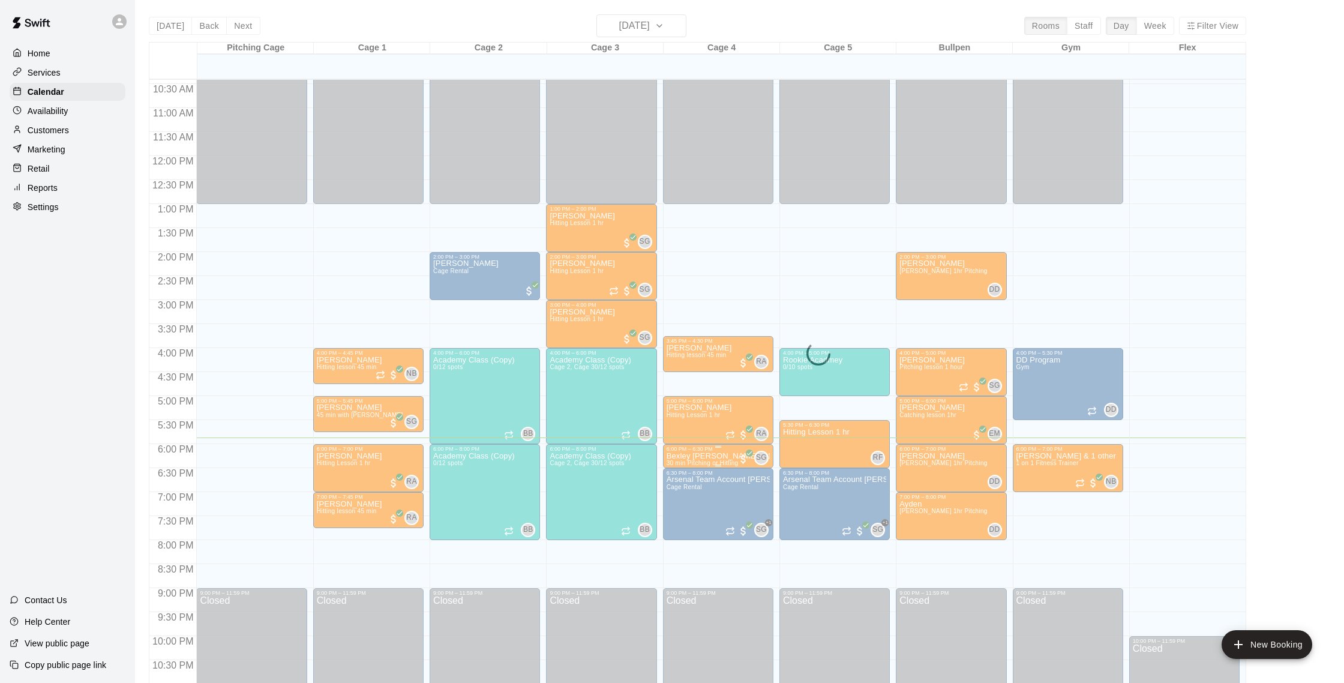
scroll to position [496, 0]
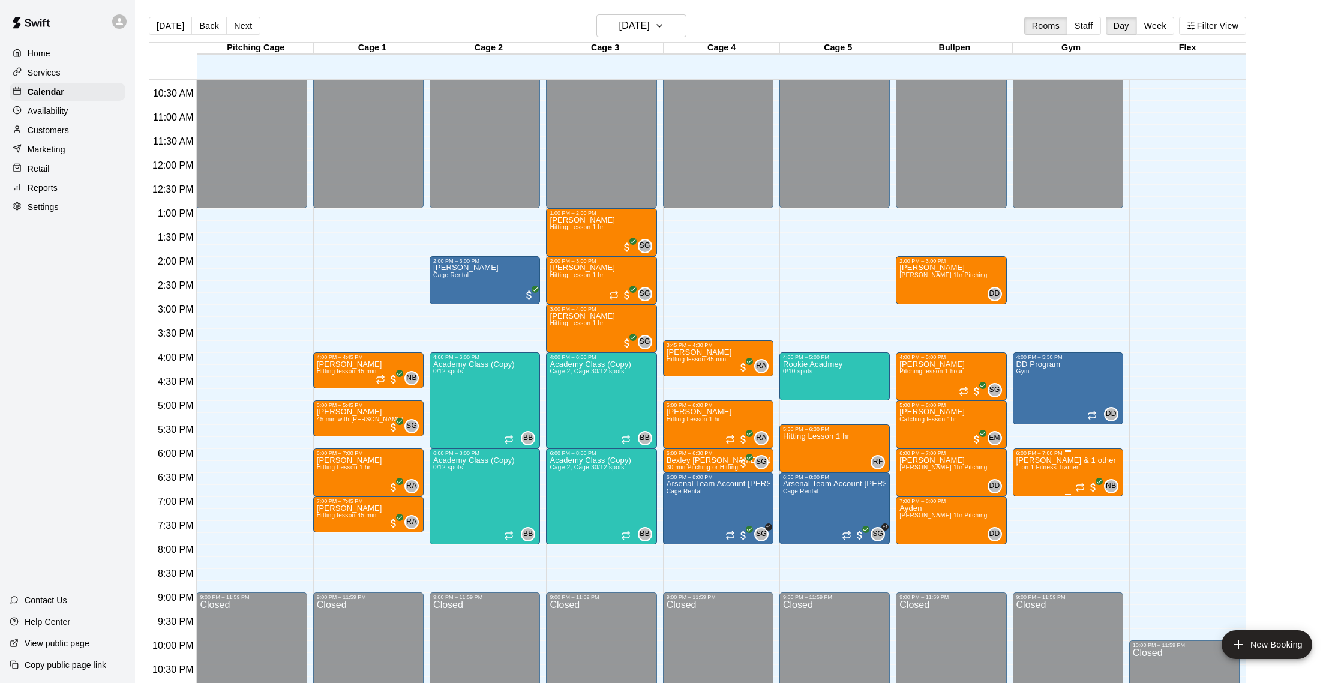
click at [1017, 466] on span "1 on 1 Fitness Trainer" at bounding box center [1047, 467] width 62 height 7
click at [1040, 511] on div at bounding box center [1028, 505] width 24 height 81
click at [1035, 509] on img "edit" at bounding box center [1029, 506] width 14 height 14
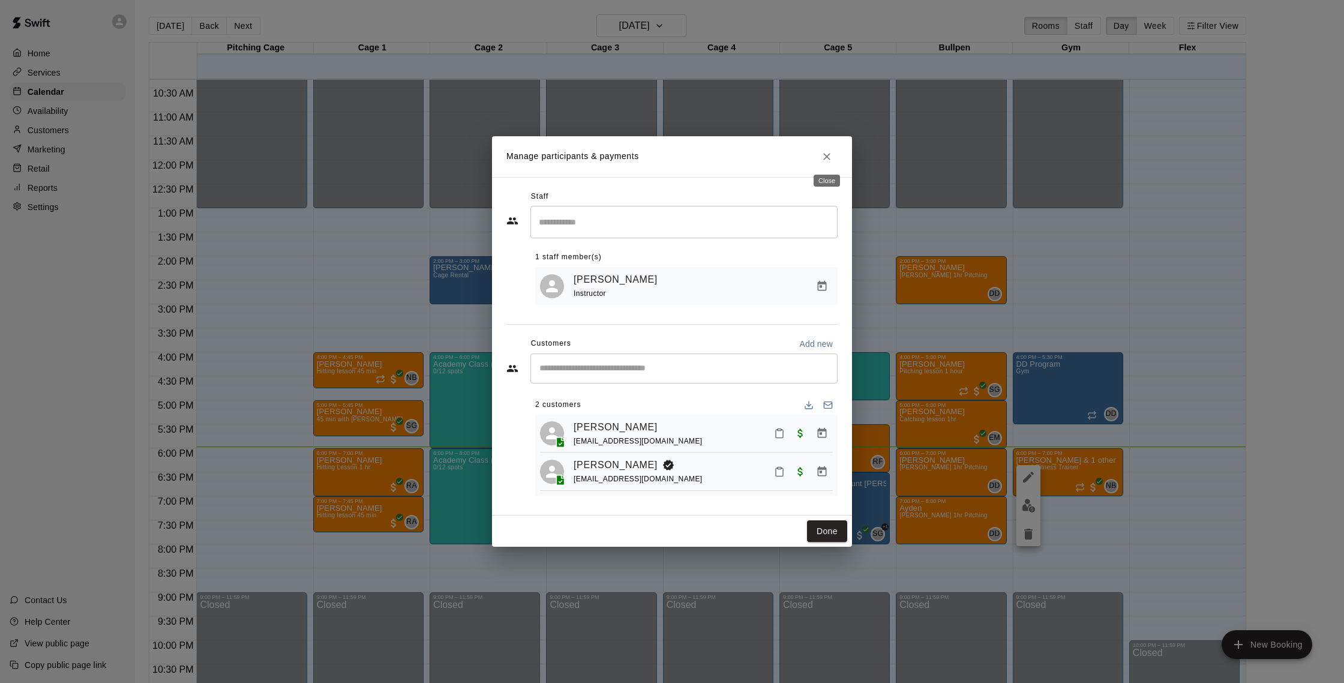
click at [832, 159] on icon "Close" at bounding box center [827, 157] width 12 height 12
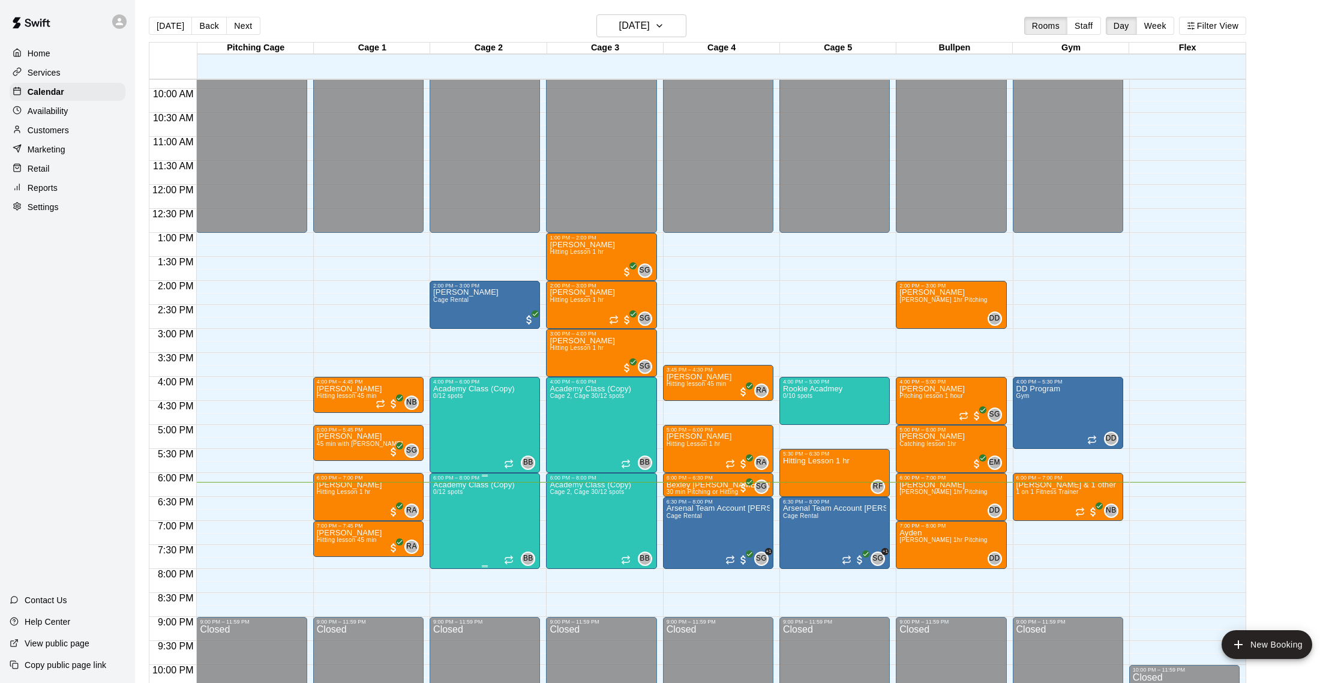
scroll to position [470, 0]
